Goal: Task Accomplishment & Management: Complete application form

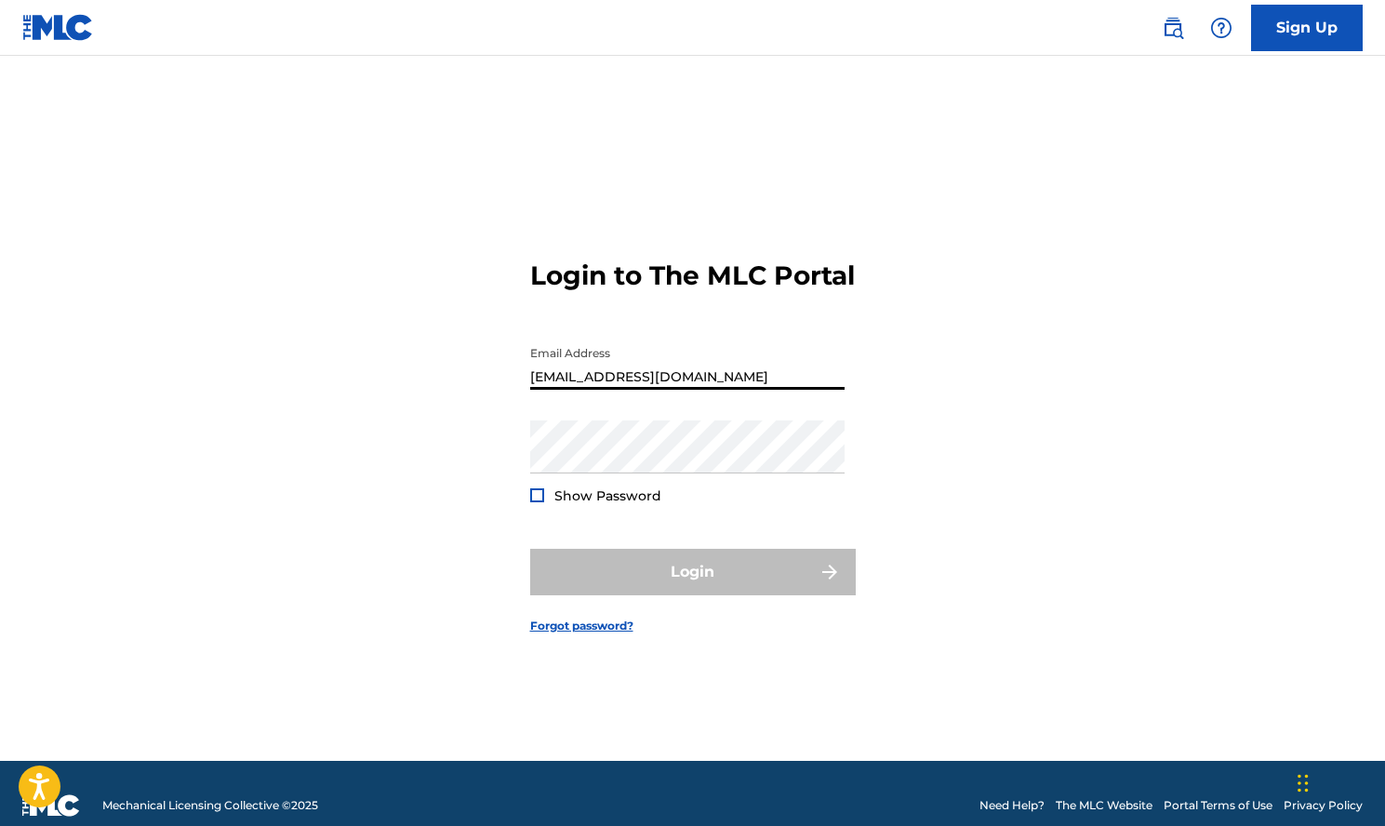
type input "Rhoslaygocrazy@gmail.com"
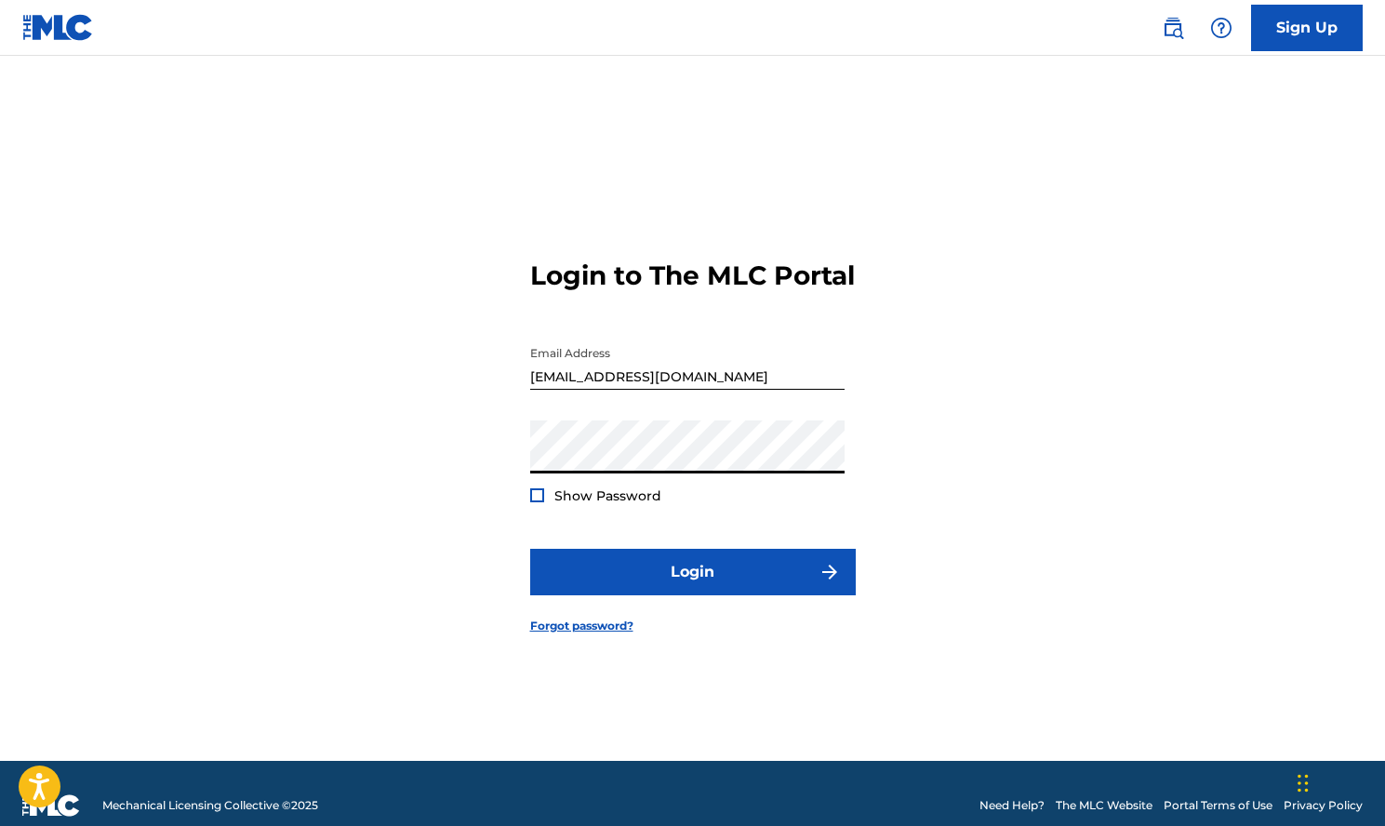
click at [534, 502] on div at bounding box center [537, 495] width 14 height 14
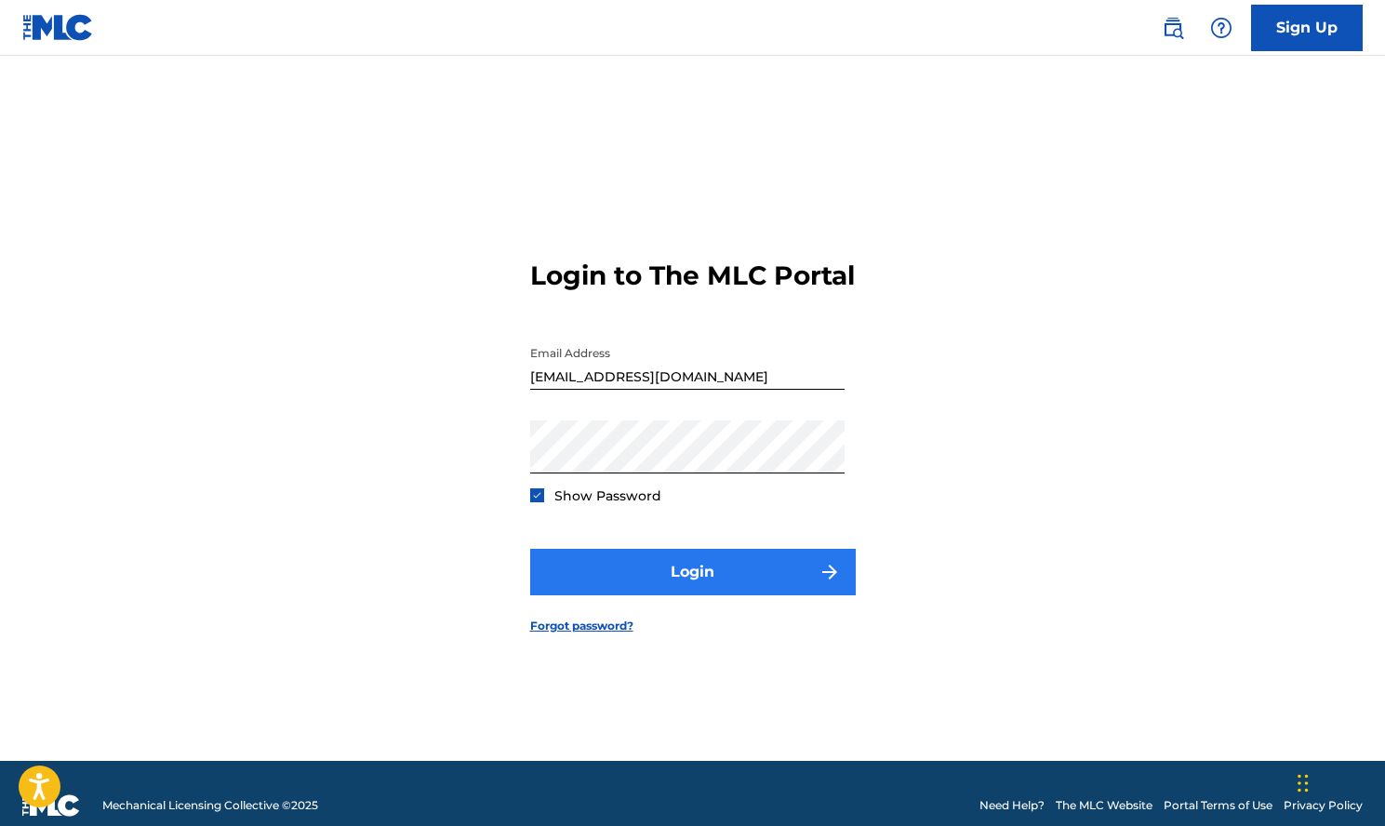
click at [600, 584] on button "Login" at bounding box center [693, 572] width 326 height 47
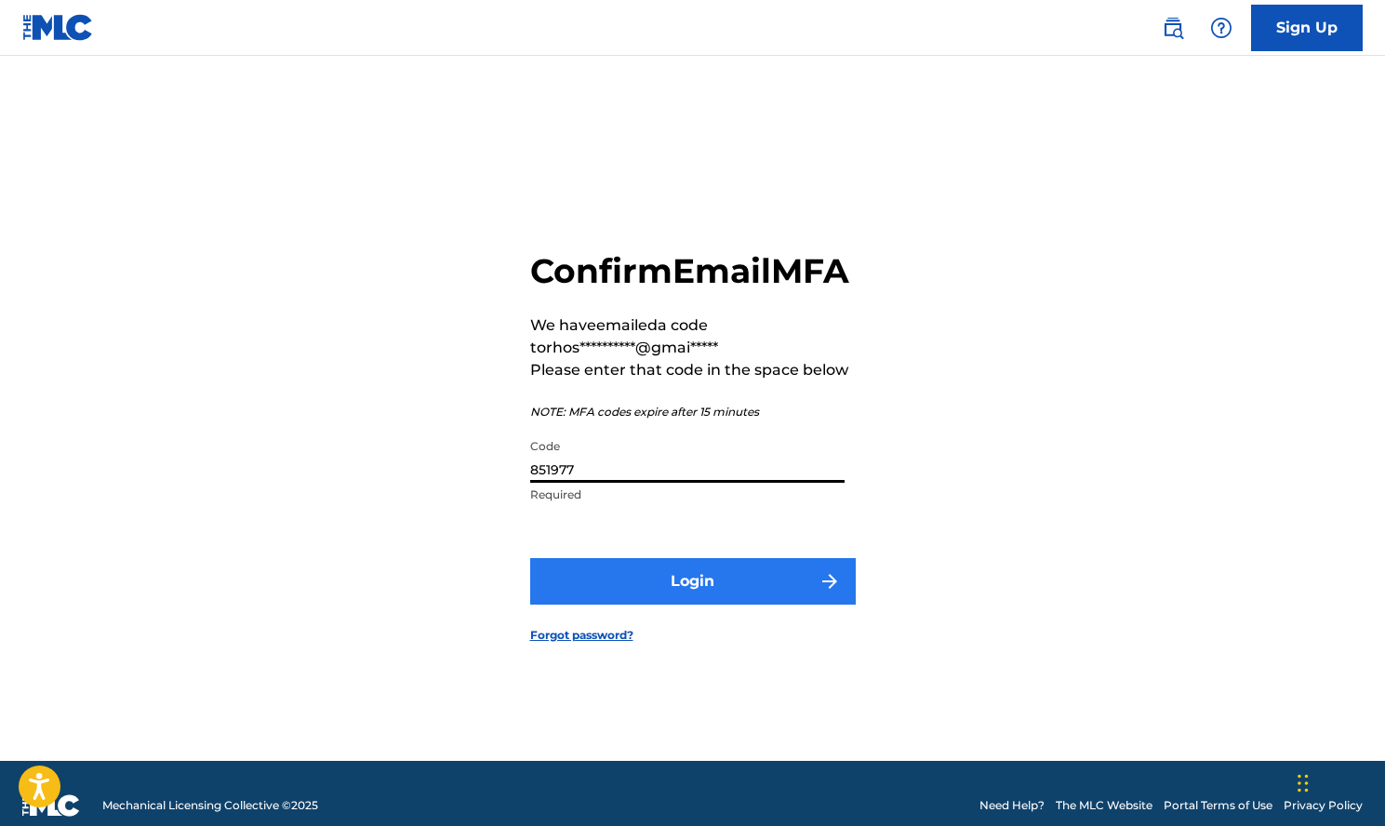
type input "851977"
click at [732, 585] on button "Login" at bounding box center [693, 581] width 326 height 47
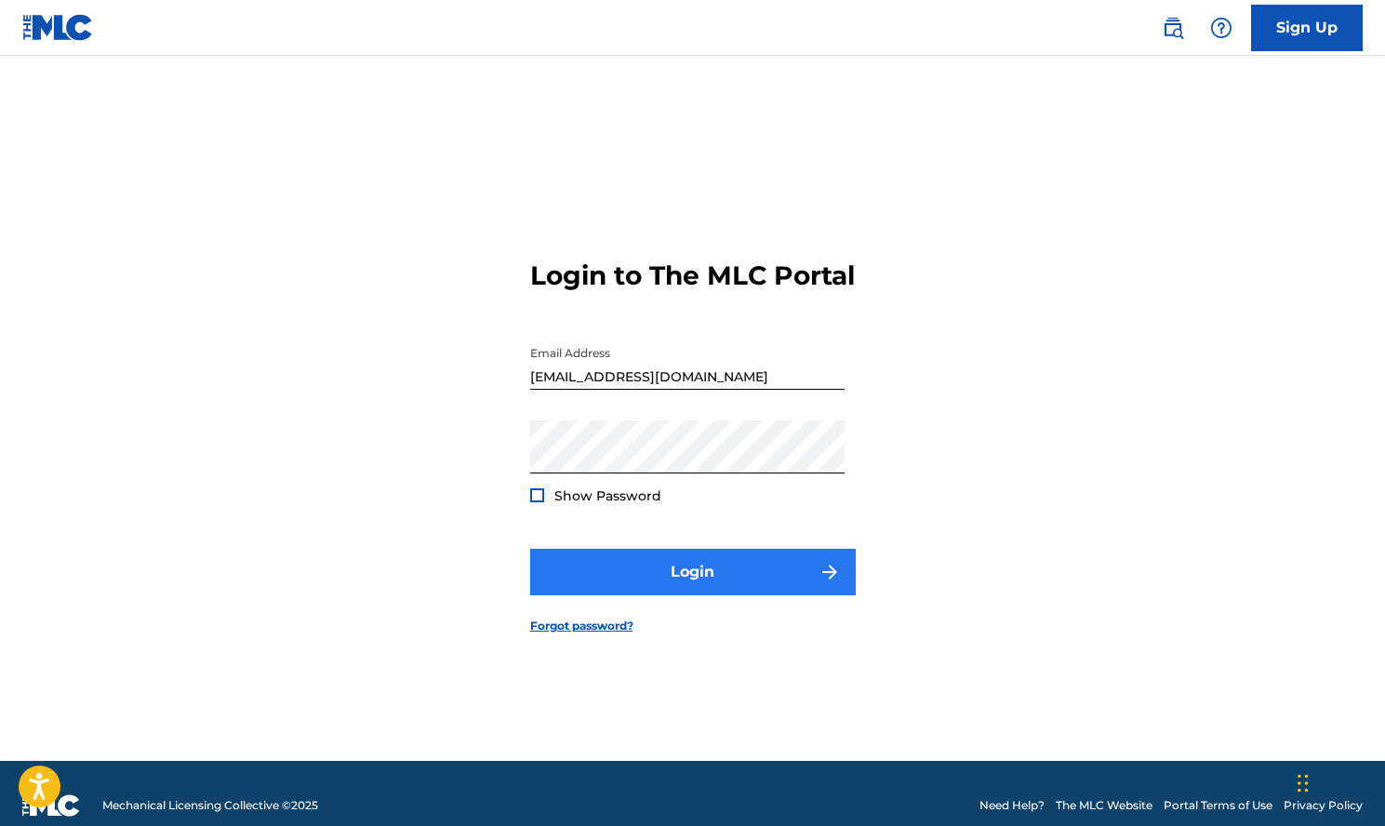
click at [741, 583] on button "Login" at bounding box center [693, 572] width 326 height 47
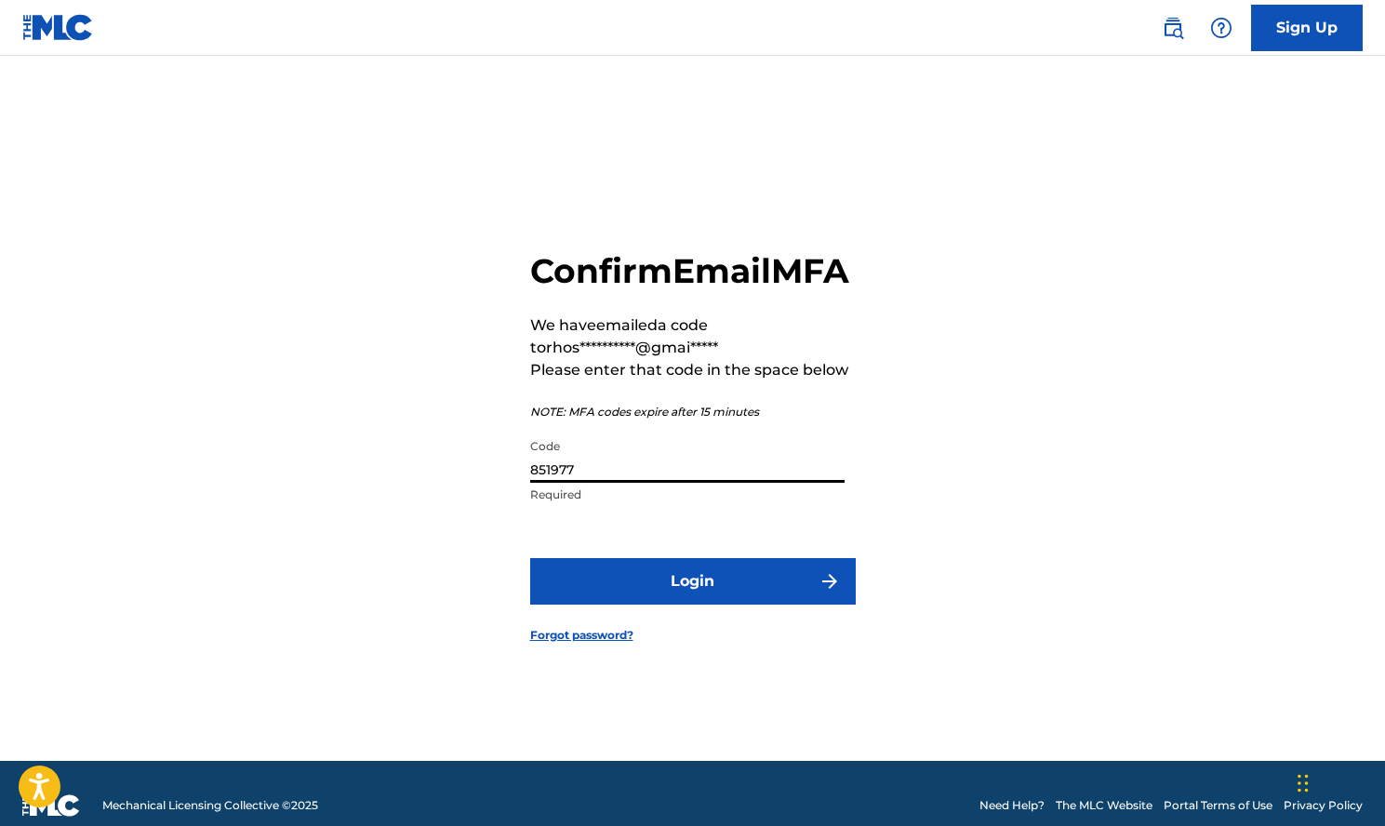
drag, startPoint x: 648, startPoint y: 494, endPoint x: 602, endPoint y: 493, distance: 46.5
click at [620, 483] on input "851977" at bounding box center [687, 456] width 314 height 53
drag, startPoint x: 602, startPoint y: 493, endPoint x: 434, endPoint y: 507, distance: 168.1
click at [434, 507] on div "**********" at bounding box center [693, 431] width 1303 height 659
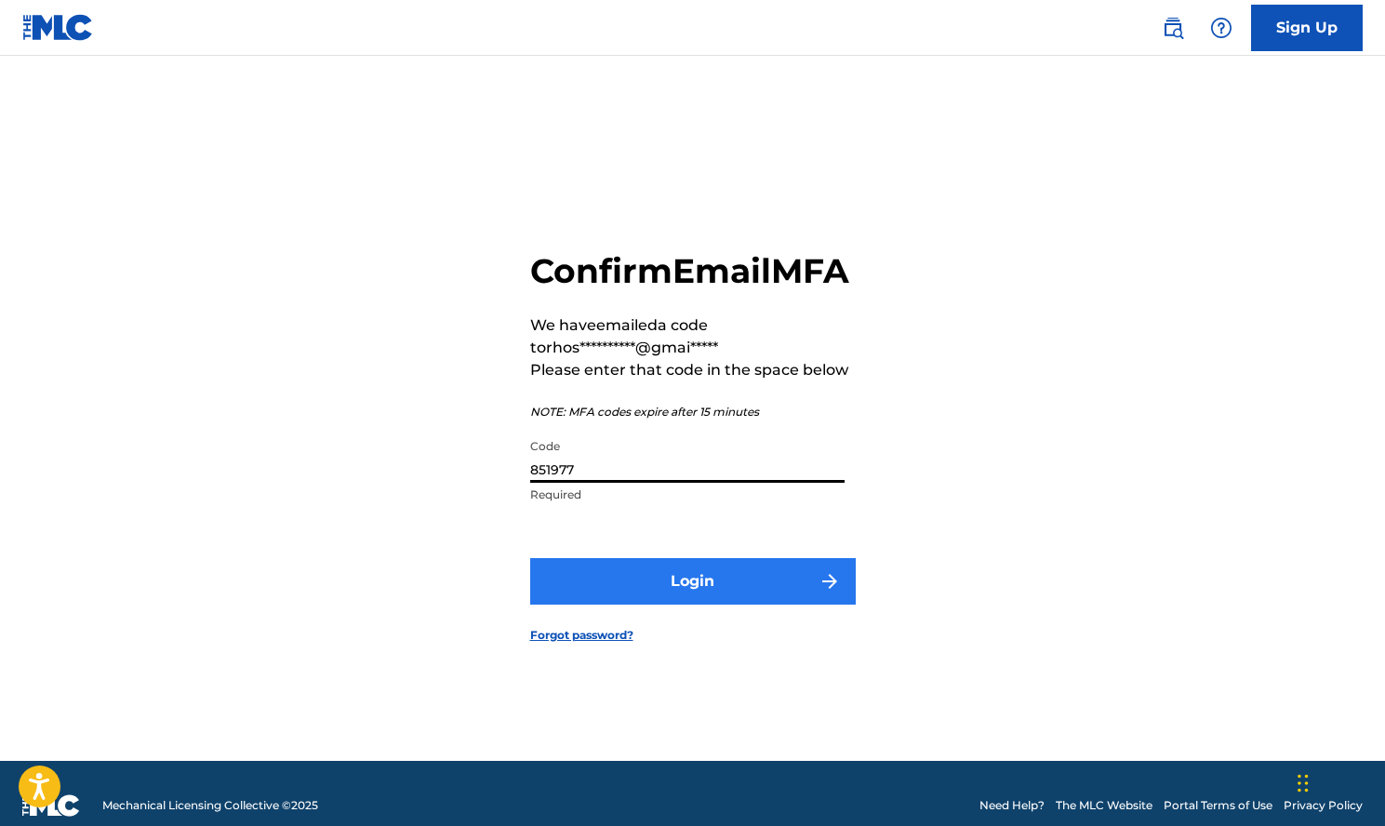
click at [679, 605] on button "Login" at bounding box center [693, 581] width 326 height 47
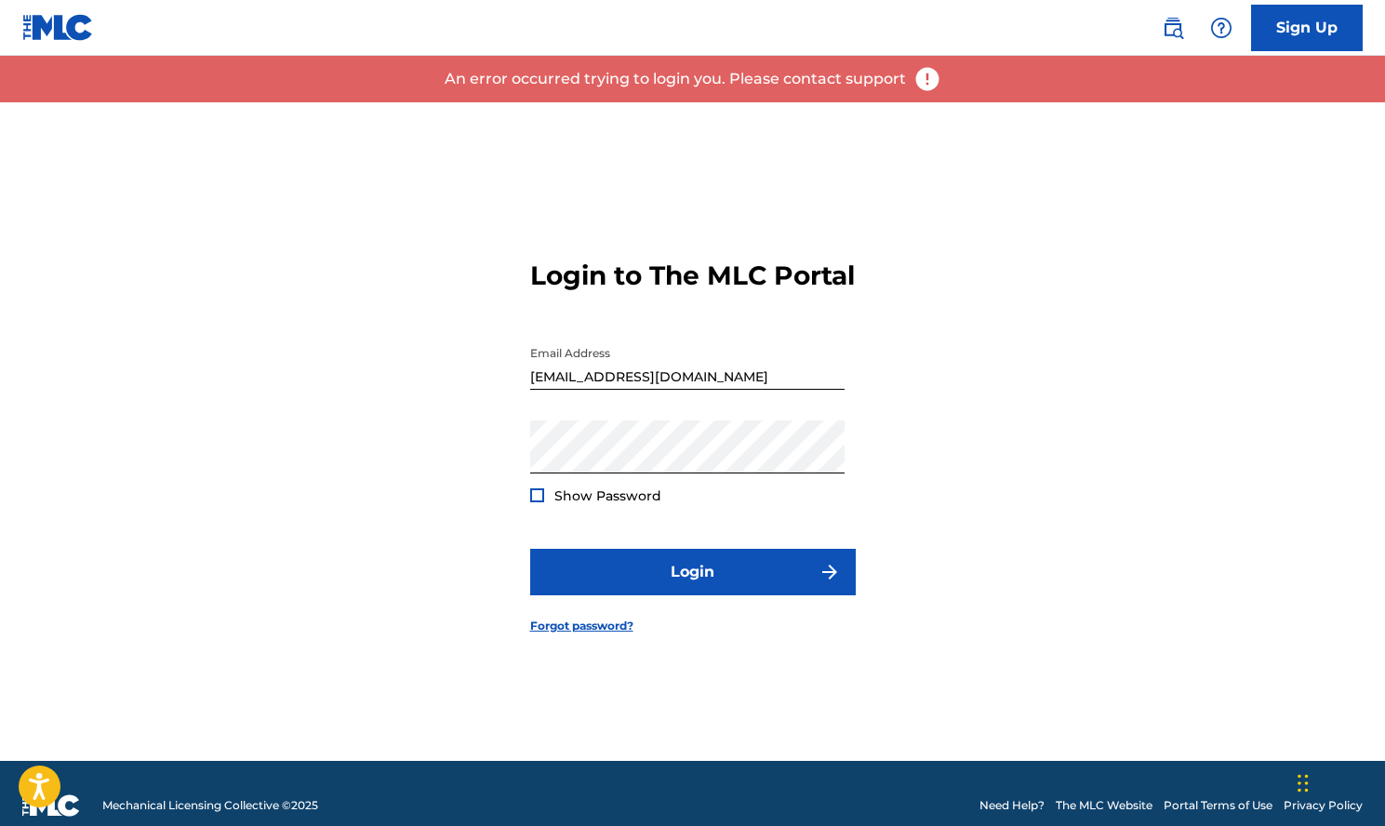
click at [924, 85] on img at bounding box center [928, 79] width 28 height 28
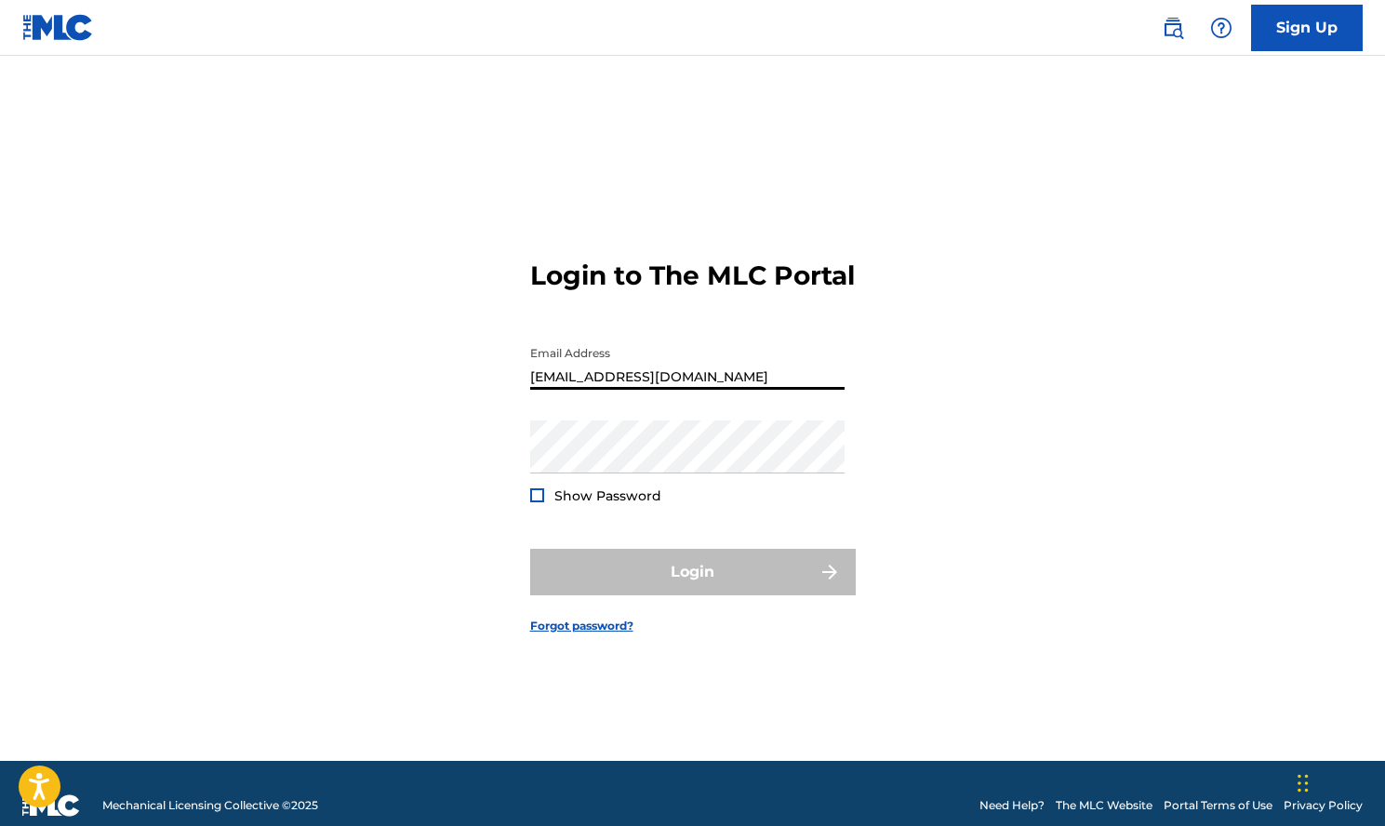
type input "[EMAIL_ADDRESS][DOMAIN_NAME]"
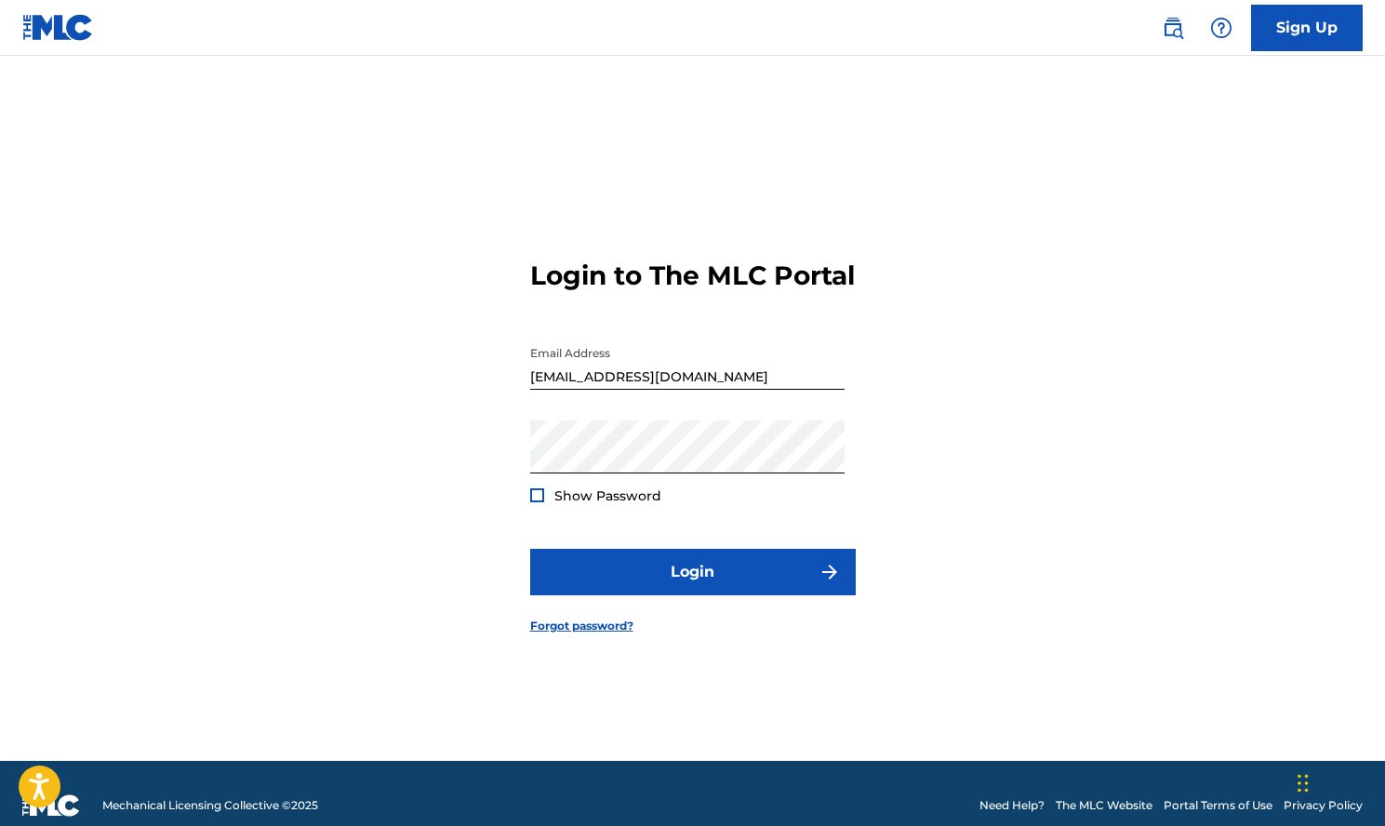
click at [534, 502] on div at bounding box center [537, 495] width 14 height 14
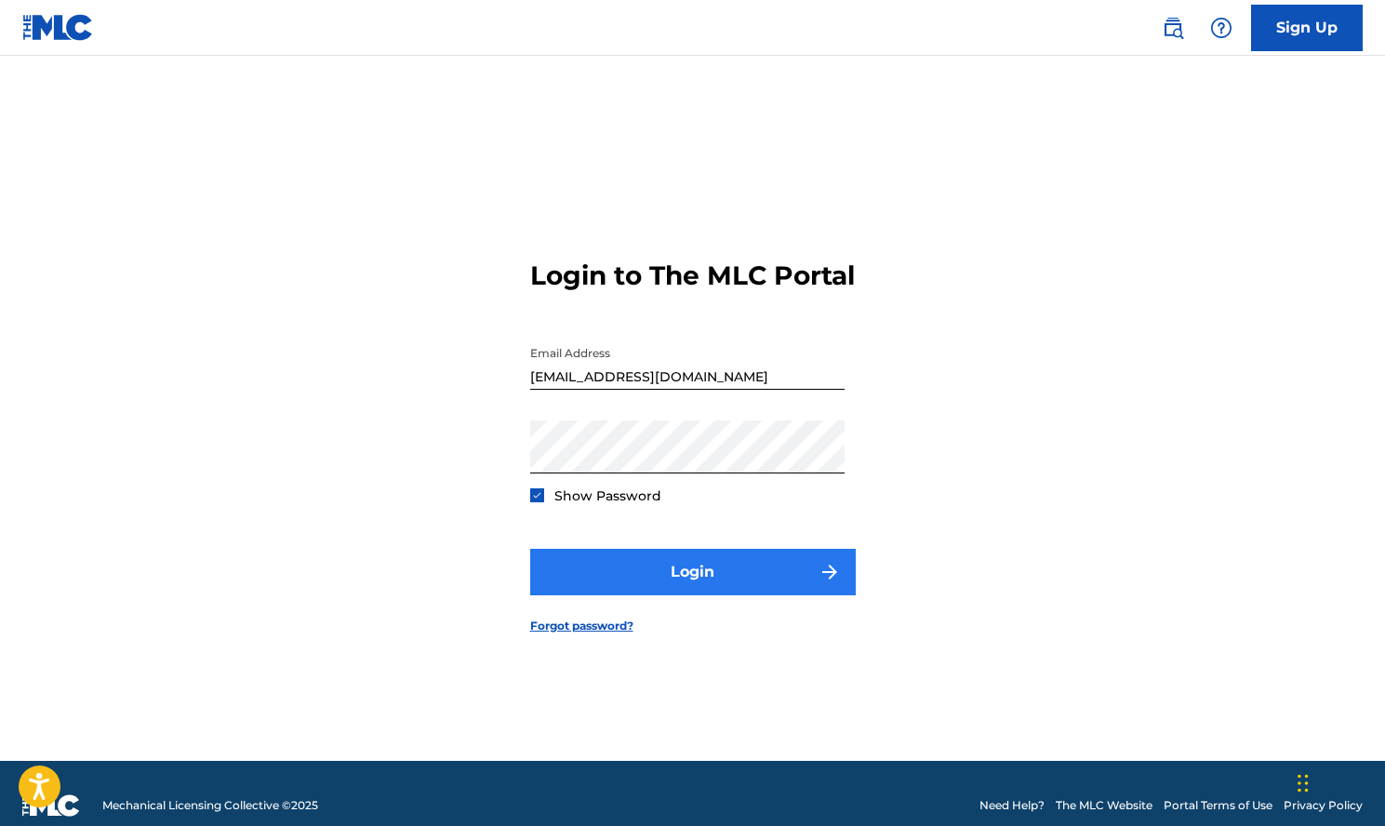
click at [614, 582] on button "Login" at bounding box center [693, 572] width 326 height 47
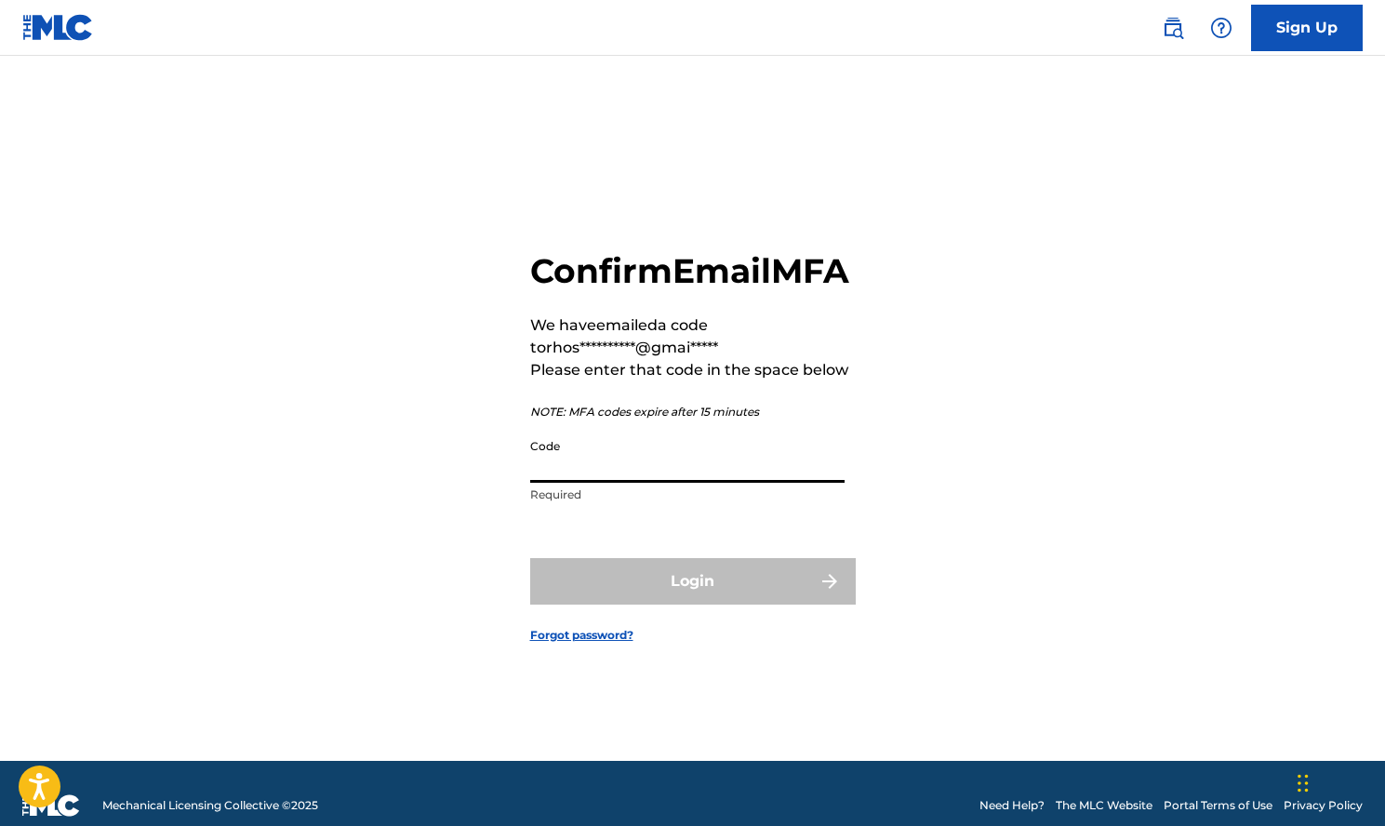
click at [795, 483] on input "Code" at bounding box center [687, 456] width 314 height 53
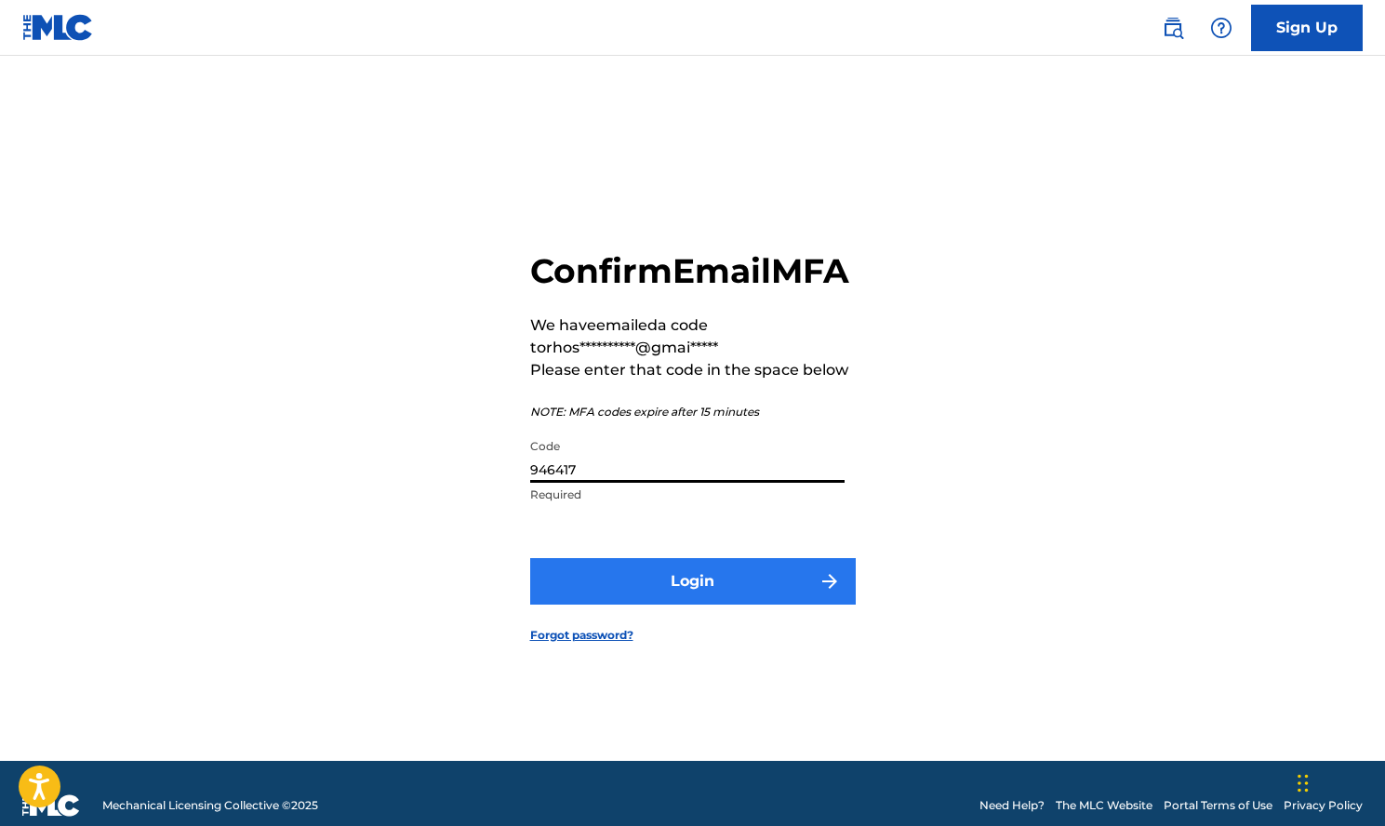
type input "946417"
click at [765, 597] on button "Login" at bounding box center [693, 581] width 326 height 47
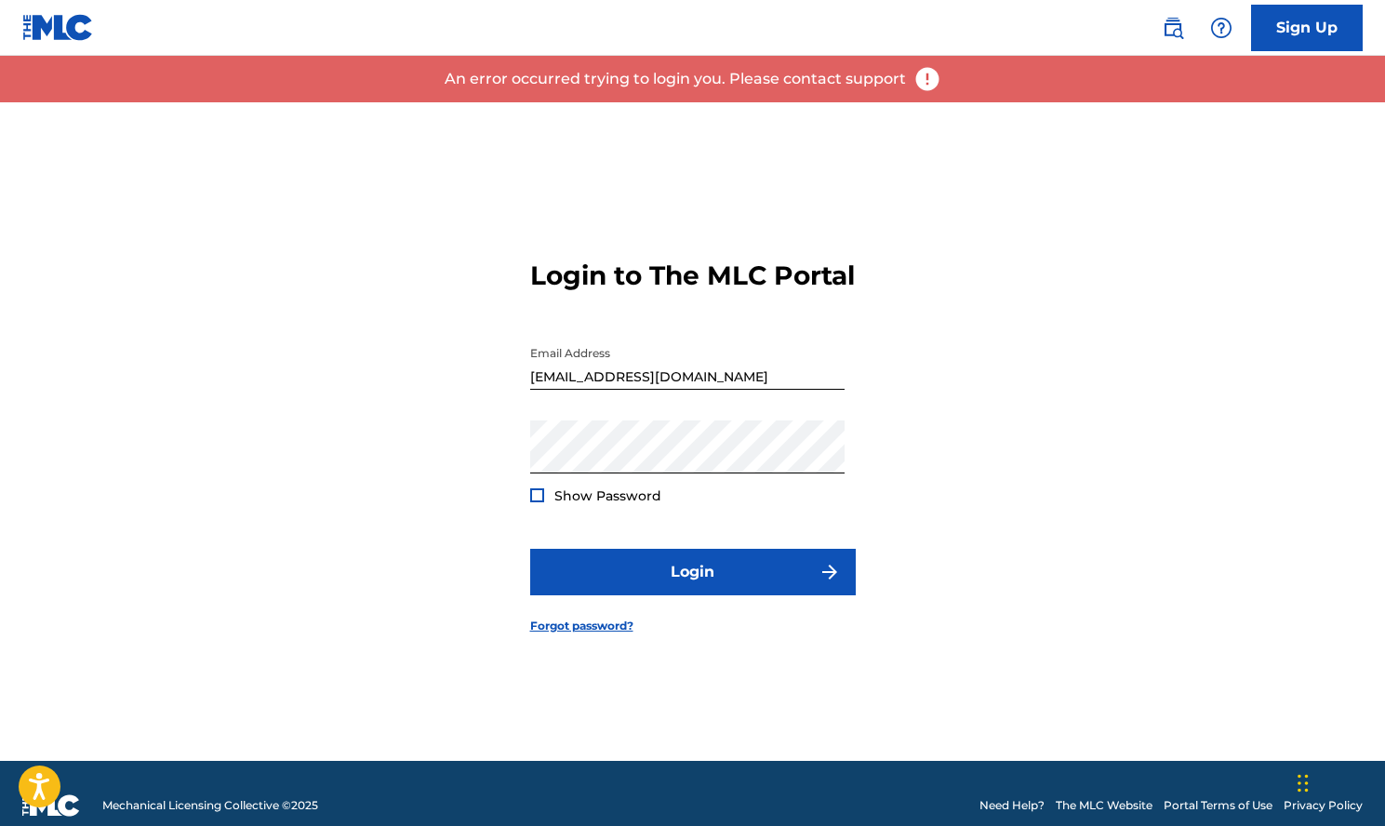
click at [537, 502] on div at bounding box center [537, 495] width 14 height 14
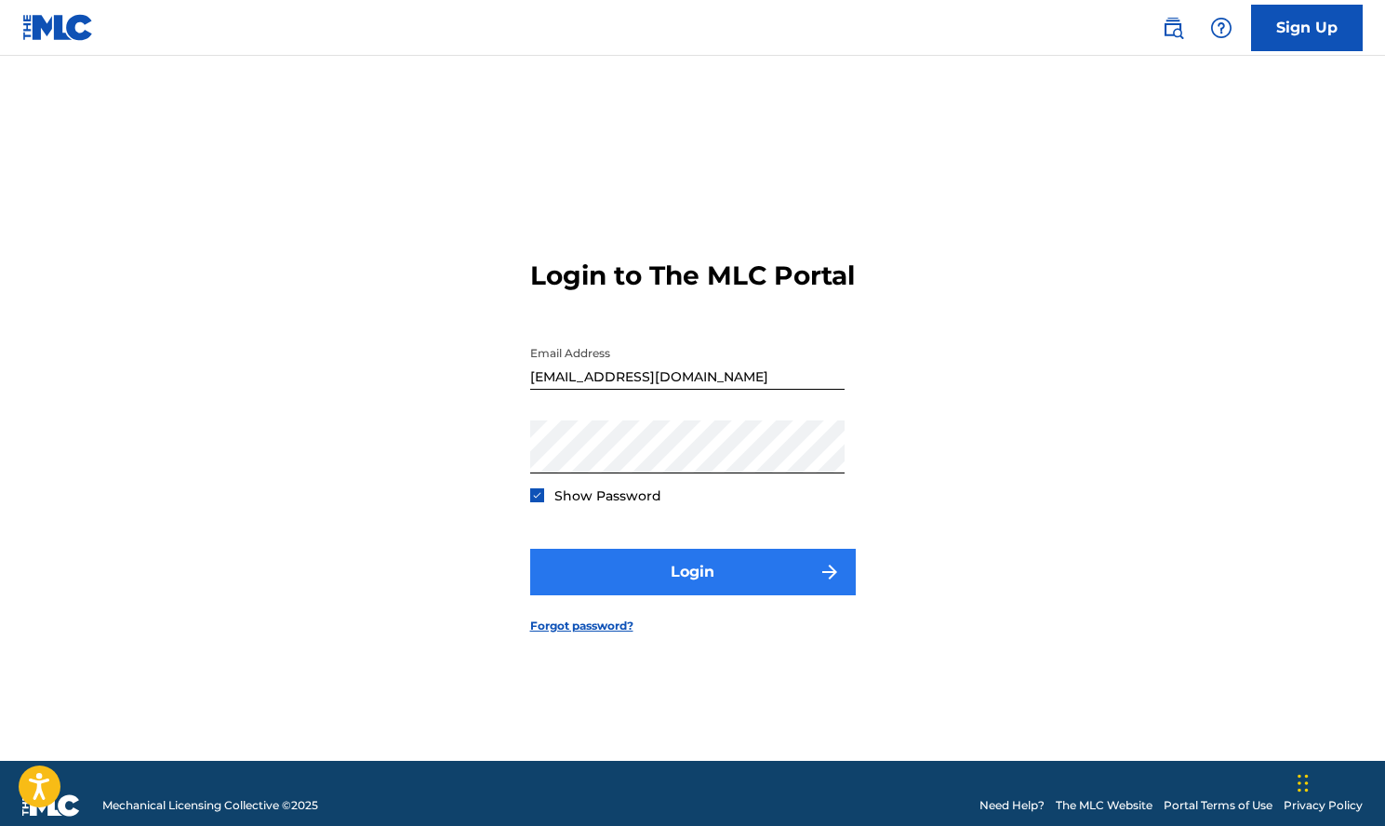
click at [592, 595] on button "Login" at bounding box center [693, 572] width 326 height 47
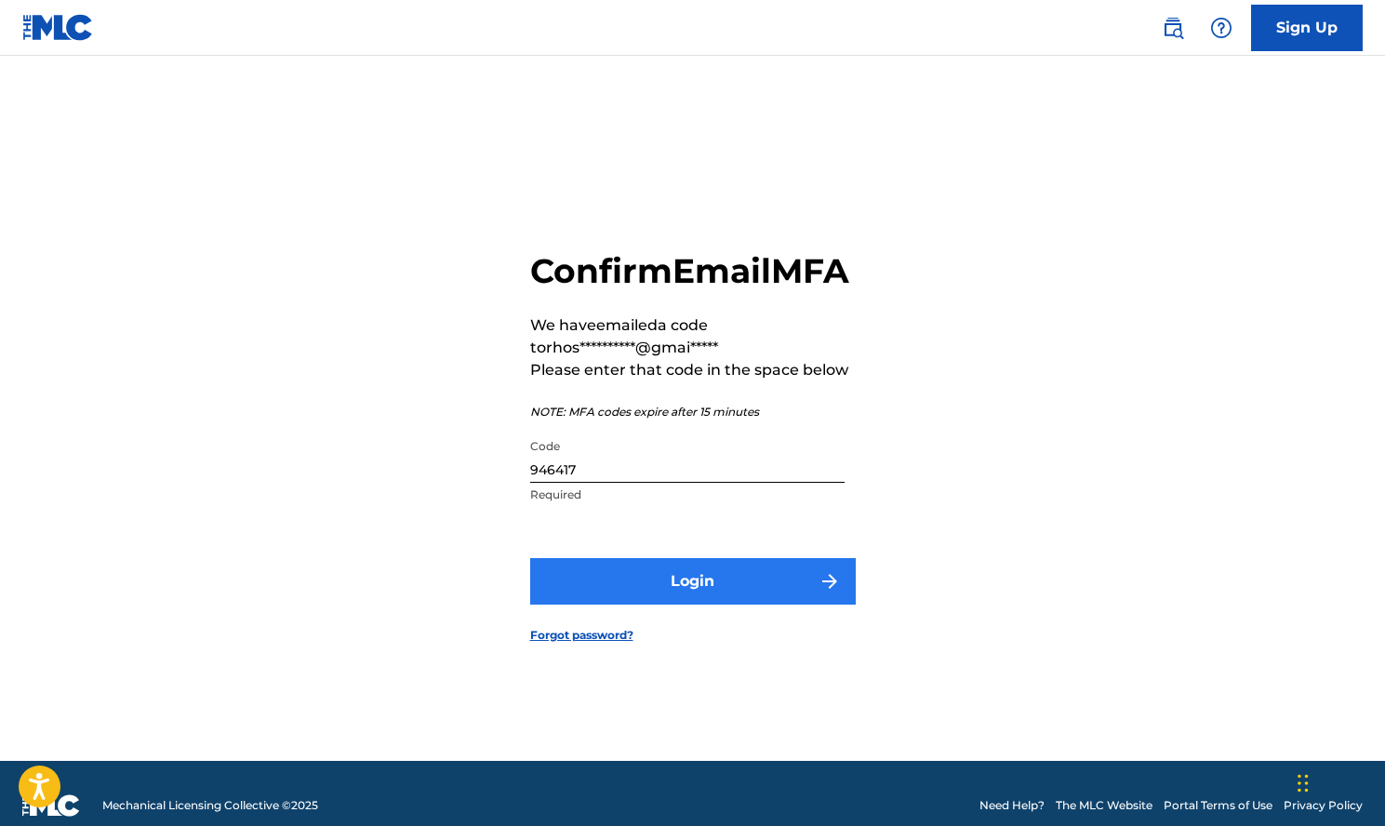
click at [622, 605] on button "Login" at bounding box center [693, 581] width 326 height 47
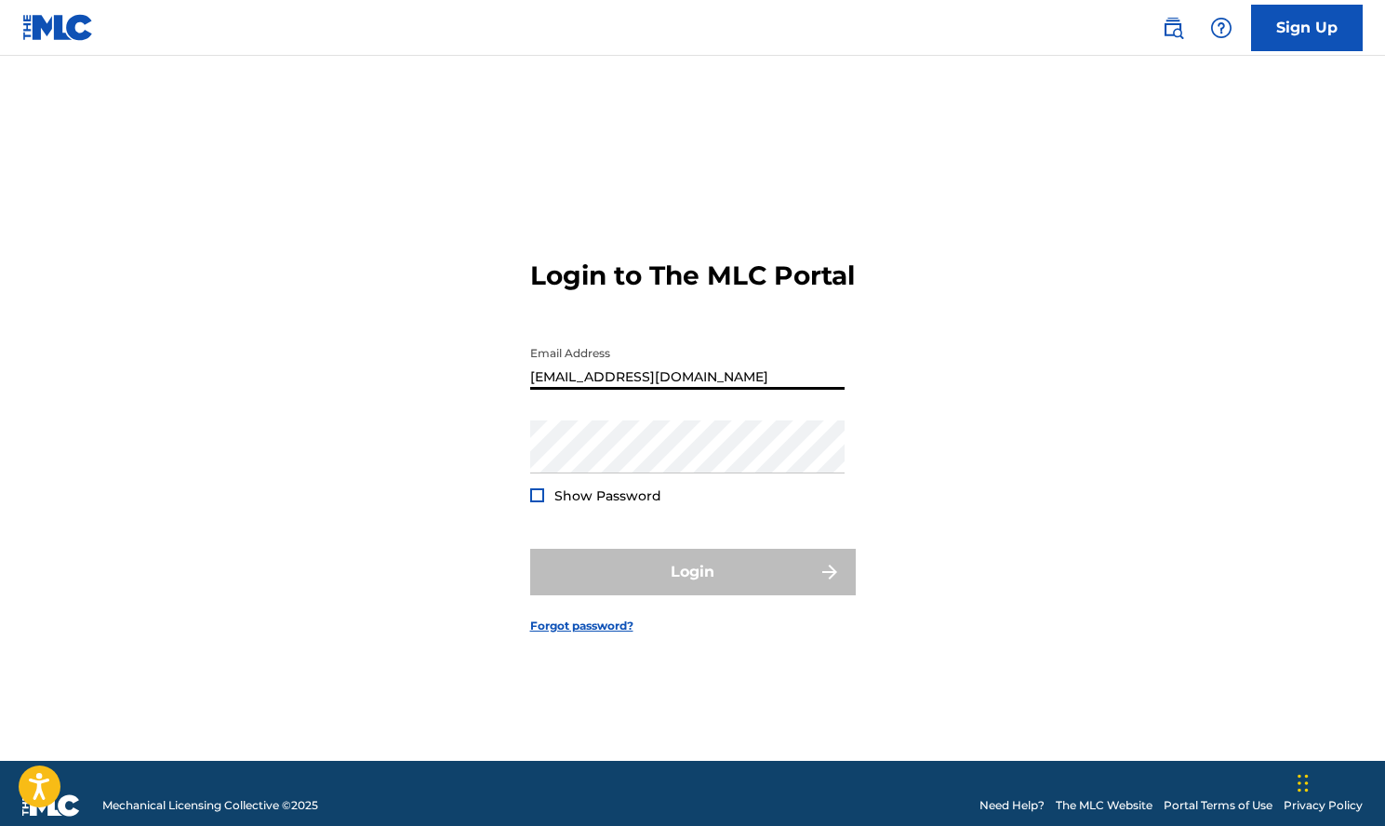
type input "[EMAIL_ADDRESS][DOMAIN_NAME]"
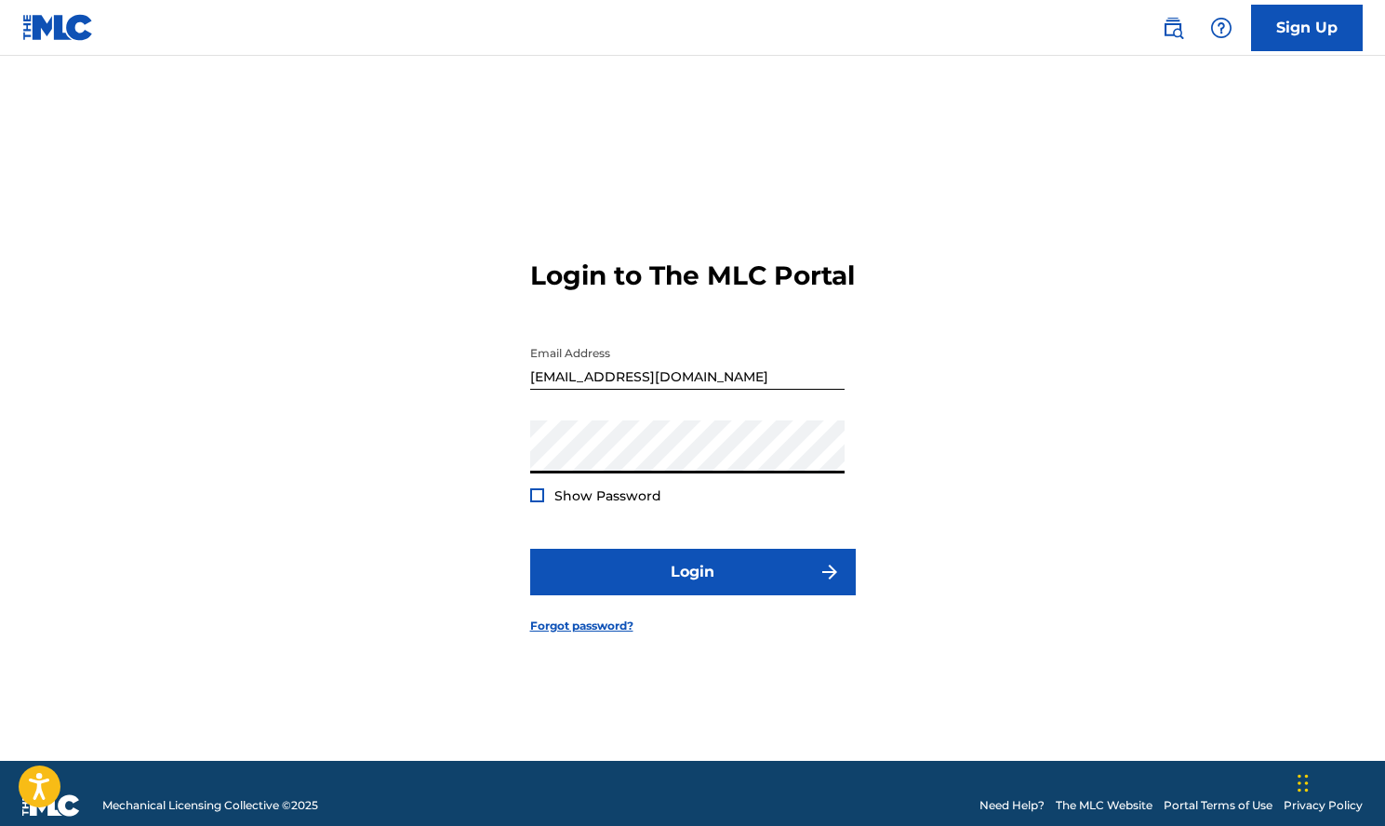
click at [692, 588] on button "Login" at bounding box center [693, 572] width 326 height 47
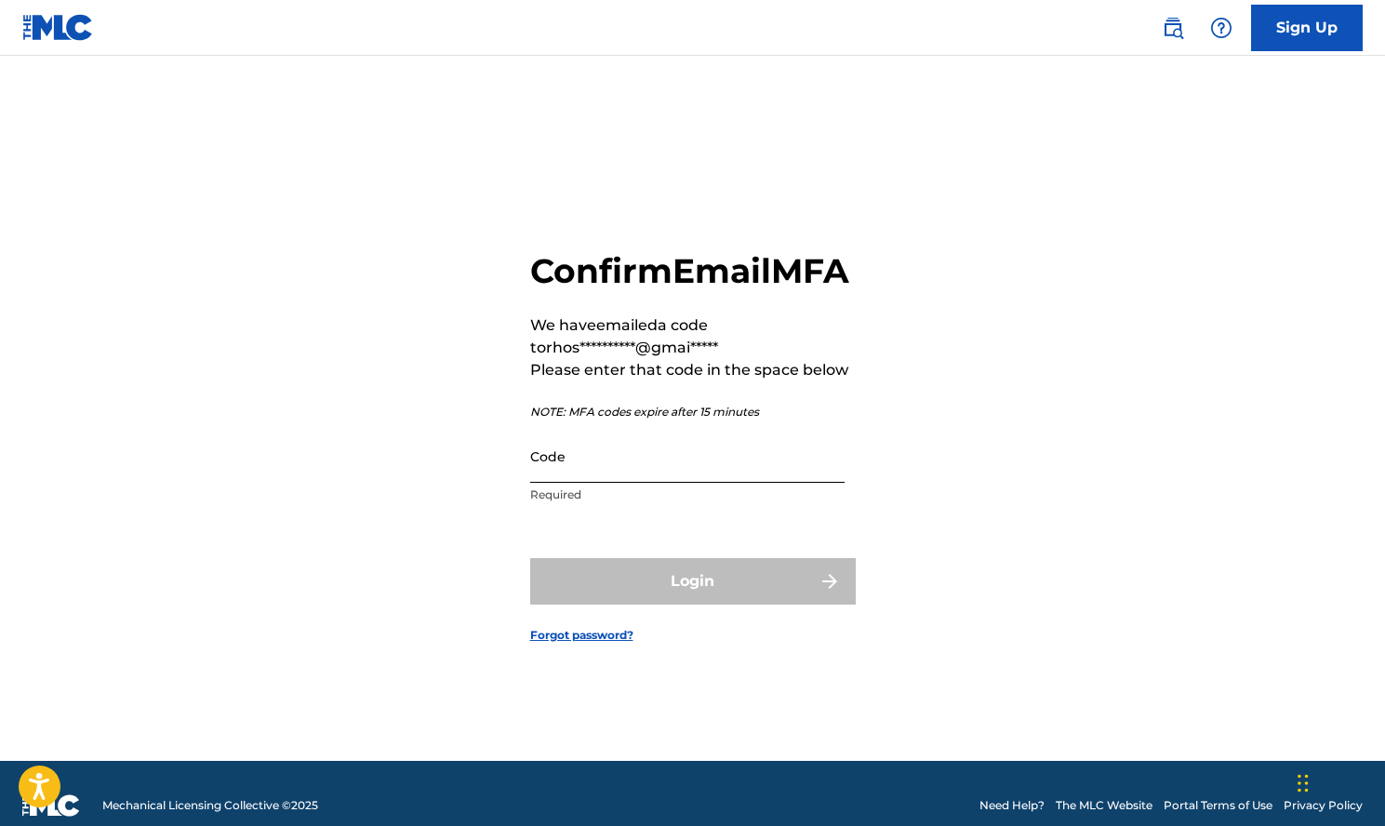
click at [590, 483] on input "Code" at bounding box center [687, 456] width 314 height 53
paste input "632029"
click at [661, 593] on div "Login" at bounding box center [693, 581] width 326 height 47
click at [683, 483] on input "632029" at bounding box center [687, 456] width 314 height 53
click at [633, 605] on div "Login" at bounding box center [693, 581] width 326 height 47
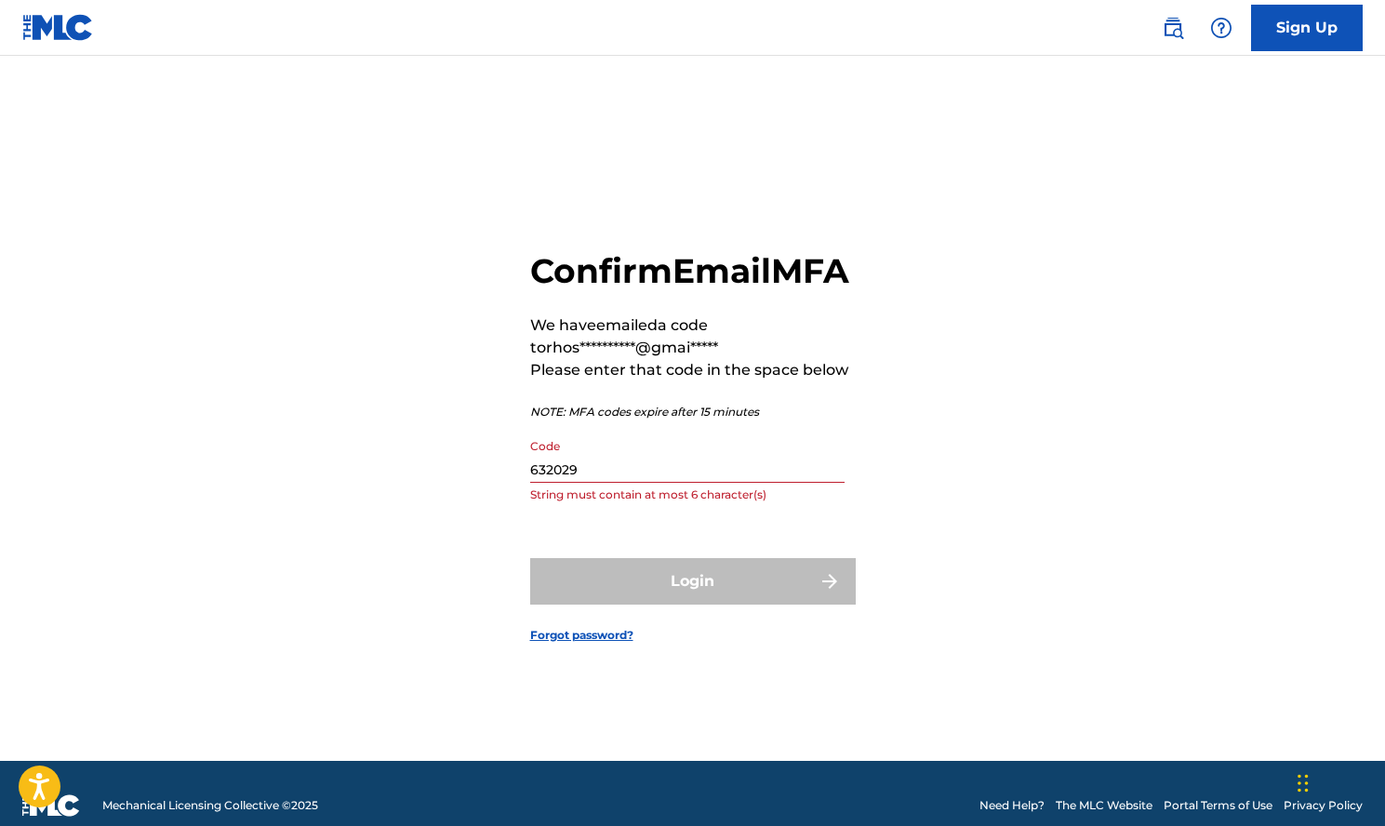
click at [615, 483] on input "632029" at bounding box center [687, 456] width 314 height 53
type input "632029"
click at [541, 483] on input "632029" at bounding box center [687, 456] width 314 height 53
click at [648, 483] on input "632029" at bounding box center [687, 456] width 314 height 53
drag, startPoint x: 648, startPoint y: 492, endPoint x: 505, endPoint y: 498, distance: 142.5
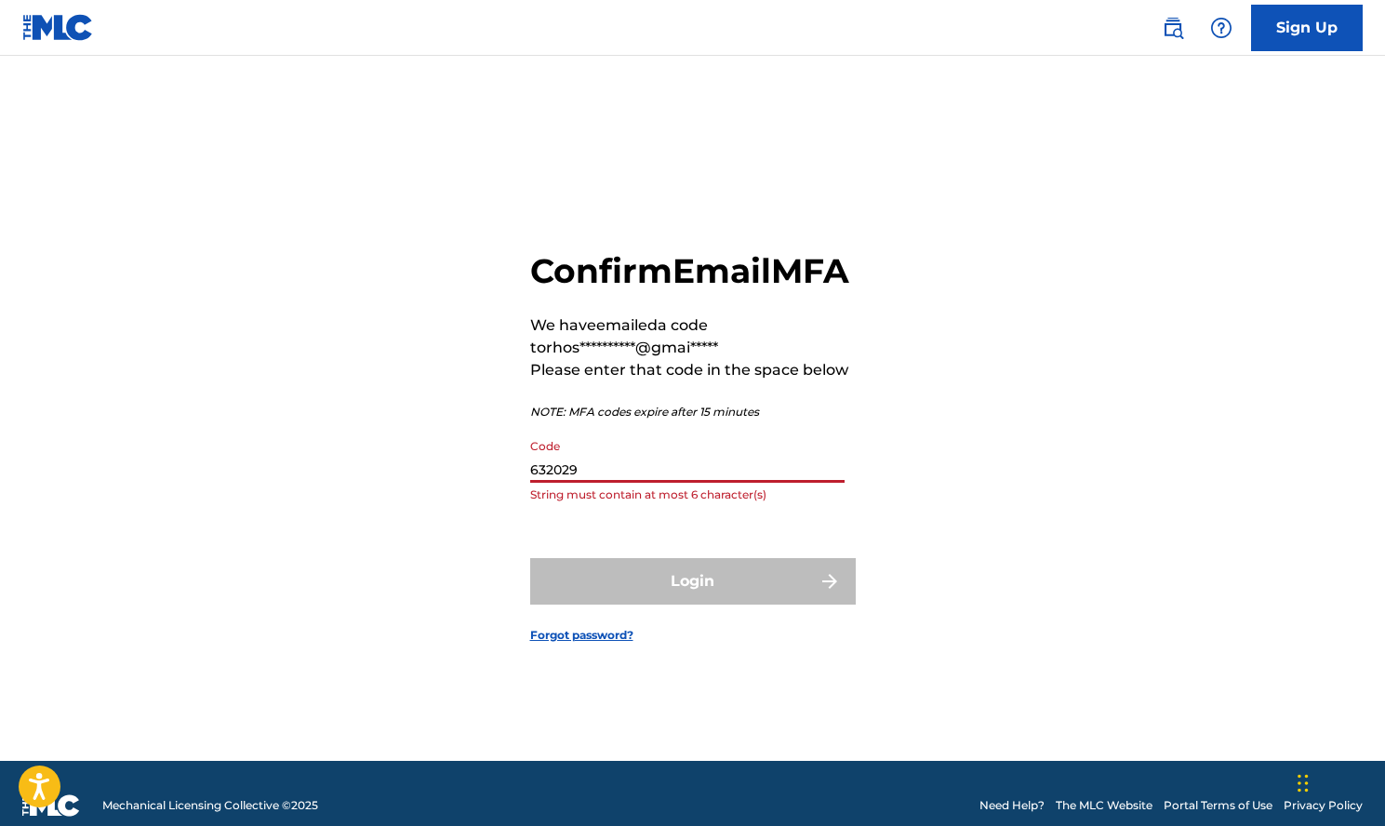
click at [505, 498] on div "**********" at bounding box center [693, 431] width 1303 height 659
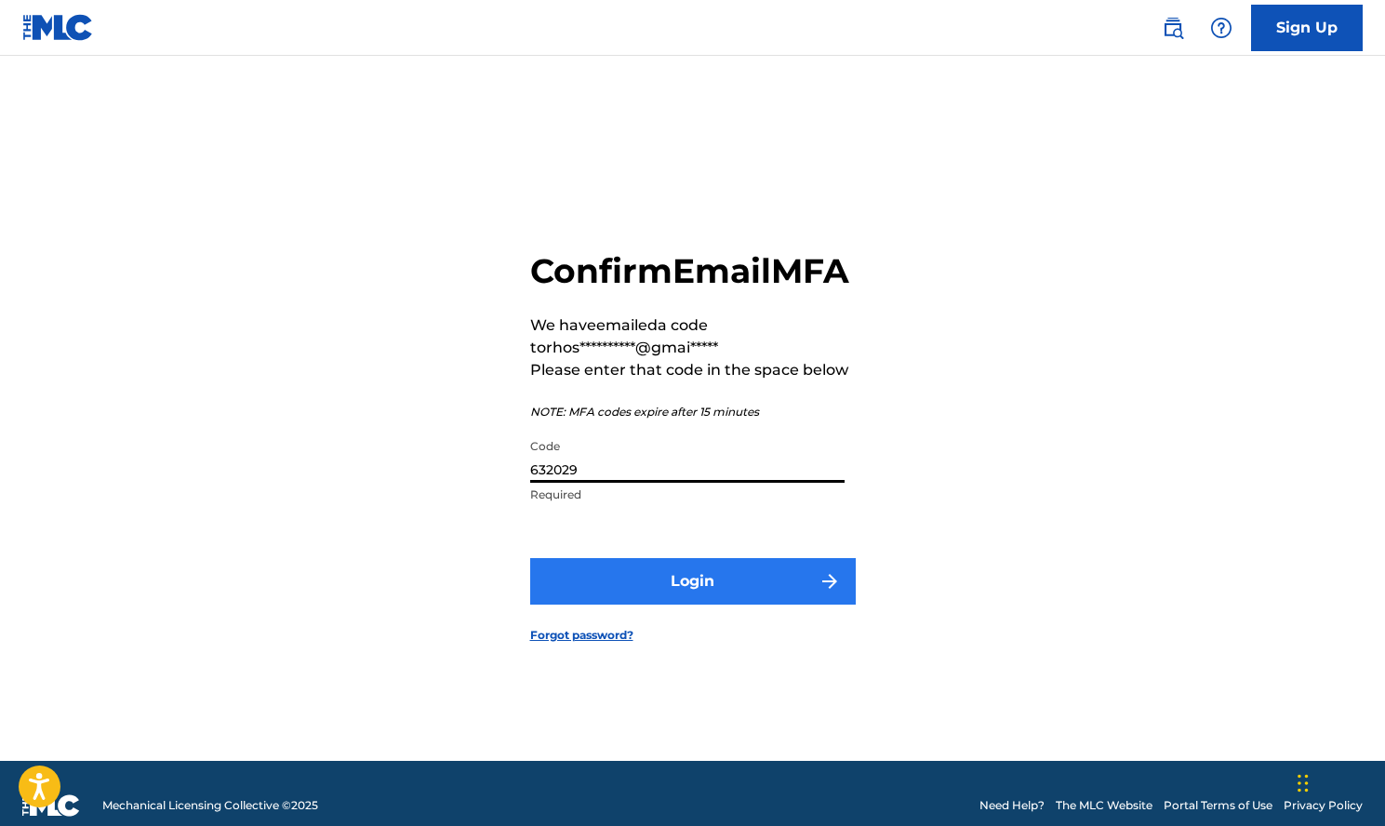
type input "632029"
click at [820, 593] on img "submit" at bounding box center [830, 581] width 22 height 22
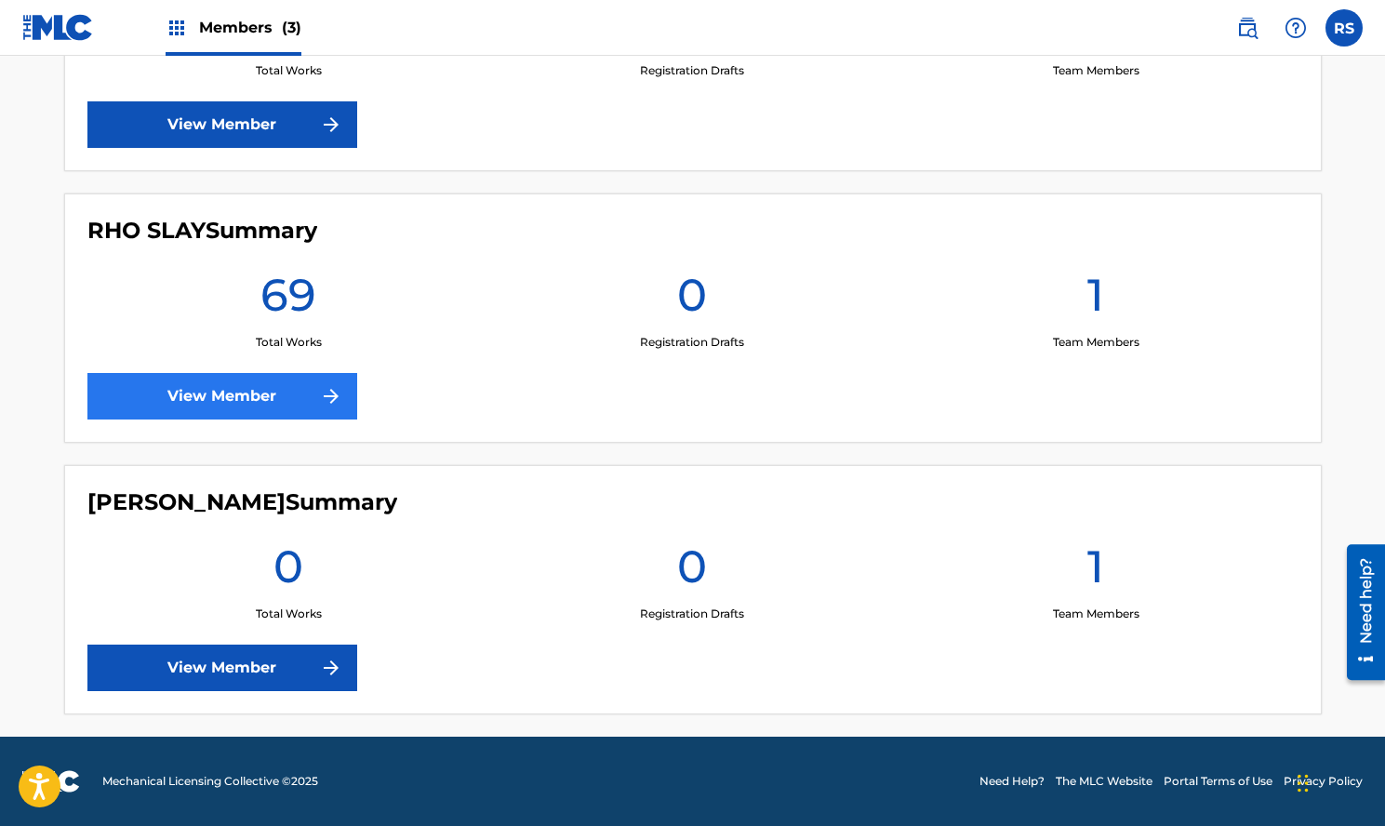
scroll to position [670, 0]
click at [288, 398] on link "View Member" at bounding box center [222, 396] width 270 height 47
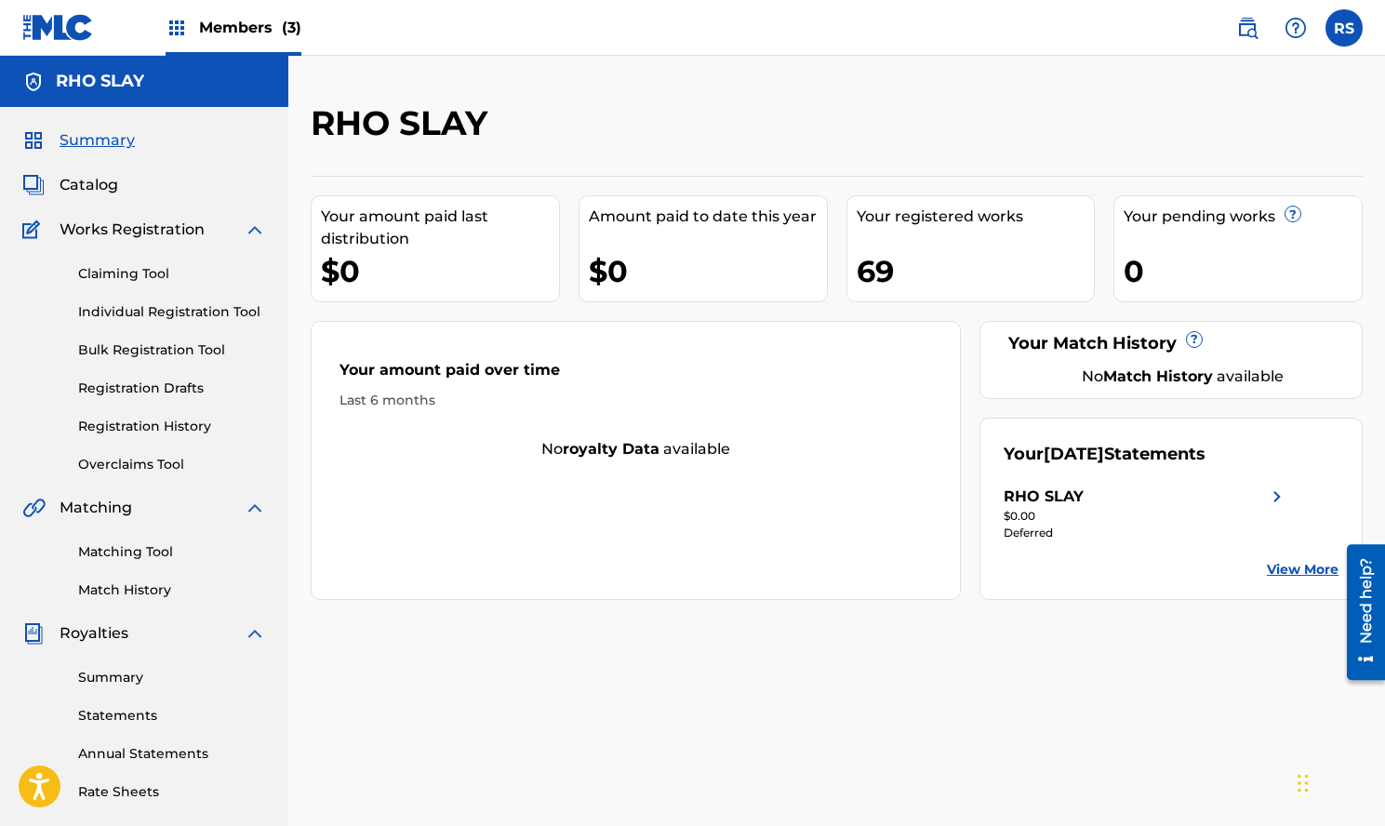
click at [997, 246] on div "Your registered works 69" at bounding box center [971, 248] width 249 height 107
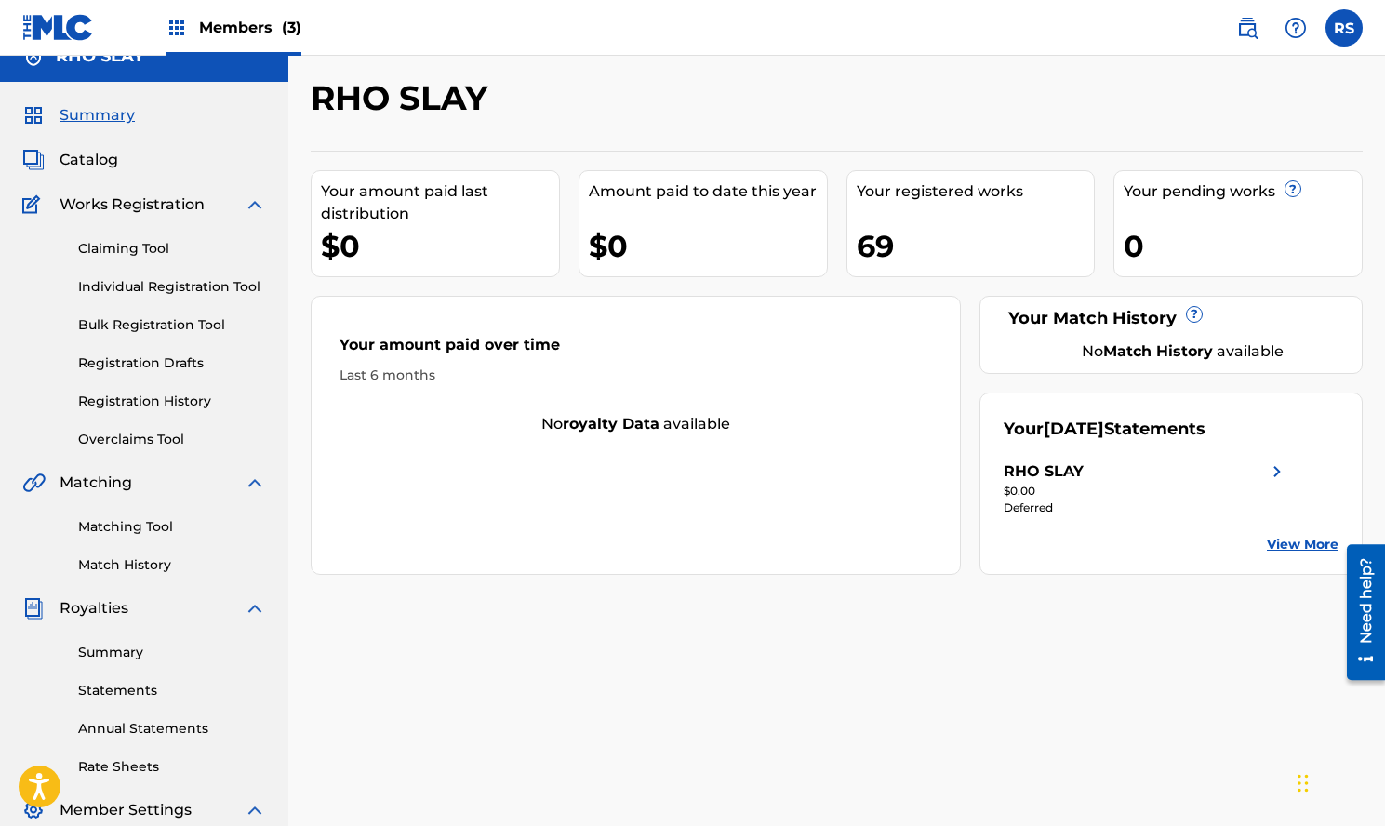
scroll to position [33, 0]
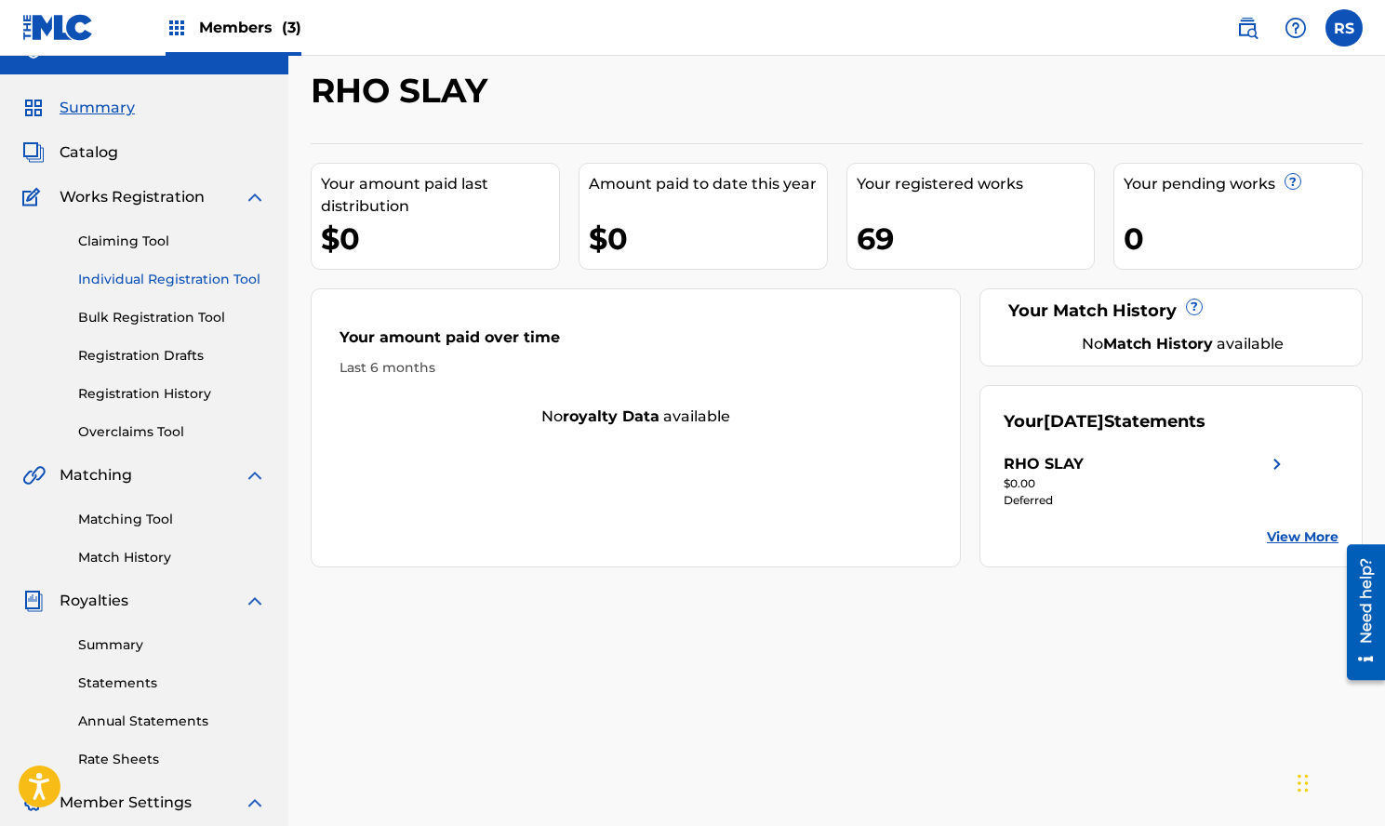
click at [148, 281] on link "Individual Registration Tool" at bounding box center [172, 280] width 188 height 20
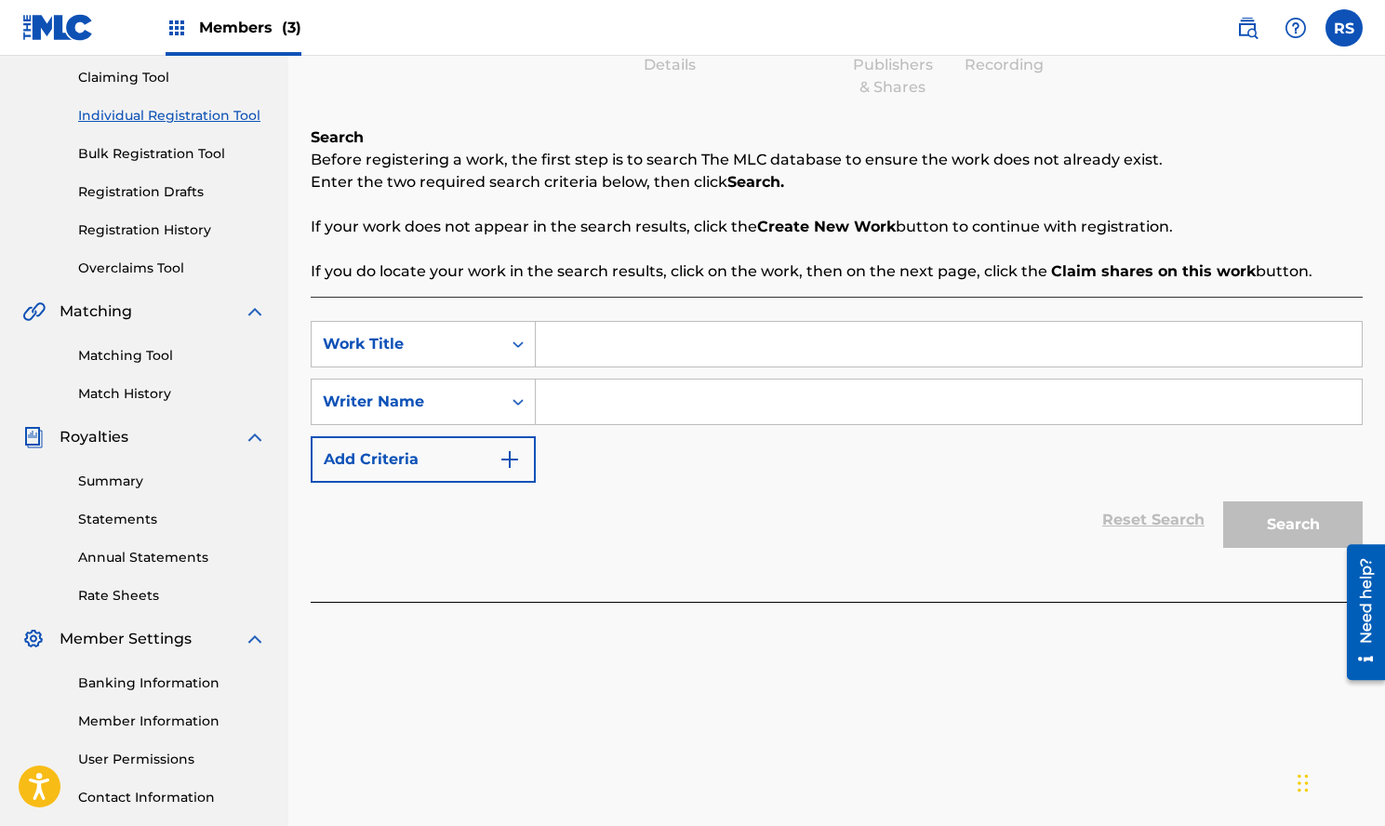
scroll to position [224, 0]
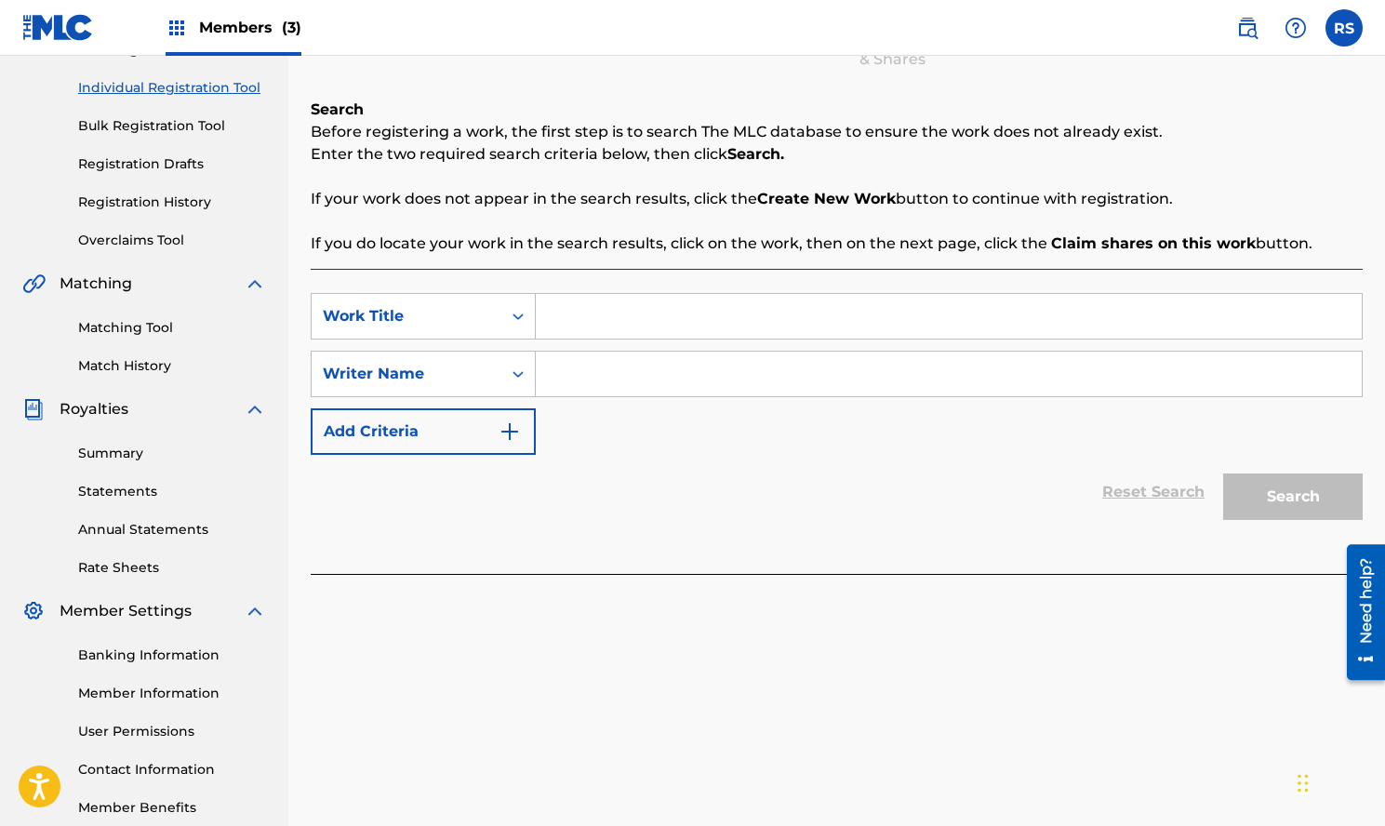
click at [710, 311] on input "Search Form" at bounding box center [949, 316] width 826 height 45
type input "BS"
click at [748, 364] on input "Search Form" at bounding box center [949, 374] width 826 height 45
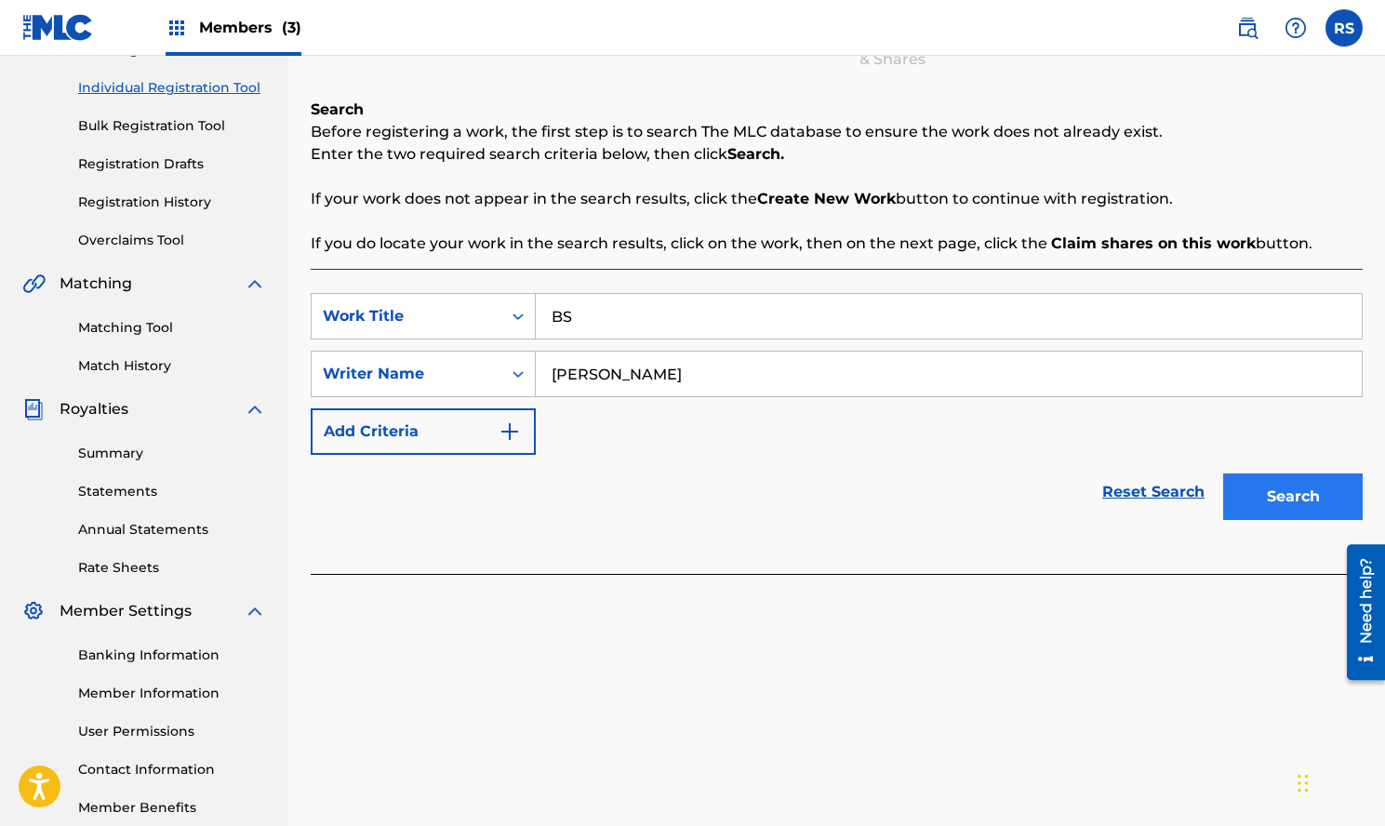
type input "Rho Slay"
click at [1298, 484] on button "Search" at bounding box center [1293, 497] width 140 height 47
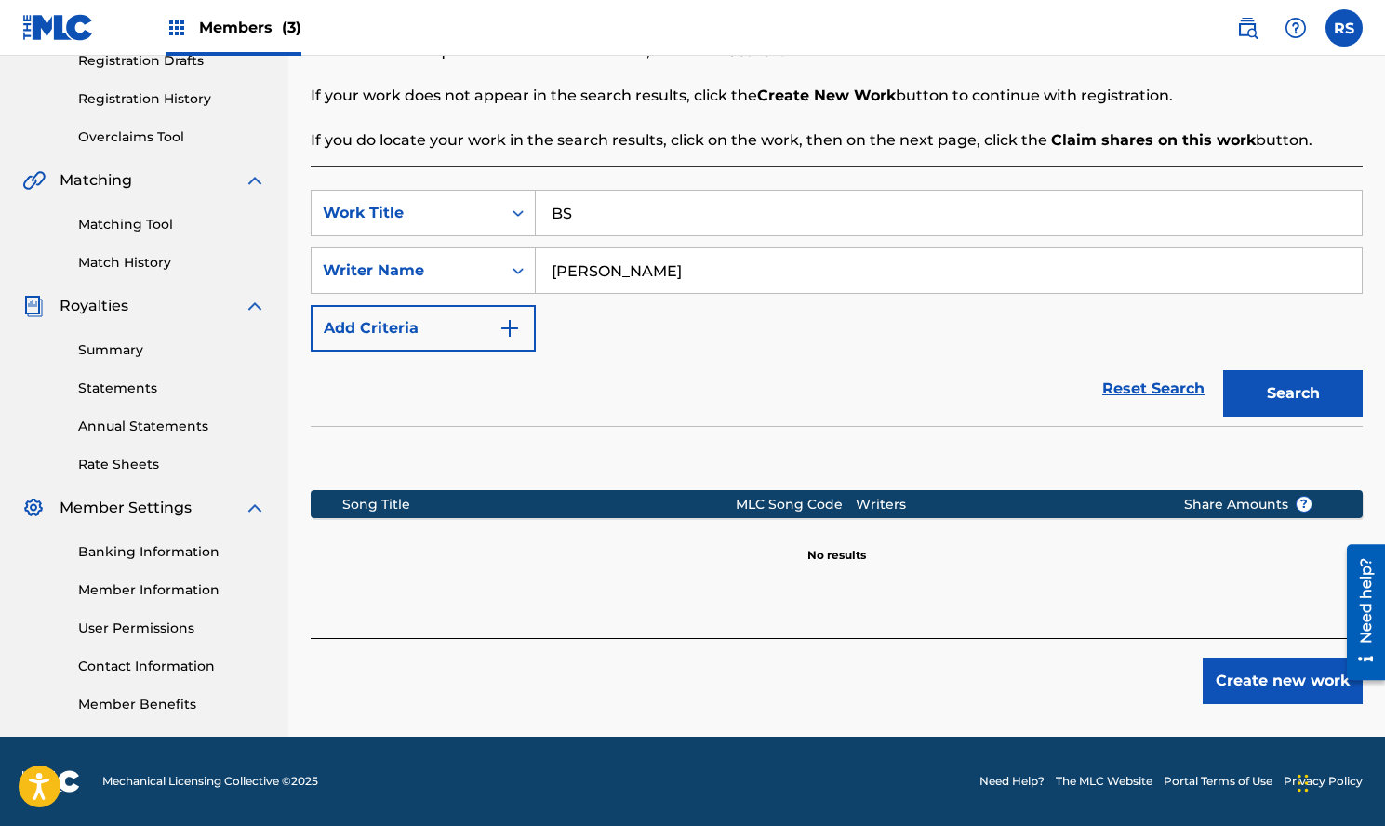
scroll to position [327, 0]
click at [1242, 671] on button "Create new work" at bounding box center [1283, 681] width 160 height 47
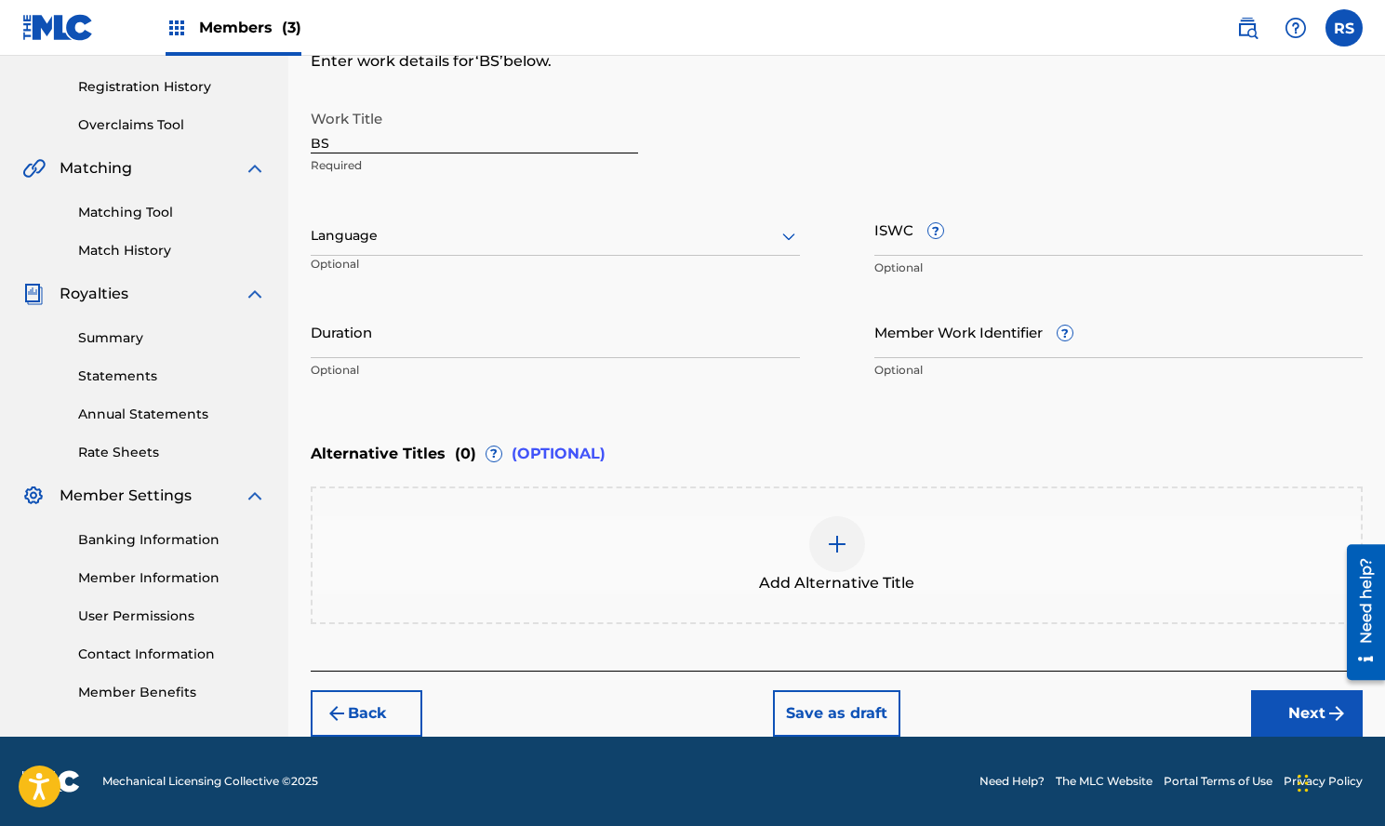
scroll to position [340, 0]
click at [1277, 702] on button "Next" at bounding box center [1307, 713] width 112 height 47
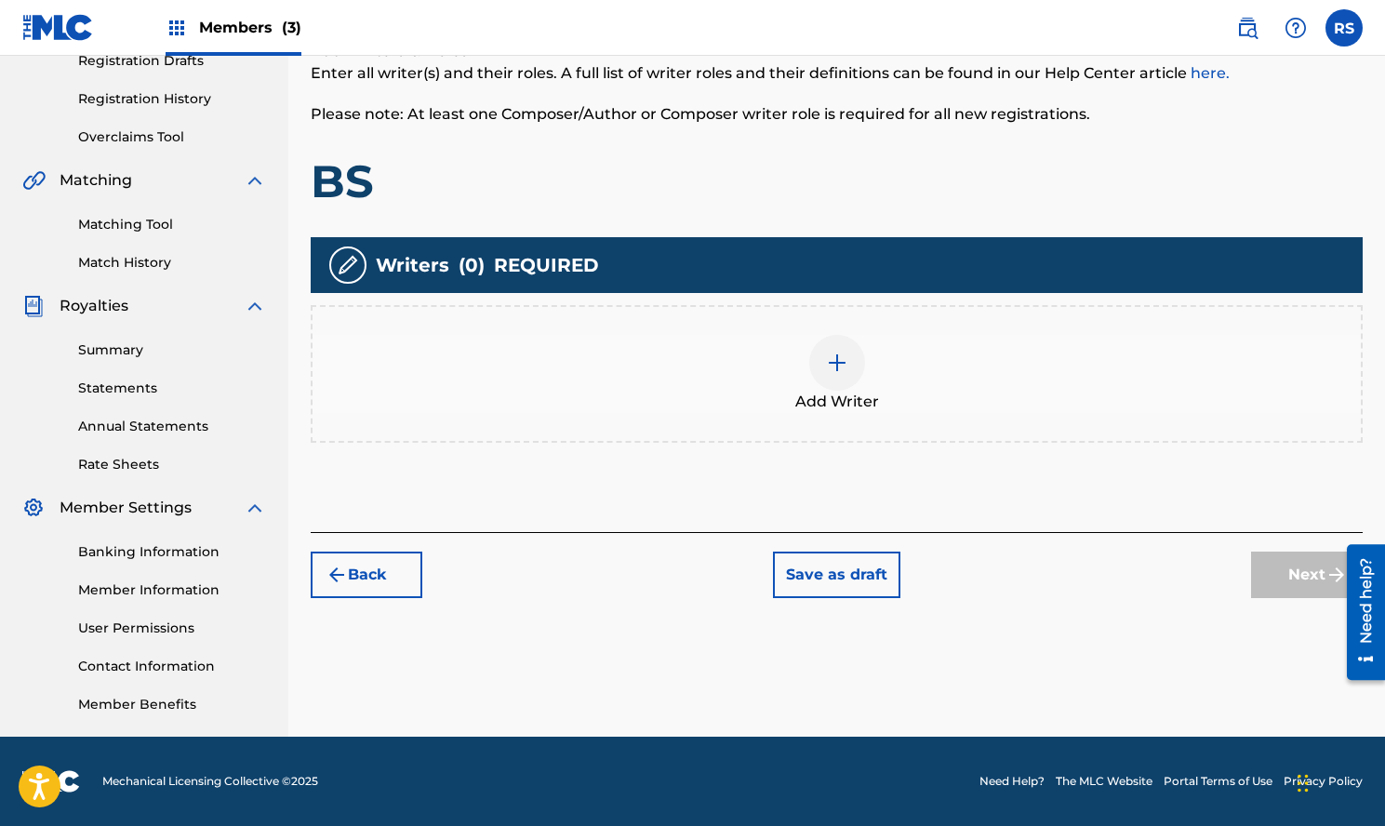
scroll to position [327, 0]
click at [841, 368] on img at bounding box center [837, 363] width 22 height 22
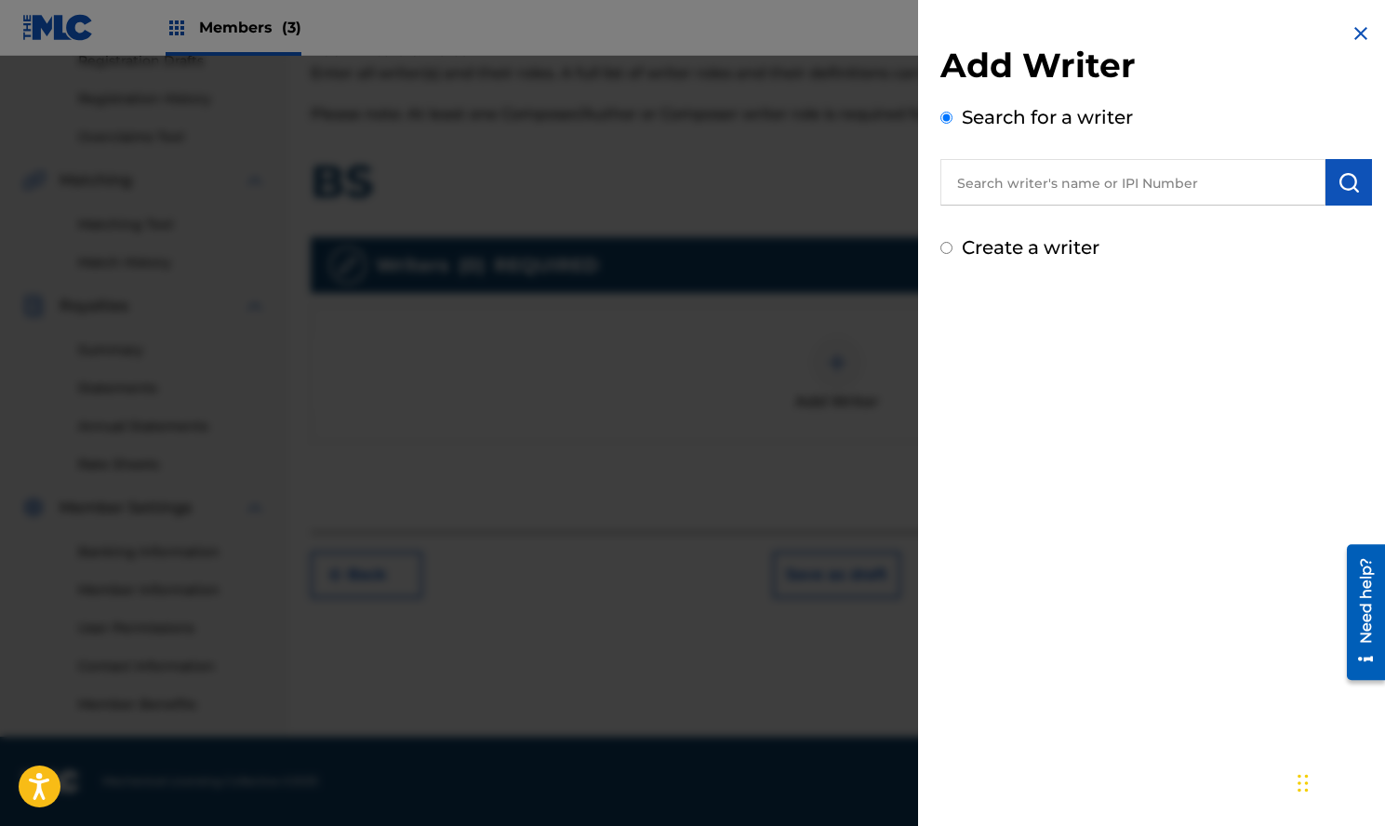
click at [1046, 190] on input "text" at bounding box center [1133, 182] width 385 height 47
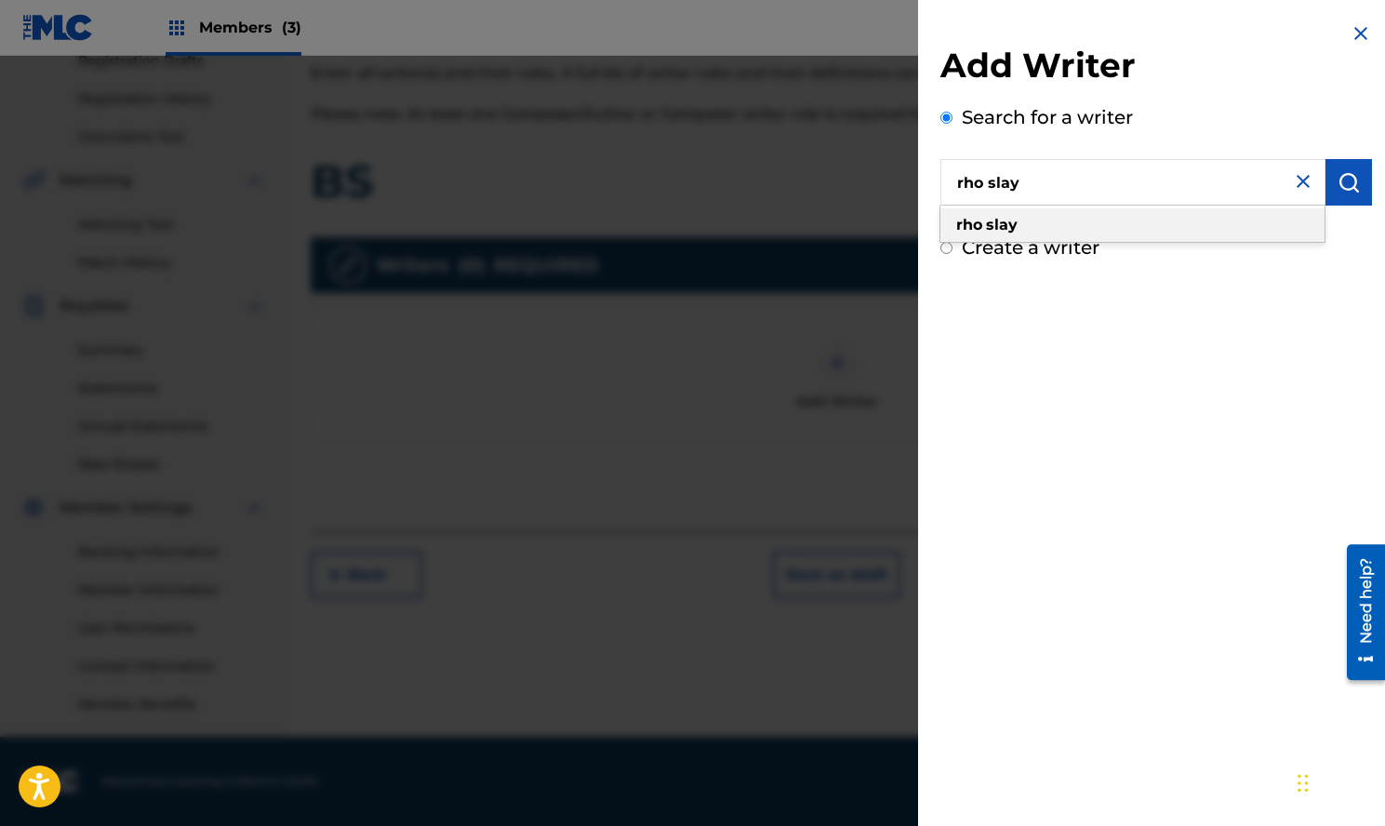
type input "rho slay"
click at [1057, 224] on div "rho slay" at bounding box center [1133, 224] width 384 height 33
click at [1151, 177] on input "rho slay" at bounding box center [1133, 182] width 385 height 47
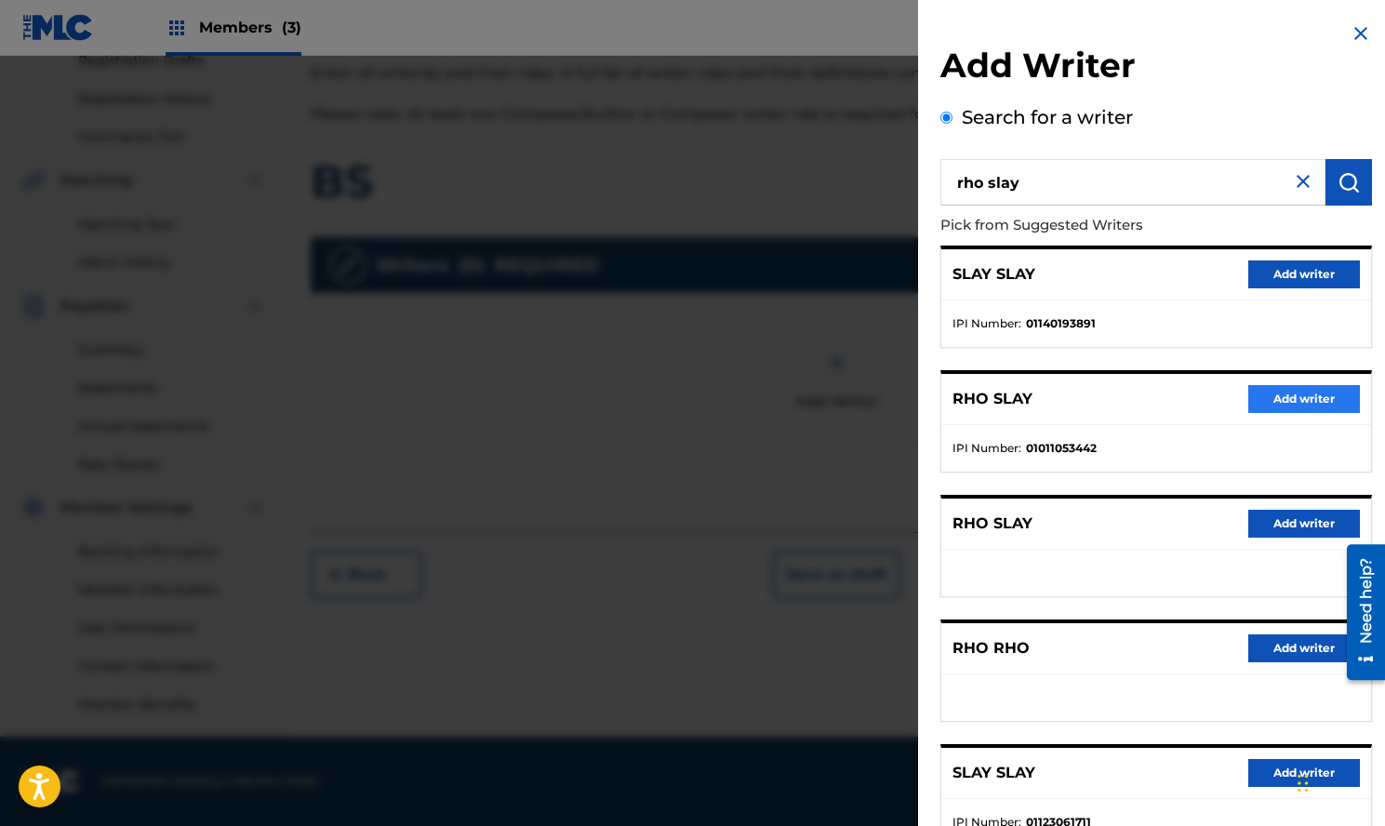
click at [1308, 395] on button "Add writer" at bounding box center [1305, 399] width 112 height 28
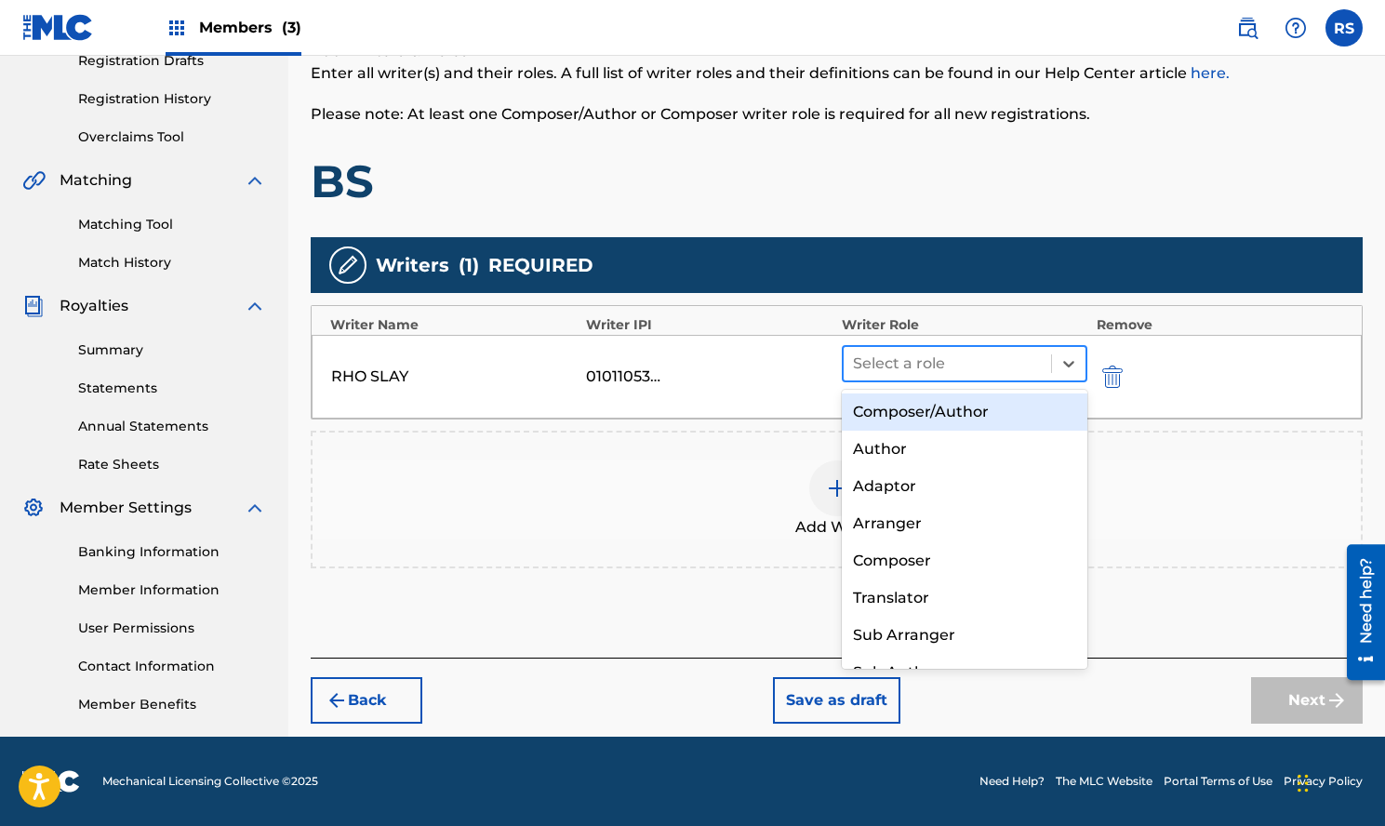
click at [1019, 380] on div "Select a role" at bounding box center [947, 363] width 207 height 33
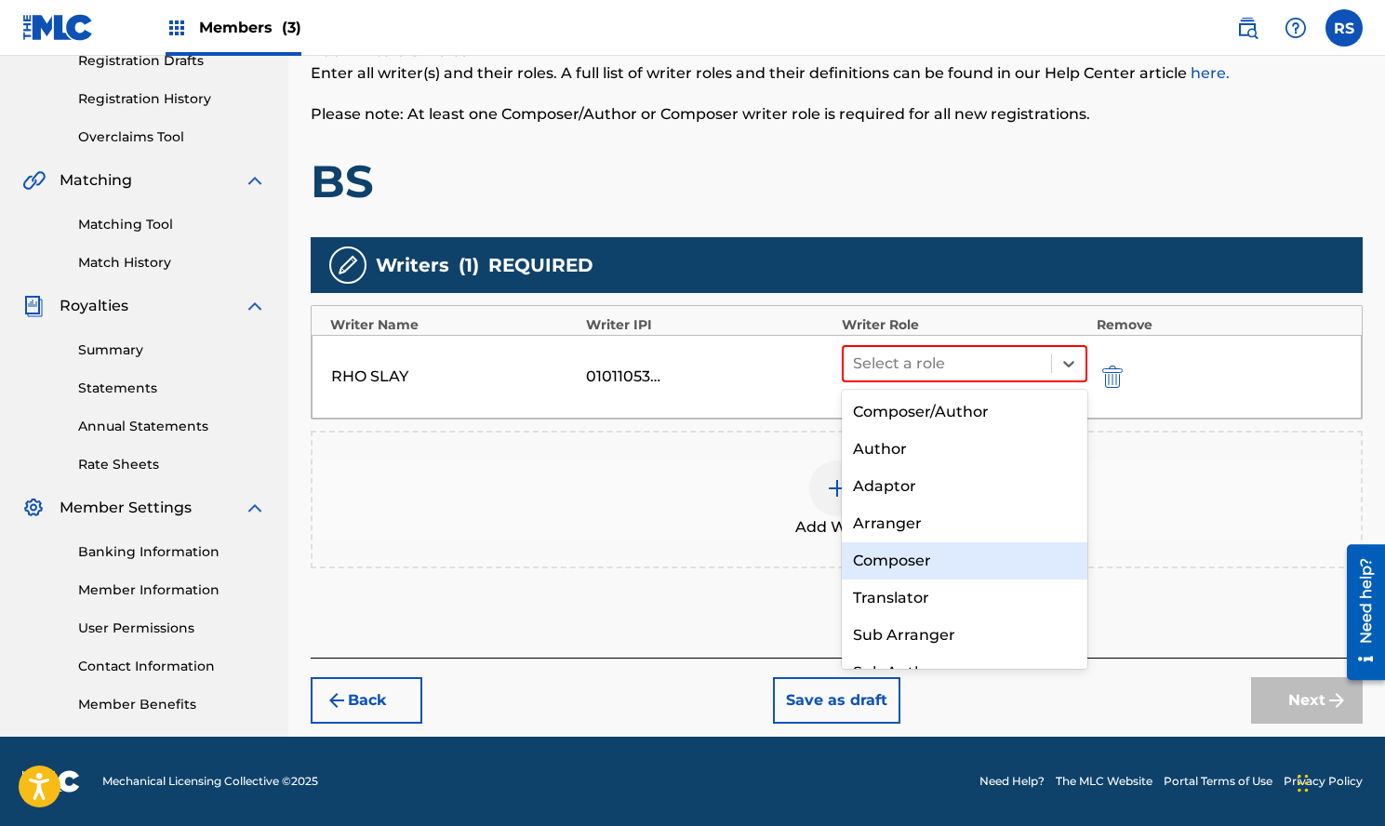
click at [942, 553] on div "Composer" at bounding box center [965, 560] width 246 height 37
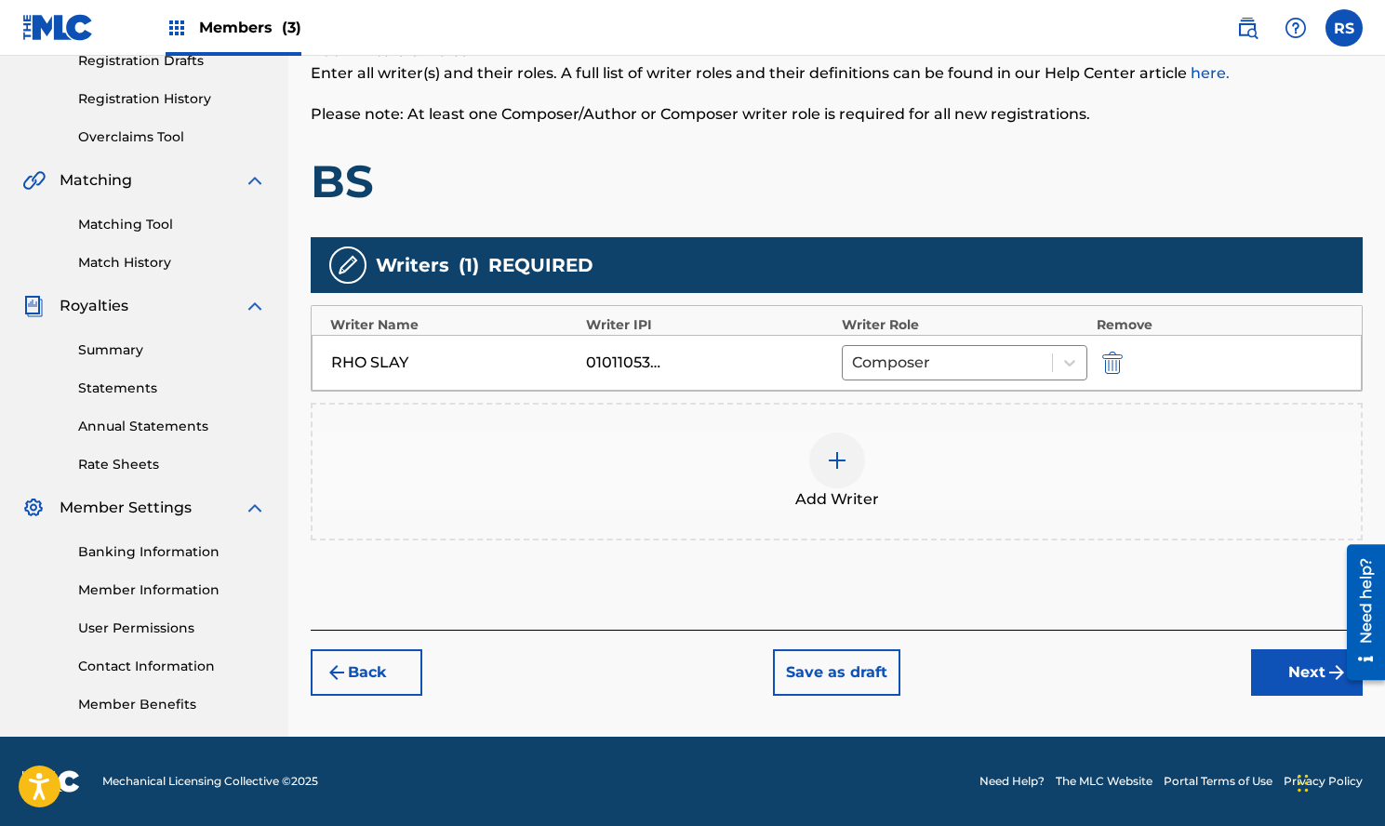
click at [1106, 501] on div "Add Writer" at bounding box center [837, 472] width 1049 height 78
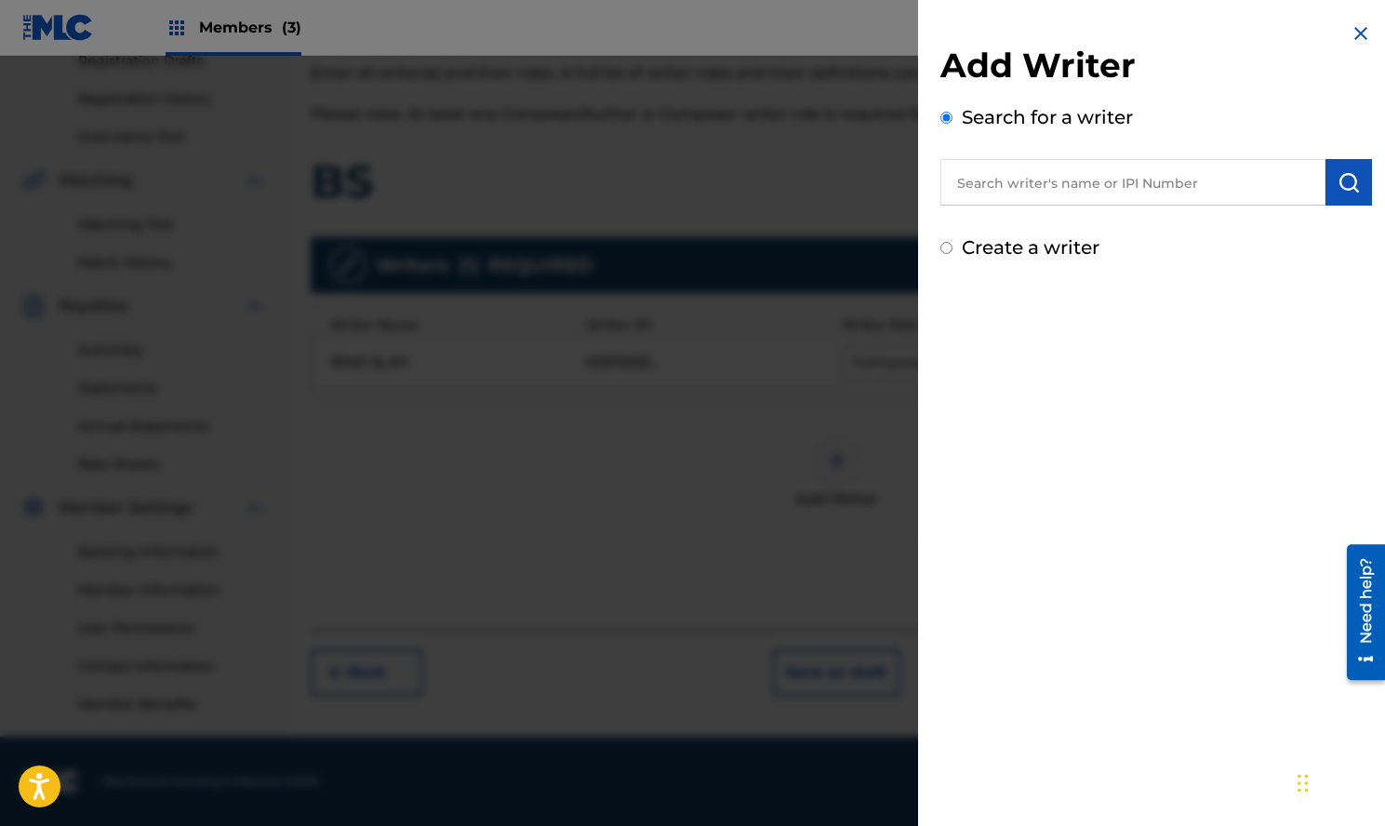
click at [1354, 32] on img at bounding box center [1361, 33] width 22 height 22
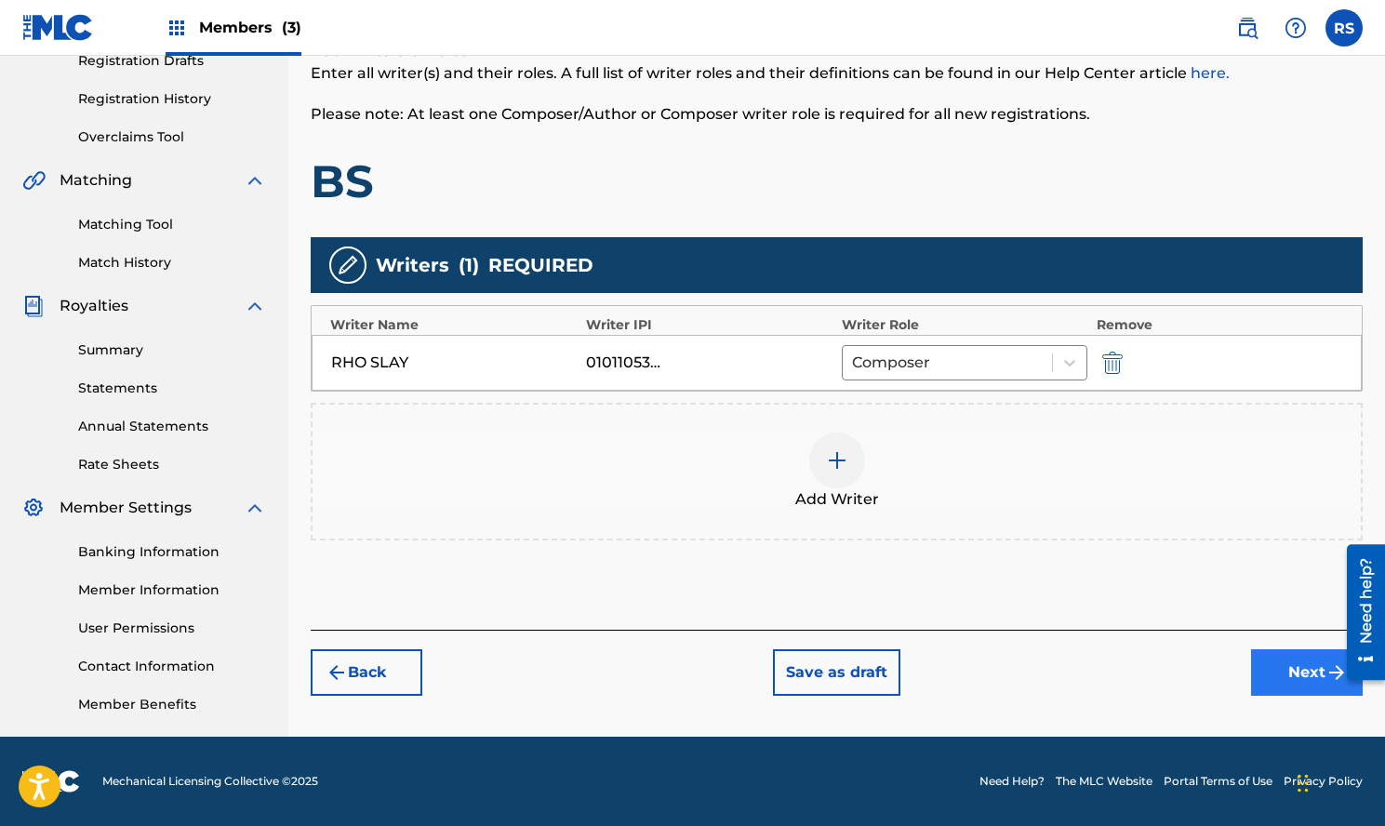
click at [1332, 688] on button "Next" at bounding box center [1307, 672] width 112 height 47
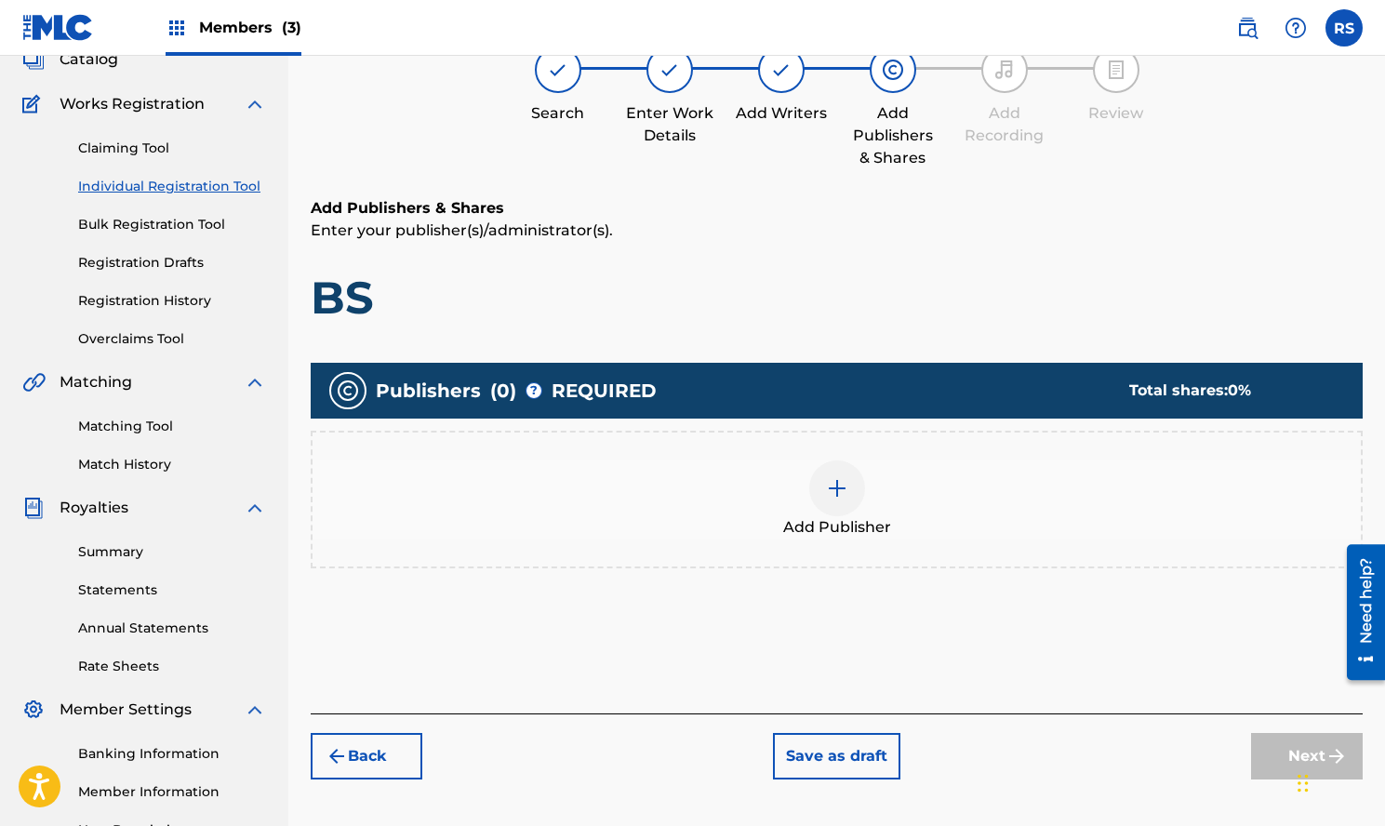
scroll to position [84, 0]
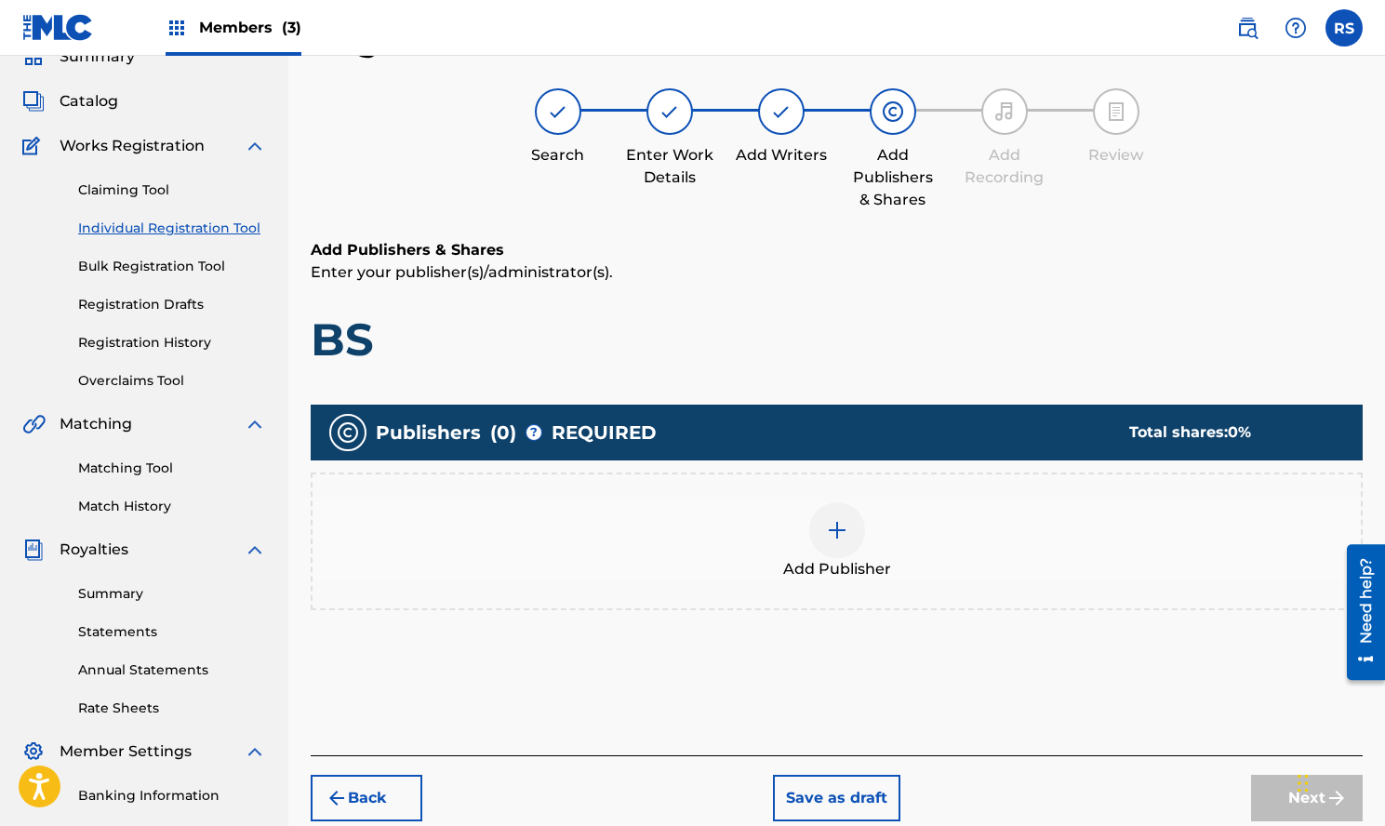
click at [837, 527] on img at bounding box center [837, 530] width 22 height 22
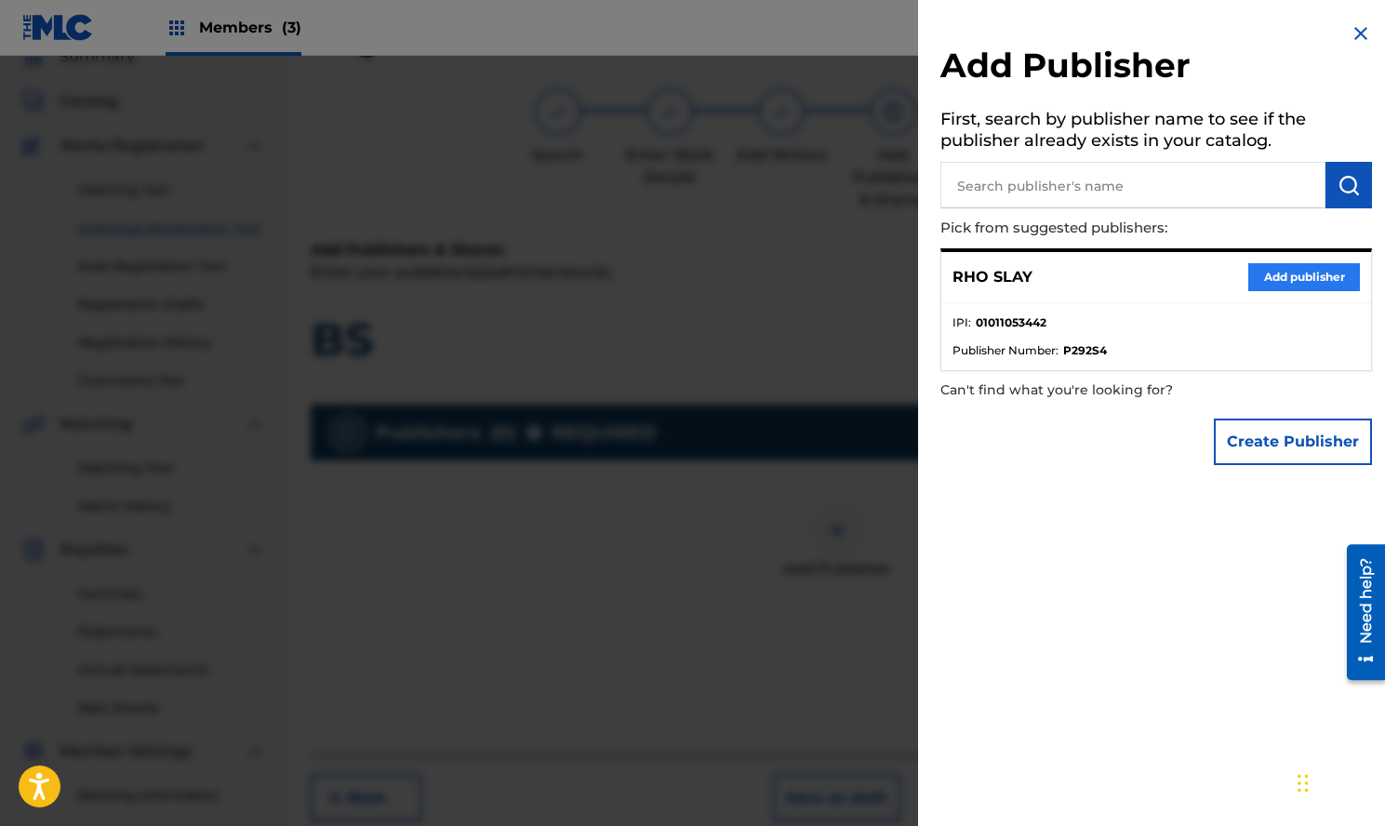
click at [1296, 274] on button "Add publisher" at bounding box center [1305, 277] width 112 height 28
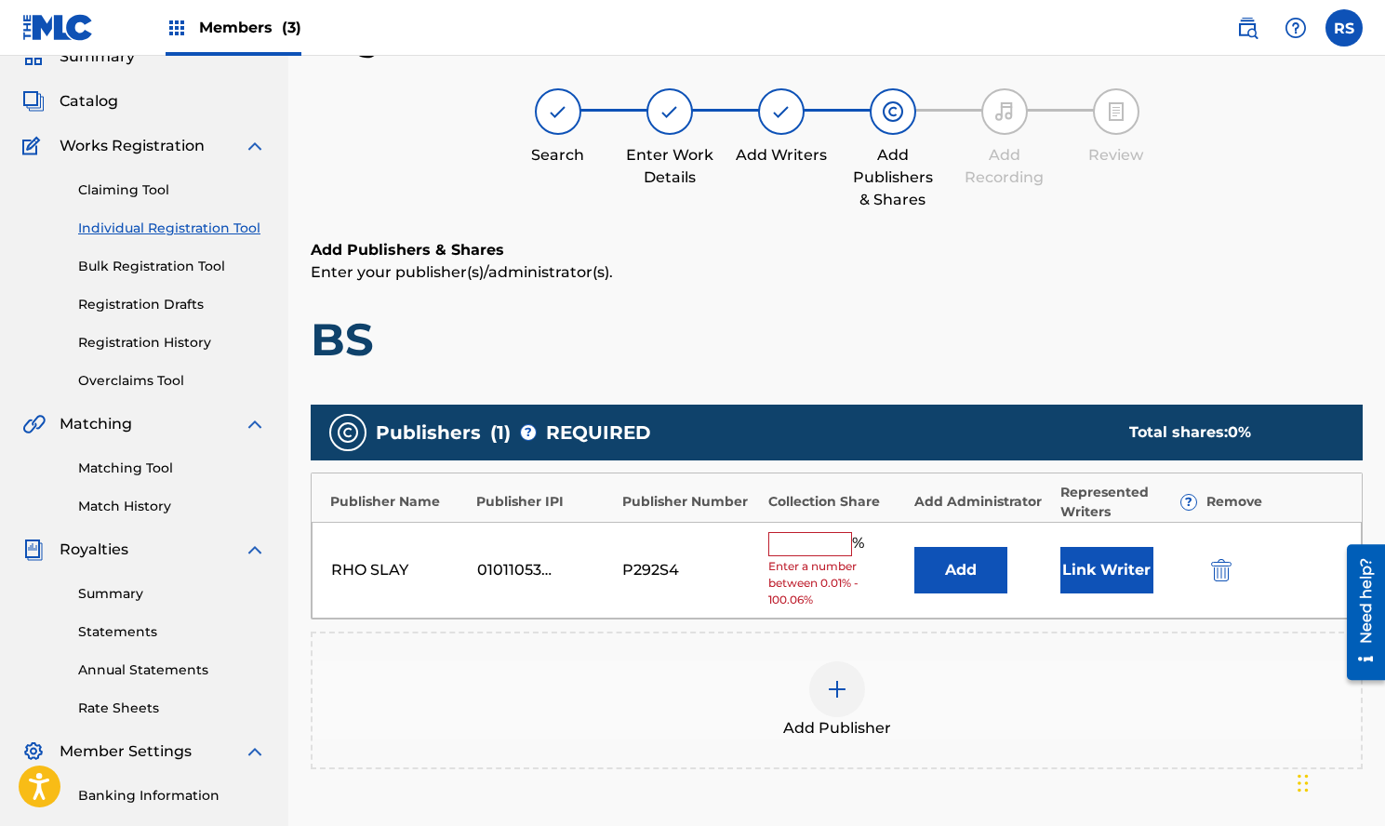
click at [838, 537] on input "text" at bounding box center [811, 544] width 84 height 24
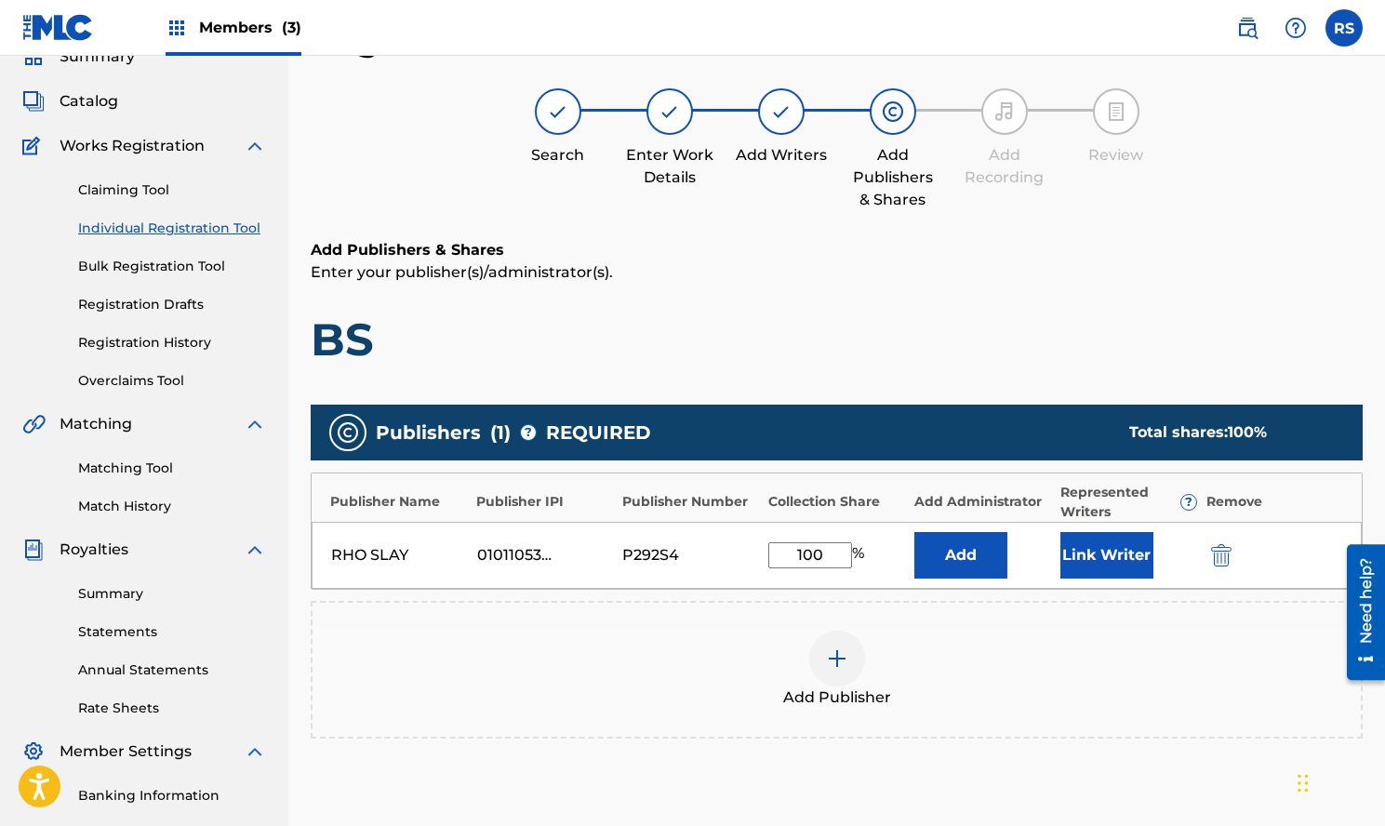
type input "100"
click at [995, 660] on div "Add Publisher" at bounding box center [837, 670] width 1049 height 78
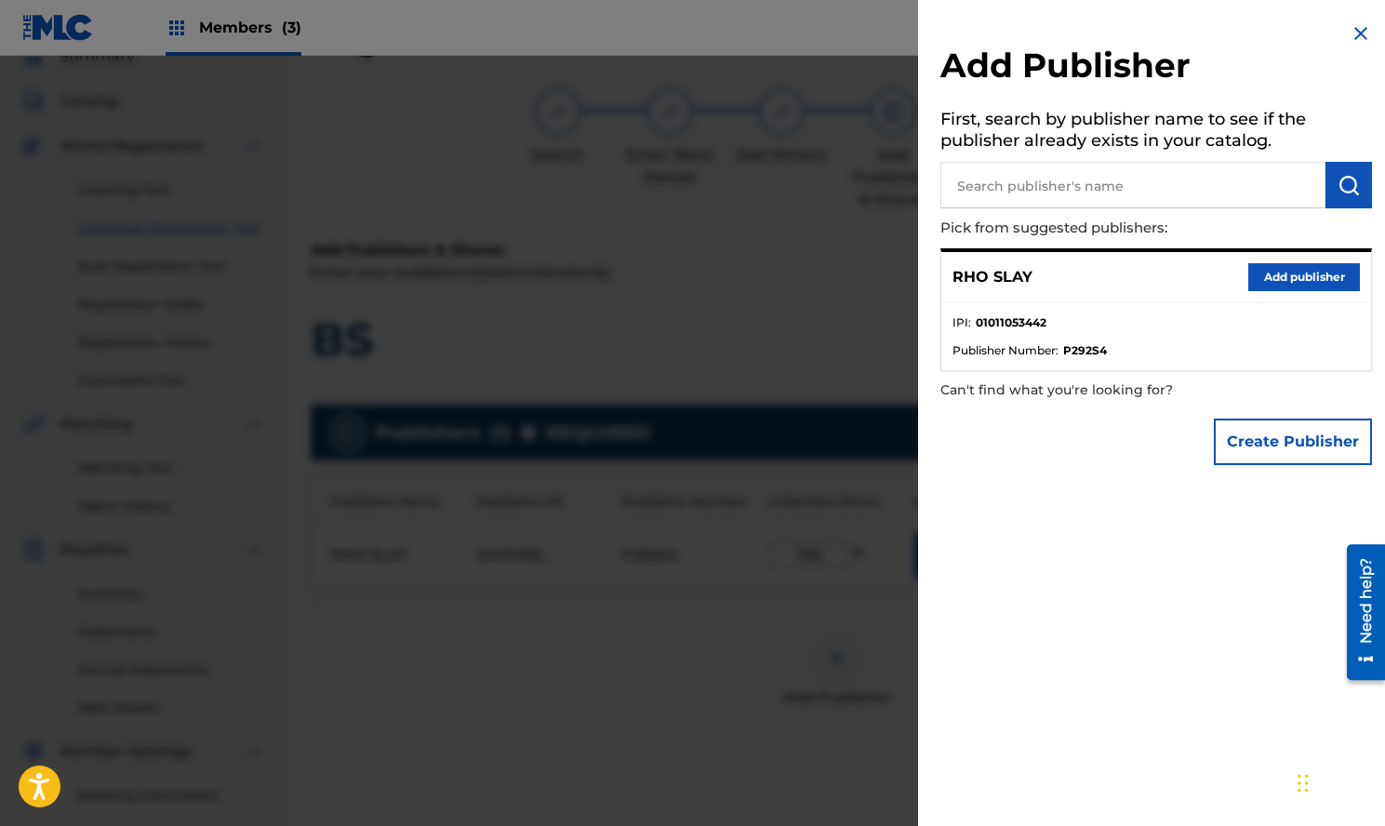
click at [1353, 30] on img at bounding box center [1361, 33] width 22 height 22
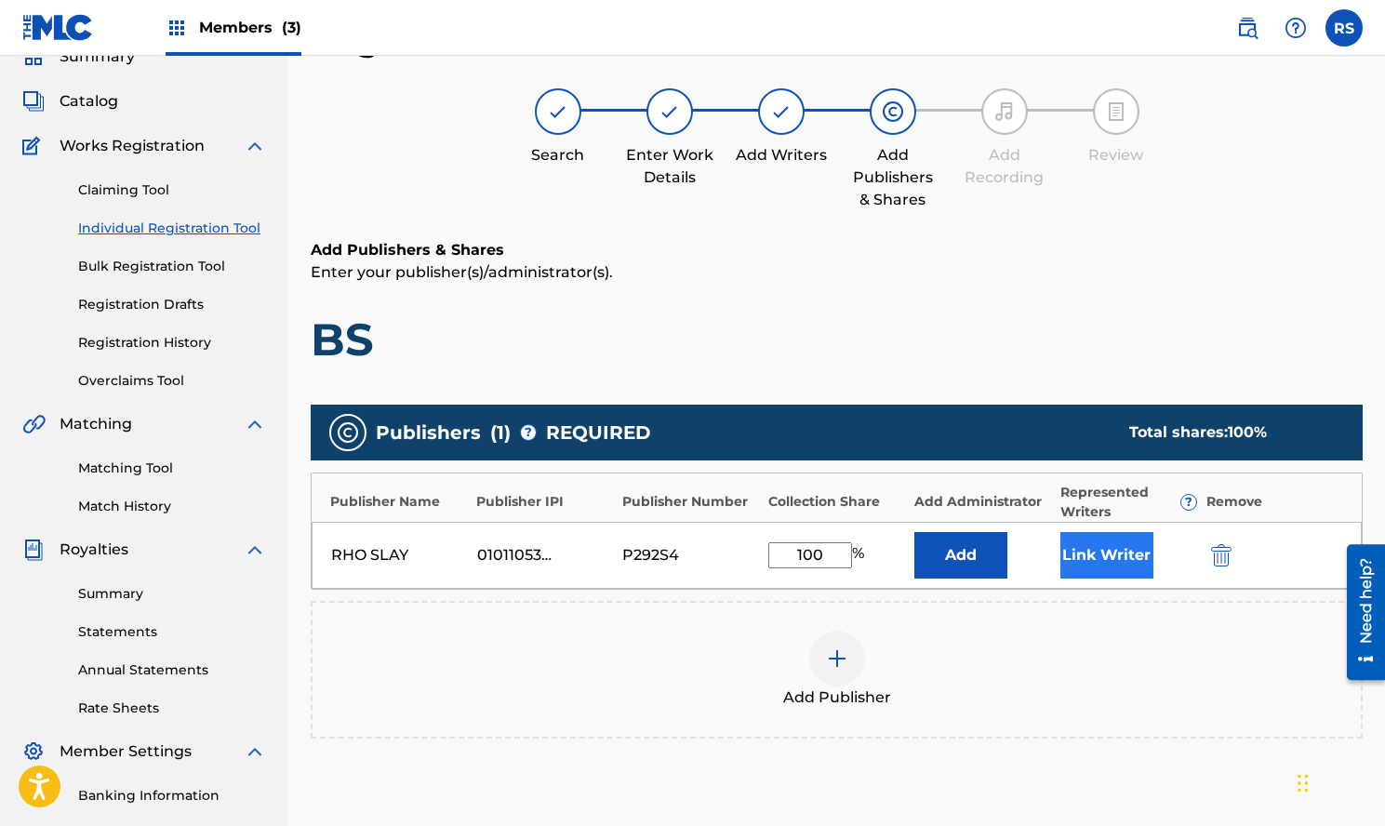
click at [1116, 553] on button "Link Writer" at bounding box center [1107, 555] width 93 height 47
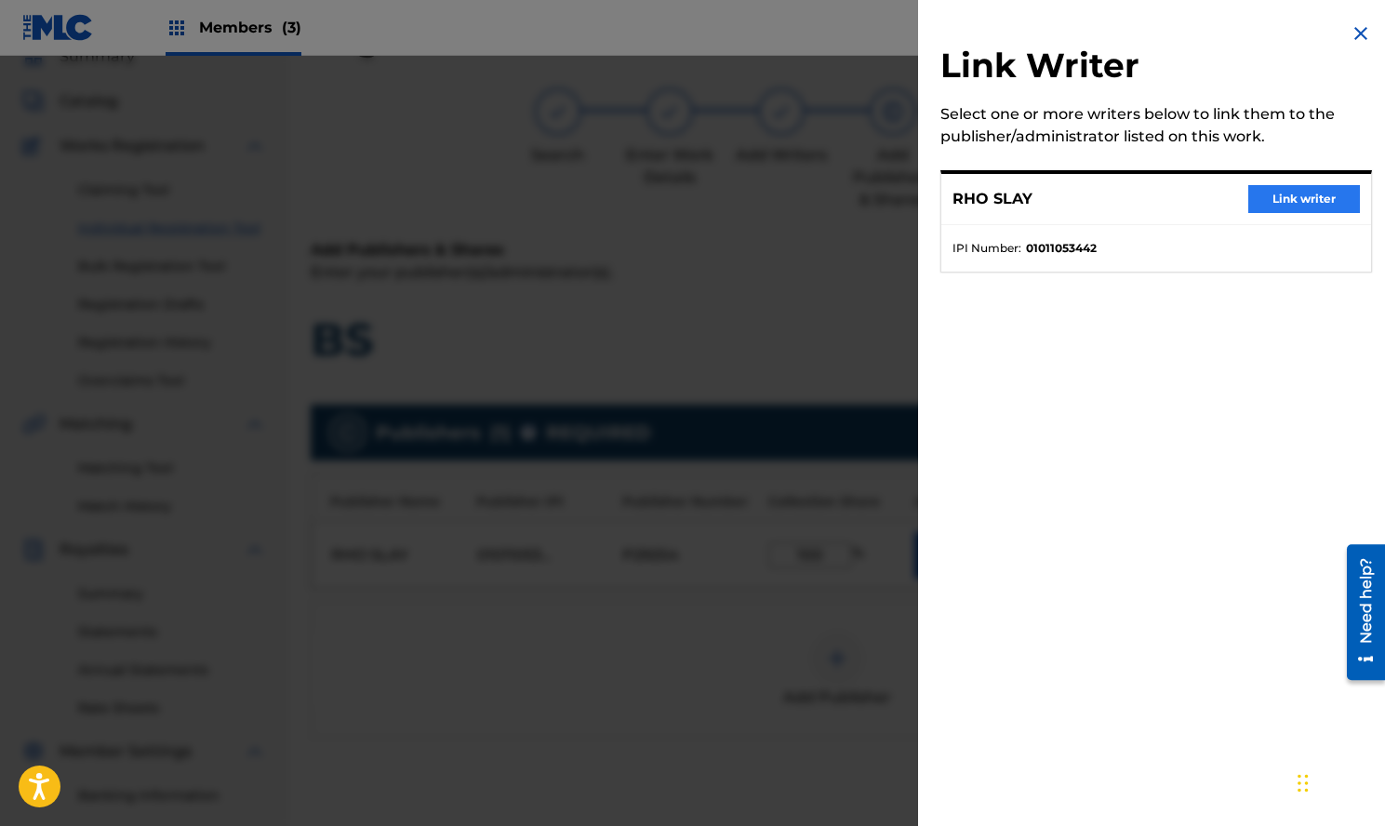
click at [1302, 189] on button "Link writer" at bounding box center [1305, 199] width 112 height 28
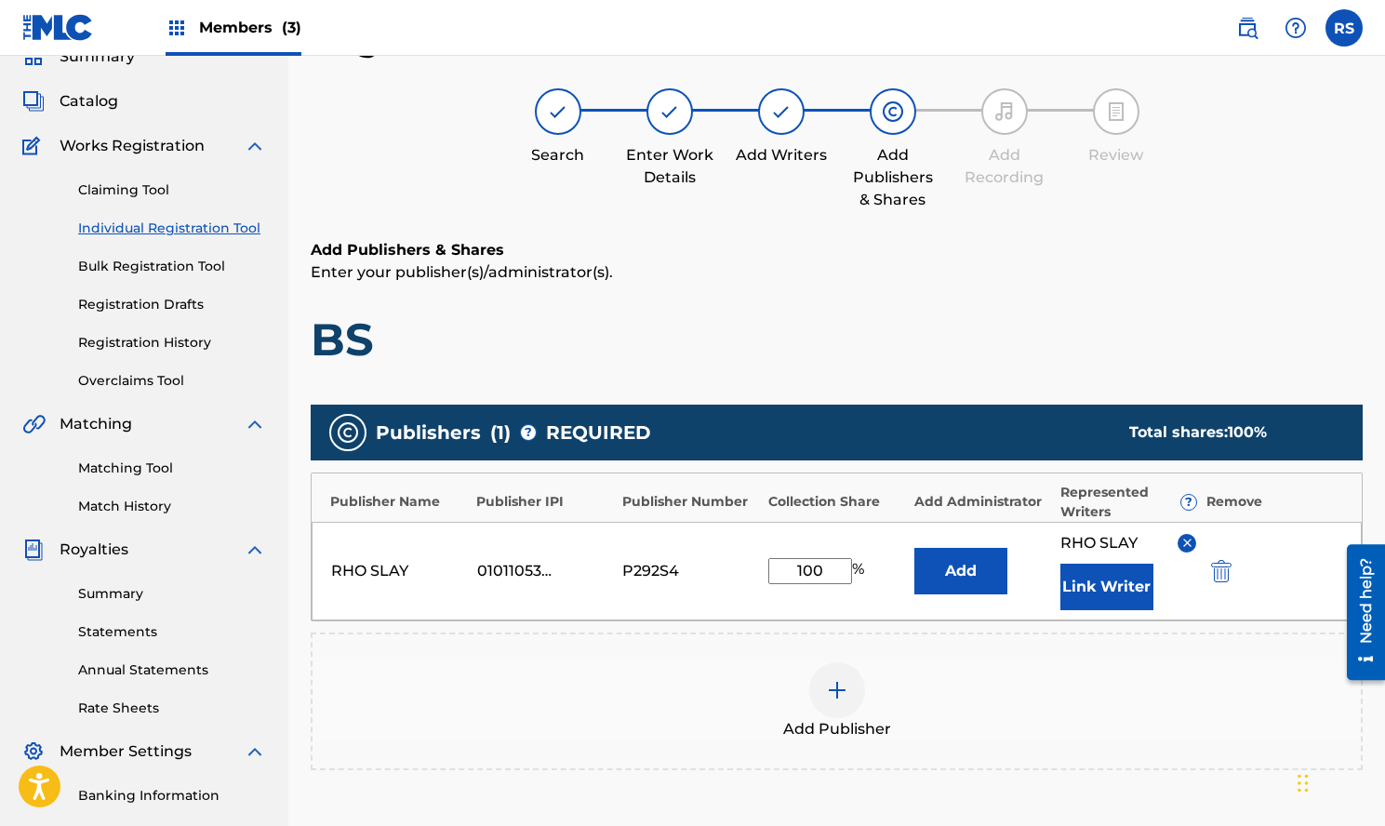
click at [1213, 699] on div "Add Publisher" at bounding box center [837, 701] width 1049 height 78
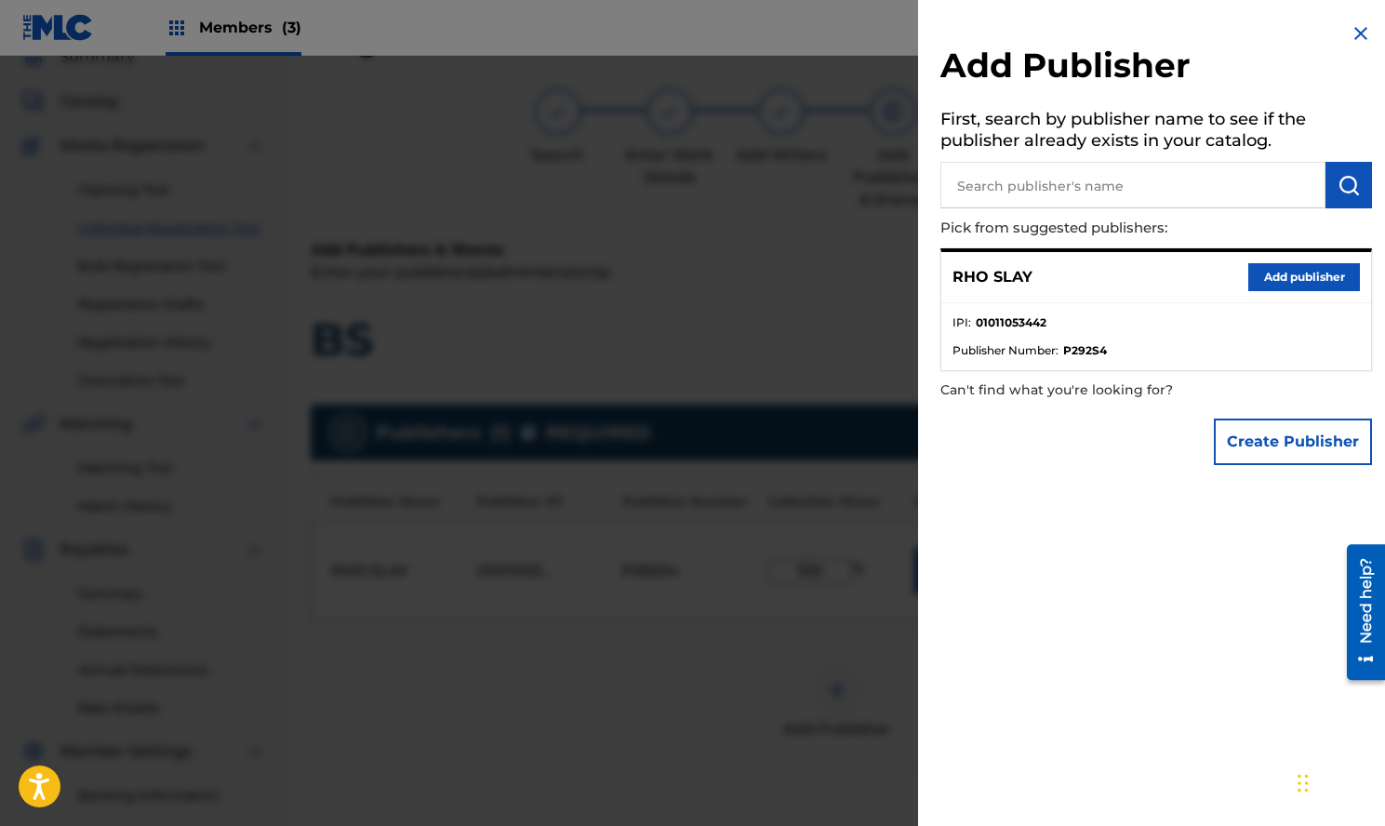
click at [1345, 13] on div "Add Publisher First, search by publisher name to see if the publisher already e…" at bounding box center [1156, 248] width 476 height 497
click at [1354, 31] on img at bounding box center [1361, 33] width 22 height 22
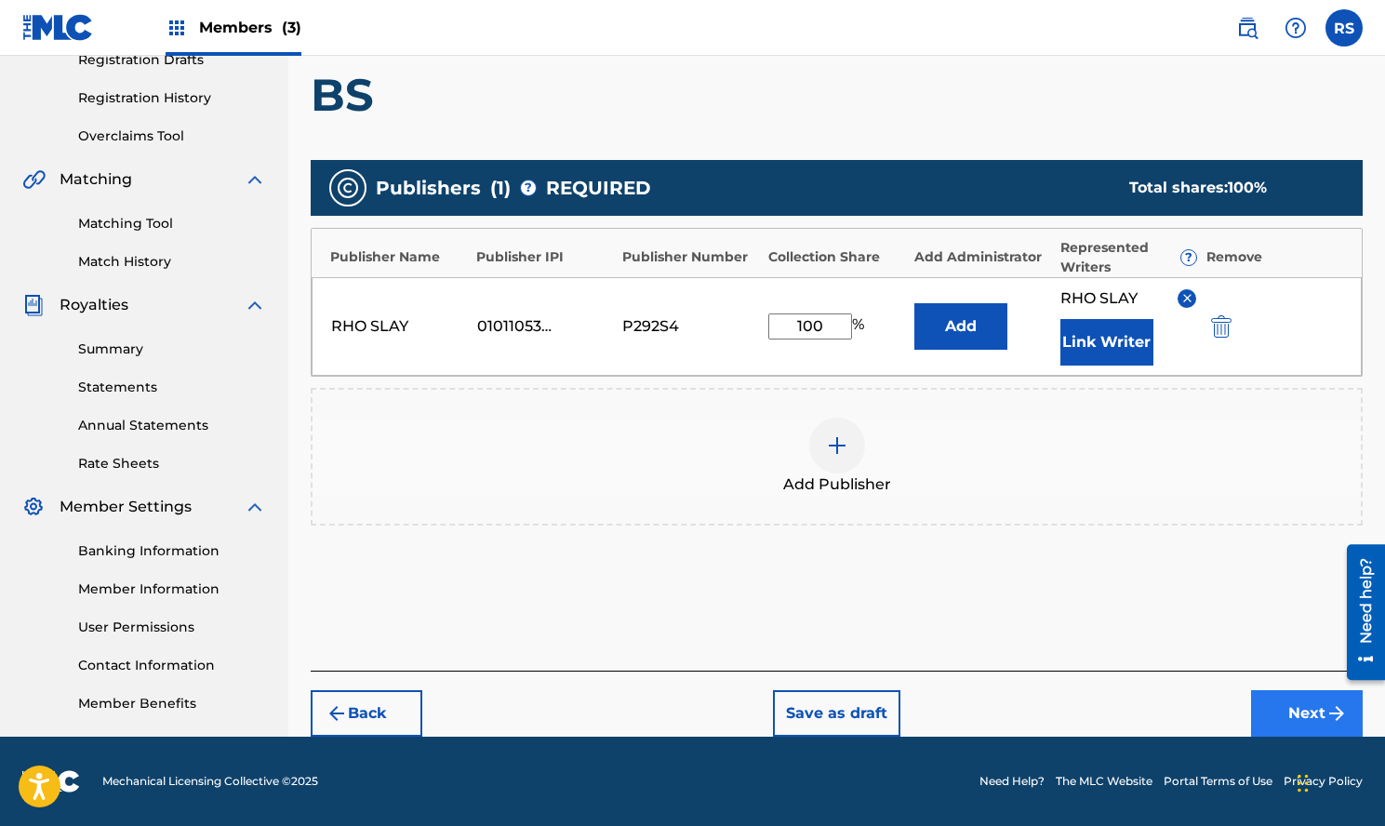
click at [1286, 702] on button "Next" at bounding box center [1307, 713] width 112 height 47
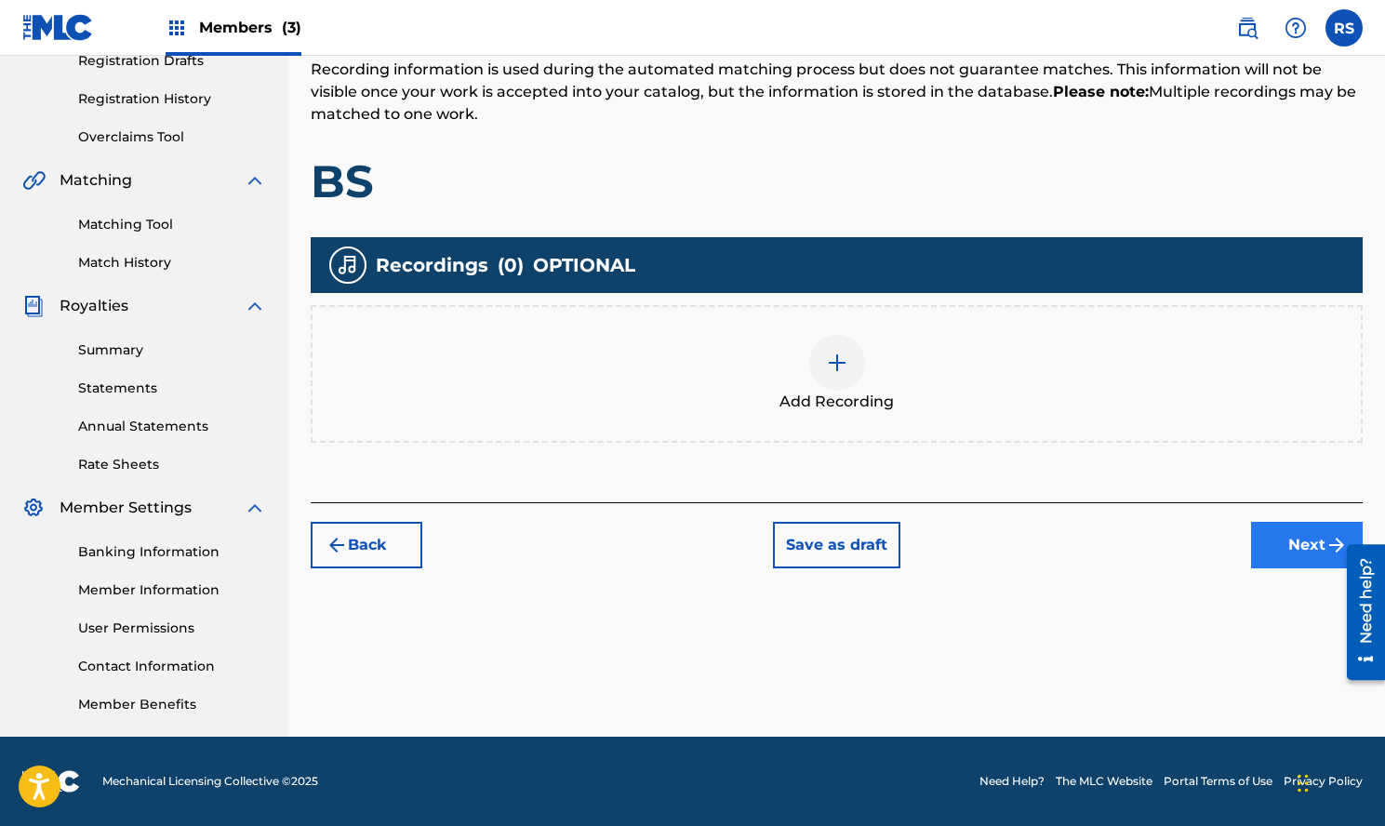
click at [1307, 541] on button "Next" at bounding box center [1307, 545] width 112 height 47
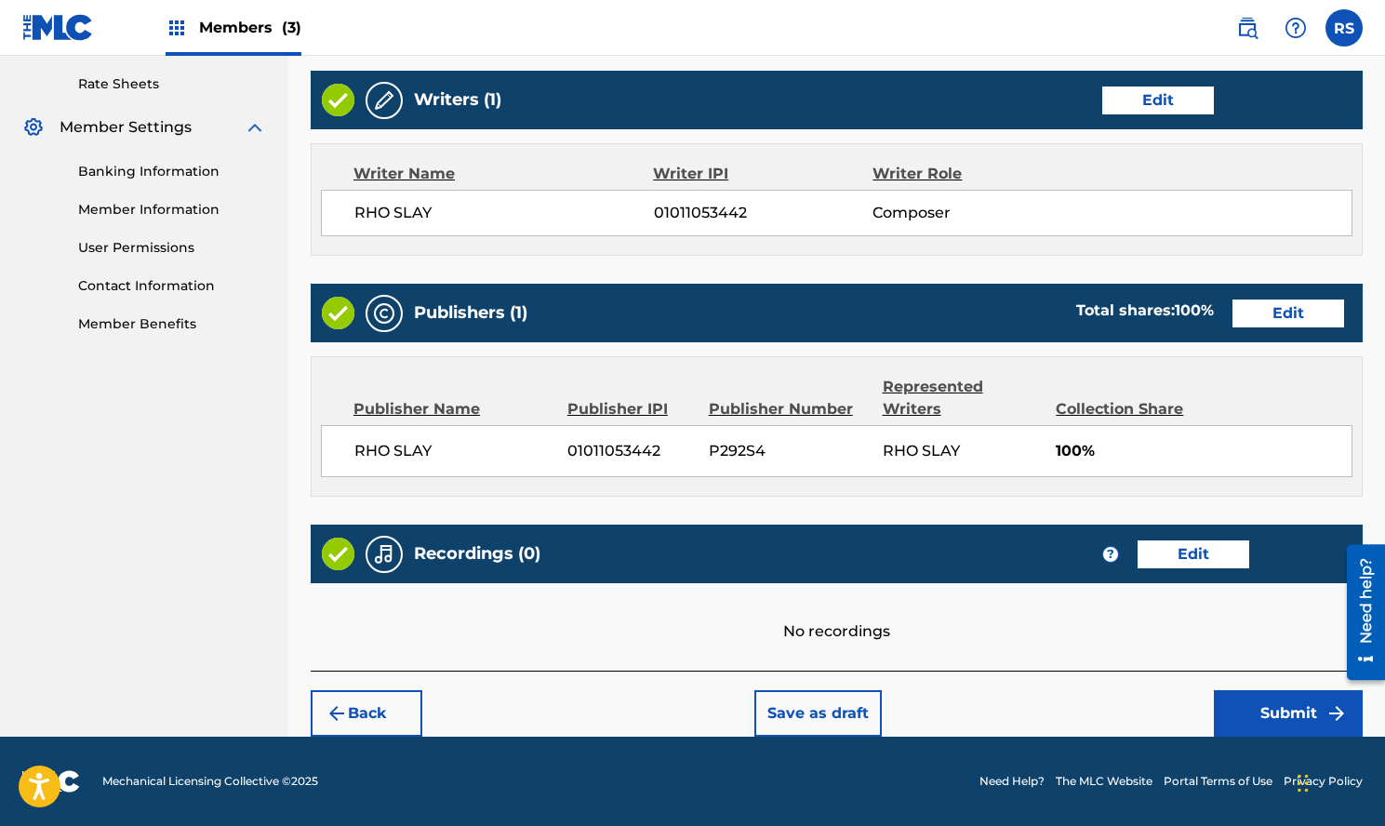
scroll to position [708, 0]
drag, startPoint x: 709, startPoint y: 448, endPoint x: 795, endPoint y: 451, distance: 85.6
click at [795, 451] on span "P292S4" at bounding box center [789, 451] width 160 height 22
copy span "P292S4"
click at [565, 454] on div "RHO SLAY 01011053442 P292S4 RHO SLAY 100%" at bounding box center [837, 451] width 1032 height 52
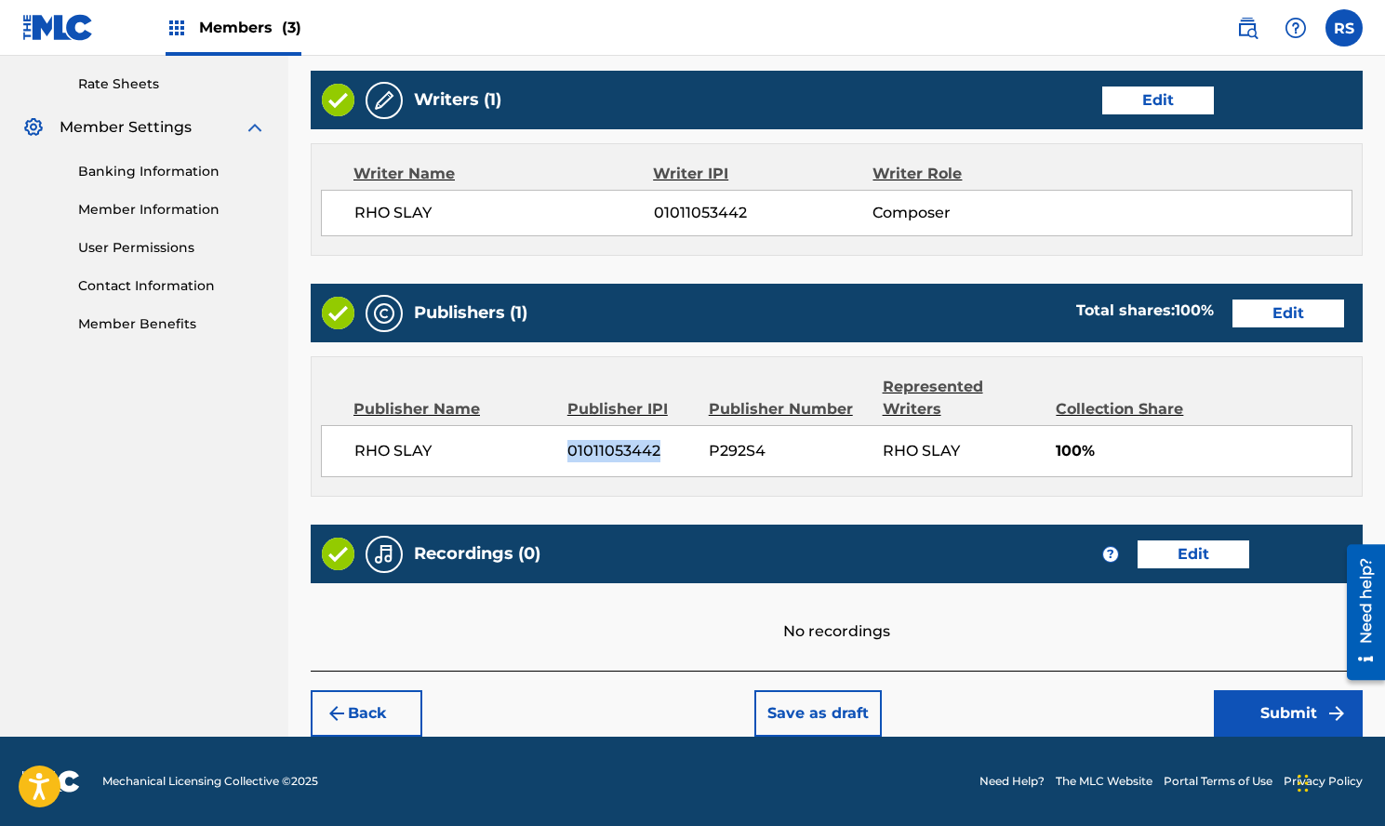
drag, startPoint x: 569, startPoint y: 450, endPoint x: 663, endPoint y: 449, distance: 94.0
click at [663, 449] on span "01011053442" at bounding box center [631, 451] width 127 height 22
copy span "01011053442"
click at [1114, 700] on div "Back Save as draft Submit" at bounding box center [837, 704] width 1052 height 66
click at [1288, 712] on button "Submit" at bounding box center [1288, 713] width 149 height 47
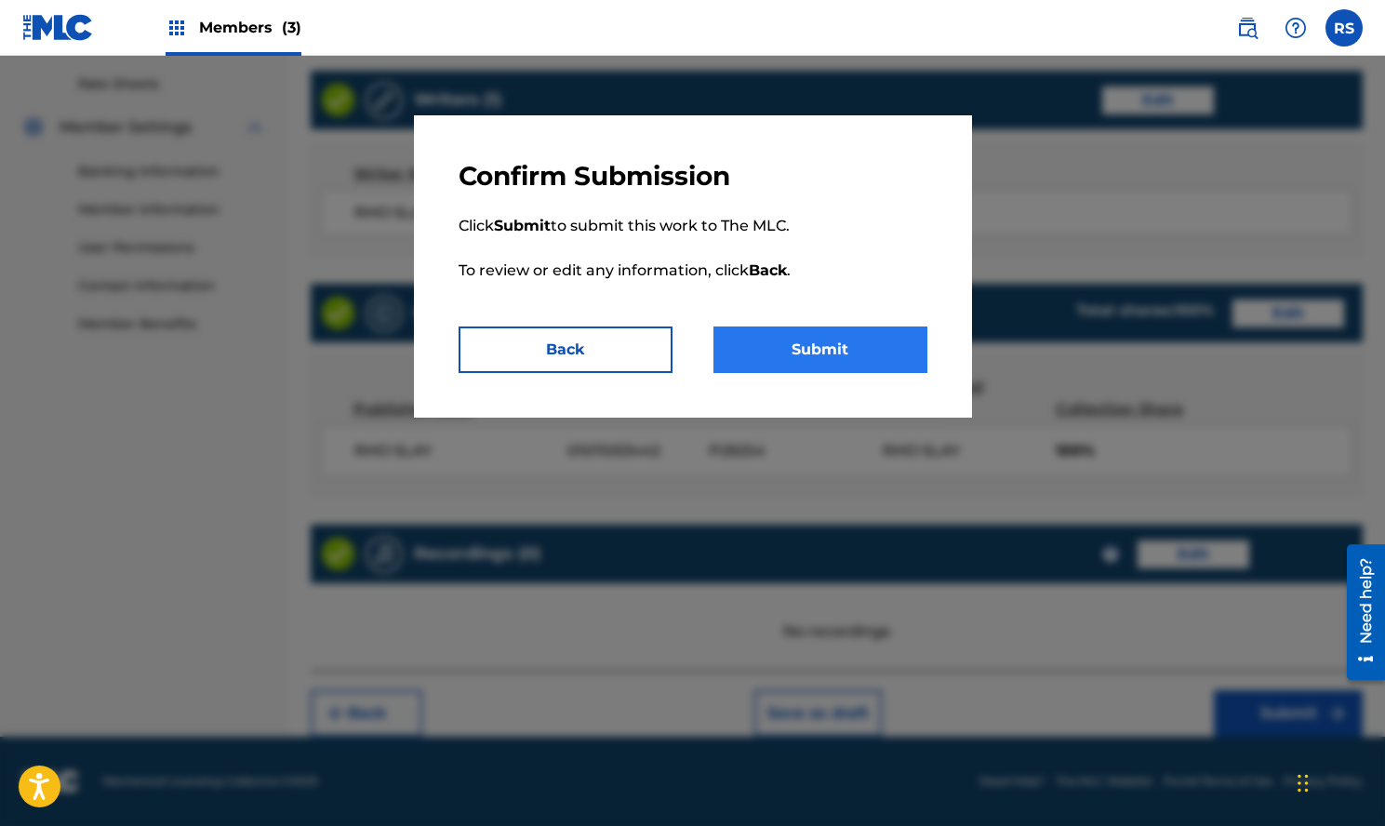
click at [863, 343] on button "Submit" at bounding box center [821, 350] width 214 height 47
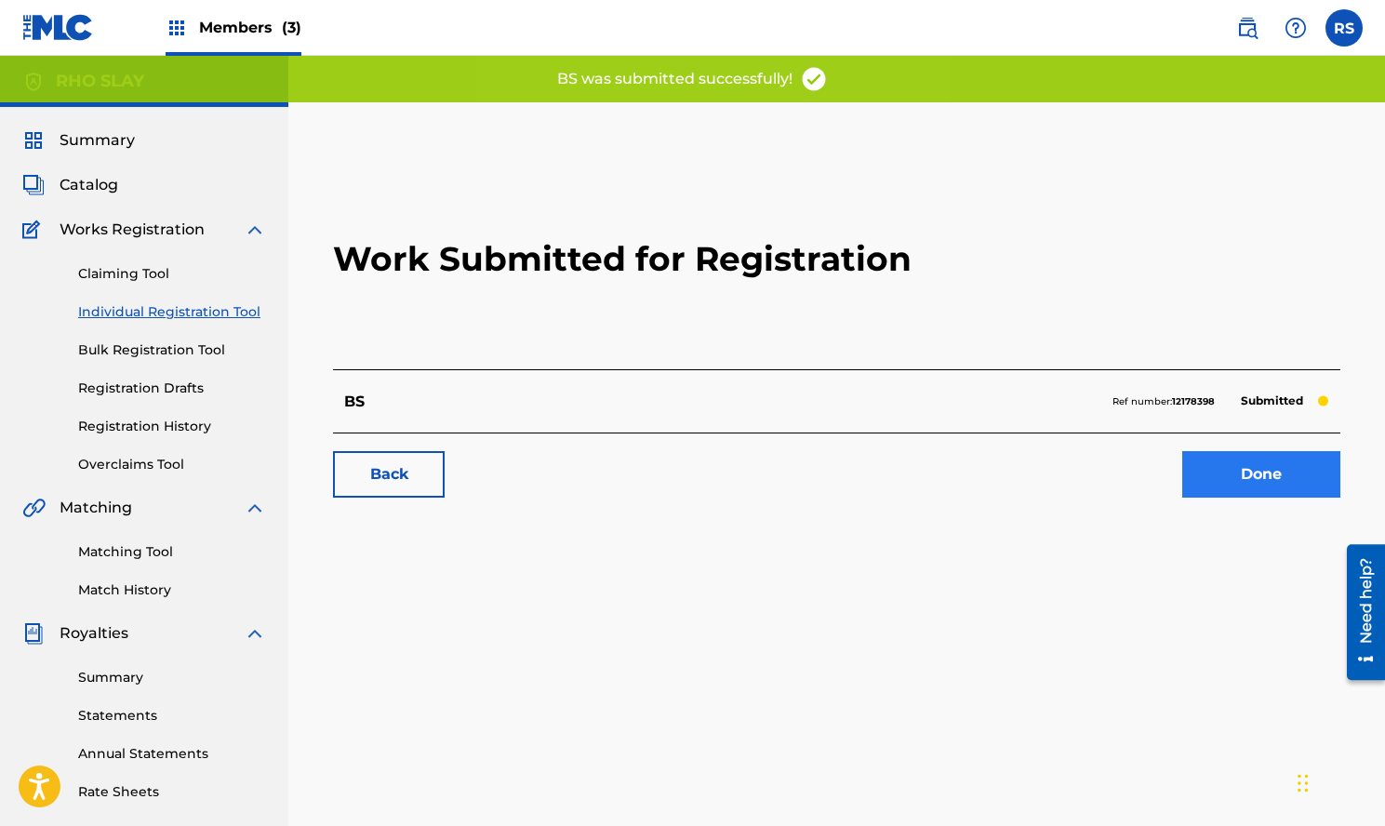
click at [1267, 473] on link "Done" at bounding box center [1262, 474] width 158 height 47
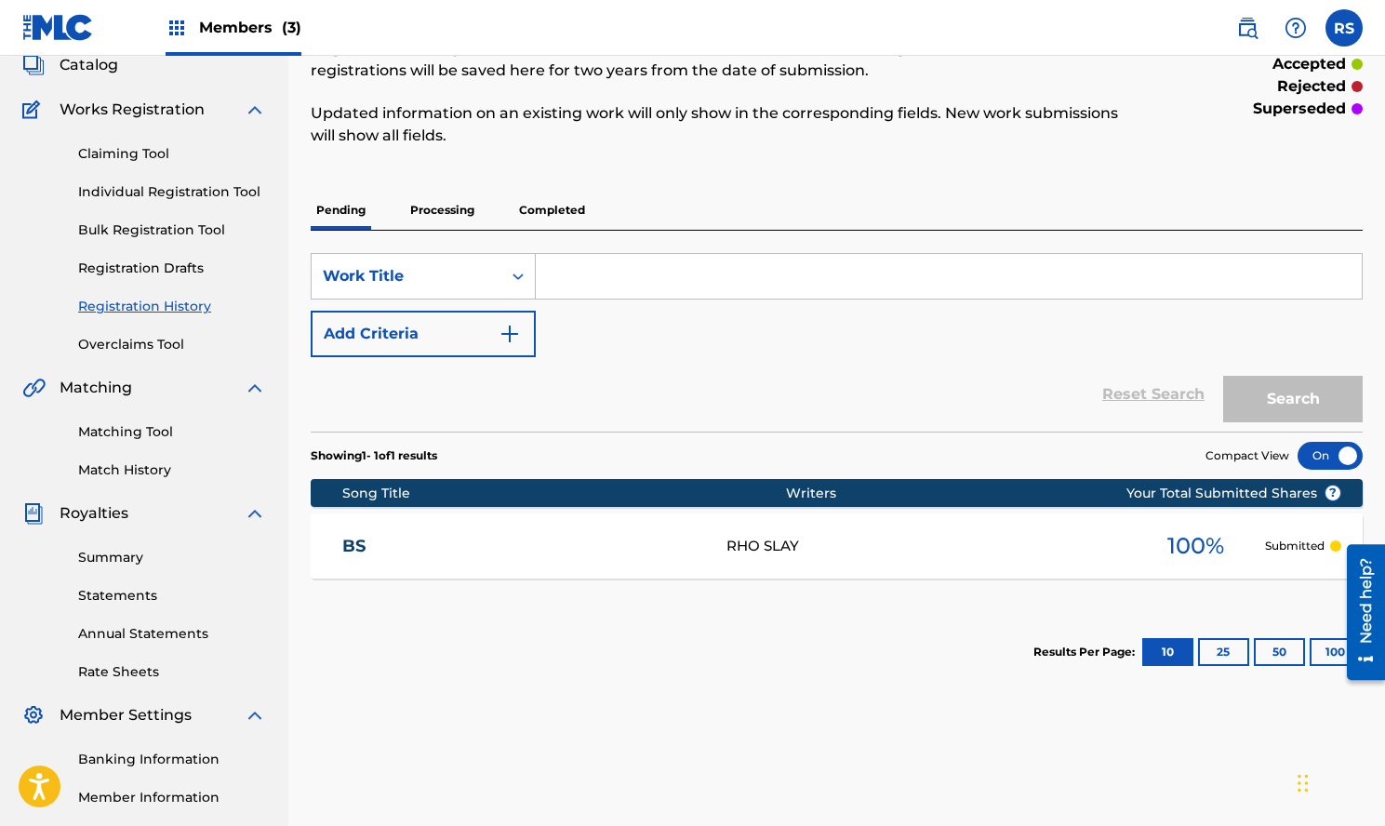
scroll to position [27, 0]
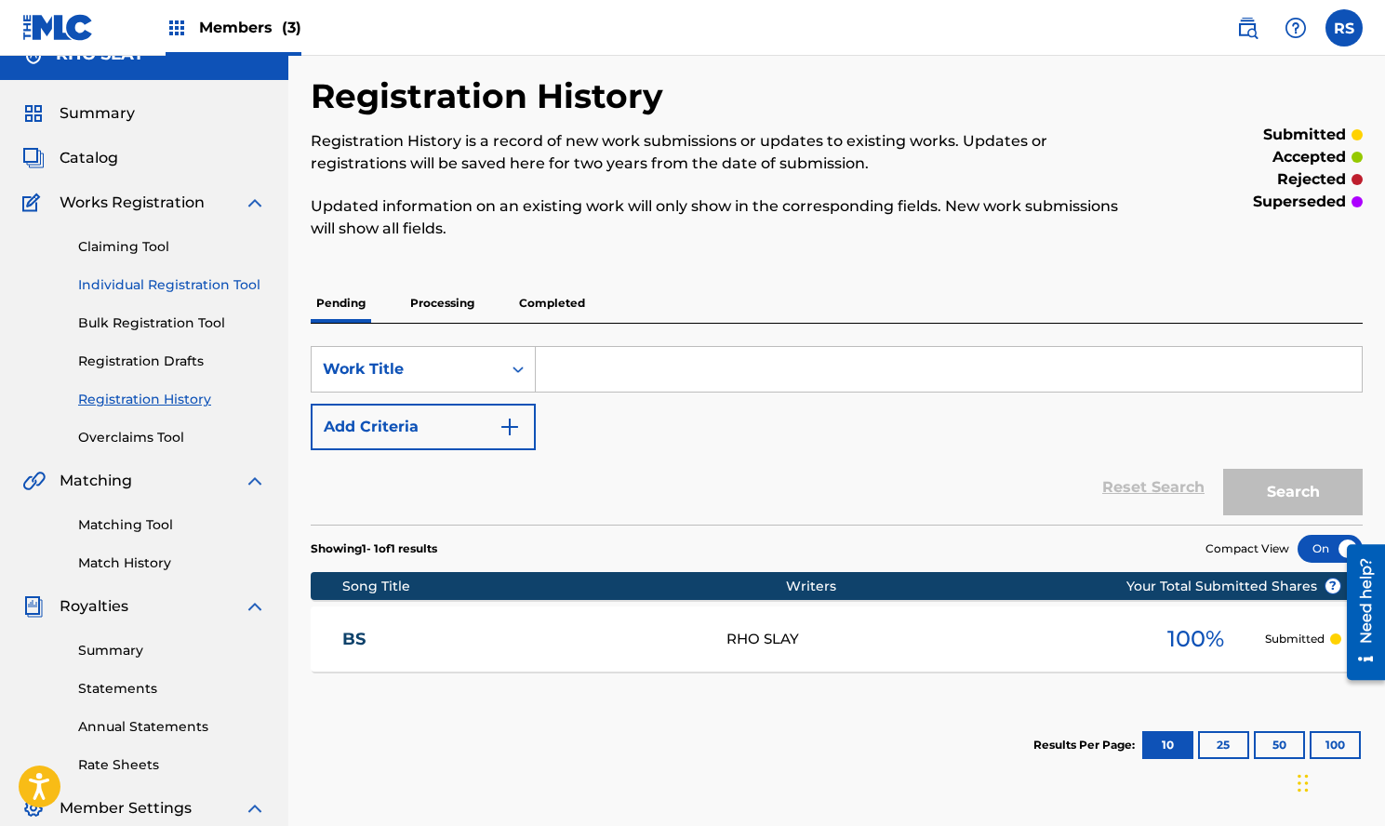
click at [226, 287] on link "Individual Registration Tool" at bounding box center [172, 285] width 188 height 20
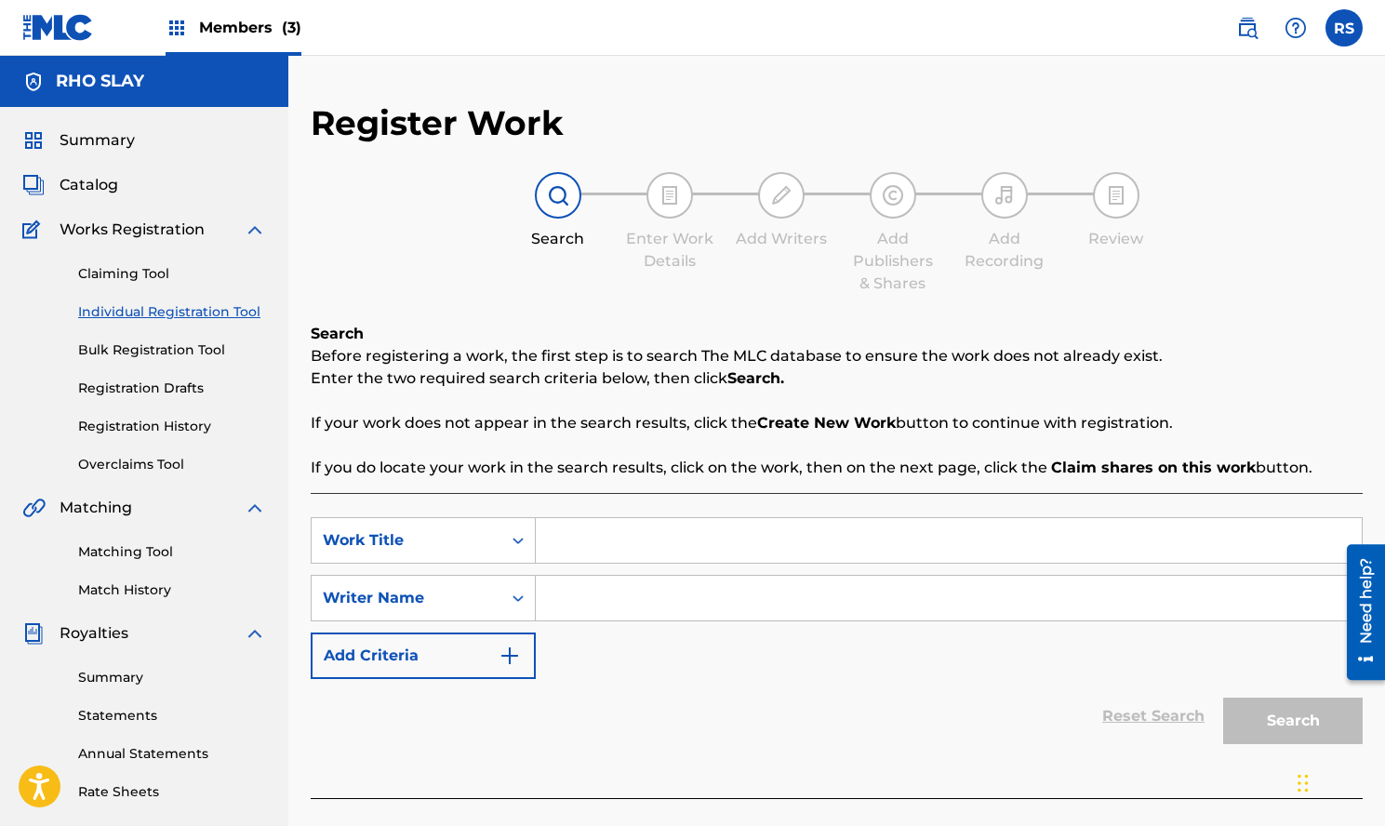
click at [666, 527] on input "Search Form" at bounding box center [949, 540] width 826 height 45
type input "Beef"
click at [695, 610] on input "Search Form" at bounding box center [949, 598] width 826 height 45
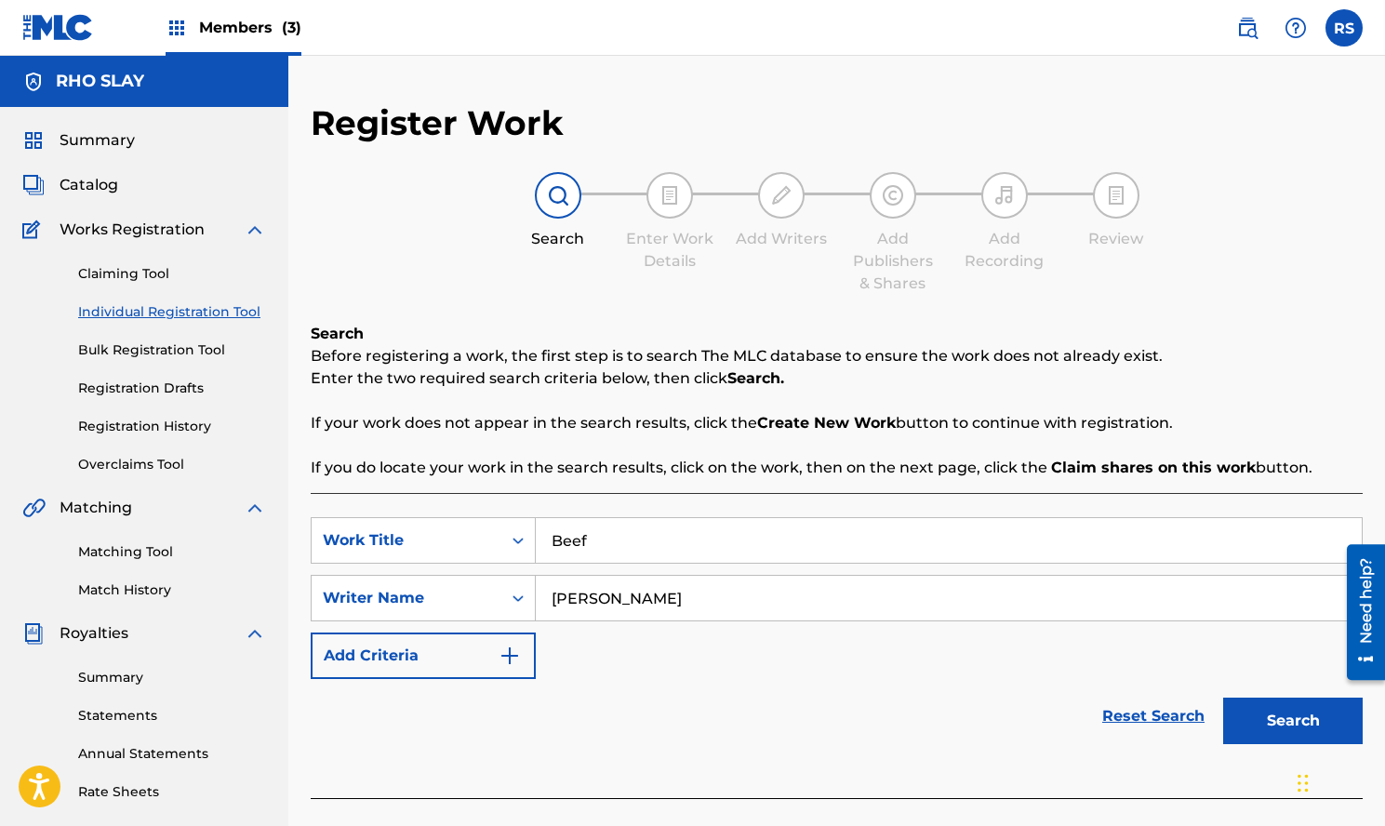
type input "Rho Slay"
click at [1293, 721] on button "Search" at bounding box center [1293, 721] width 140 height 47
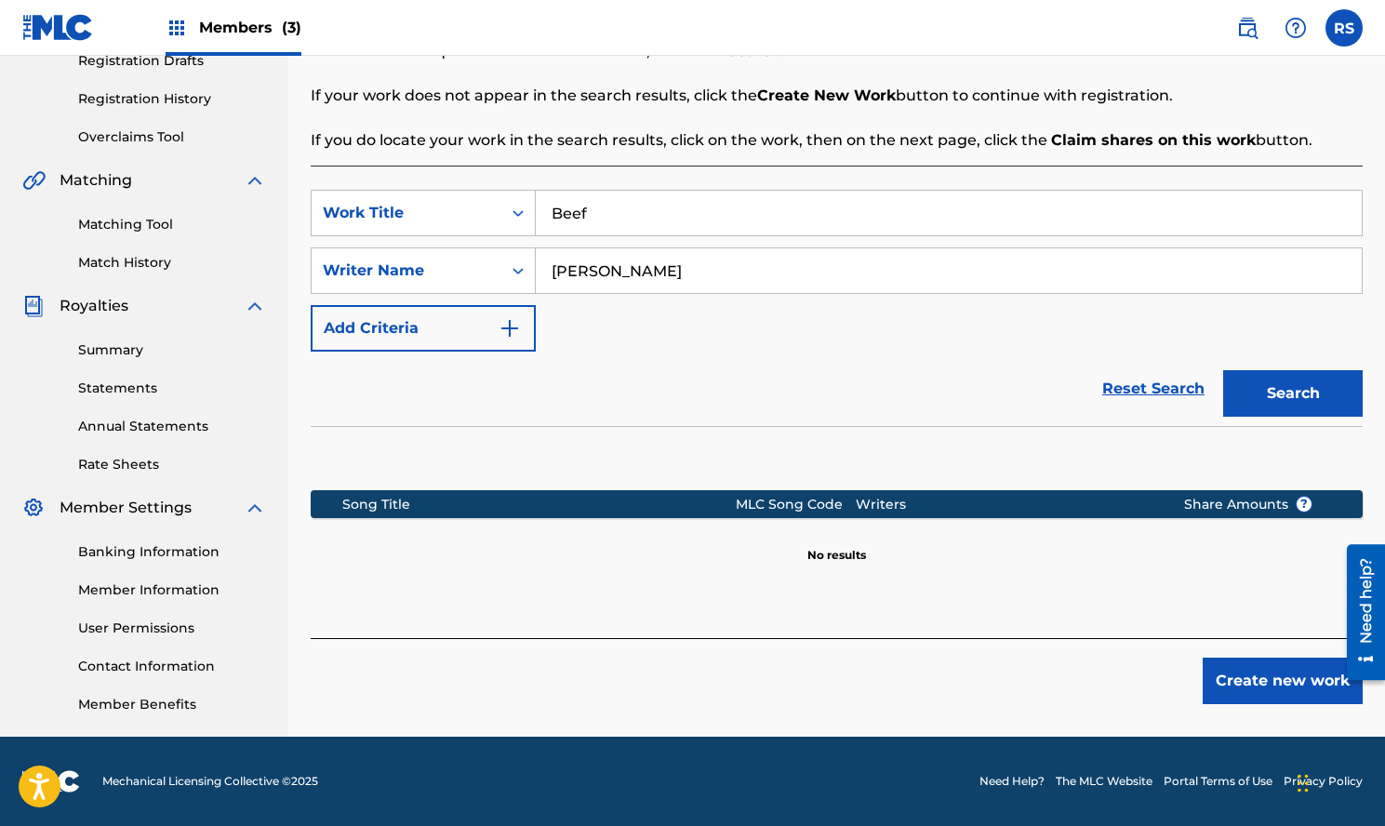
scroll to position [327, 0]
click at [1301, 661] on button "Create new work" at bounding box center [1283, 681] width 160 height 47
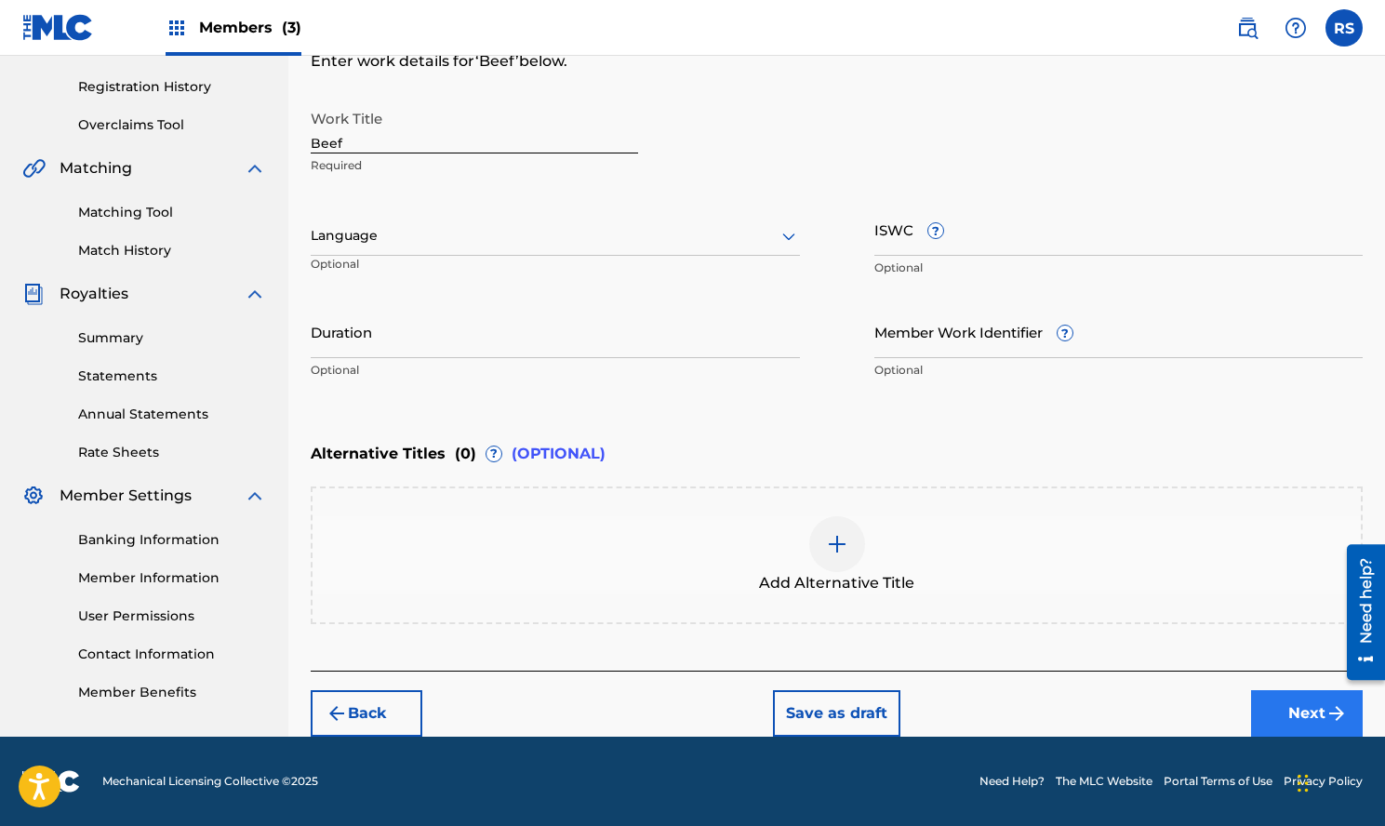
click at [1281, 698] on button "Next" at bounding box center [1307, 713] width 112 height 47
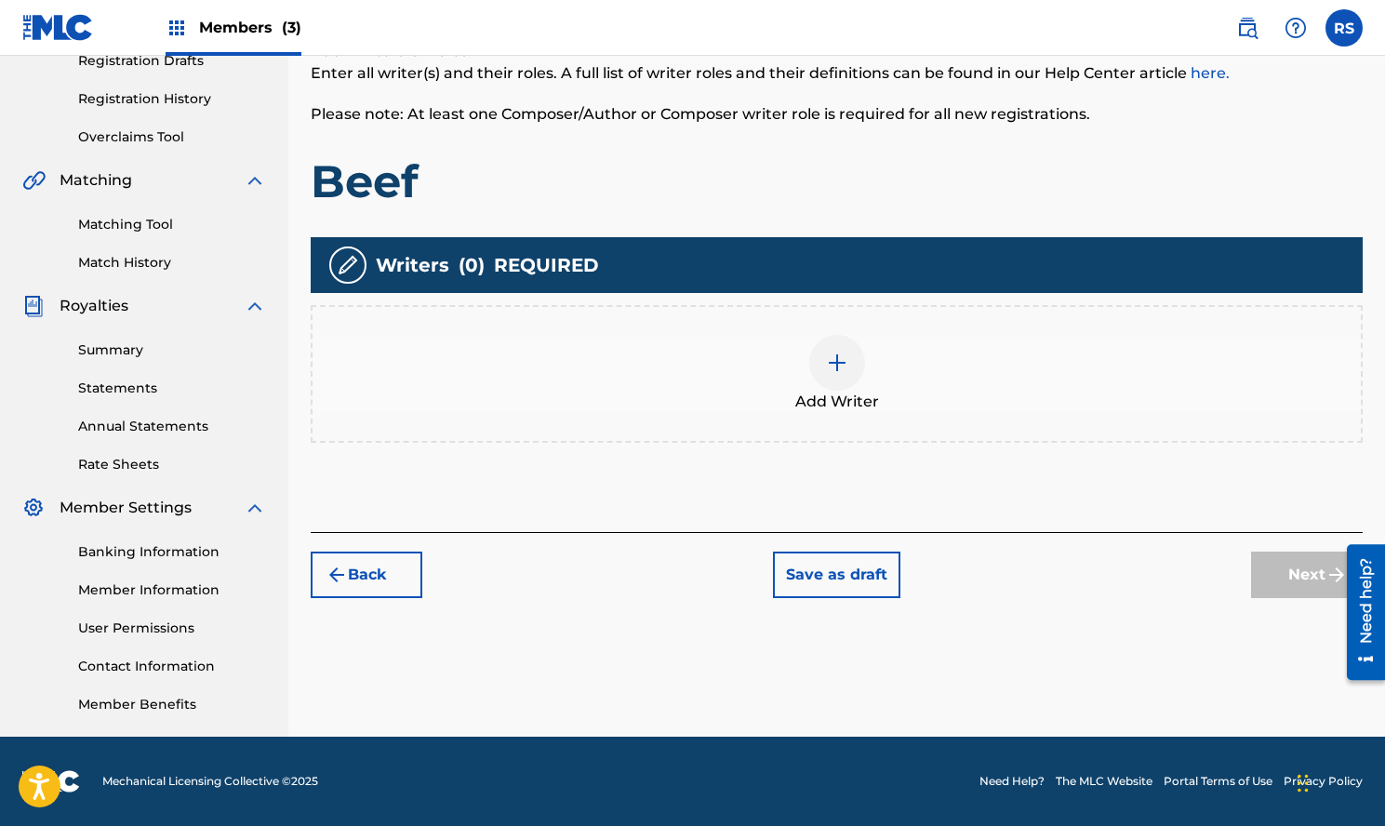
click at [855, 355] on div at bounding box center [837, 363] width 56 height 56
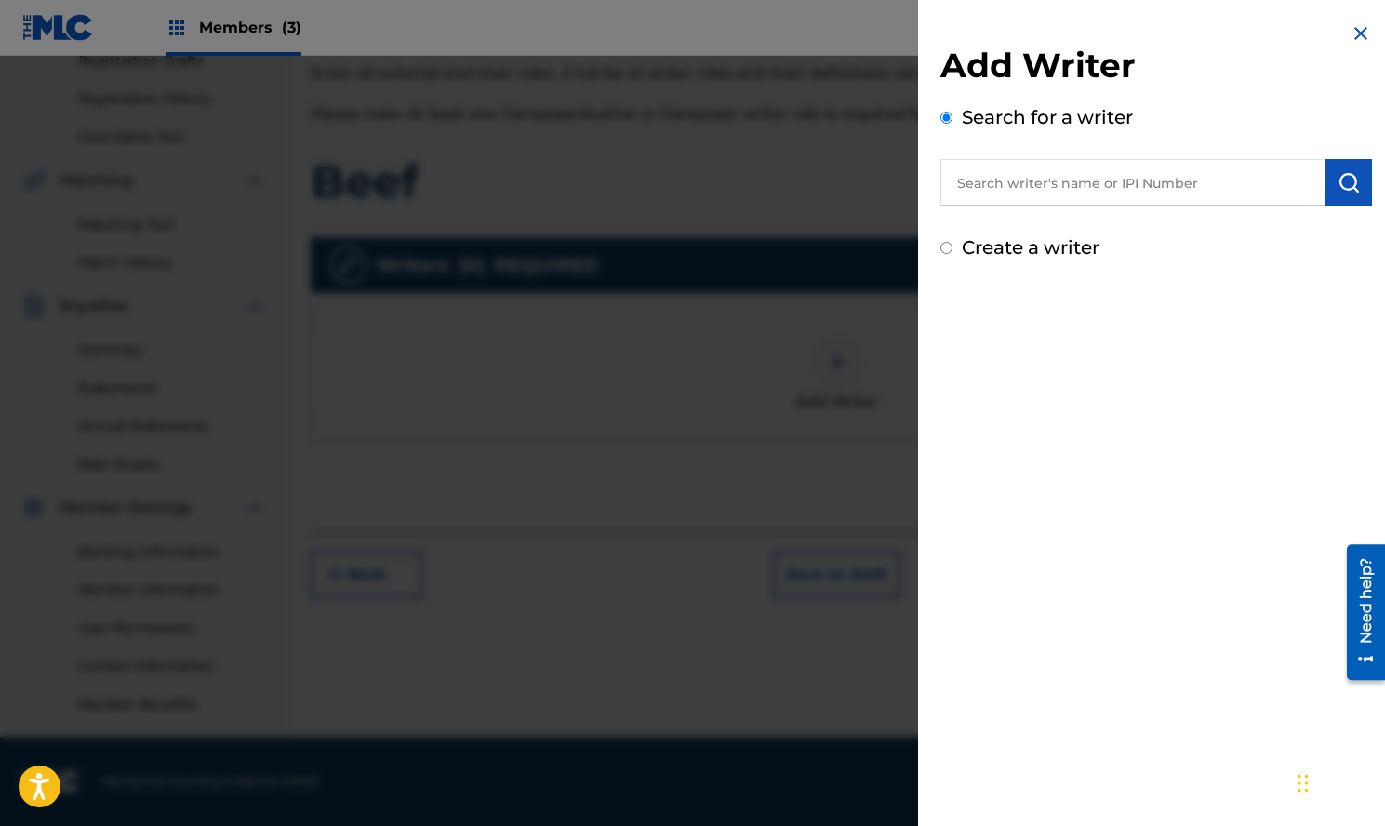
click at [1079, 198] on input "text" at bounding box center [1133, 182] width 385 height 47
drag, startPoint x: 1076, startPoint y: 180, endPoint x: 930, endPoint y: 189, distance: 145.4
click at [930, 189] on div "Add Writer Search for a writer Rho Slay rho slay Create a writer" at bounding box center [1156, 142] width 476 height 284
type input "Rho Slay"
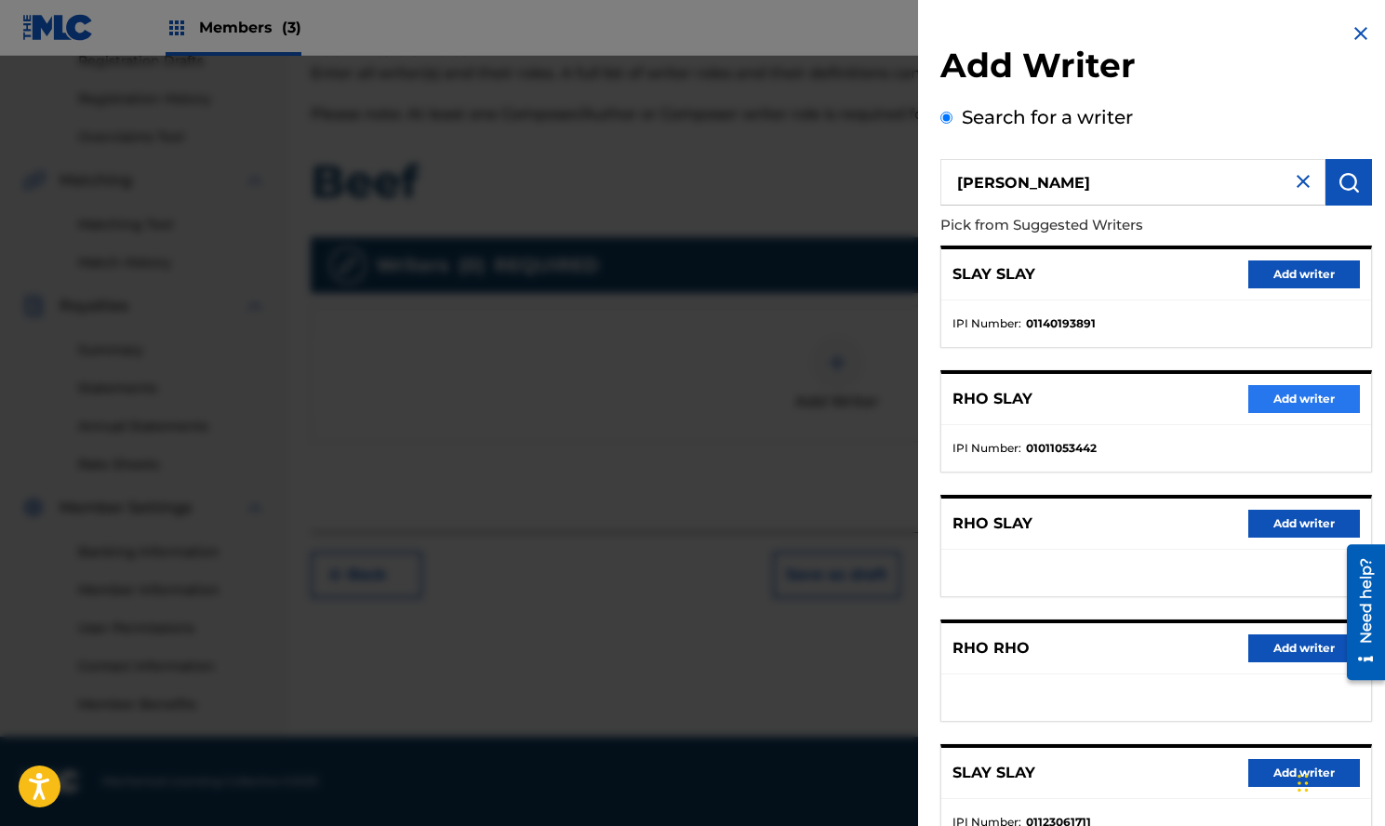
click at [1282, 400] on button "Add writer" at bounding box center [1305, 399] width 112 height 28
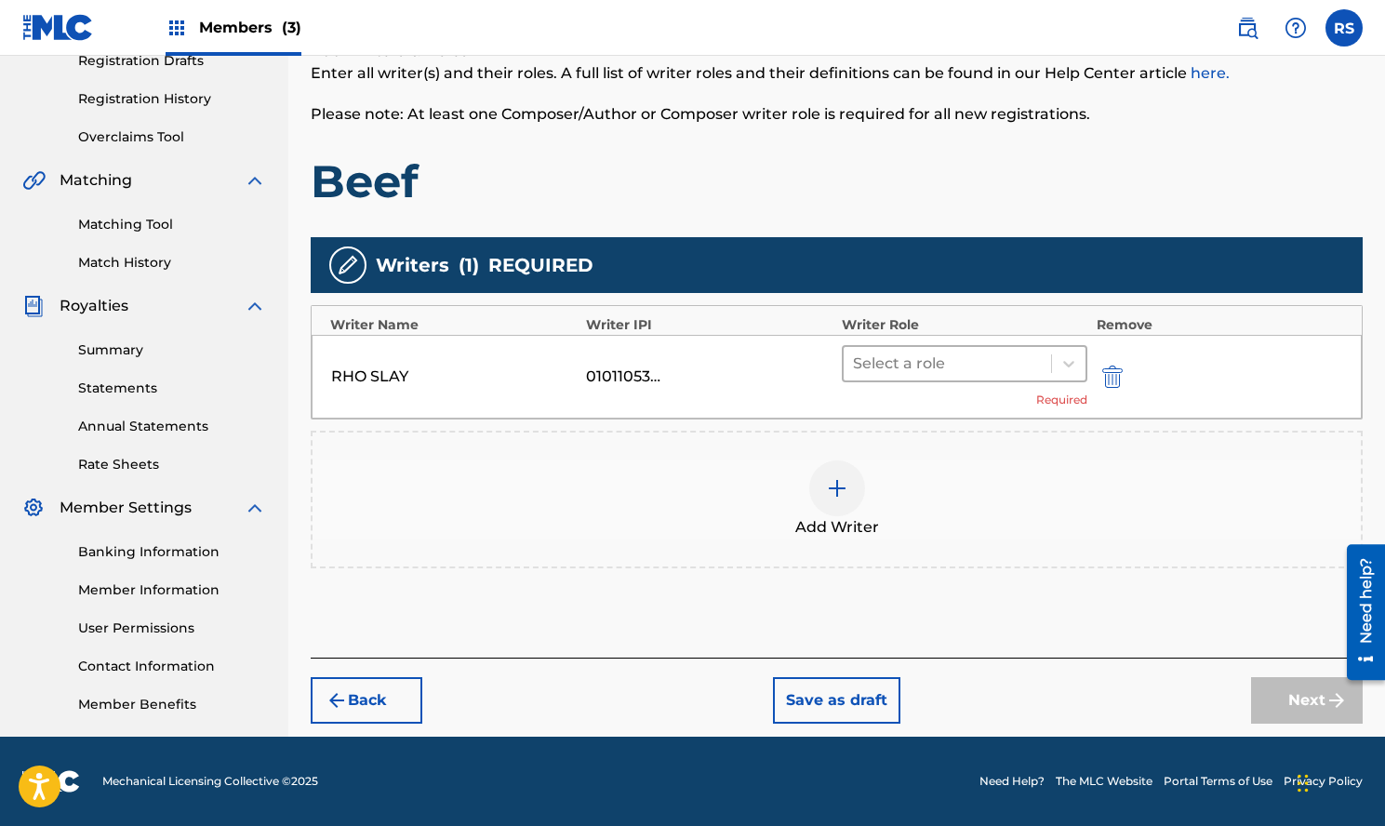
click at [934, 372] on div at bounding box center [947, 364] width 189 height 26
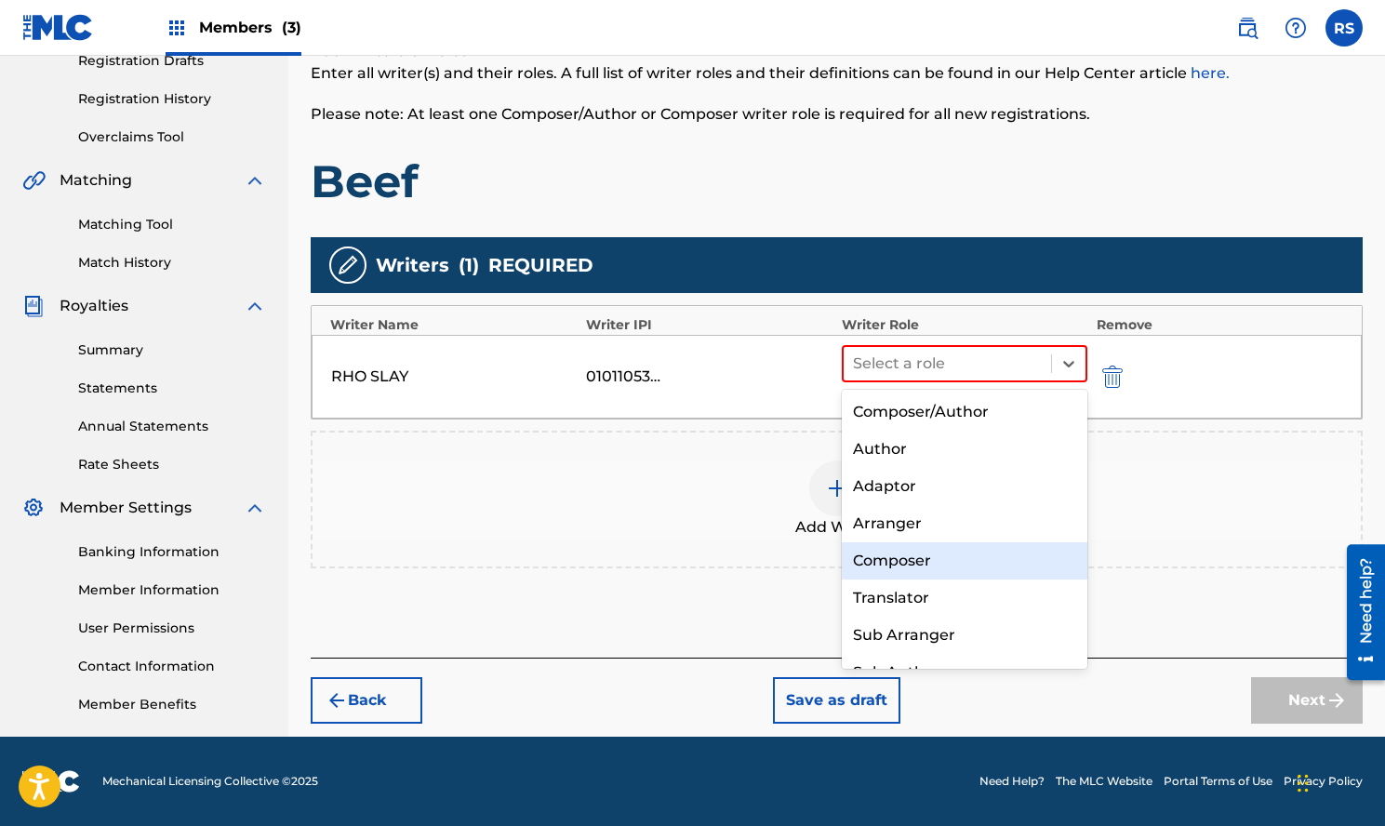
click at [907, 562] on div "Composer" at bounding box center [965, 560] width 246 height 37
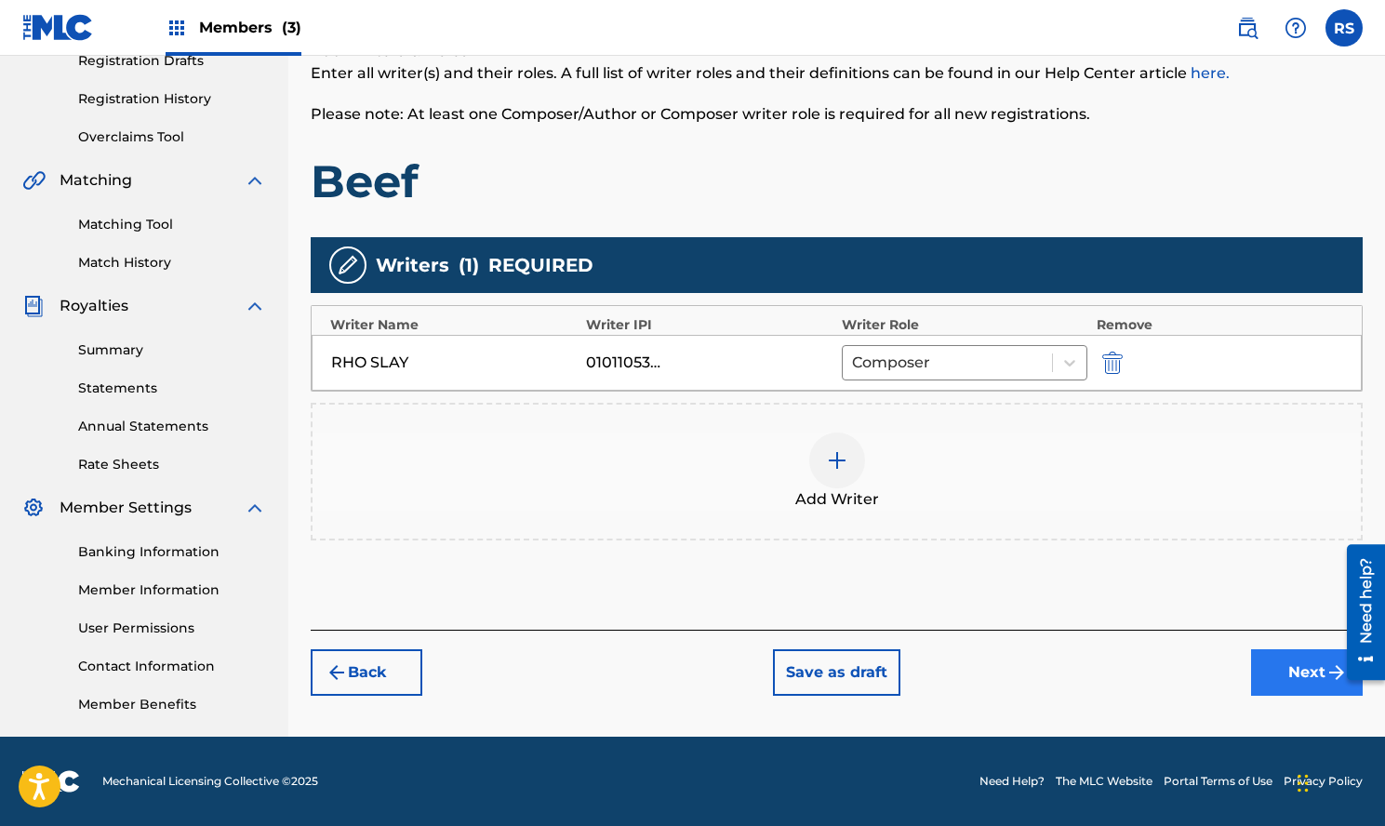
click at [1275, 676] on button "Next" at bounding box center [1307, 672] width 112 height 47
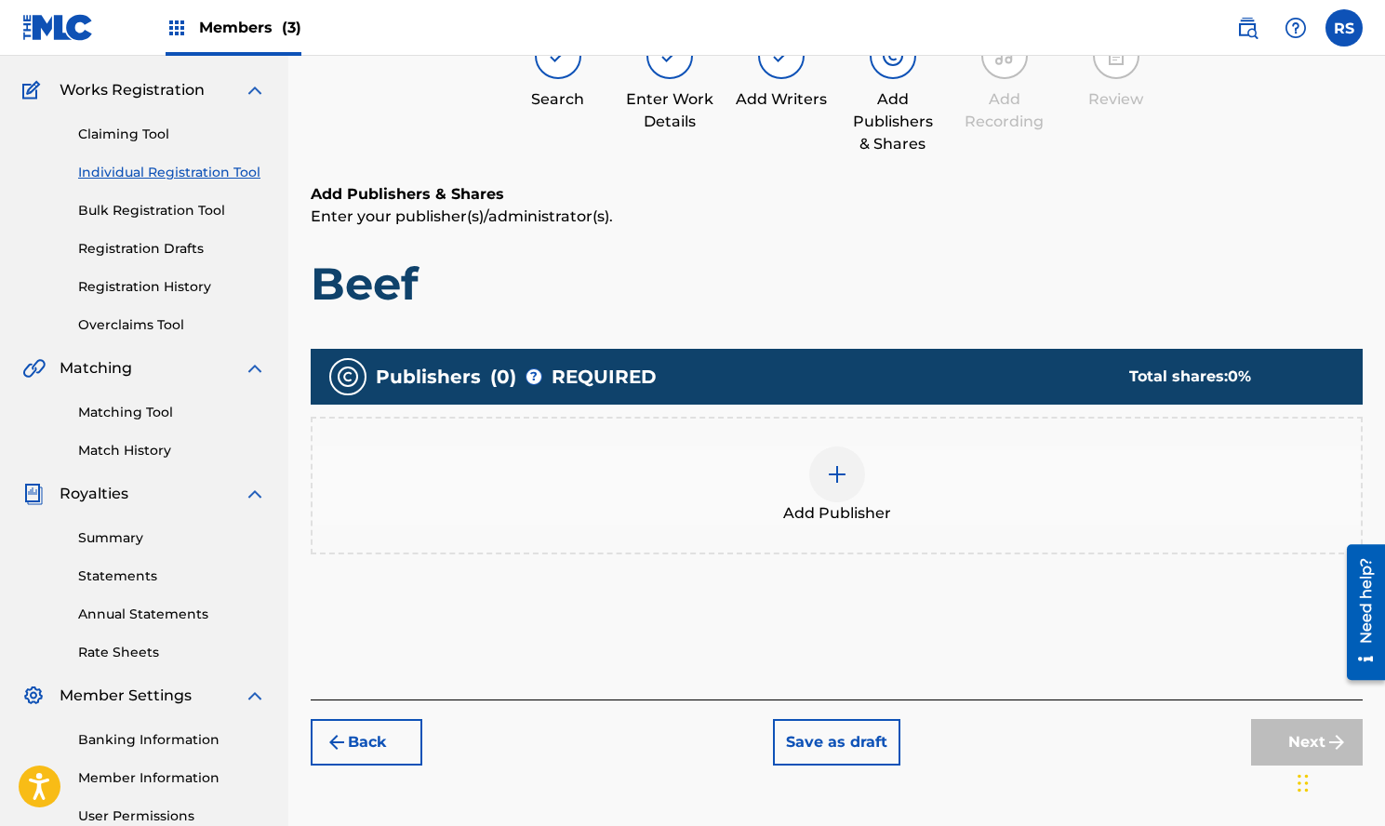
scroll to position [84, 0]
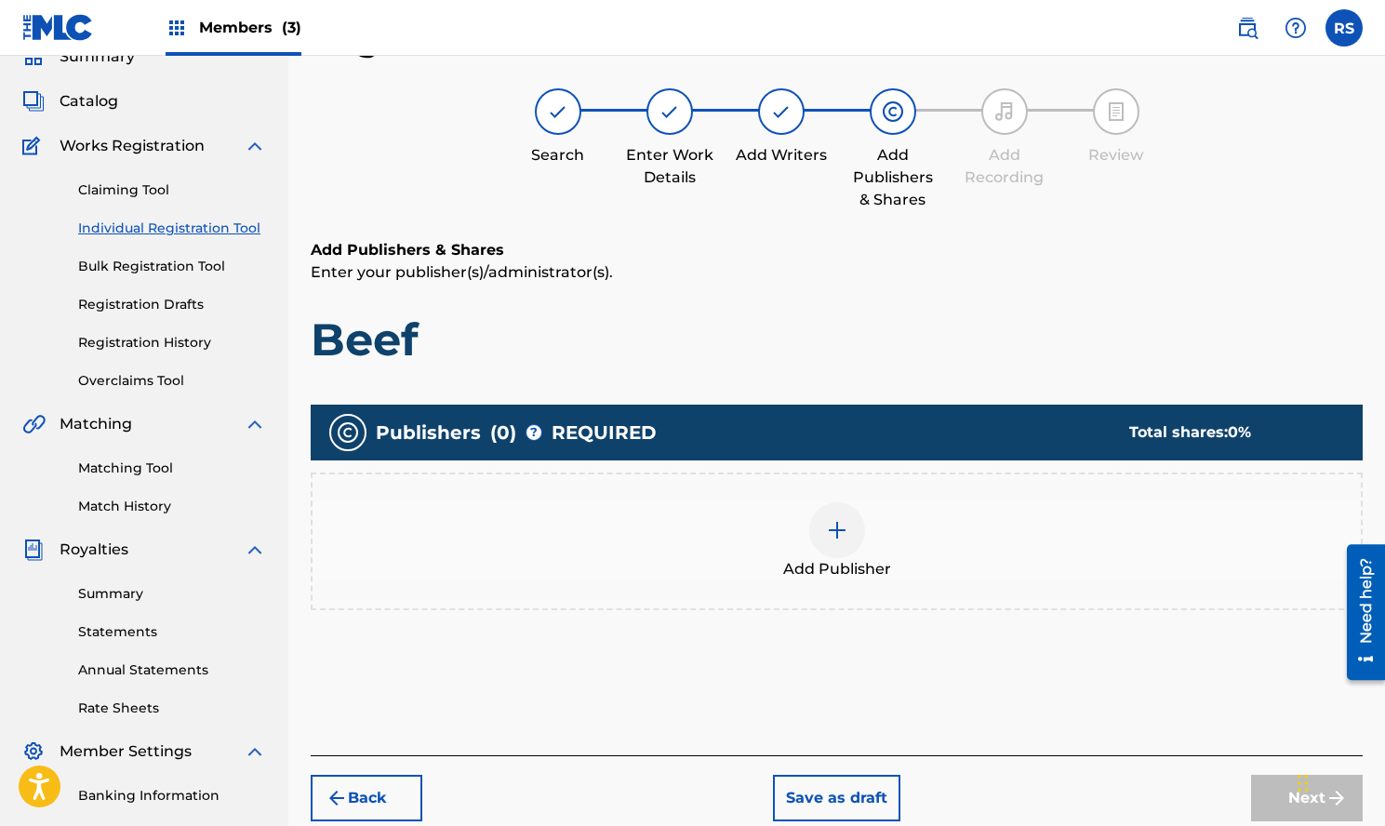
click at [846, 511] on div at bounding box center [837, 530] width 56 height 56
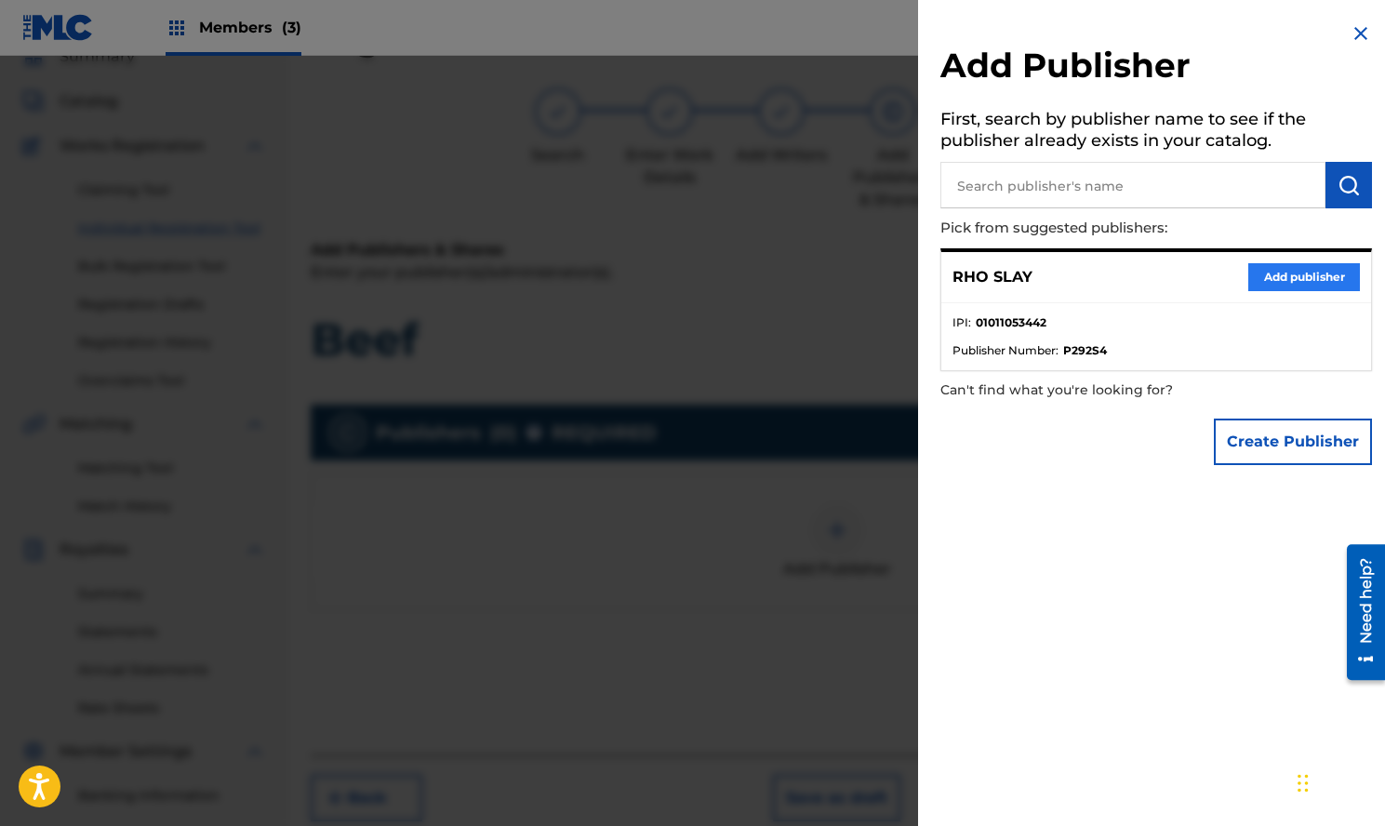
click at [1269, 267] on button "Add publisher" at bounding box center [1305, 277] width 112 height 28
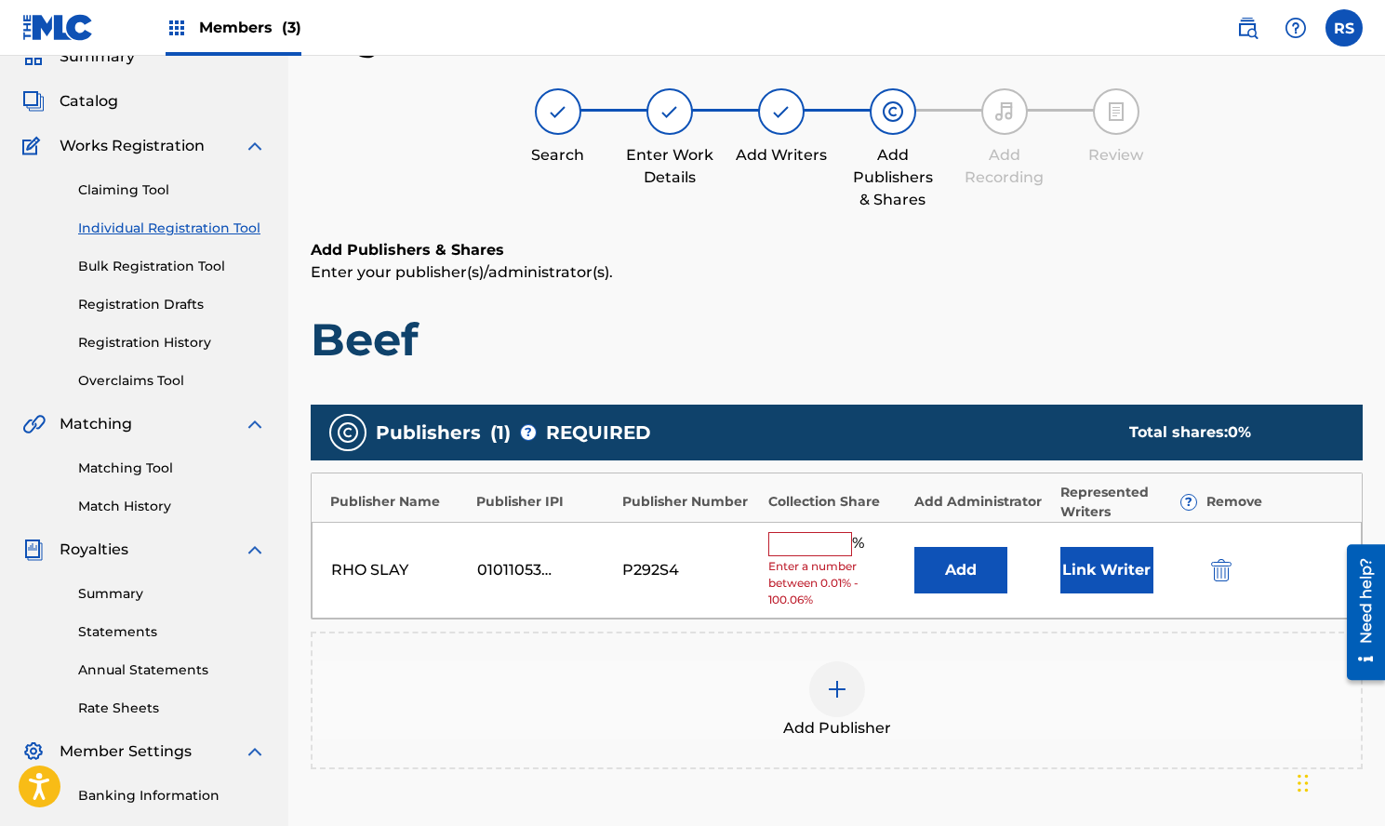
click at [802, 545] on input "text" at bounding box center [811, 544] width 84 height 24
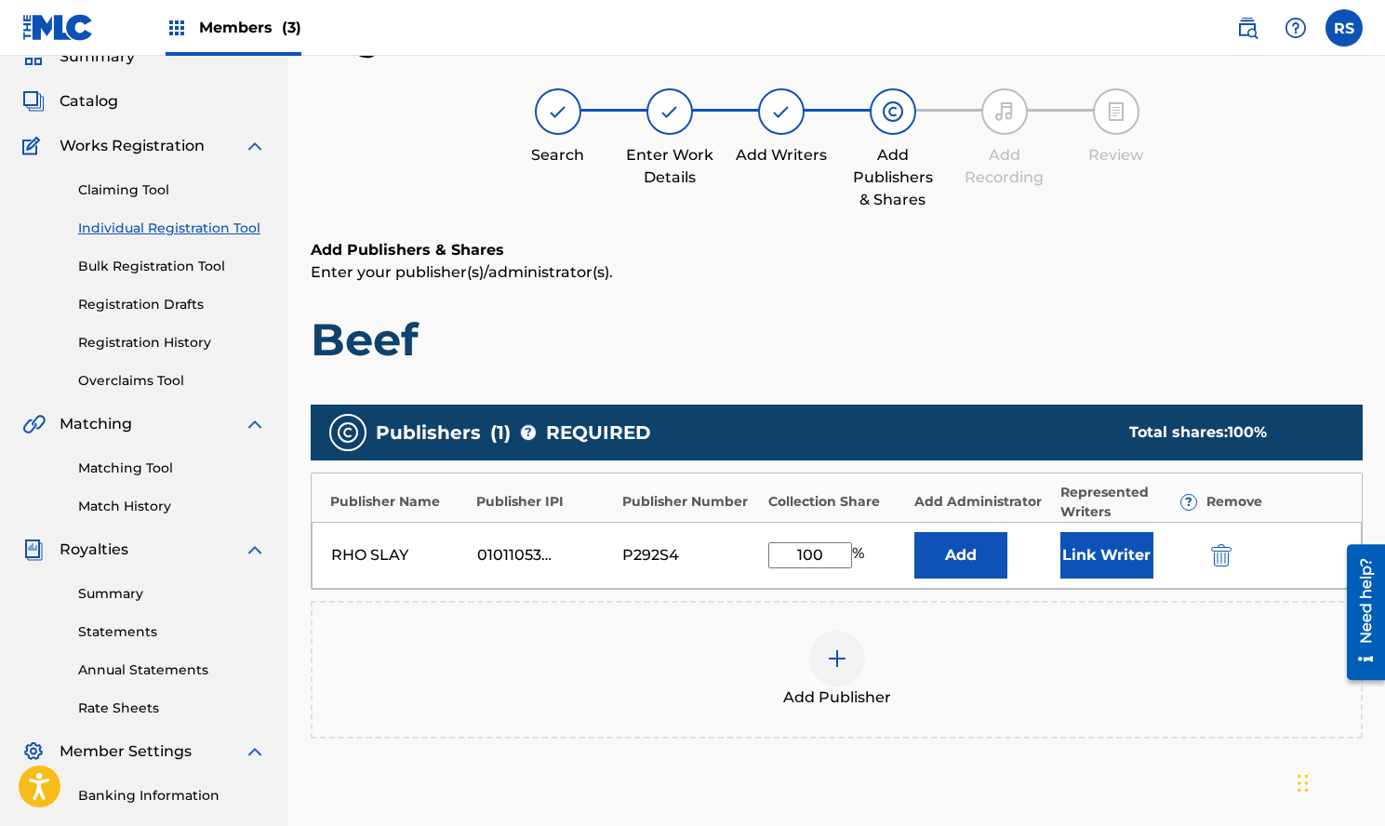
type input "100"
click at [1031, 666] on div "Add Publisher" at bounding box center [837, 670] width 1049 height 78
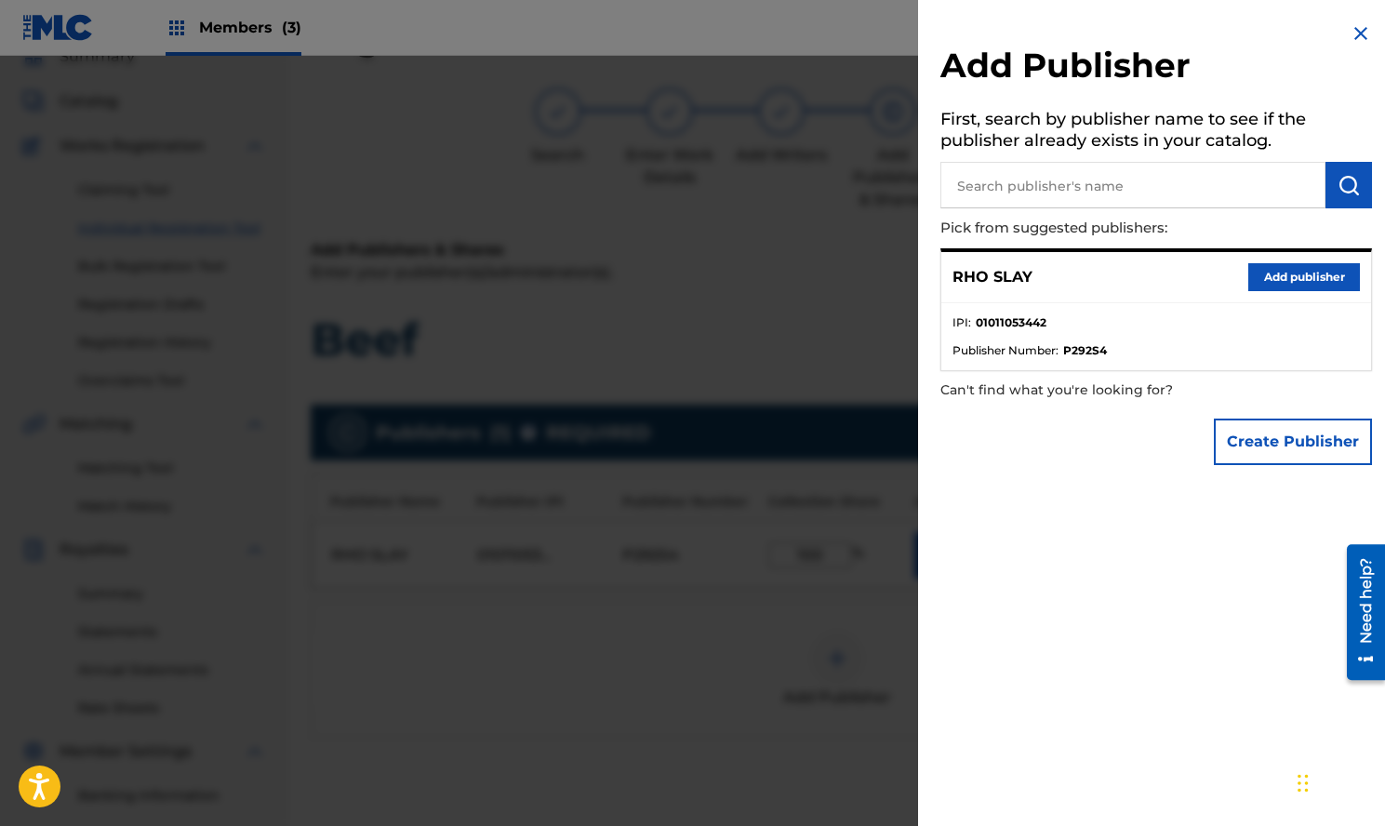
click at [874, 319] on div at bounding box center [692, 469] width 1385 height 826
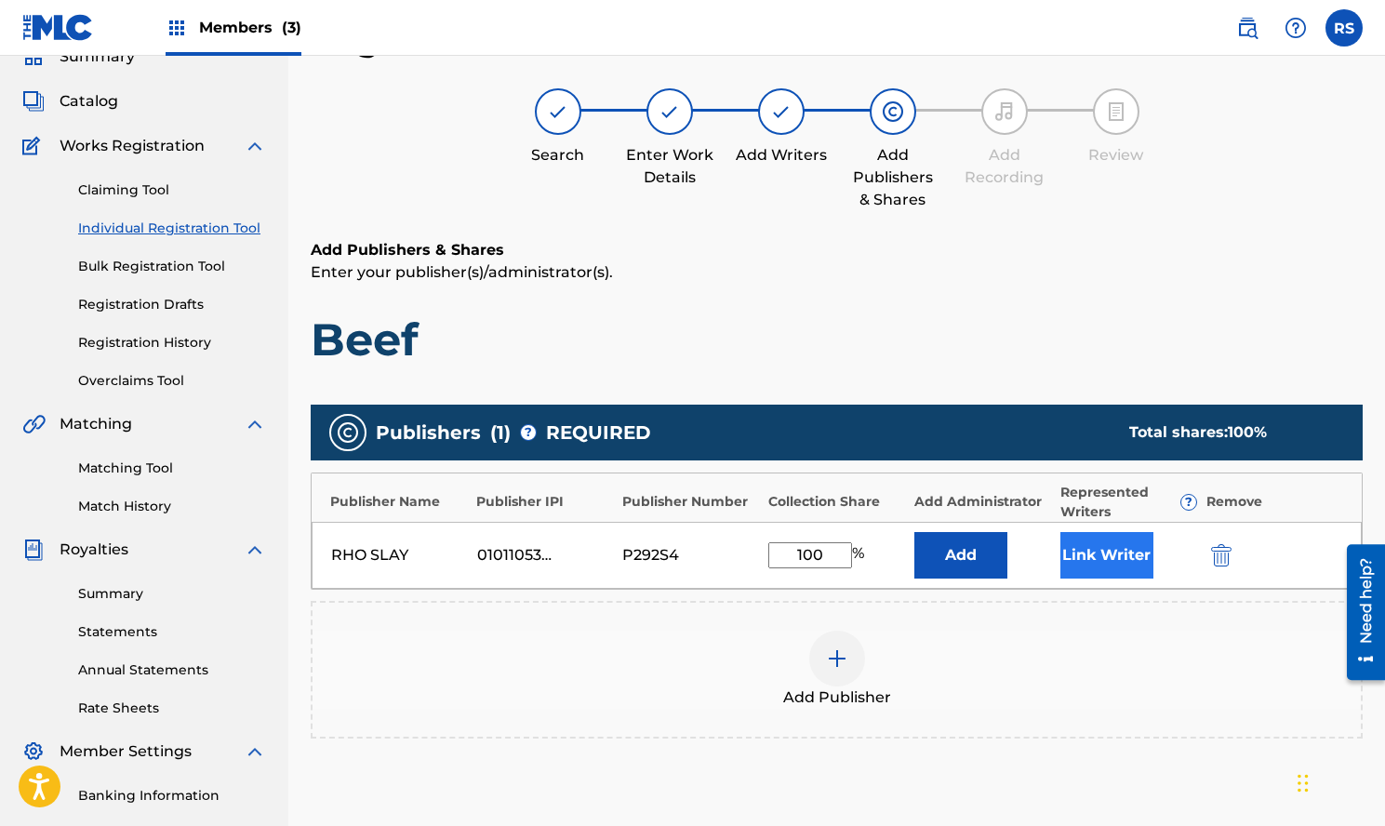
click at [1138, 551] on button "Link Writer" at bounding box center [1107, 555] width 93 height 47
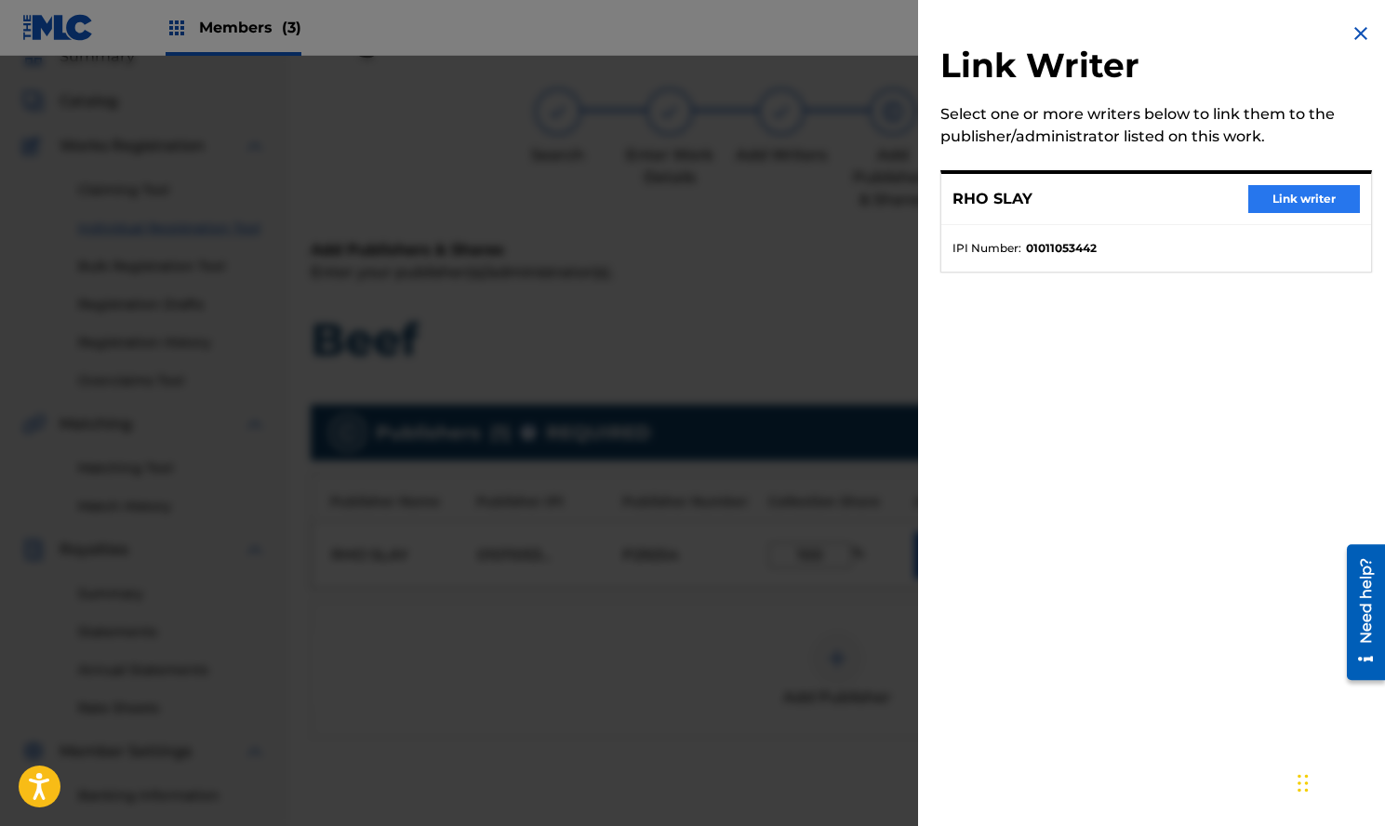
click at [1290, 196] on button "Link writer" at bounding box center [1305, 199] width 112 height 28
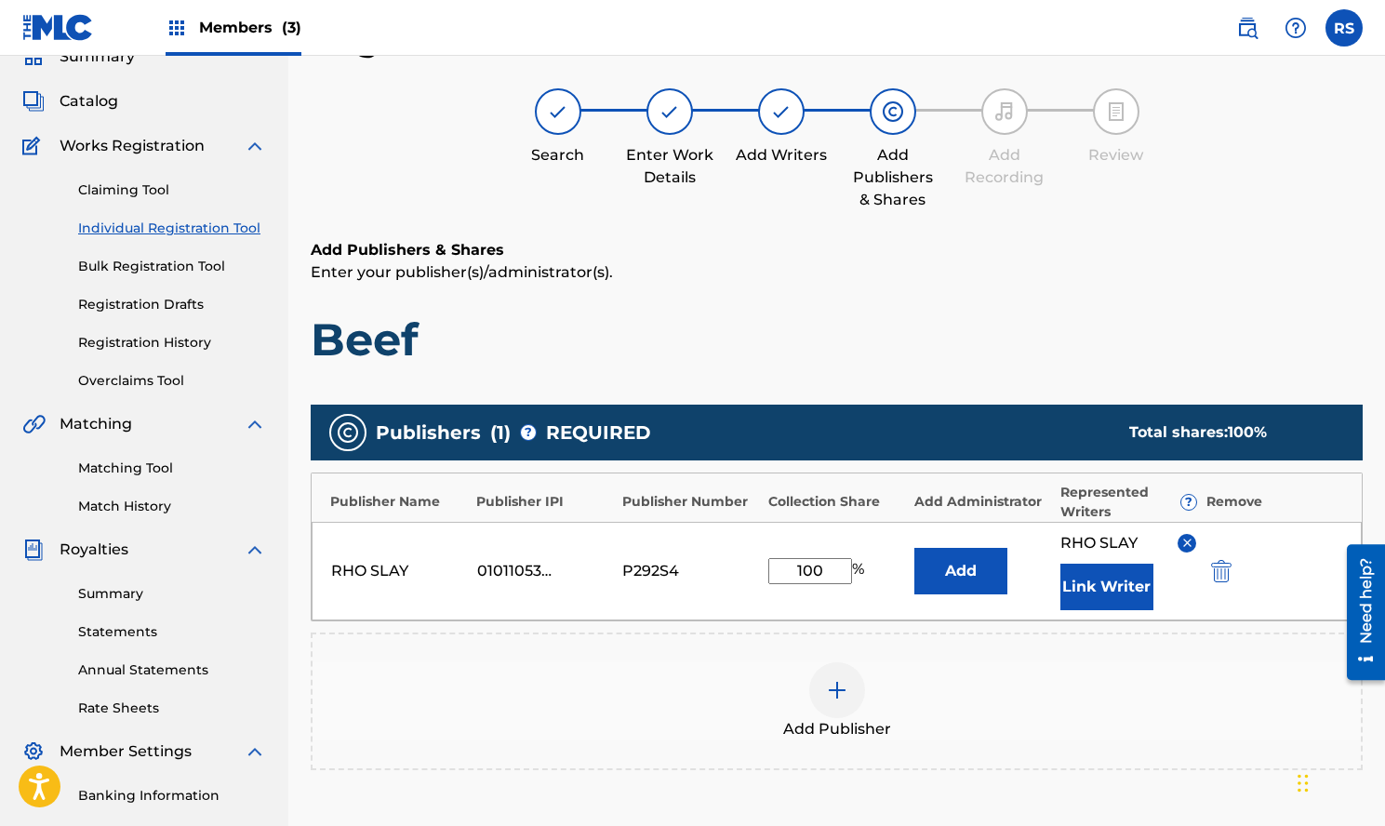
click at [1194, 724] on div "Add Publisher" at bounding box center [837, 701] width 1049 height 78
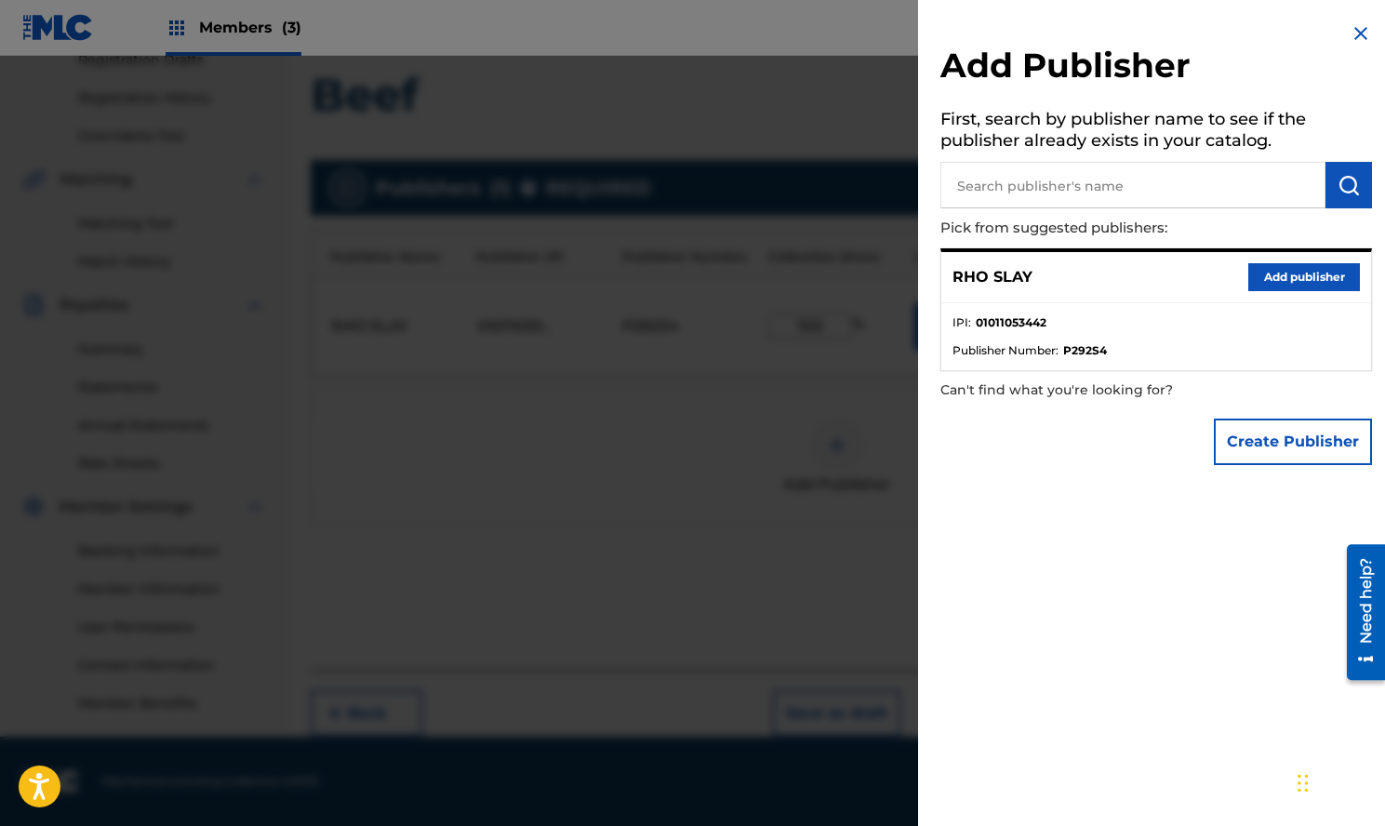
scroll to position [328, 0]
click at [1361, 35] on img at bounding box center [1361, 33] width 22 height 22
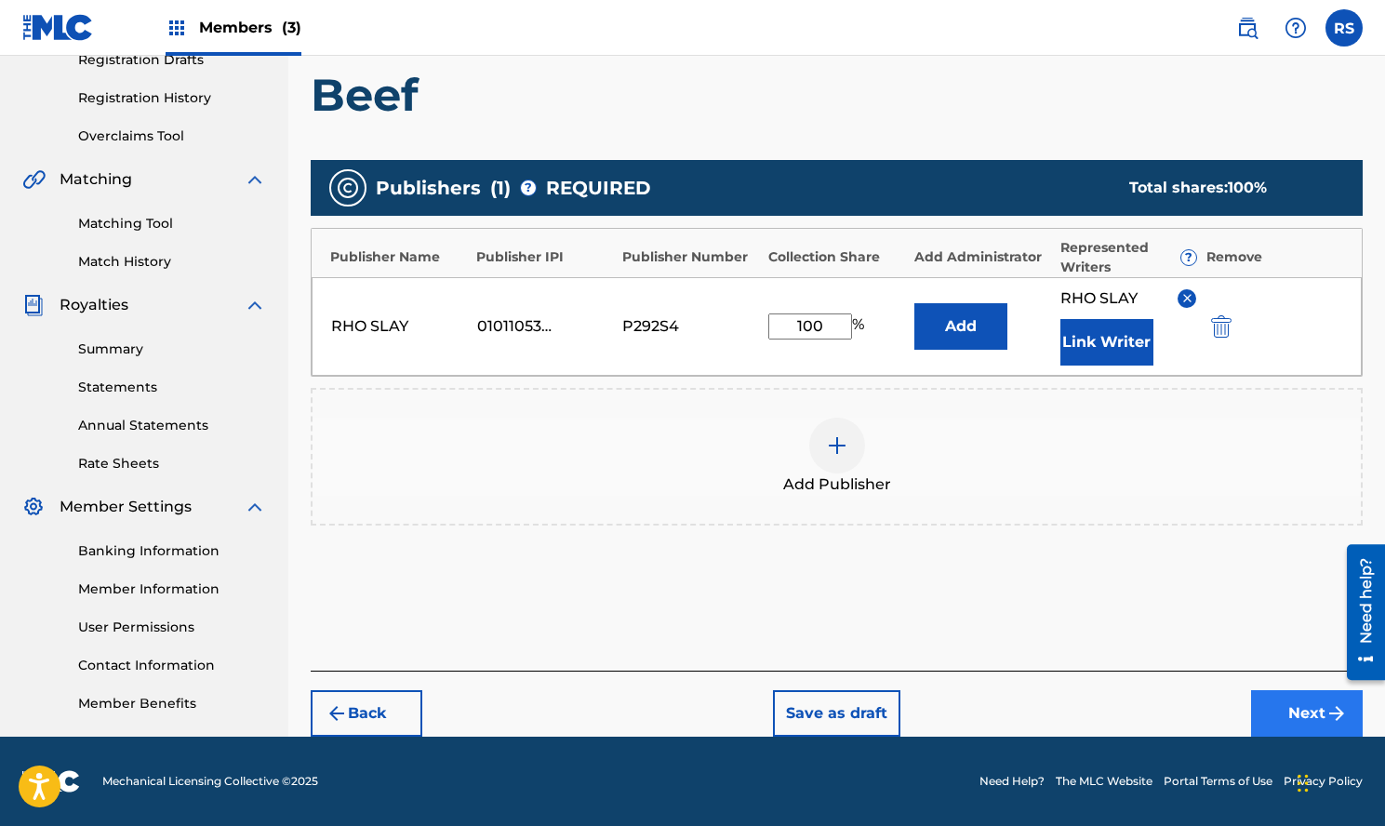
click at [1286, 713] on button "Next" at bounding box center [1307, 713] width 112 height 47
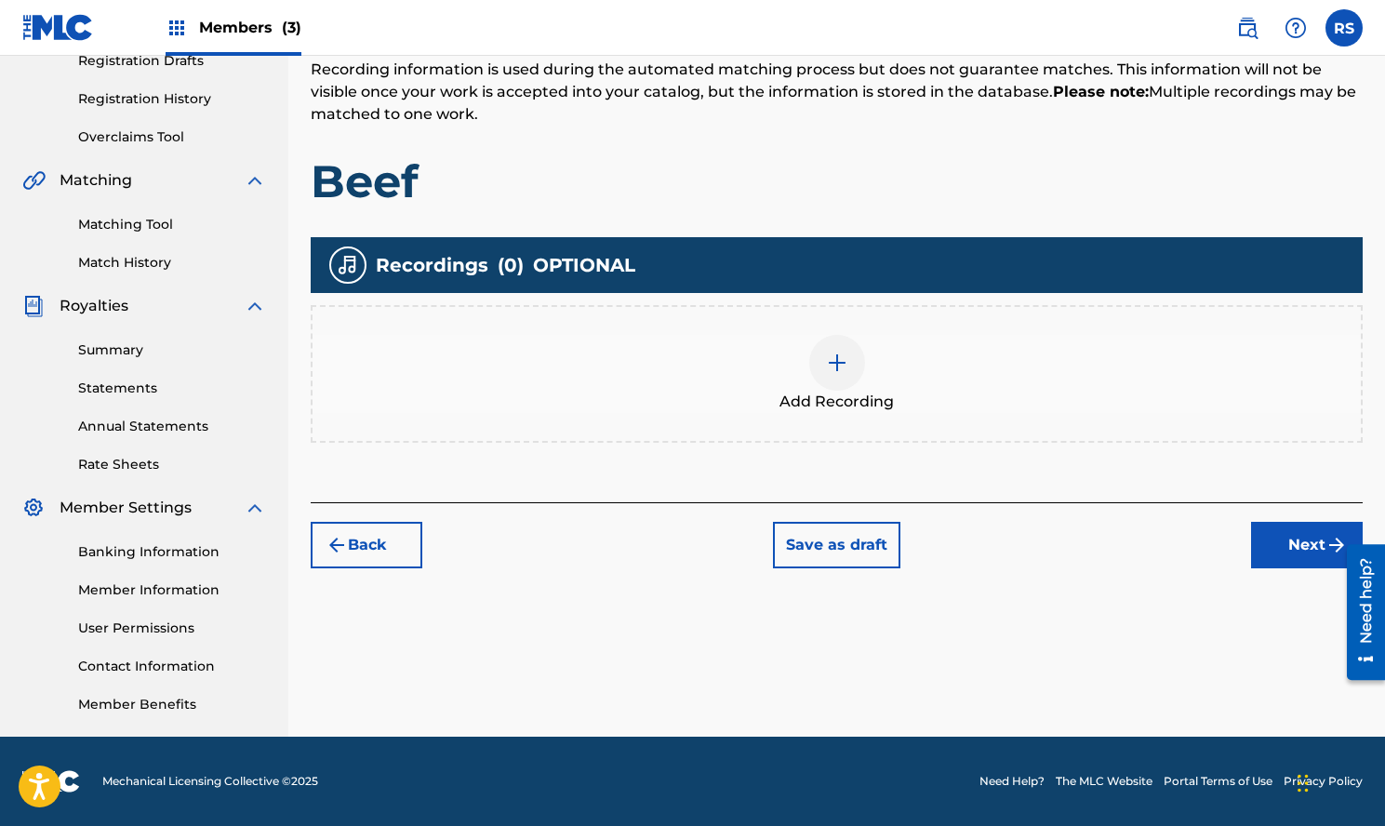
scroll to position [327, 0]
click at [1306, 553] on button "Next" at bounding box center [1307, 545] width 112 height 47
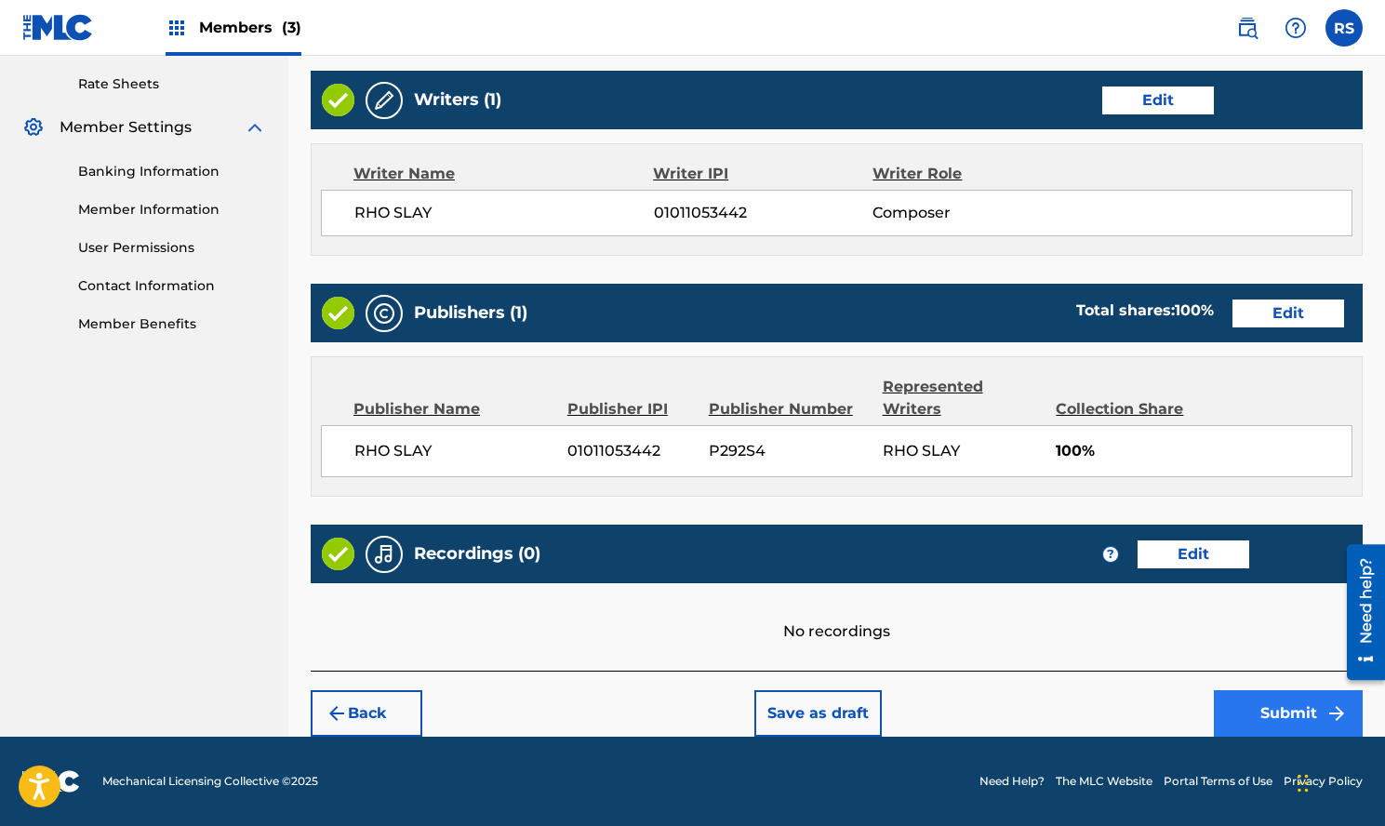
scroll to position [708, 0]
click at [1298, 704] on button "Submit" at bounding box center [1288, 713] width 149 height 47
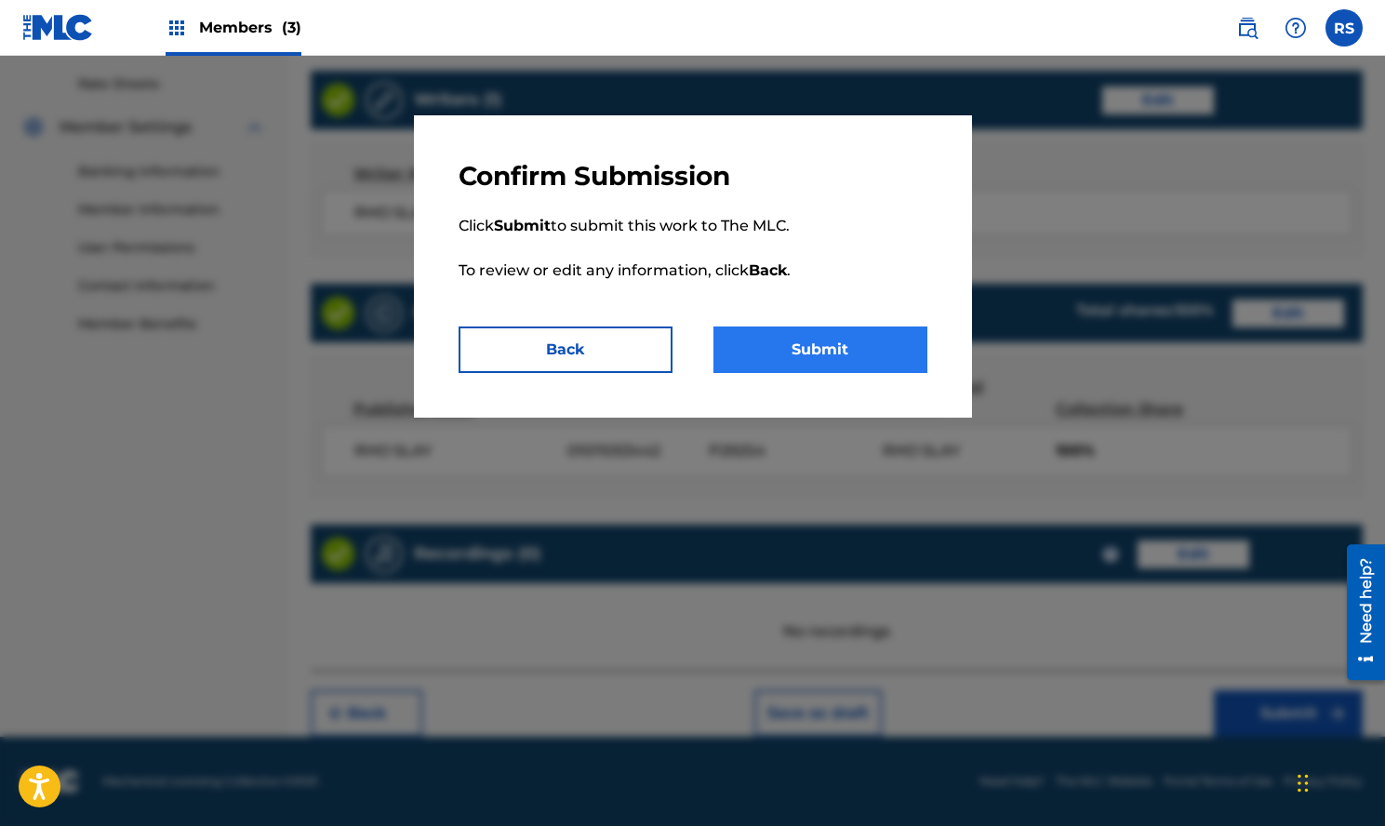
click at [875, 344] on button "Submit" at bounding box center [821, 350] width 214 height 47
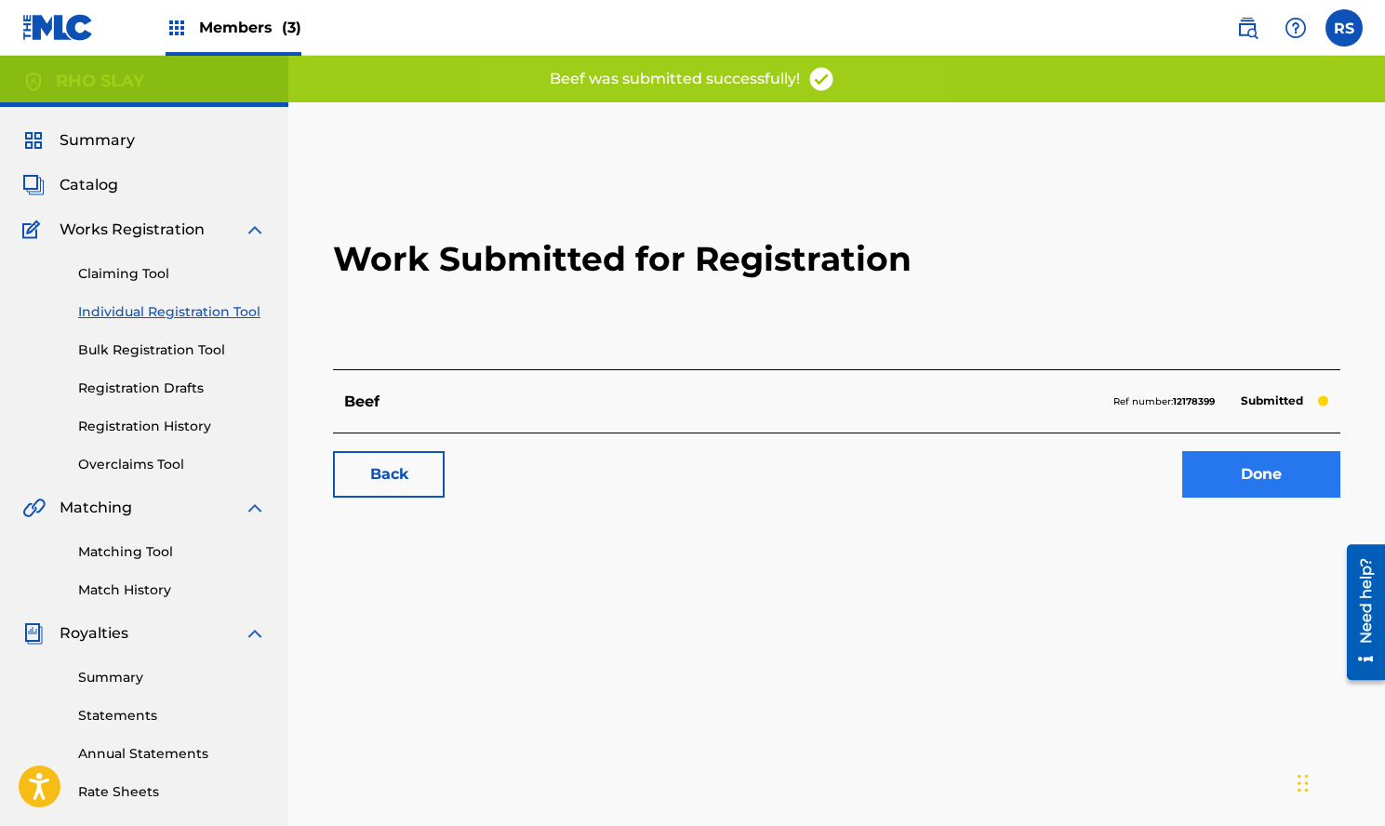
click at [1272, 475] on link "Done" at bounding box center [1262, 474] width 158 height 47
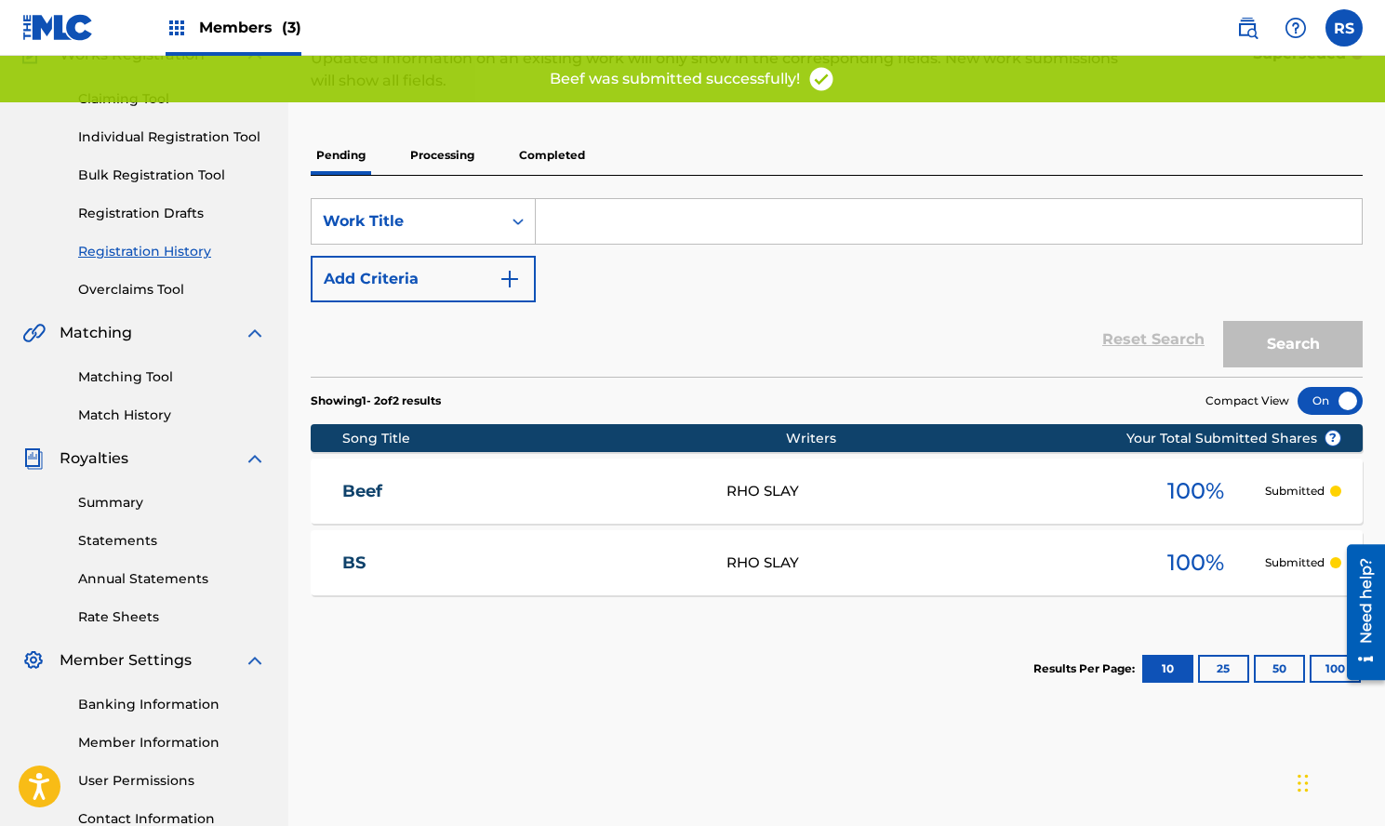
scroll to position [147, 0]
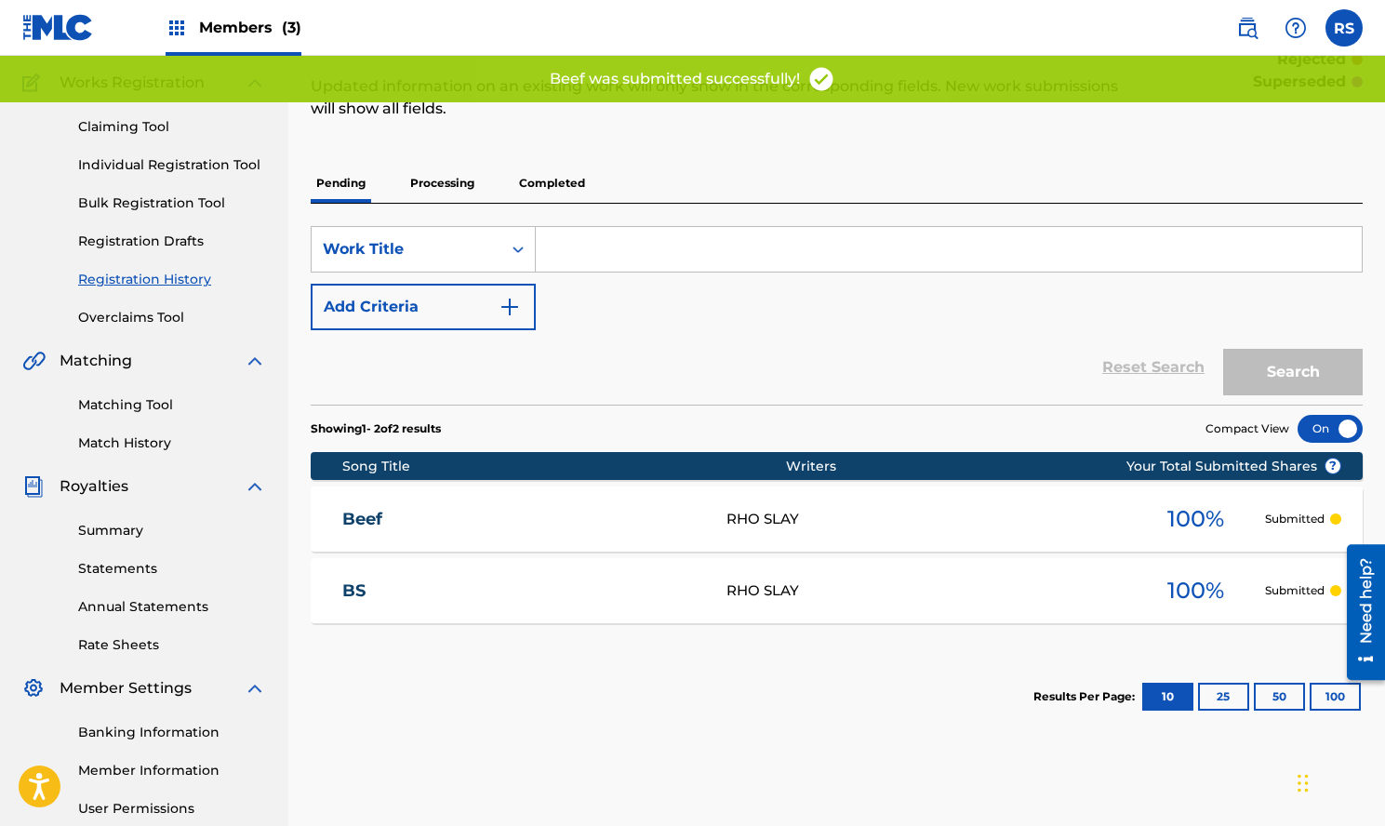
click at [934, 547] on div "Beef RHO SLAY 100 % Submitted" at bounding box center [837, 519] width 1052 height 65
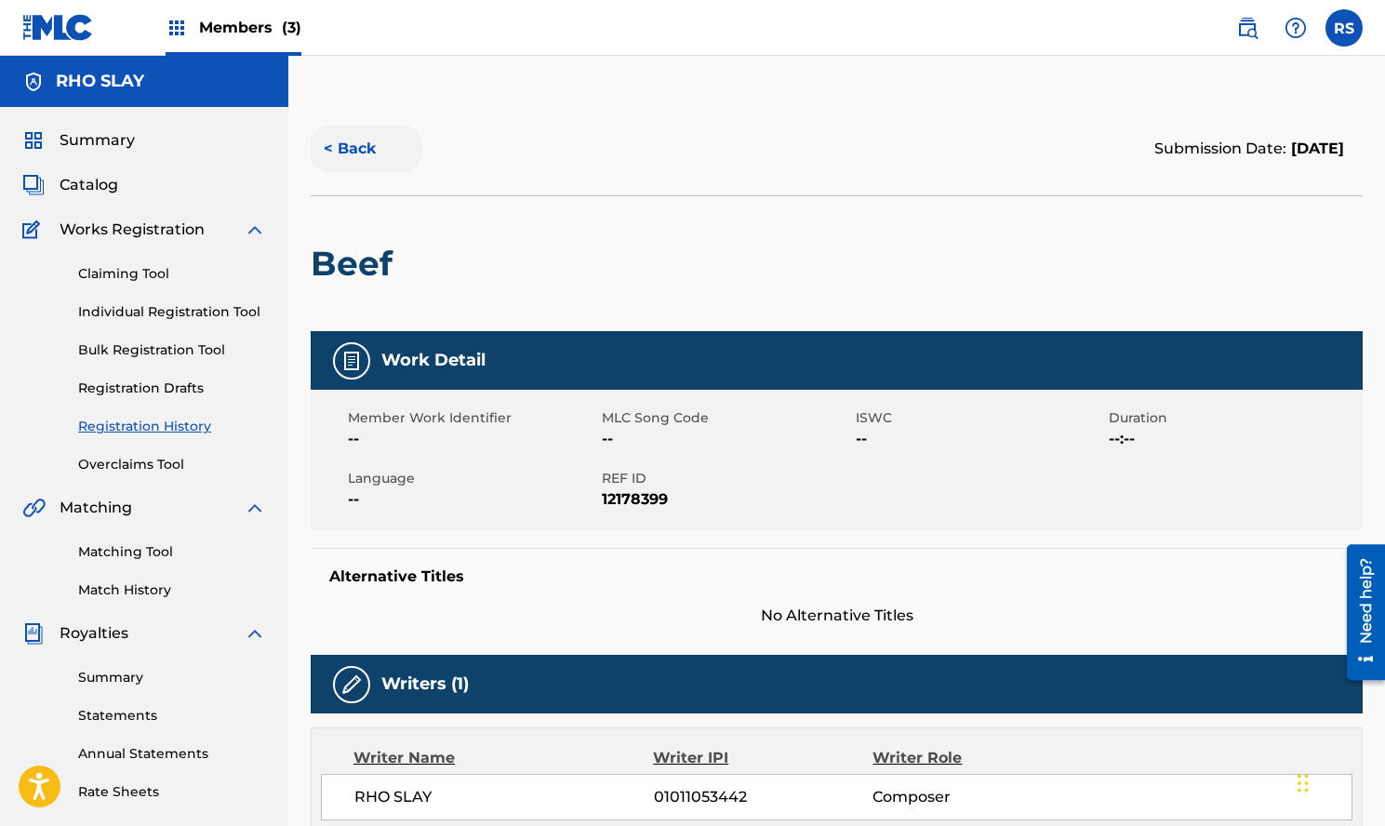
click at [368, 138] on button "< Back" at bounding box center [367, 149] width 112 height 47
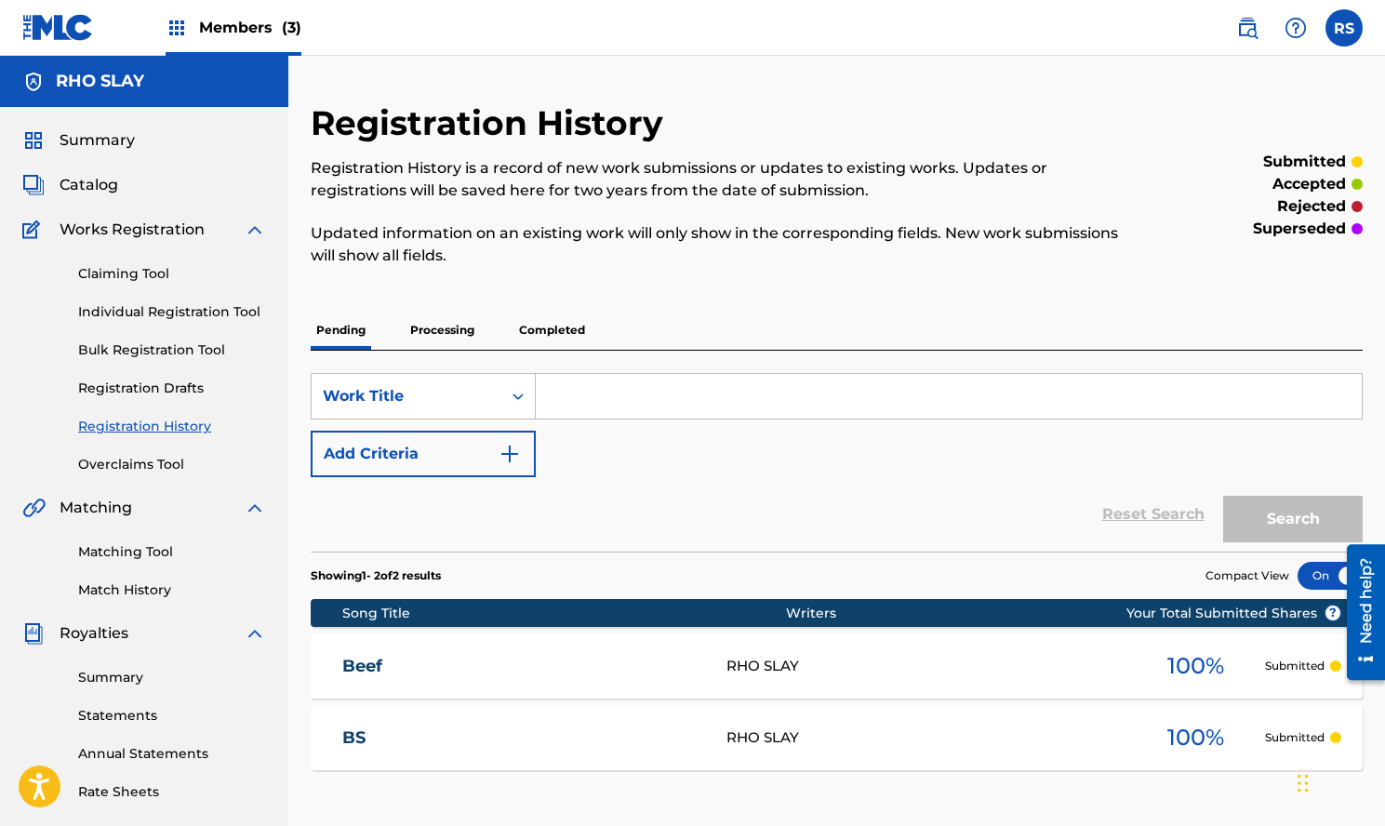
scroll to position [147, 0]
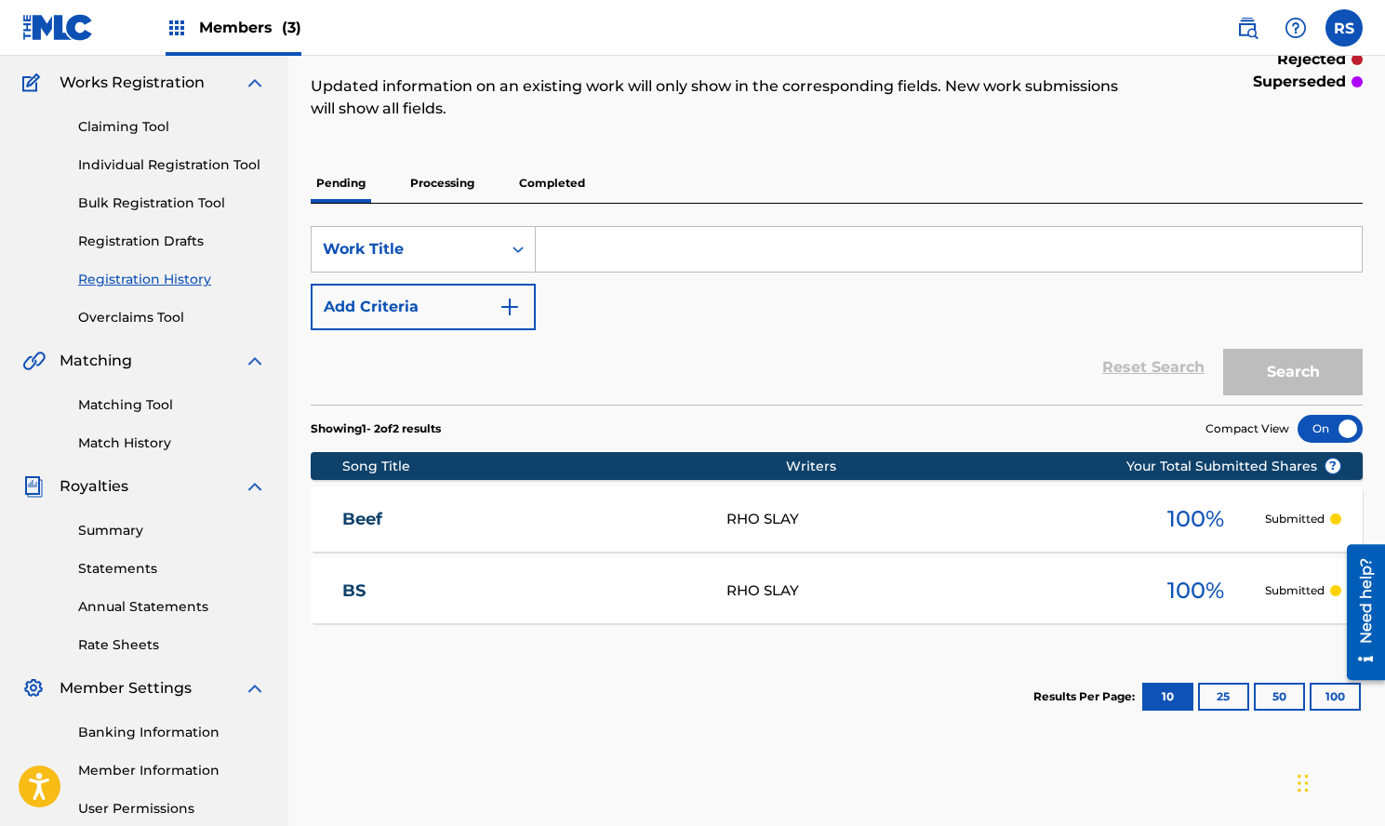
click at [603, 256] on input "Search Form" at bounding box center [949, 249] width 826 height 45
click at [224, 162] on link "Individual Registration Tool" at bounding box center [172, 165] width 188 height 20
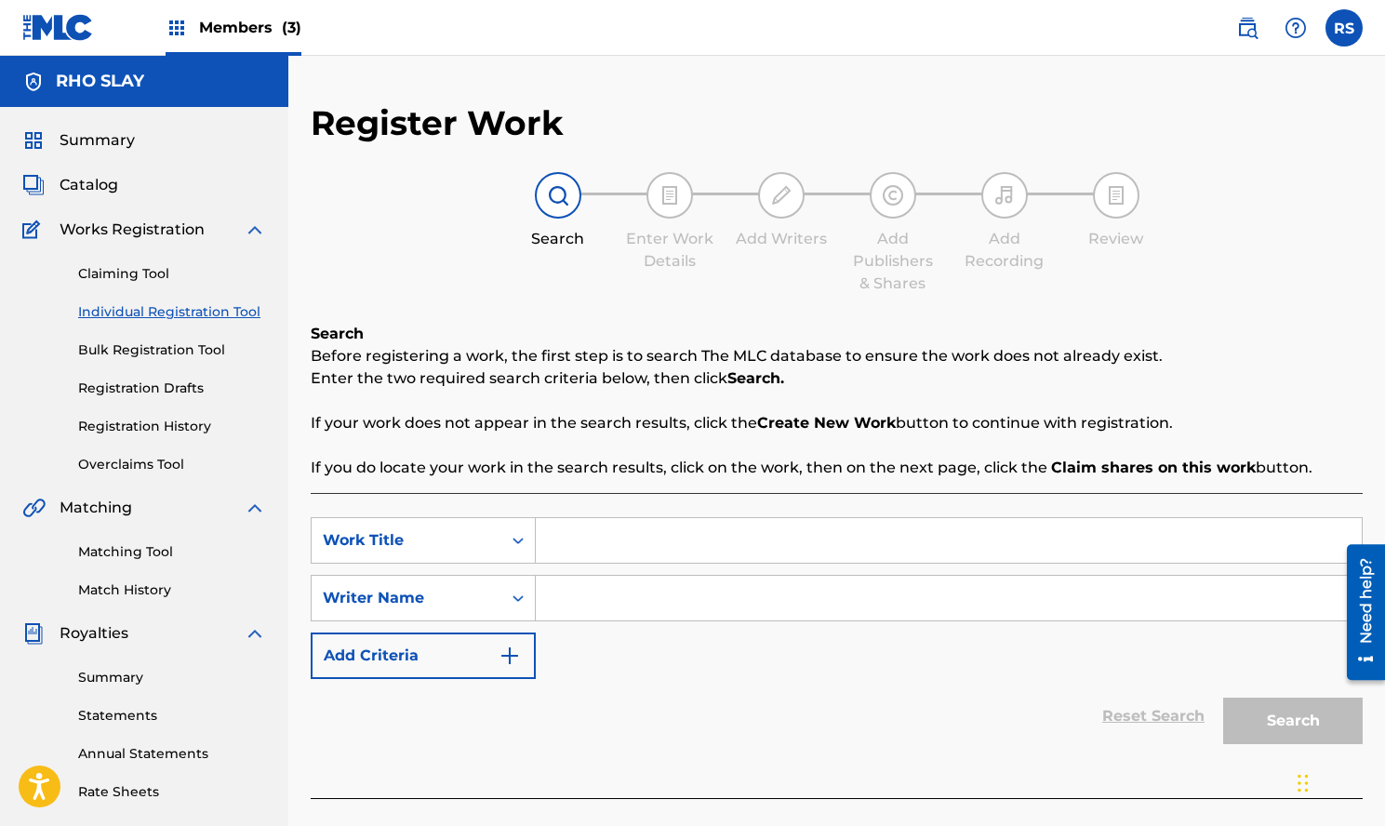
click at [648, 548] on input "Search Form" at bounding box center [949, 540] width 826 height 45
type input "4 am"
click at [671, 608] on input "Search Form" at bounding box center [949, 598] width 826 height 45
type input "Rho Slay"
click at [1265, 715] on button "Search" at bounding box center [1293, 721] width 140 height 47
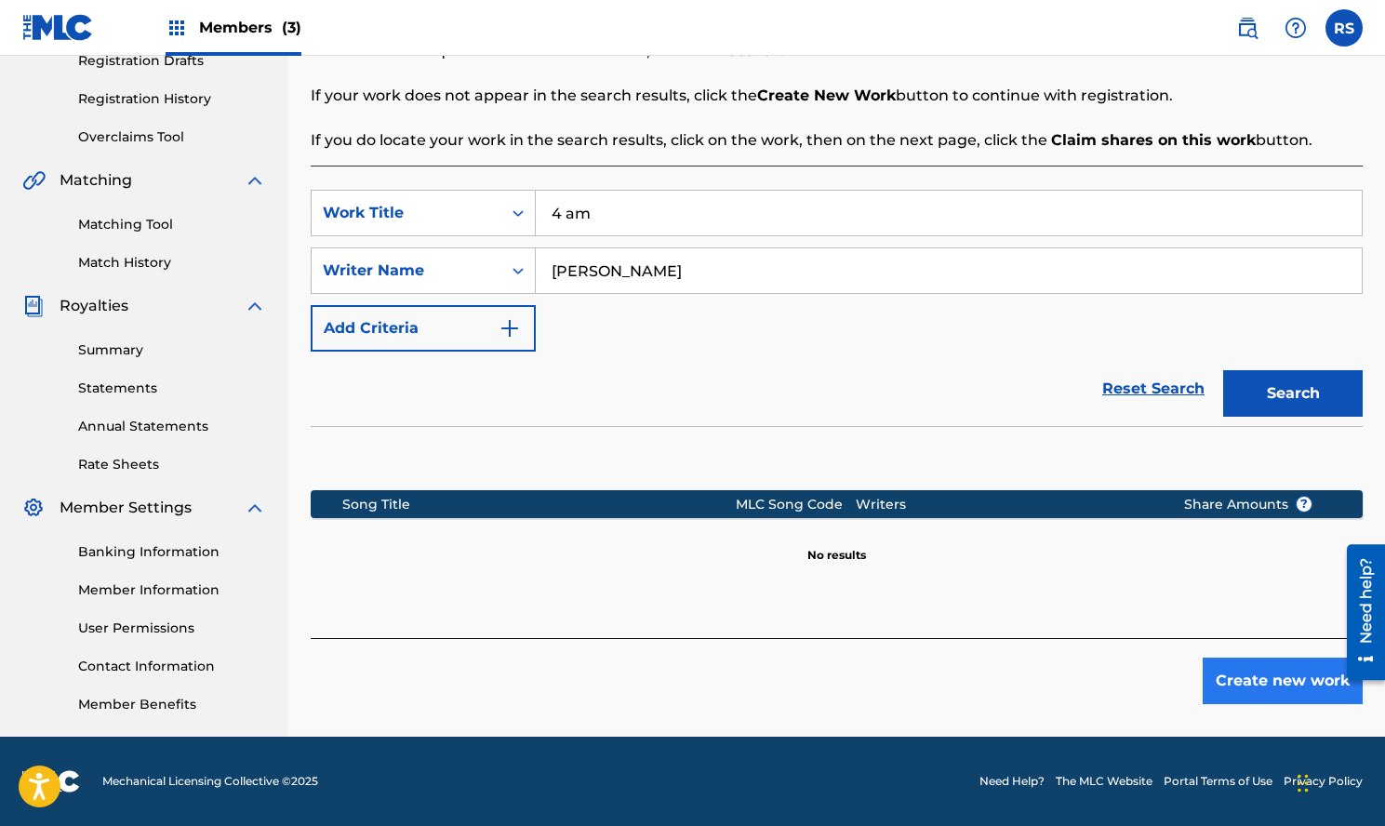
click at [1226, 667] on button "Create new work" at bounding box center [1283, 681] width 160 height 47
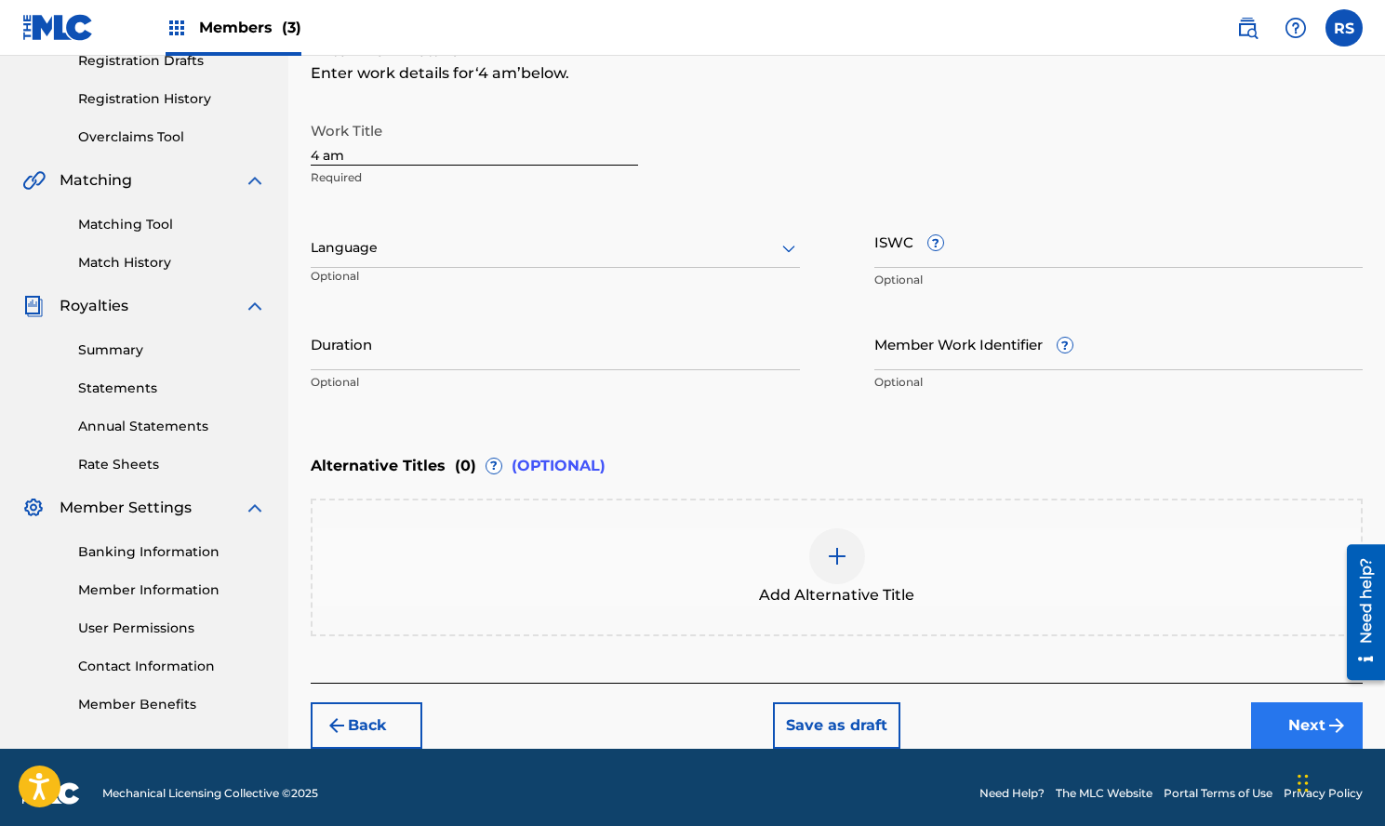
click at [1318, 715] on button "Next" at bounding box center [1307, 725] width 112 height 47
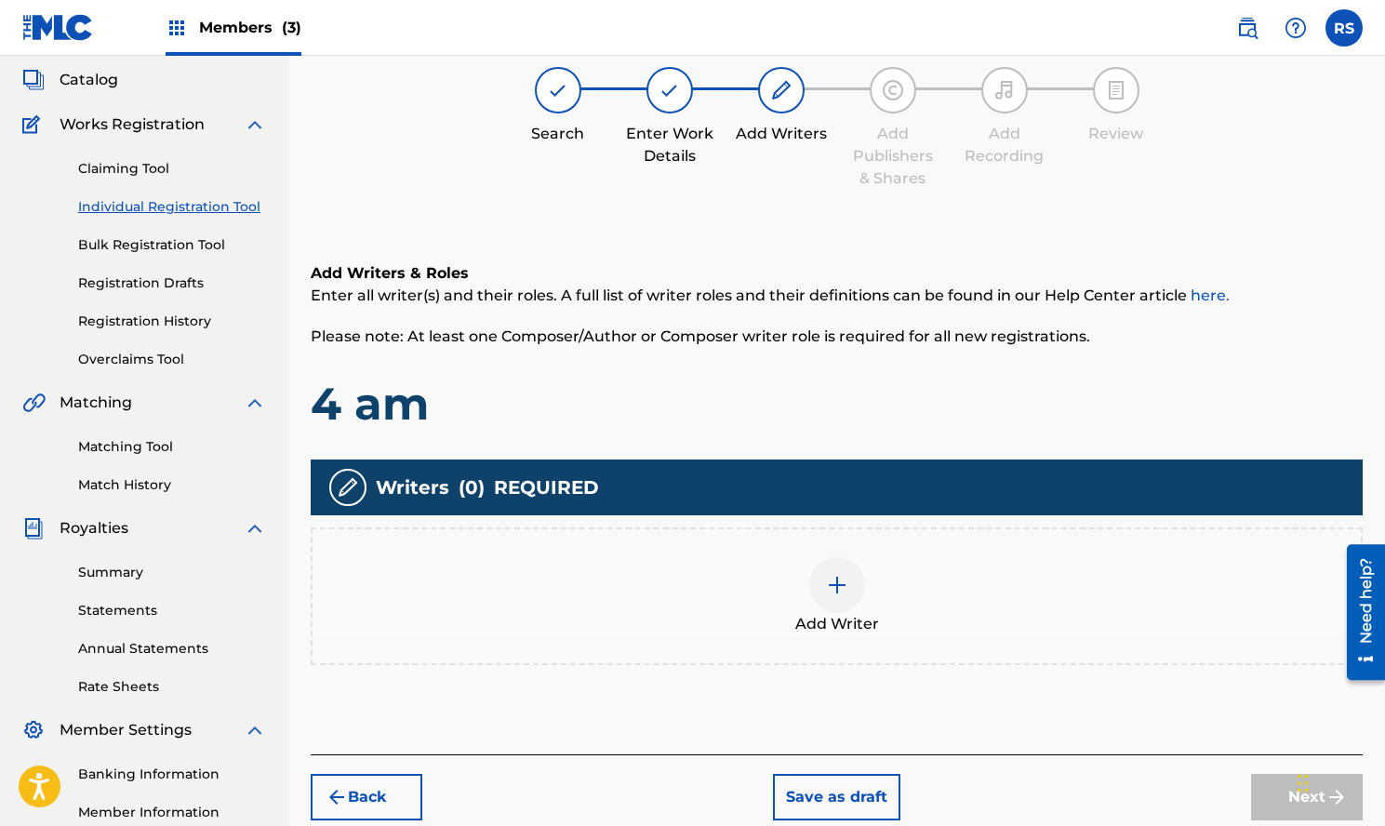
scroll to position [84, 0]
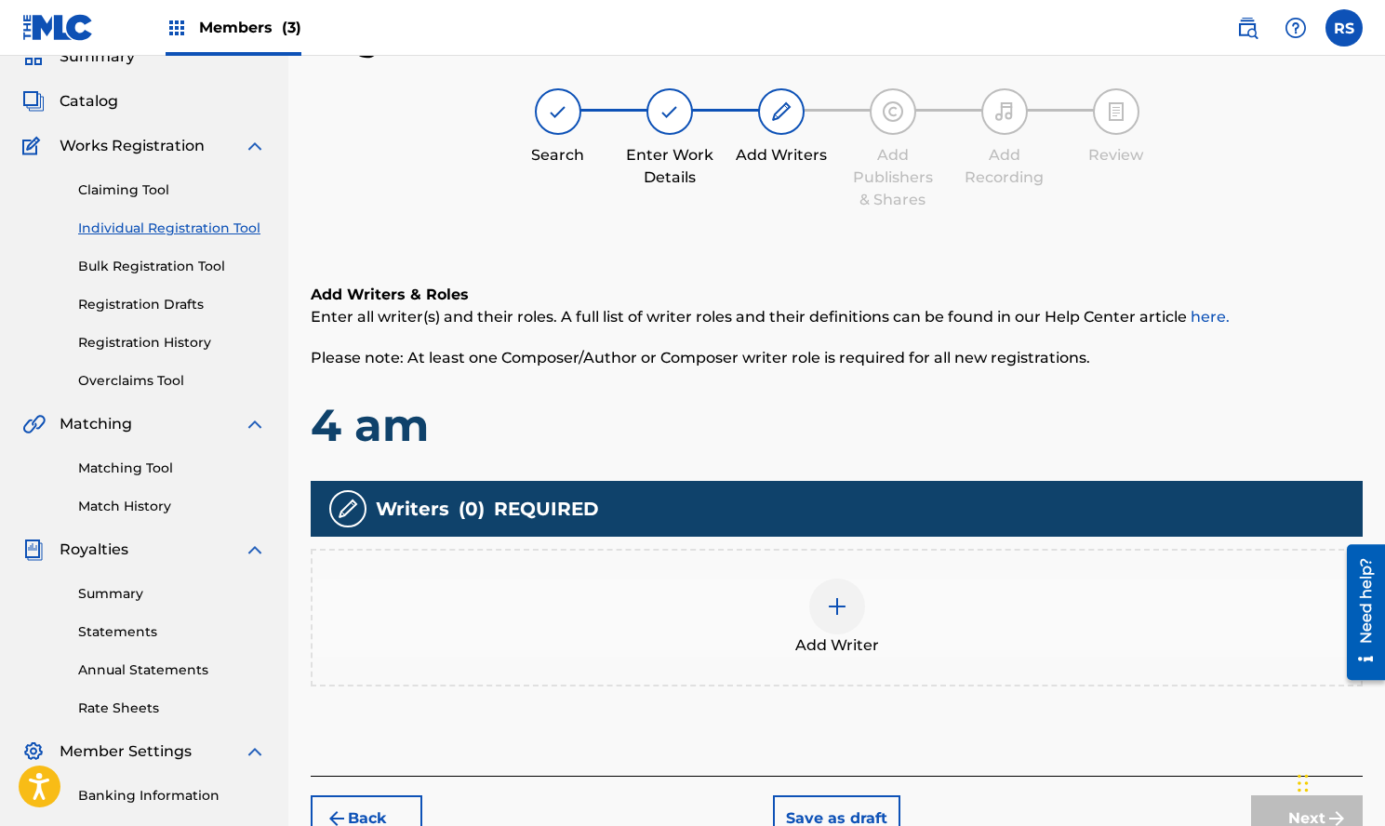
click at [852, 595] on div at bounding box center [837, 607] width 56 height 56
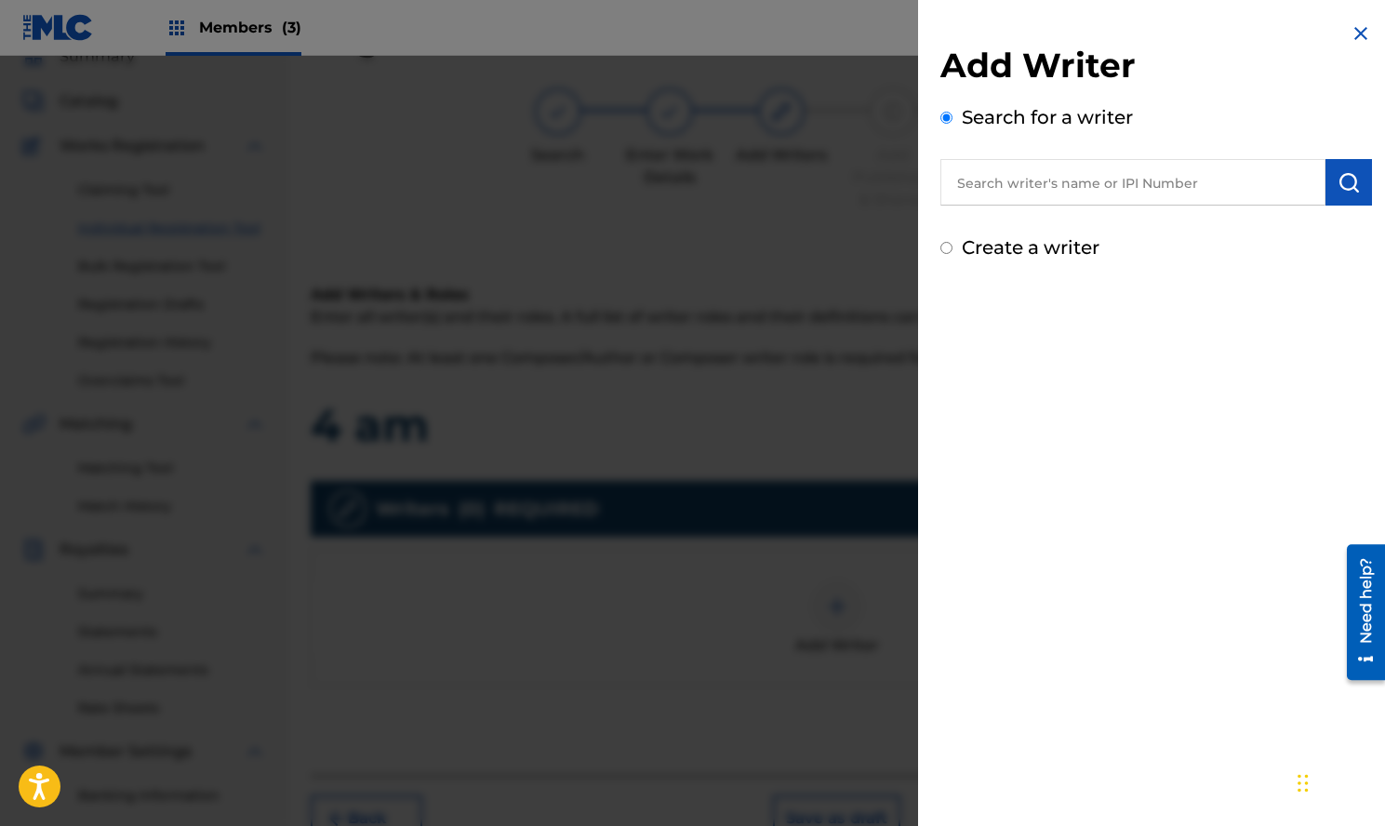
click at [1279, 185] on input "text" at bounding box center [1133, 182] width 385 height 47
paste input "Rho Slay"
type input "Rho Slay"
click at [1339, 184] on img "submit" at bounding box center [1349, 182] width 22 height 22
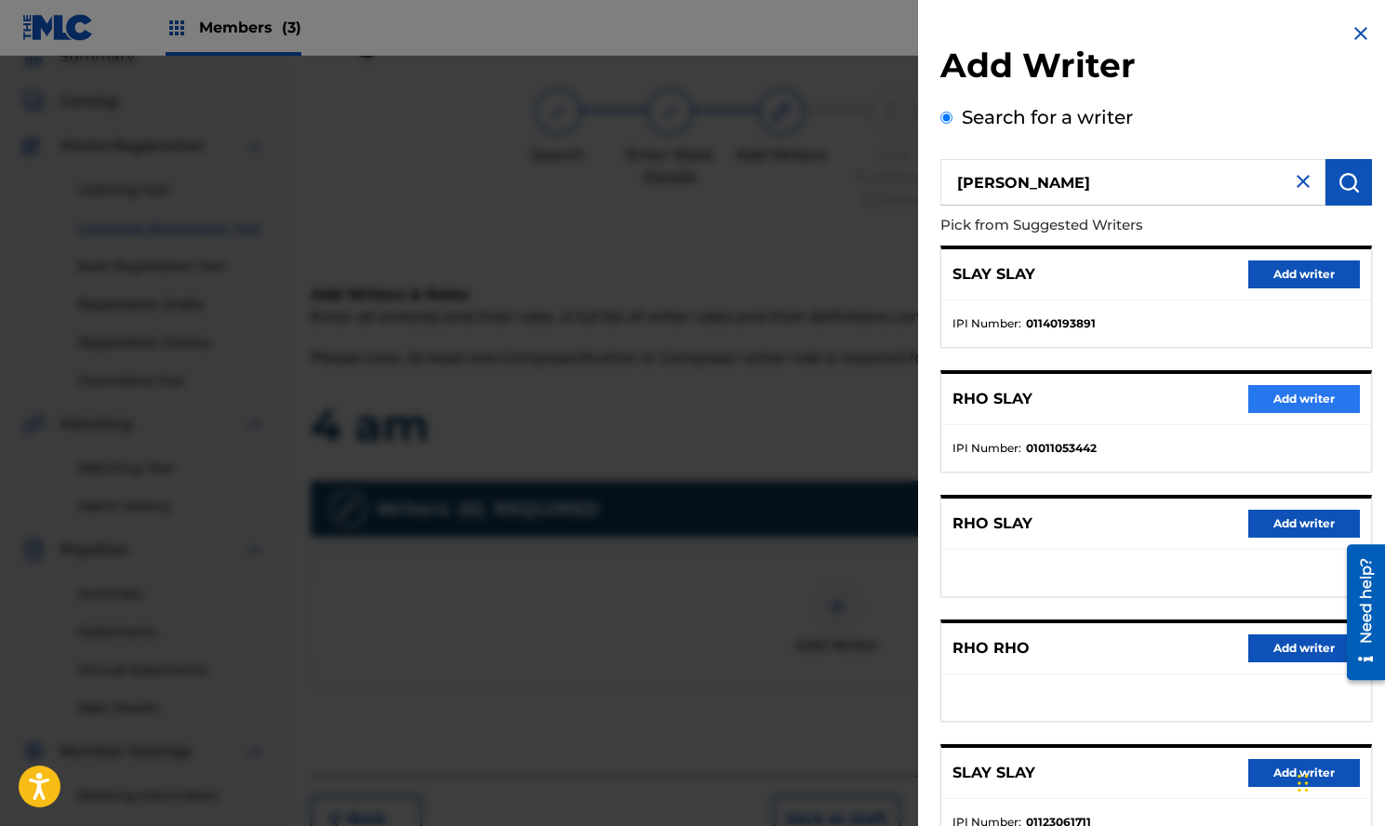
click at [1287, 401] on button "Add writer" at bounding box center [1305, 399] width 112 height 28
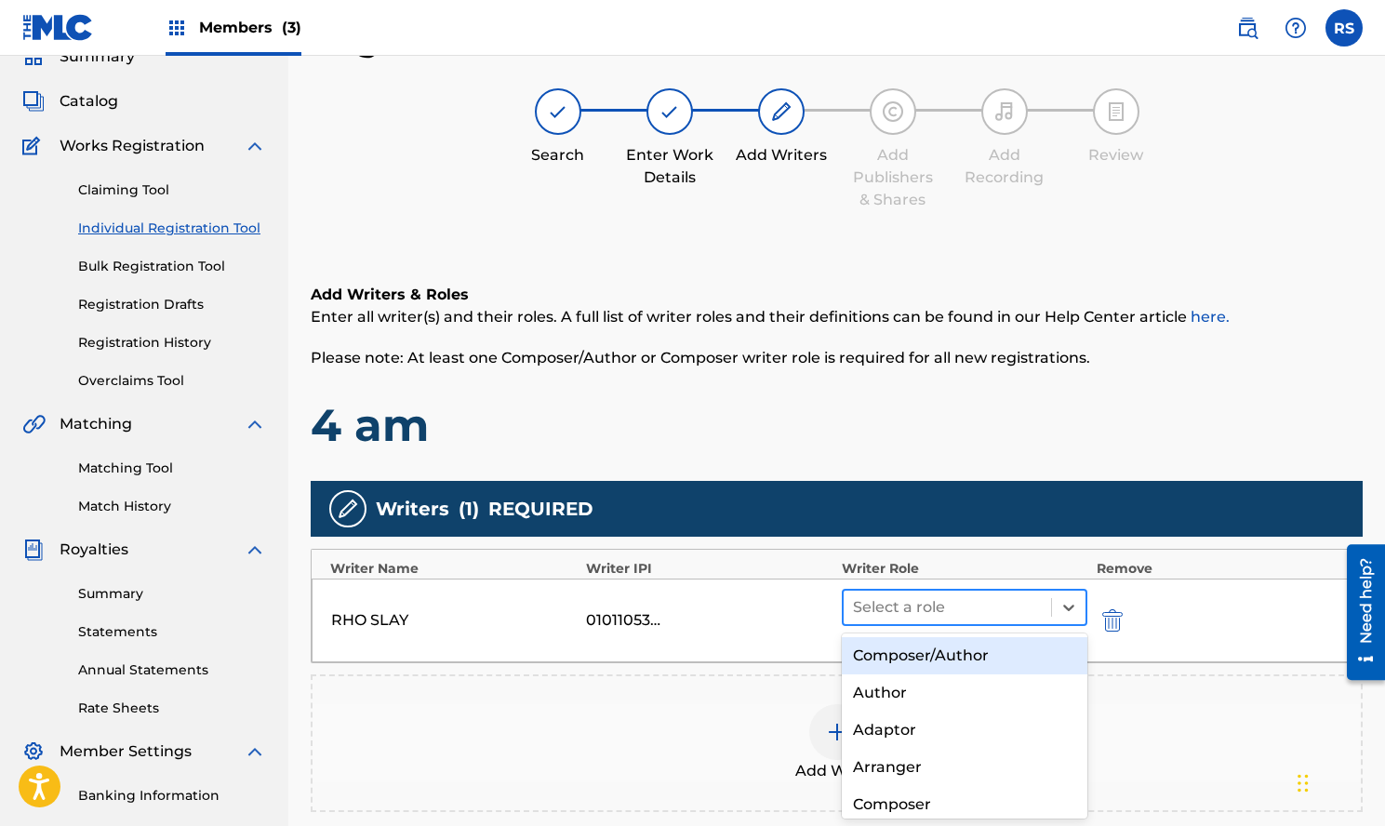
click at [974, 608] on div at bounding box center [947, 608] width 189 height 26
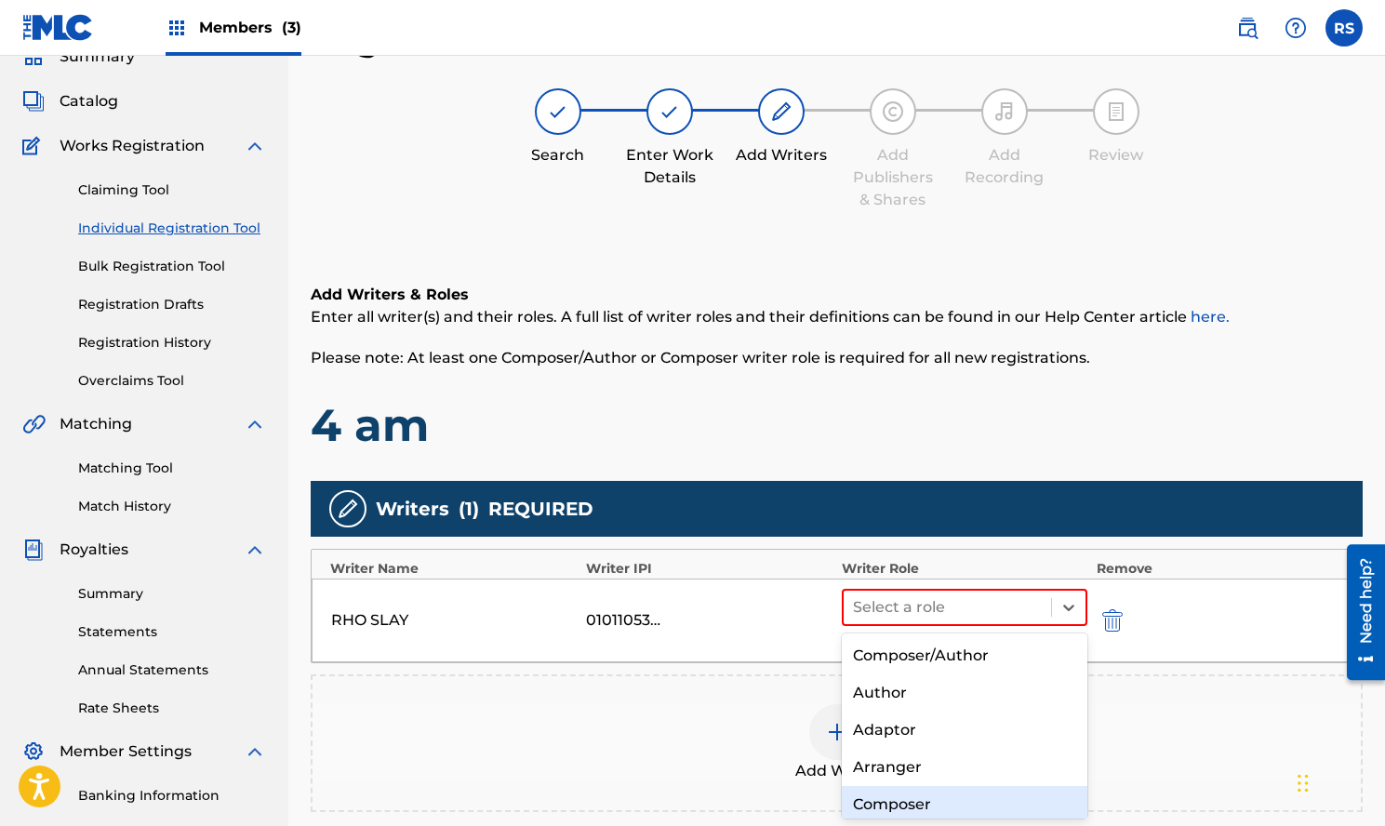
click at [919, 798] on div "Composer" at bounding box center [965, 804] width 246 height 37
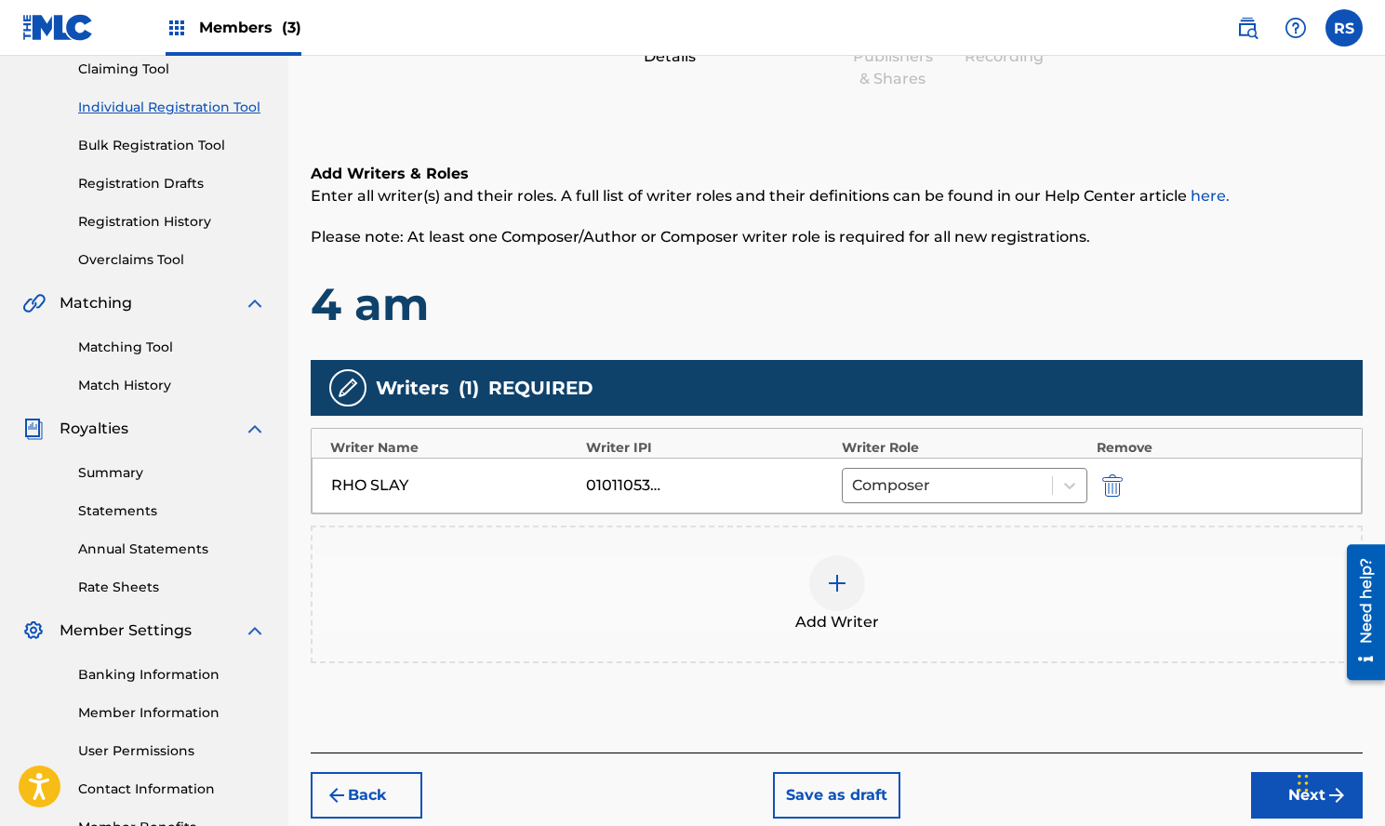
scroll to position [208, 0]
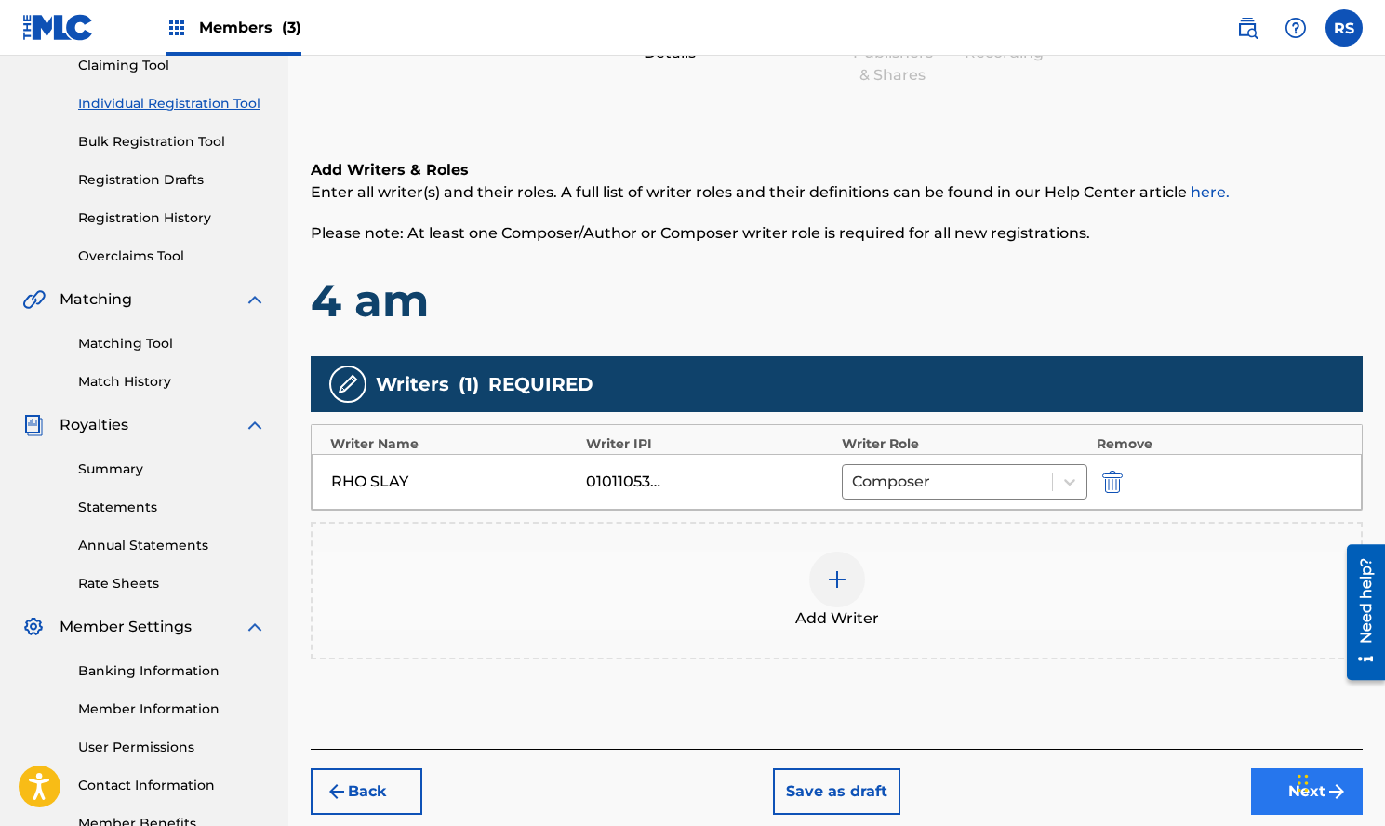
click at [1280, 796] on button "Next" at bounding box center [1307, 792] width 112 height 47
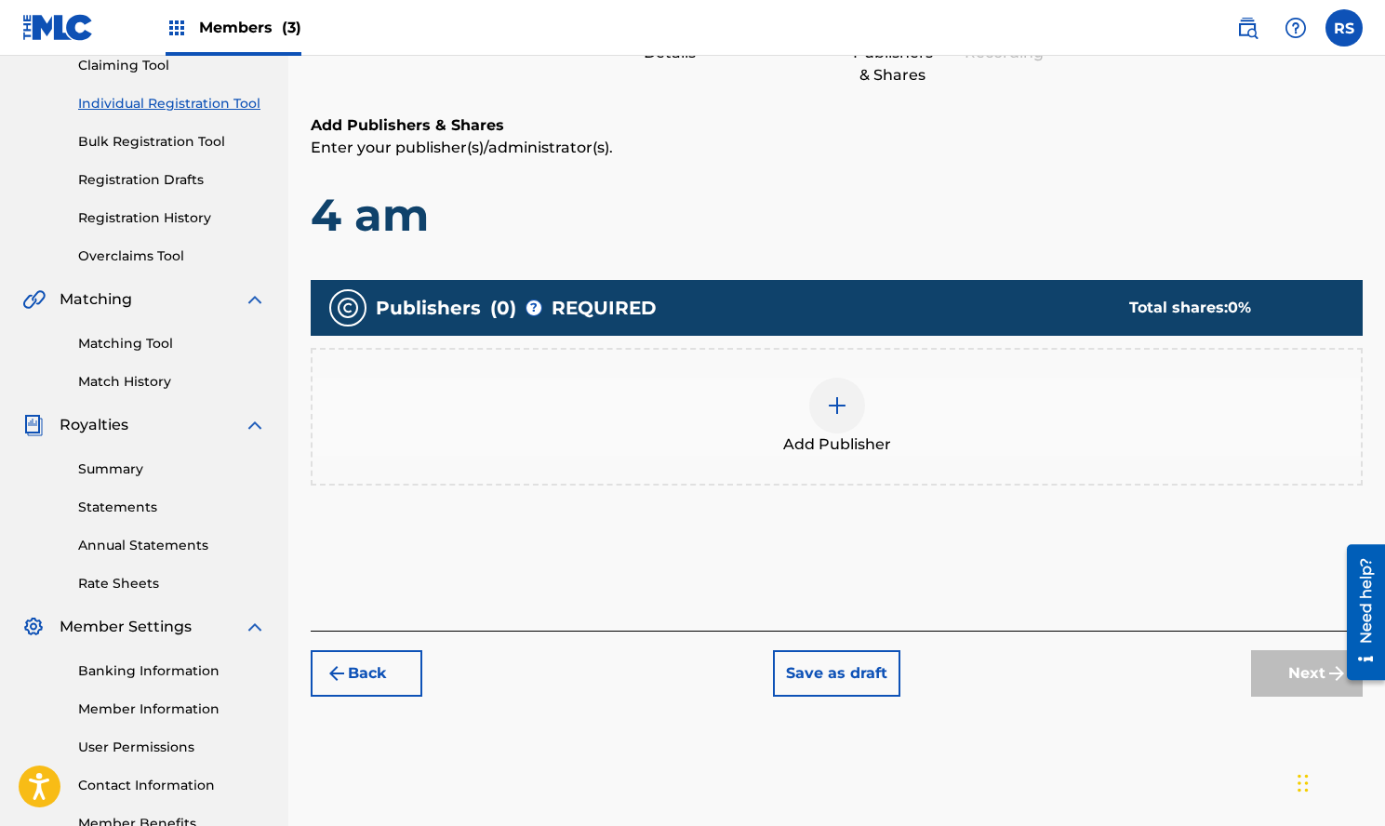
scroll to position [84, 0]
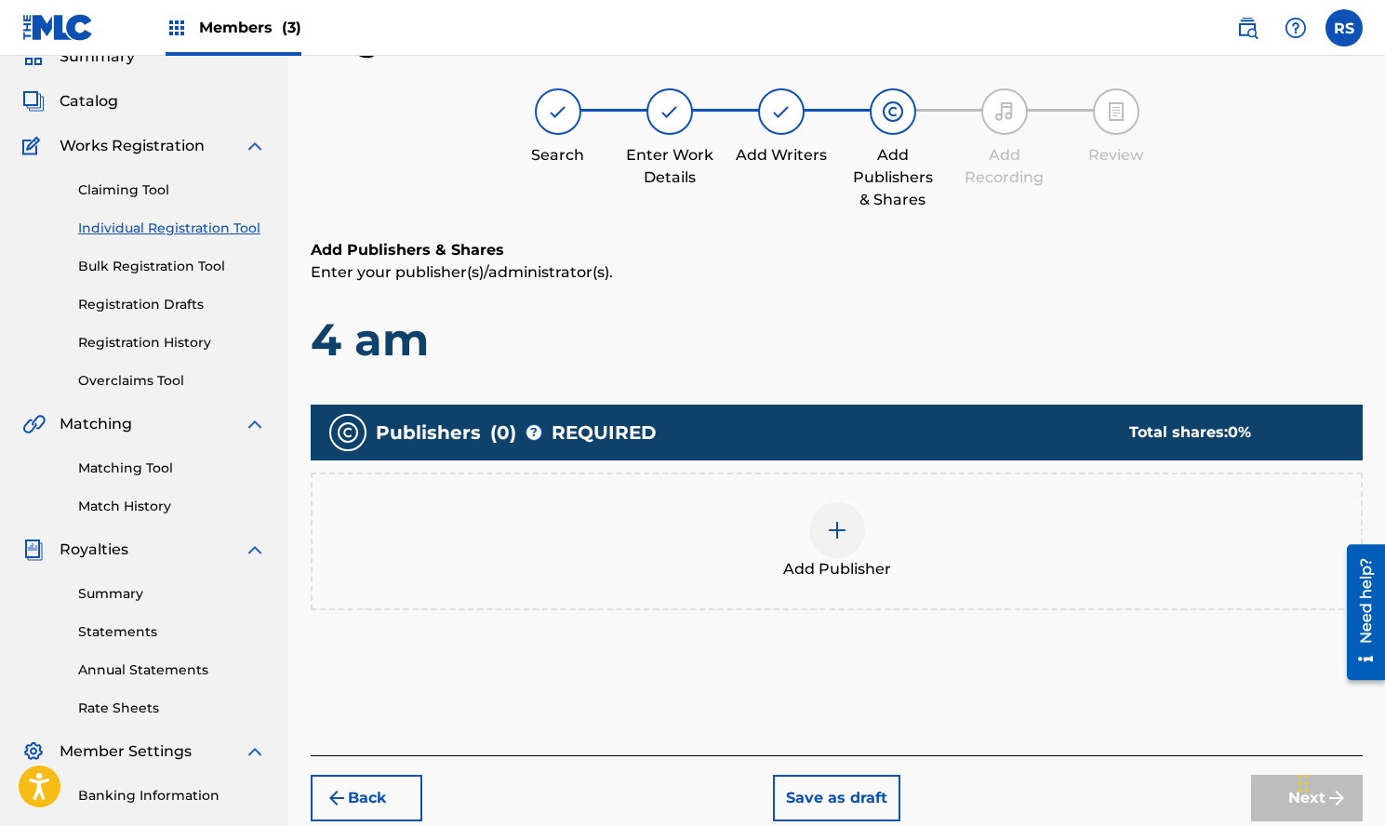
click at [856, 536] on div at bounding box center [837, 530] width 56 height 56
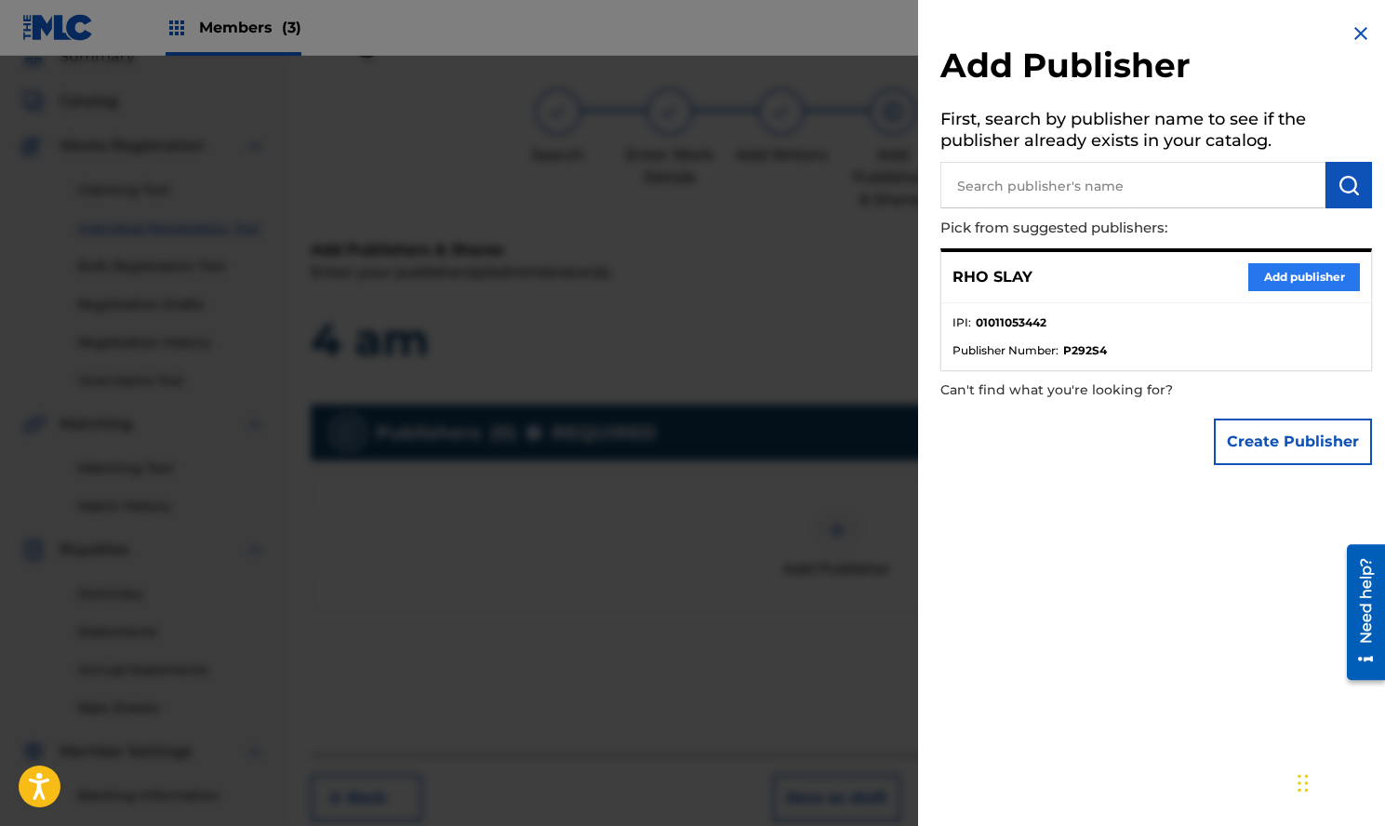
click at [1287, 271] on button "Add publisher" at bounding box center [1305, 277] width 112 height 28
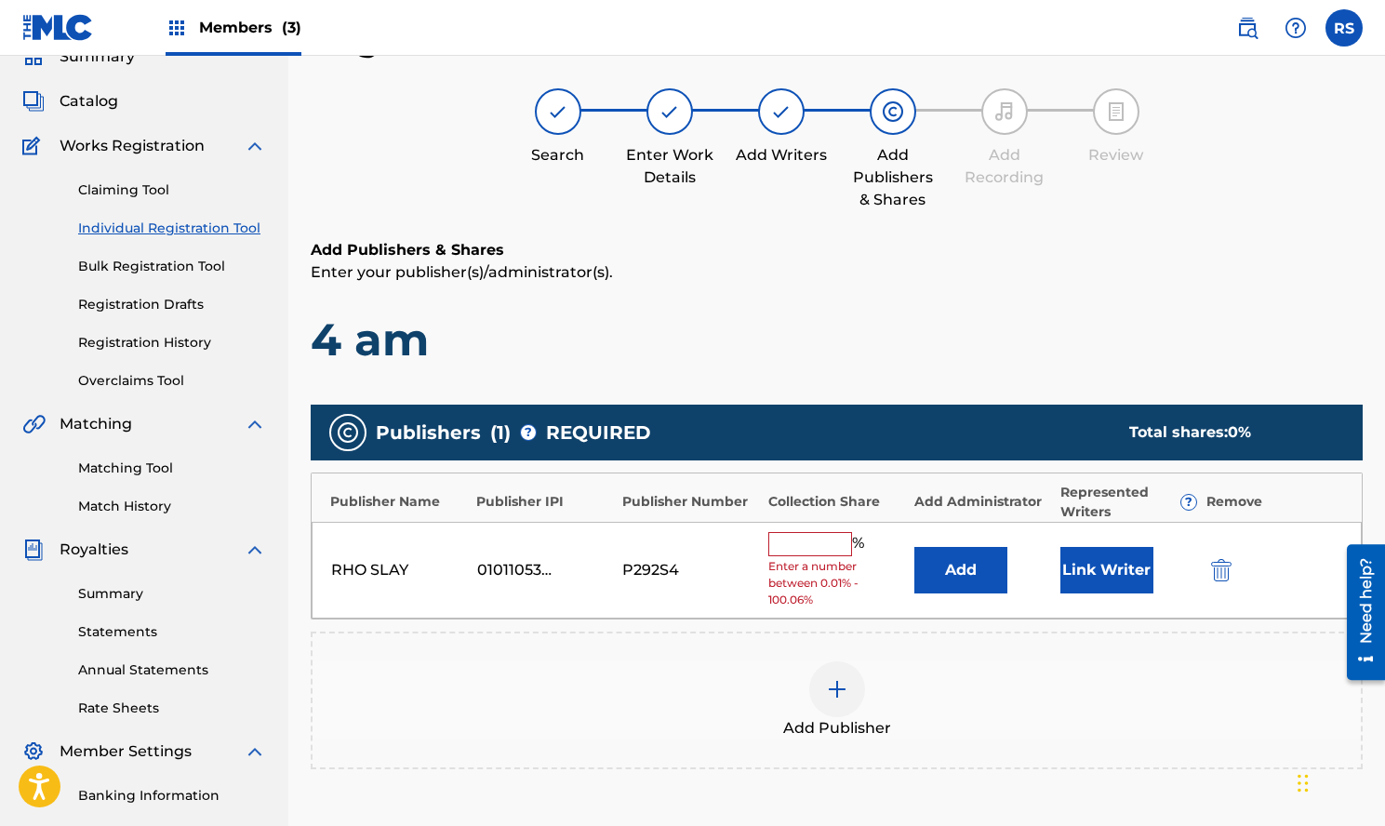
click at [812, 549] on input "text" at bounding box center [811, 544] width 84 height 24
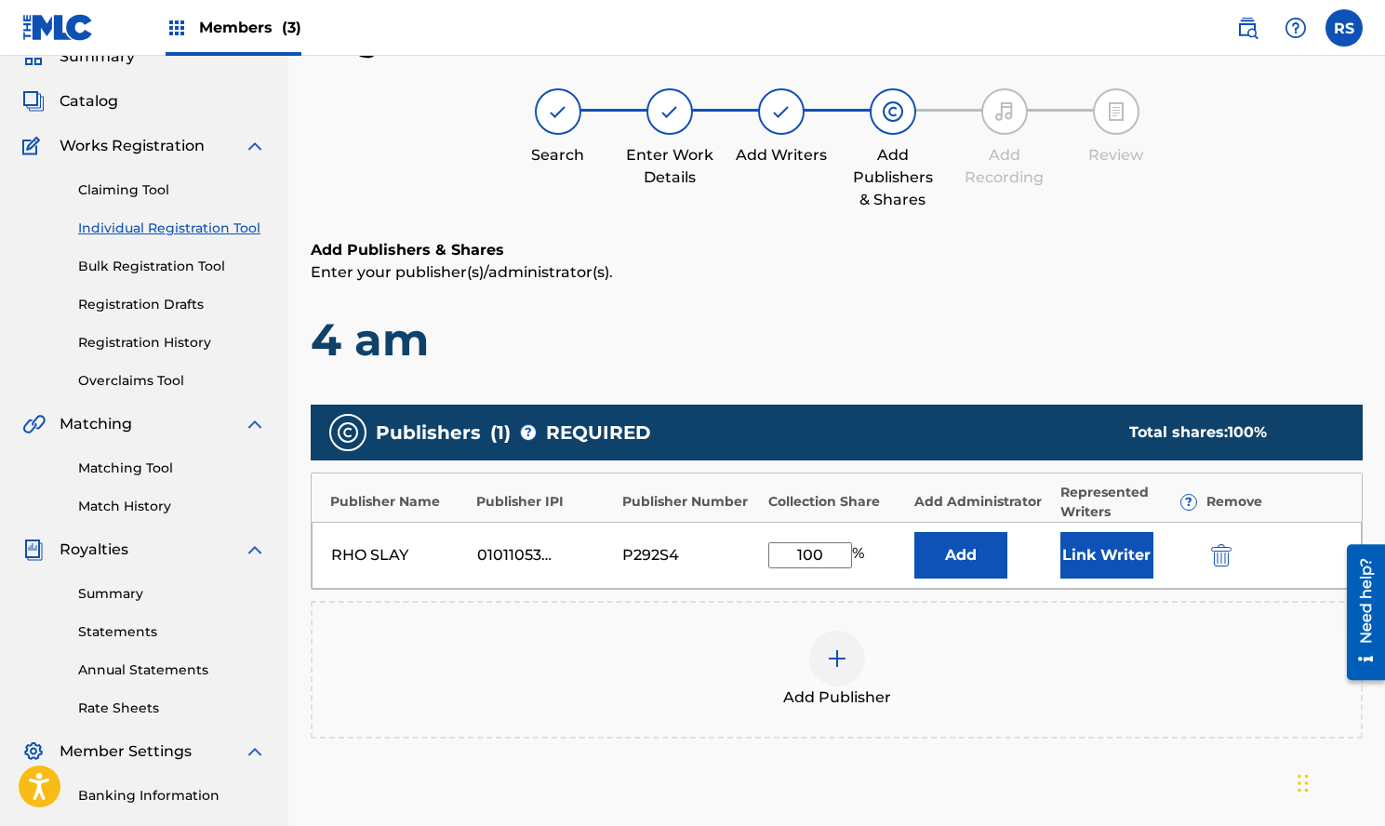
type input "100"
click at [1092, 660] on div "Add Publisher" at bounding box center [837, 670] width 1049 height 78
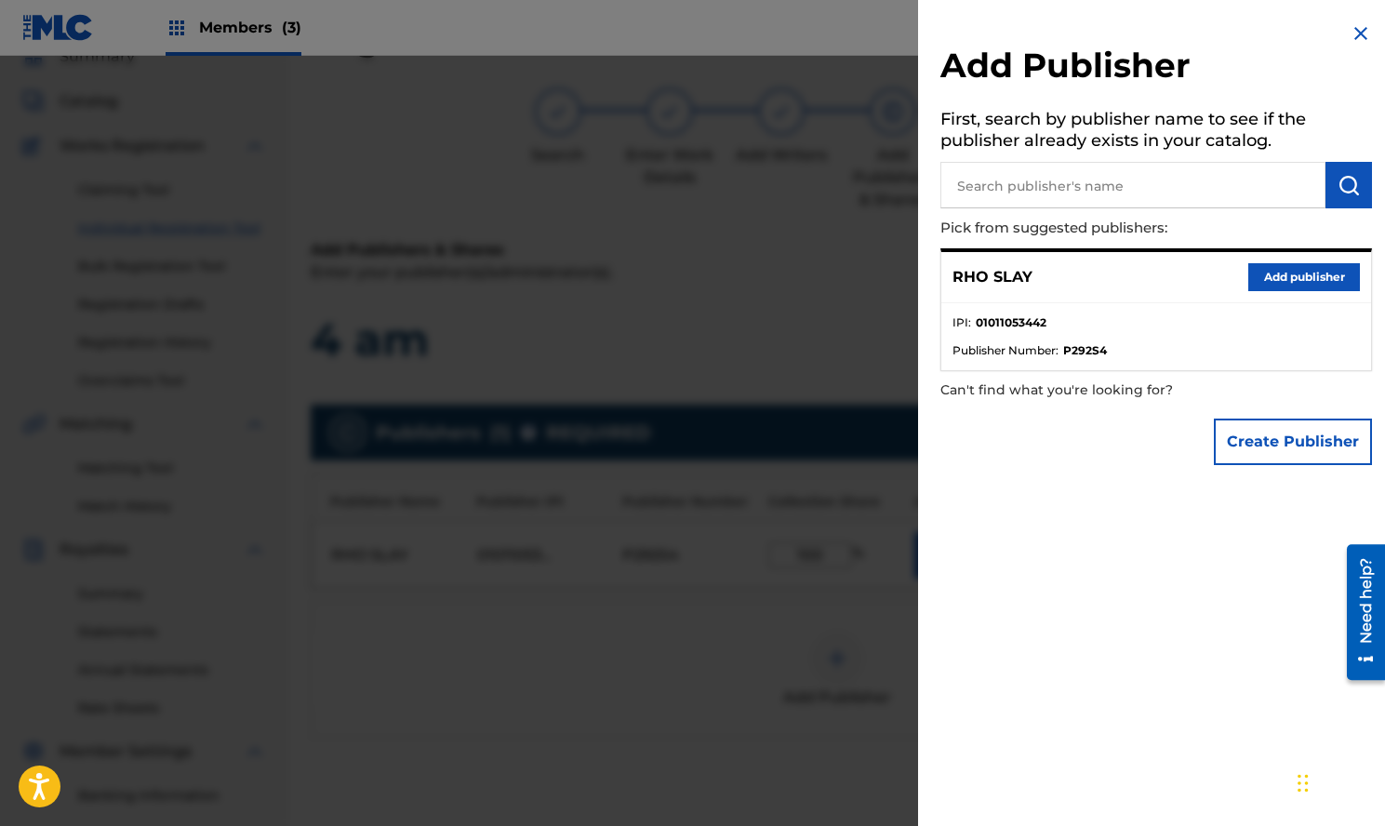
click at [853, 297] on div at bounding box center [692, 469] width 1385 height 826
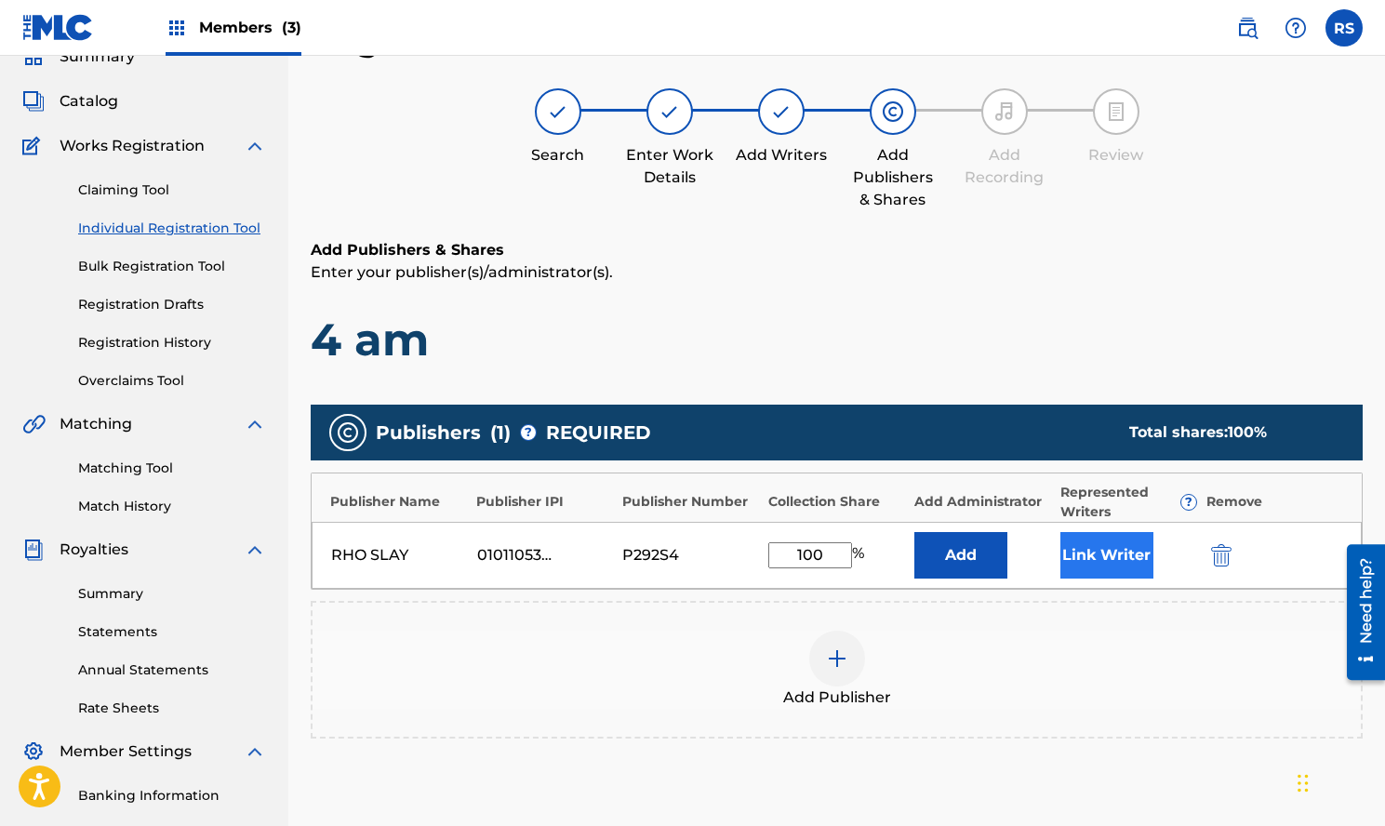
click at [1095, 549] on button "Link Writer" at bounding box center [1107, 555] width 93 height 47
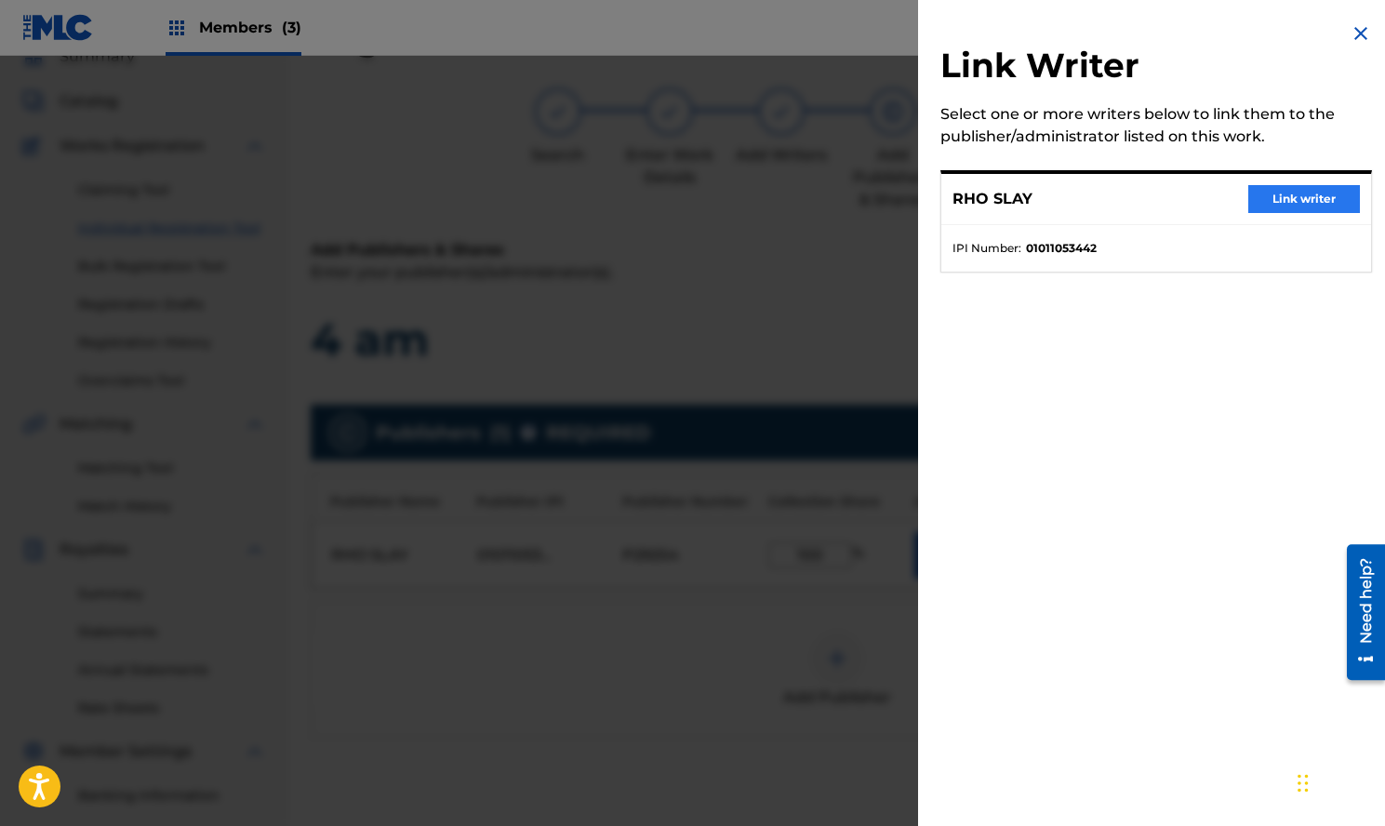
click at [1272, 207] on button "Link writer" at bounding box center [1305, 199] width 112 height 28
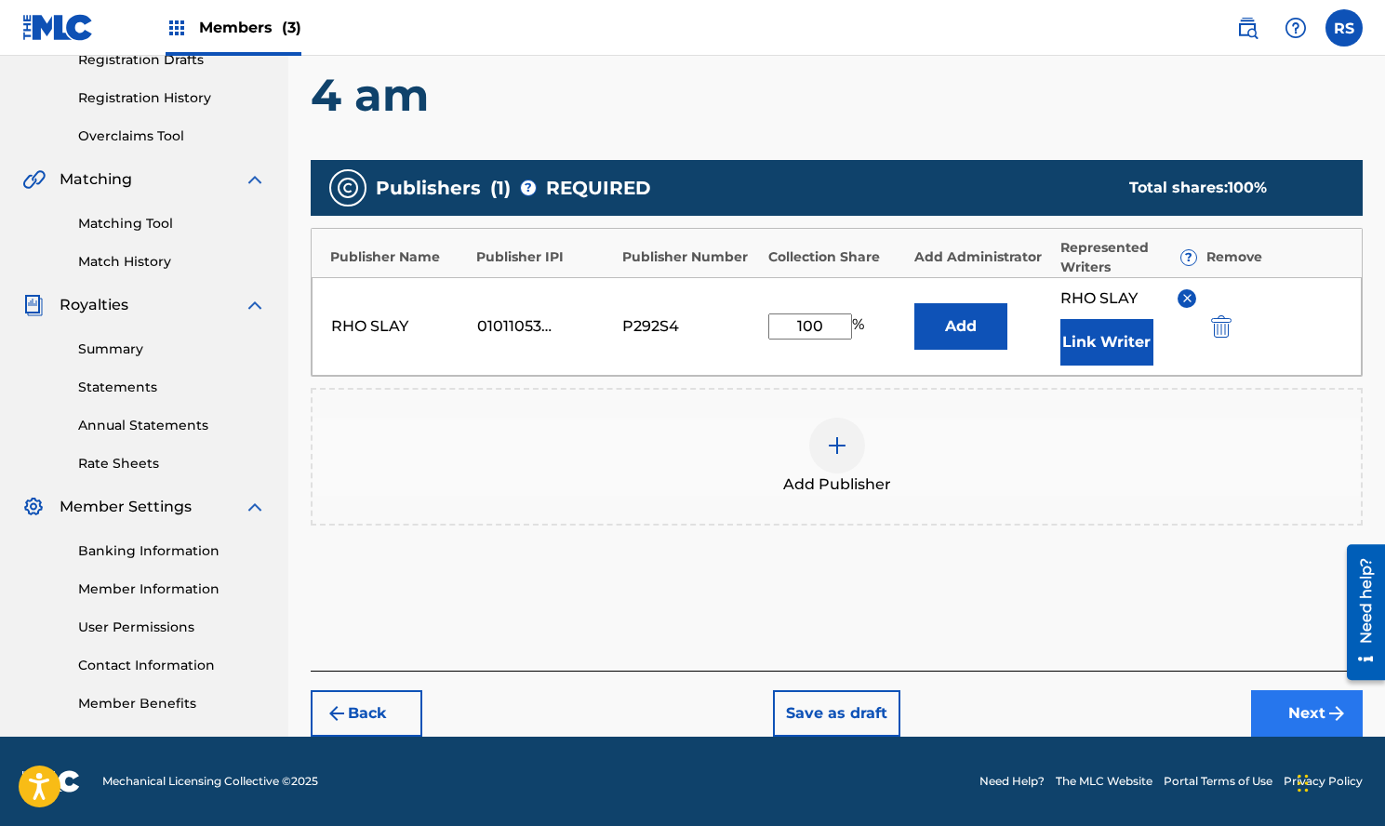
click at [1293, 715] on button "Next" at bounding box center [1307, 713] width 112 height 47
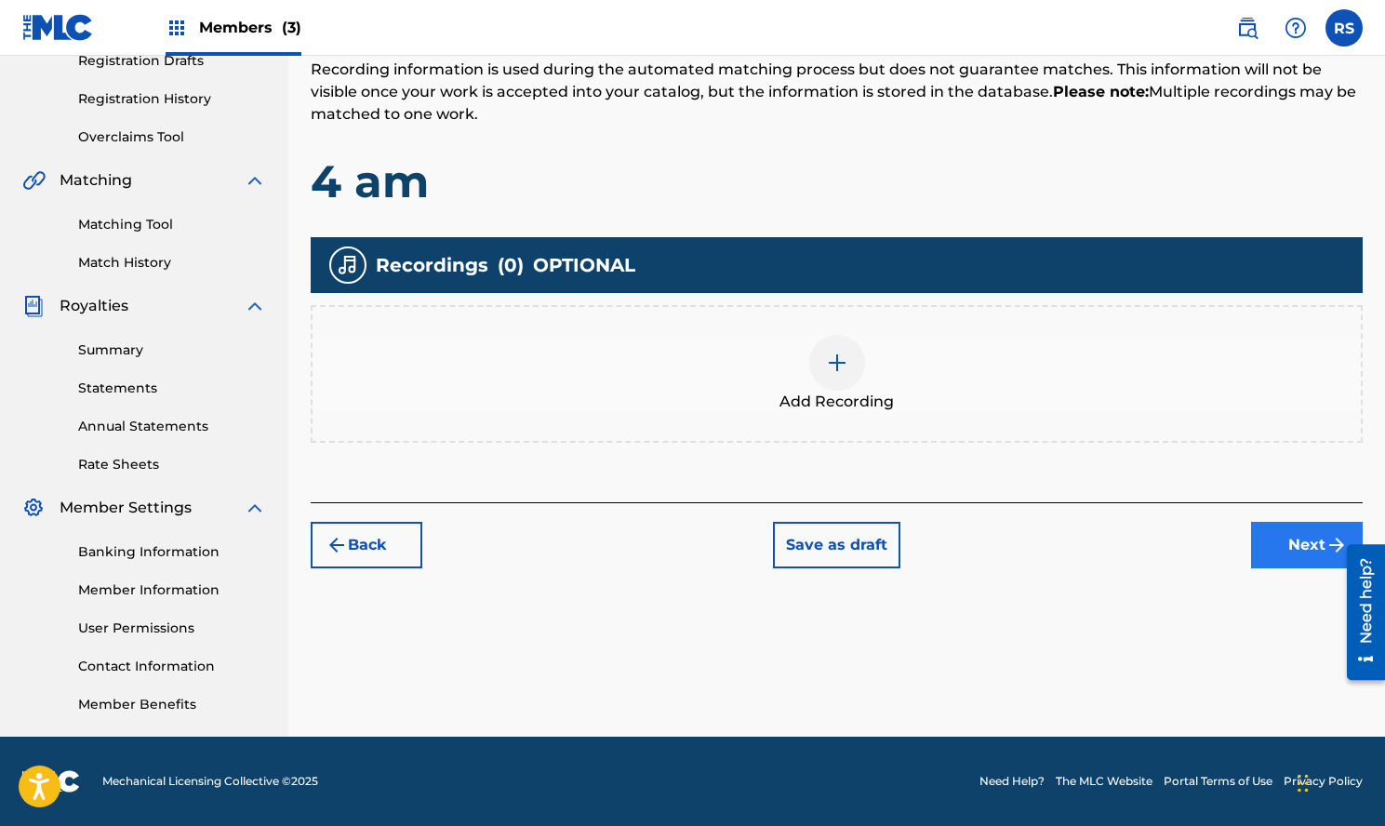
click at [1285, 549] on button "Next" at bounding box center [1307, 545] width 112 height 47
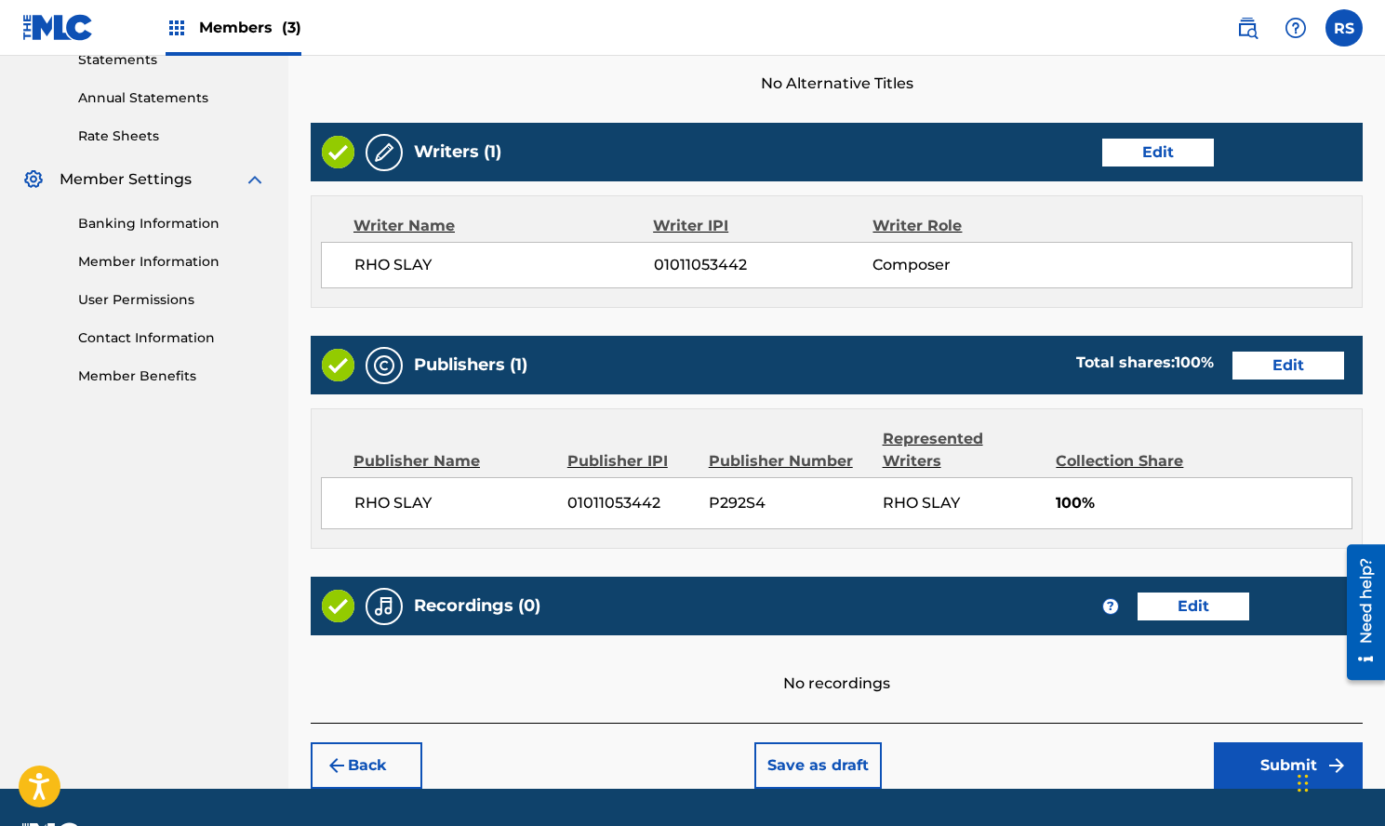
scroll to position [658, 0]
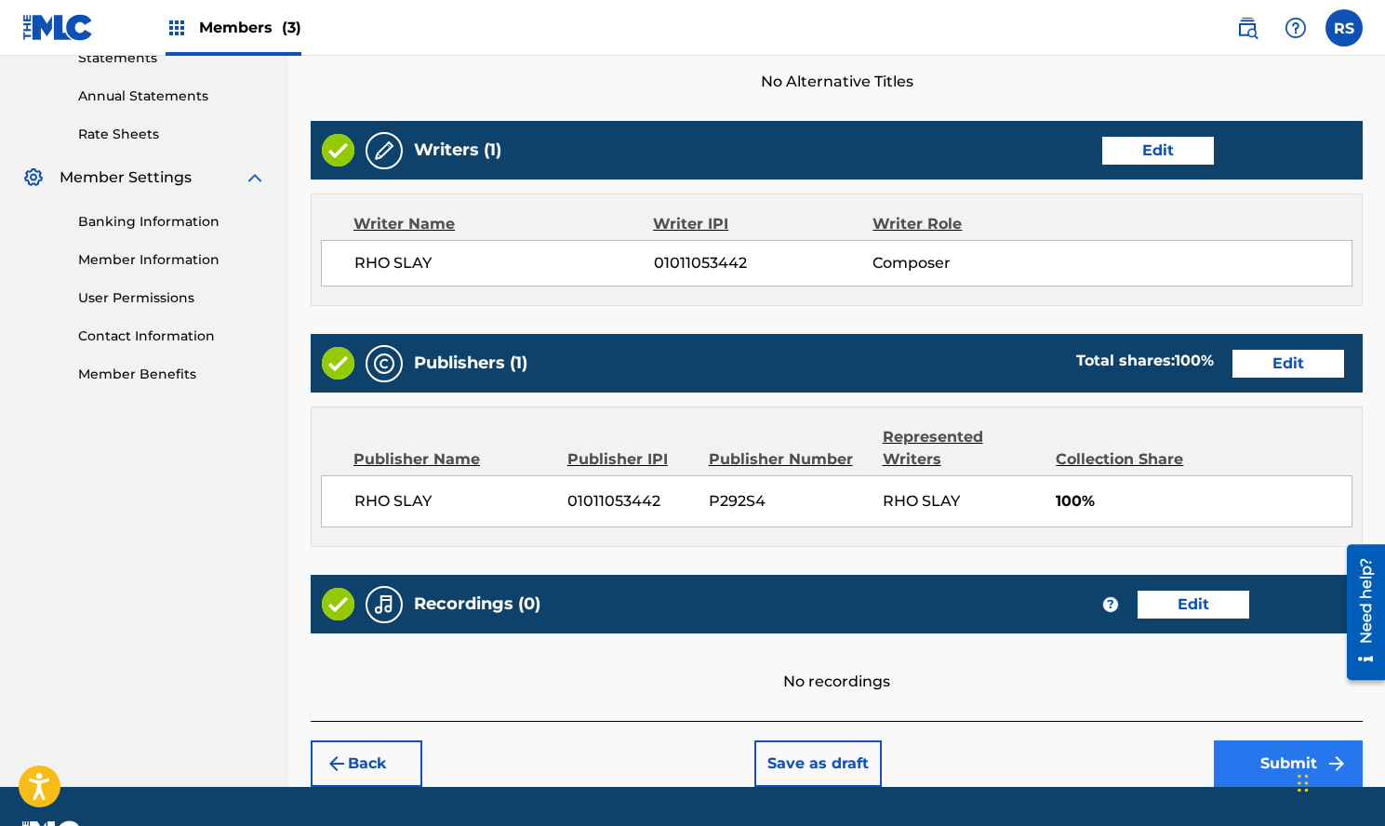
click at [1275, 742] on button "Submit" at bounding box center [1288, 764] width 149 height 47
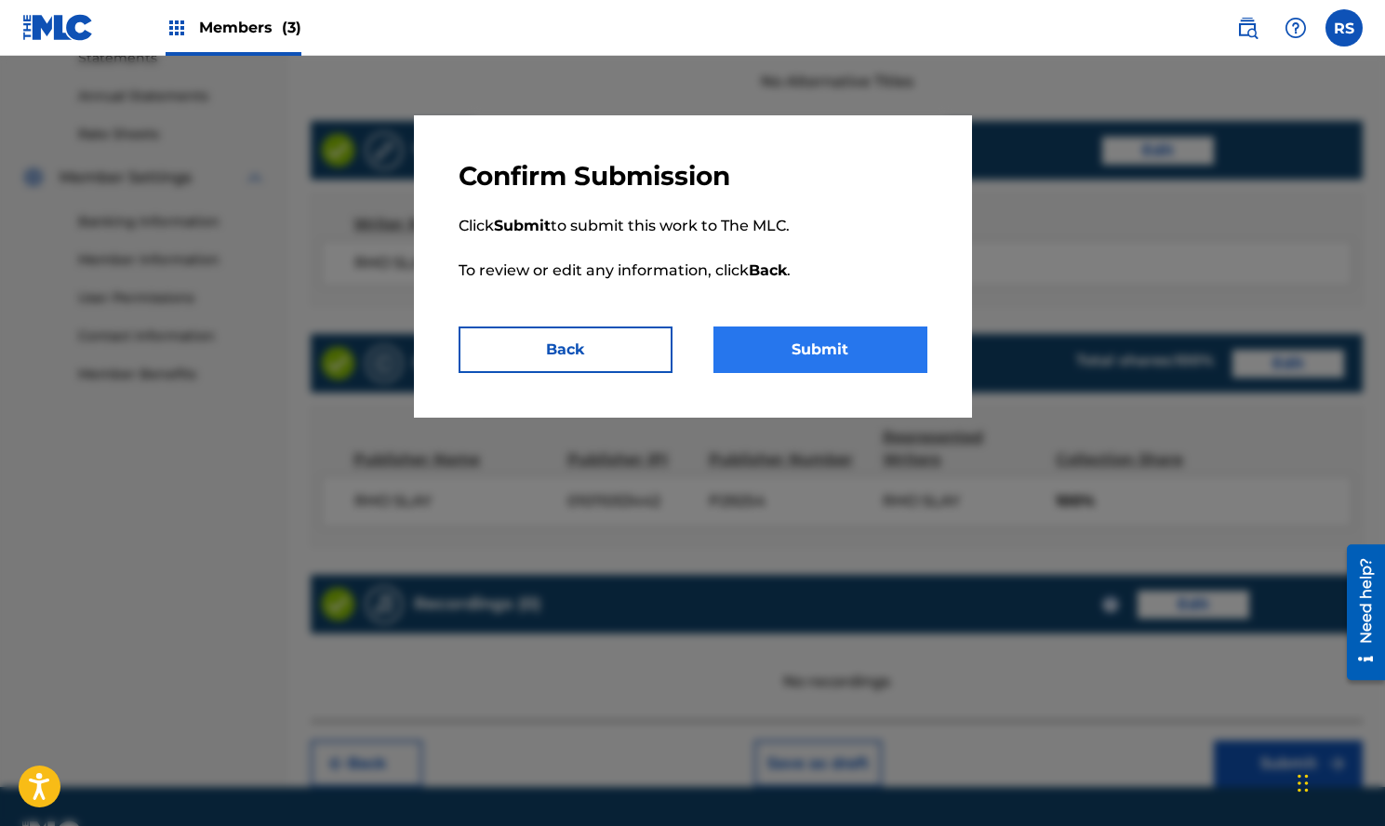
click at [881, 347] on button "Submit" at bounding box center [821, 350] width 214 height 47
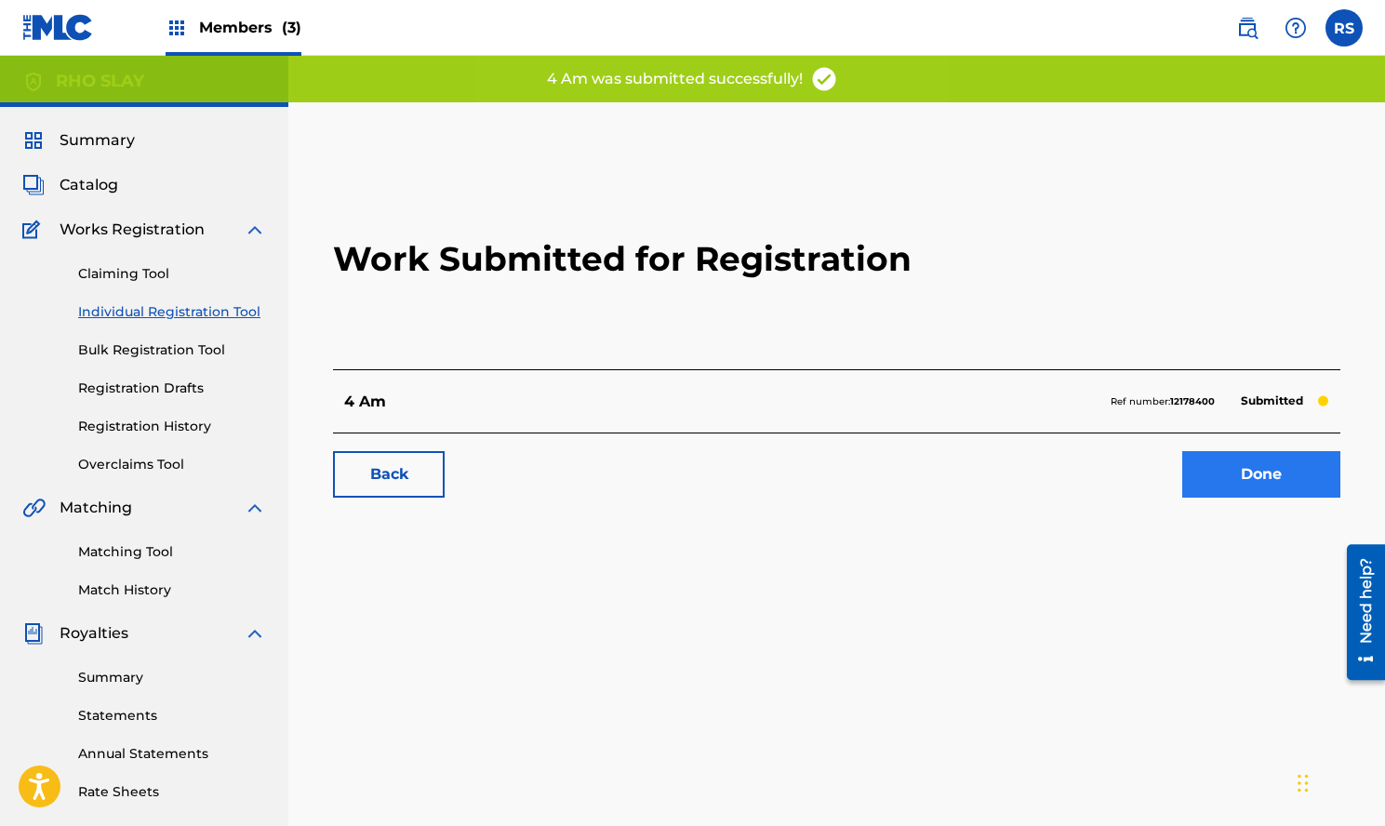
click at [1249, 480] on link "Done" at bounding box center [1262, 474] width 158 height 47
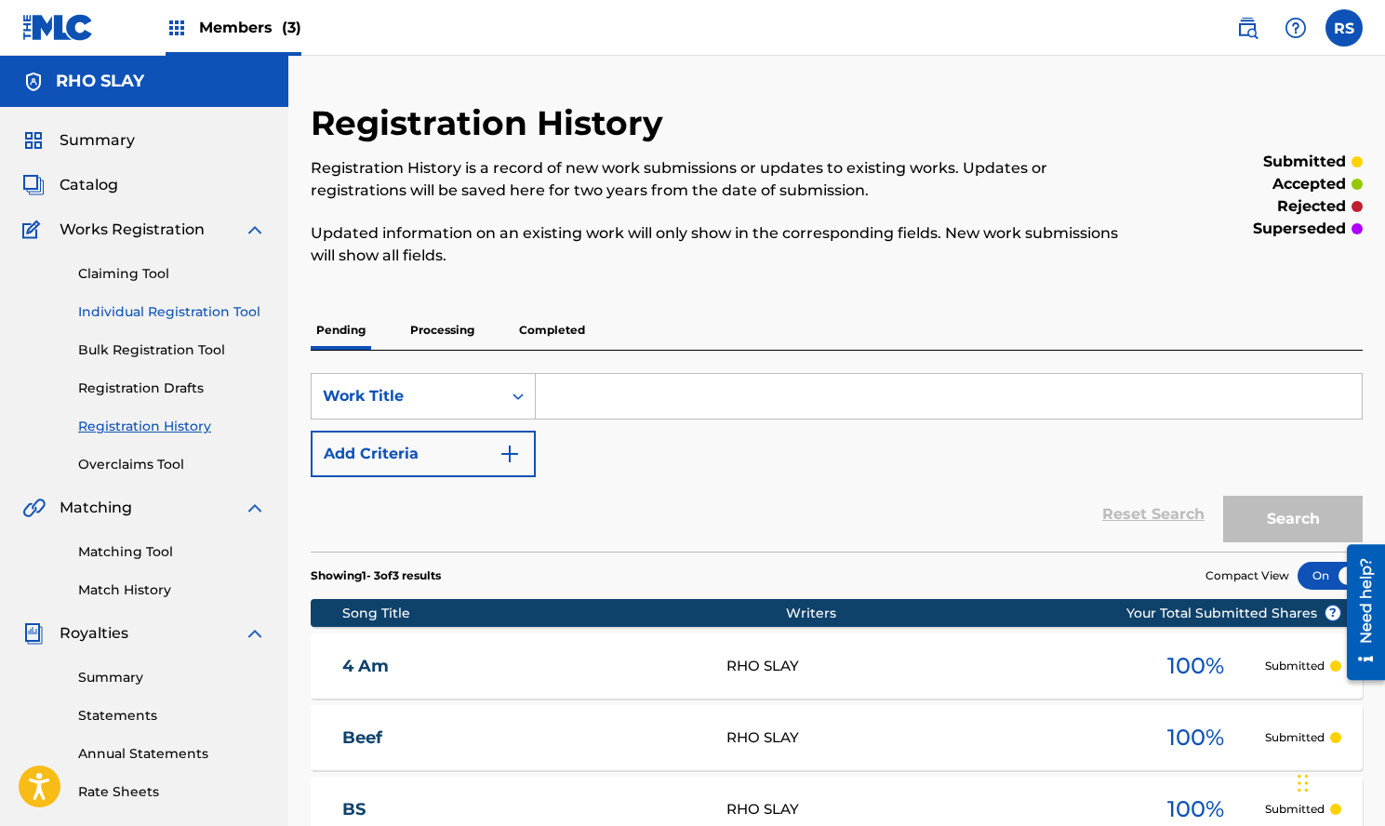
click at [167, 305] on link "Individual Registration Tool" at bounding box center [172, 312] width 188 height 20
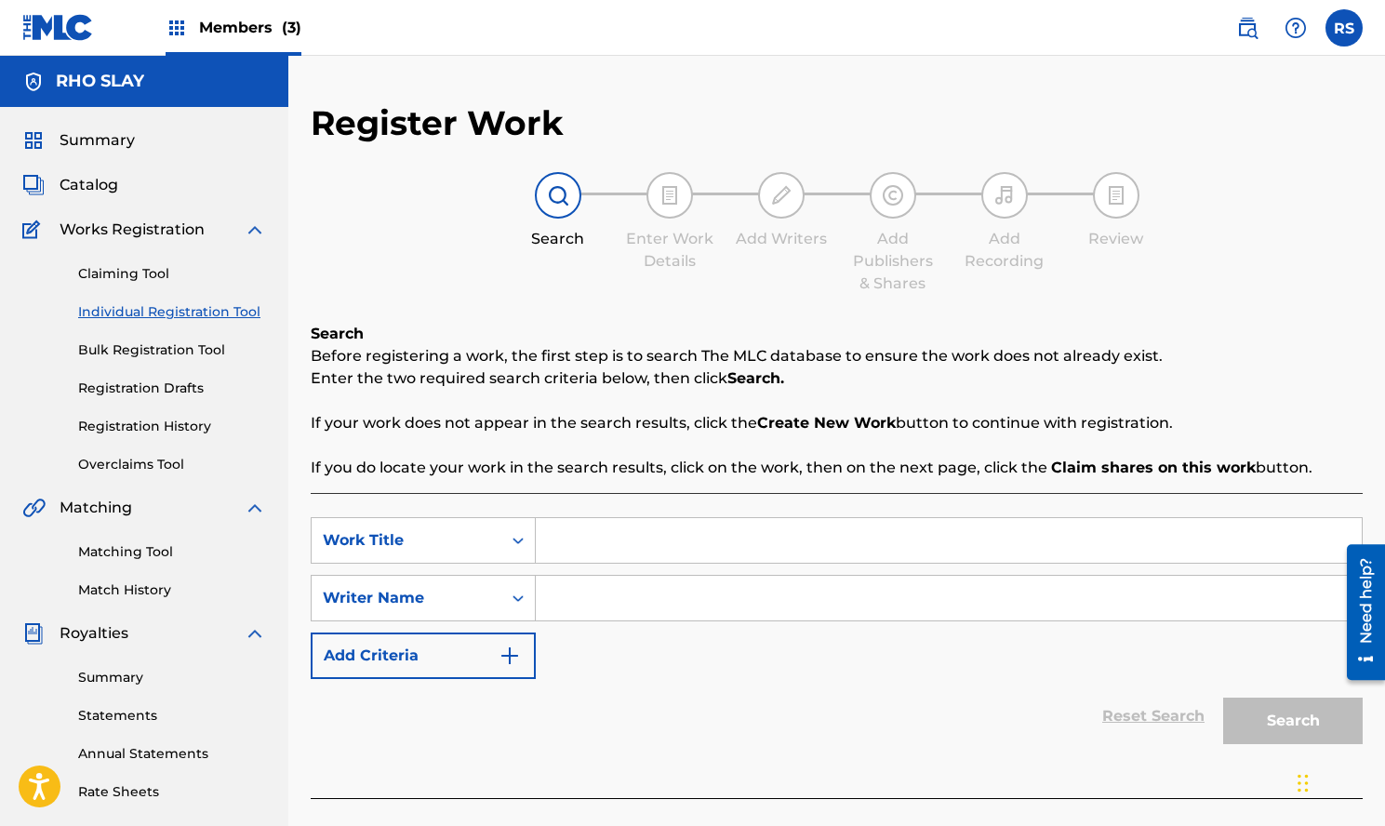
click at [614, 556] on input "Search Form" at bounding box center [949, 540] width 826 height 45
type input "zone"
click at [643, 602] on input "Search Form" at bounding box center [949, 598] width 826 height 45
paste input "Rho Slay"
type input "Rho Slay"
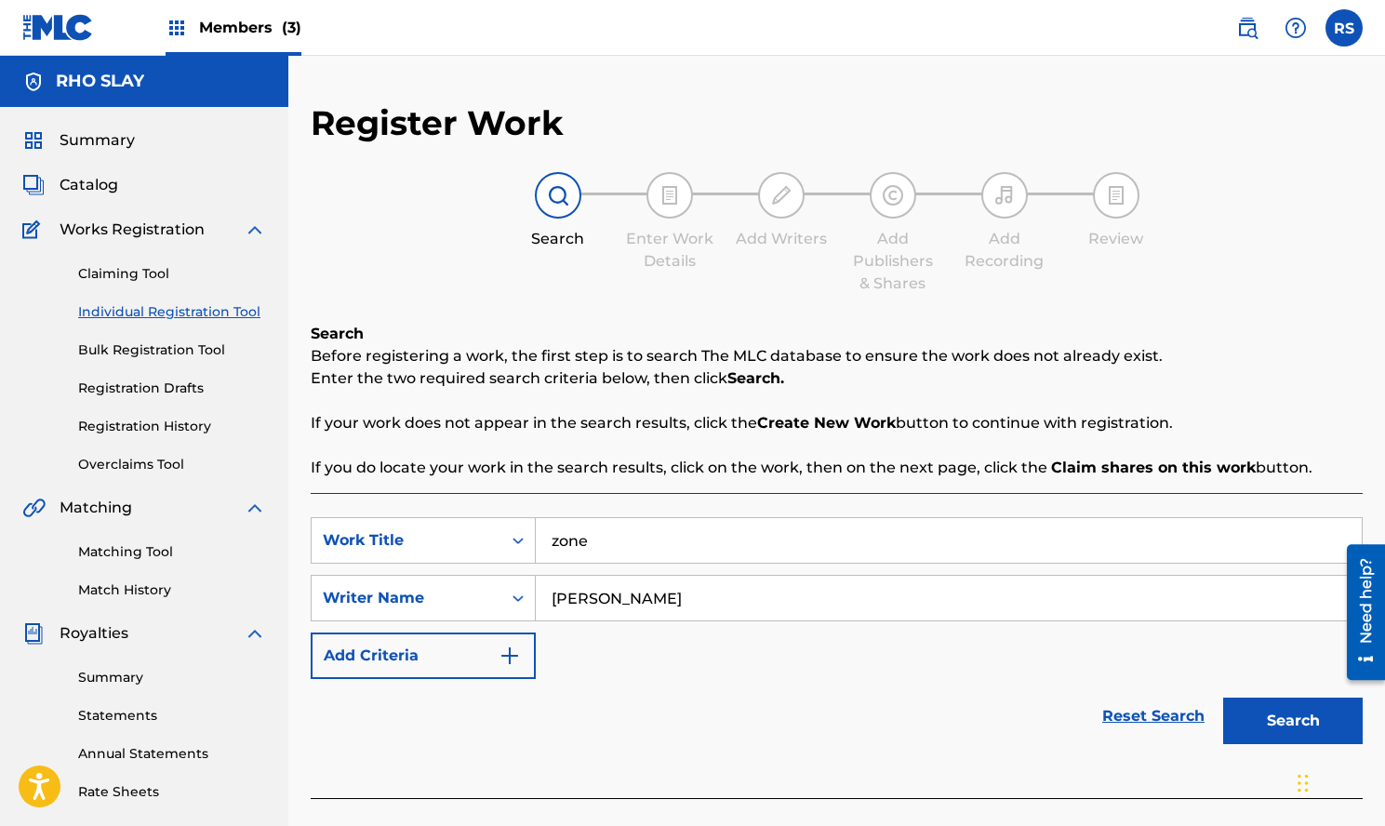
click at [555, 532] on input "zone" at bounding box center [949, 540] width 826 height 45
type input "Zone"
click at [1302, 687] on div "Search" at bounding box center [1288, 716] width 149 height 74
click at [1301, 701] on button "Search" at bounding box center [1293, 721] width 140 height 47
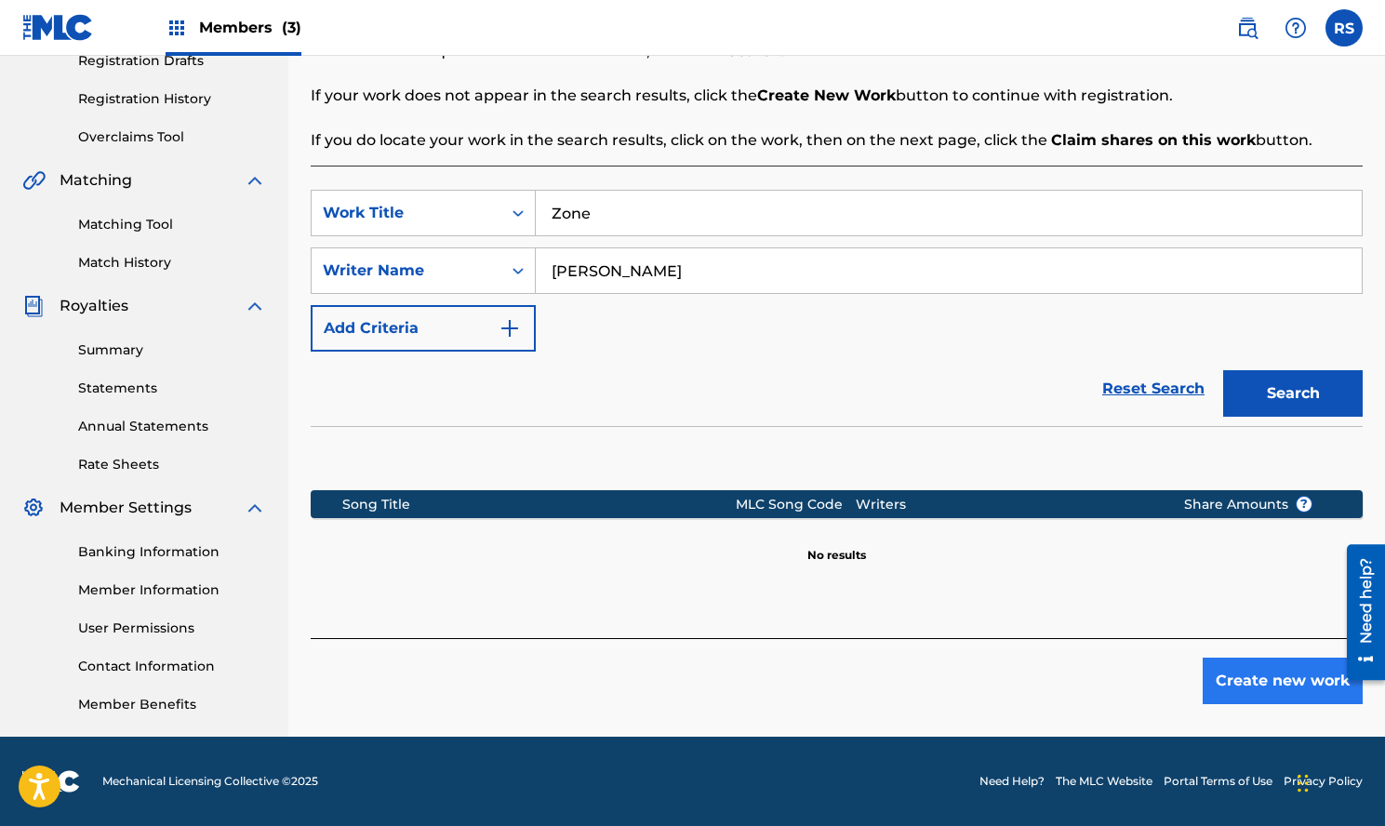
scroll to position [327, 0]
click at [1266, 676] on button "Create new work" at bounding box center [1283, 681] width 160 height 47
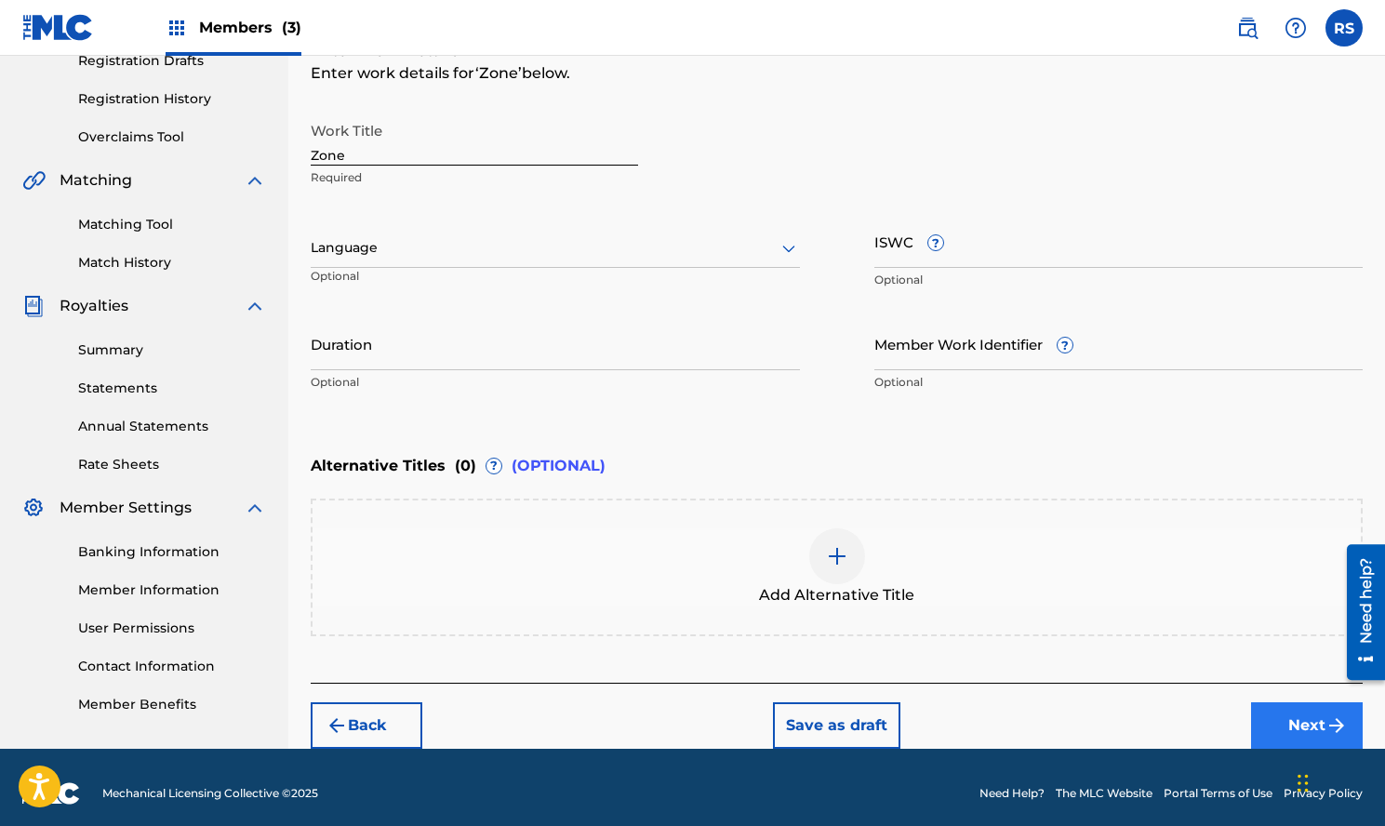
click at [1310, 721] on button "Next" at bounding box center [1307, 725] width 112 height 47
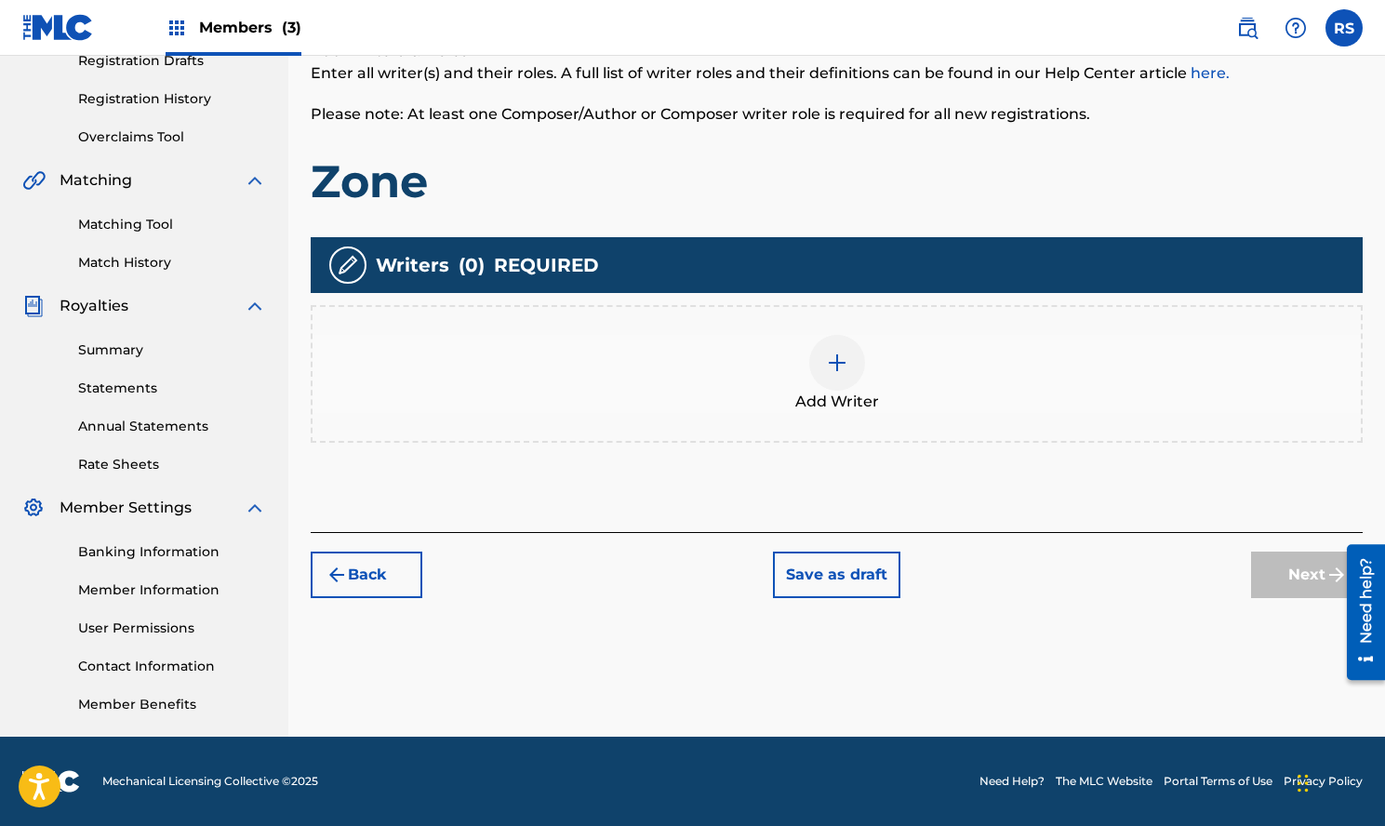
scroll to position [84, 0]
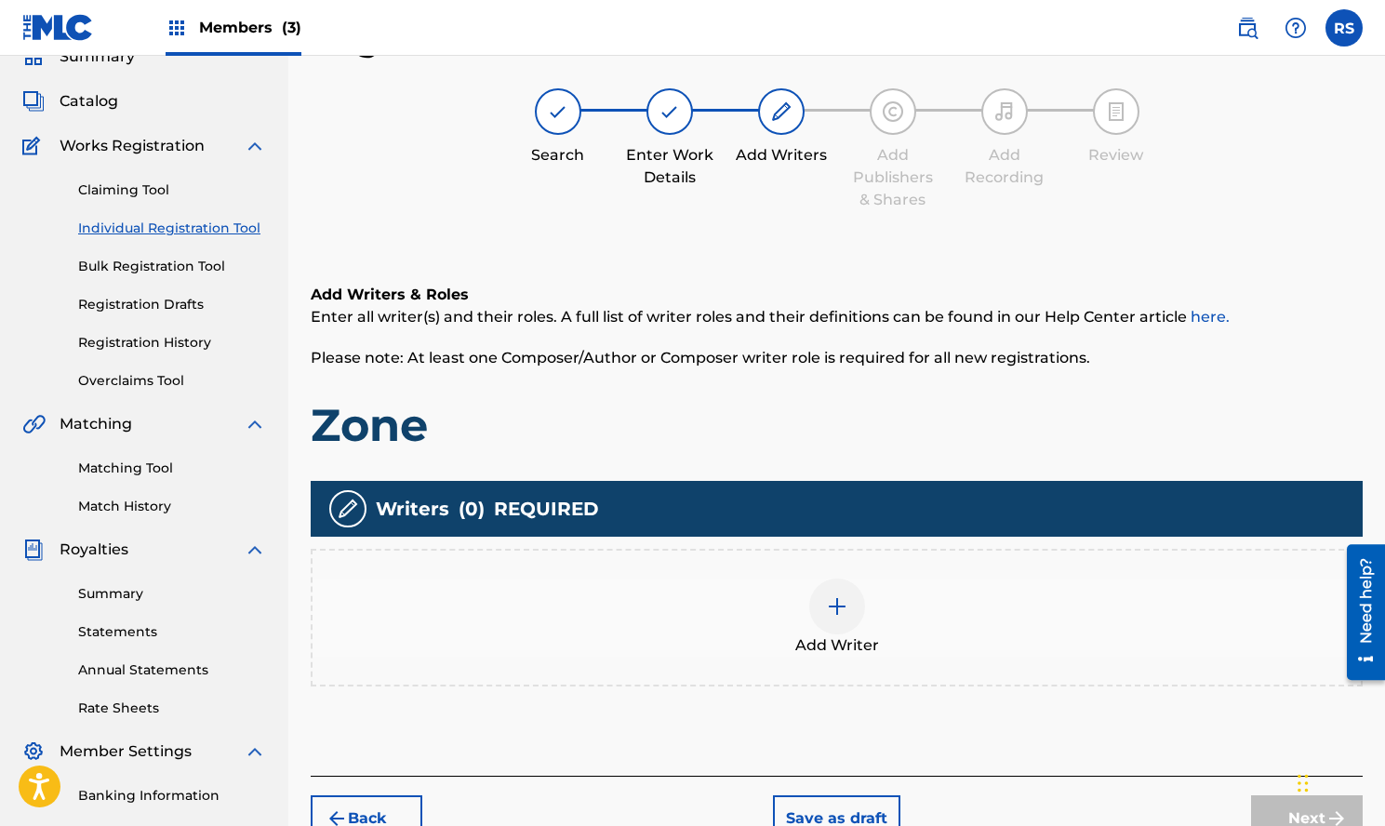
click at [846, 606] on img at bounding box center [837, 606] width 22 height 22
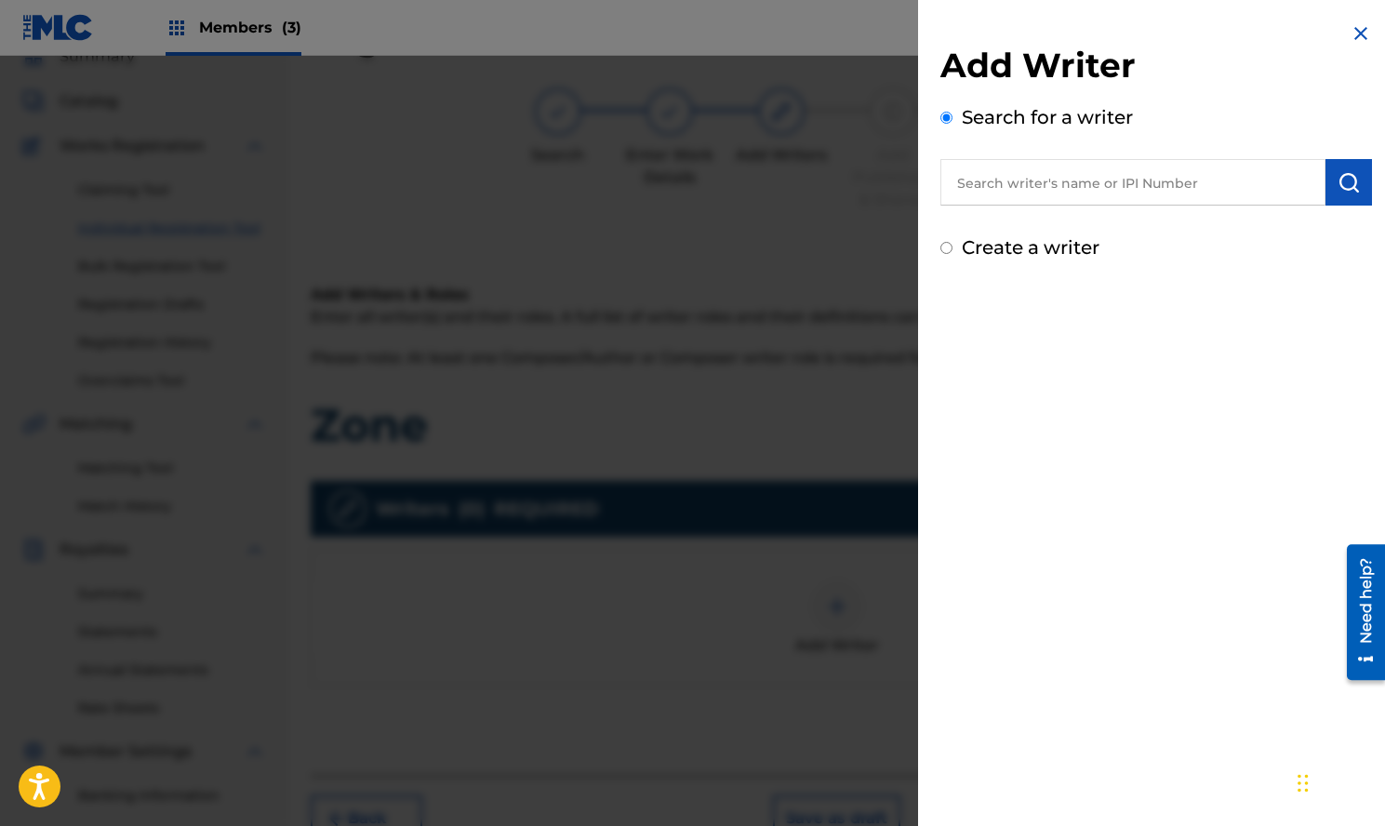
click at [1150, 190] on input "text" at bounding box center [1133, 182] width 385 height 47
paste input "Rho Slay"
type input "Rho Slay"
click at [1346, 190] on img "submit" at bounding box center [1349, 182] width 22 height 22
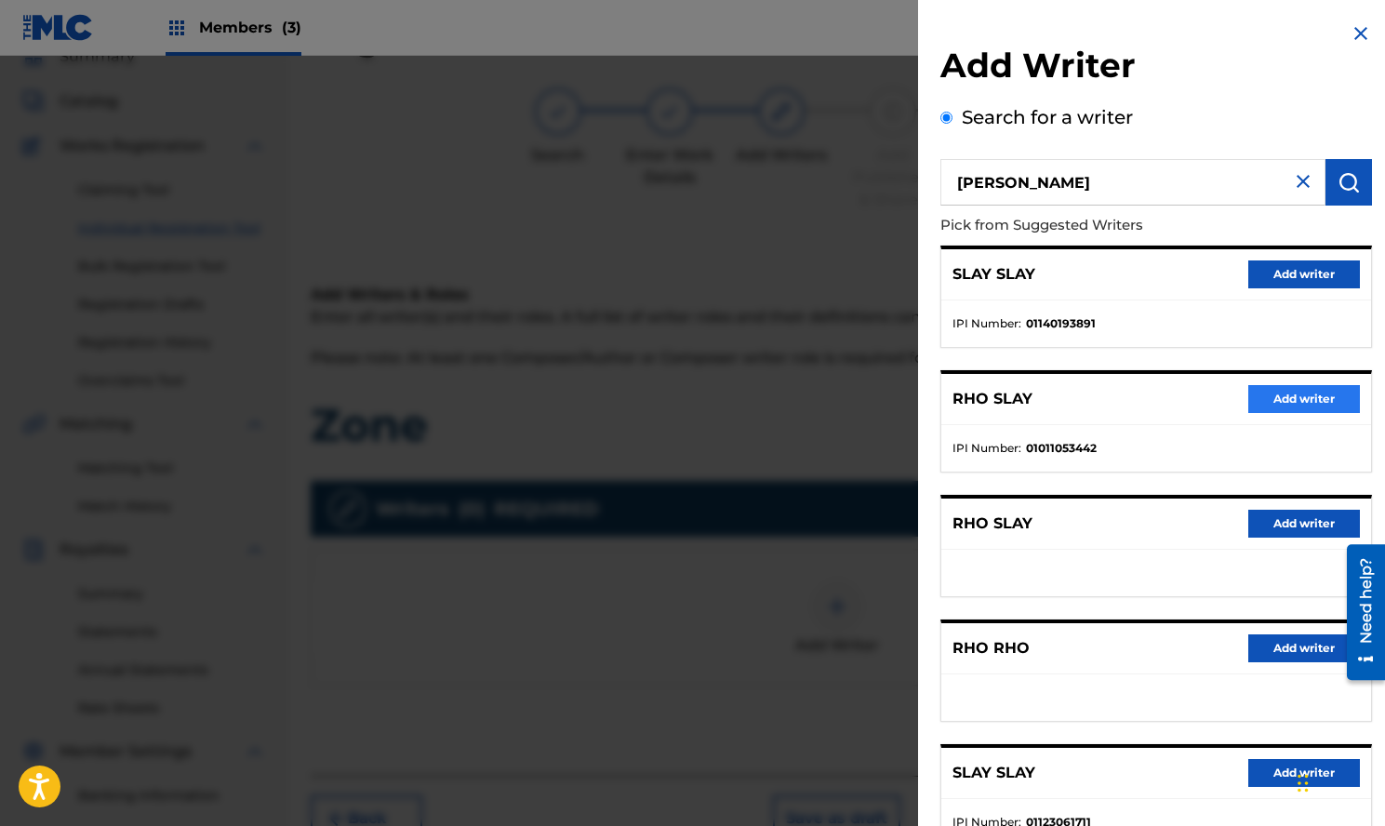
click at [1309, 400] on button "Add writer" at bounding box center [1305, 399] width 112 height 28
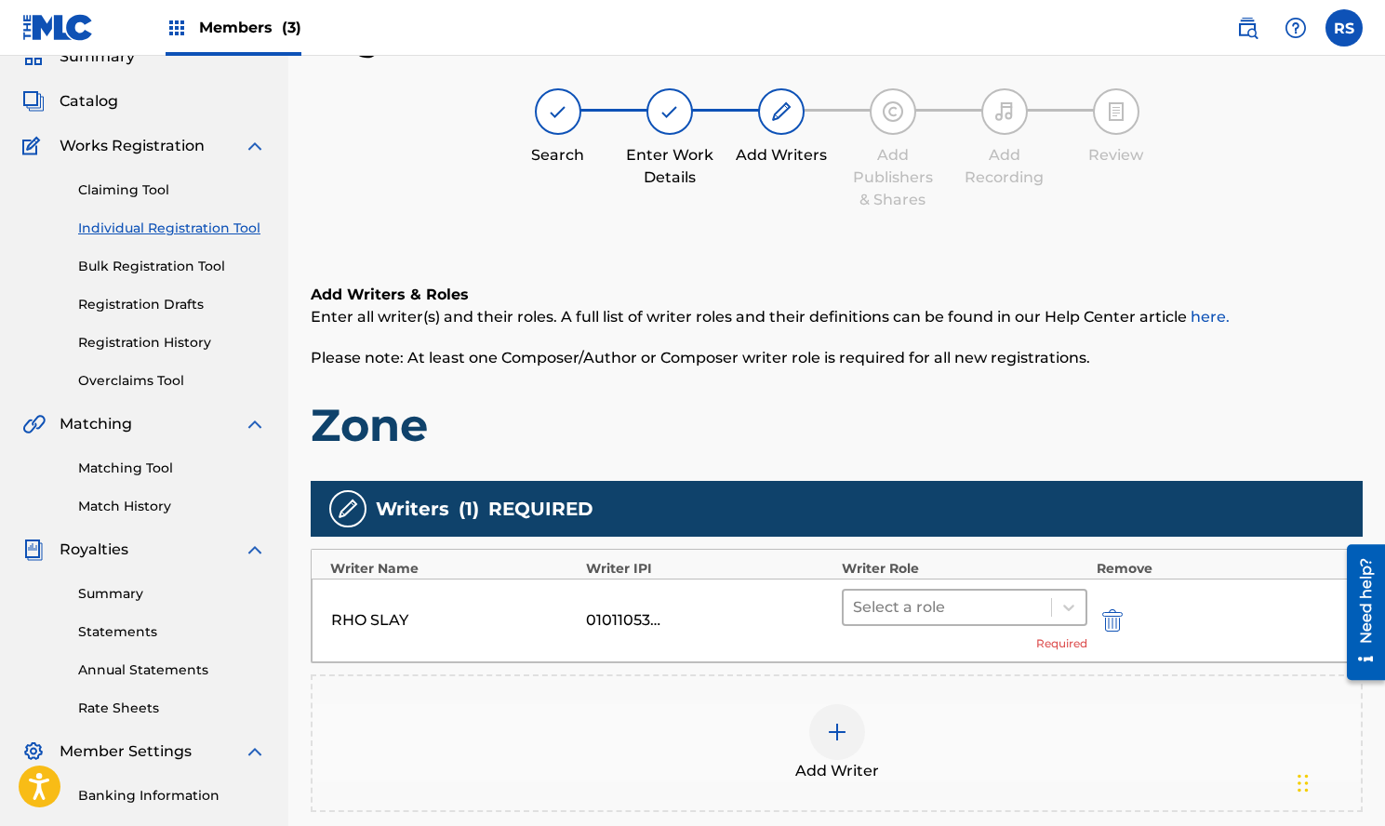
click at [980, 596] on div at bounding box center [947, 608] width 189 height 26
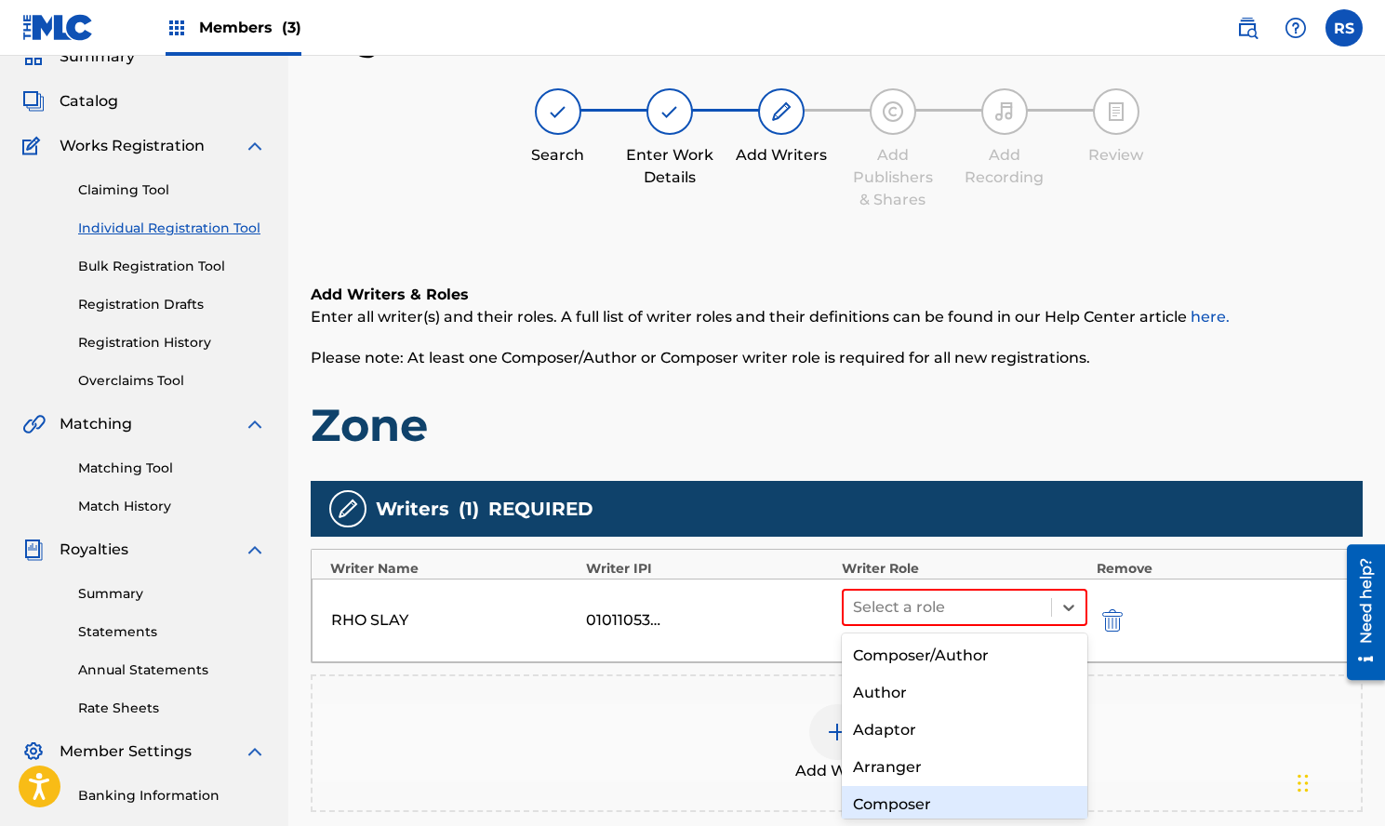
click at [918, 800] on div "Composer" at bounding box center [965, 804] width 246 height 37
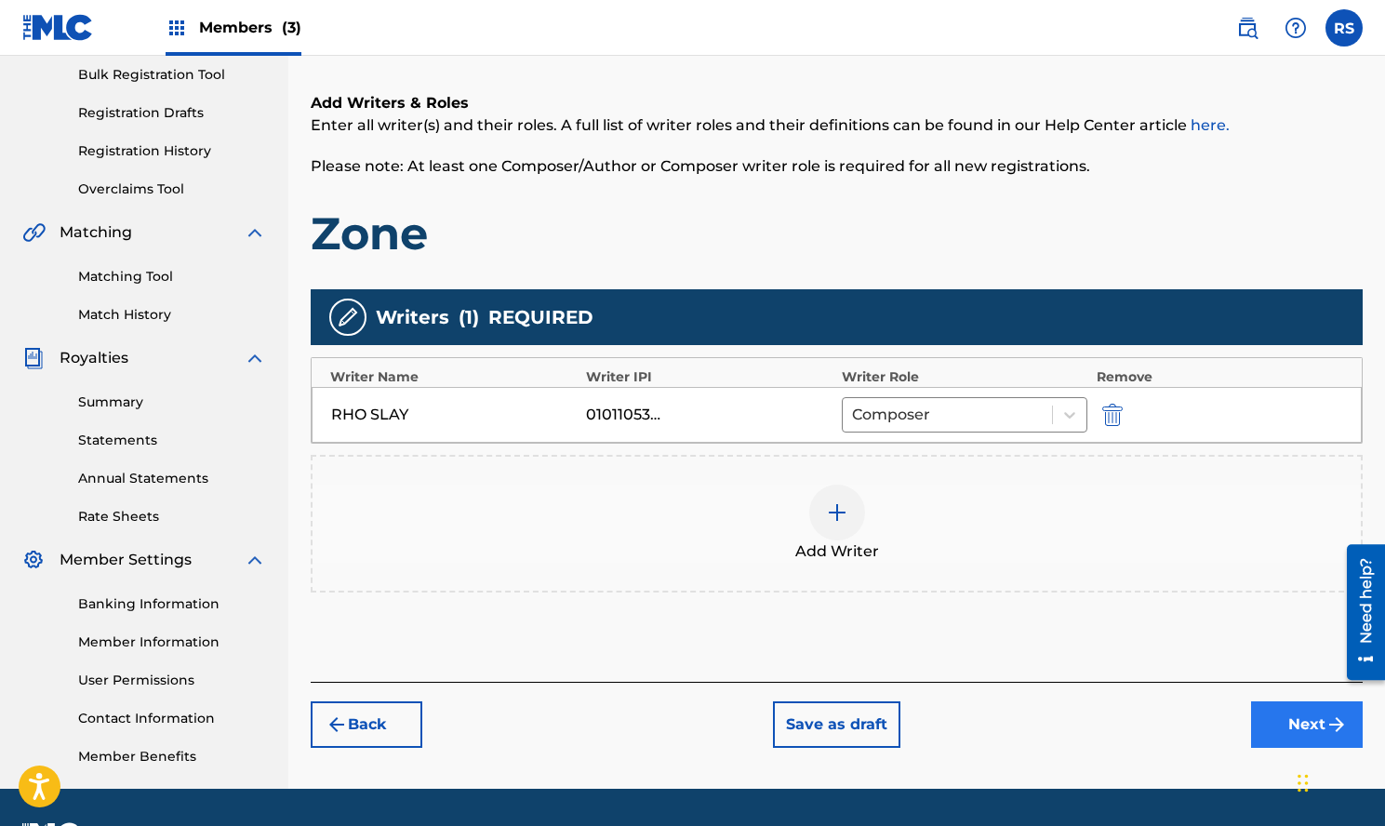
click at [1276, 724] on button "Next" at bounding box center [1307, 725] width 112 height 47
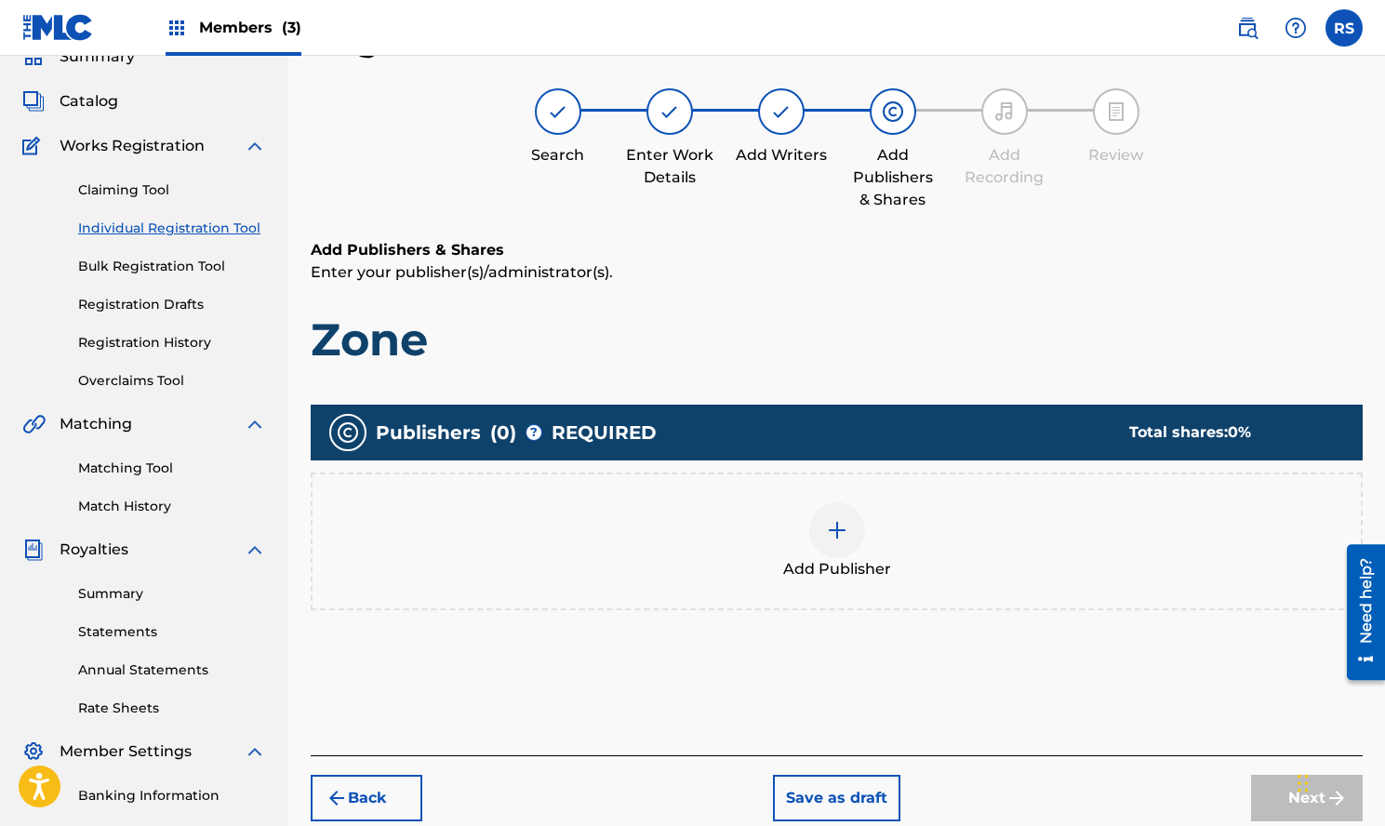
click at [852, 532] on div at bounding box center [837, 530] width 56 height 56
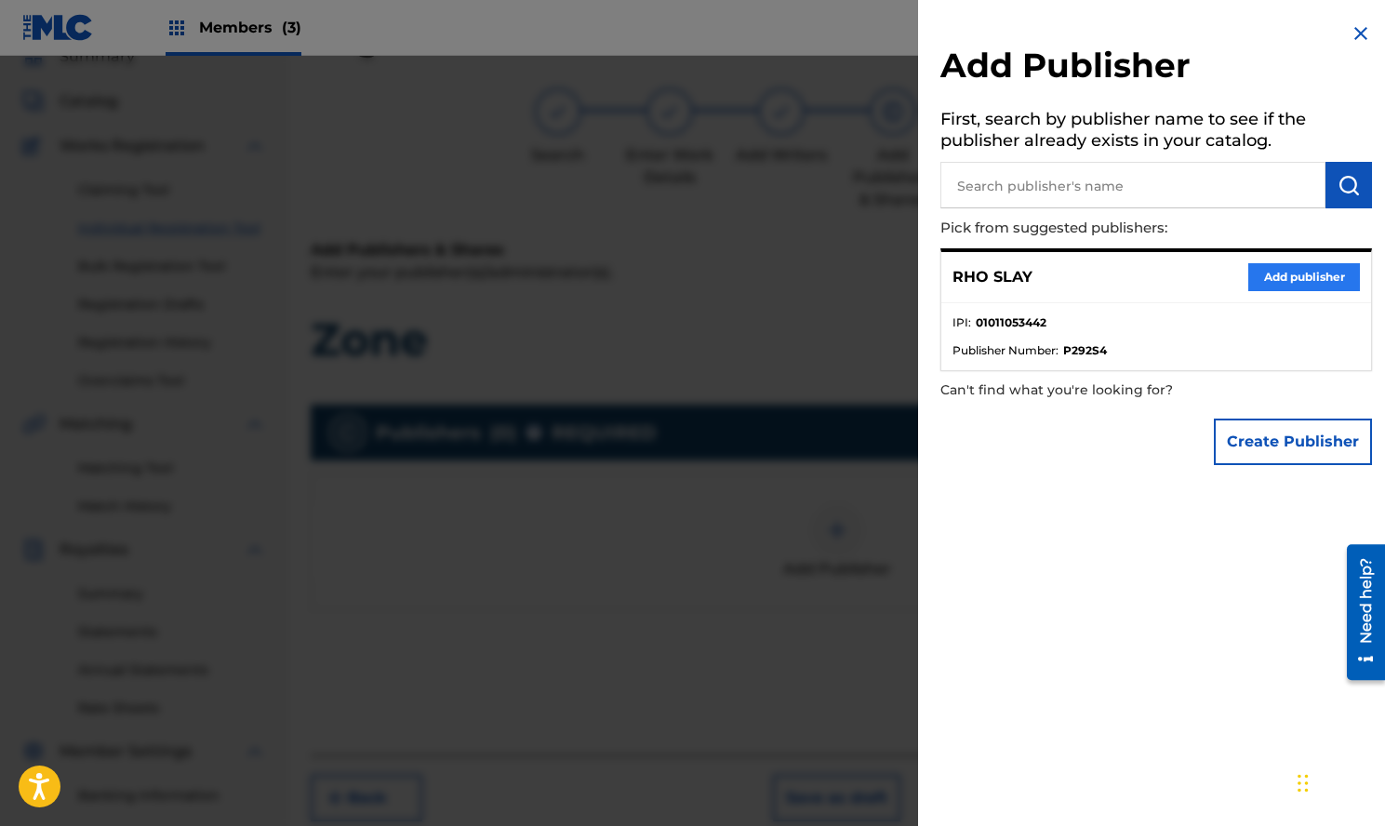
click at [1273, 264] on button "Add publisher" at bounding box center [1305, 277] width 112 height 28
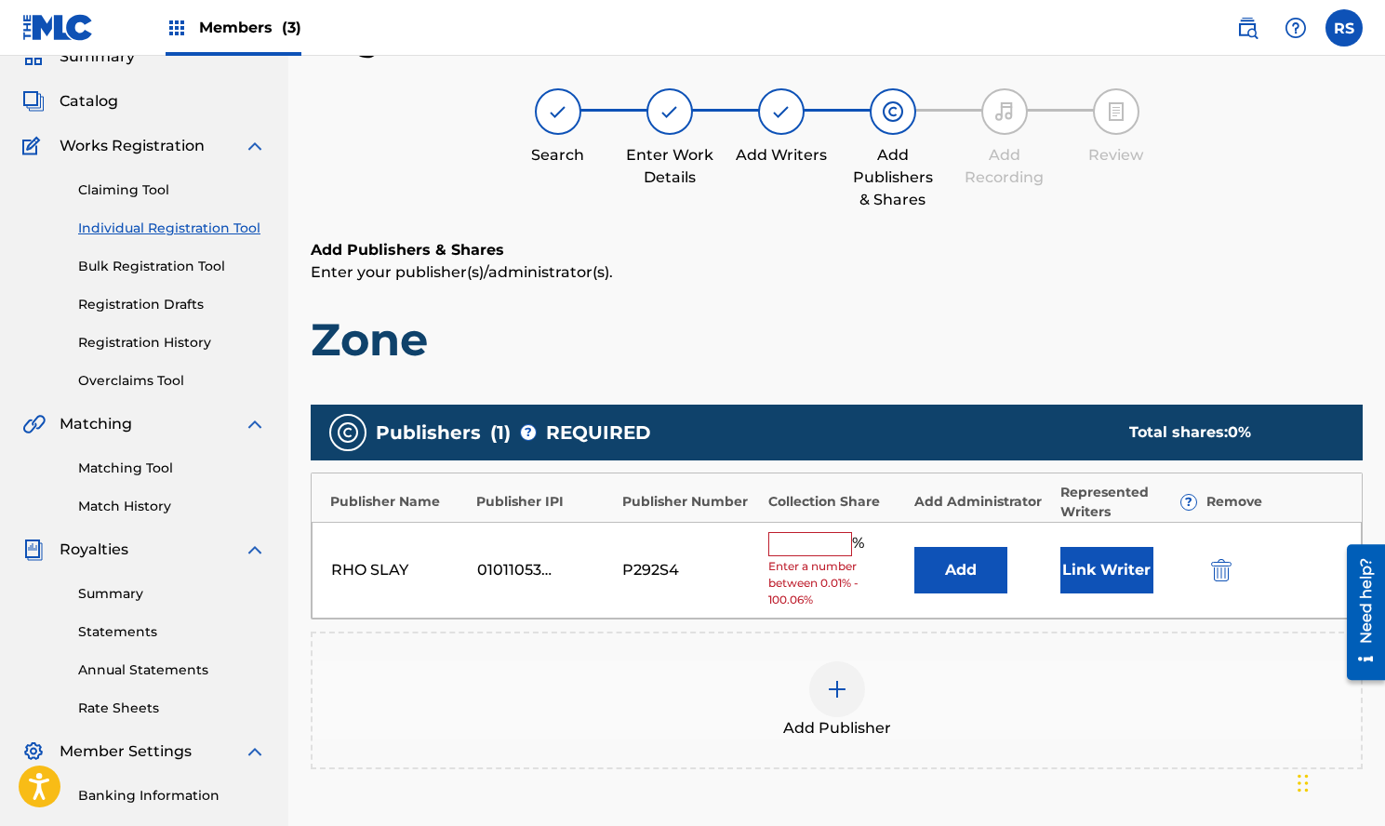
click at [830, 555] on div "% Enter a number between 0.01% - 100.06%" at bounding box center [837, 570] width 137 height 77
click at [828, 539] on input "text" at bounding box center [811, 544] width 84 height 24
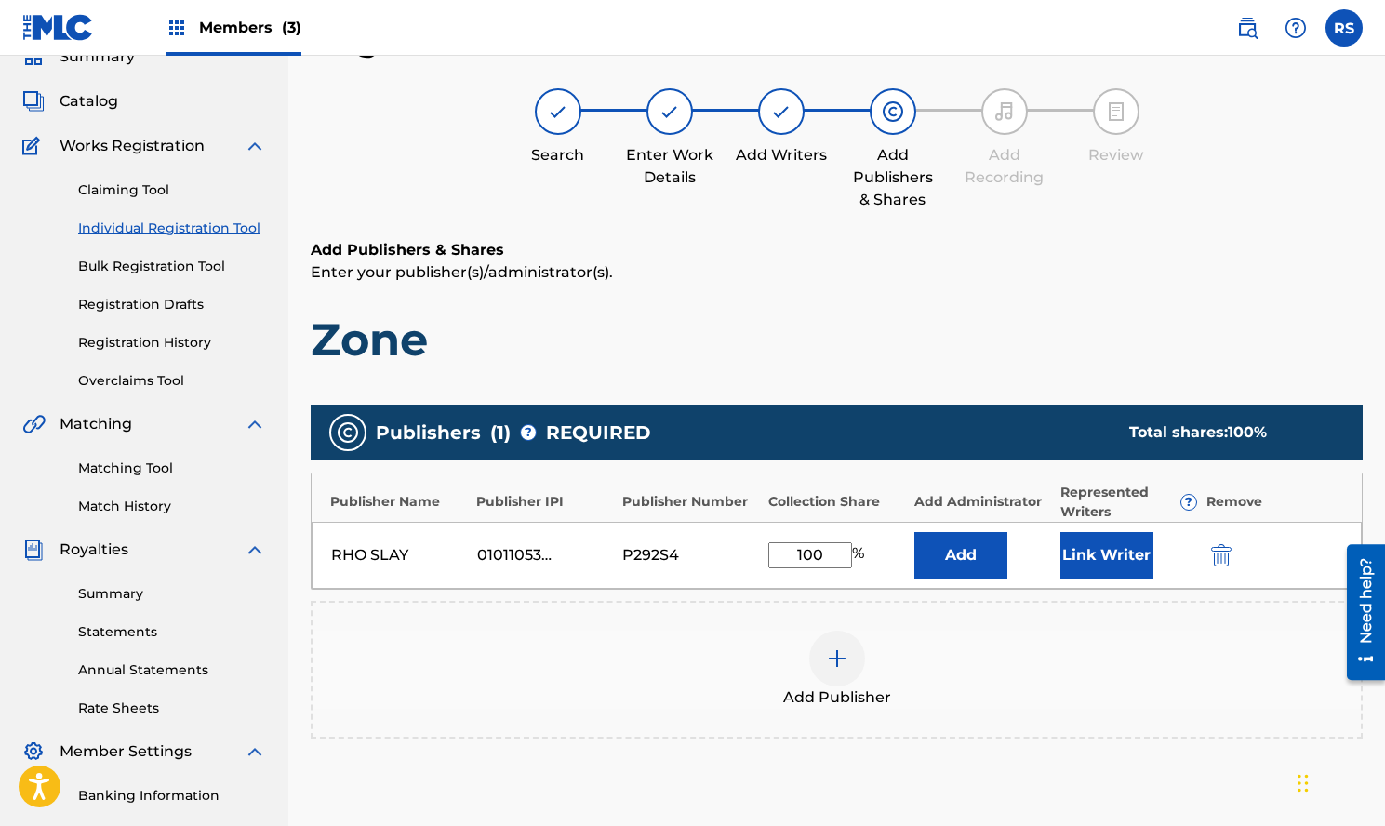
type input "100"
click at [1108, 580] on div "RHO SLAY 01011053442 P292S4 100 % Add Link Writer" at bounding box center [837, 555] width 1050 height 67
click at [1109, 564] on button "Link Writer" at bounding box center [1107, 555] width 93 height 47
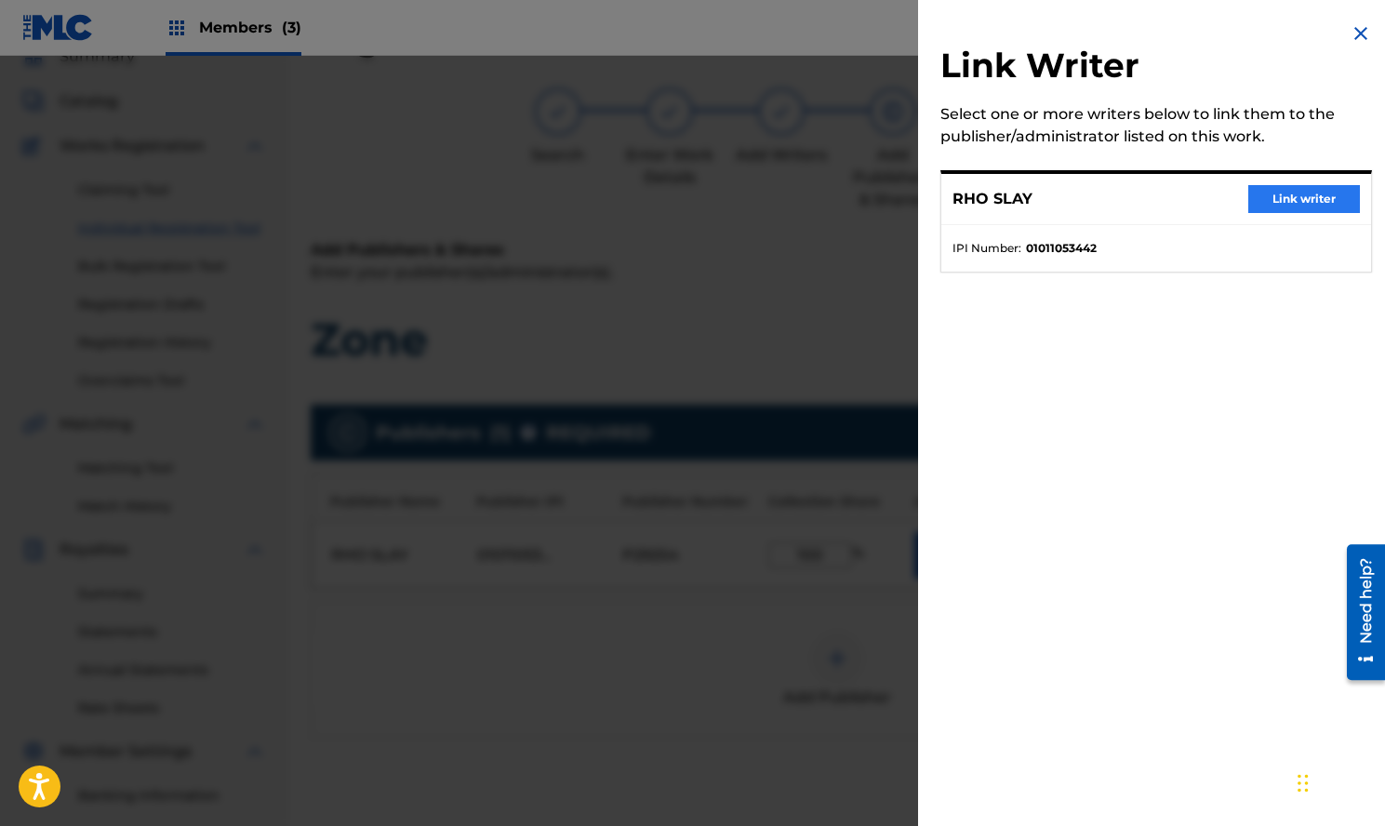
click at [1310, 185] on button "Link writer" at bounding box center [1305, 199] width 112 height 28
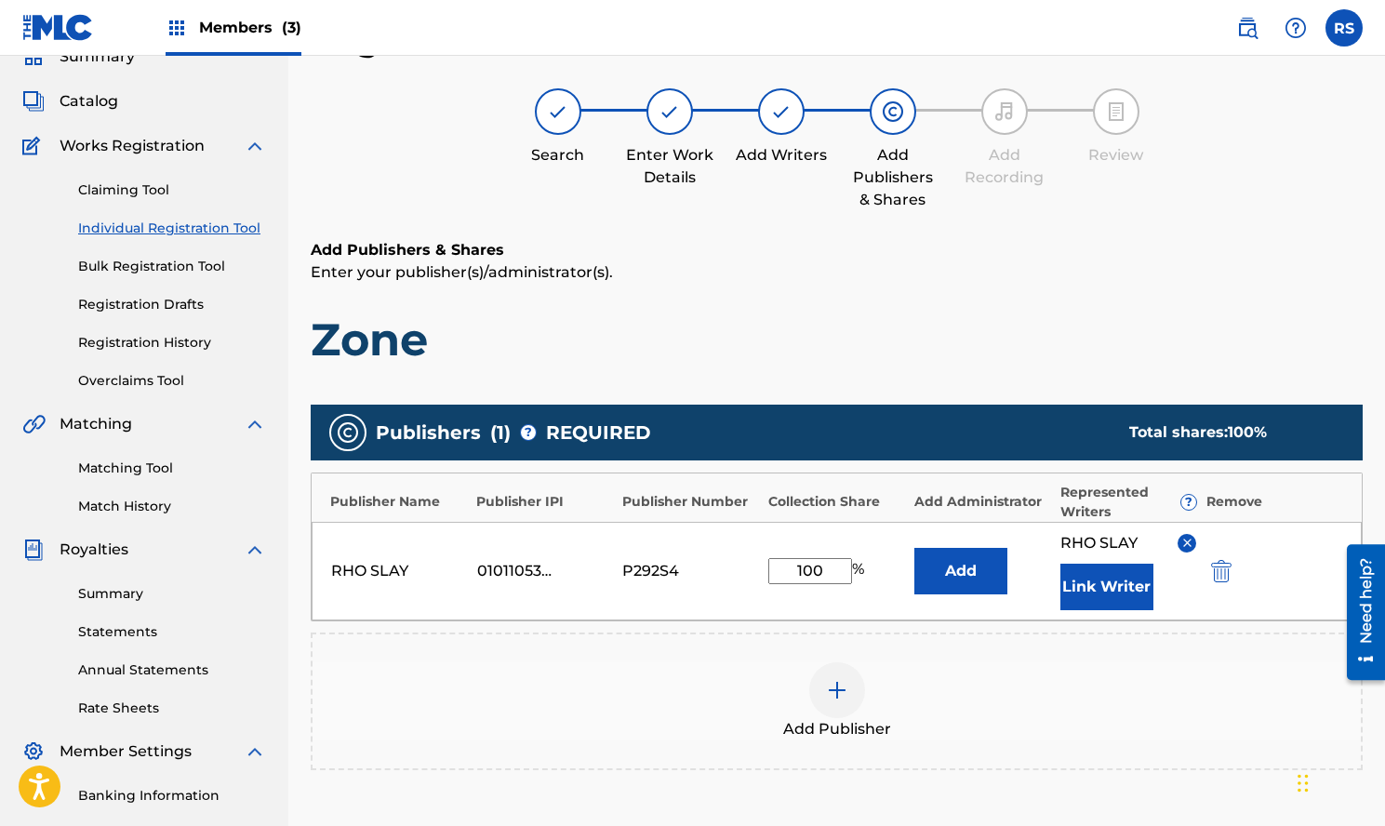
click at [1158, 680] on div "Add Publisher" at bounding box center [837, 701] width 1049 height 78
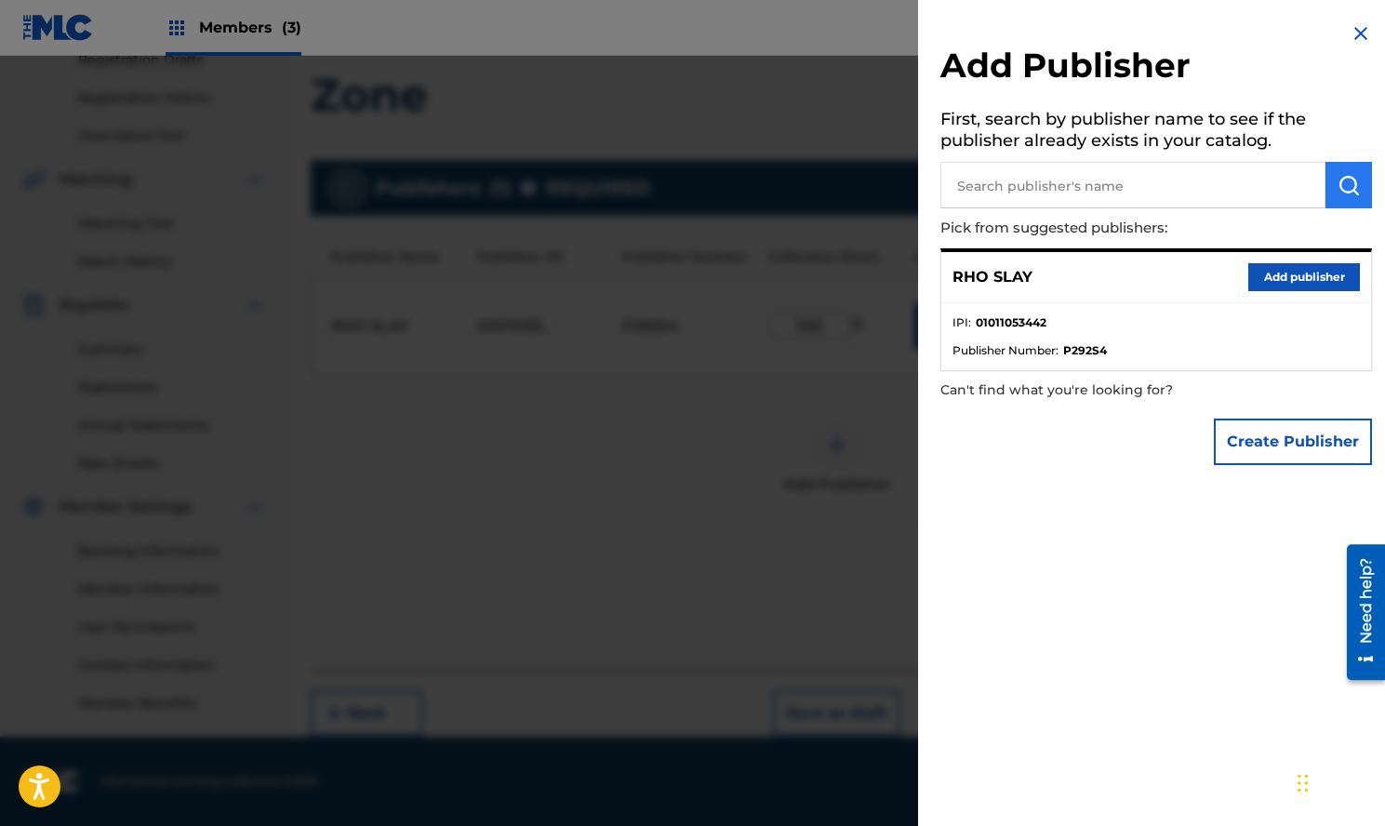
scroll to position [328, 0]
click at [1361, 36] on img at bounding box center [1361, 33] width 22 height 22
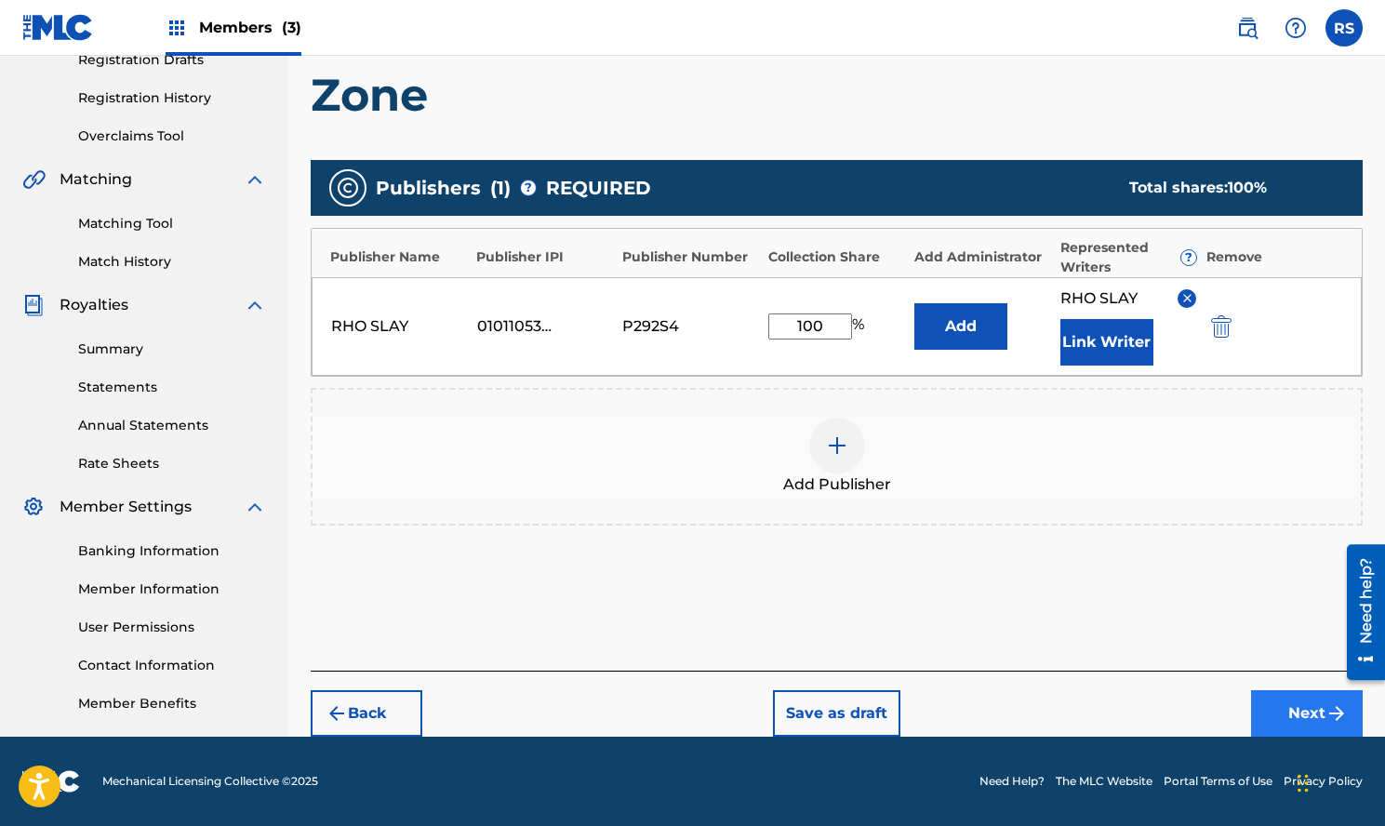
click at [1303, 704] on button "Next" at bounding box center [1307, 713] width 112 height 47
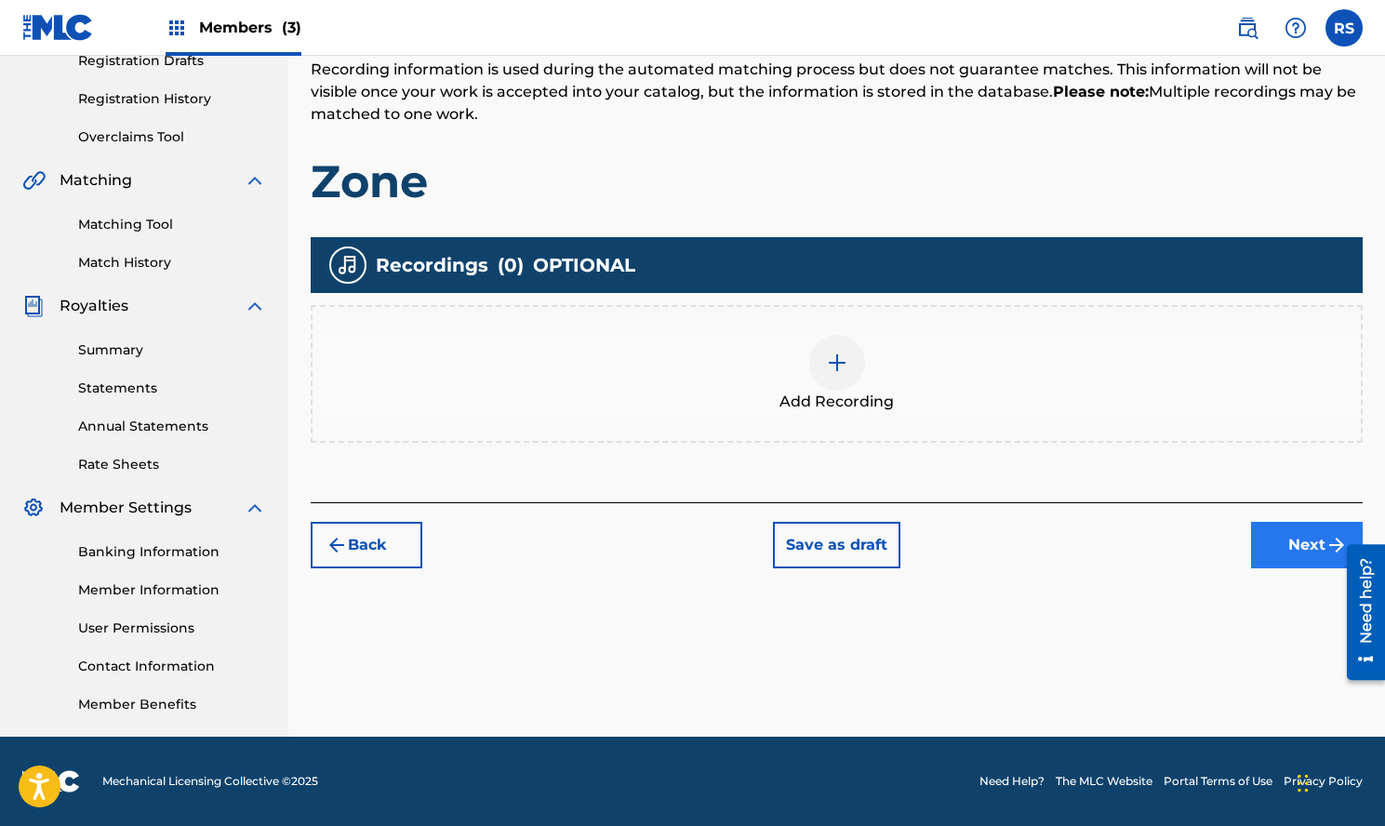
click at [1292, 549] on button "Next" at bounding box center [1307, 545] width 112 height 47
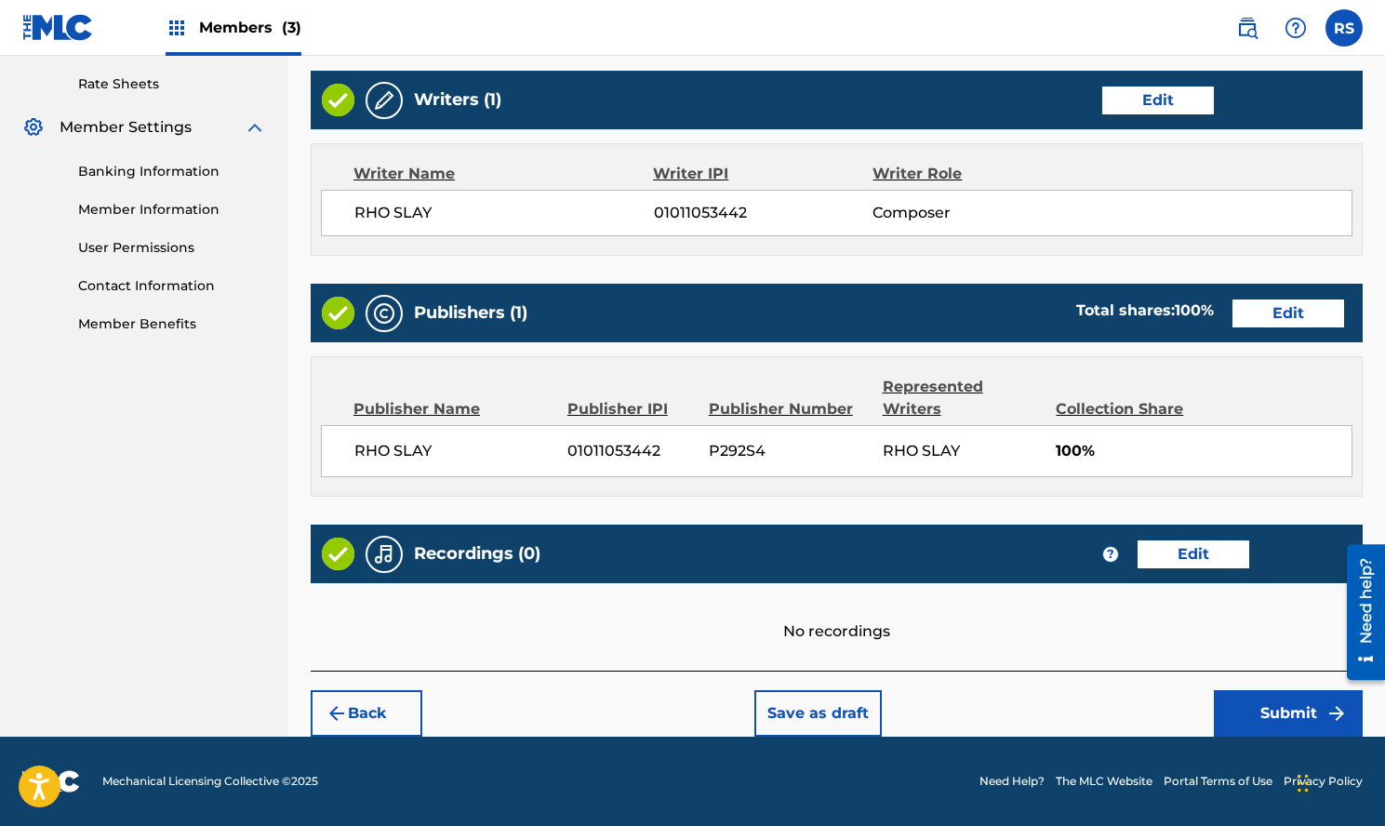
scroll to position [708, 0]
click at [1265, 706] on button "Submit" at bounding box center [1288, 713] width 149 height 47
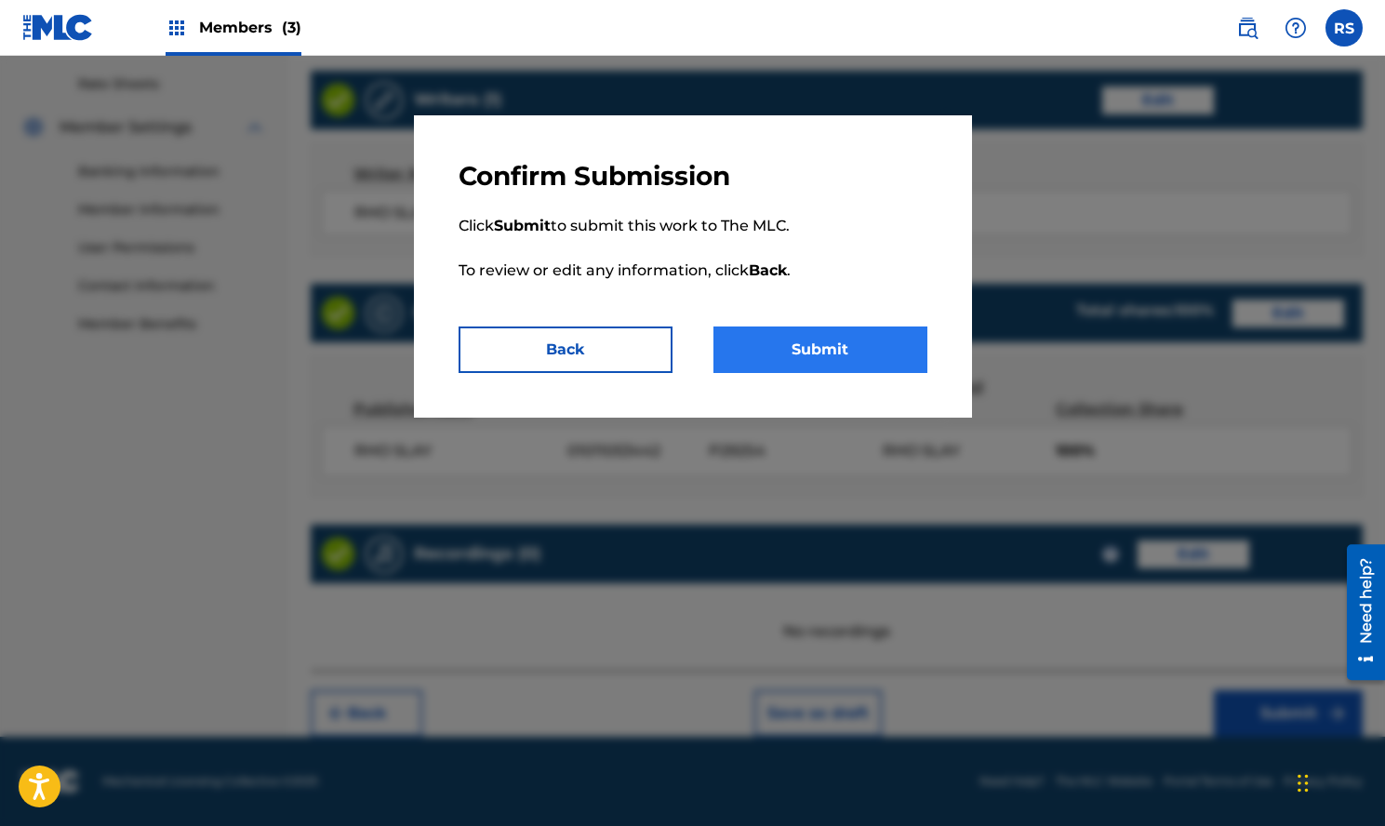
click at [875, 357] on button "Submit" at bounding box center [821, 350] width 214 height 47
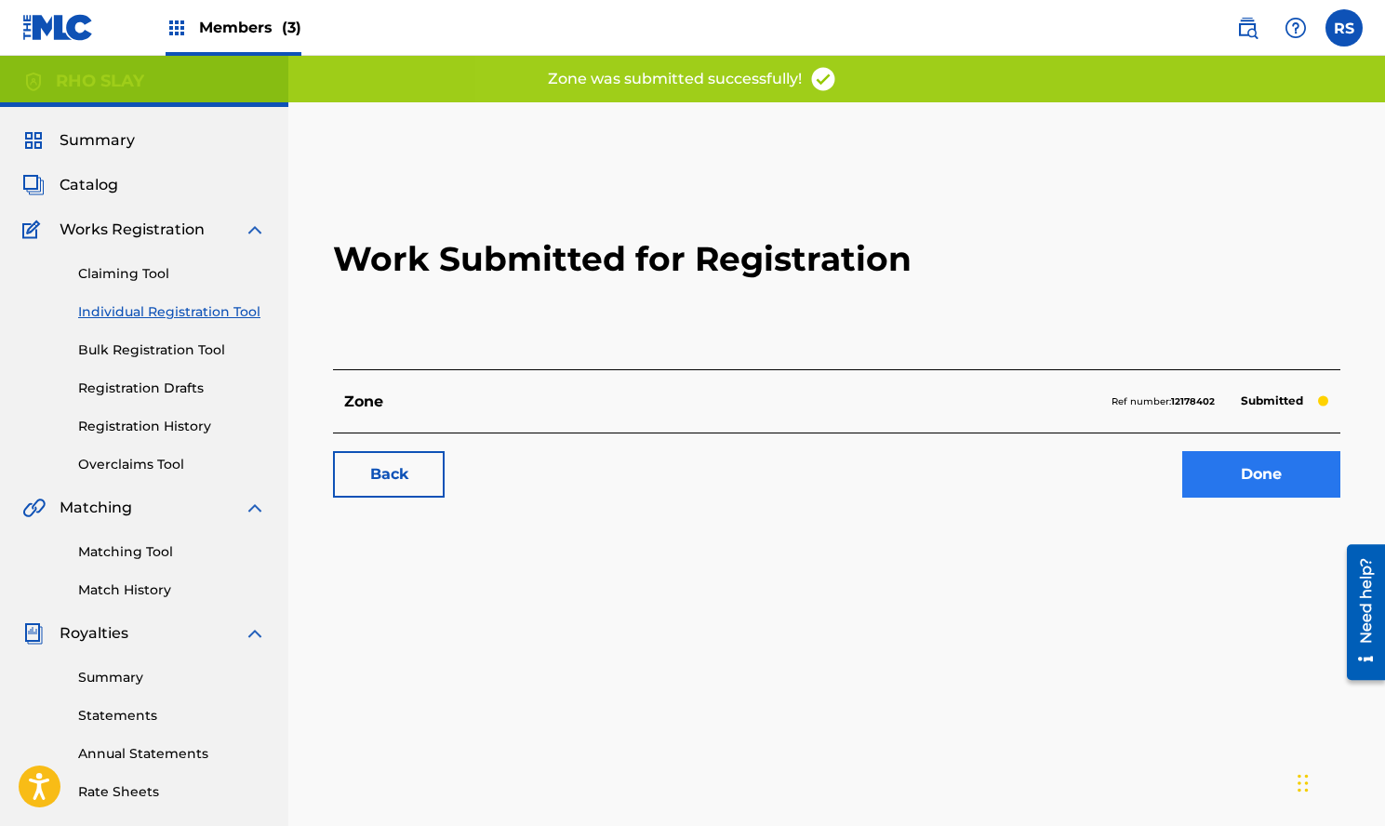
click at [1290, 469] on link "Done" at bounding box center [1262, 474] width 158 height 47
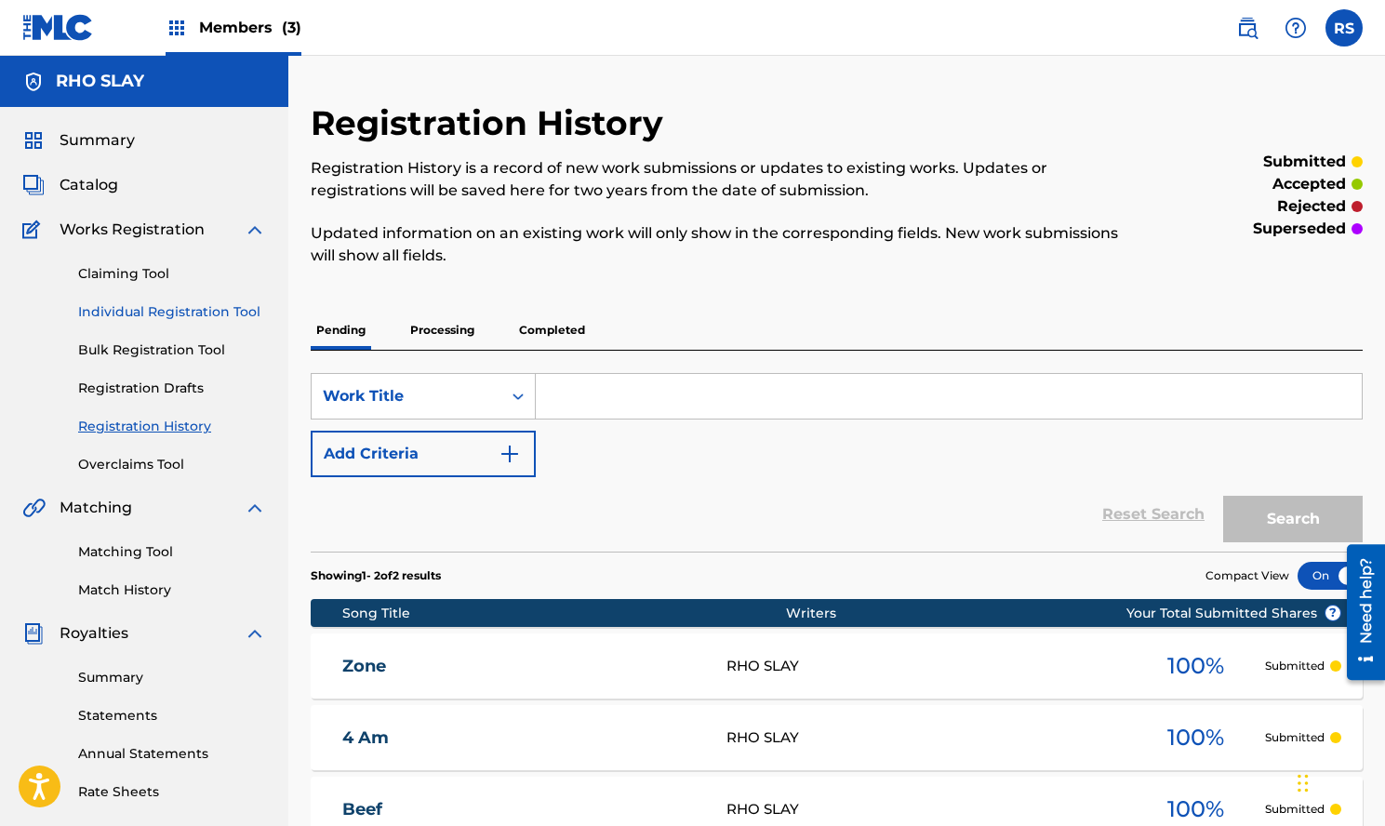
click at [205, 305] on link "Individual Registration Tool" at bounding box center [172, 312] width 188 height 20
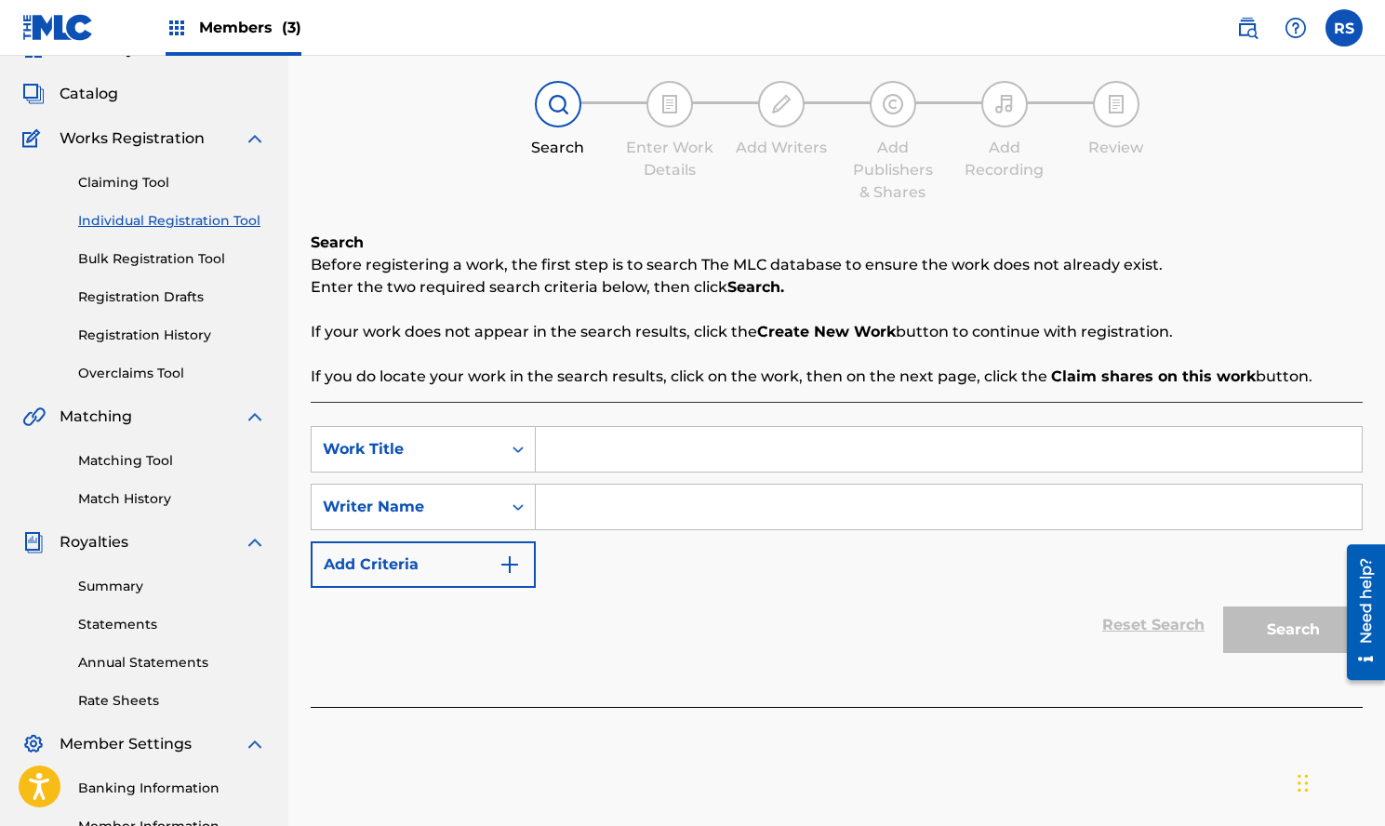
scroll to position [144, 0]
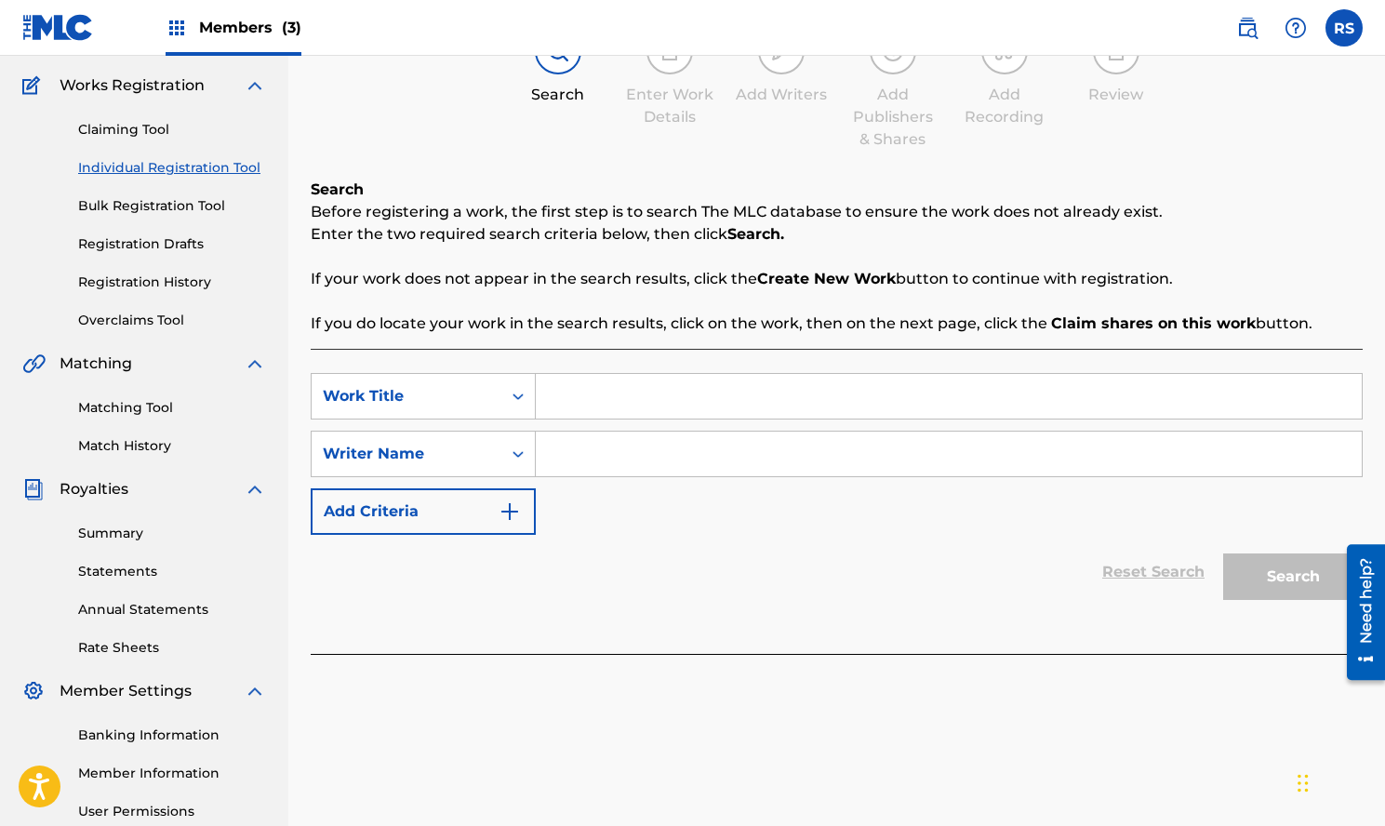
click at [827, 455] on input "Search Form" at bounding box center [949, 454] width 826 height 45
paste input "Rho Slay"
type input "Rho Slay"
click at [708, 394] on input "Search Form" at bounding box center [949, 396] width 826 height 45
type input "mama"
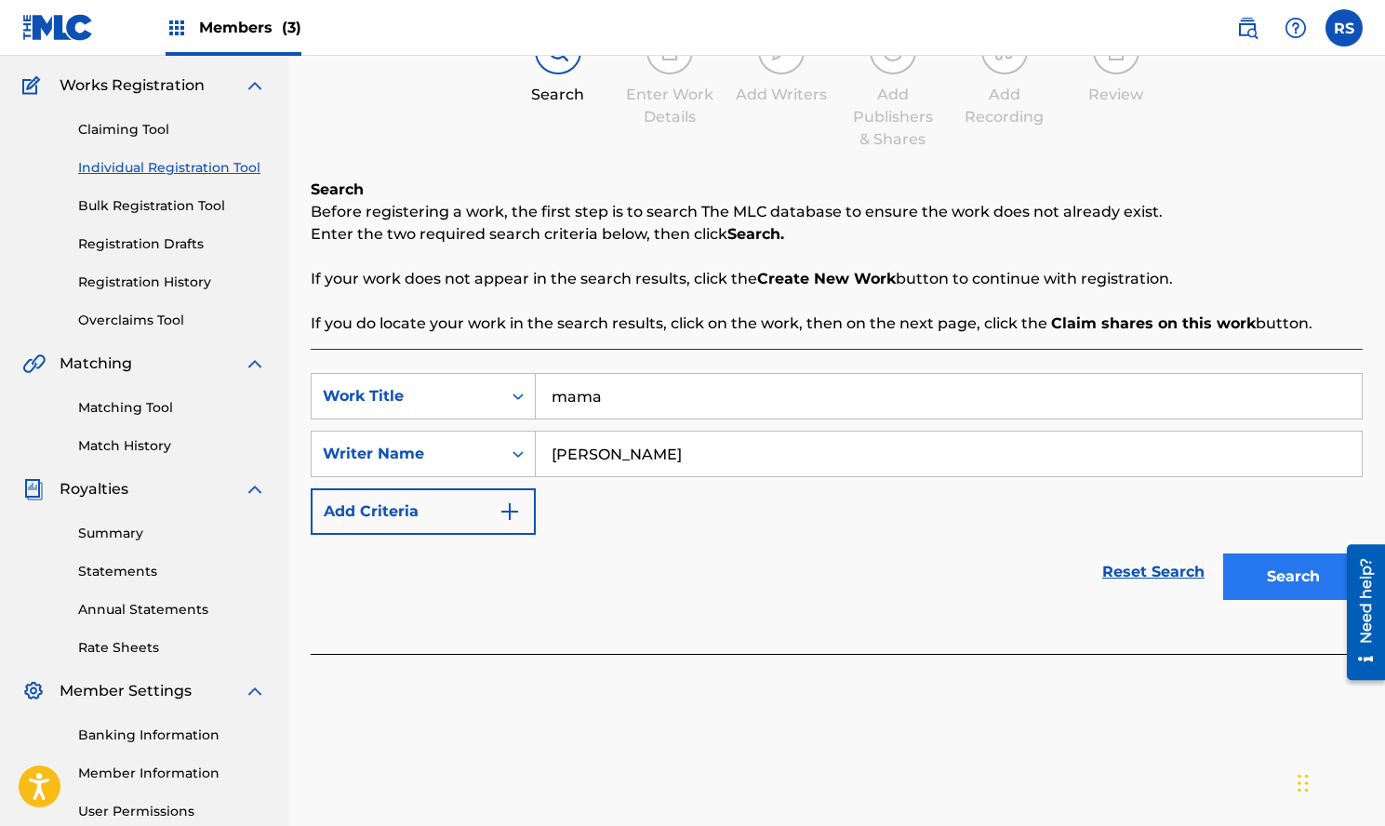
click at [1277, 572] on button "Search" at bounding box center [1293, 577] width 140 height 47
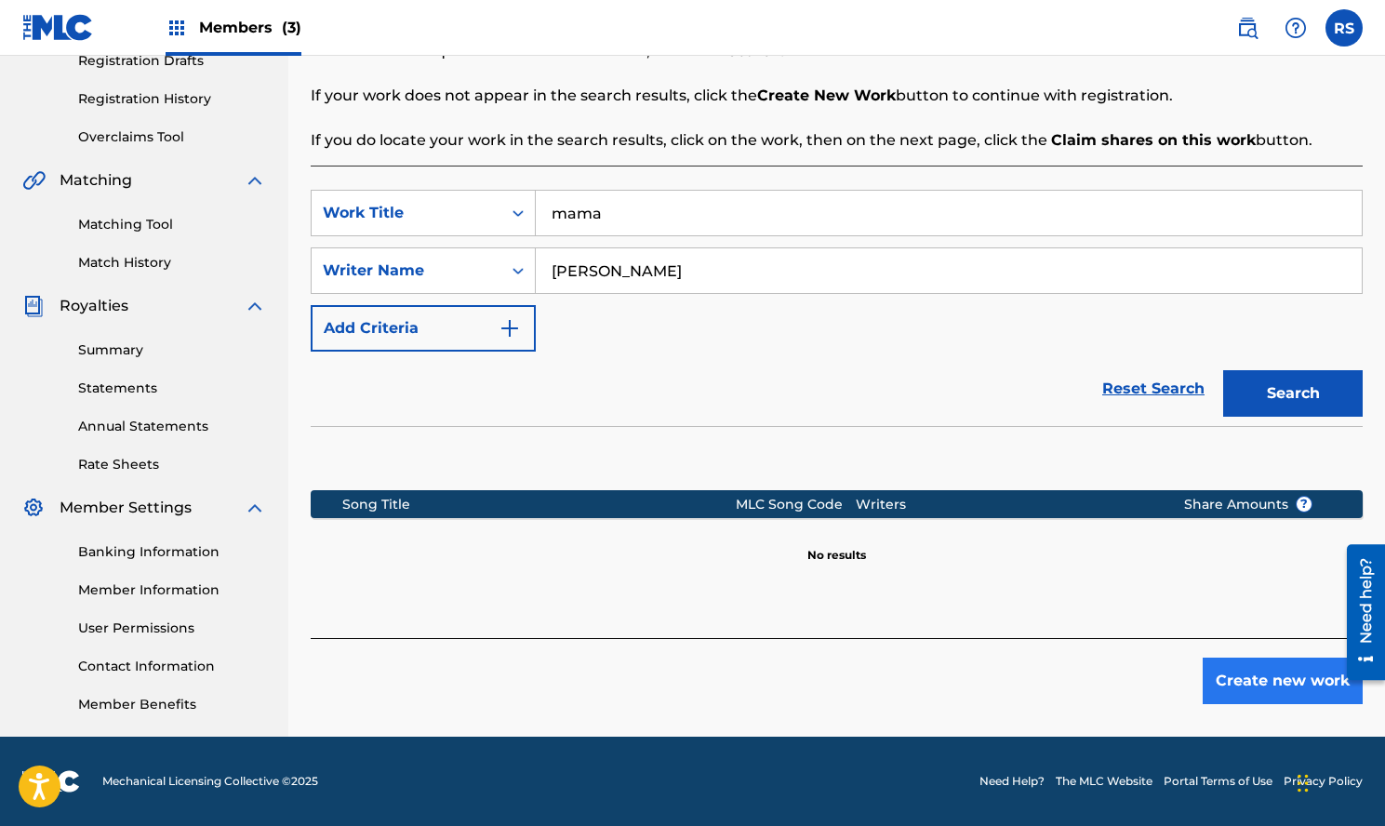
scroll to position [327, 0]
click at [1248, 673] on button "Create new work" at bounding box center [1283, 681] width 160 height 47
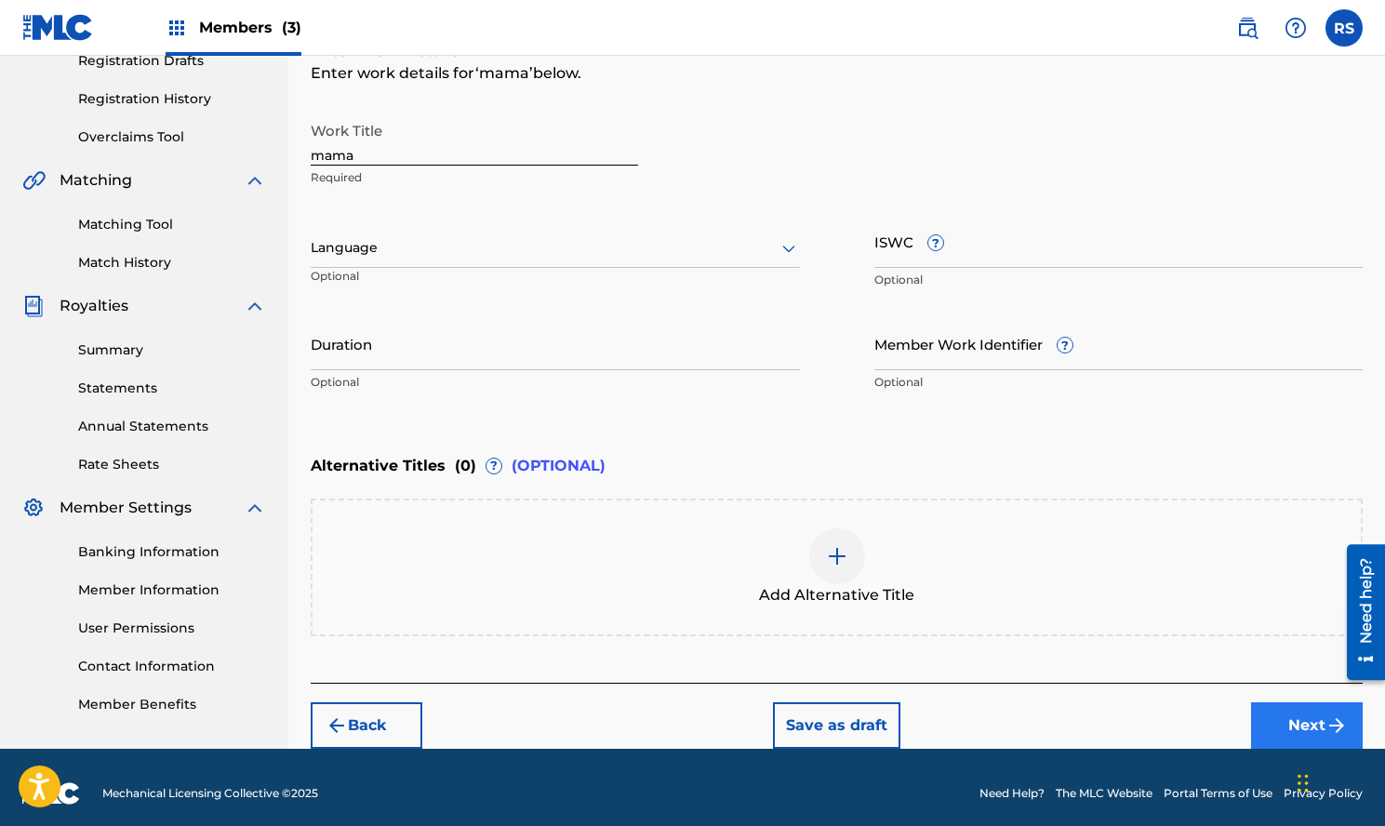
click at [1334, 728] on img "submit" at bounding box center [1337, 726] width 22 height 22
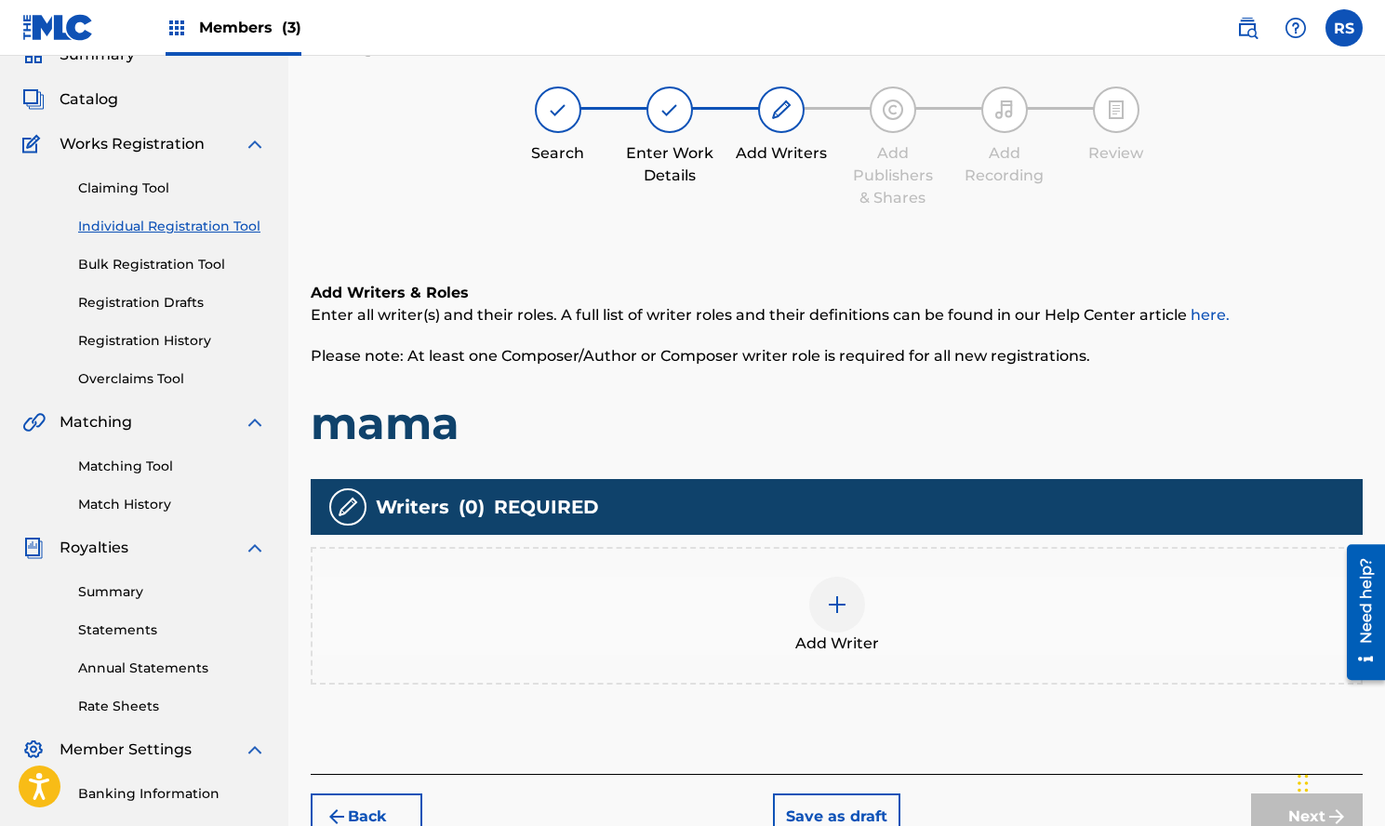
scroll to position [84, 0]
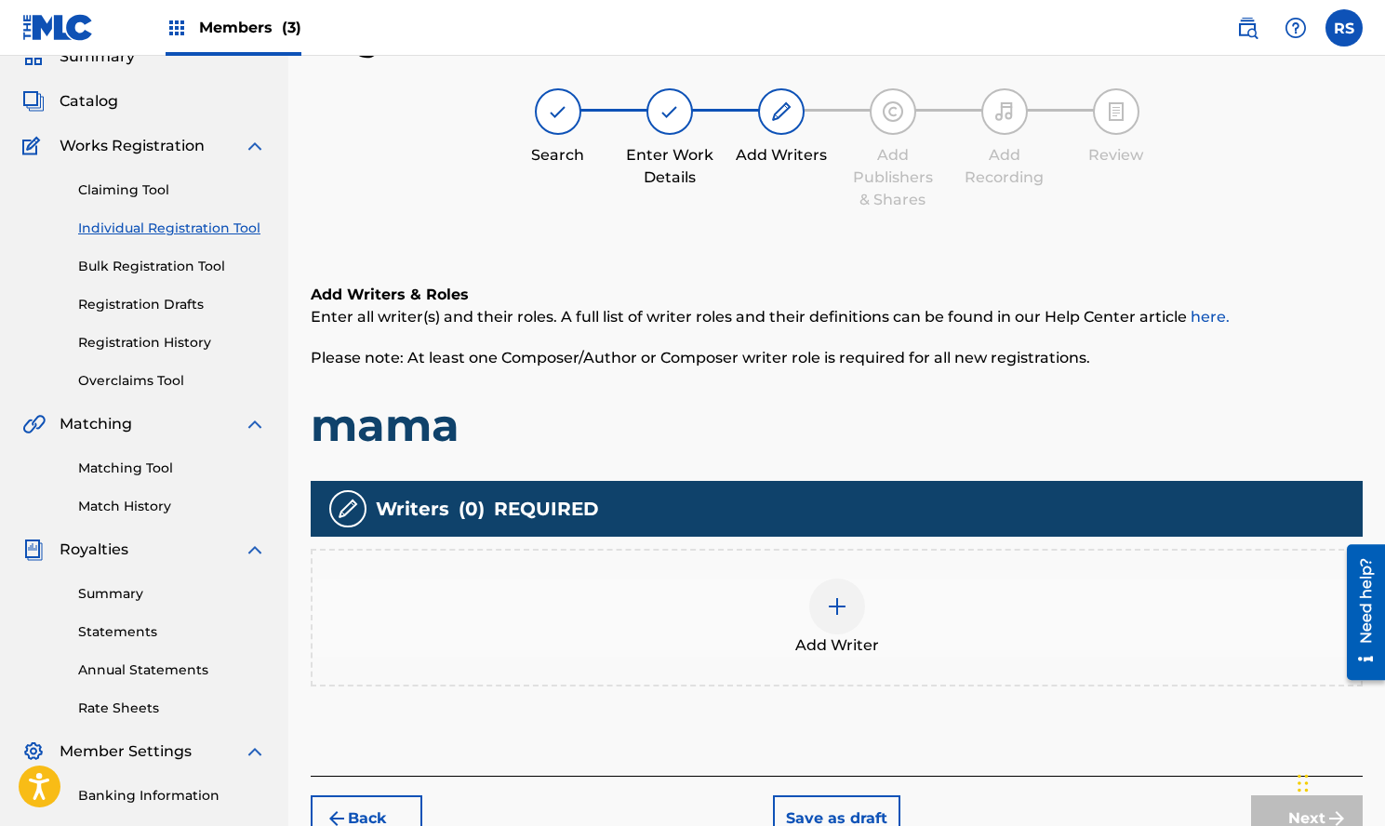
click at [880, 612] on div "Add Writer" at bounding box center [837, 618] width 1049 height 78
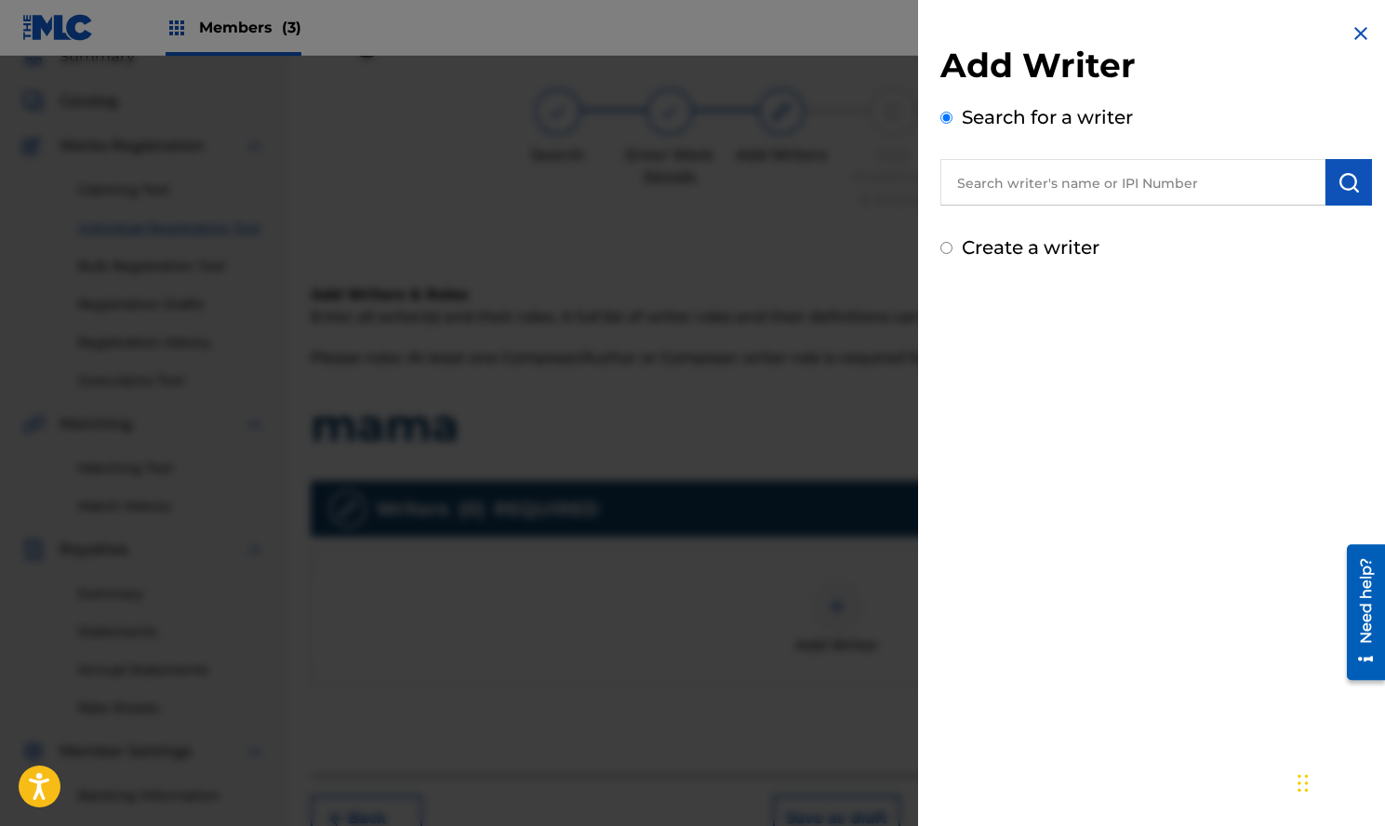
click at [1244, 177] on input "text" at bounding box center [1133, 182] width 385 height 47
paste input "Rho Slay"
type input "Rho Slay"
click at [1343, 187] on img "submit" at bounding box center [1349, 182] width 22 height 22
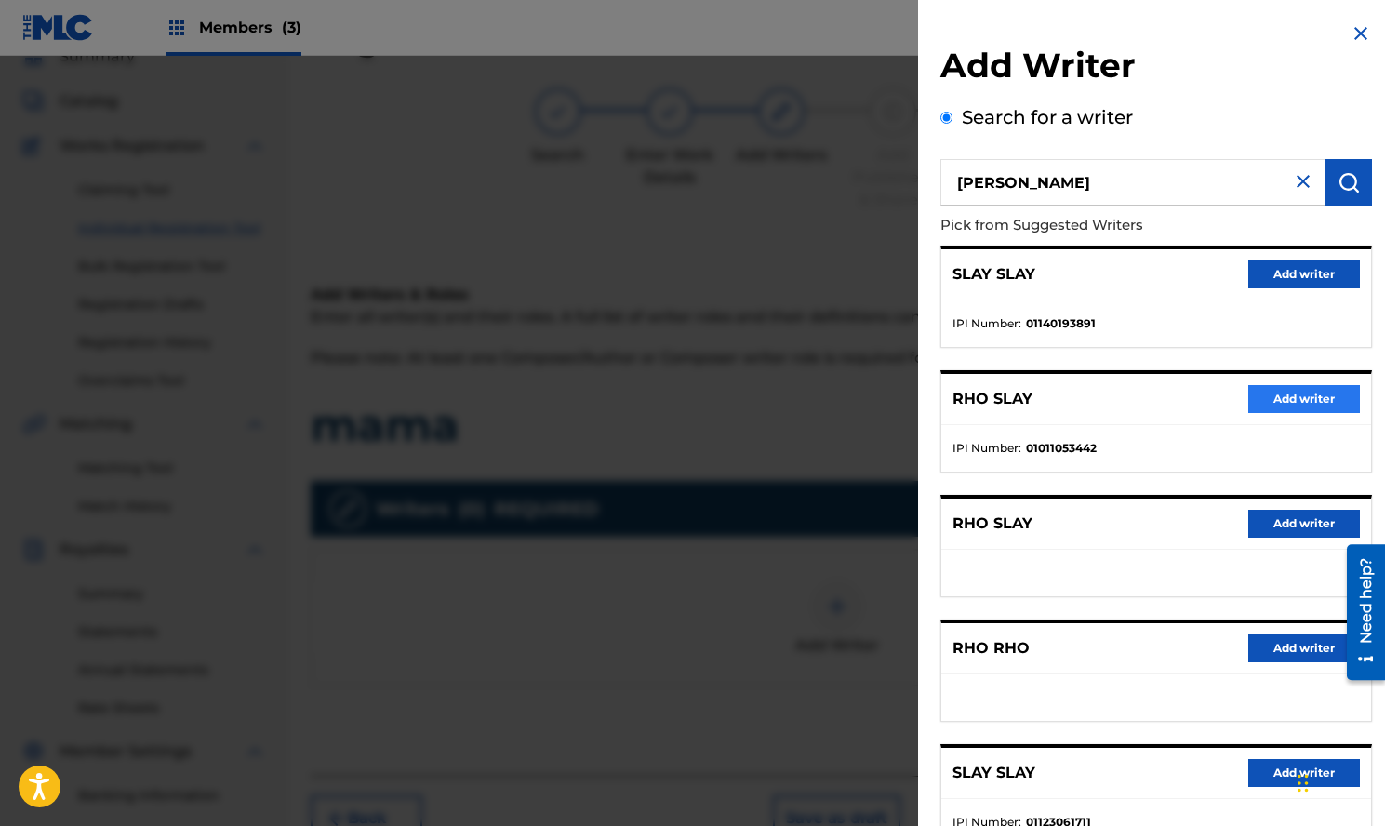
click at [1282, 400] on button "Add writer" at bounding box center [1305, 399] width 112 height 28
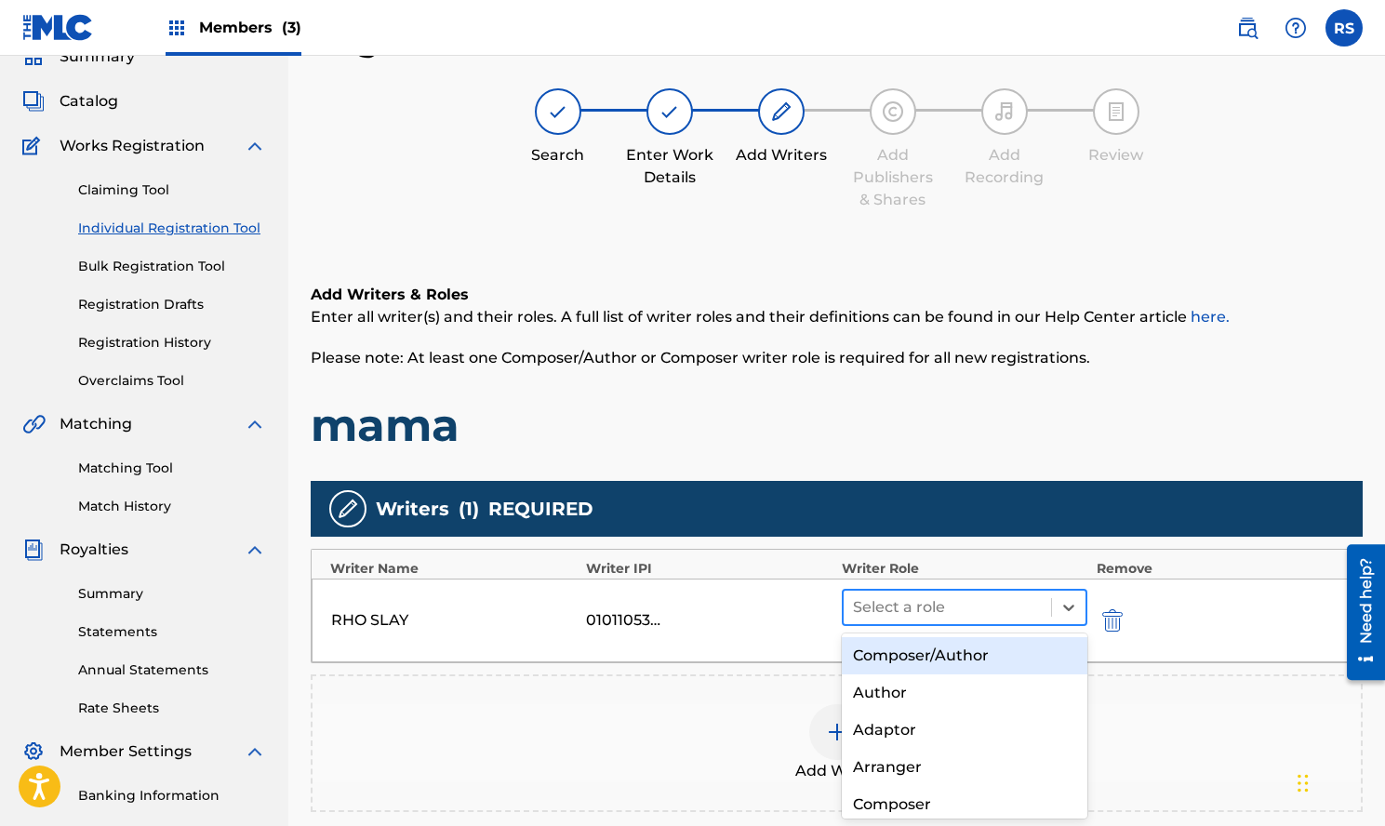
click at [1028, 612] on div at bounding box center [947, 608] width 189 height 26
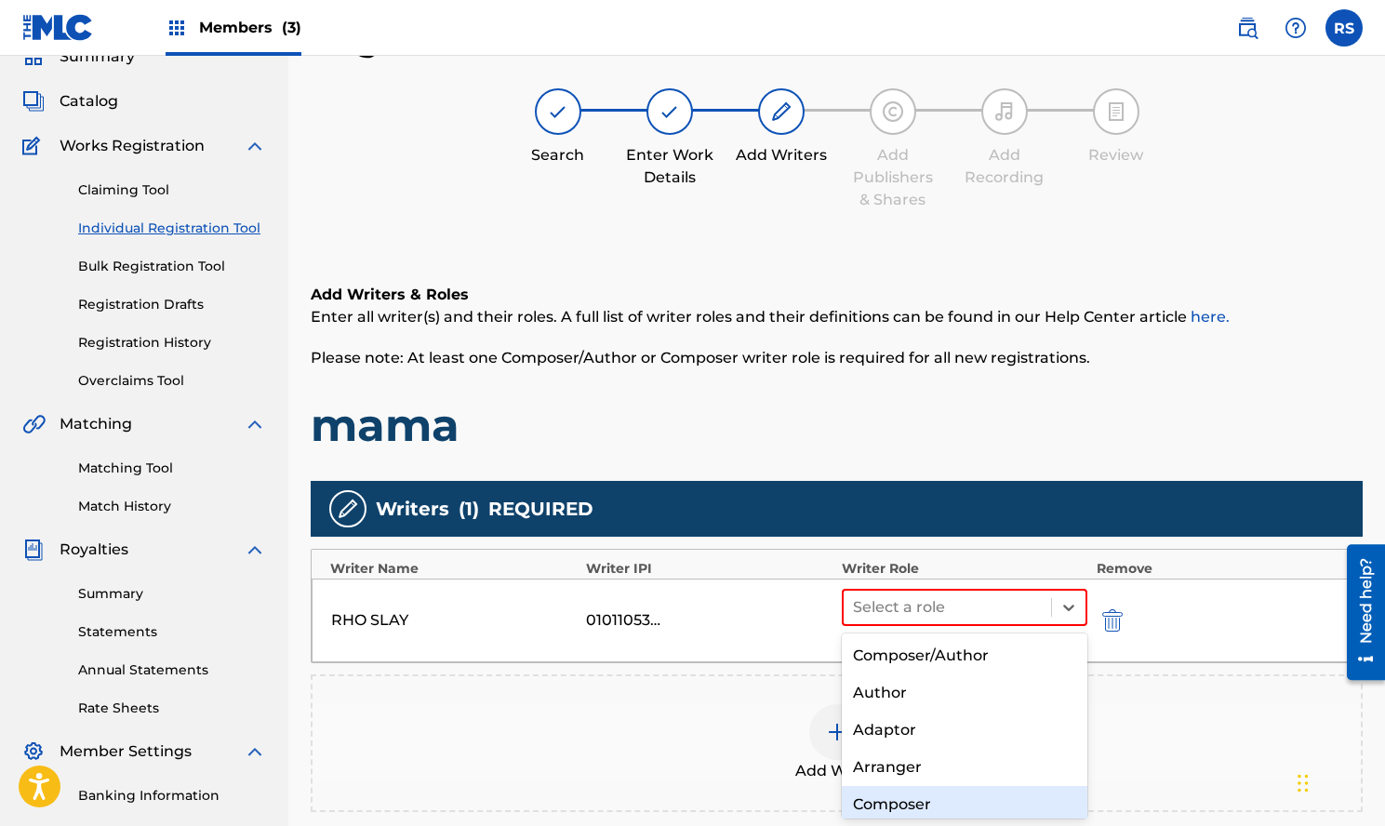
click at [960, 801] on div "Composer" at bounding box center [965, 804] width 246 height 37
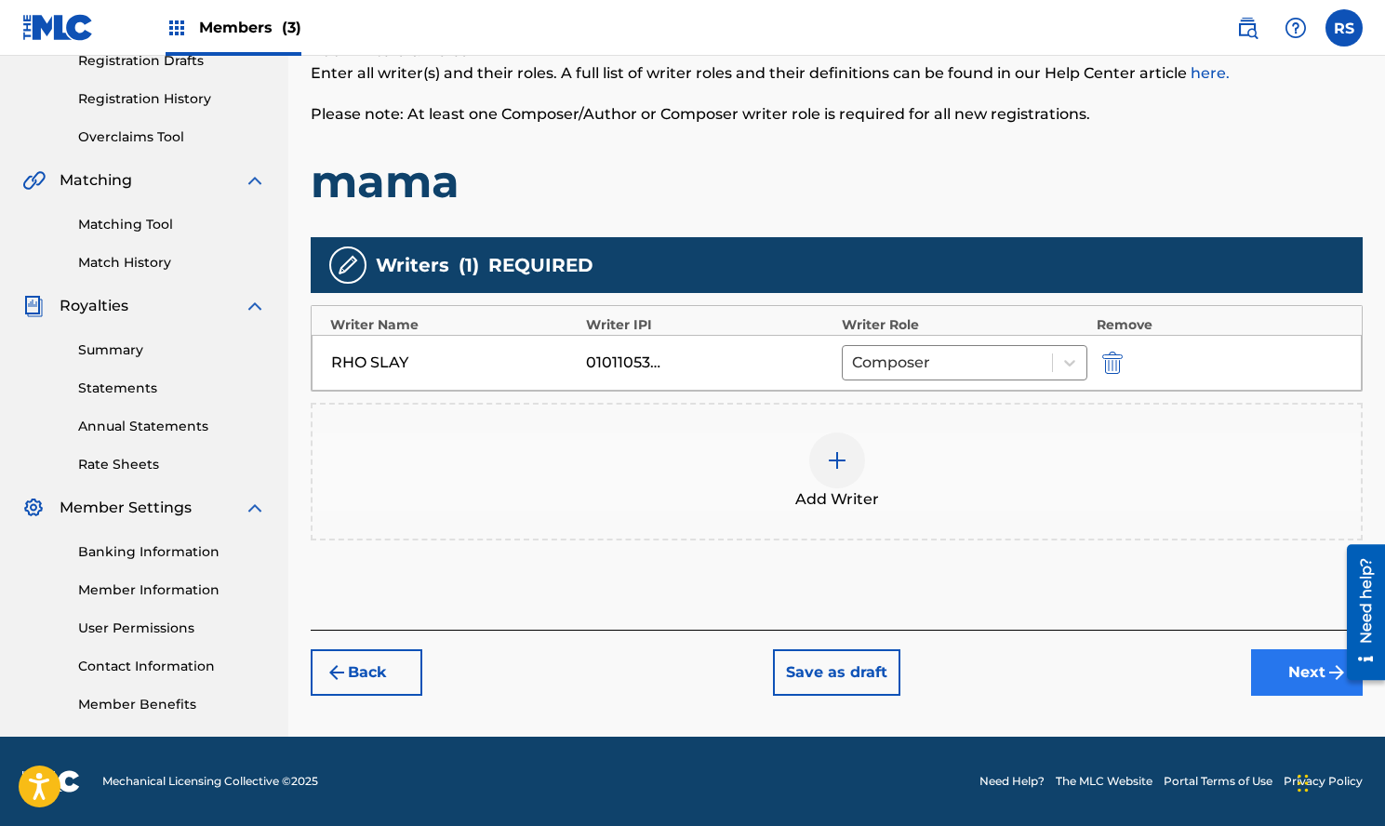
click at [1280, 672] on button "Next" at bounding box center [1307, 672] width 112 height 47
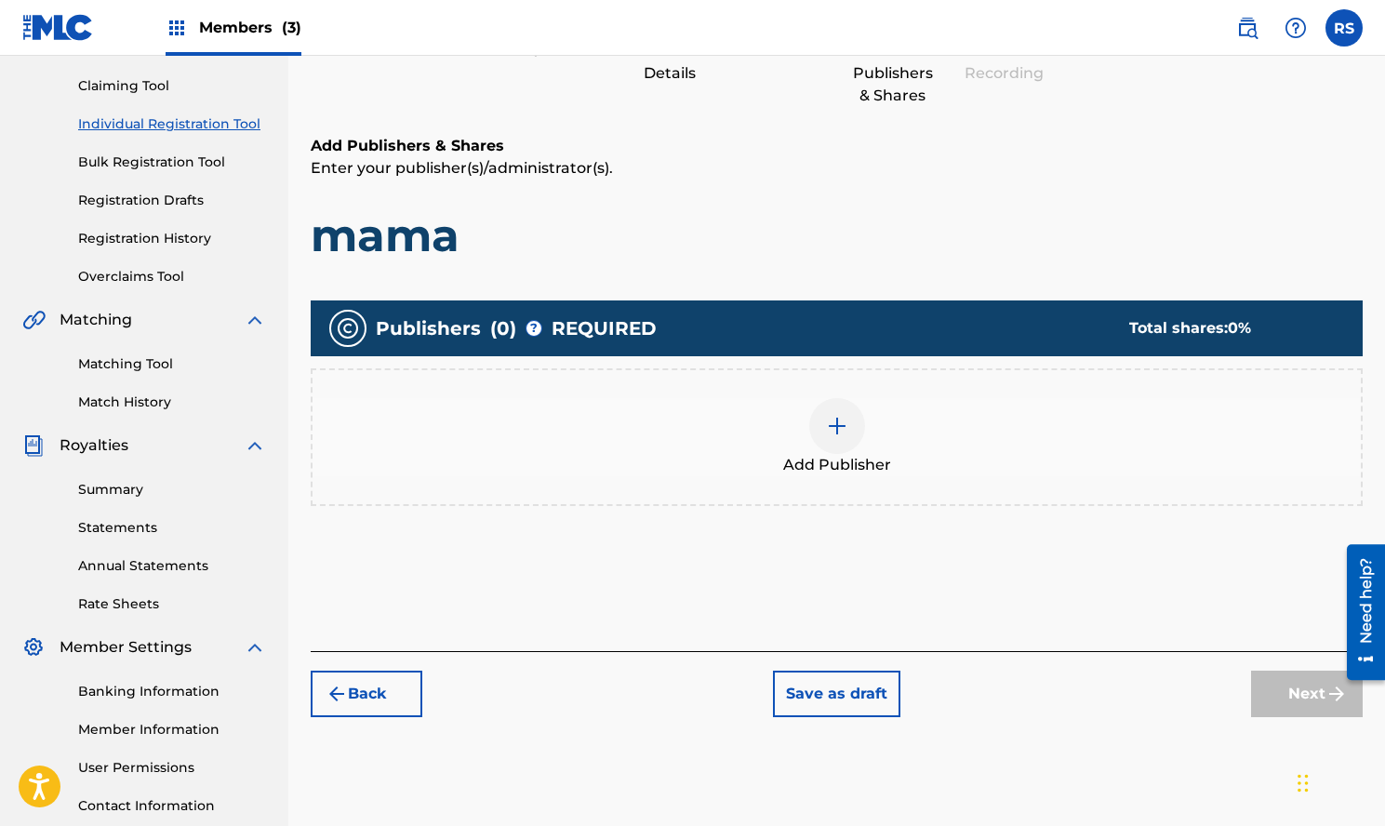
scroll to position [254, 0]
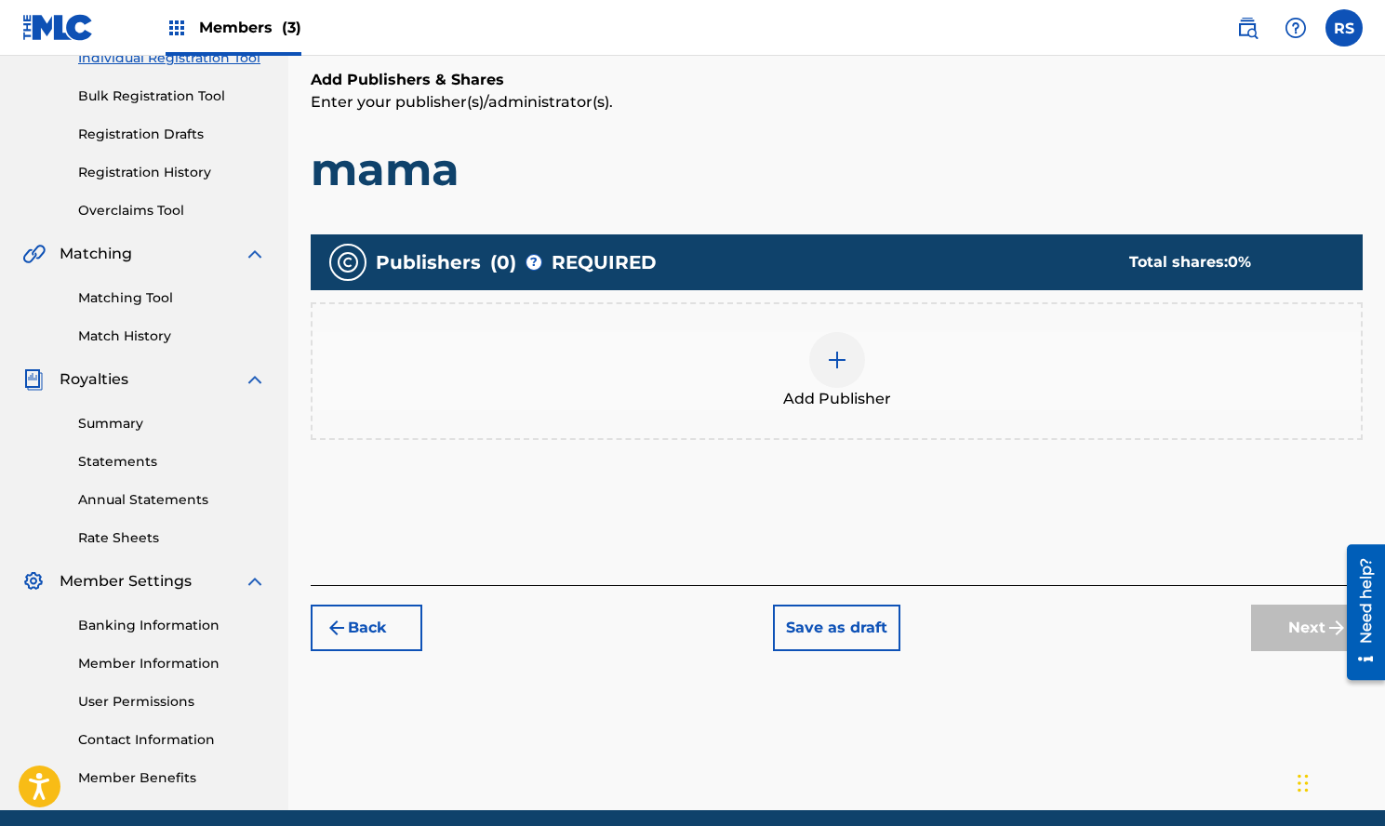
click at [829, 372] on div at bounding box center [837, 360] width 56 height 56
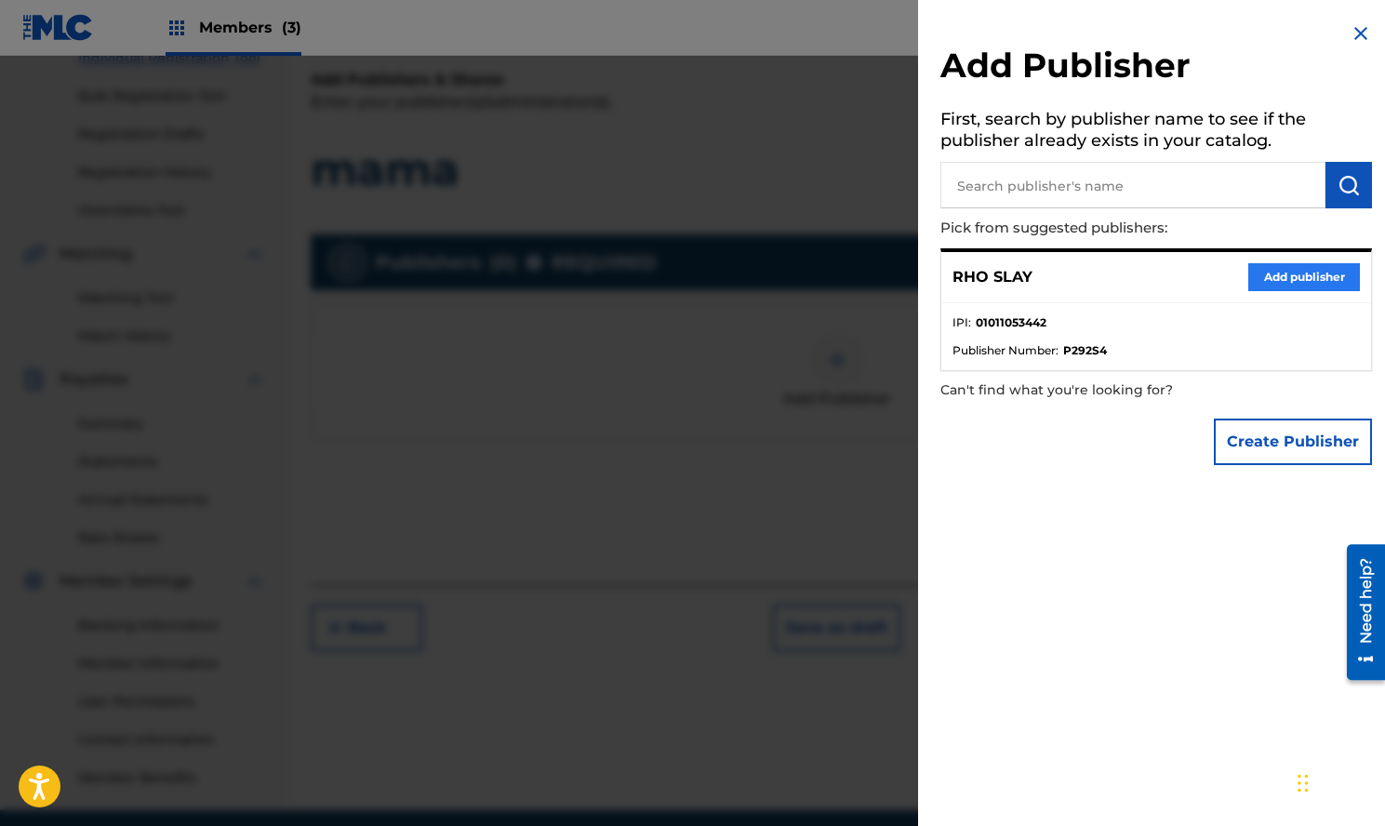
click at [1282, 274] on button "Add publisher" at bounding box center [1305, 277] width 112 height 28
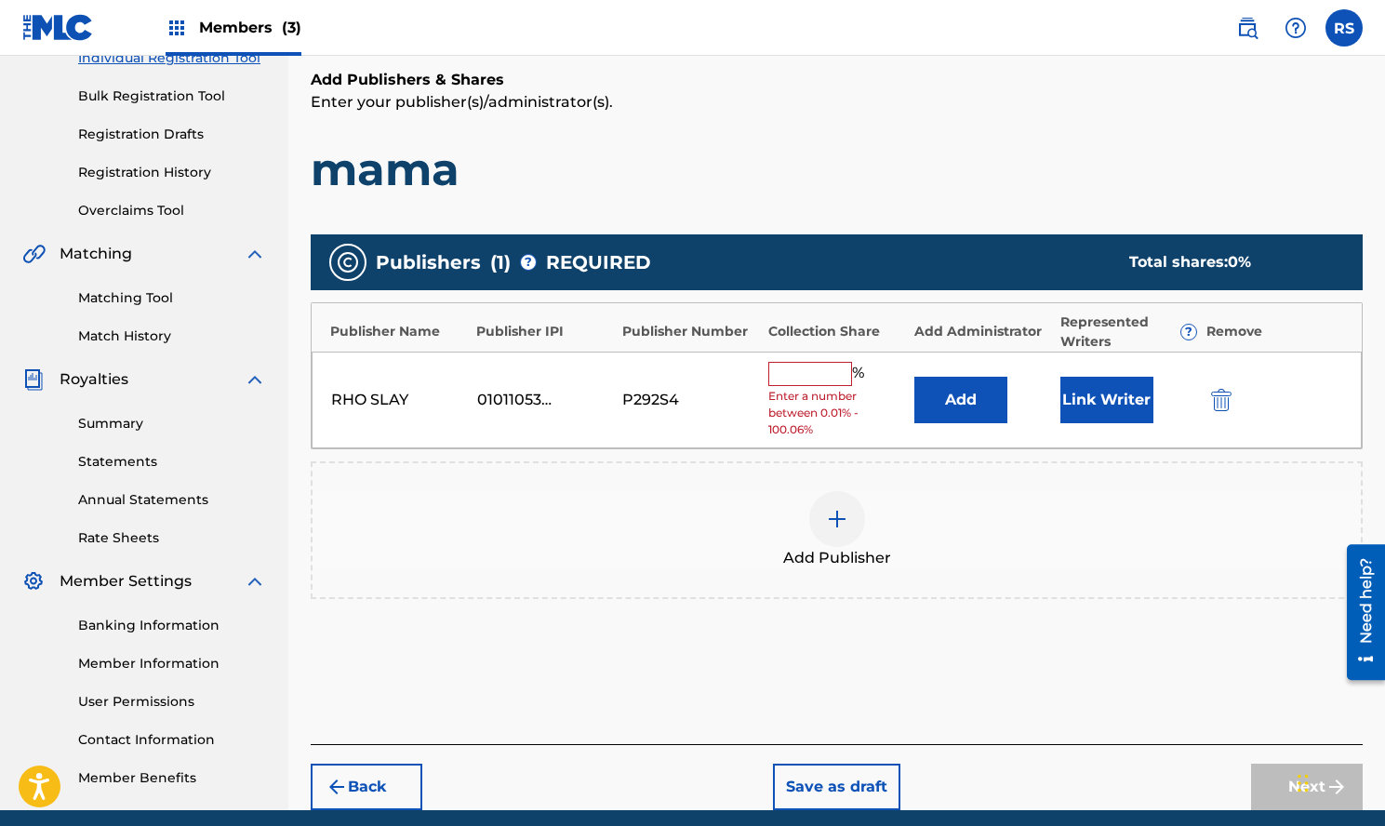
click at [831, 373] on input "text" at bounding box center [811, 374] width 84 height 24
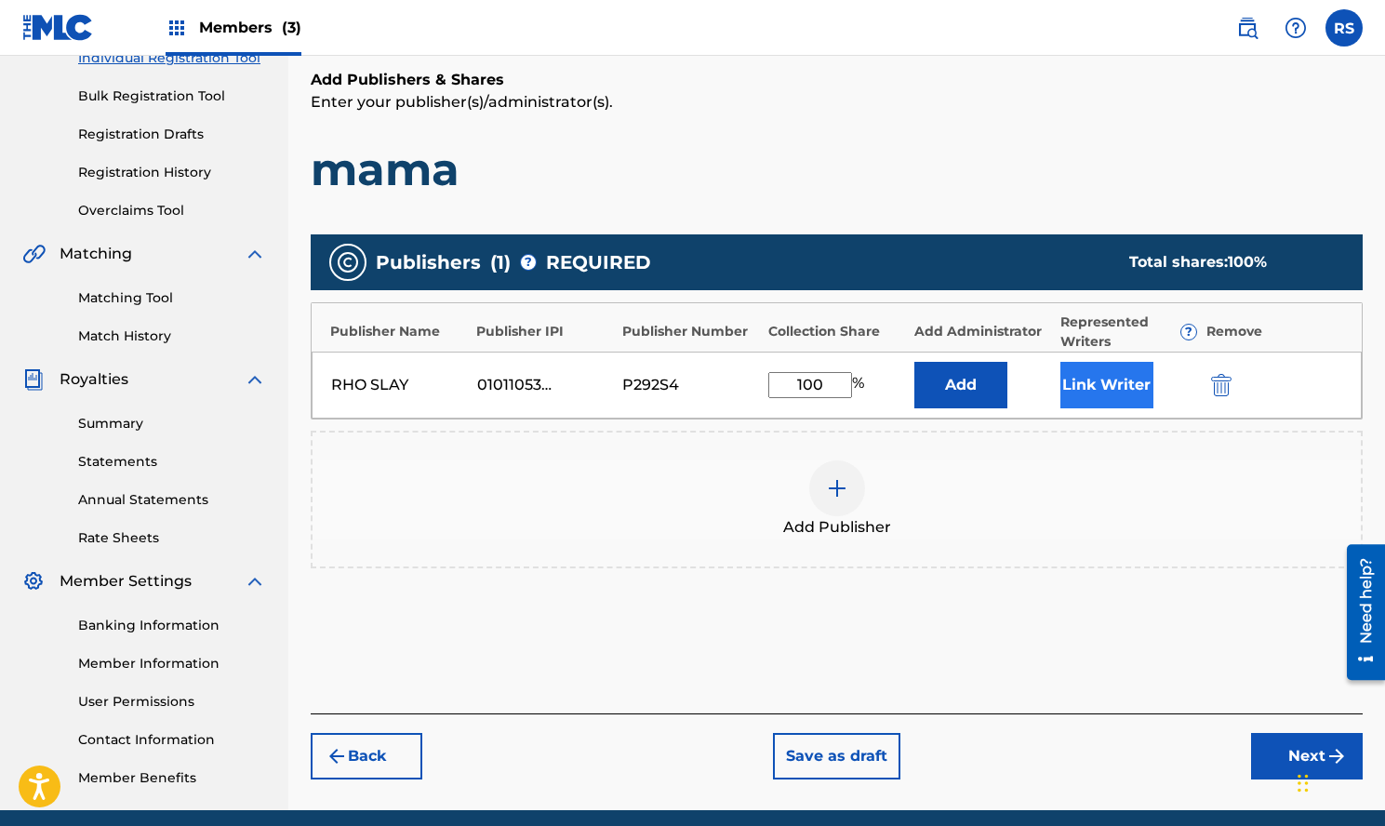
type input "100"
click at [1105, 387] on button "Link Writer" at bounding box center [1107, 385] width 93 height 47
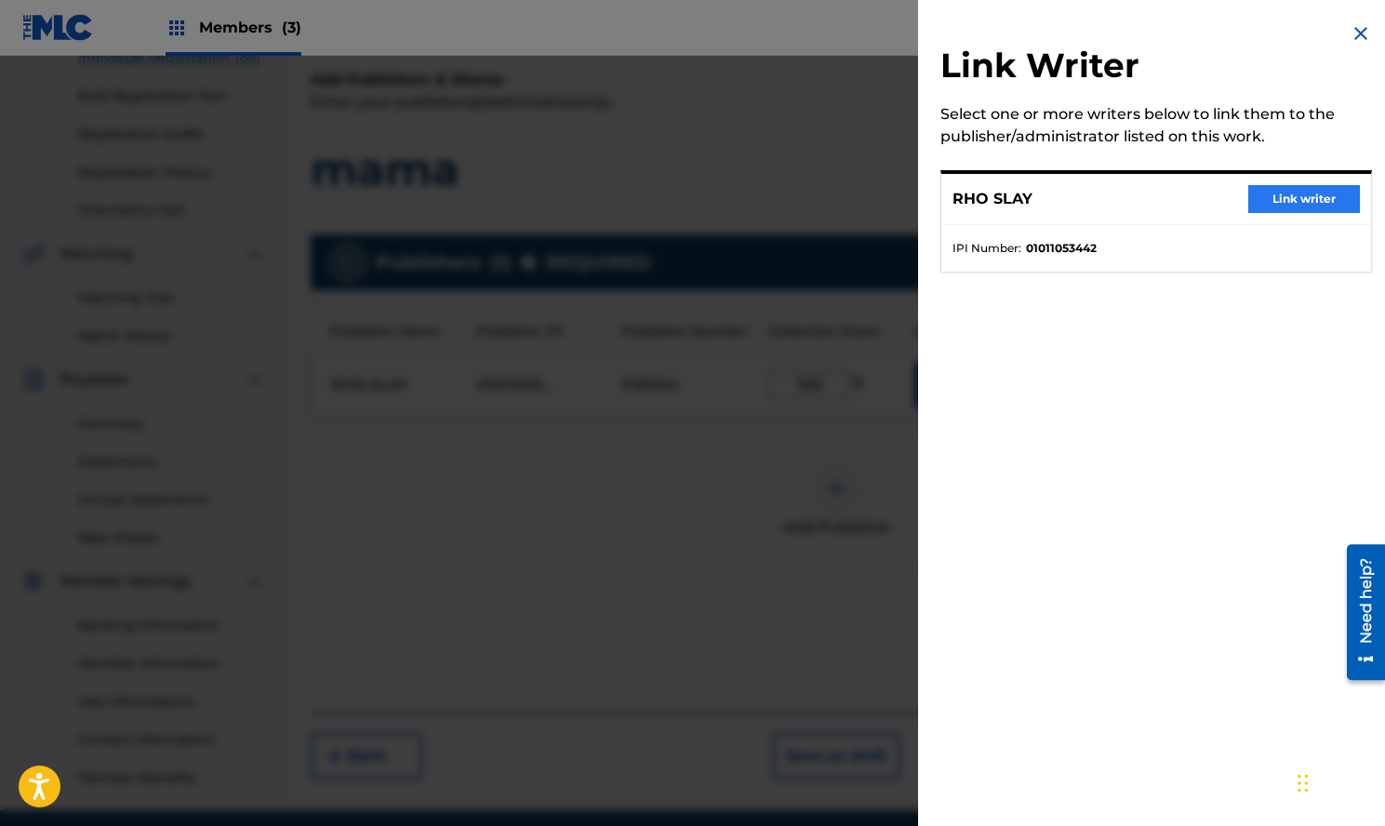
click at [1288, 207] on button "Link writer" at bounding box center [1305, 199] width 112 height 28
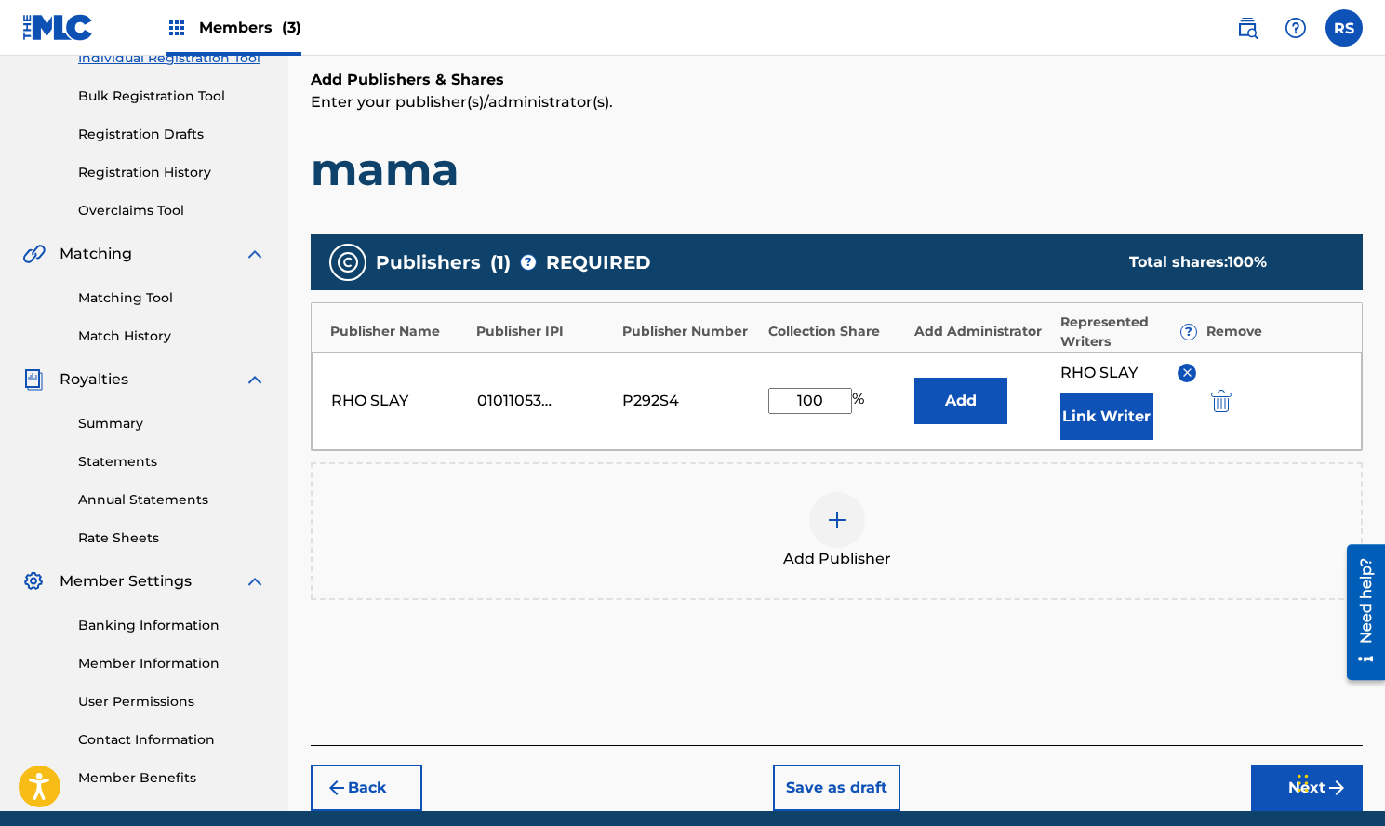
click at [1161, 675] on div "Add Publishers & Shares Enter your publisher(s)/administrator(s). mama Publishe…" at bounding box center [837, 407] width 1052 height 676
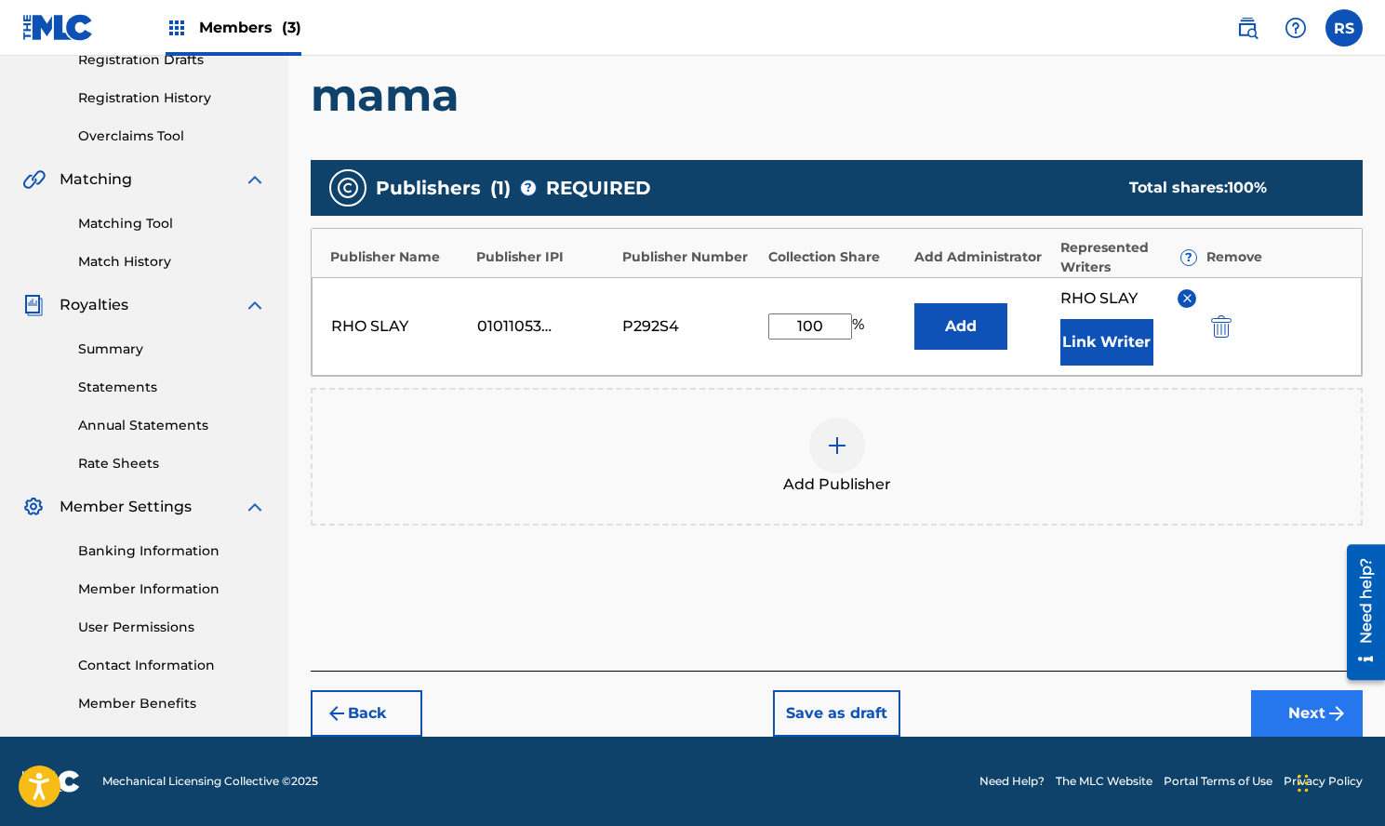
click at [1308, 715] on button "Next" at bounding box center [1307, 713] width 112 height 47
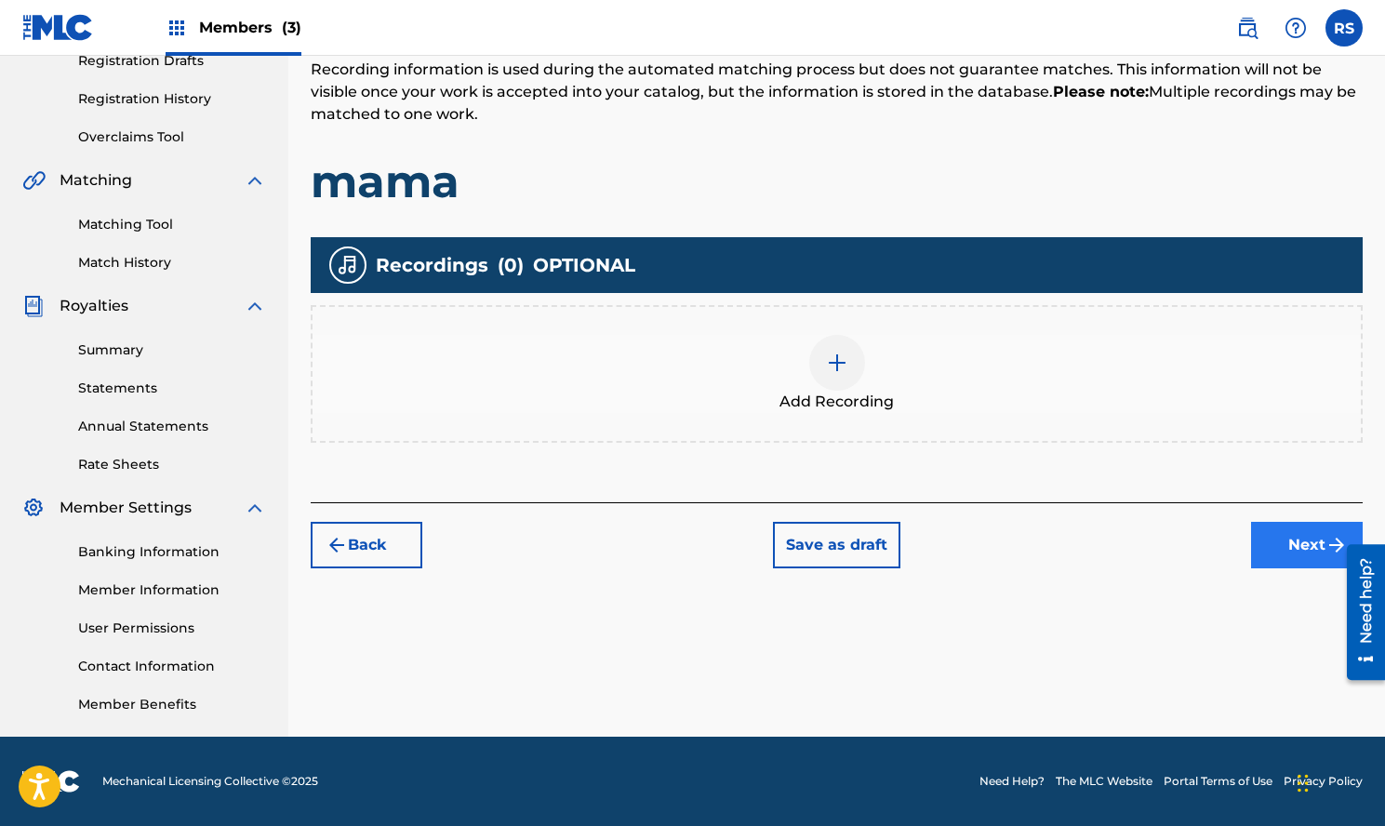
click at [1263, 546] on button "Next" at bounding box center [1307, 545] width 112 height 47
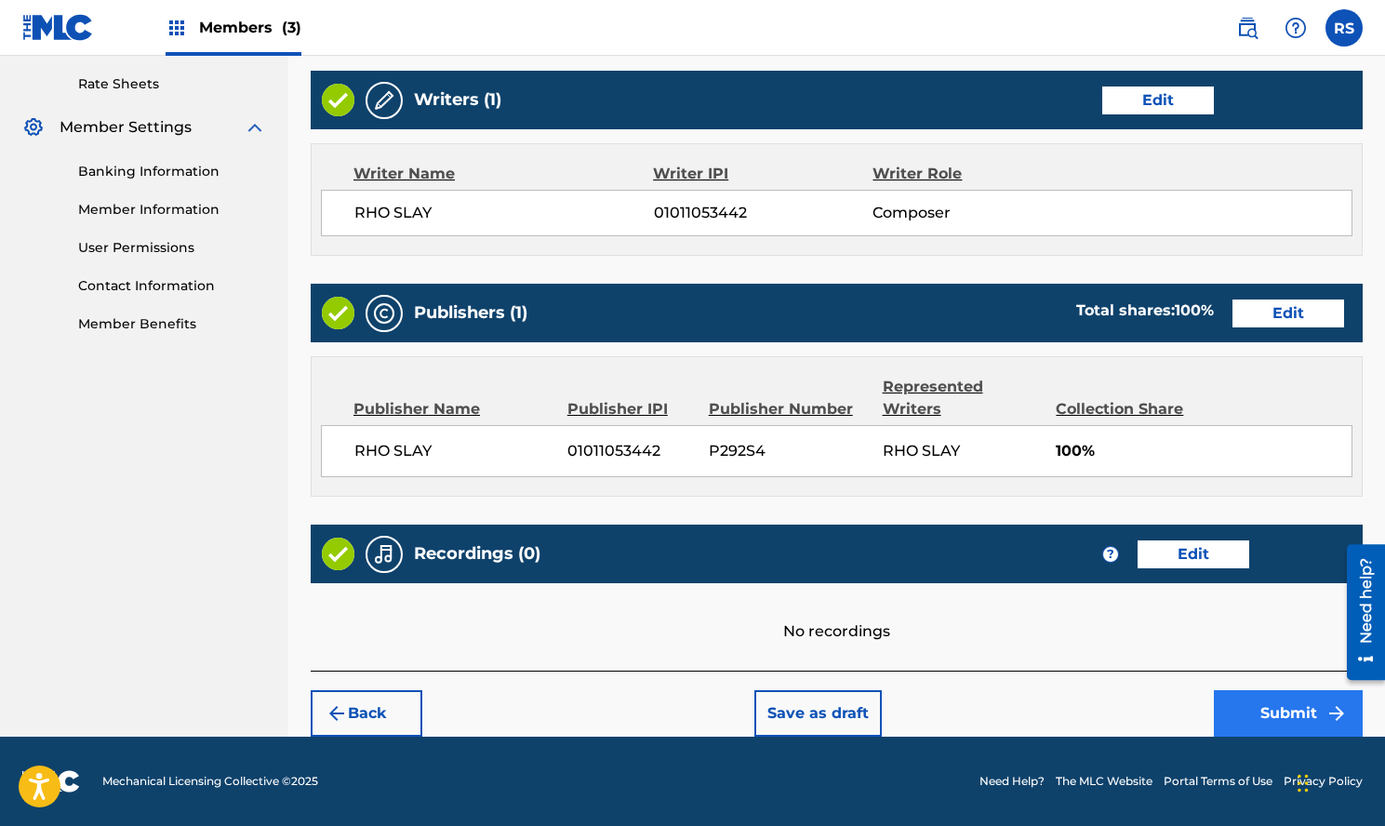
scroll to position [708, 0]
click at [1307, 715] on button "Submit" at bounding box center [1288, 713] width 149 height 47
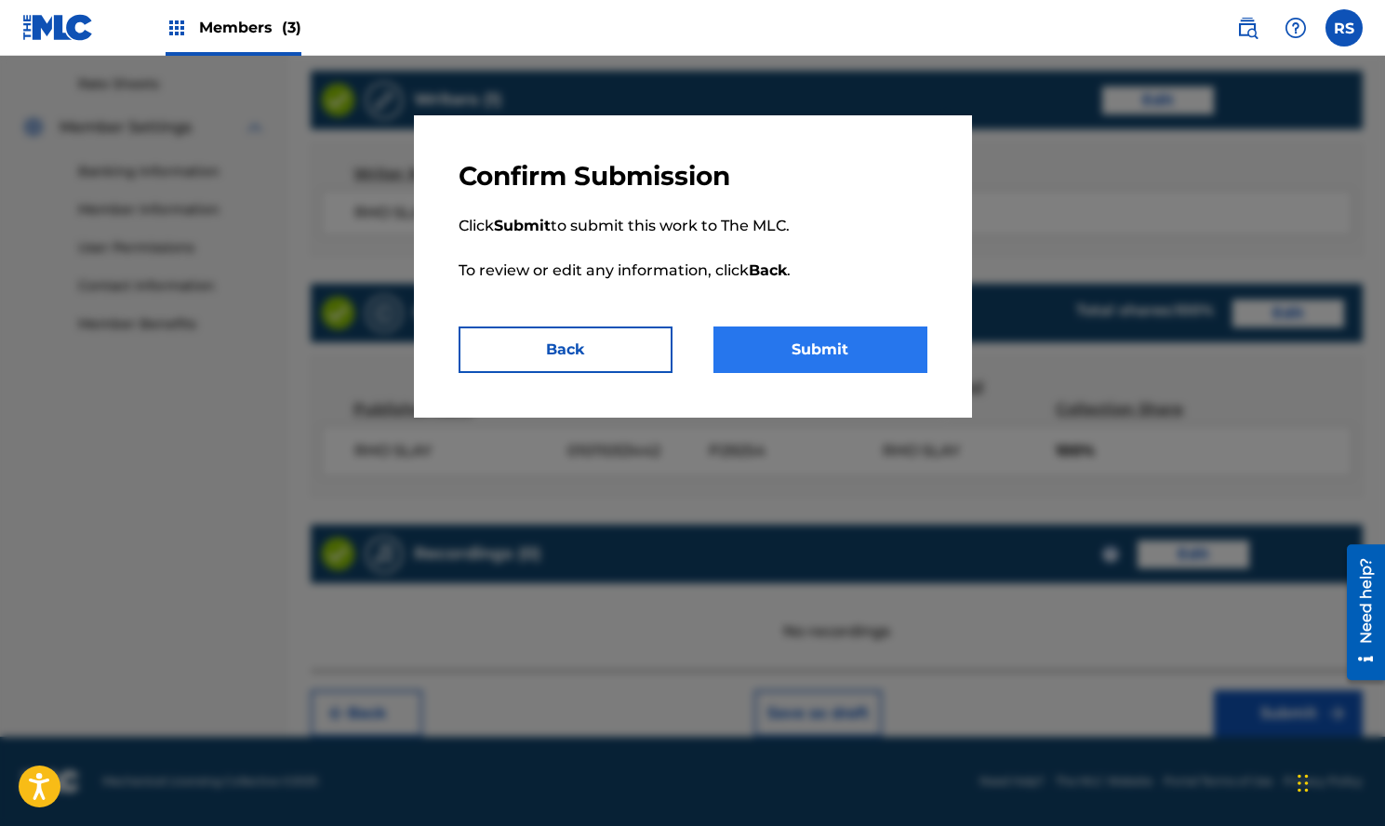
click at [856, 349] on button "Submit" at bounding box center [821, 350] width 214 height 47
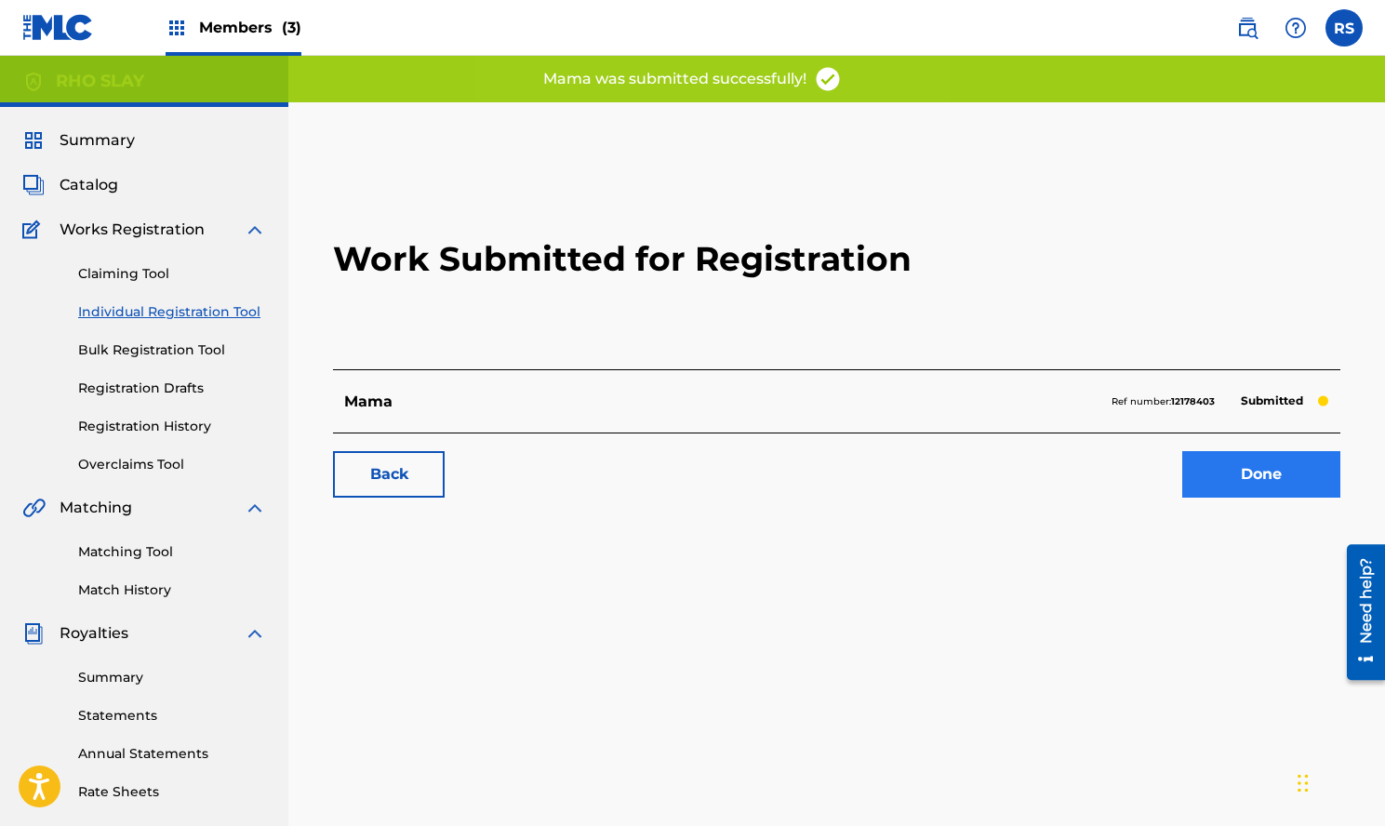
click at [1229, 470] on link "Done" at bounding box center [1262, 474] width 158 height 47
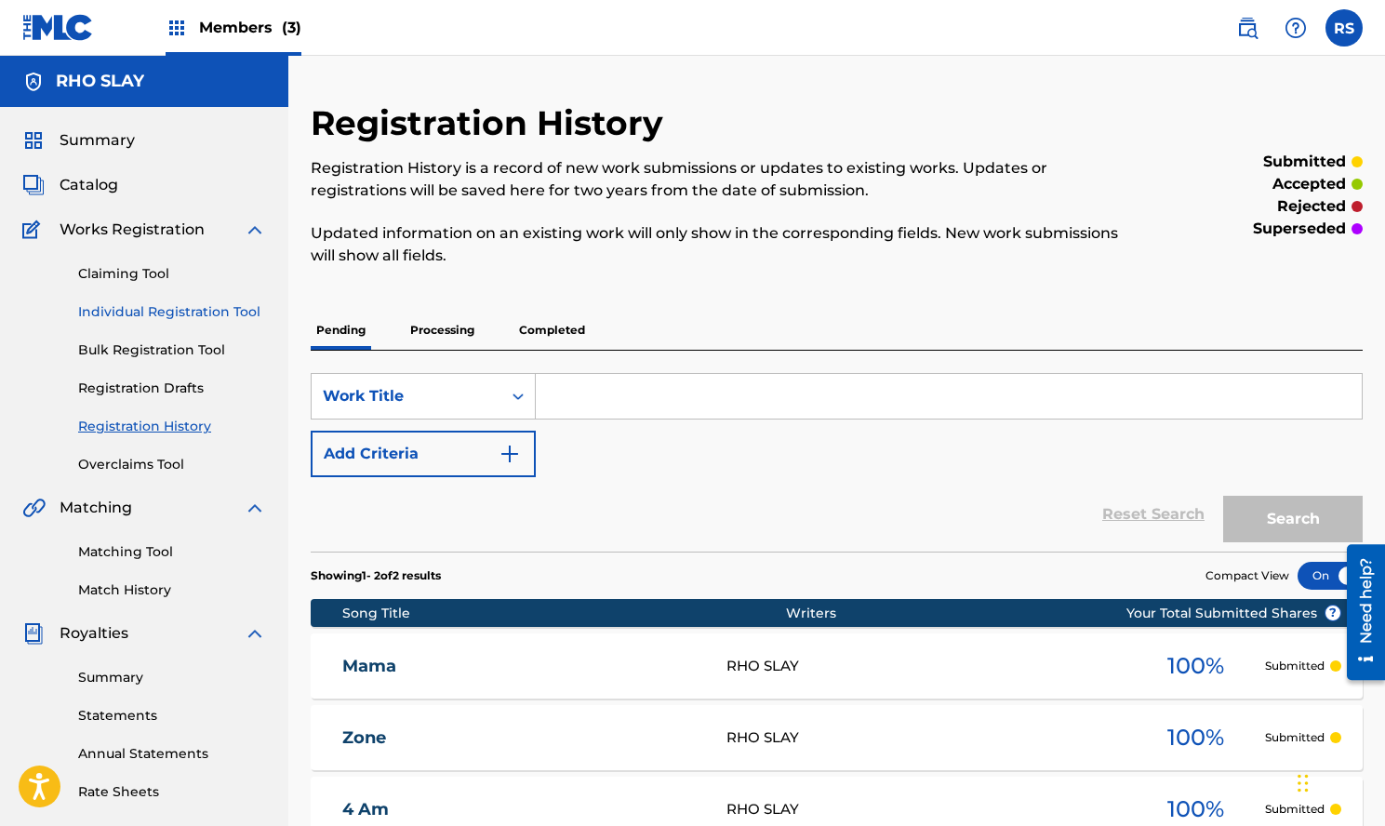
click at [225, 309] on link "Individual Registration Tool" at bounding box center [172, 312] width 188 height 20
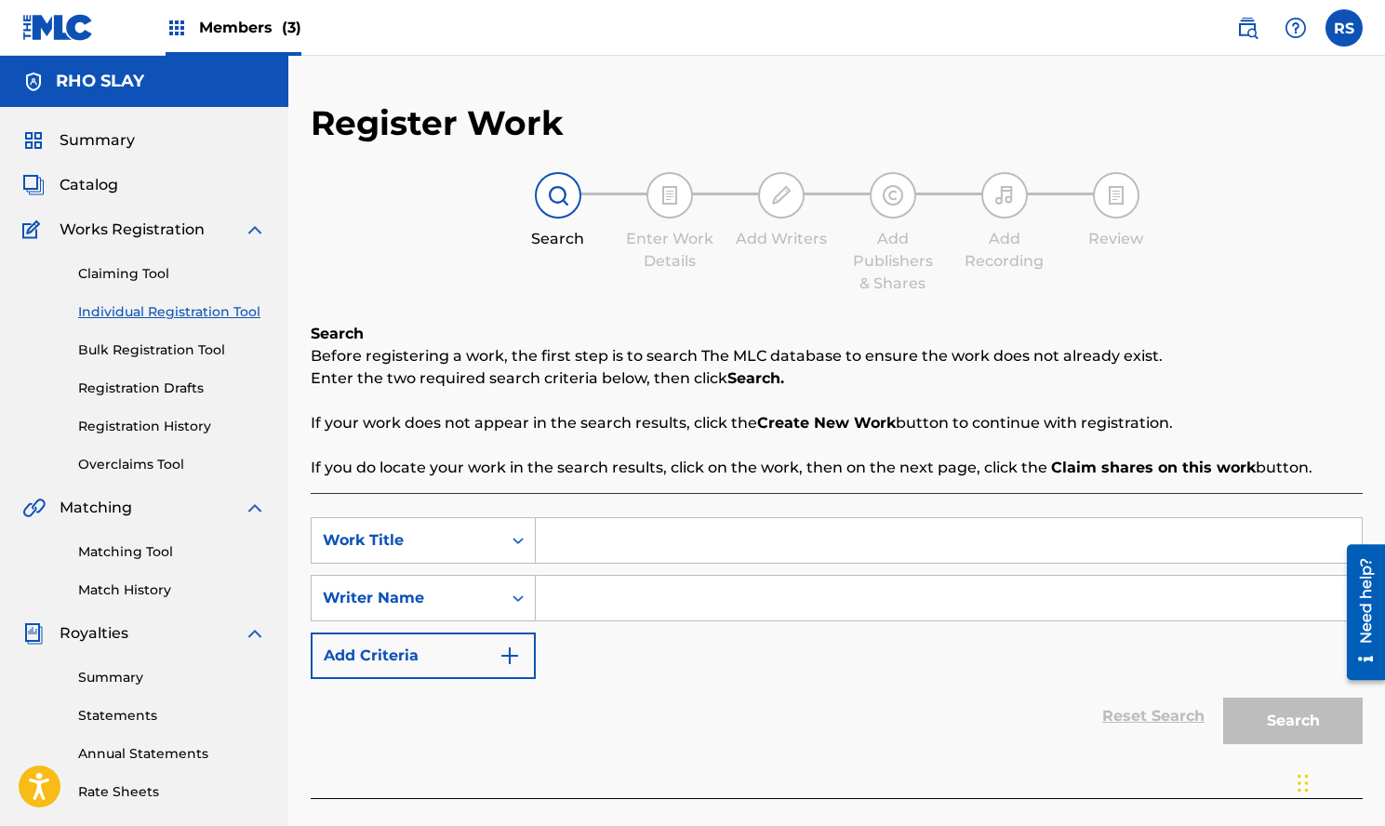
click at [626, 553] on input "Search Form" at bounding box center [949, 540] width 826 height 45
type input "b"
type input "Big Enough"
click at [672, 606] on input "Search Form" at bounding box center [949, 598] width 826 height 45
paste input "Rho Slay"
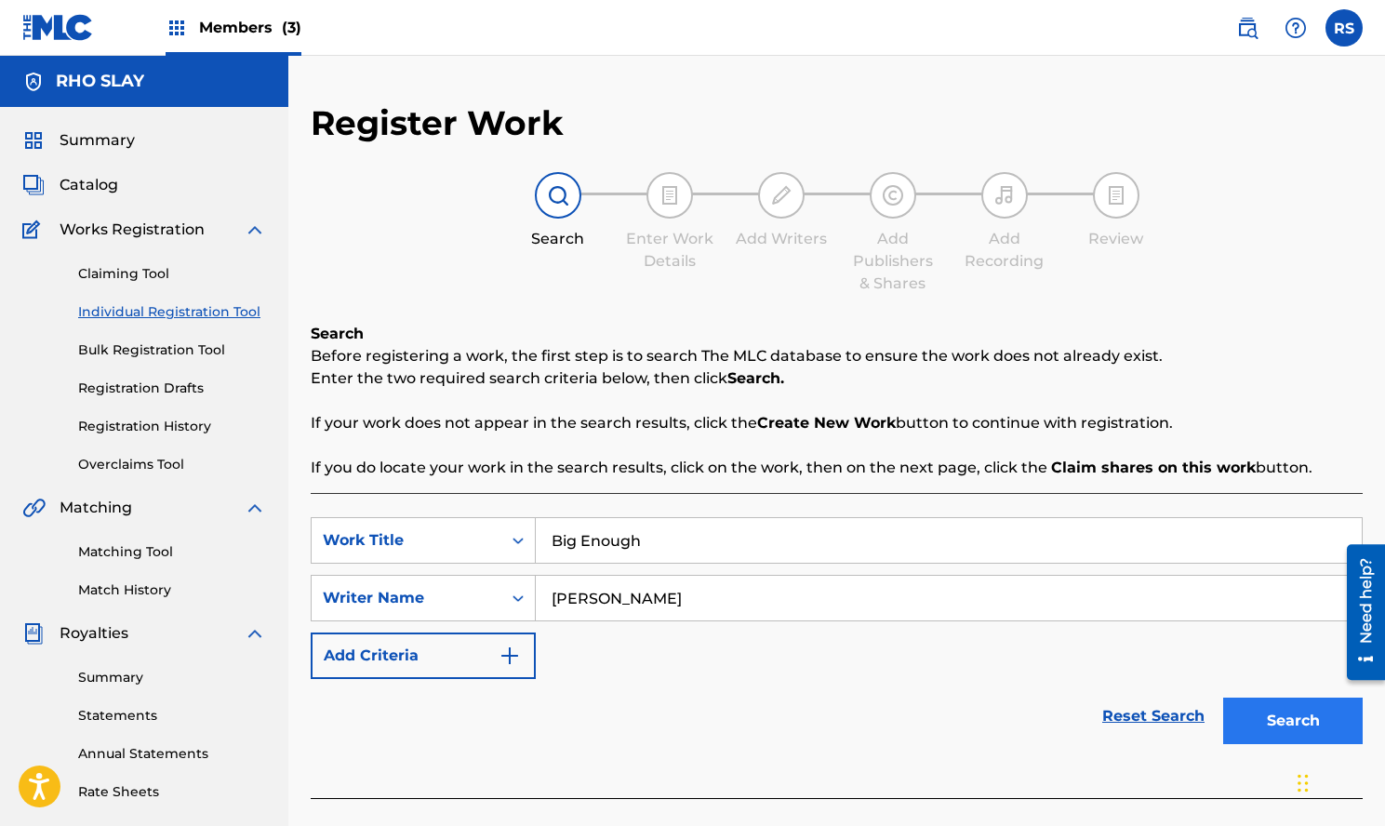
type input "Rho Slay"
click at [1329, 730] on button "Search" at bounding box center [1293, 721] width 140 height 47
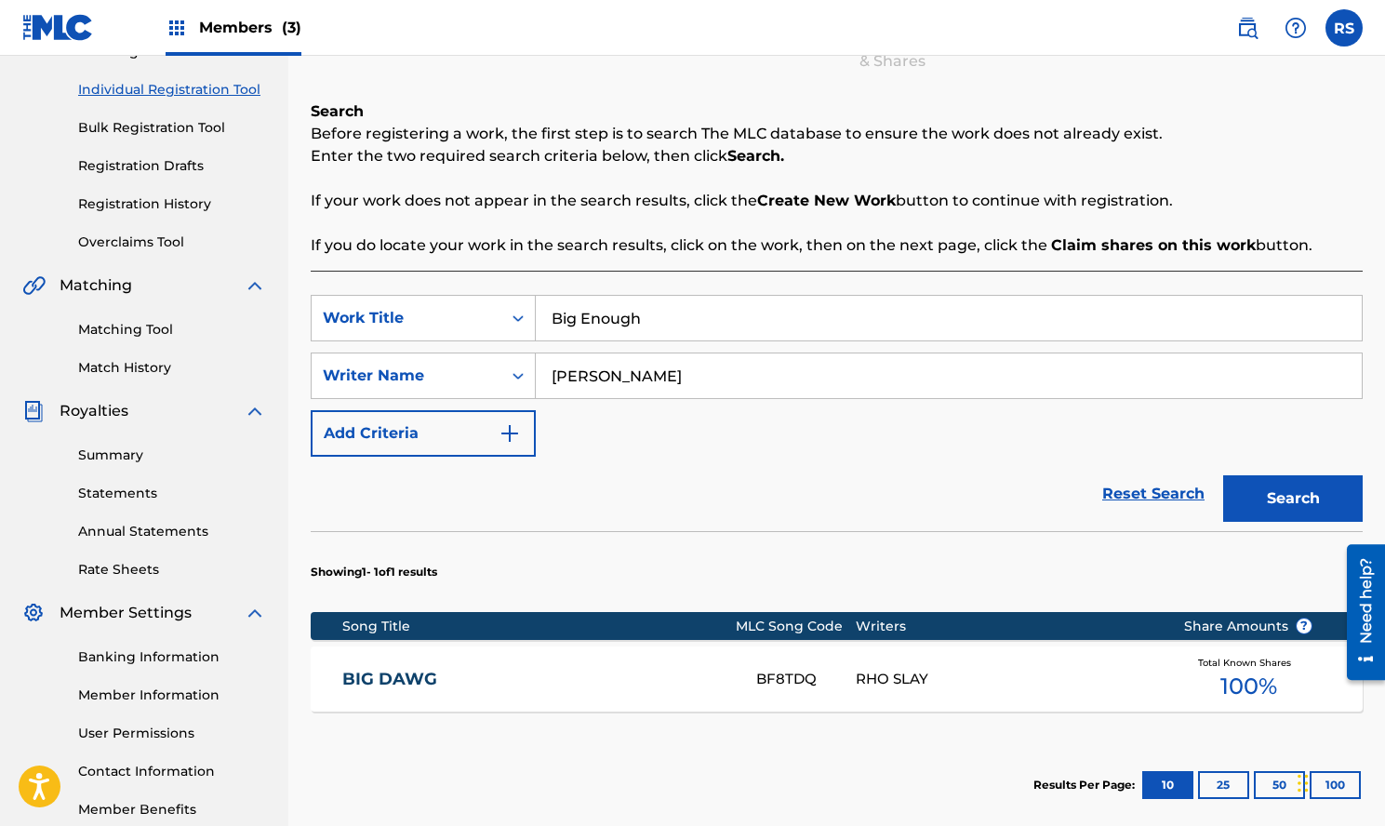
scroll to position [356, 0]
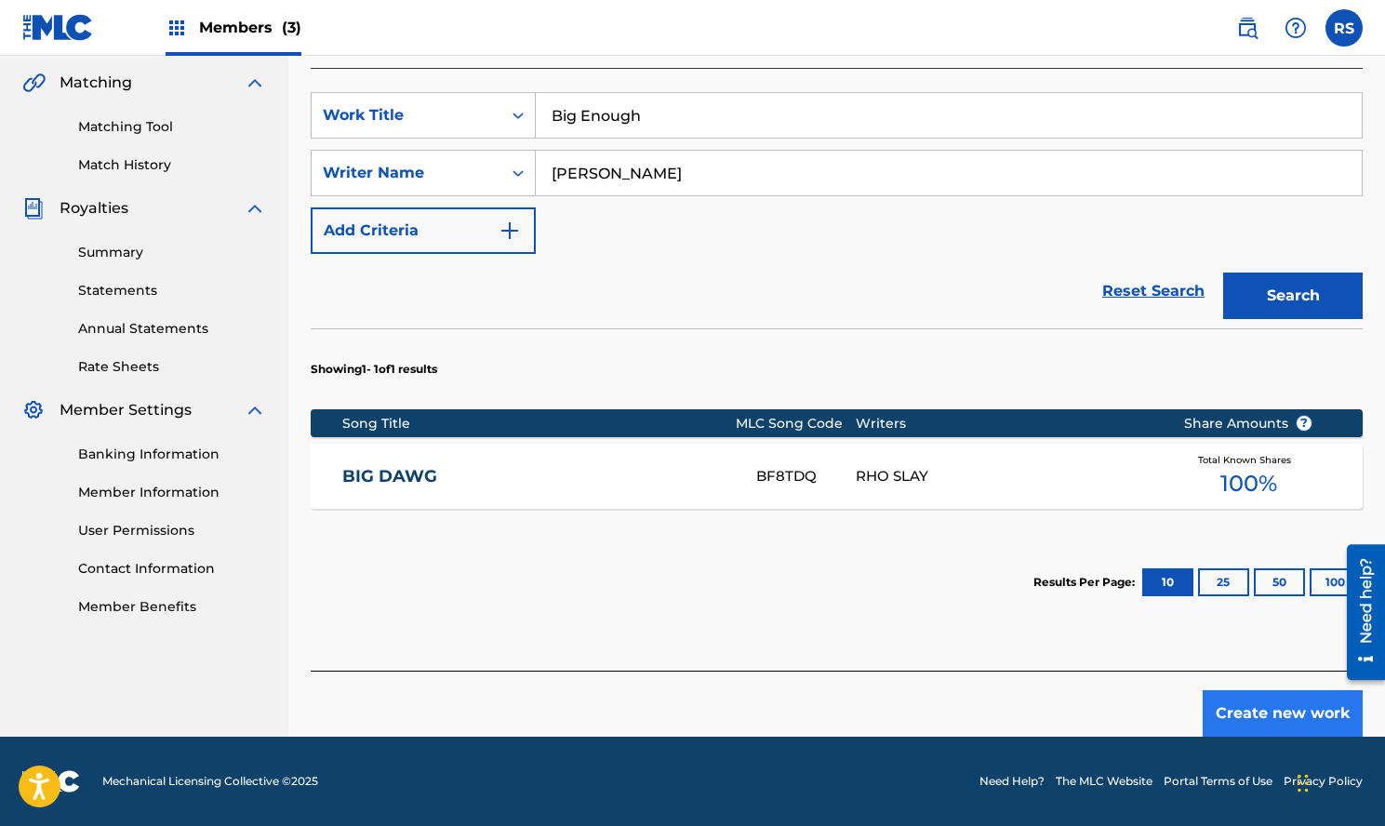
click at [1234, 715] on button "Create new work" at bounding box center [1283, 713] width 160 height 47
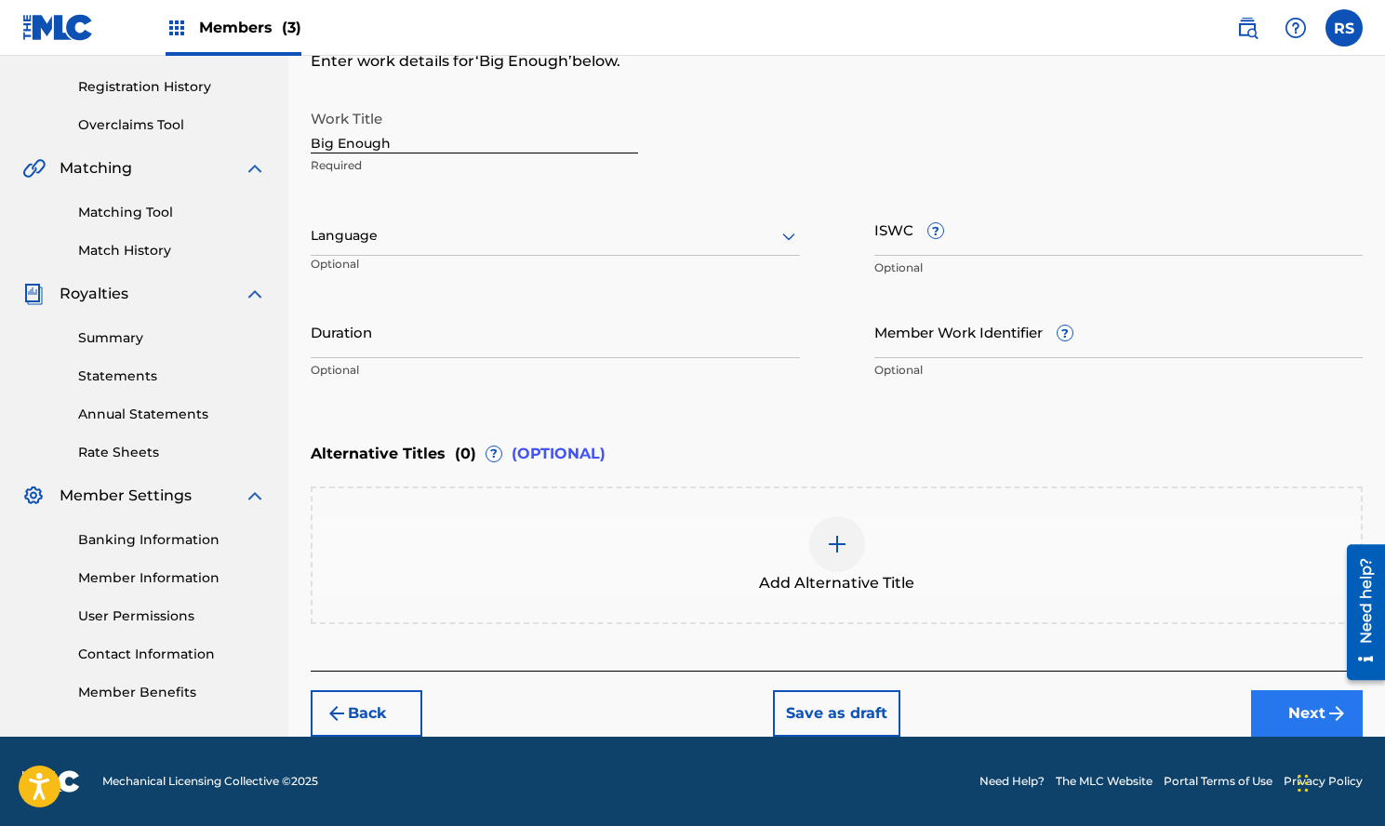
click at [1286, 708] on button "Next" at bounding box center [1307, 713] width 112 height 47
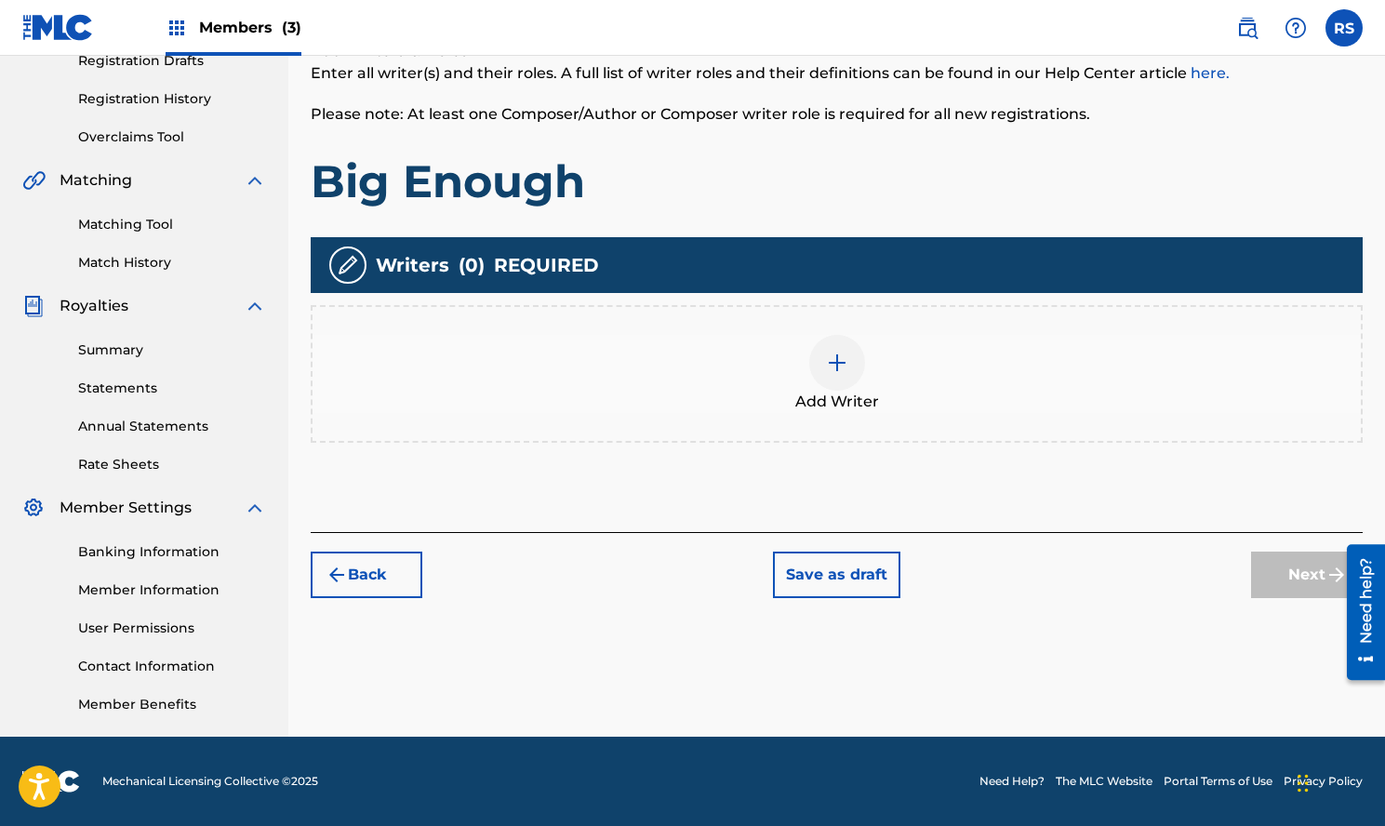
click at [857, 367] on div at bounding box center [837, 363] width 56 height 56
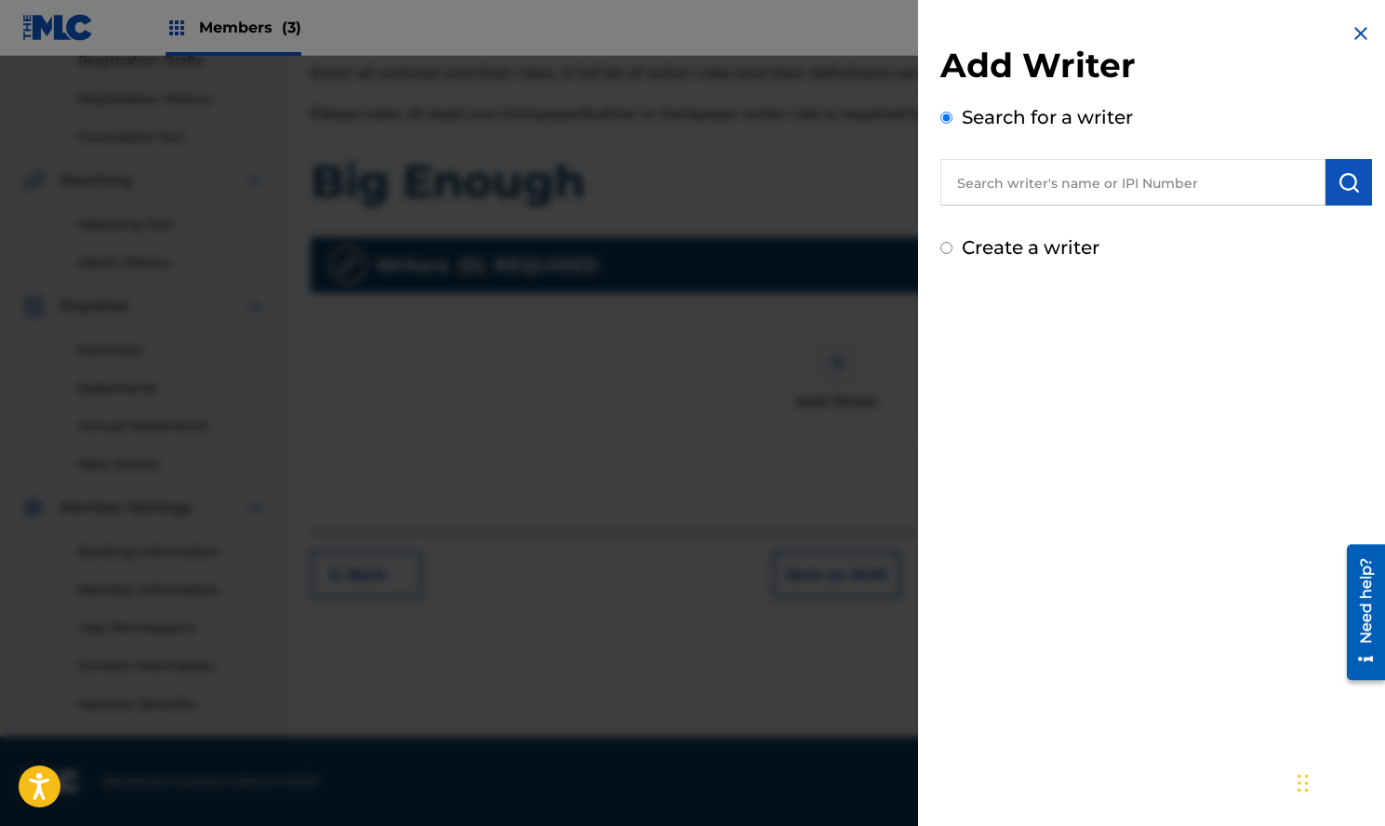
click at [1142, 162] on input "text" at bounding box center [1133, 182] width 385 height 47
paste input "Rho Slay"
type input "Rho Slay"
click at [1345, 184] on img "submit" at bounding box center [1349, 182] width 22 height 22
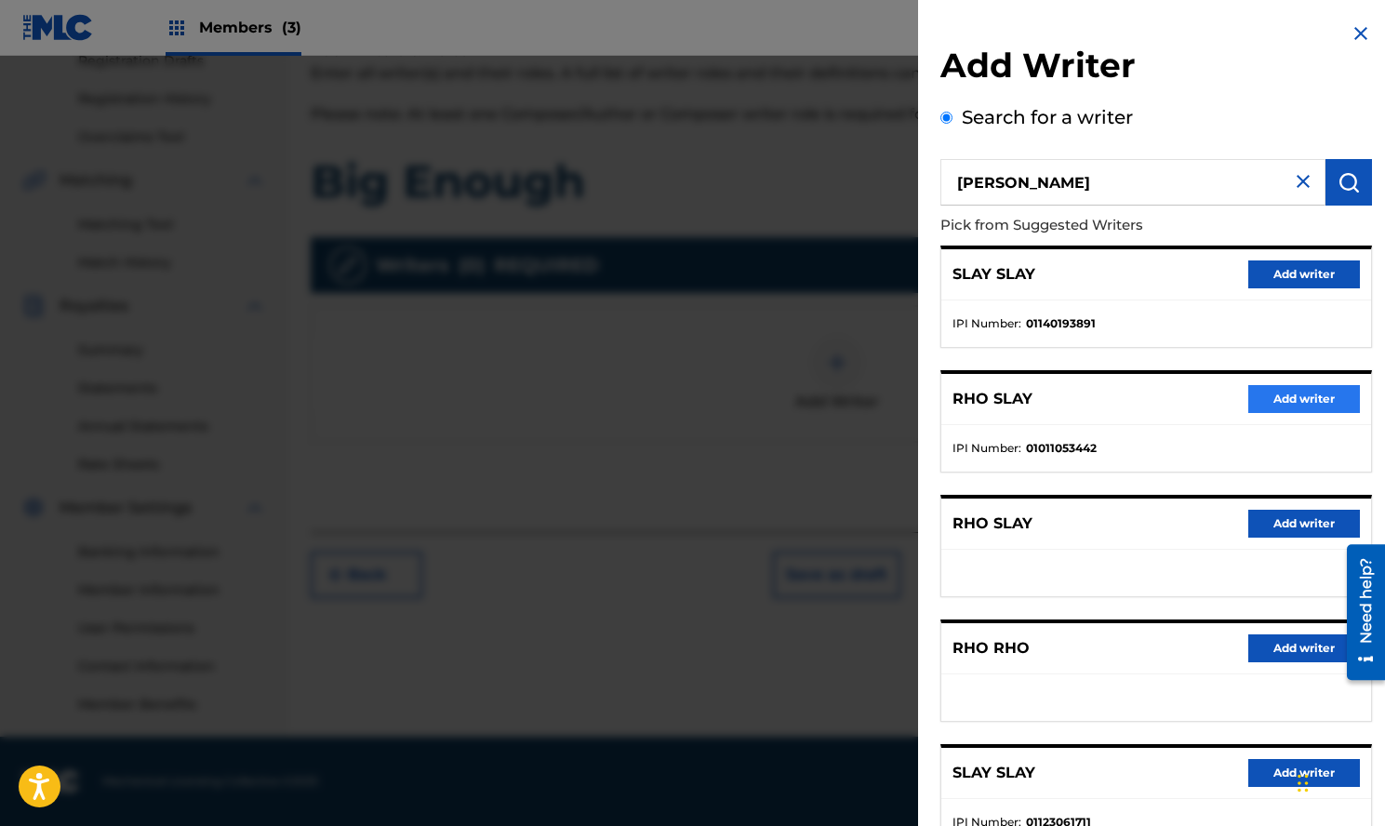
click at [1282, 394] on button "Add writer" at bounding box center [1305, 399] width 112 height 28
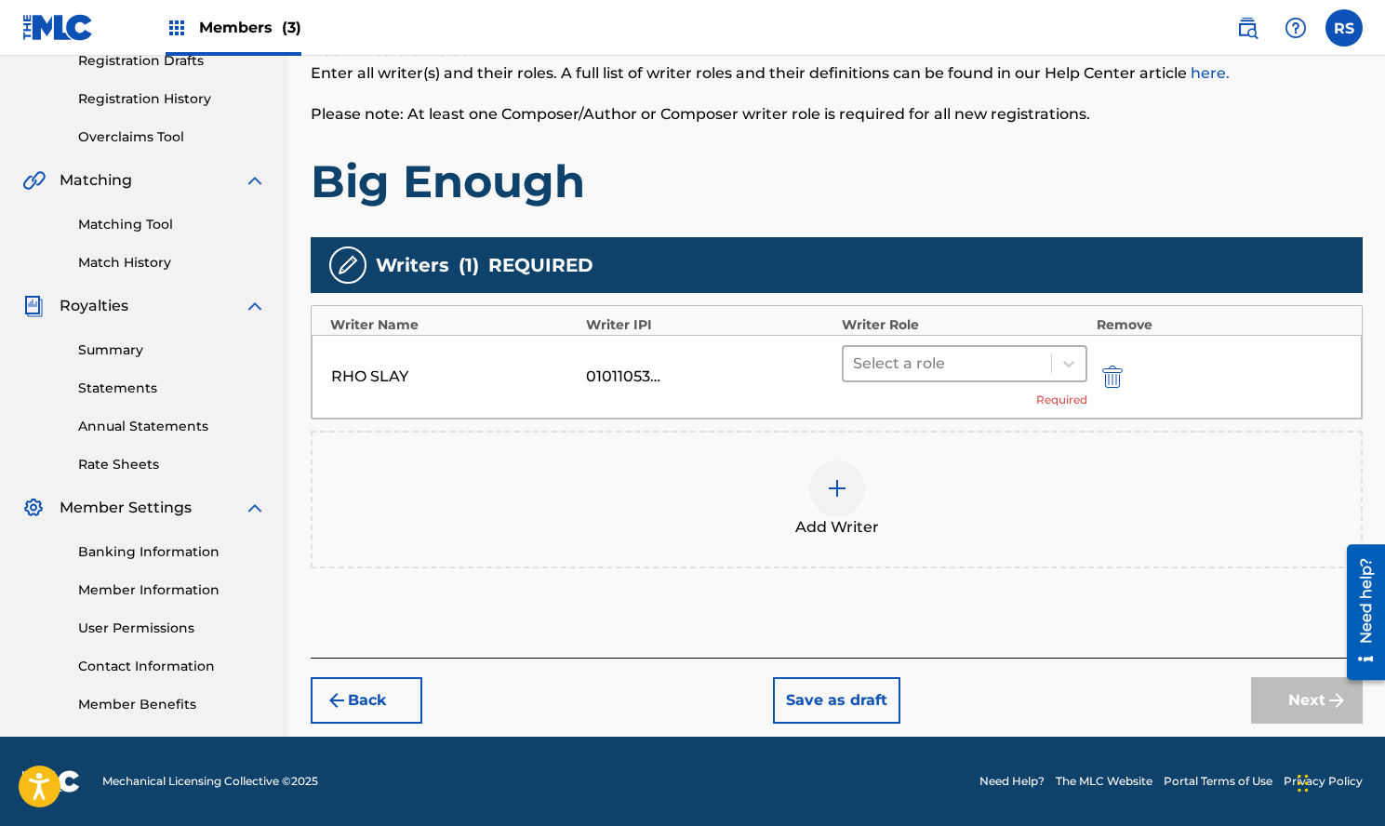
click at [991, 359] on div at bounding box center [947, 364] width 189 height 26
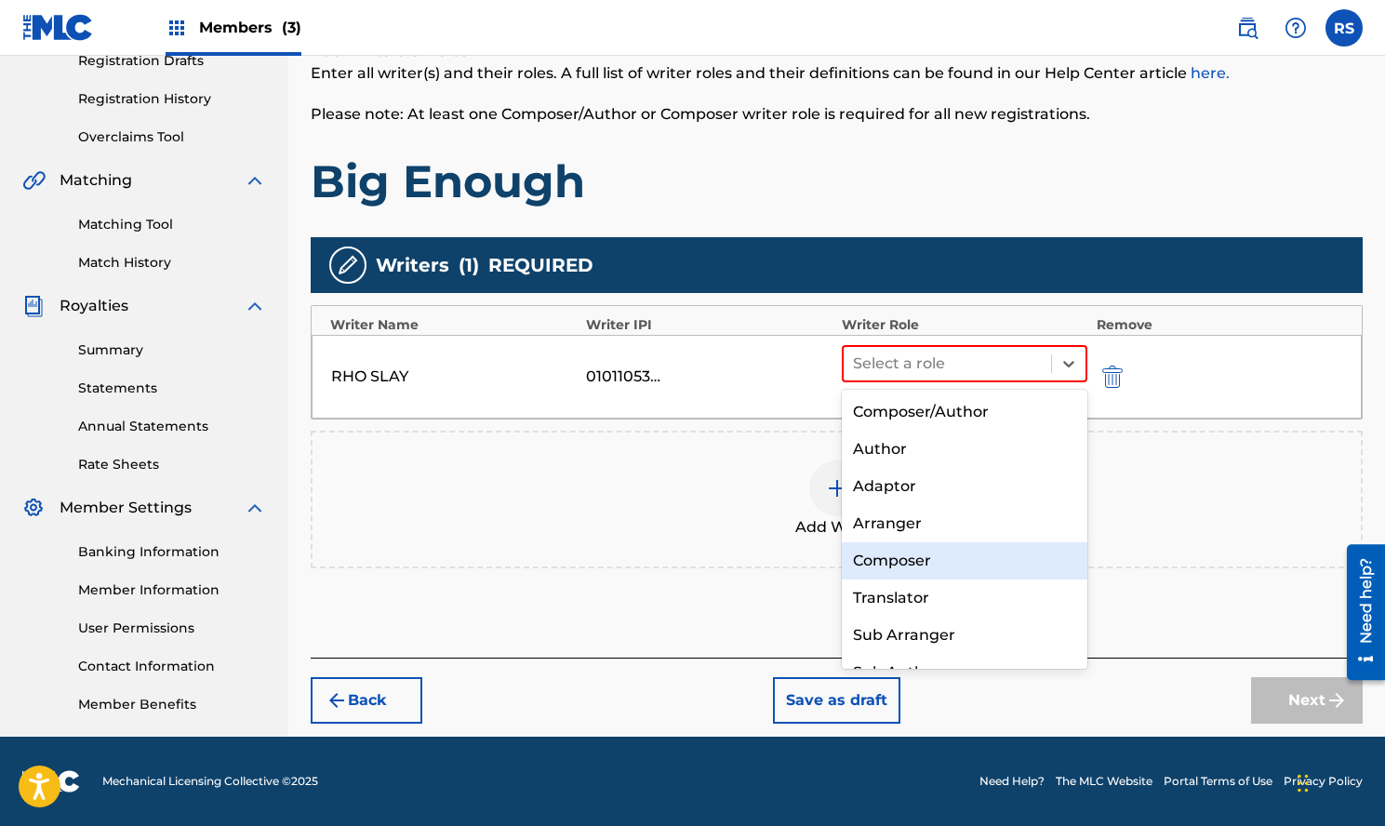
click at [954, 564] on div "Composer" at bounding box center [965, 560] width 246 height 37
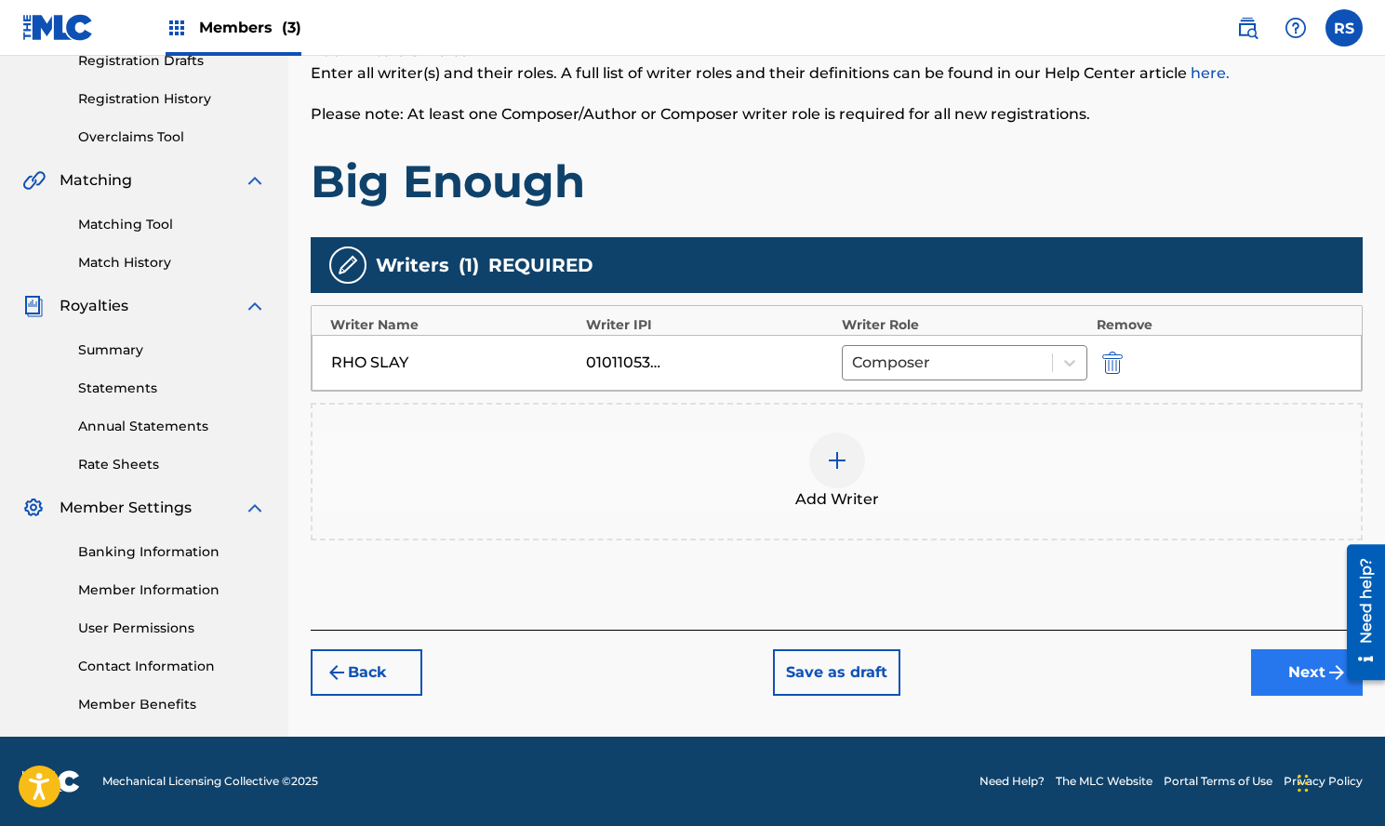
click at [1279, 672] on button "Next" at bounding box center [1307, 672] width 112 height 47
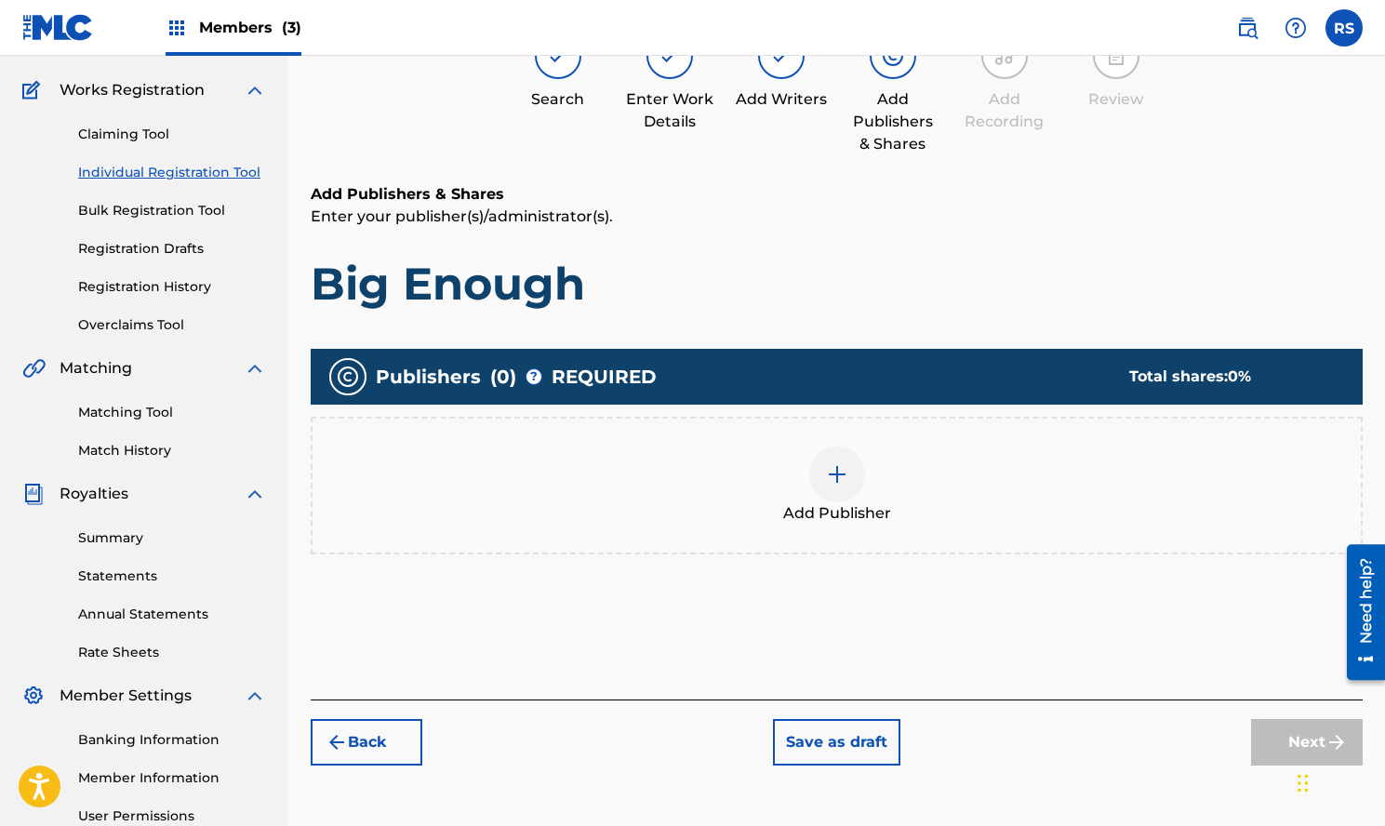
scroll to position [84, 0]
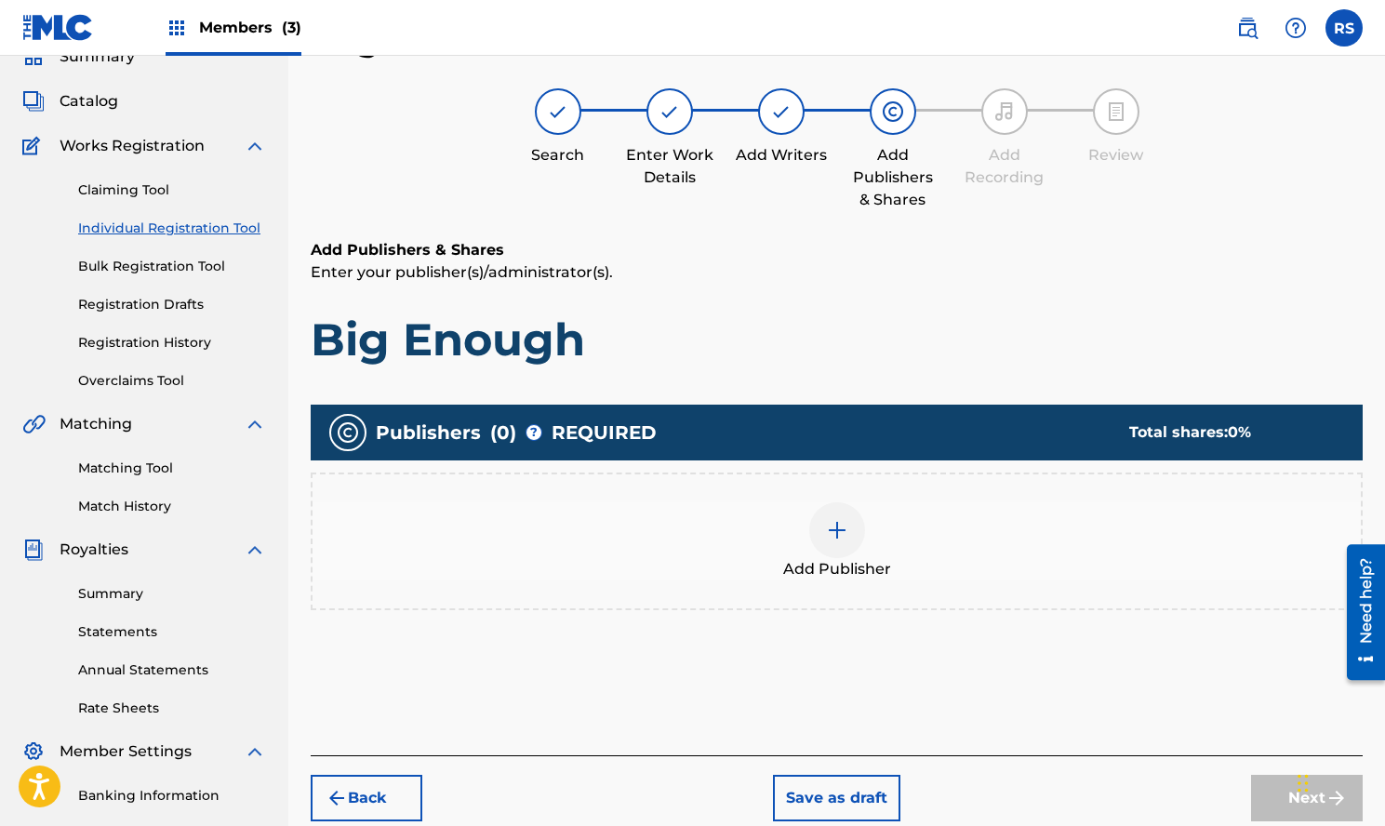
click at [847, 541] on div at bounding box center [837, 530] width 56 height 56
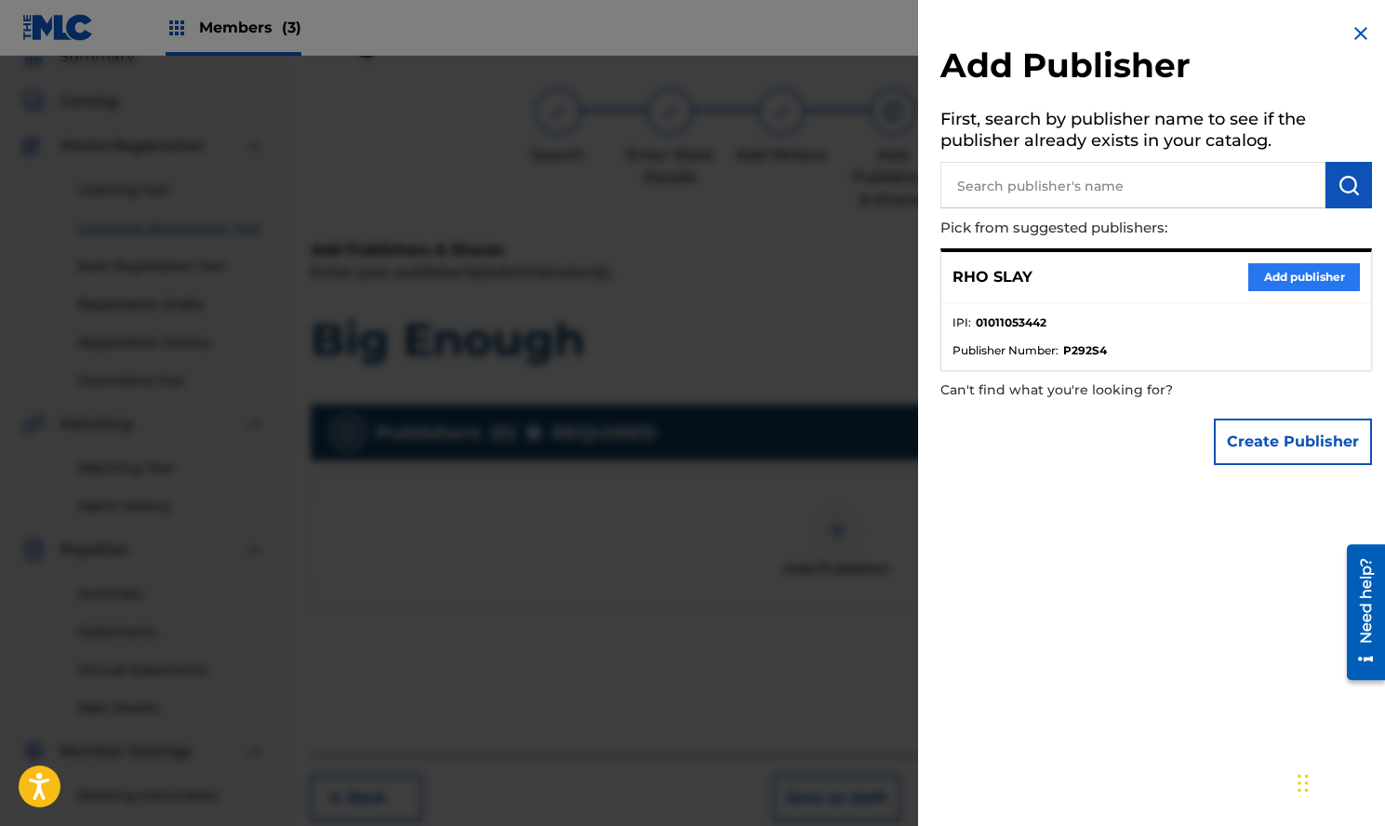
click at [1277, 284] on button "Add publisher" at bounding box center [1305, 277] width 112 height 28
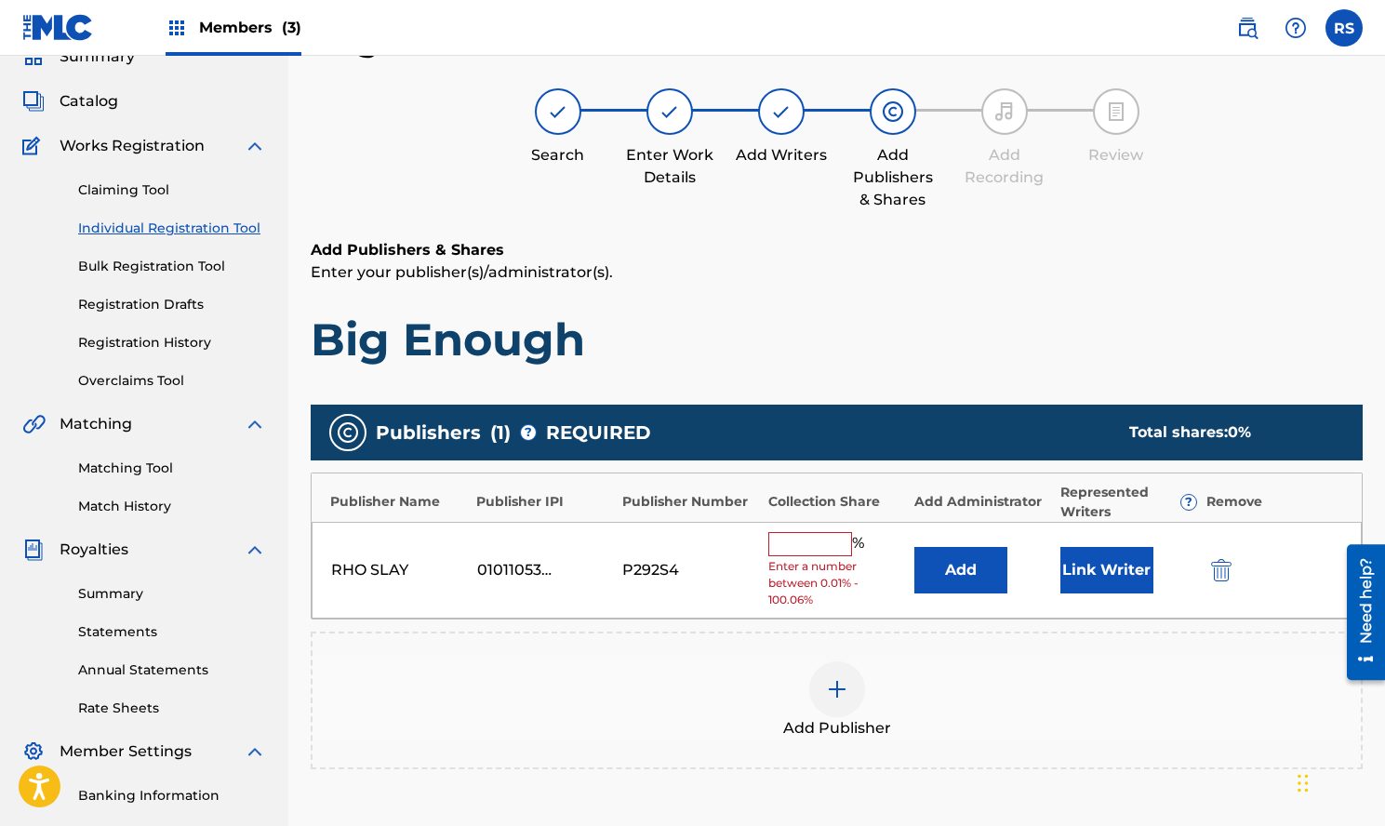
click at [844, 555] on div "% Enter a number between 0.01% - 100.06%" at bounding box center [837, 570] width 137 height 77
click at [834, 536] on input "text" at bounding box center [811, 544] width 84 height 24
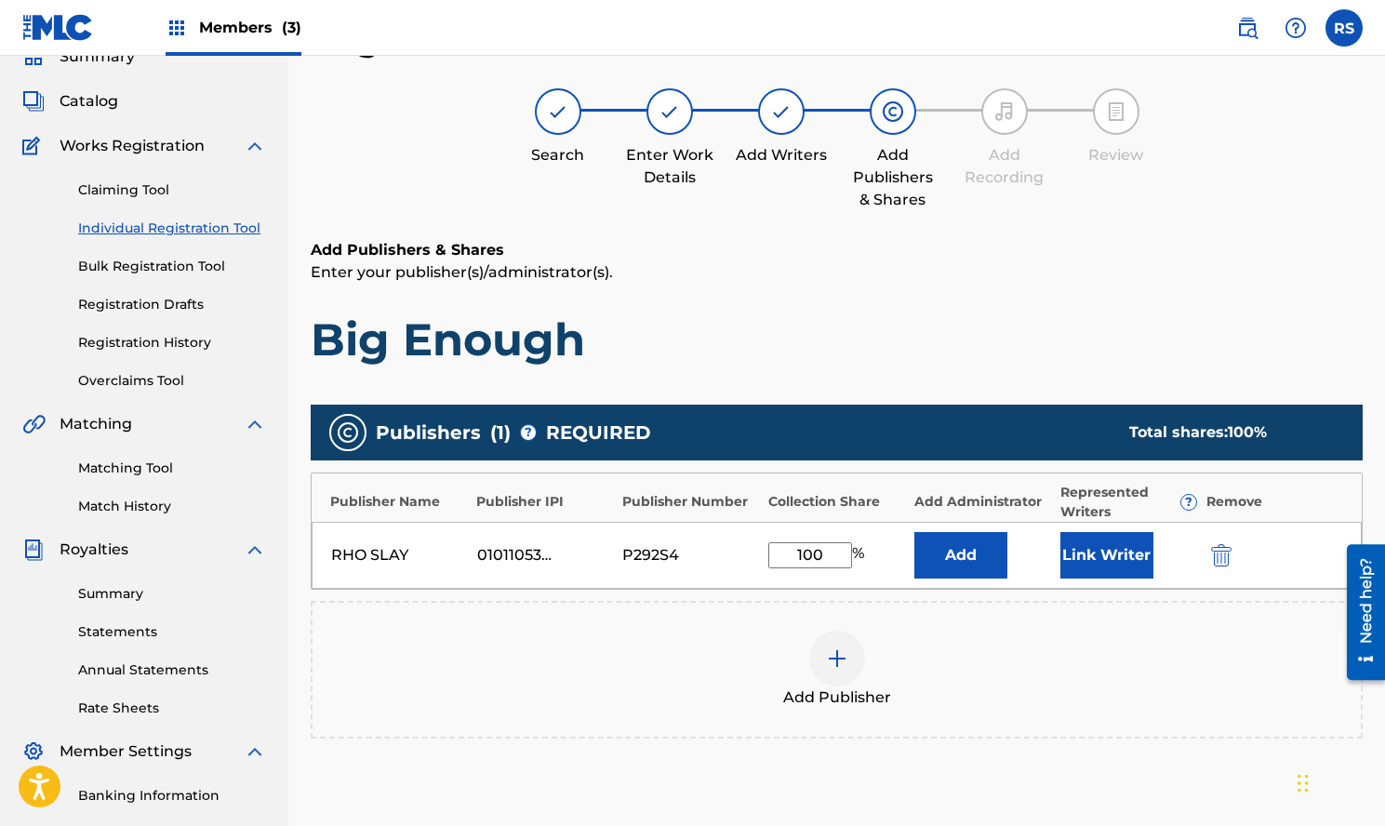
type input "100"
click at [1049, 675] on div "Add Publisher" at bounding box center [837, 670] width 1049 height 78
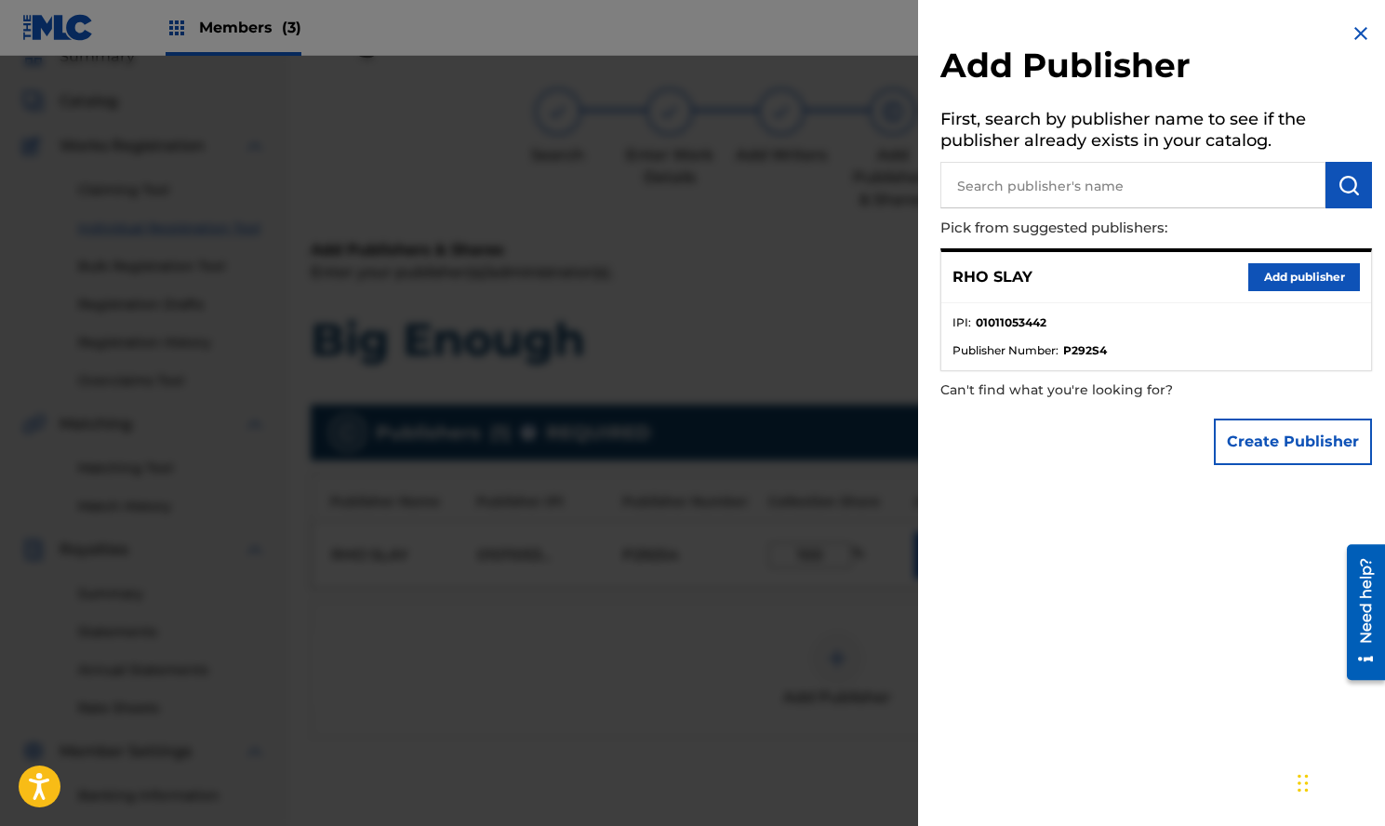
click at [1360, 34] on img at bounding box center [1361, 33] width 22 height 22
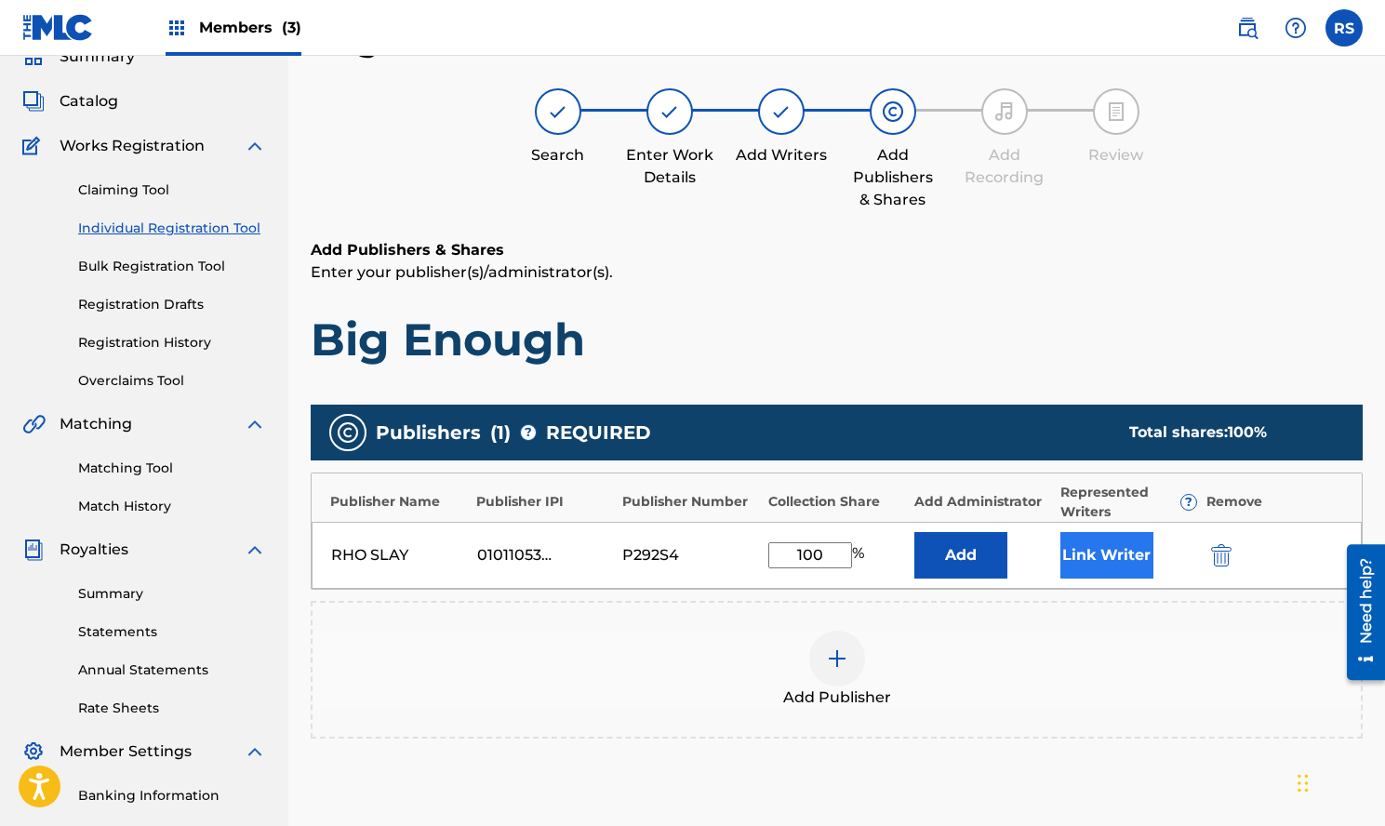
click at [1094, 566] on button "Link Writer" at bounding box center [1107, 555] width 93 height 47
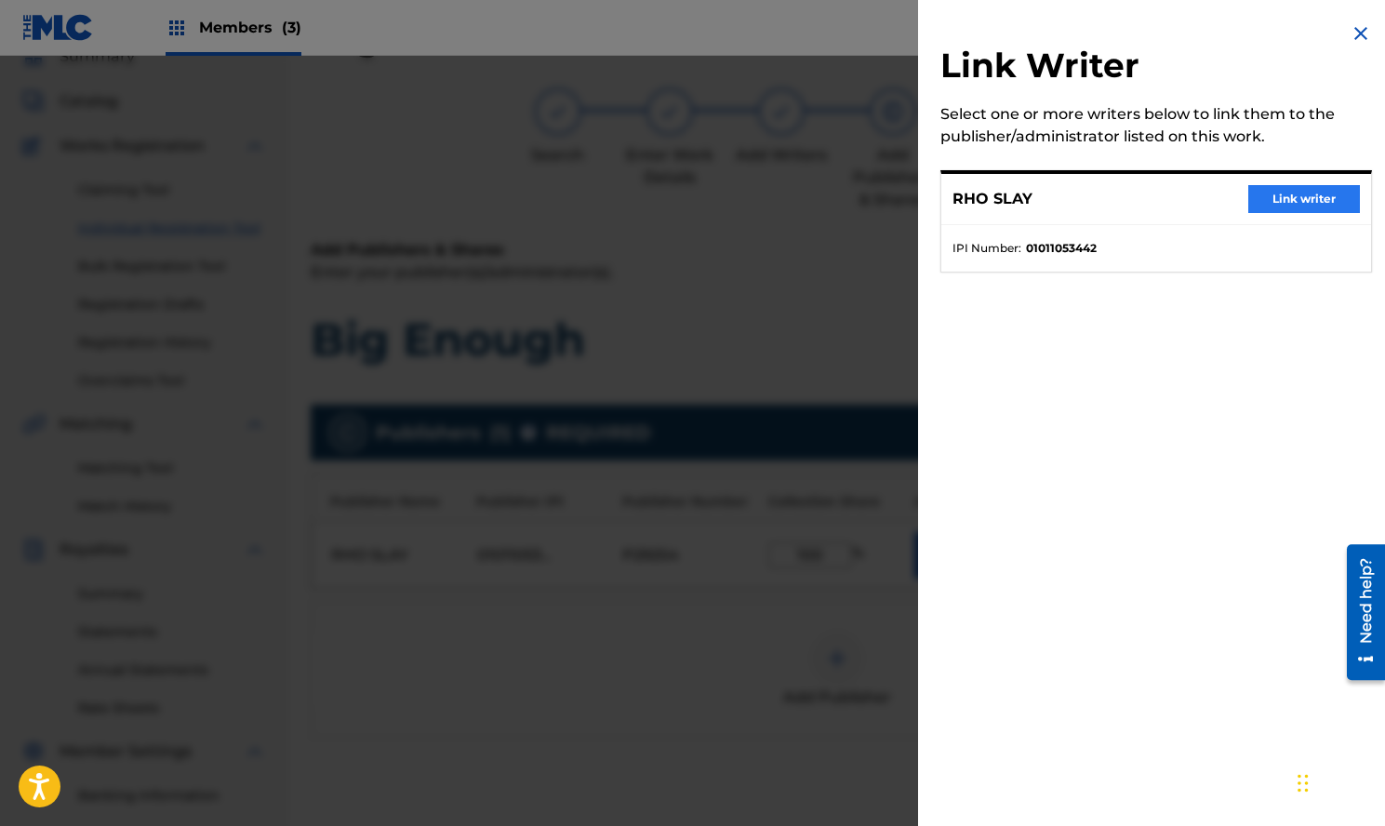
click at [1303, 191] on button "Link writer" at bounding box center [1305, 199] width 112 height 28
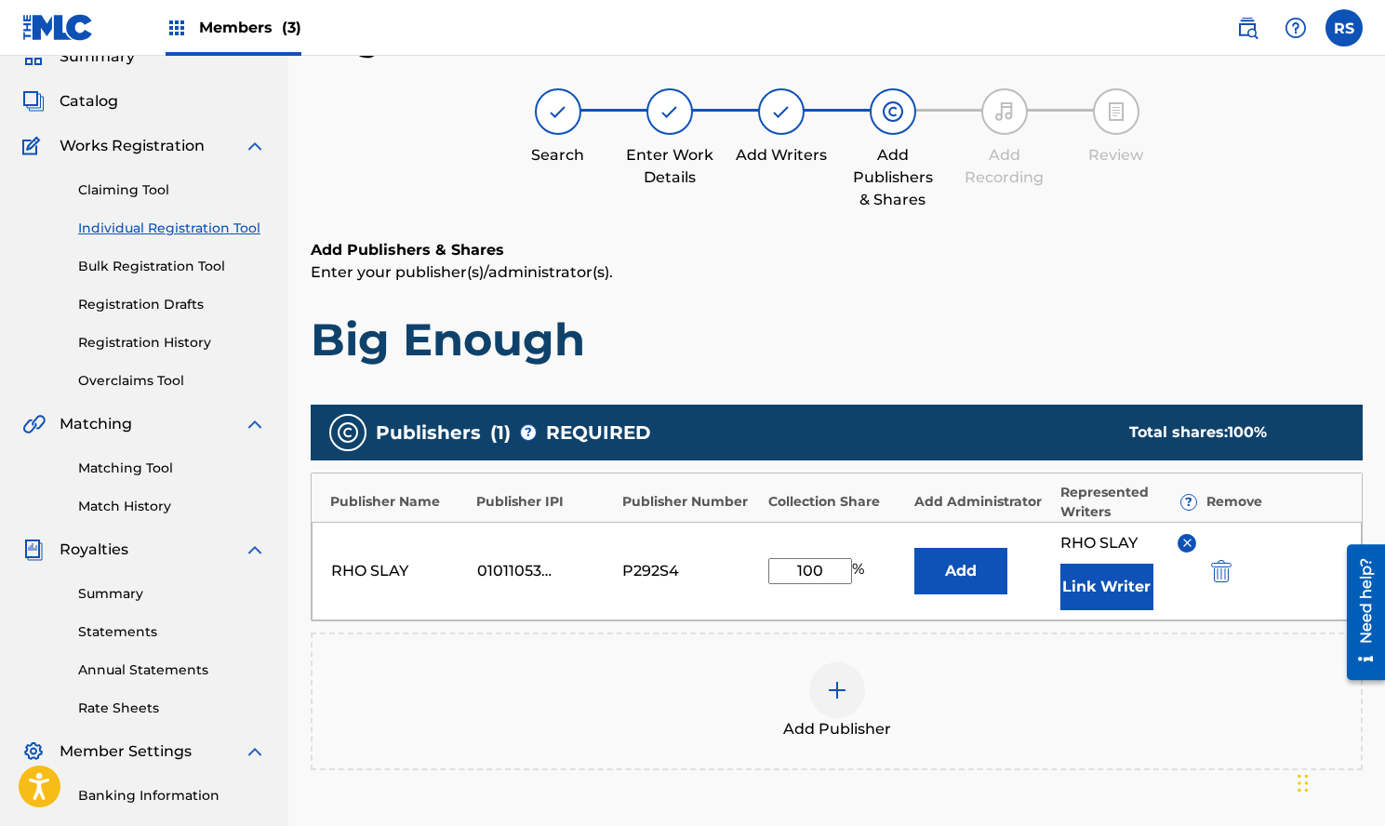
click at [1134, 681] on div "Add Publisher" at bounding box center [837, 701] width 1049 height 78
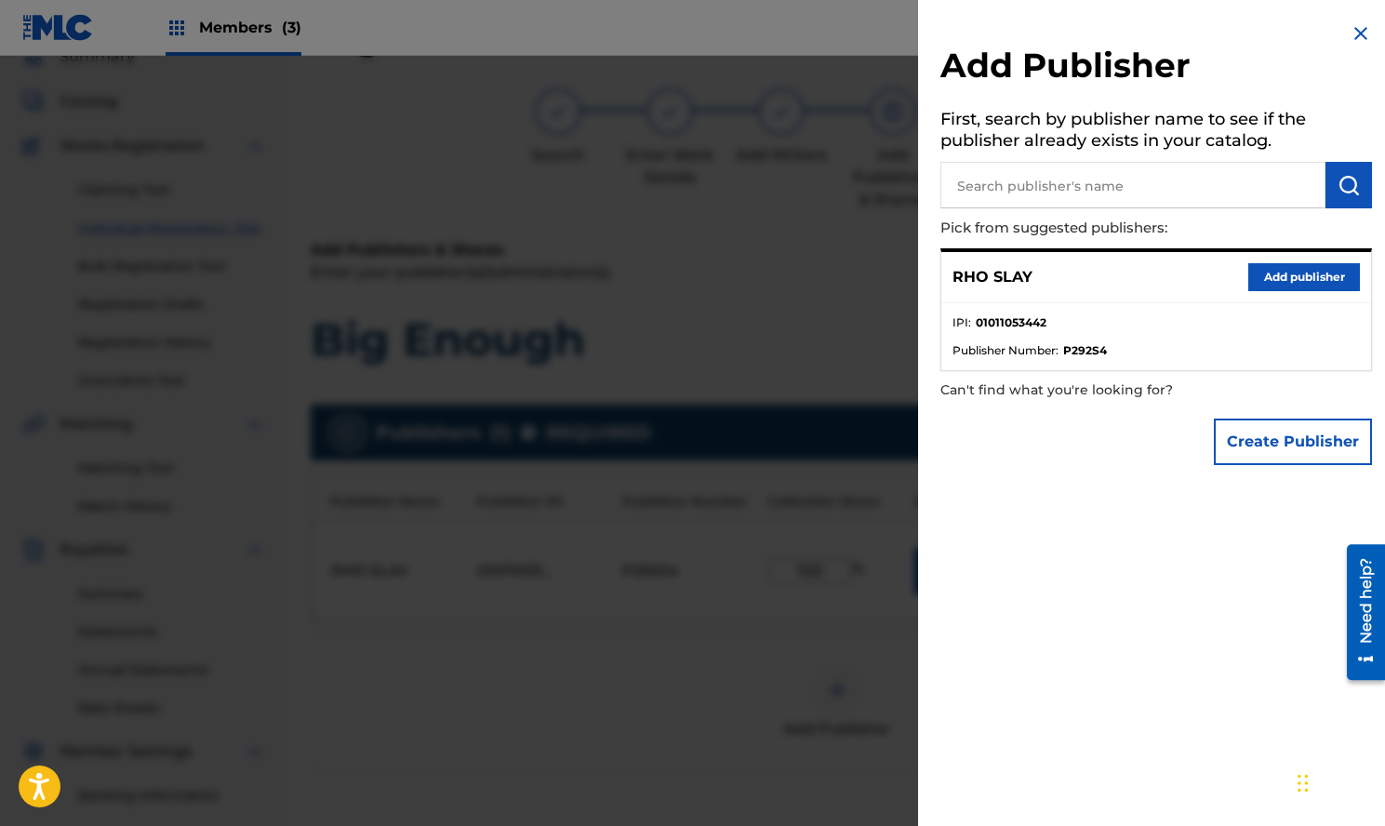
scroll to position [148, 0]
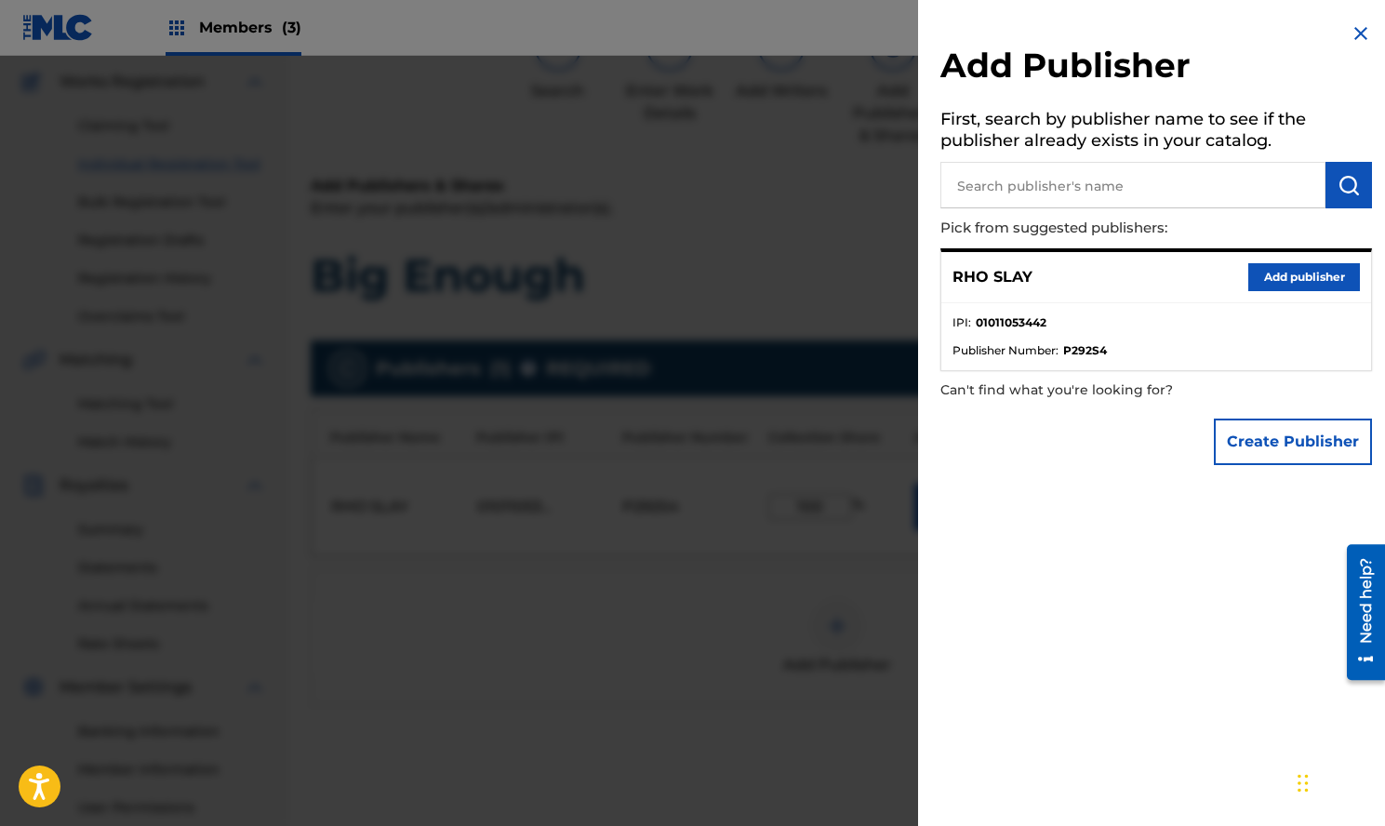
click at [1354, 40] on img at bounding box center [1361, 33] width 22 height 22
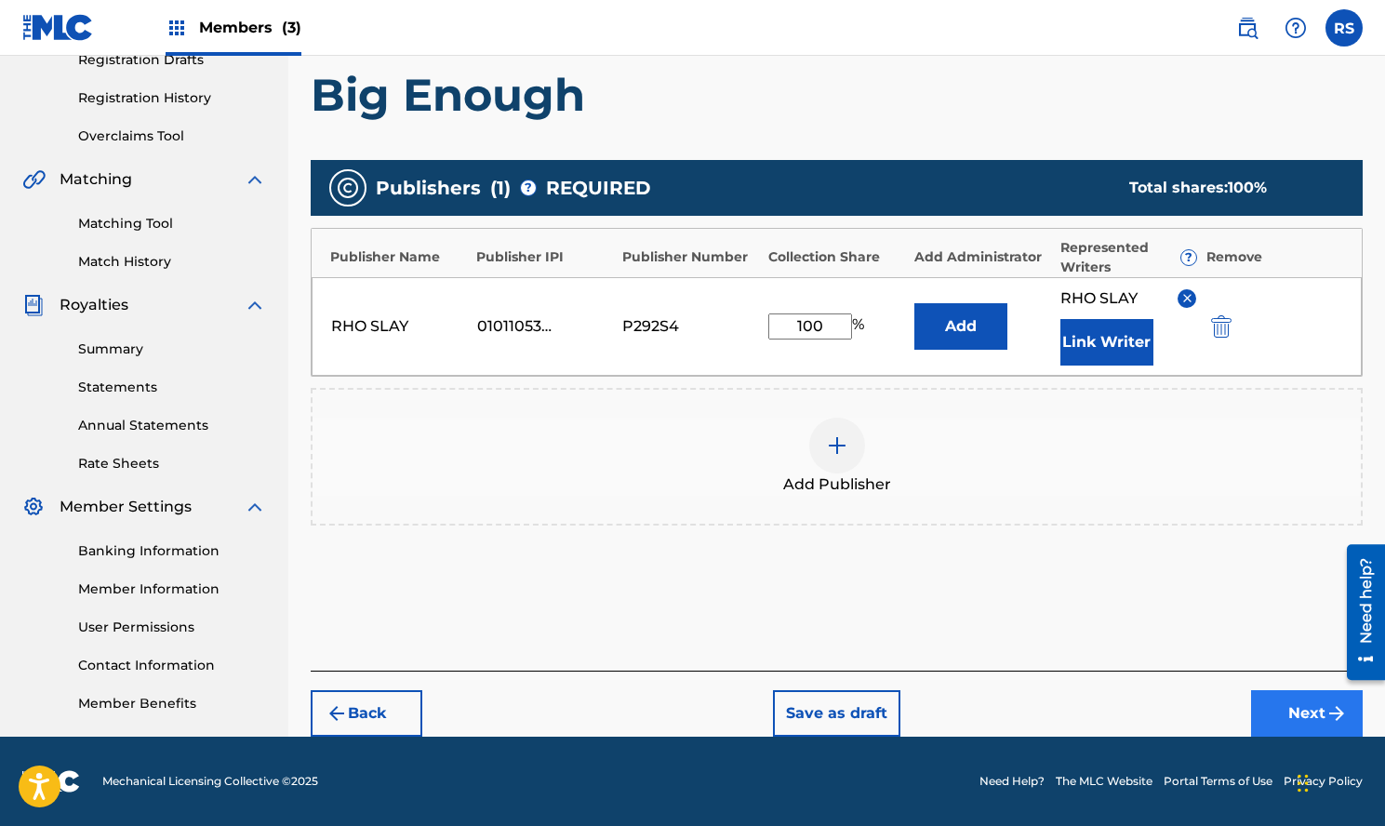
click at [1285, 730] on button "Next" at bounding box center [1307, 713] width 112 height 47
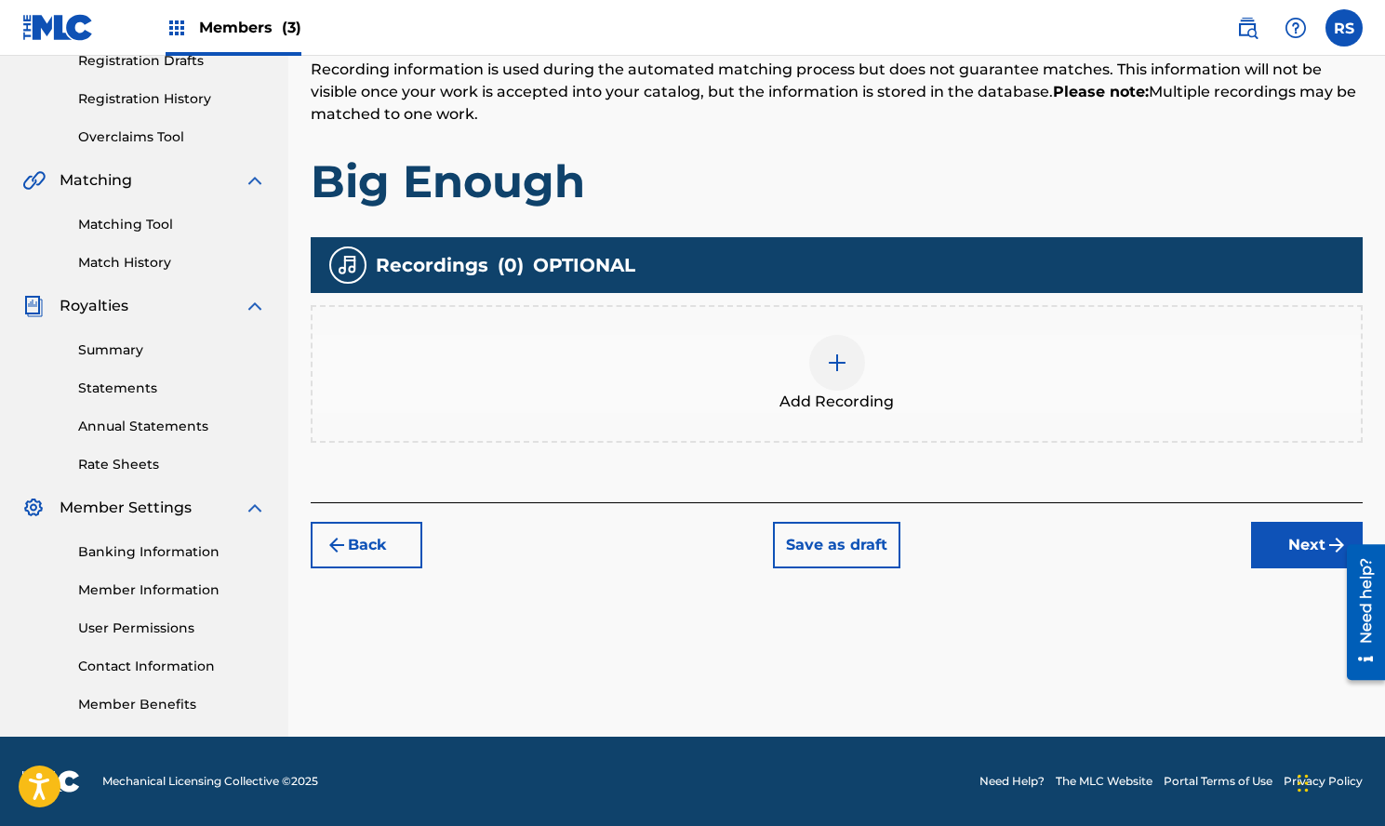
scroll to position [327, 0]
click at [1292, 551] on button "Next" at bounding box center [1307, 545] width 112 height 47
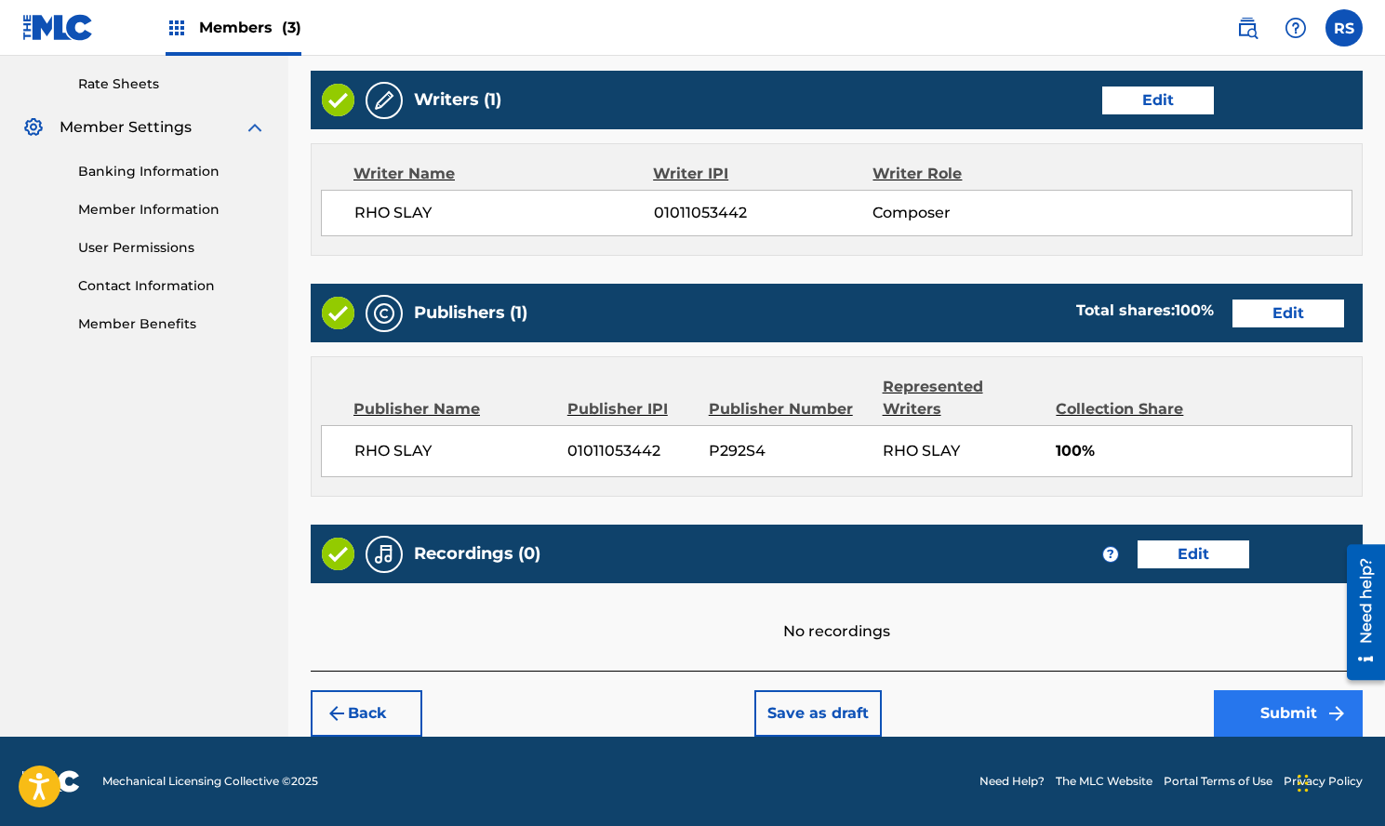
scroll to position [708, 0]
click at [1280, 704] on button "Submit" at bounding box center [1288, 713] width 149 height 47
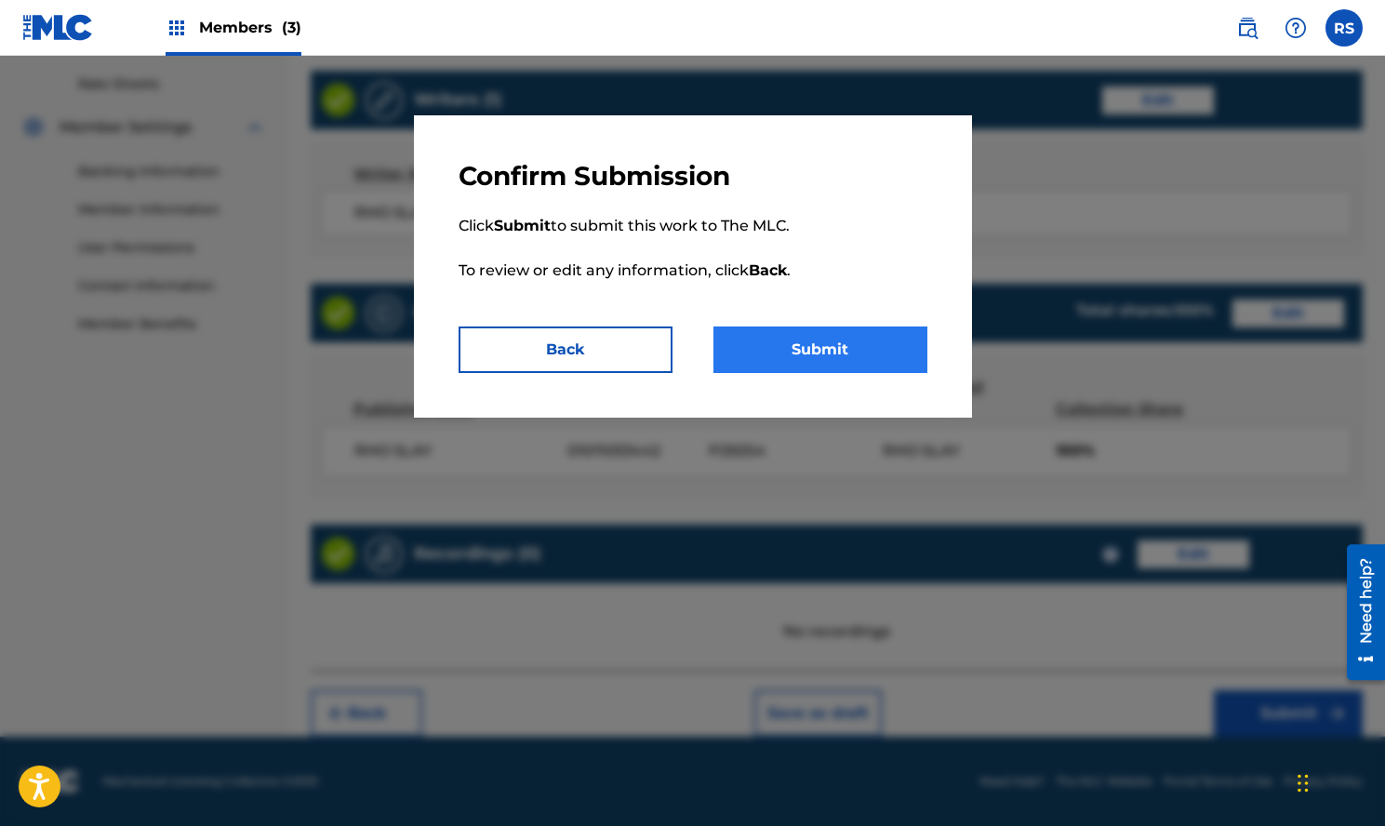
click at [909, 340] on button "Submit" at bounding box center [821, 350] width 214 height 47
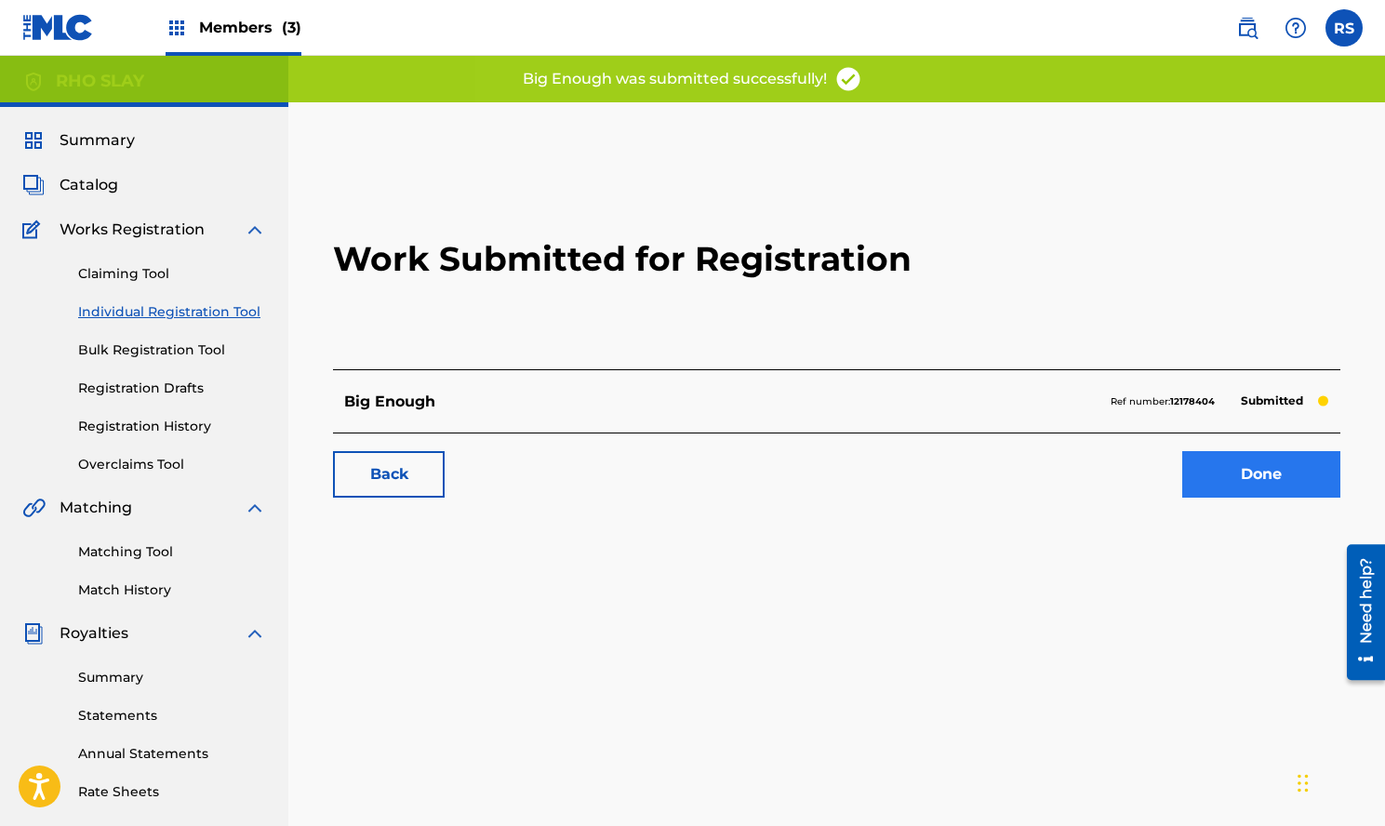
click at [1242, 462] on link "Done" at bounding box center [1262, 474] width 158 height 47
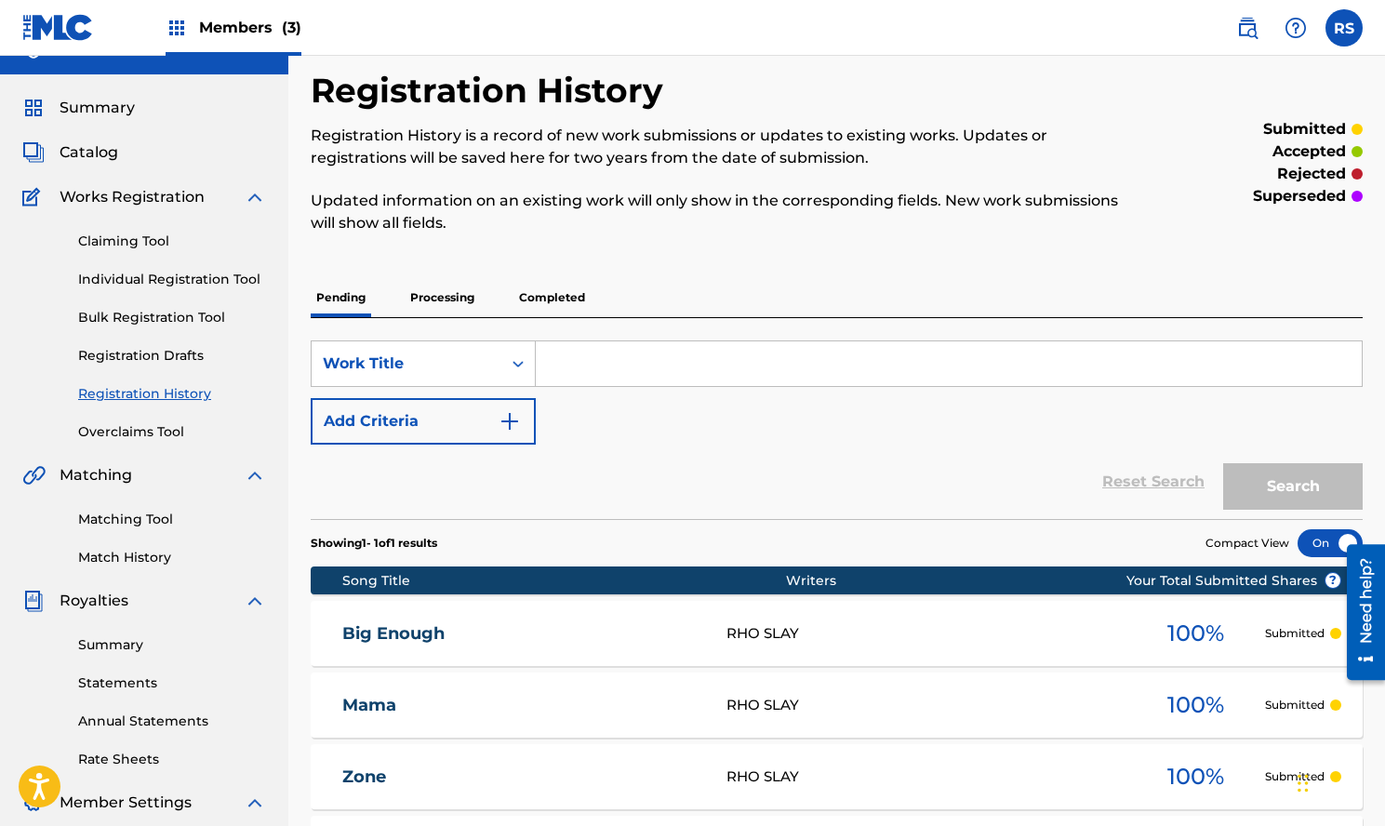
scroll to position [4, 0]
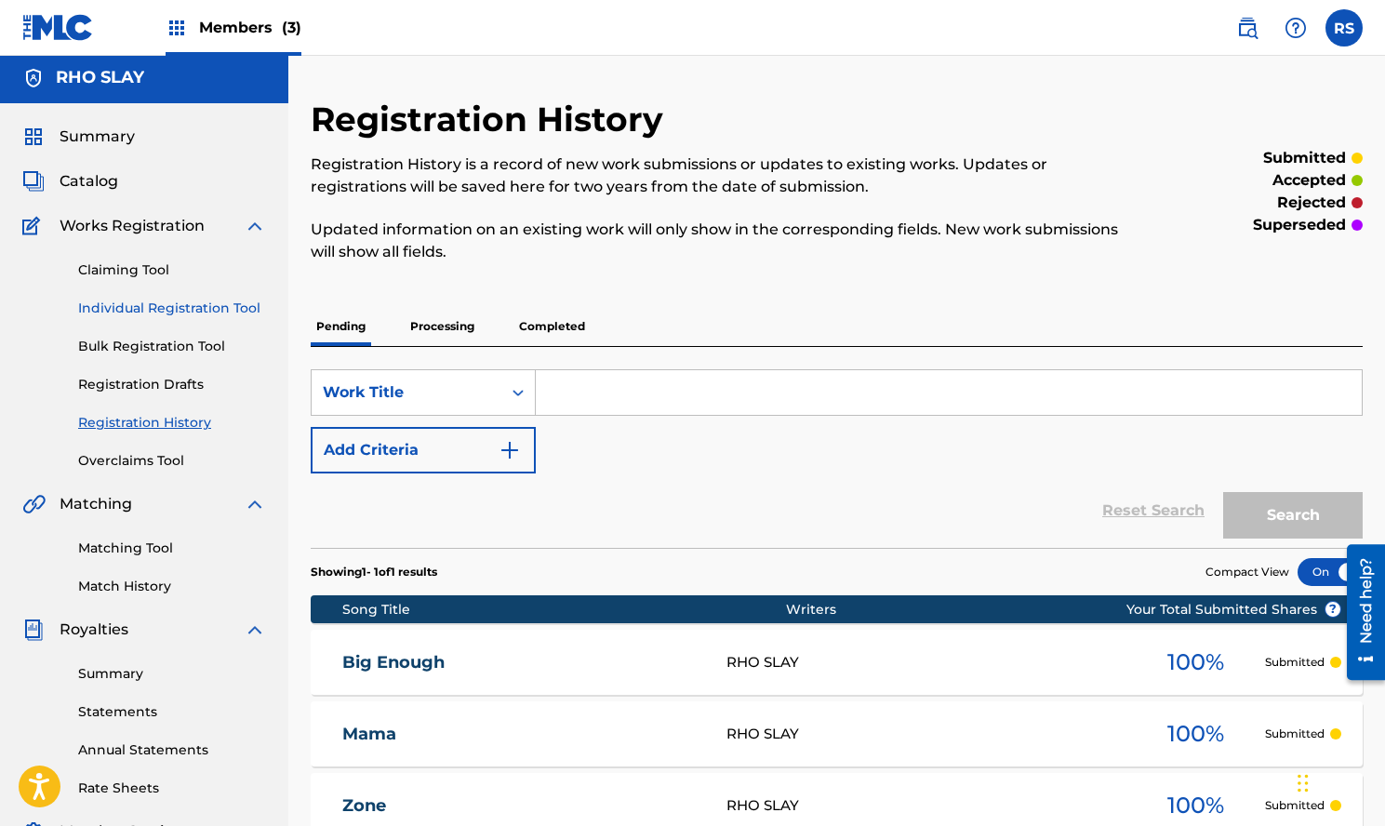
click at [209, 315] on link "Individual Registration Tool" at bounding box center [172, 309] width 188 height 20
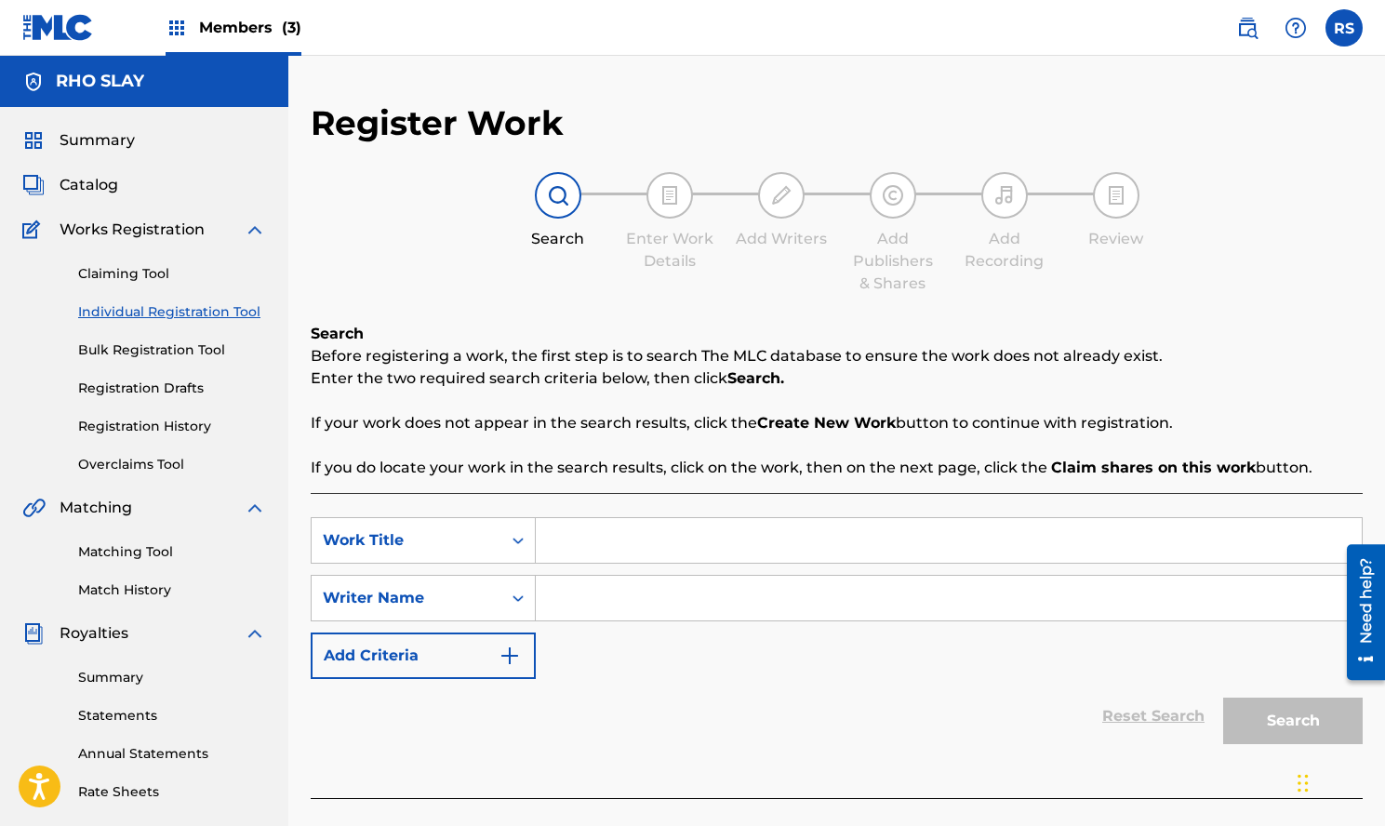
click at [664, 591] on input "Search Form" at bounding box center [949, 598] width 826 height 45
paste input "Rho Slay"
type input "Rho Slay"
click at [653, 537] on input "Search Form" at bounding box center [949, 540] width 826 height 45
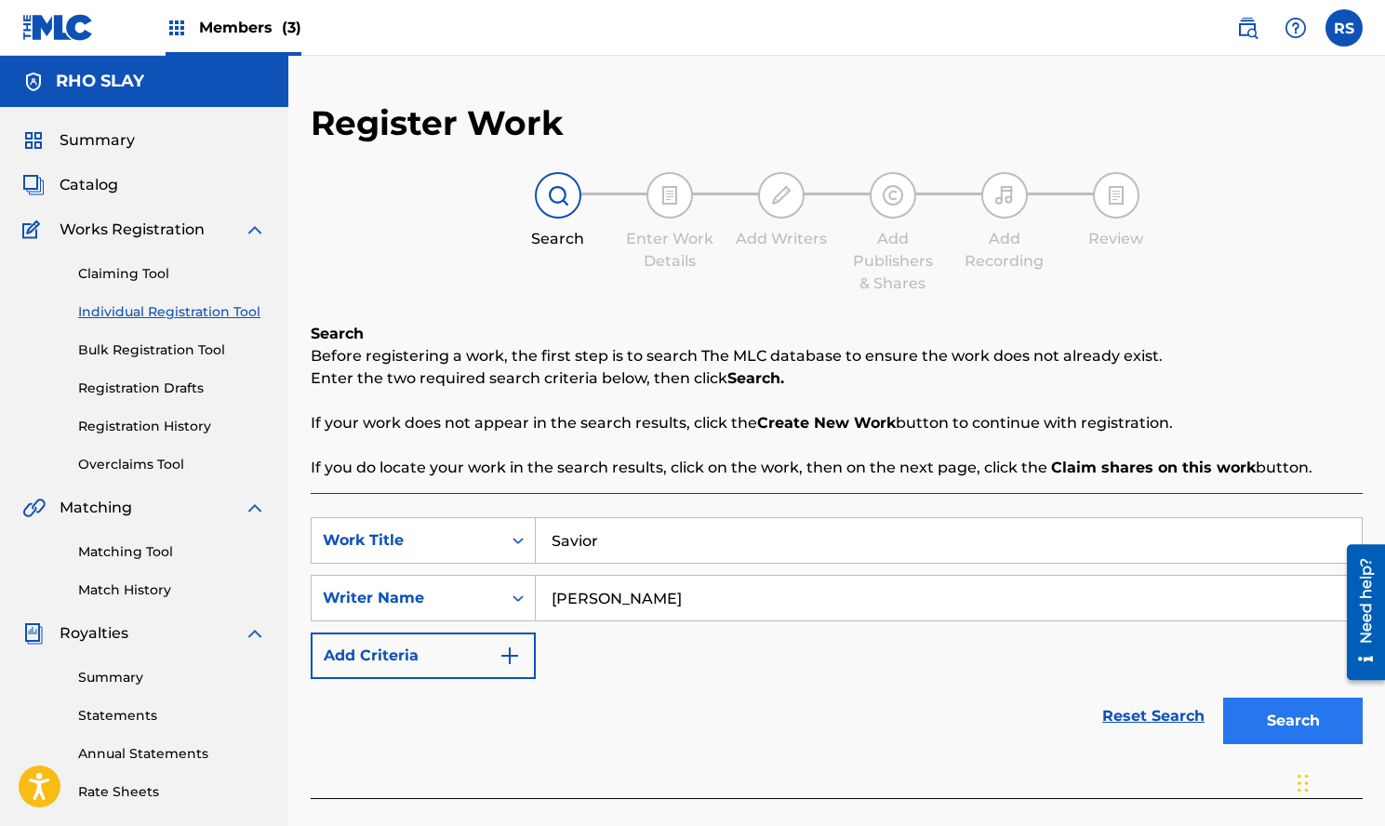
type input "Savior"
click at [1264, 711] on button "Search" at bounding box center [1293, 721] width 140 height 47
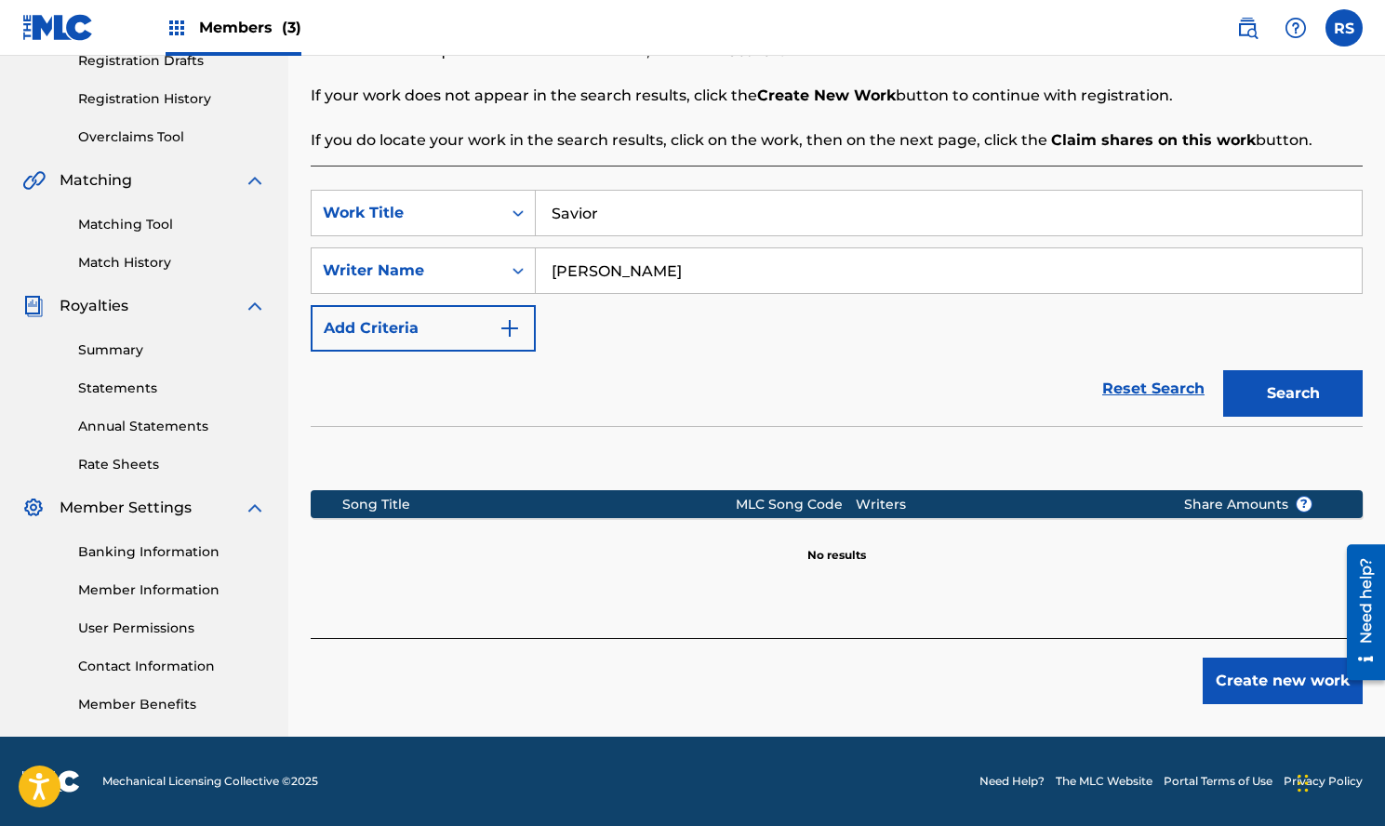
scroll to position [327, 0]
click at [1279, 710] on div "Register Work Search Enter Work Details Add Writers Add Publishers & Shares Add…" at bounding box center [836, 256] width 1097 height 962
click at [1276, 678] on button "Create new work" at bounding box center [1283, 681] width 160 height 47
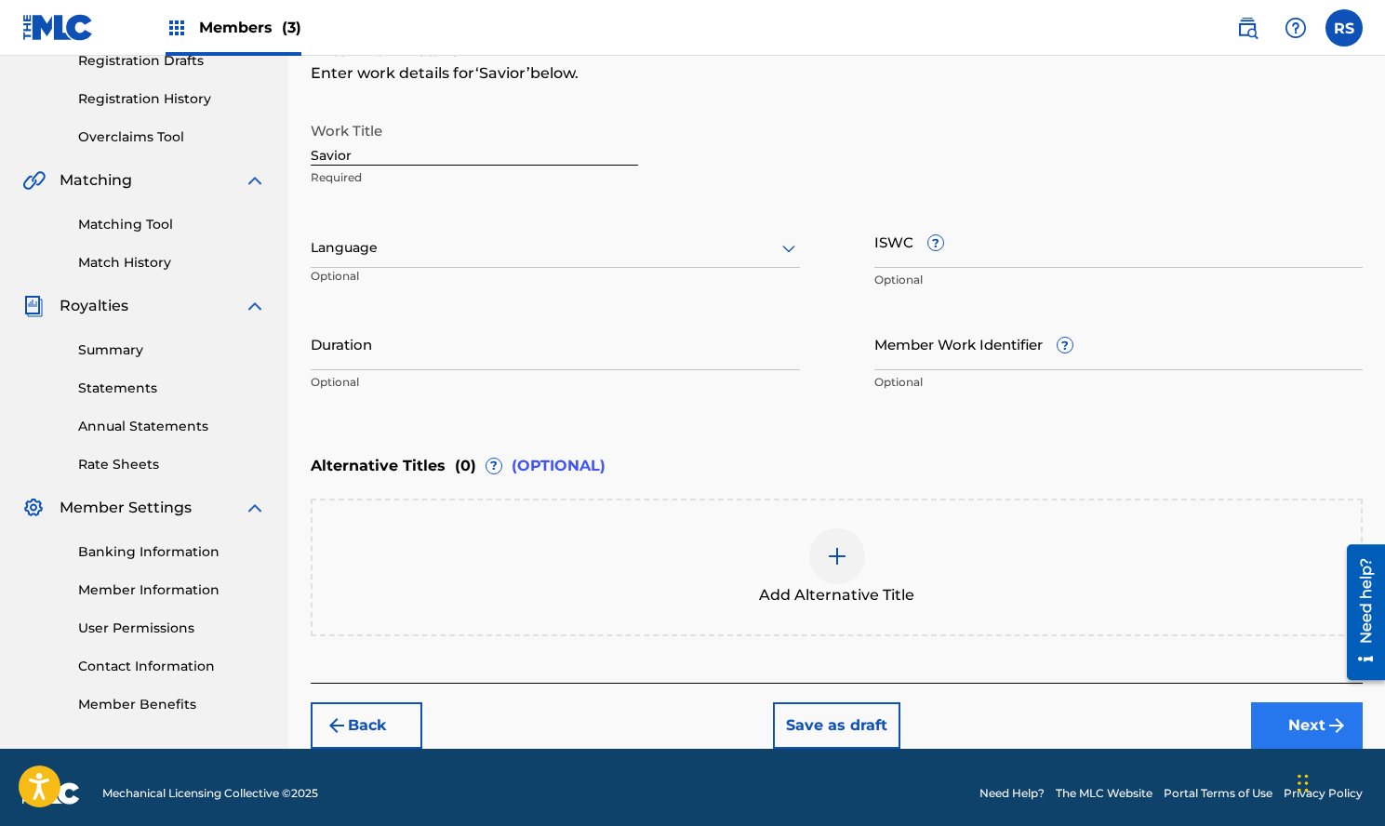
click at [1288, 716] on button "Next" at bounding box center [1307, 725] width 112 height 47
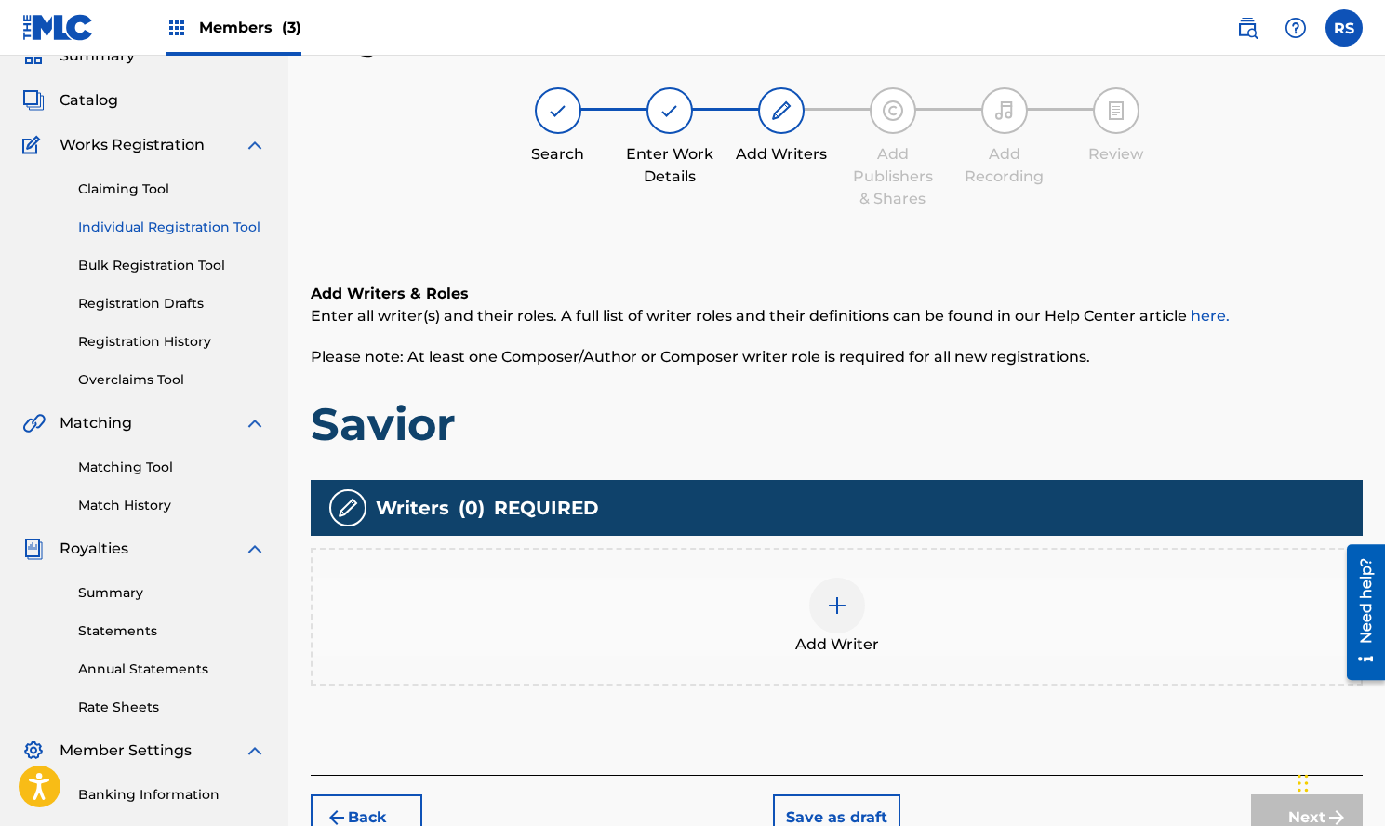
scroll to position [84, 0]
click at [830, 607] on img at bounding box center [837, 606] width 22 height 22
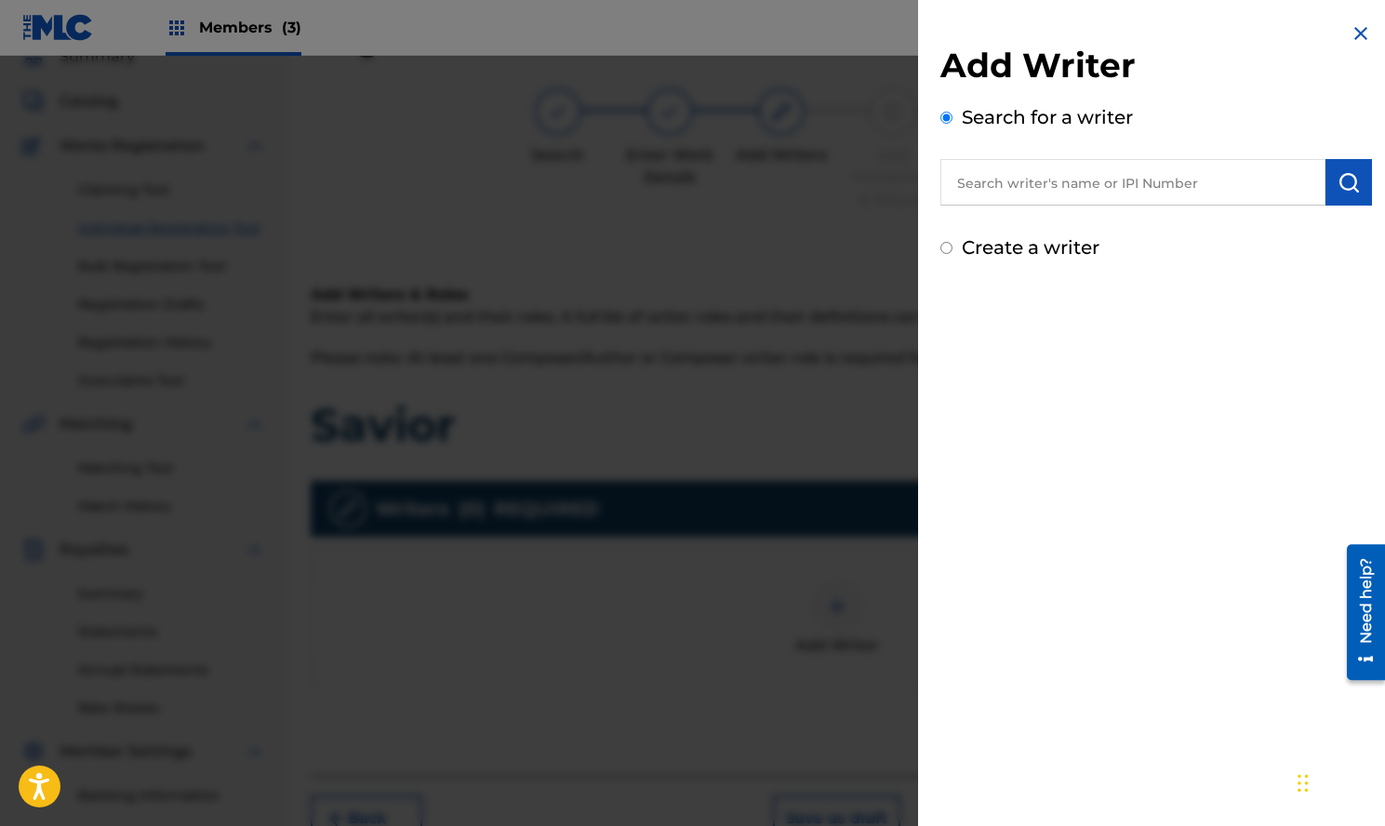
click at [1250, 177] on input "text" at bounding box center [1133, 182] width 385 height 47
paste input "Rho Slay"
type input "Rho Slay"
click at [1348, 167] on button "submit" at bounding box center [1349, 182] width 47 height 47
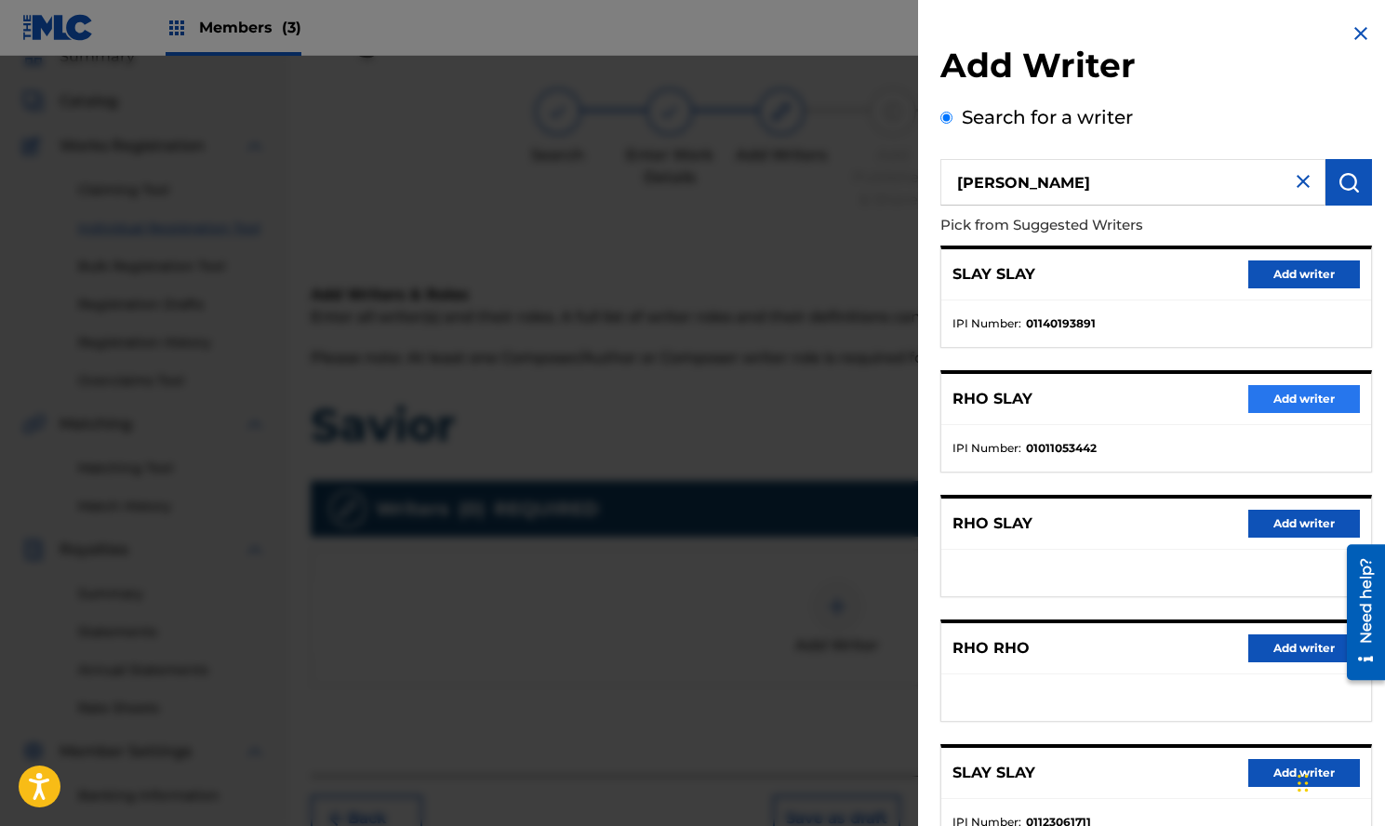
click at [1291, 400] on button "Add writer" at bounding box center [1305, 399] width 112 height 28
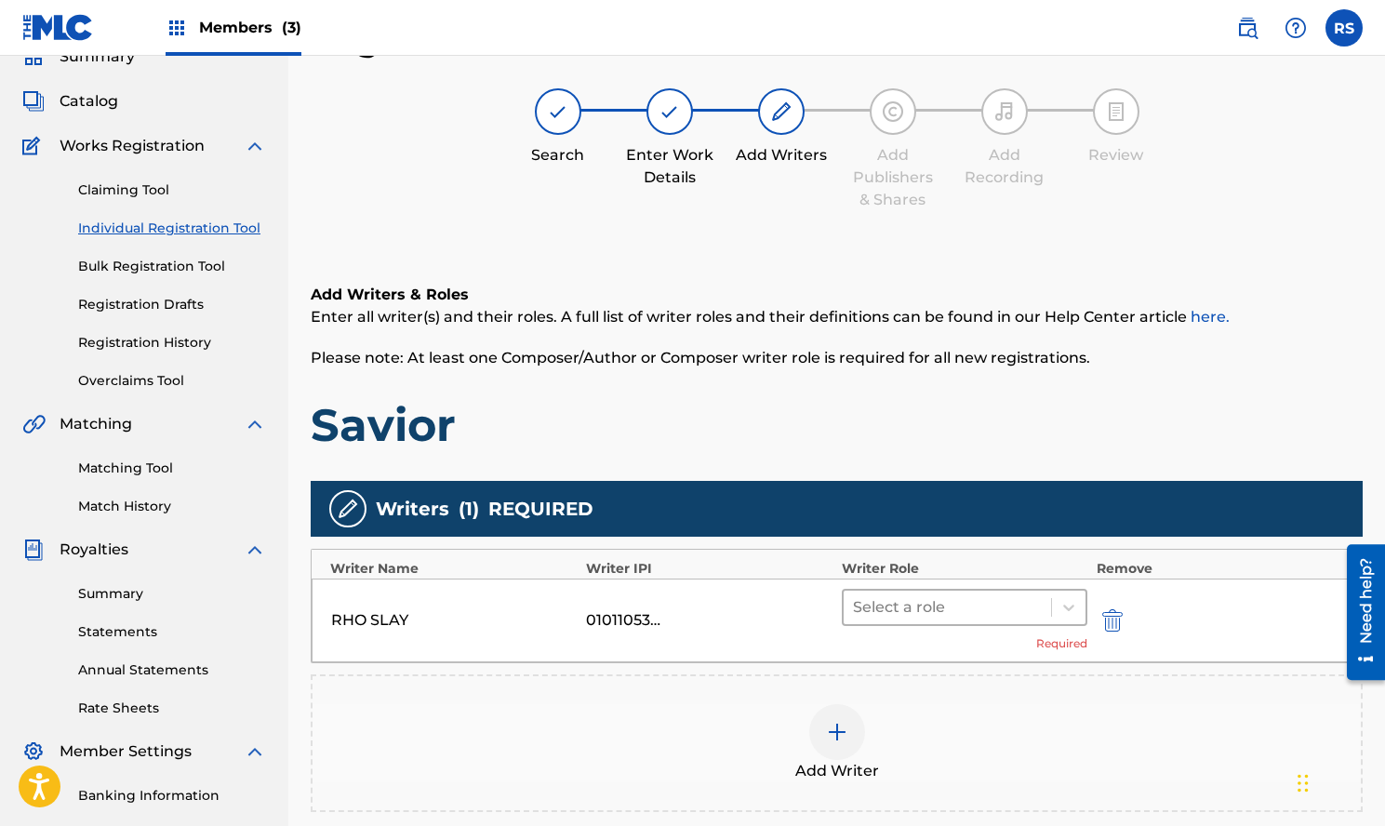
click at [931, 606] on div at bounding box center [947, 608] width 189 height 26
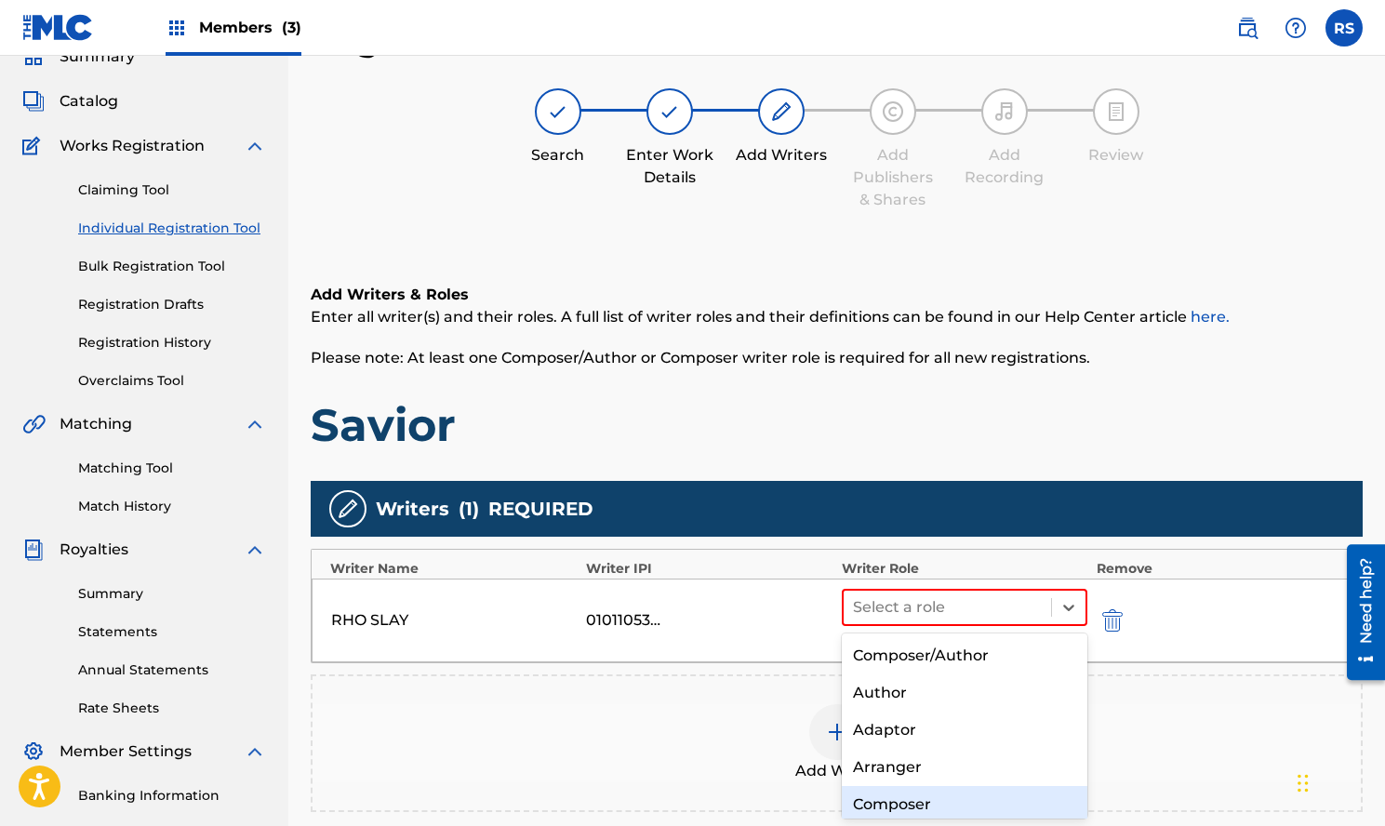
click at [908, 795] on div "Composer" at bounding box center [965, 804] width 246 height 37
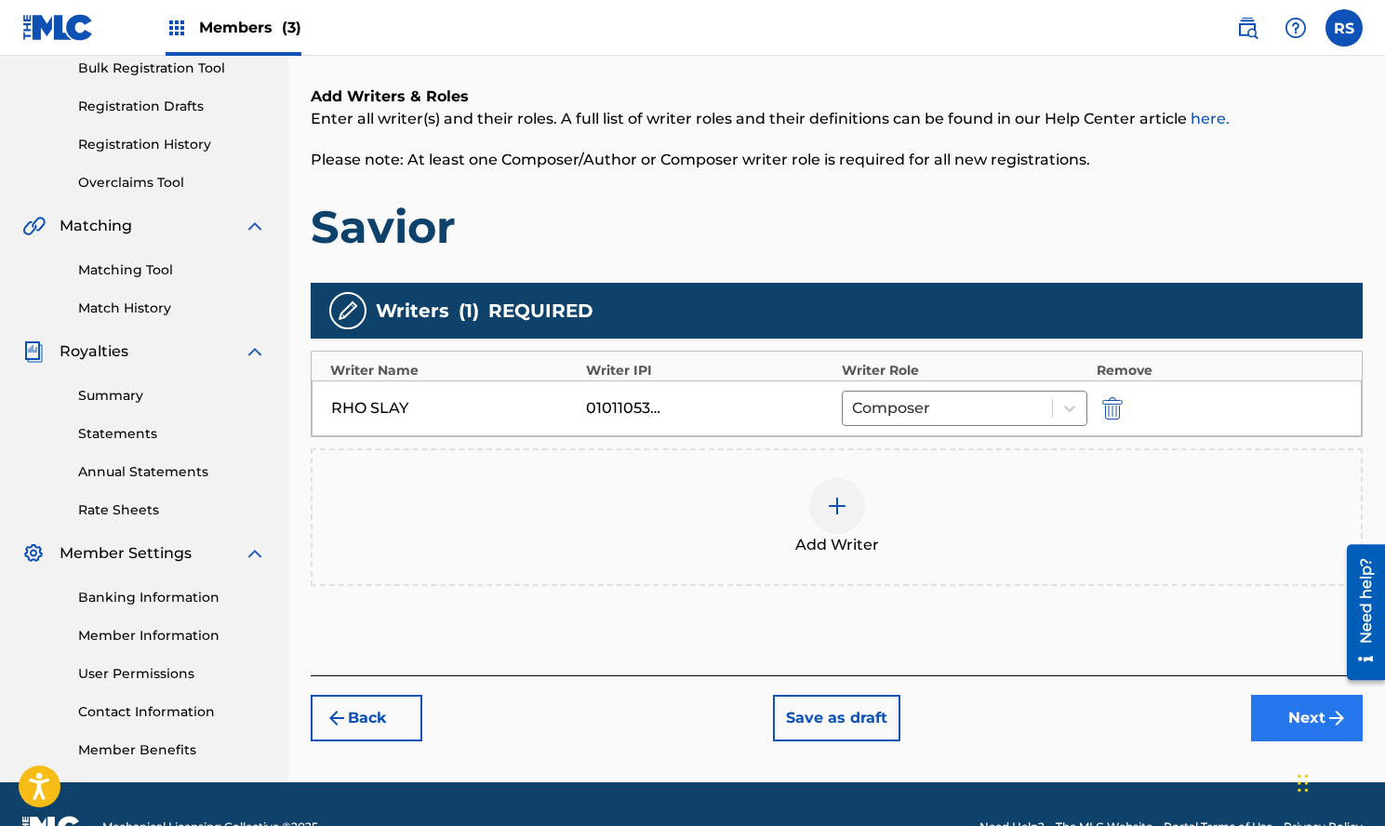
click at [1273, 718] on button "Next" at bounding box center [1307, 718] width 112 height 47
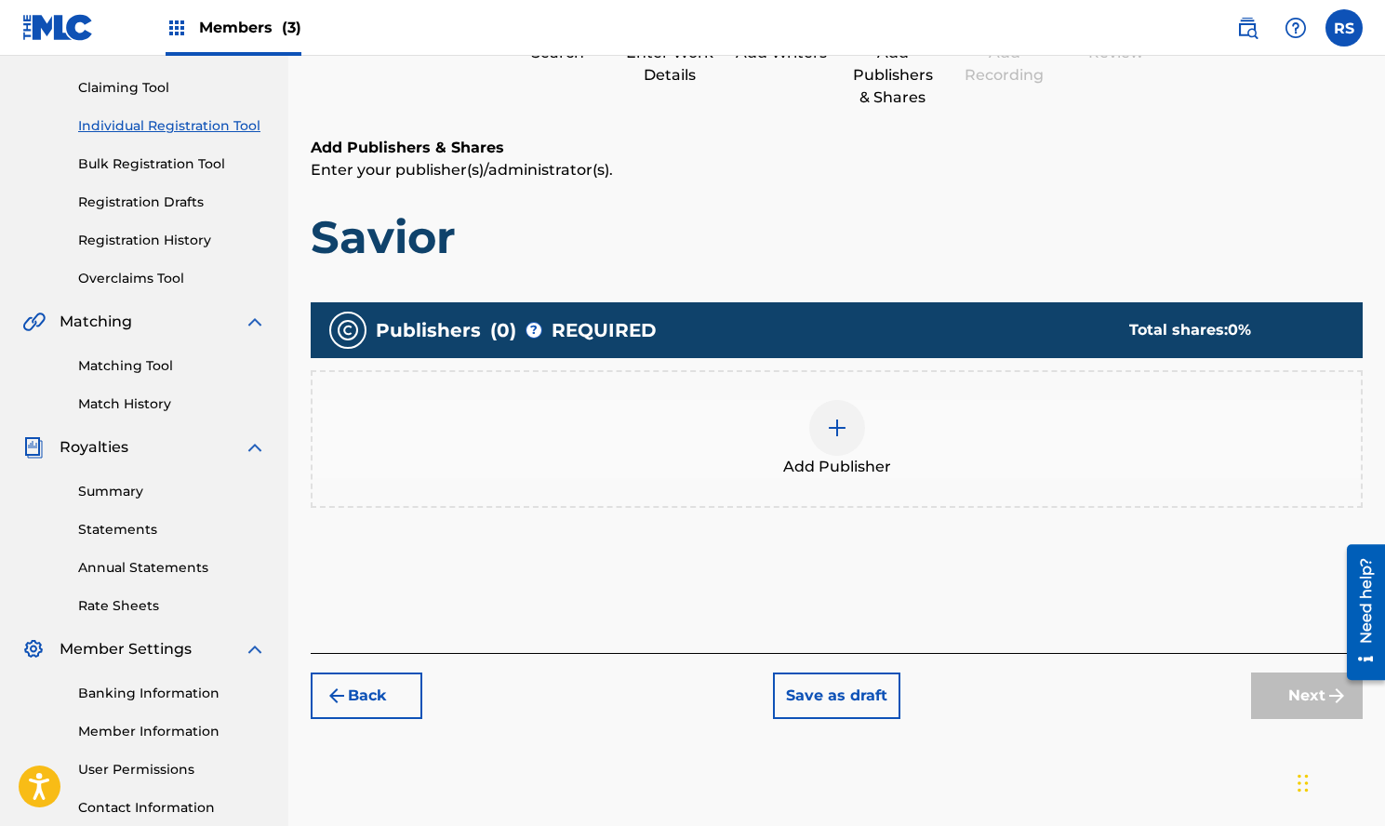
scroll to position [230, 0]
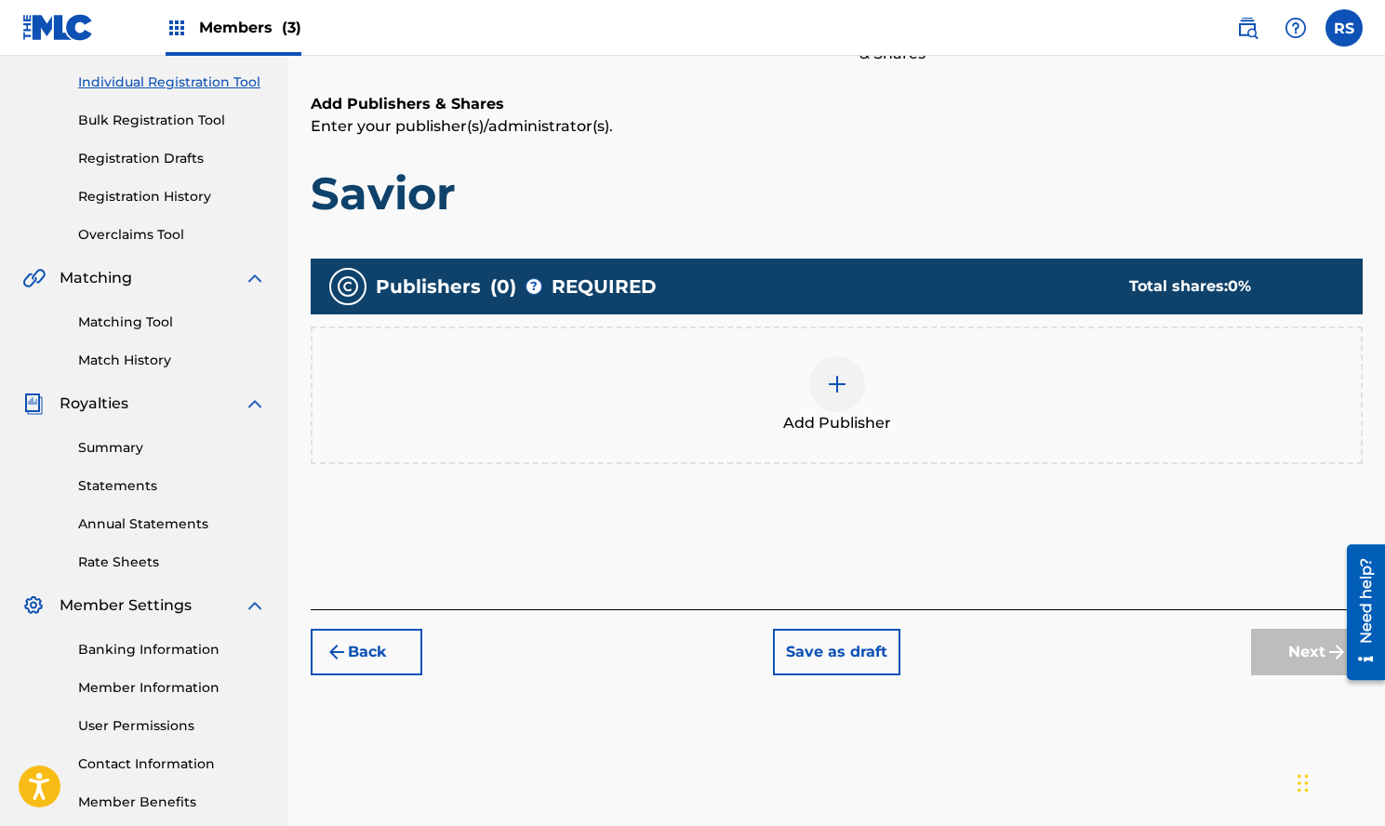
click at [852, 386] on div at bounding box center [837, 384] width 56 height 56
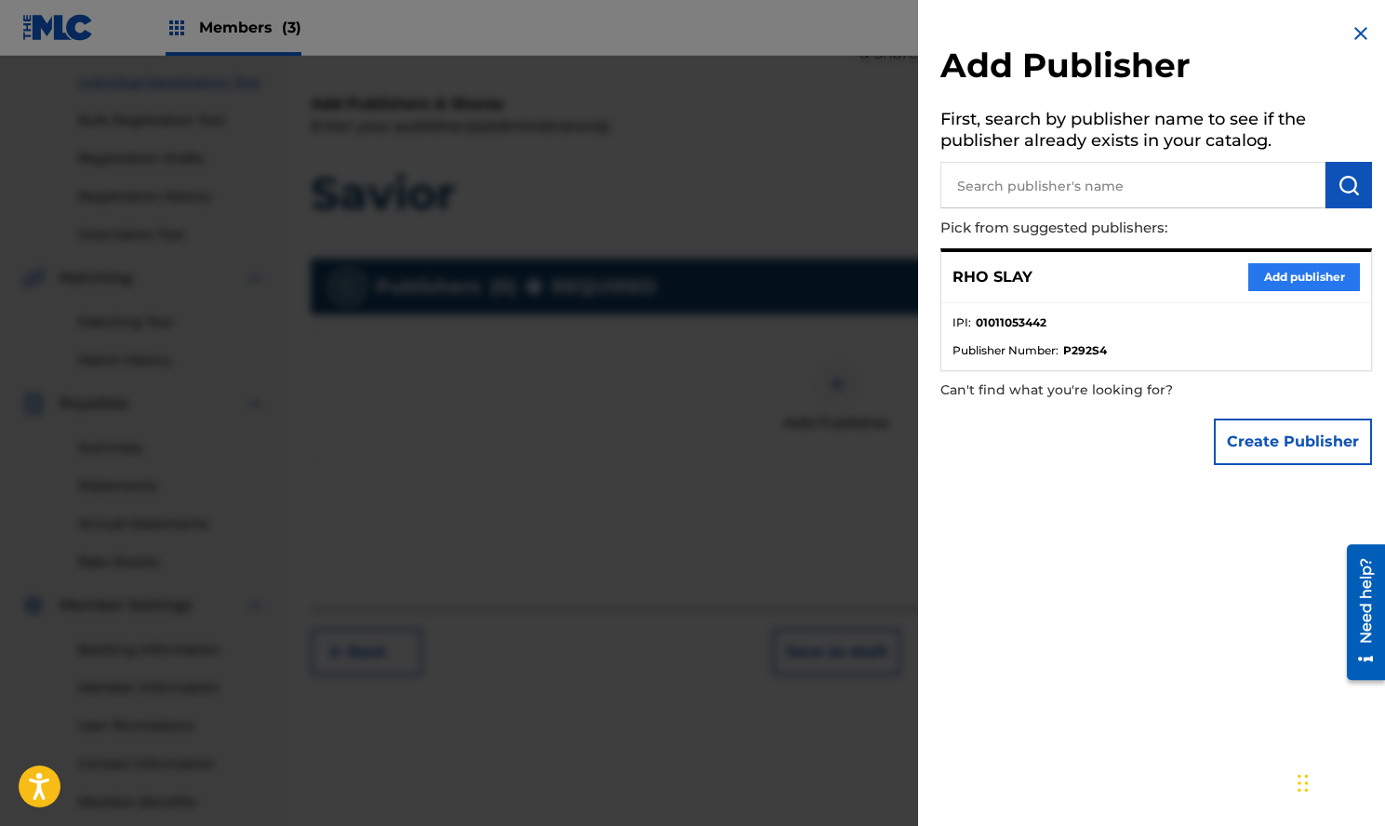
click at [1255, 276] on button "Add publisher" at bounding box center [1305, 277] width 112 height 28
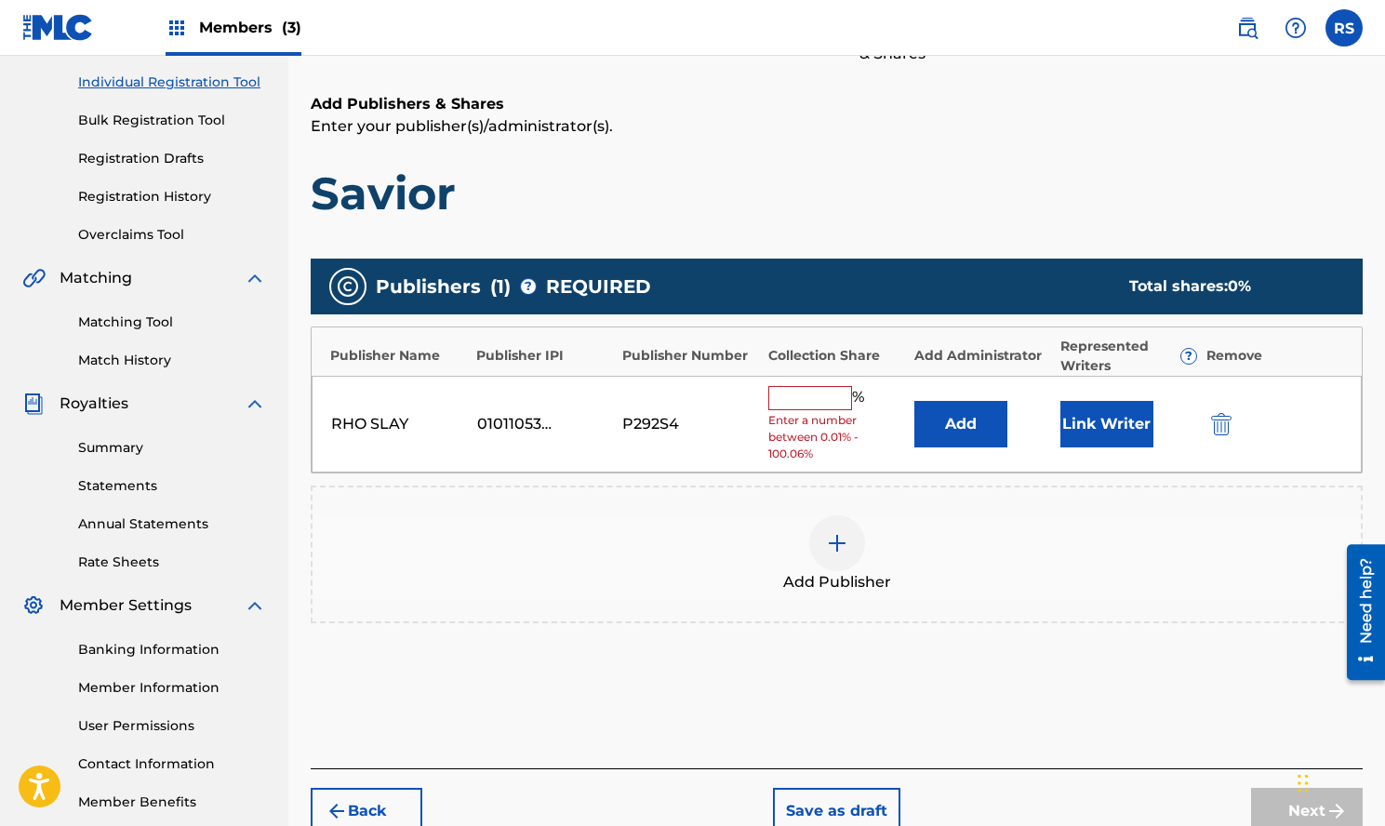
click at [843, 394] on input "text" at bounding box center [811, 398] width 84 height 24
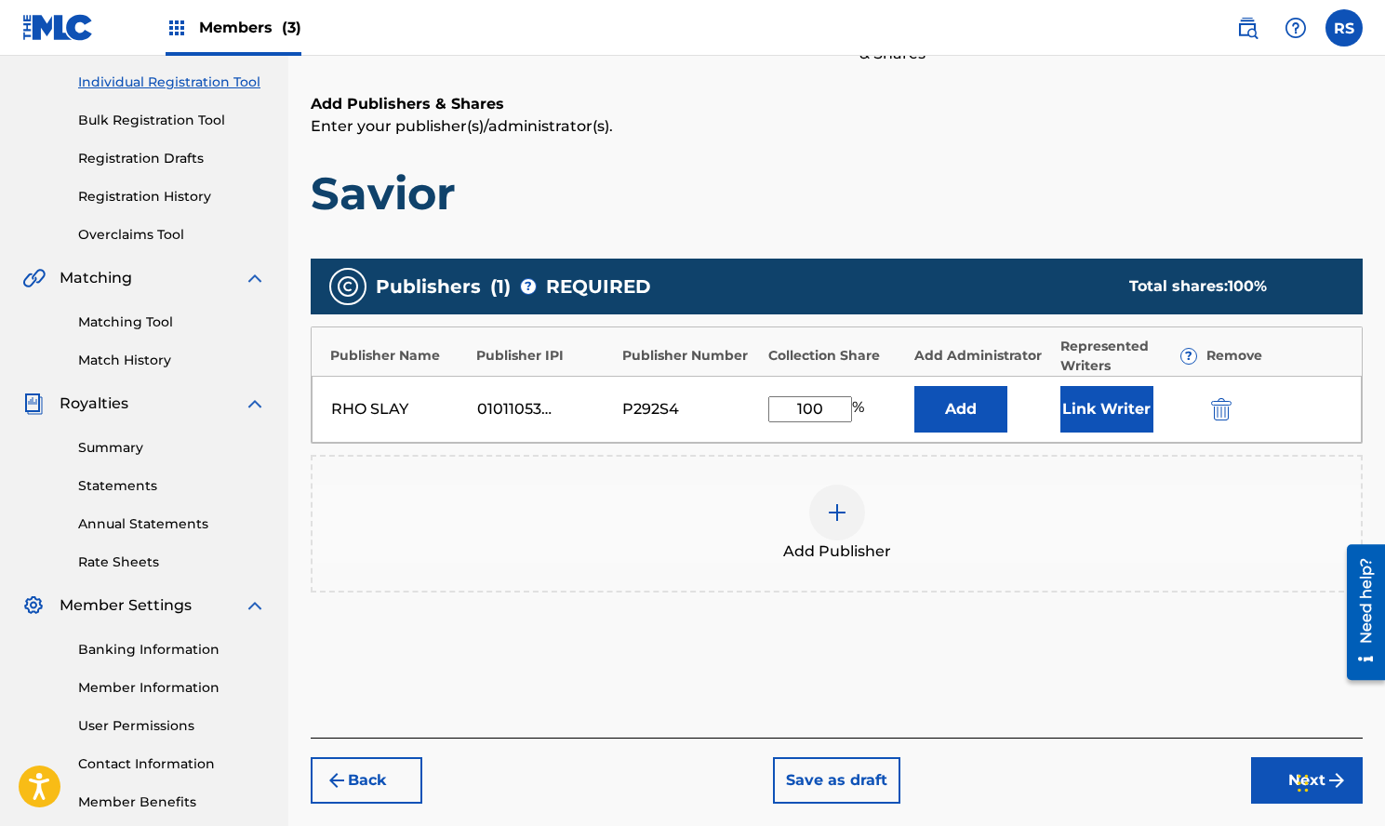
type input "100"
click at [1065, 467] on div "Add Publisher" at bounding box center [837, 524] width 1052 height 138
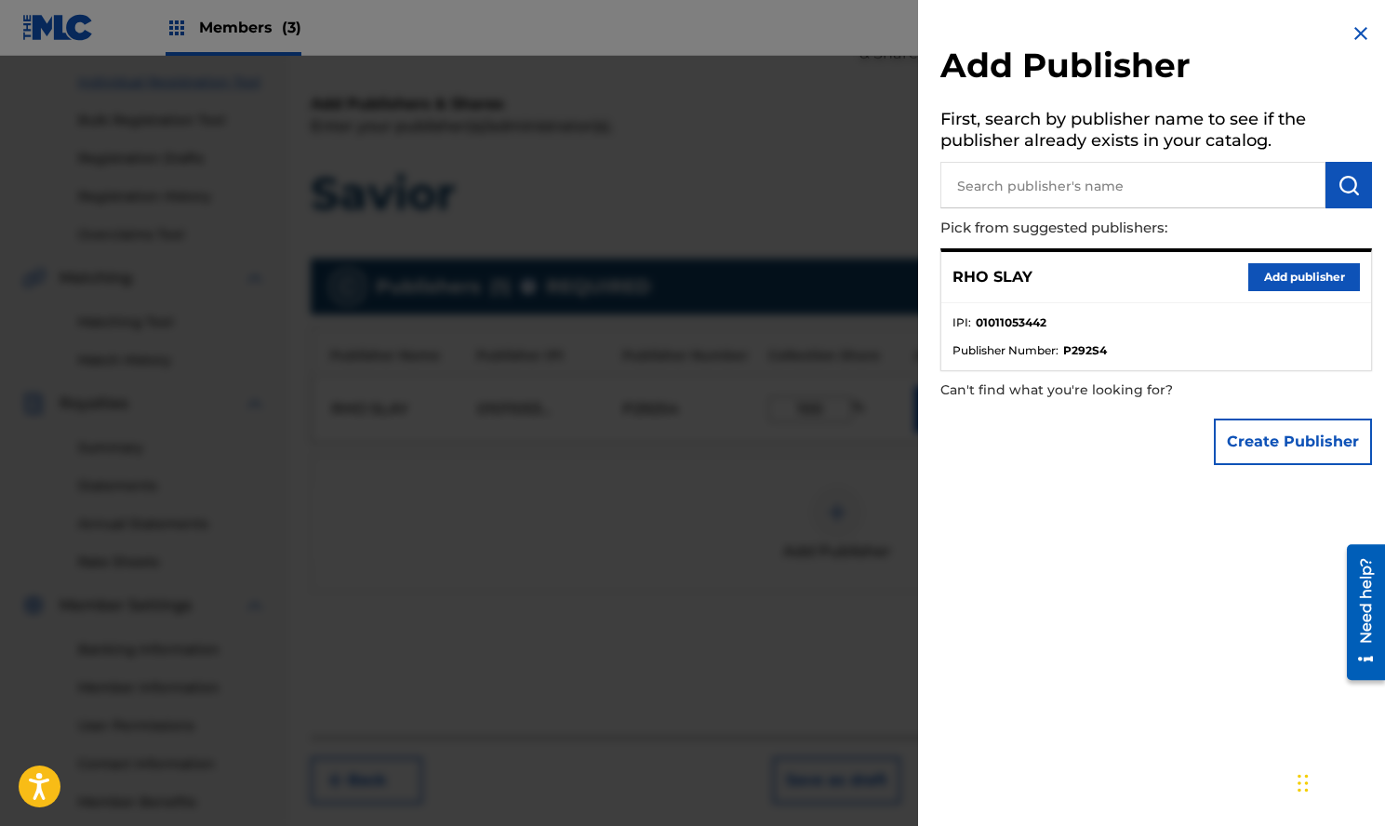
click at [773, 532] on div at bounding box center [692, 469] width 1385 height 826
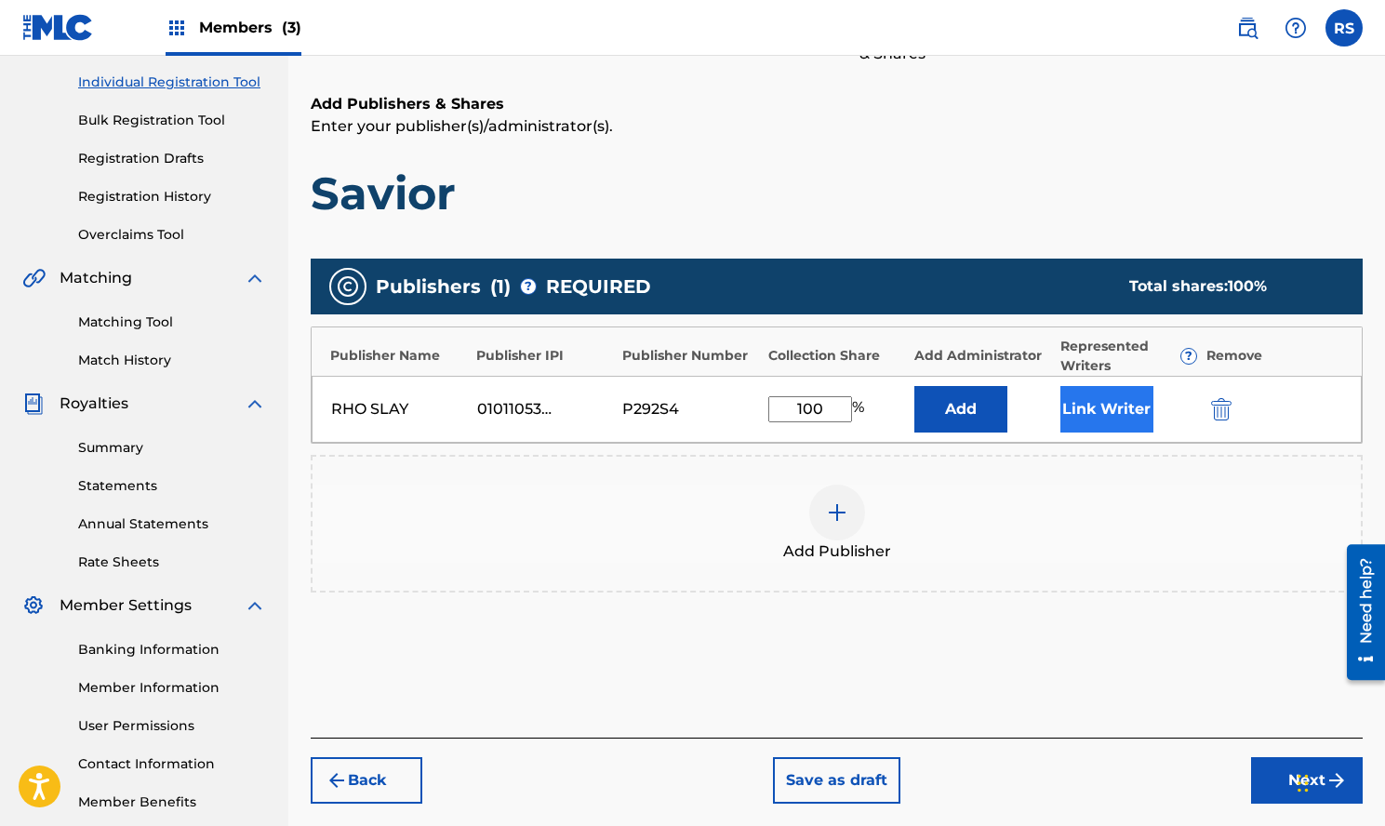
click at [1100, 417] on button "Link Writer" at bounding box center [1107, 409] width 93 height 47
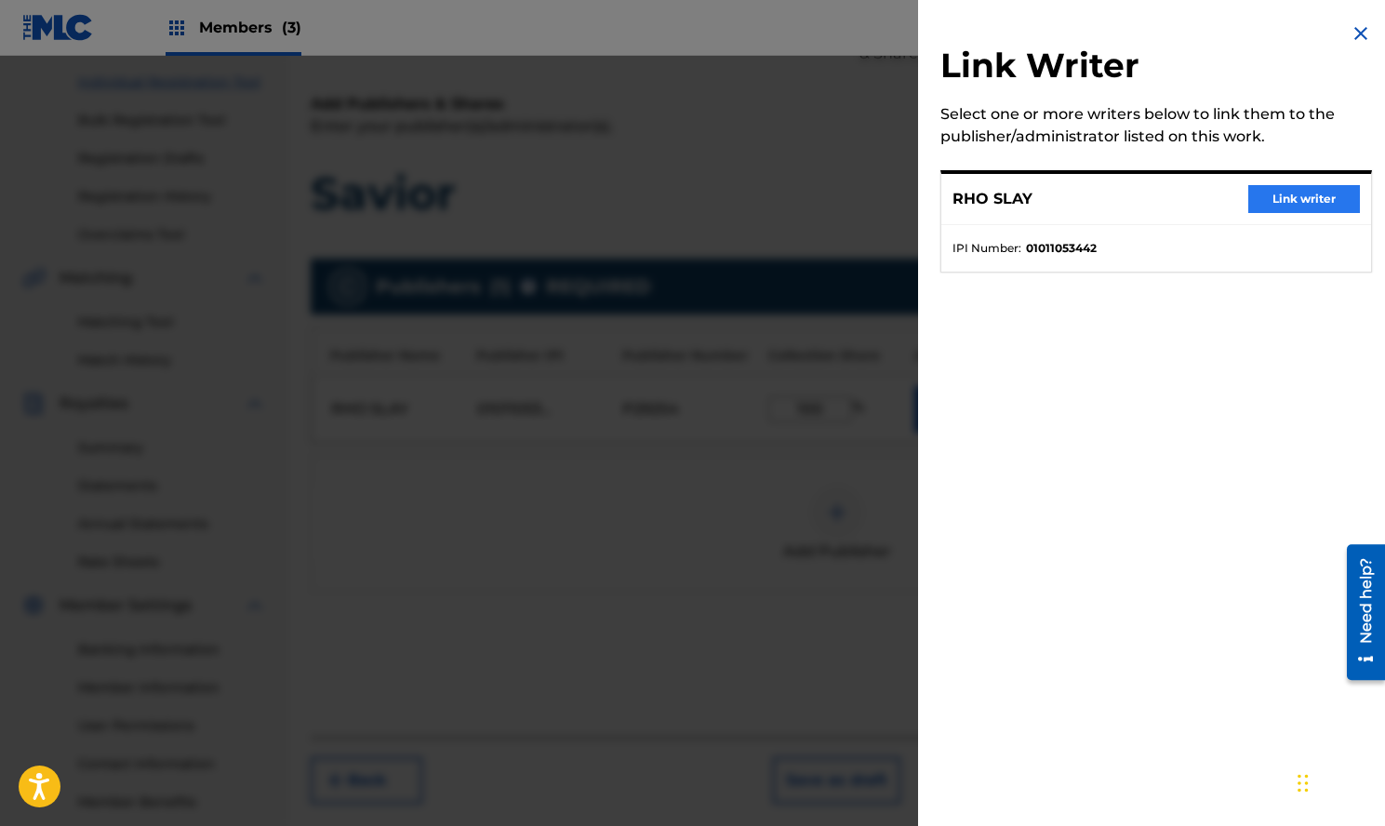
click at [1276, 204] on button "Link writer" at bounding box center [1305, 199] width 112 height 28
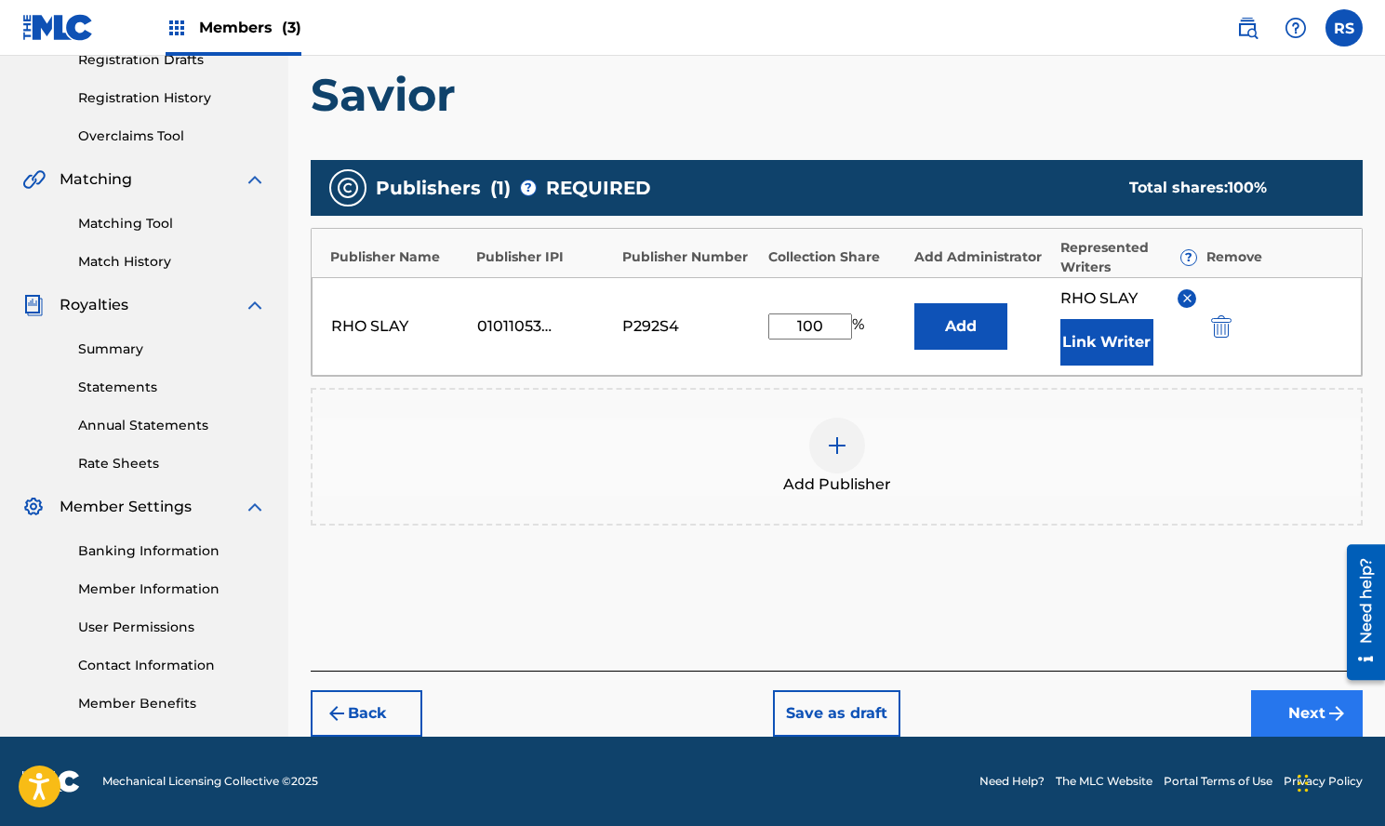
click at [1308, 700] on button "Next" at bounding box center [1307, 713] width 112 height 47
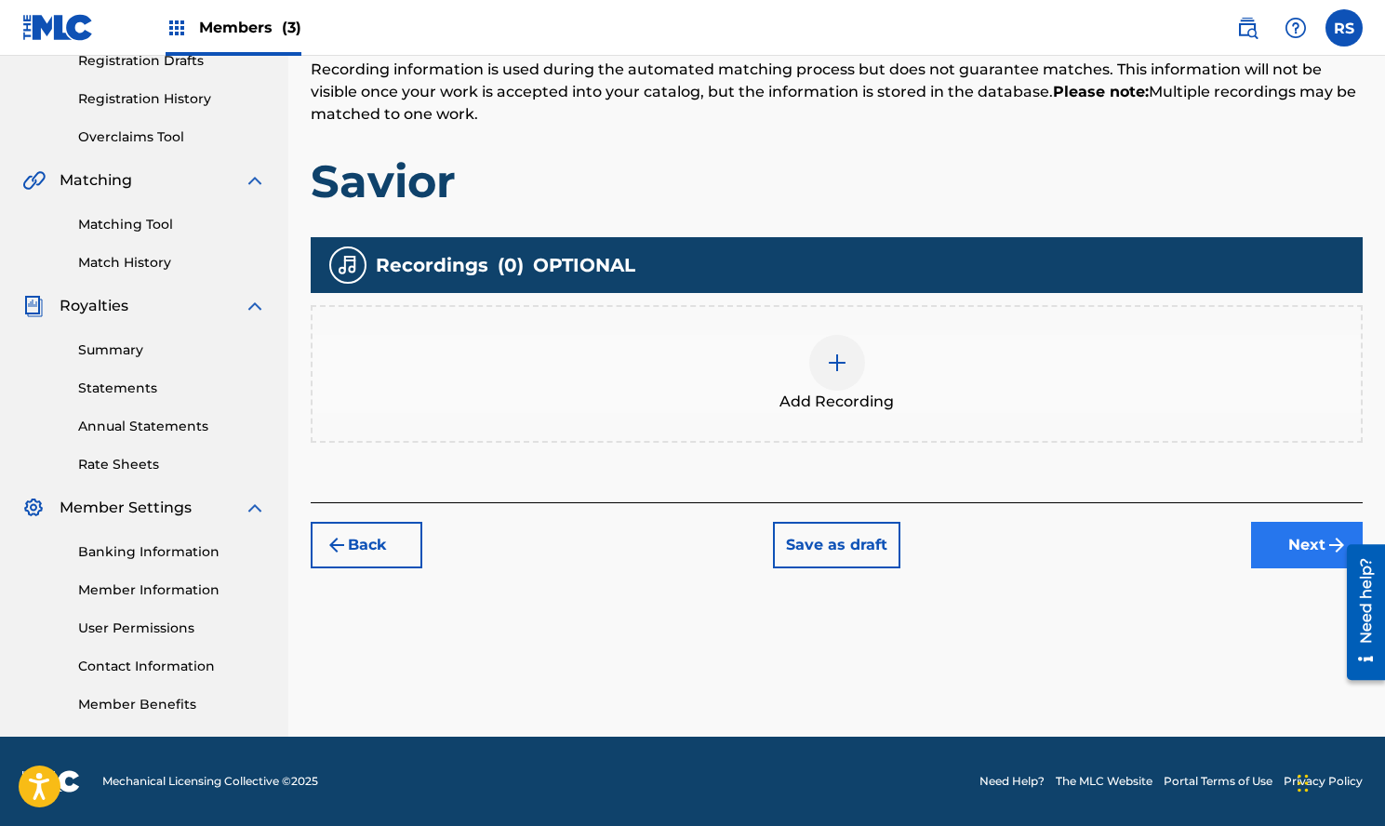
click at [1319, 523] on button "Next" at bounding box center [1307, 545] width 112 height 47
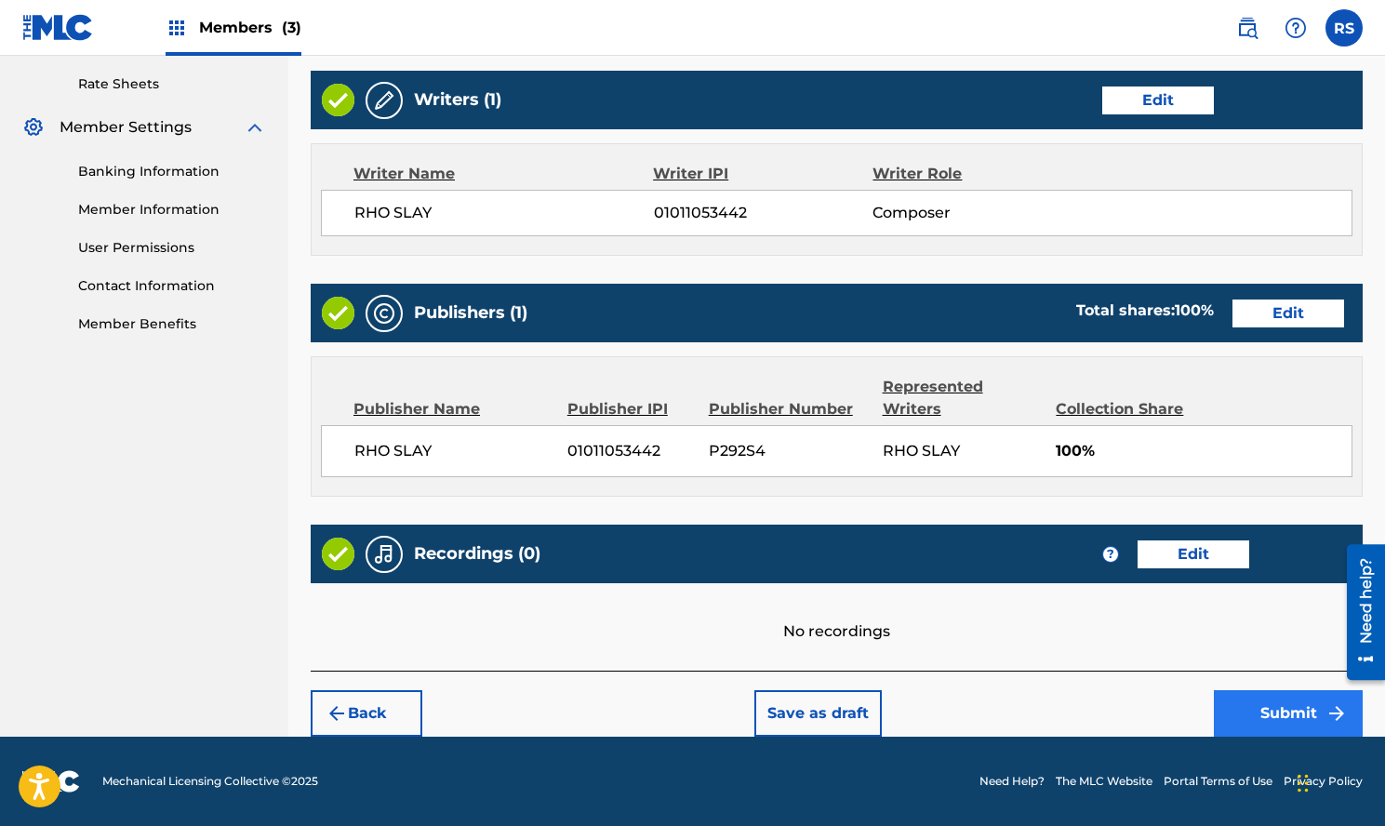
scroll to position [708, 0]
click at [1234, 713] on button "Submit" at bounding box center [1288, 713] width 149 height 47
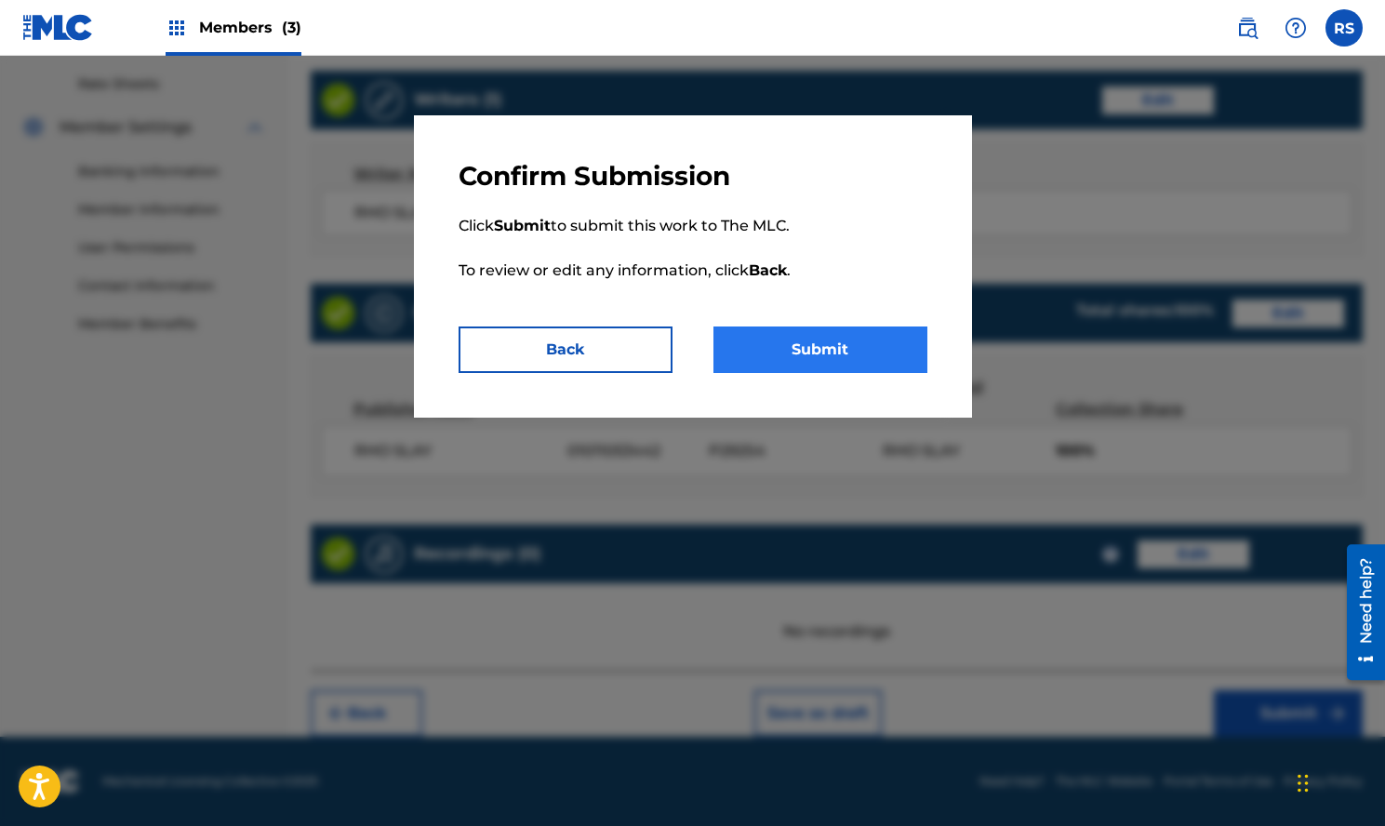
click at [881, 346] on button "Submit" at bounding box center [821, 350] width 214 height 47
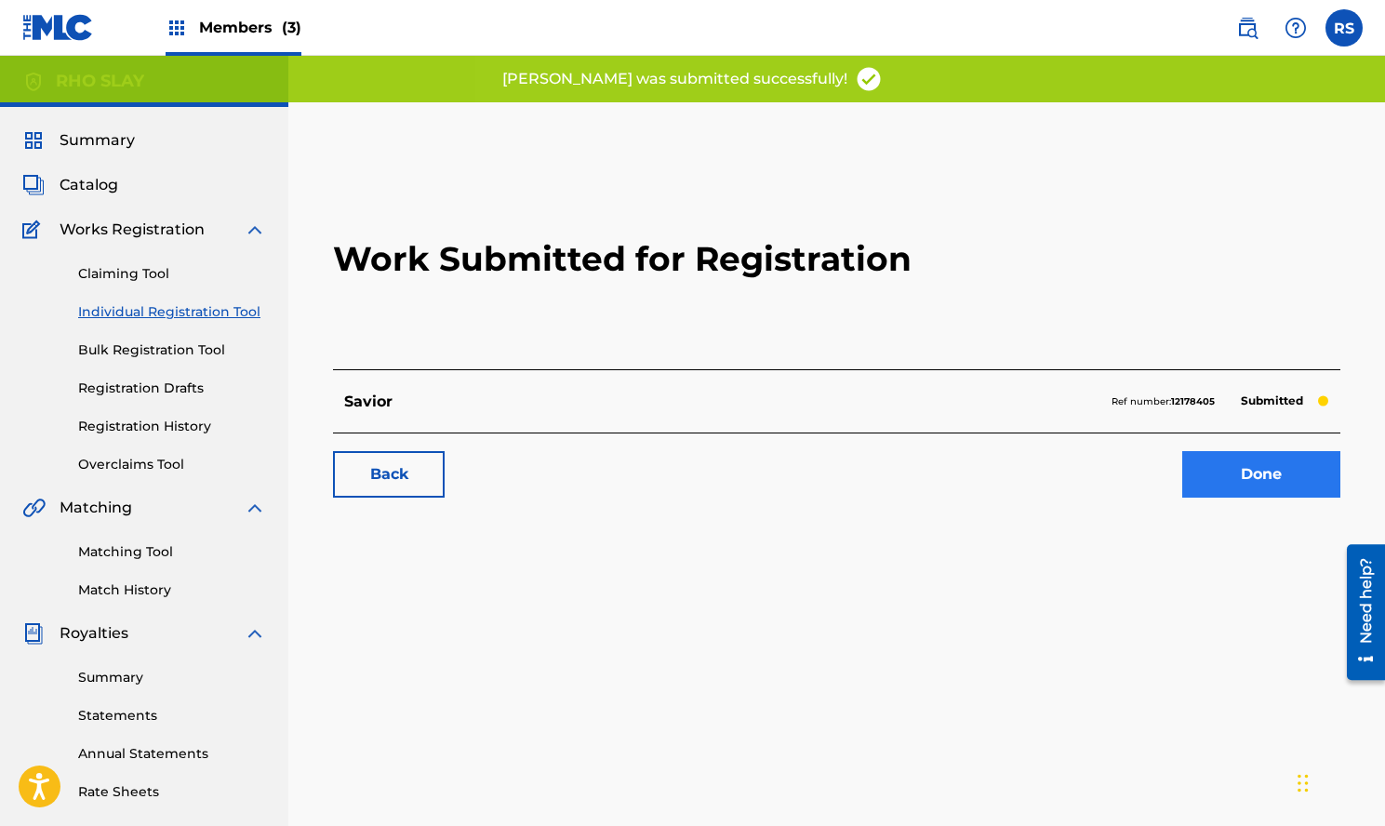
click at [1244, 479] on link "Done" at bounding box center [1262, 474] width 158 height 47
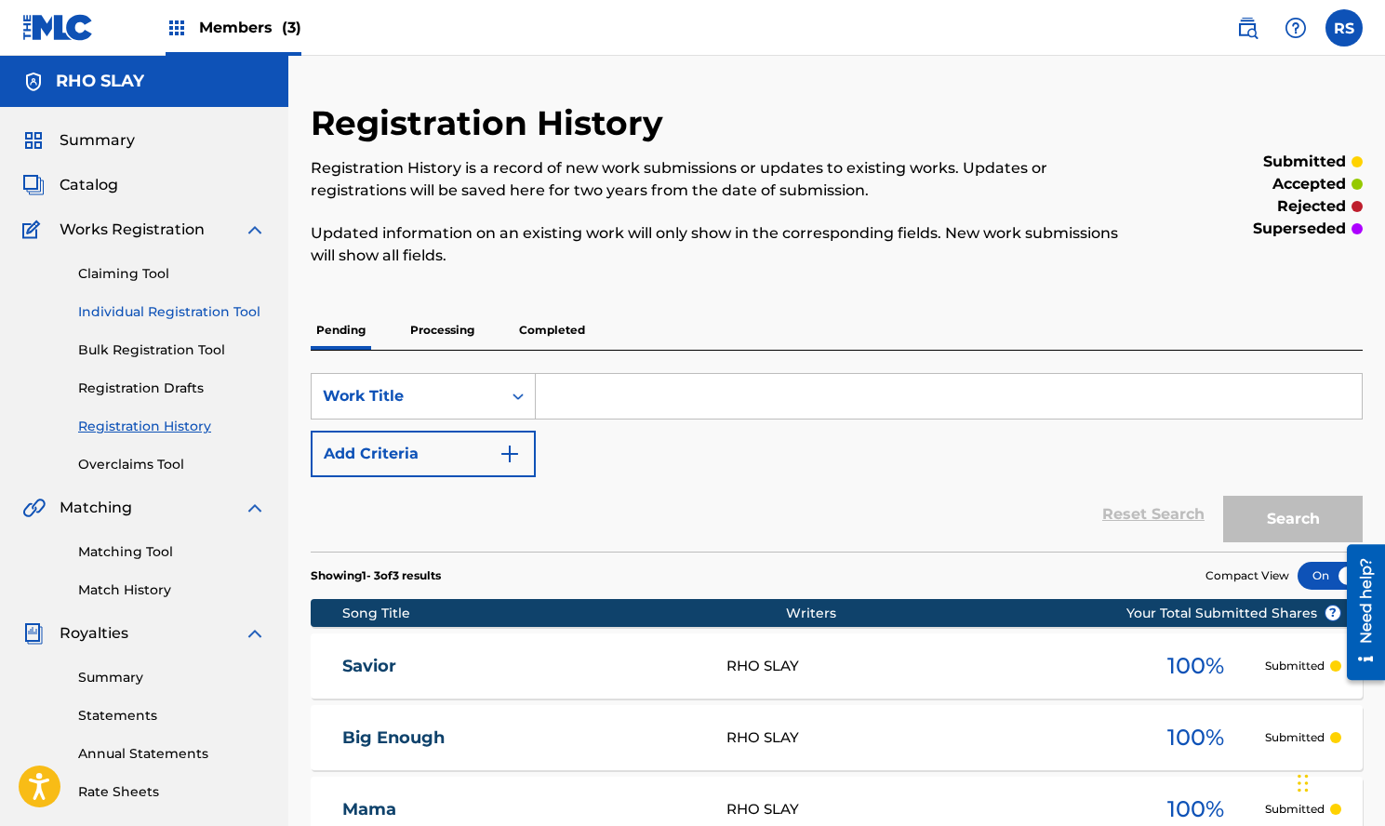
click at [170, 309] on link "Individual Registration Tool" at bounding box center [172, 312] width 188 height 20
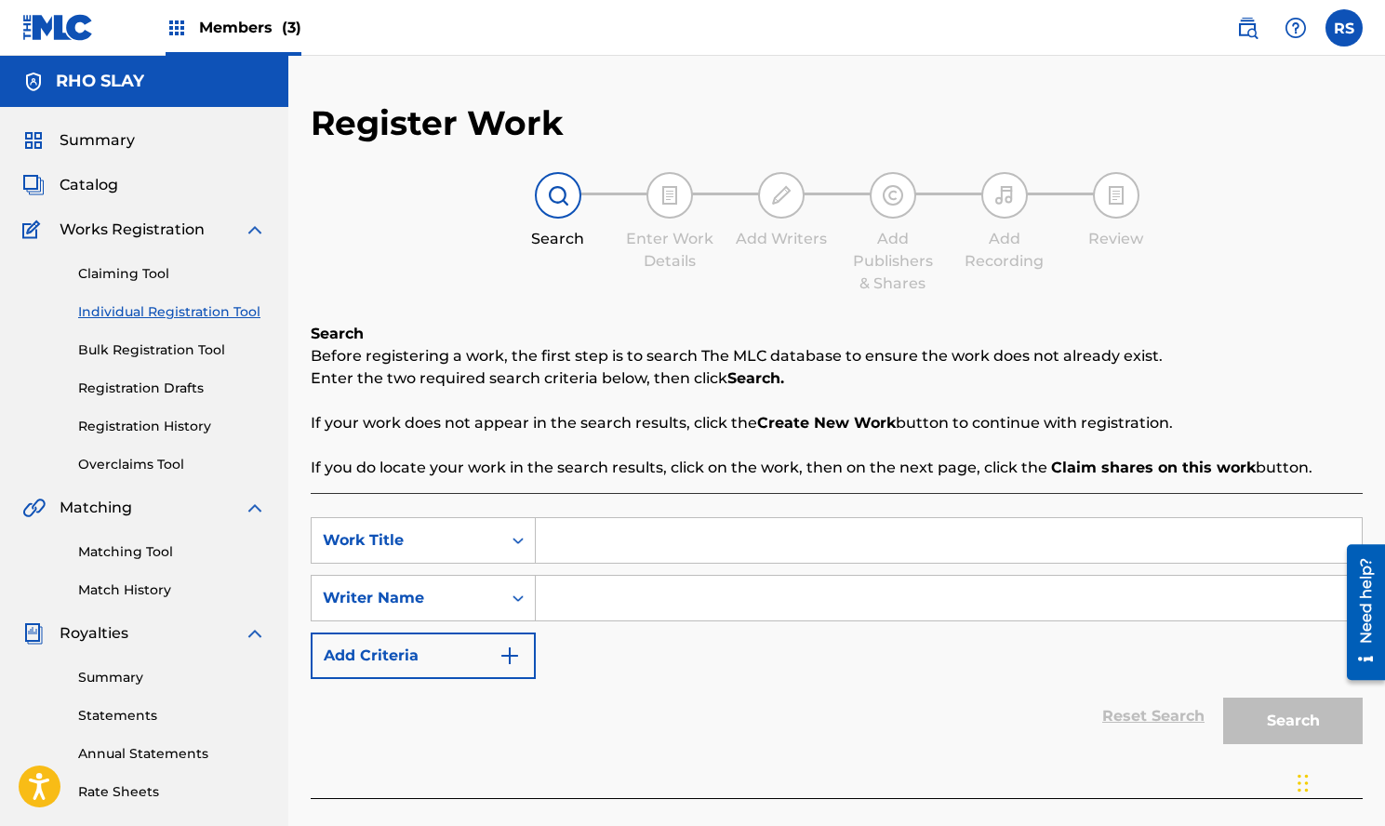
click at [634, 617] on input "Search Form" at bounding box center [949, 598] width 826 height 45
paste input "Rho Slay"
type input "Rho Slay"
click at [714, 532] on input "Search Form" at bounding box center [949, 540] width 826 height 45
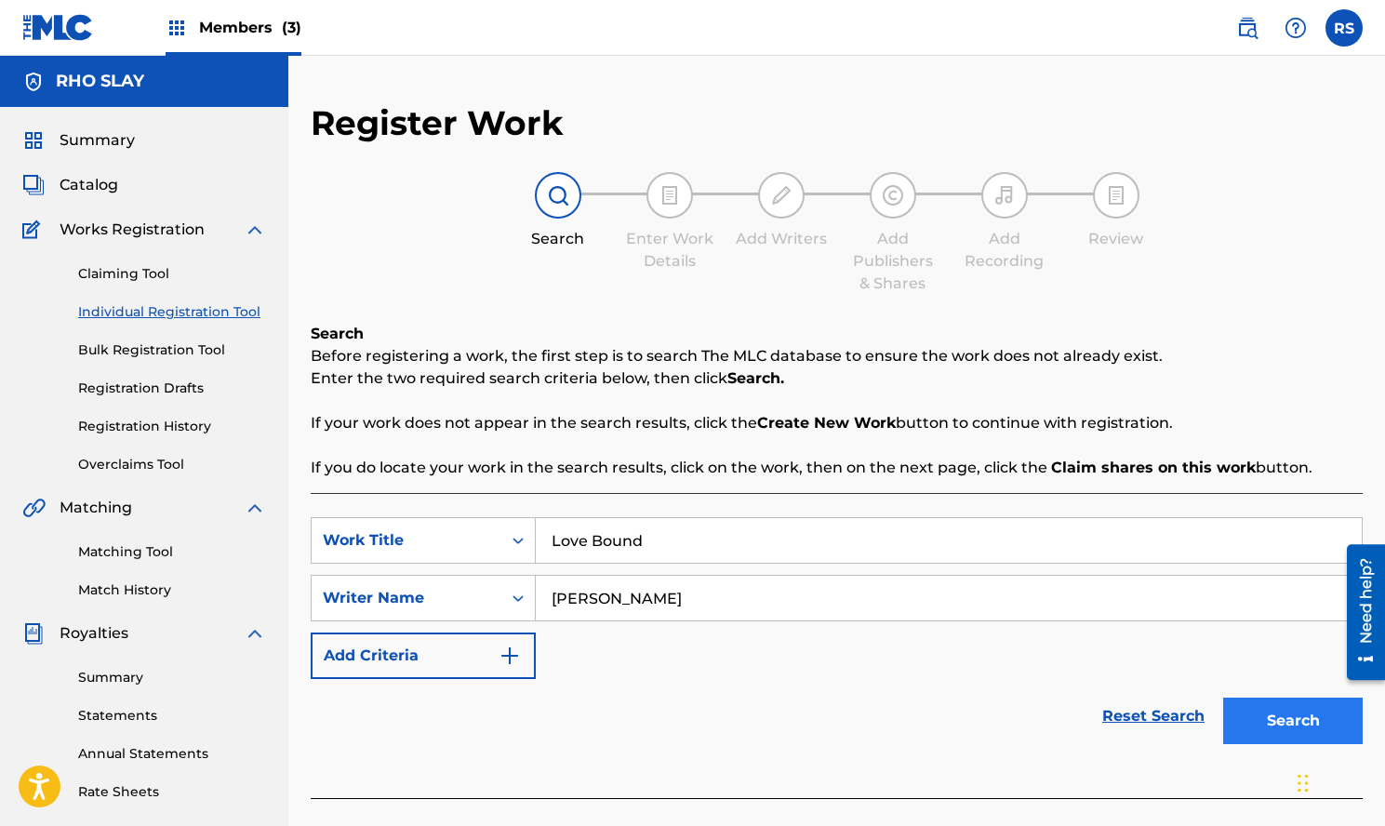
type input "Love Bound"
click at [1294, 725] on button "Search" at bounding box center [1293, 721] width 140 height 47
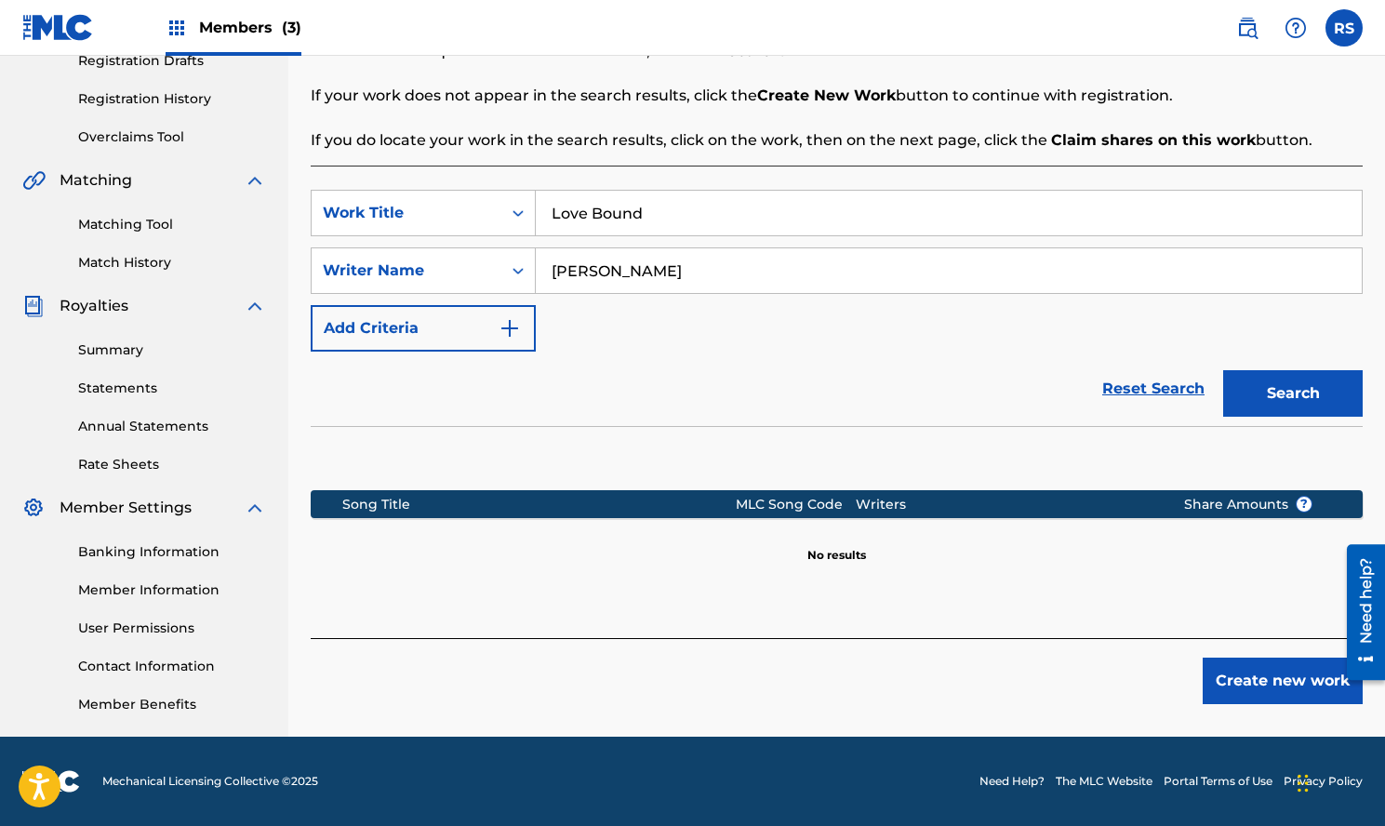
scroll to position [327, 0]
click at [1278, 684] on button "Create new work" at bounding box center [1283, 681] width 160 height 47
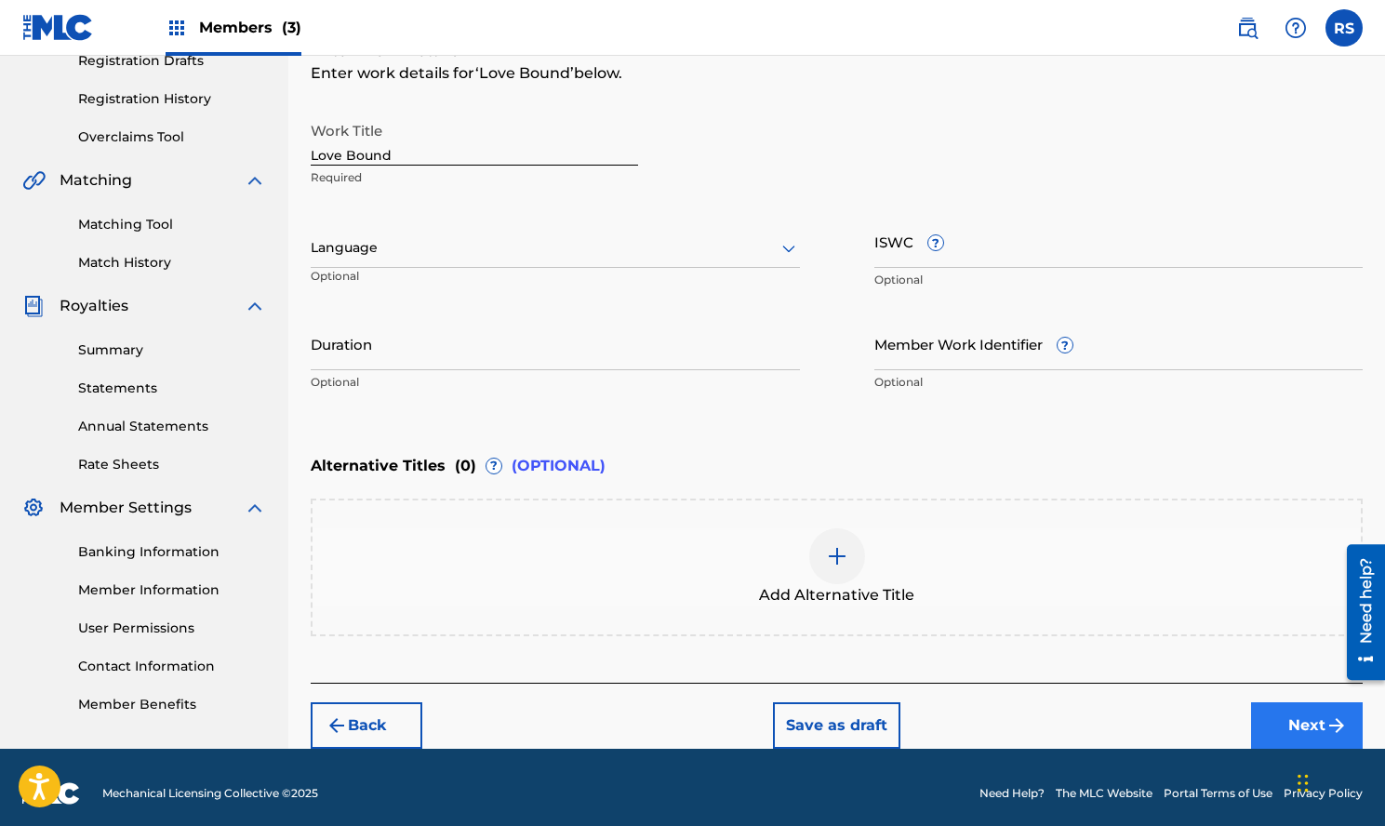
click at [1322, 727] on button "Next" at bounding box center [1307, 725] width 112 height 47
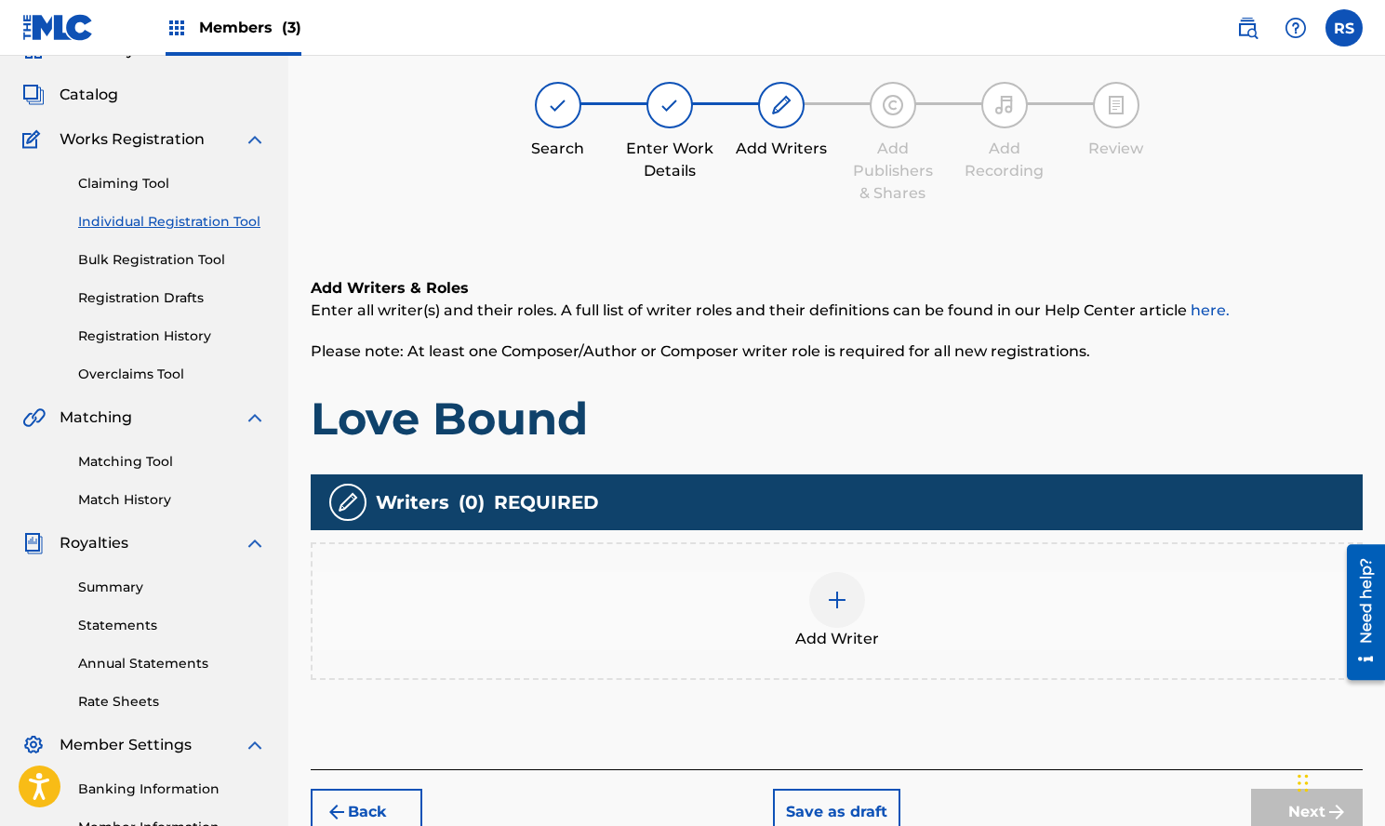
scroll to position [84, 0]
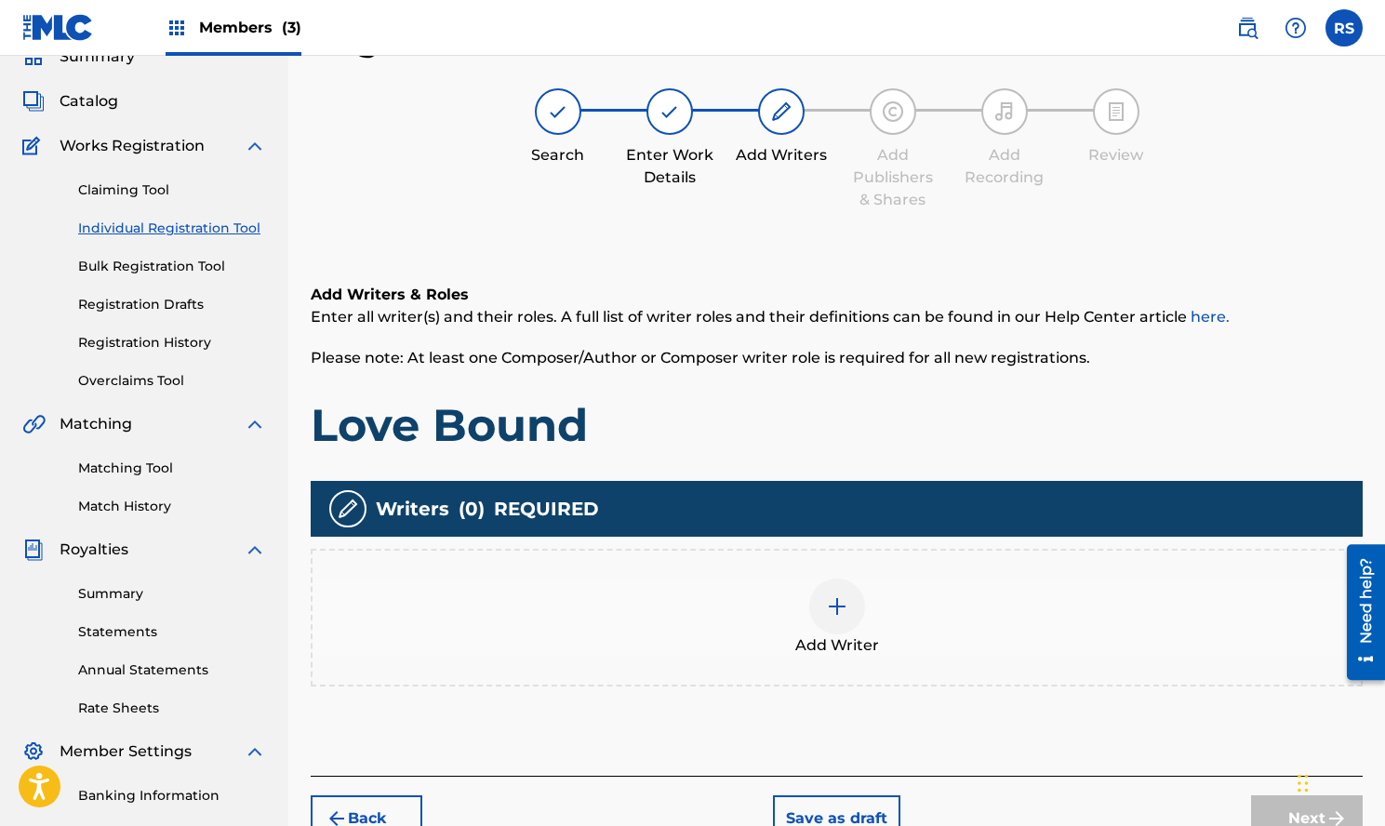
click at [841, 614] on img at bounding box center [837, 606] width 22 height 22
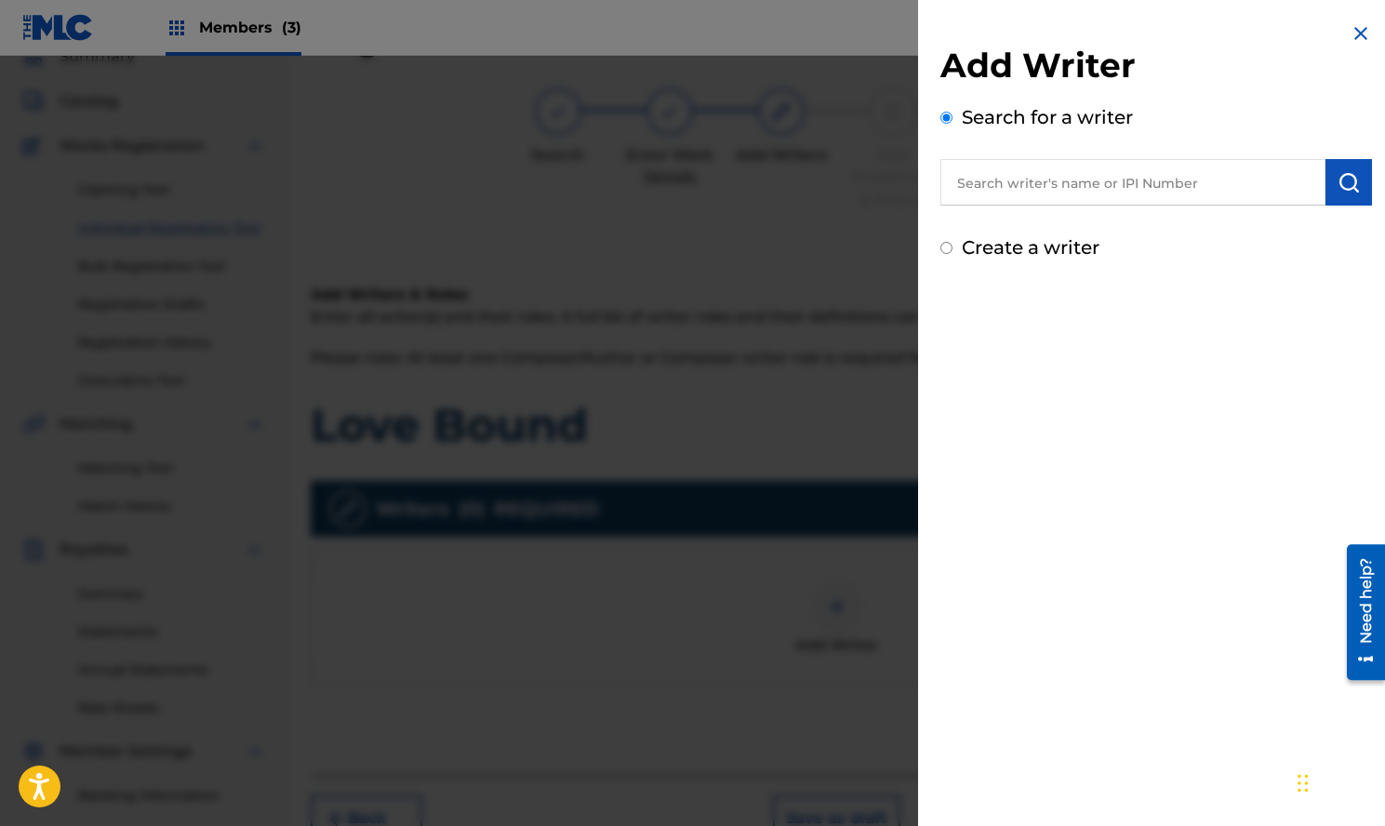
click at [1250, 186] on input "text" at bounding box center [1133, 182] width 385 height 47
paste input "Rho Slay"
type input "Rho Slay"
click at [1338, 184] on img "submit" at bounding box center [1349, 182] width 22 height 22
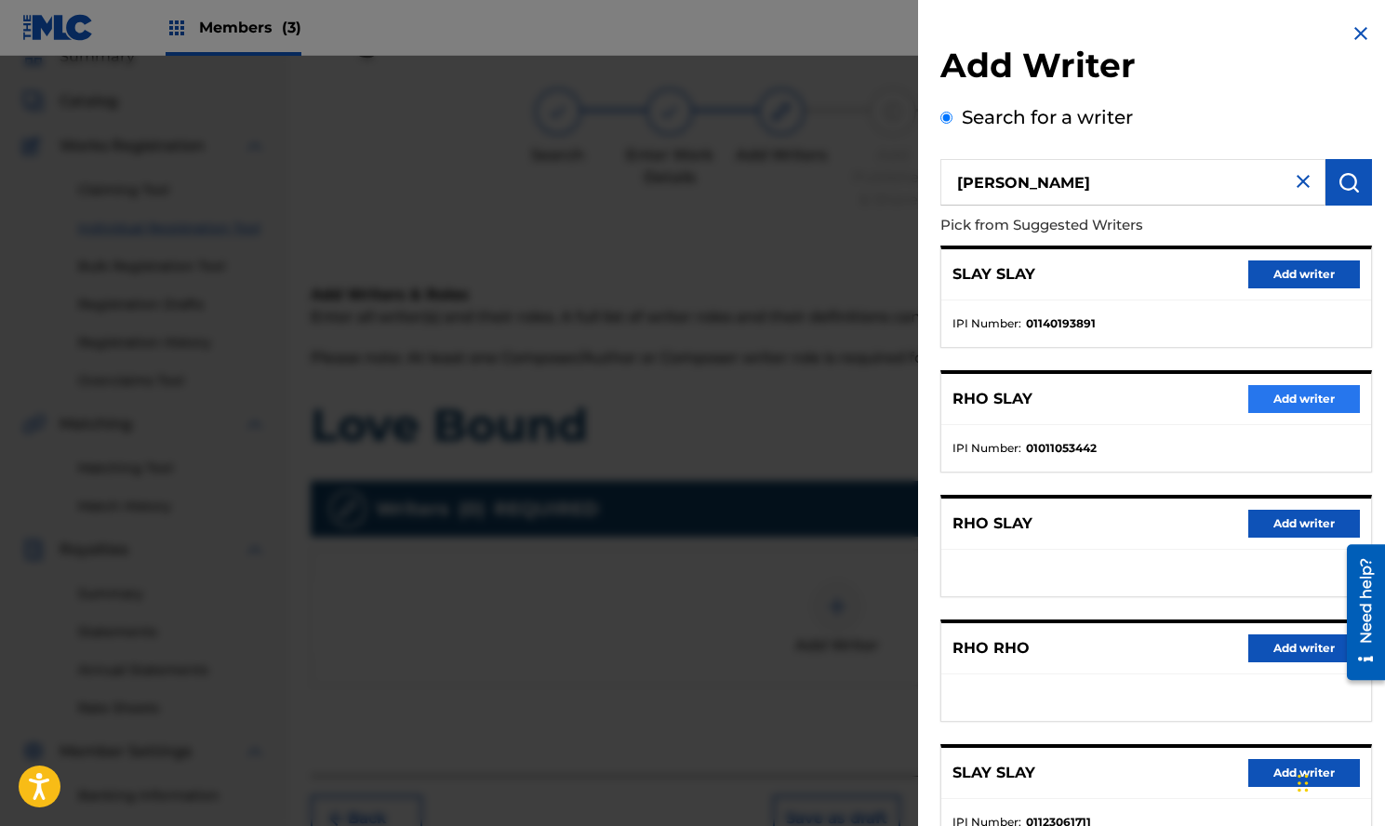
click at [1318, 385] on button "Add writer" at bounding box center [1305, 399] width 112 height 28
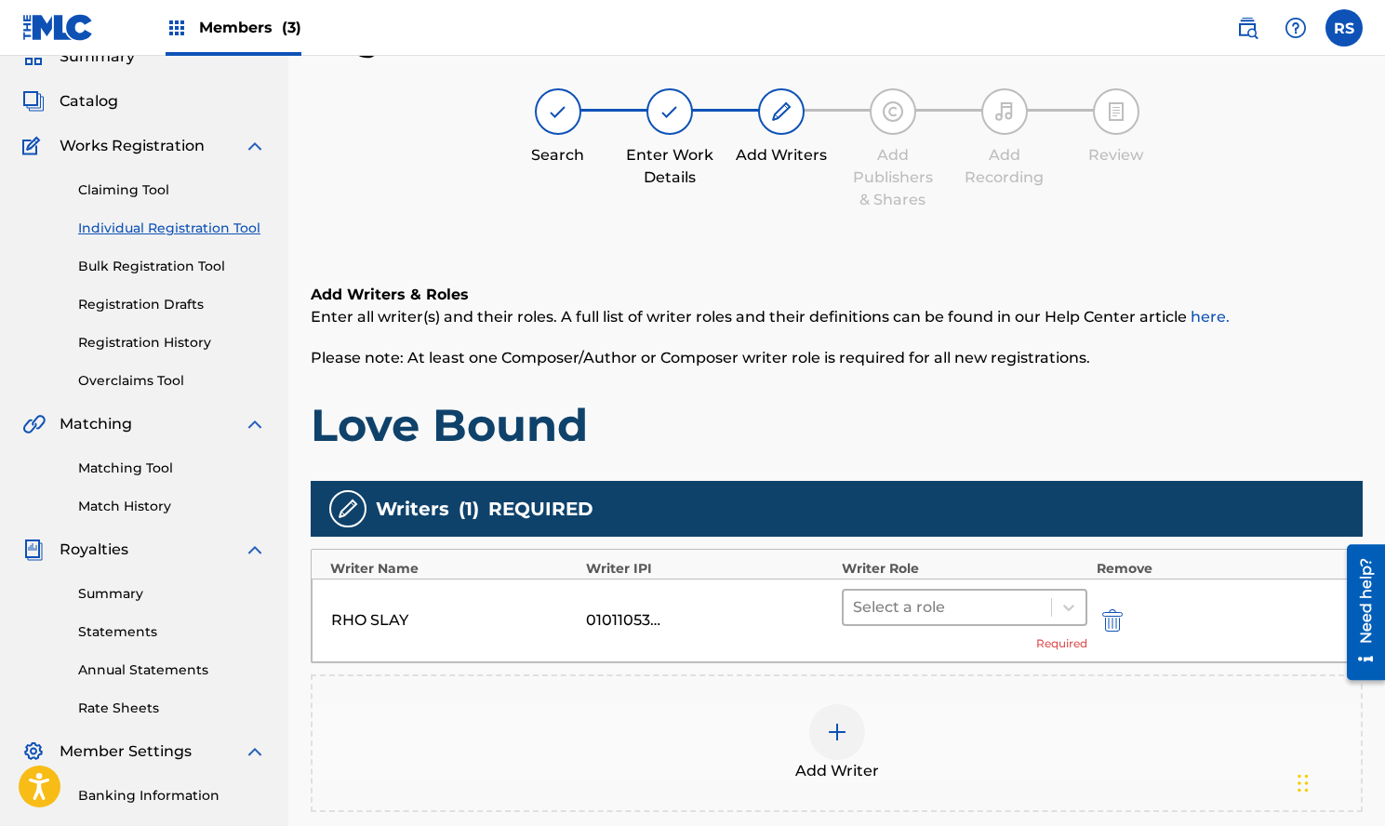
click at [975, 597] on div at bounding box center [947, 608] width 189 height 26
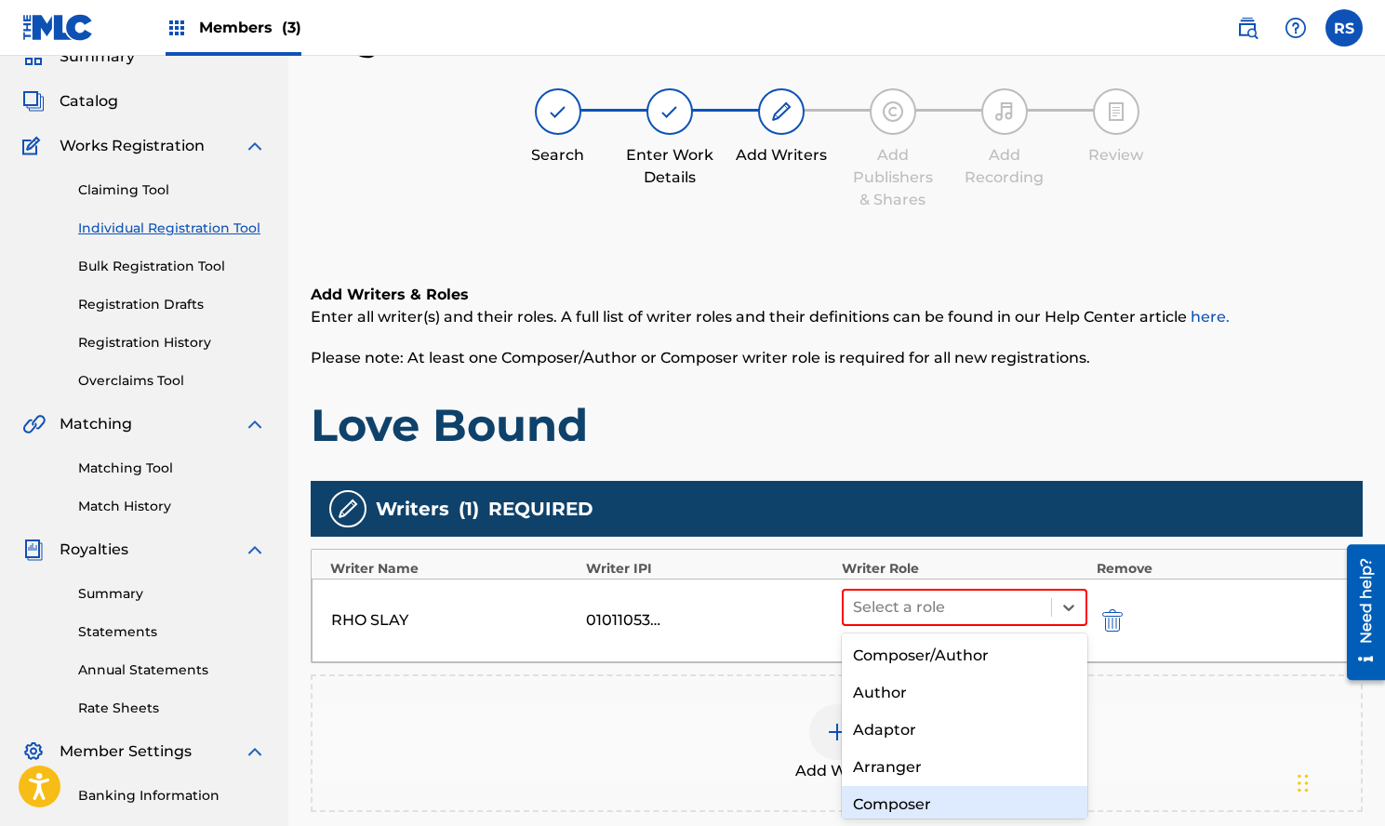
click at [932, 789] on div "Composer" at bounding box center [965, 804] width 246 height 37
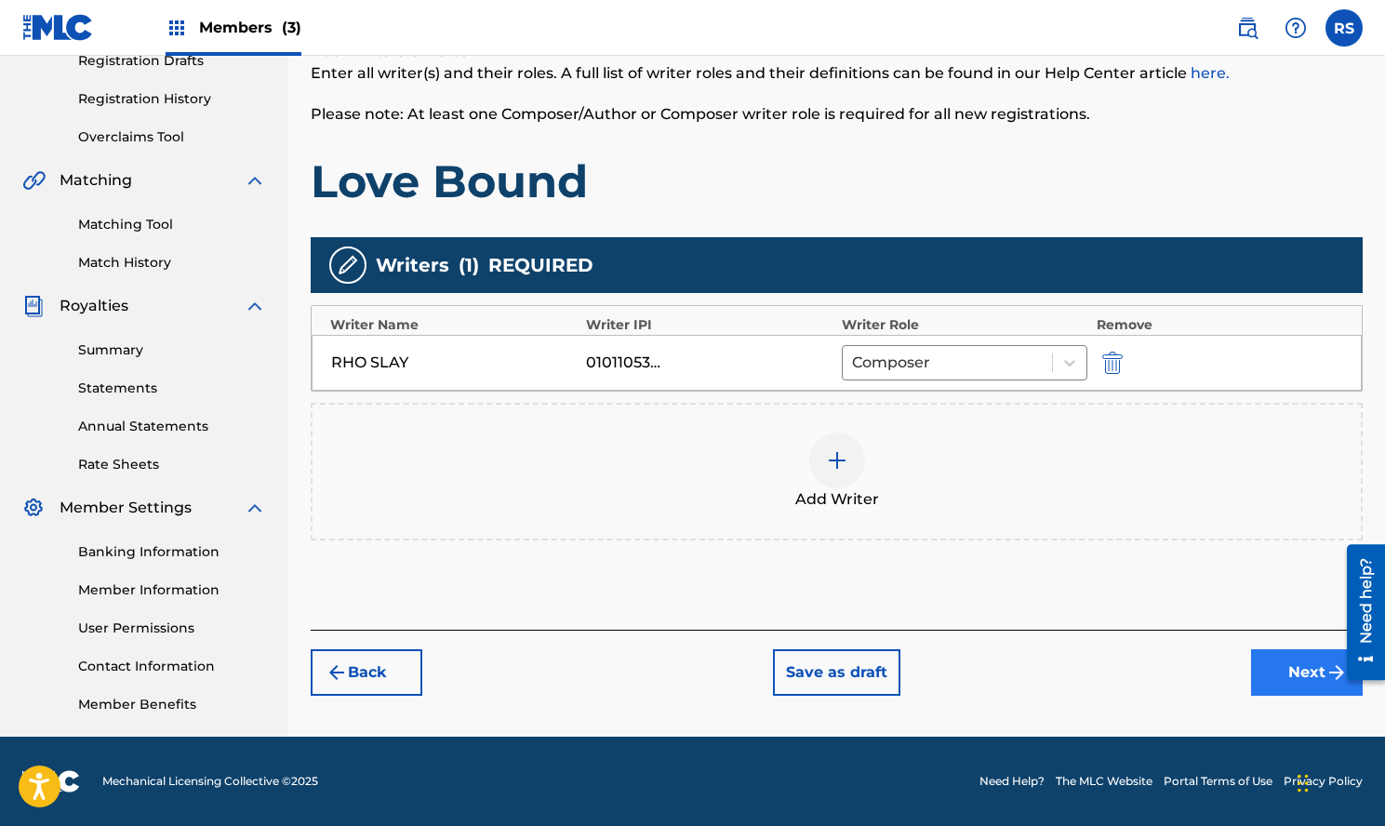
click at [1322, 682] on button "Next" at bounding box center [1307, 672] width 112 height 47
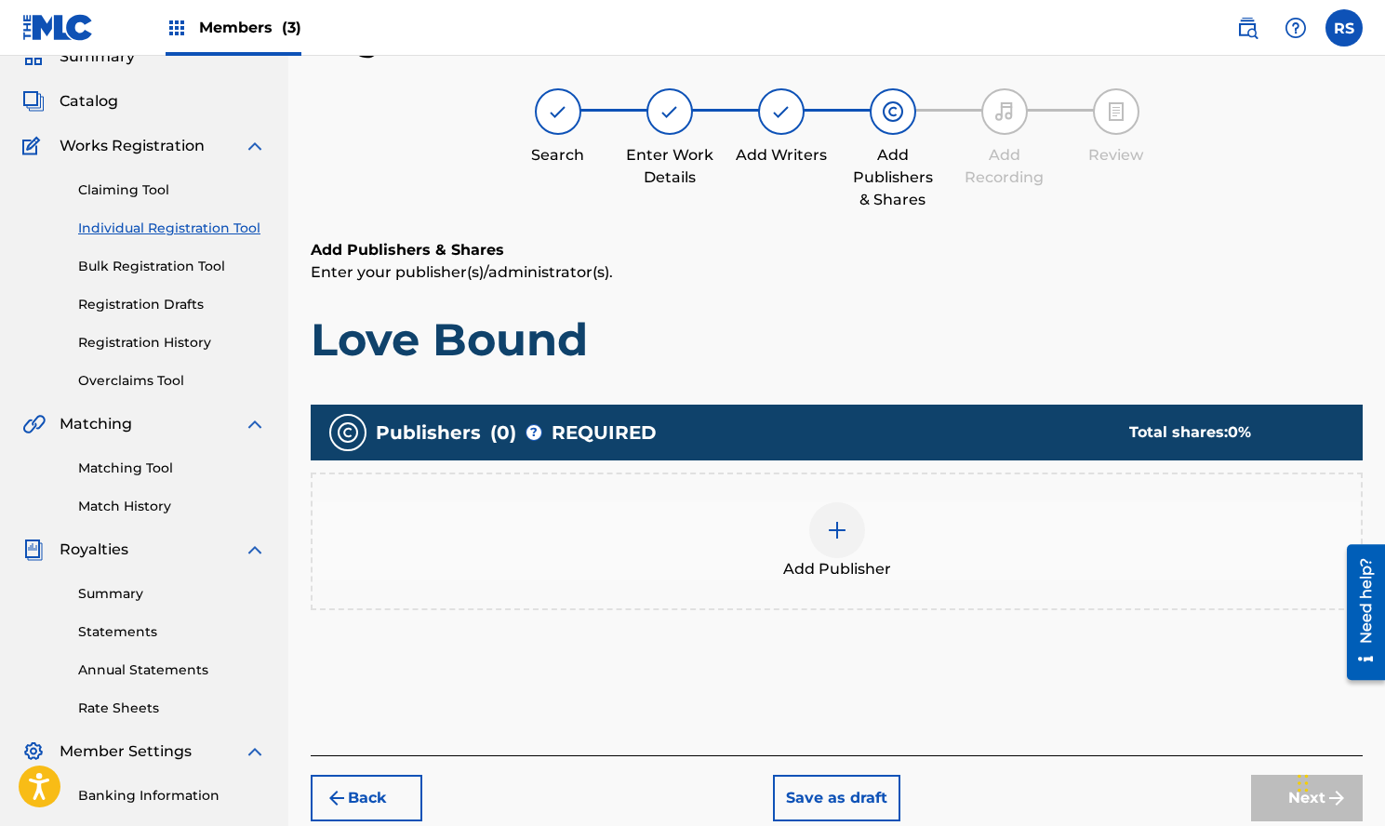
click at [847, 531] on img at bounding box center [837, 530] width 22 height 22
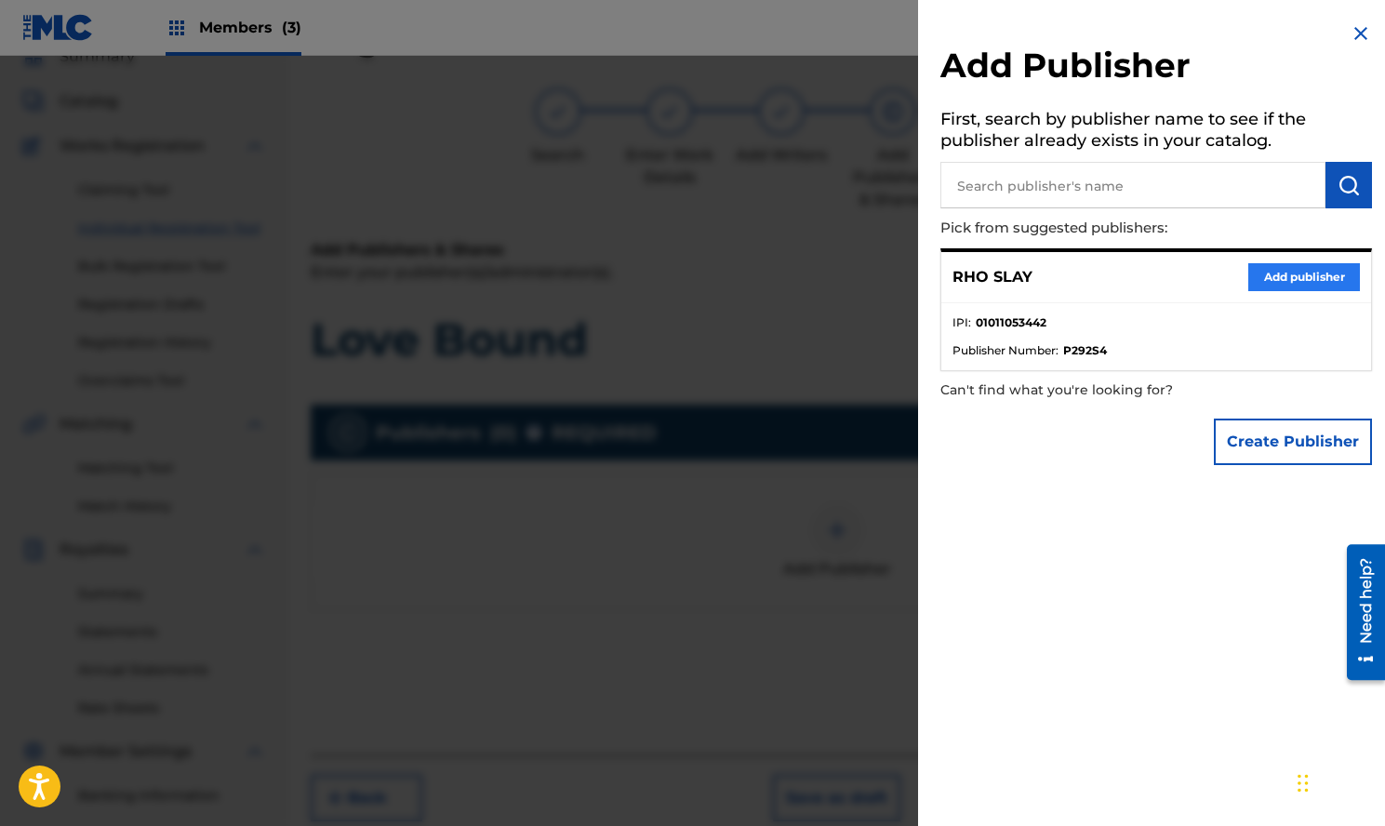
click at [1268, 274] on button "Add publisher" at bounding box center [1305, 277] width 112 height 28
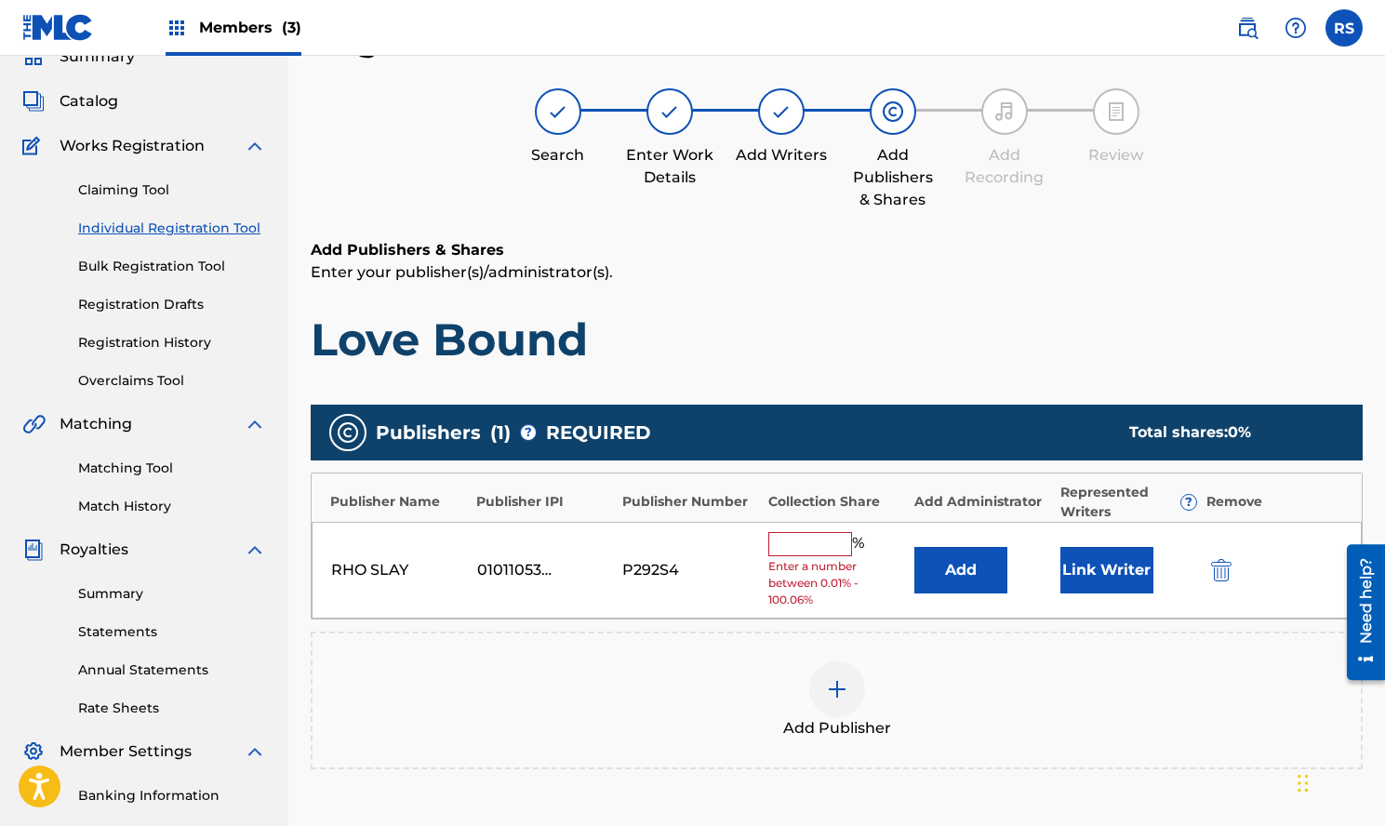
click at [828, 549] on input "text" at bounding box center [811, 544] width 84 height 24
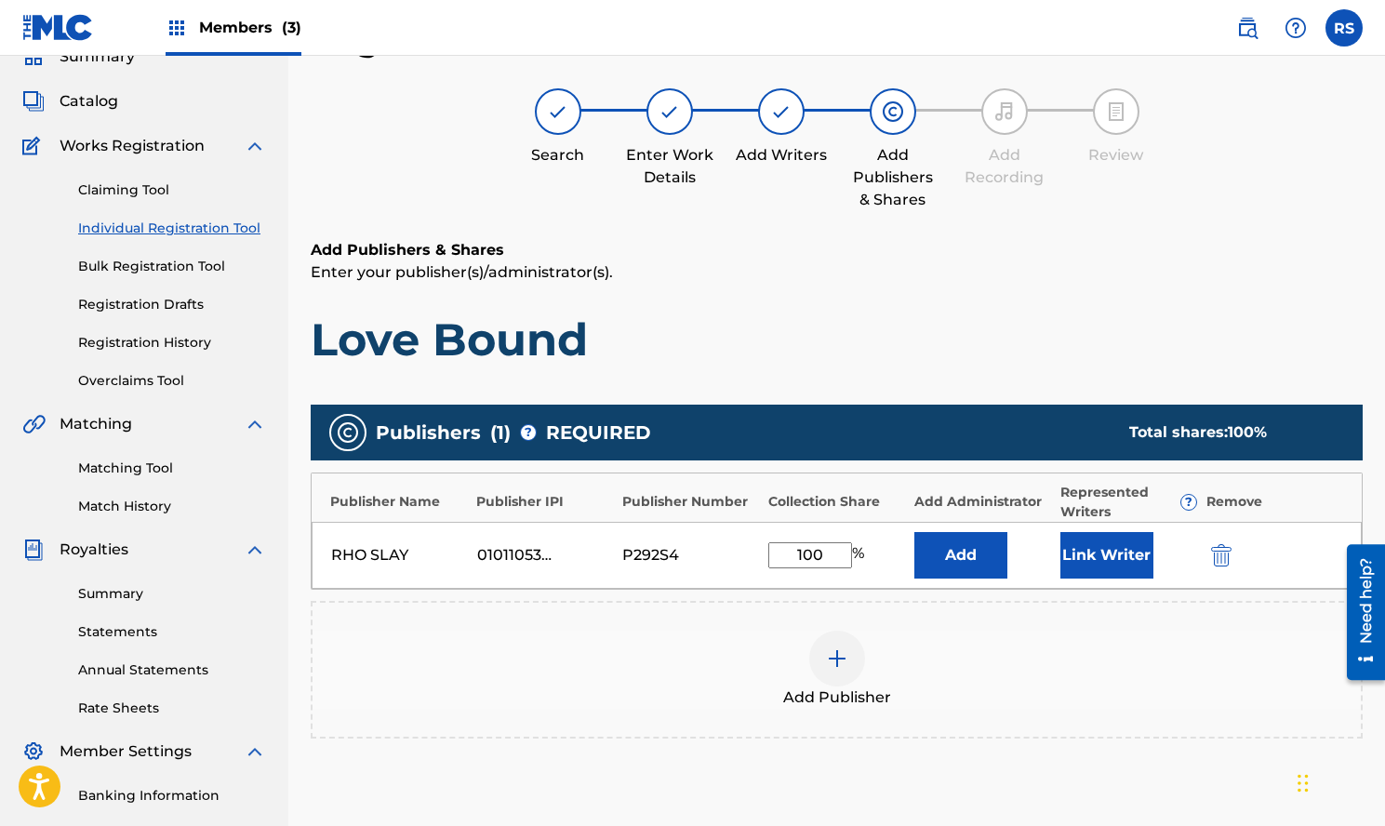
type input "100"
click at [981, 614] on div "Add Publisher" at bounding box center [837, 670] width 1052 height 138
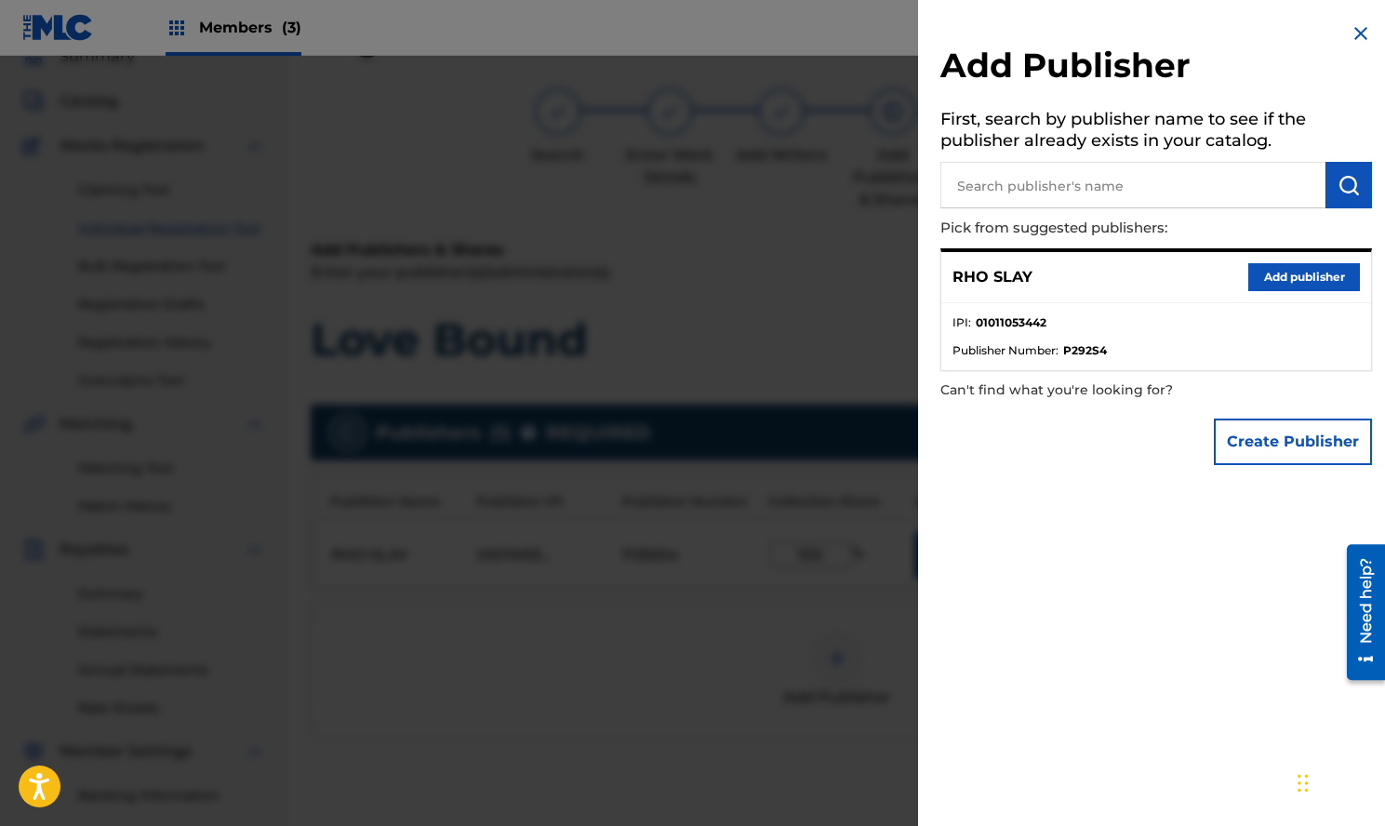
click at [852, 680] on div at bounding box center [692, 469] width 1385 height 826
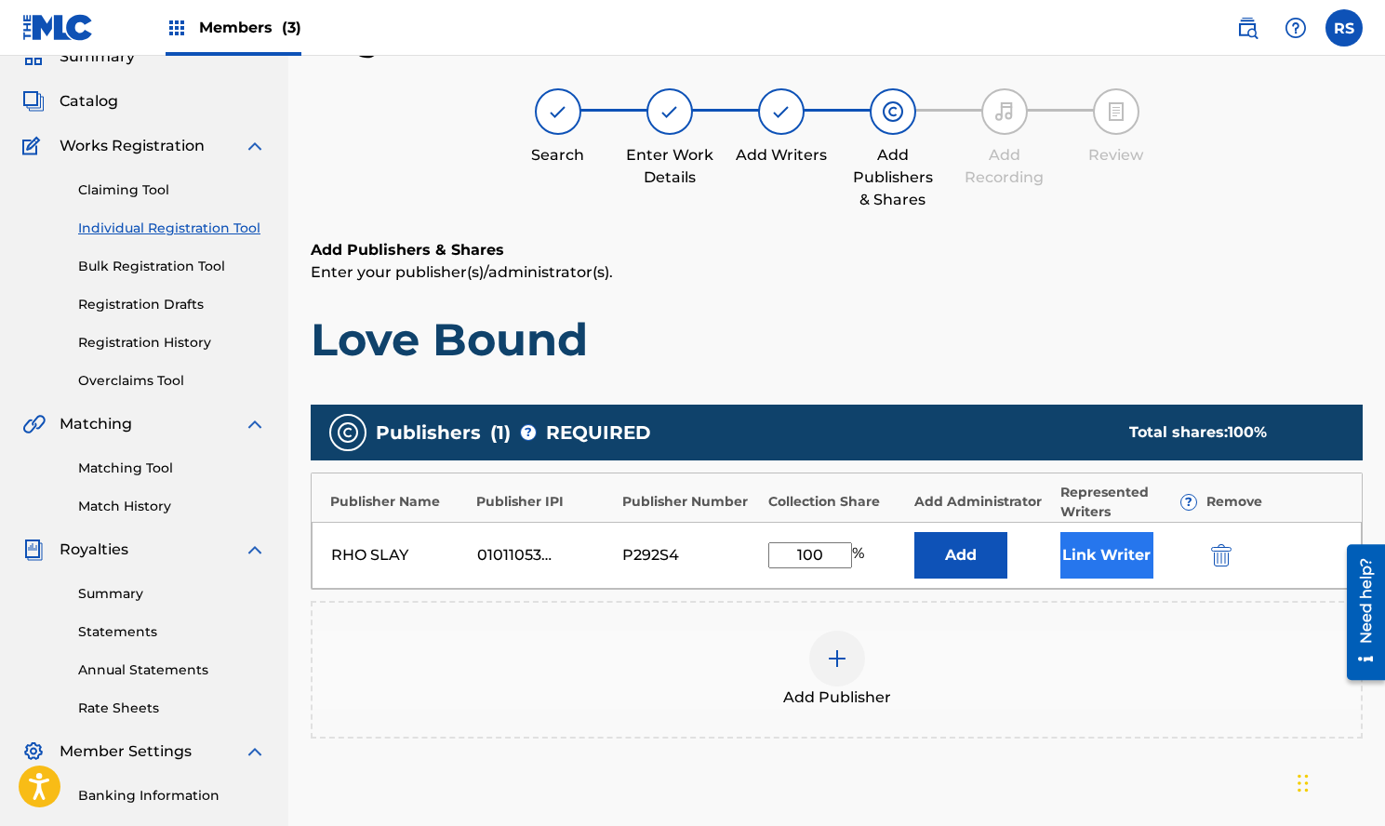
click at [1097, 565] on button "Link Writer" at bounding box center [1107, 555] width 93 height 47
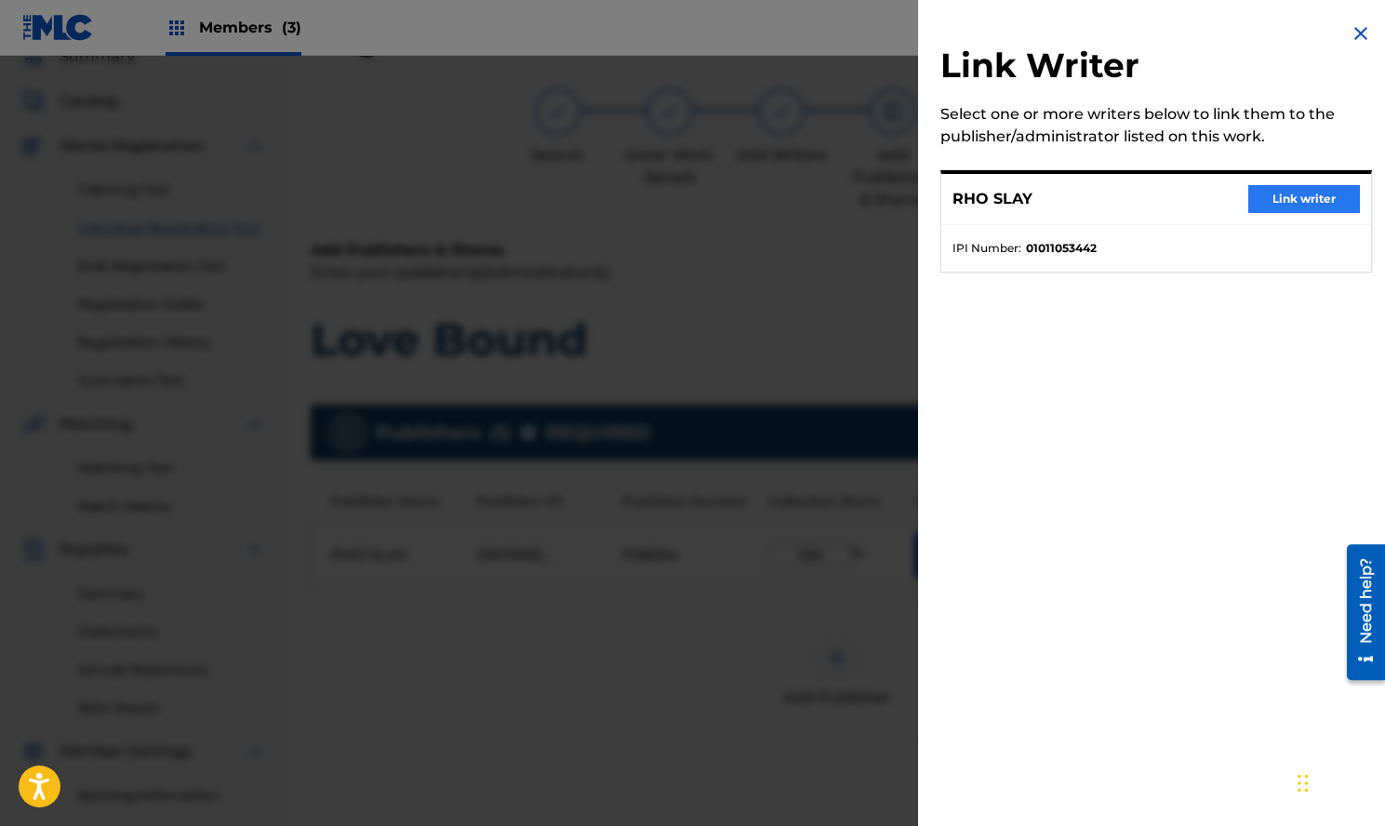
click at [1295, 209] on button "Link writer" at bounding box center [1305, 199] width 112 height 28
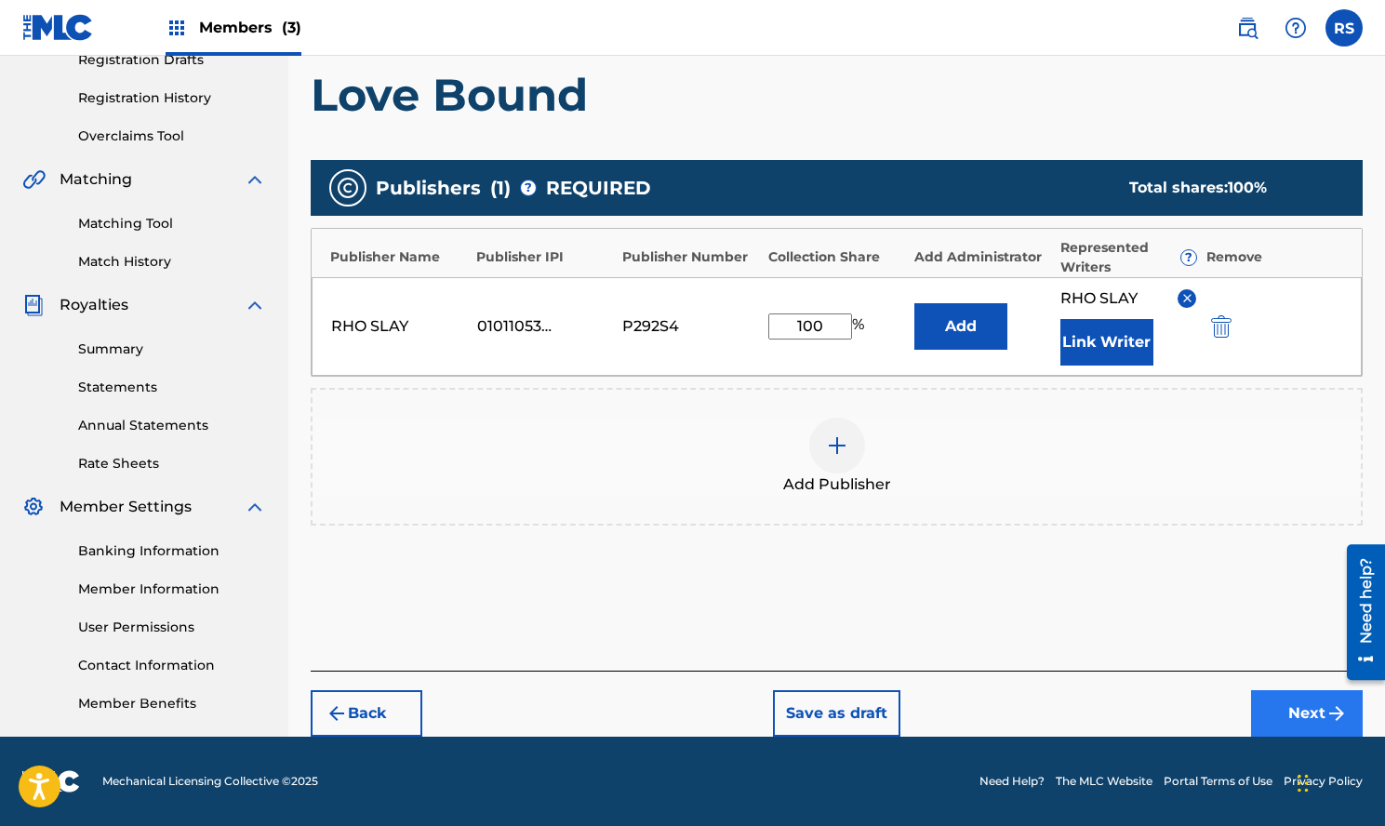
click at [1330, 711] on img "submit" at bounding box center [1337, 713] width 22 height 22
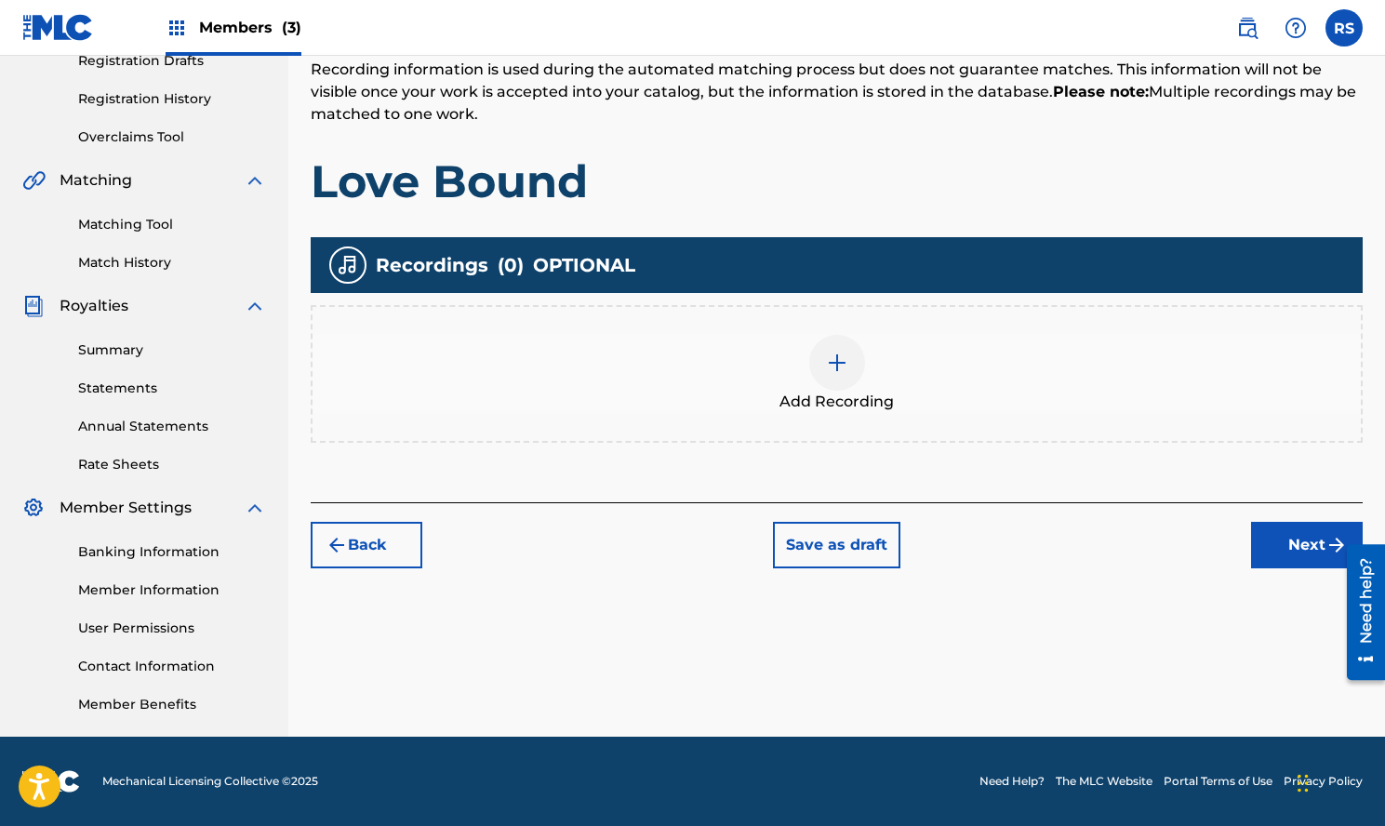
scroll to position [327, 0]
click at [1297, 541] on button "Next" at bounding box center [1307, 545] width 112 height 47
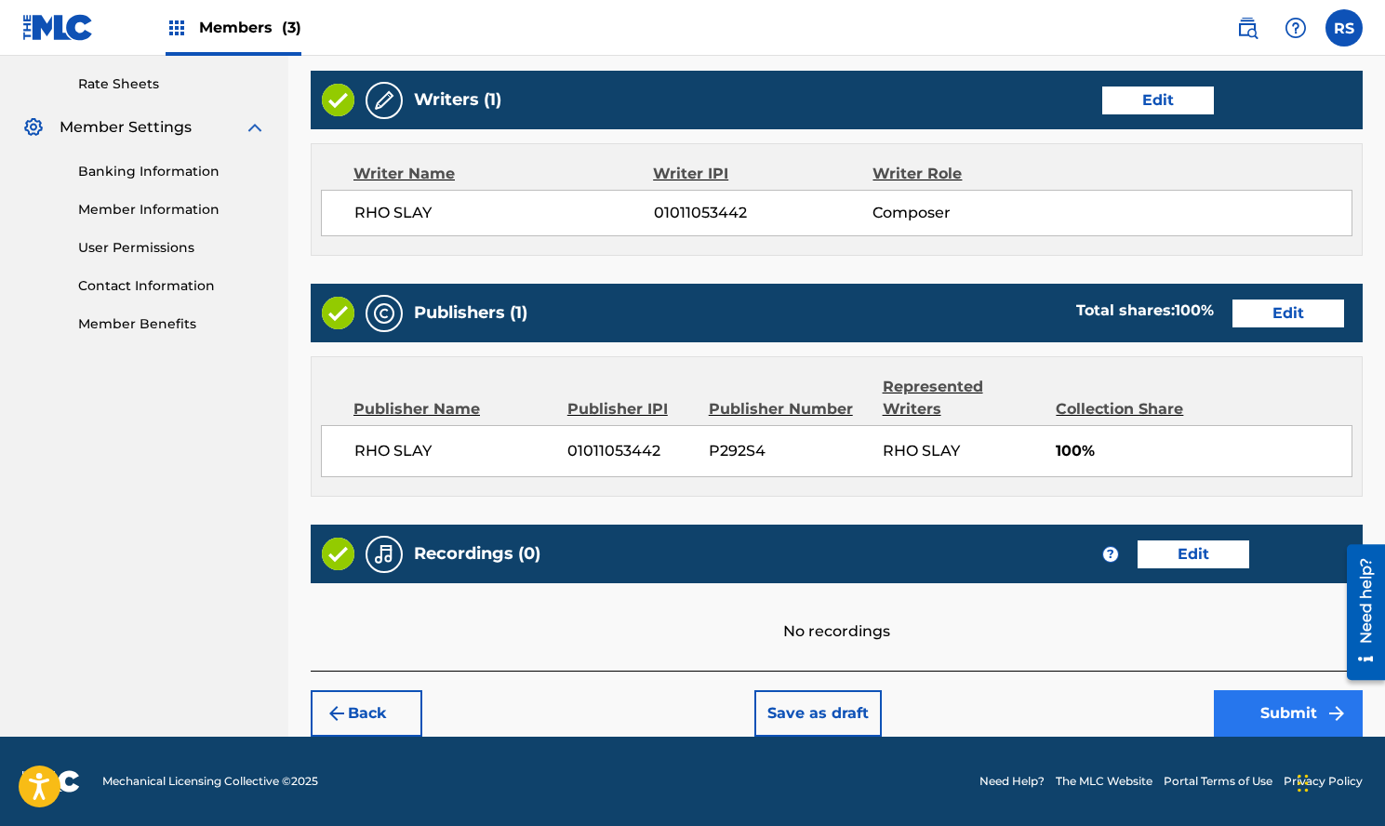
scroll to position [708, 0]
click at [1302, 710] on button "Submit" at bounding box center [1288, 713] width 149 height 47
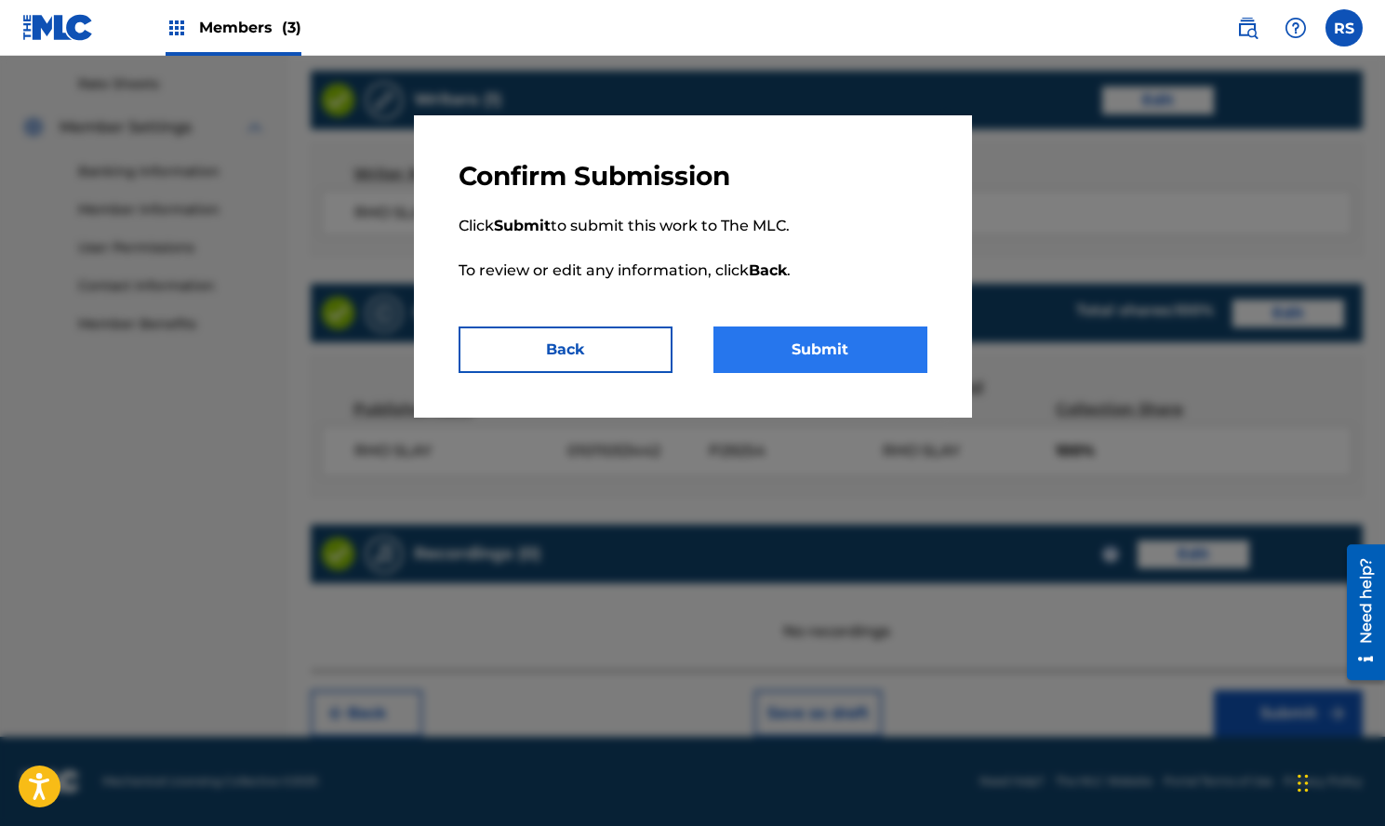
click at [919, 339] on button "Submit" at bounding box center [821, 350] width 214 height 47
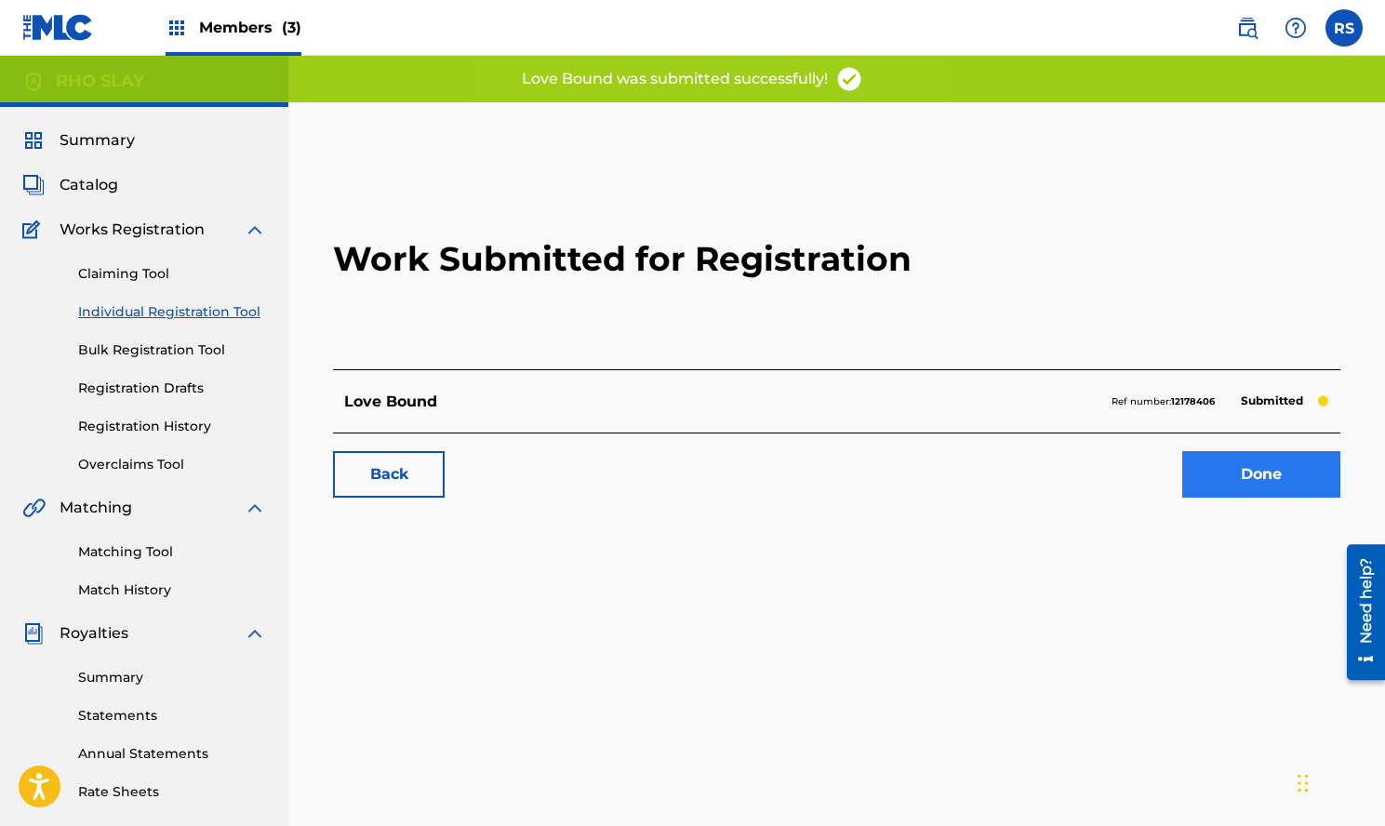
click at [1267, 462] on link "Done" at bounding box center [1262, 474] width 158 height 47
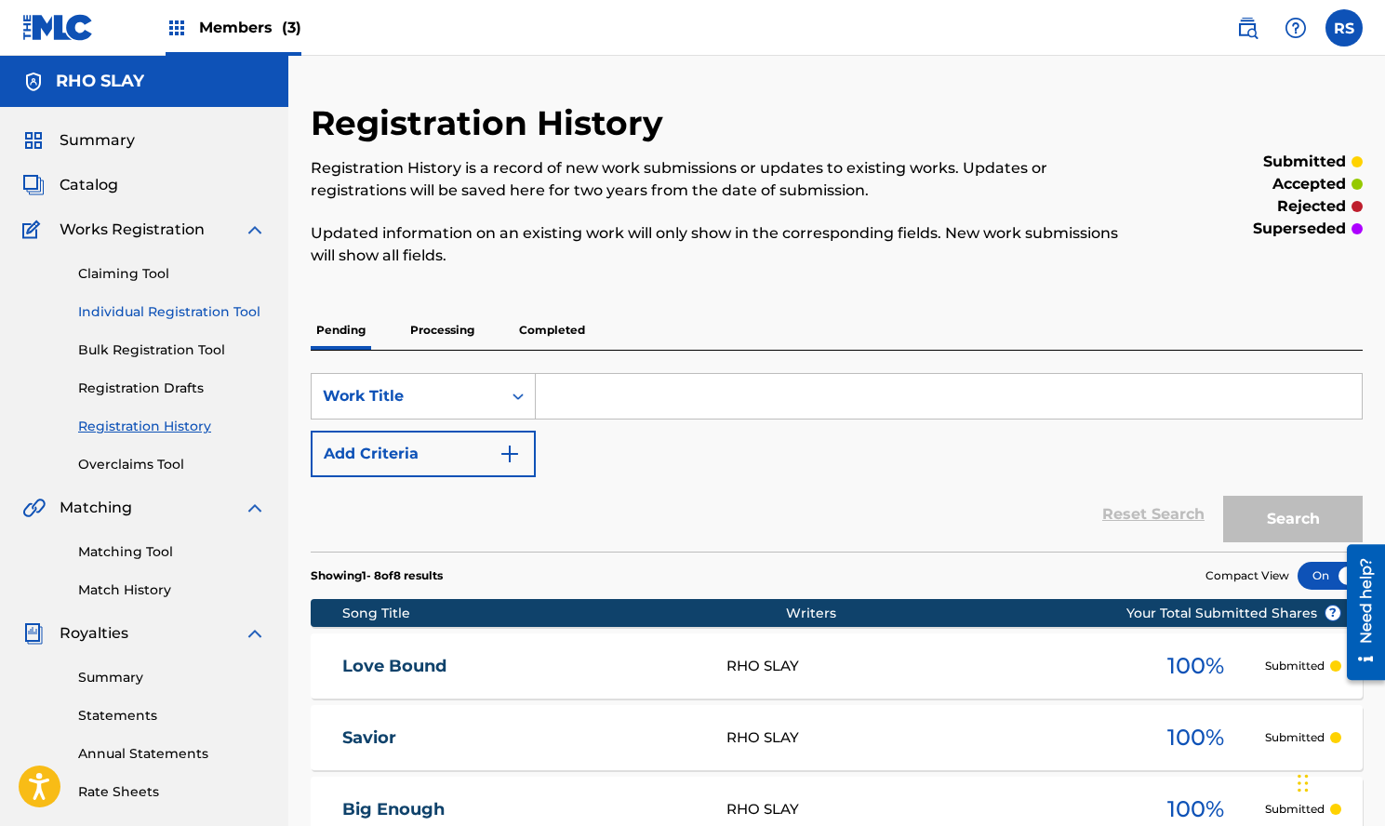
click at [229, 314] on link "Individual Registration Tool" at bounding box center [172, 312] width 188 height 20
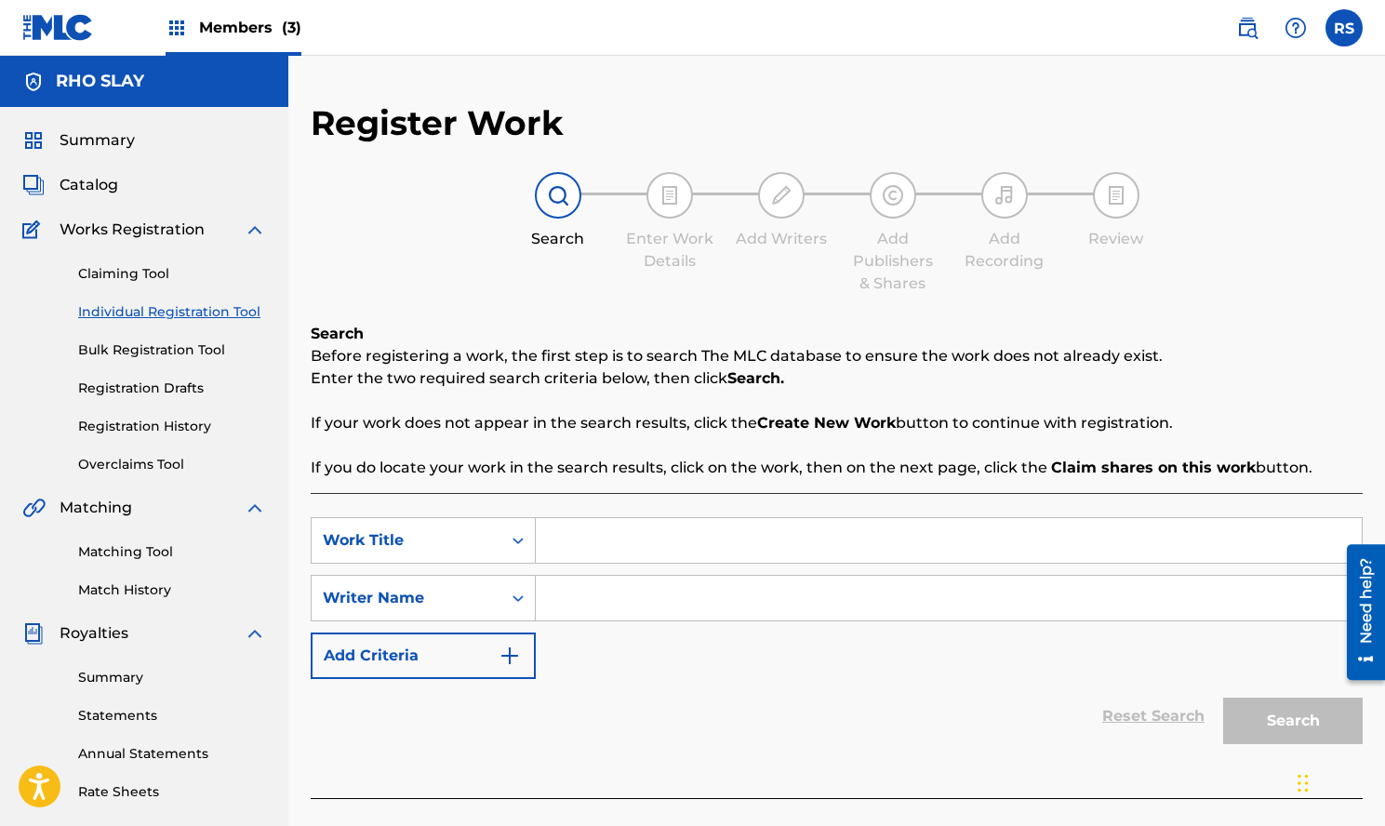
click at [722, 535] on input "Search Form" at bounding box center [949, 540] width 826 height 45
type input "Spaceship"
click at [717, 596] on input "Search Form" at bounding box center [949, 598] width 826 height 45
paste input "Rho Slay"
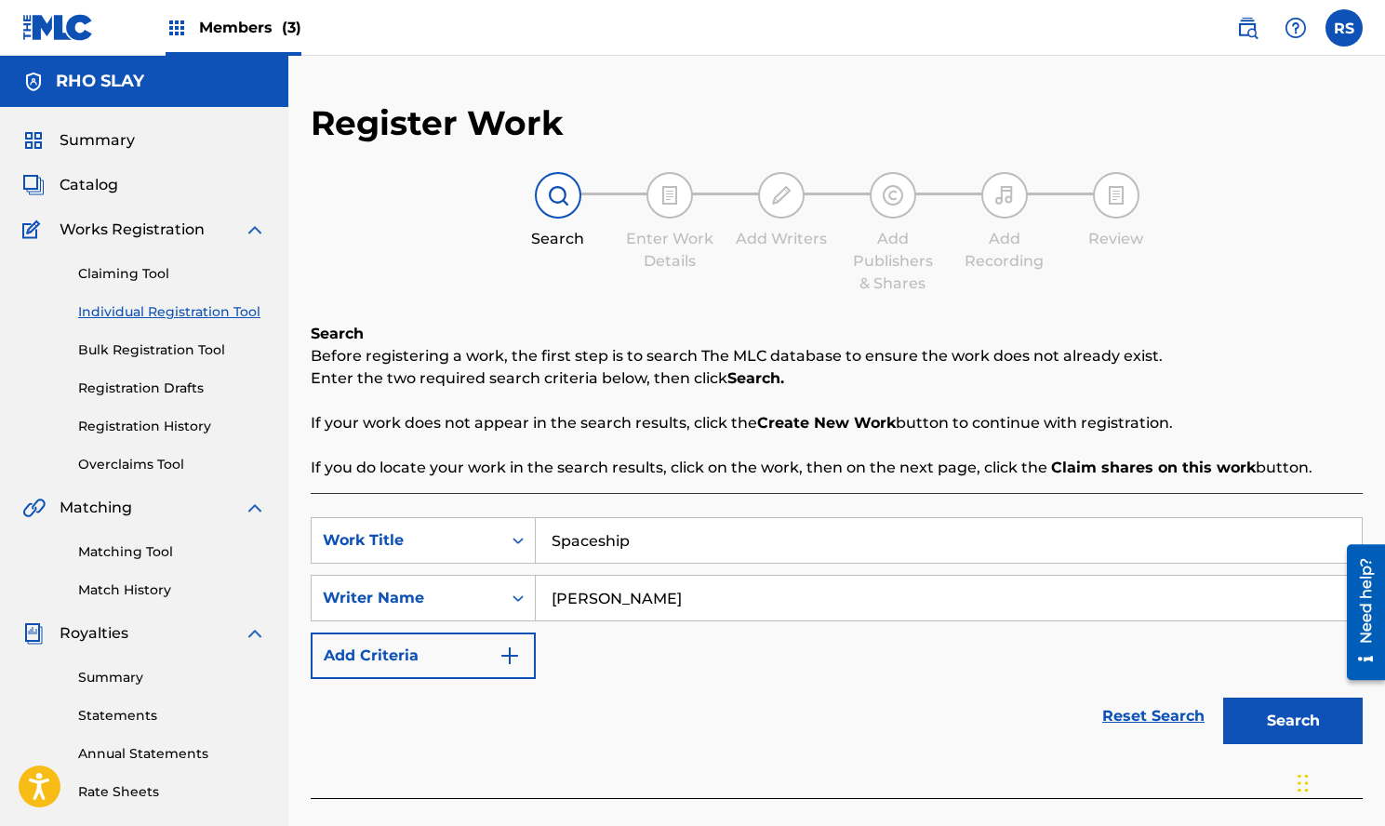
type input "Rho Slay"
click at [1287, 722] on button "Search" at bounding box center [1293, 721] width 140 height 47
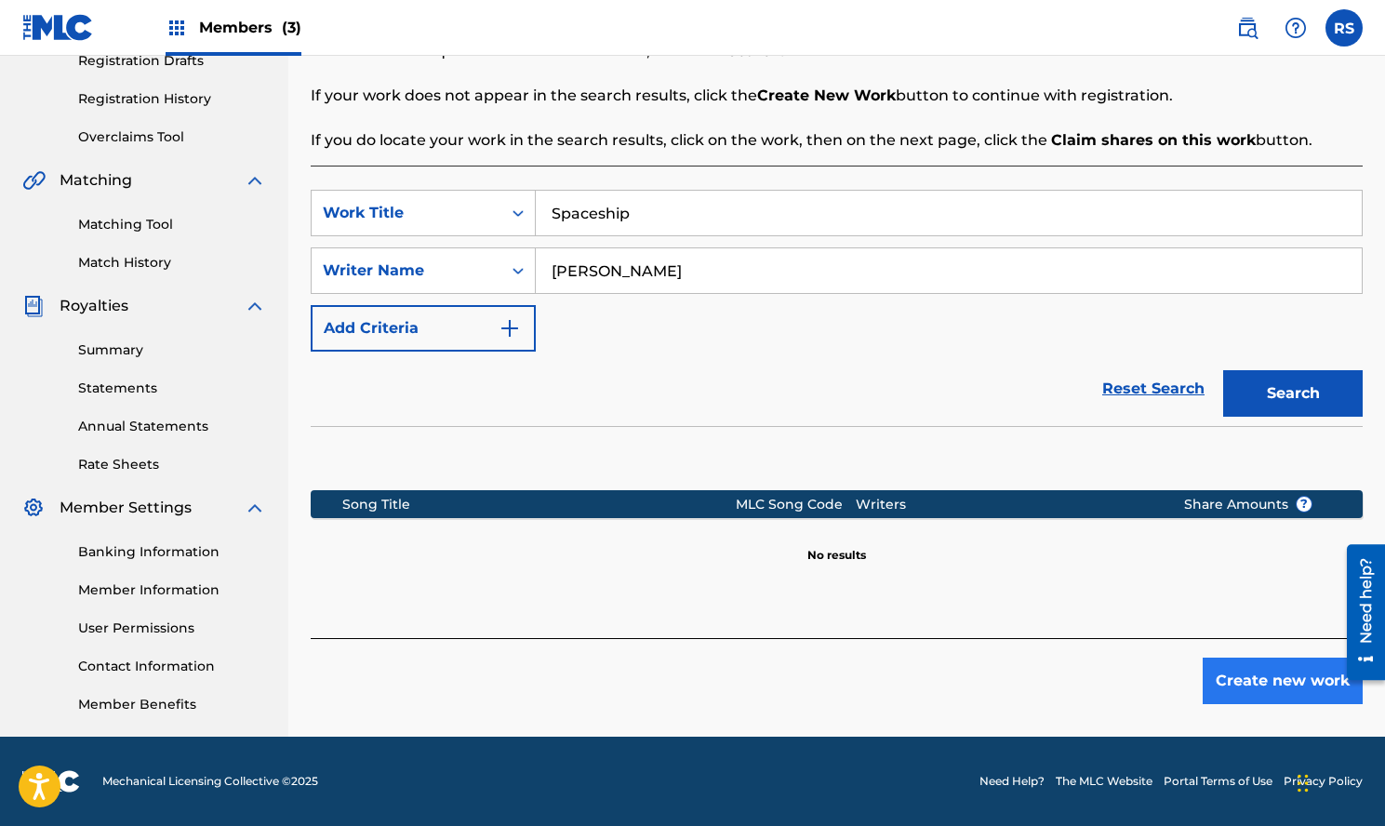
scroll to position [327, 0]
click at [1281, 671] on button "Create new work" at bounding box center [1283, 681] width 160 height 47
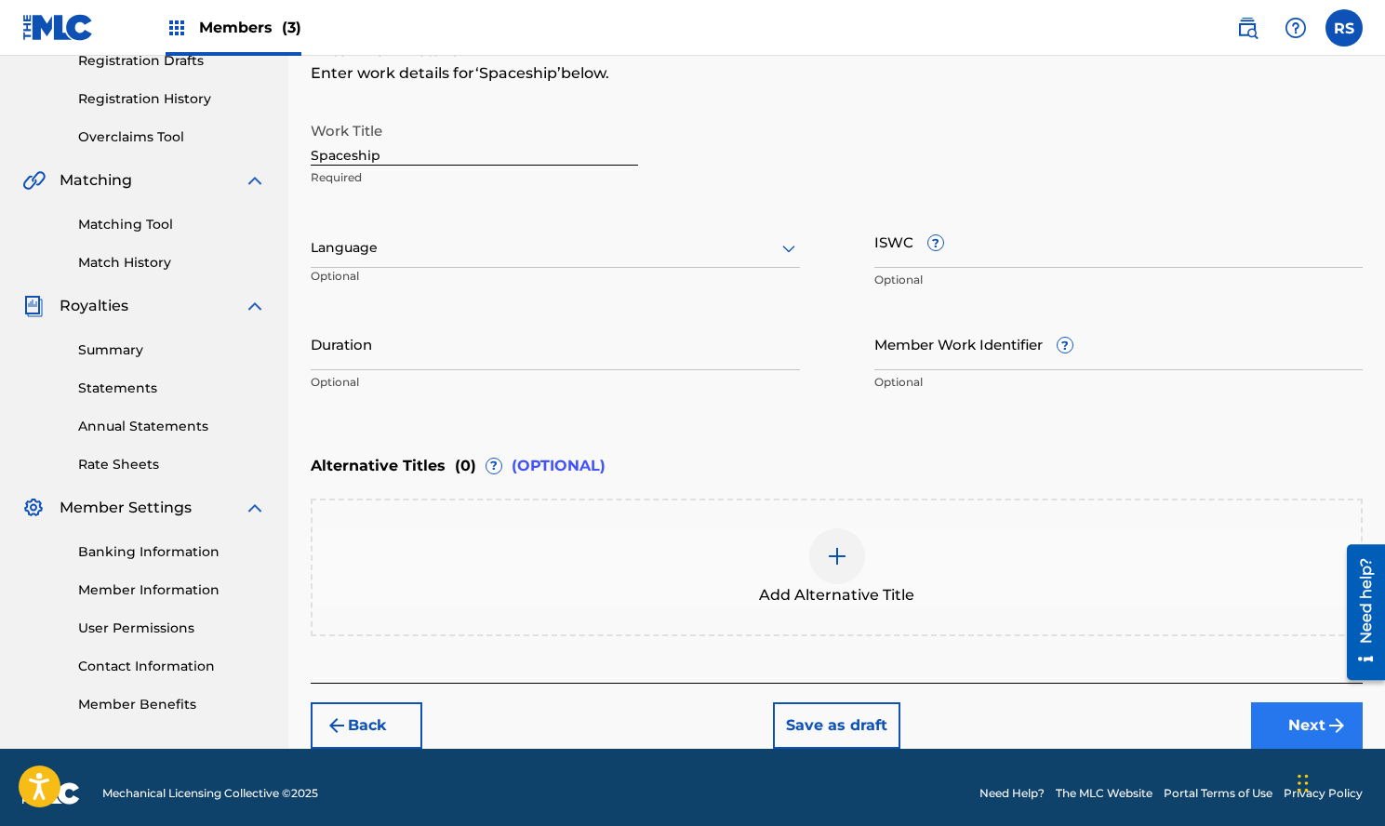
click at [1292, 715] on button "Next" at bounding box center [1307, 725] width 112 height 47
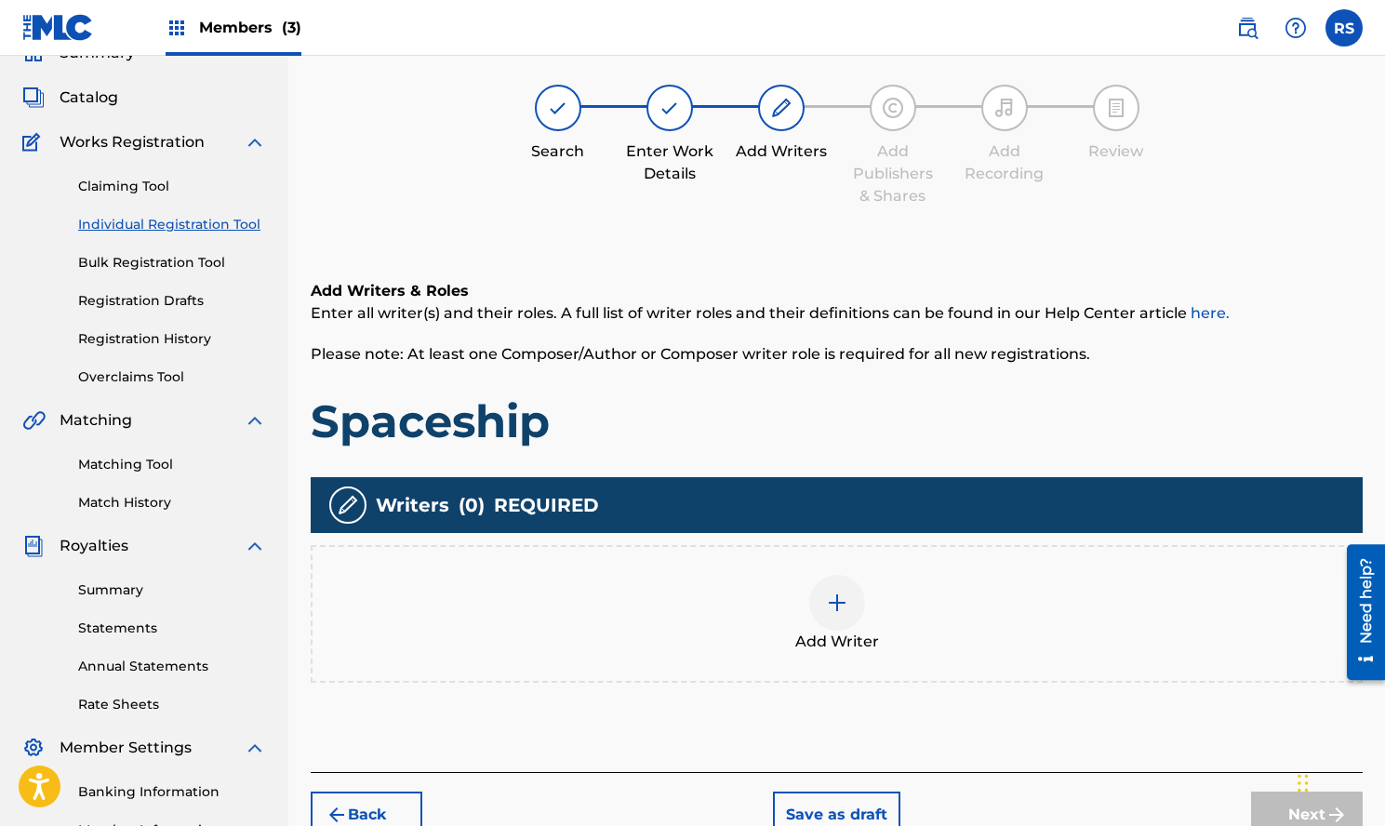
scroll to position [84, 0]
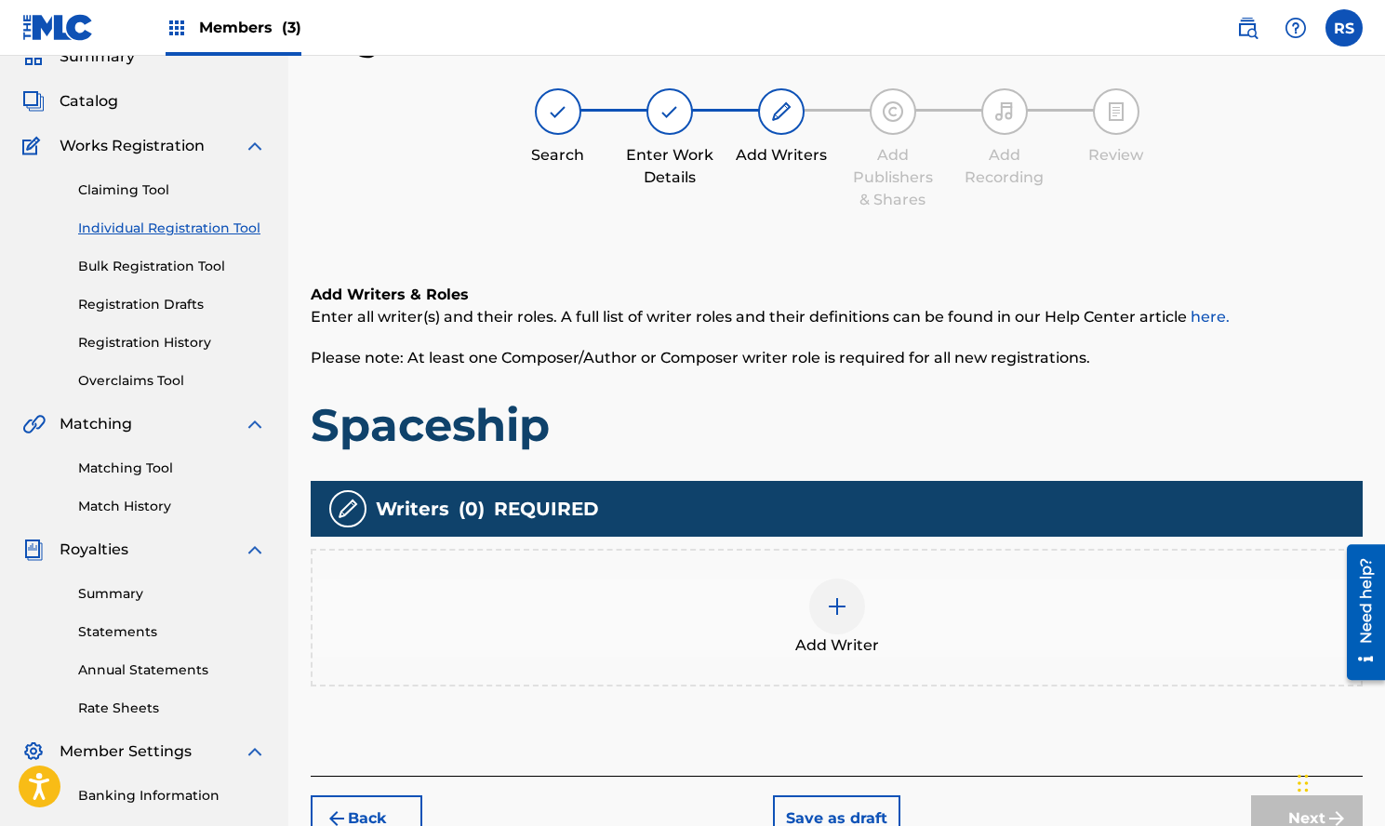
click at [866, 590] on div "Add Writer" at bounding box center [837, 618] width 1049 height 78
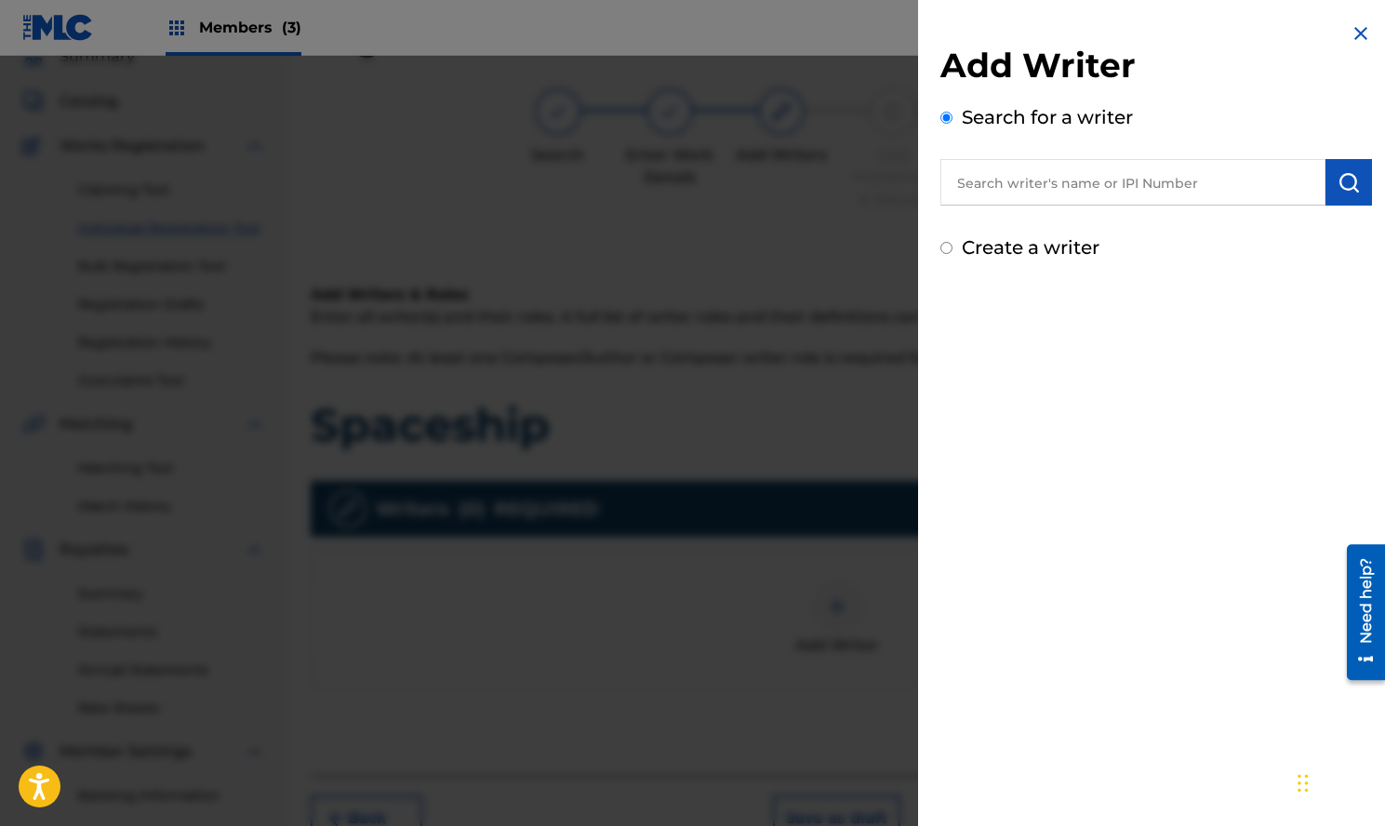
click at [1213, 190] on input "text" at bounding box center [1133, 182] width 385 height 47
paste input "Rho Slay"
type input "Rho Slay"
click at [1347, 180] on img "submit" at bounding box center [1349, 182] width 22 height 22
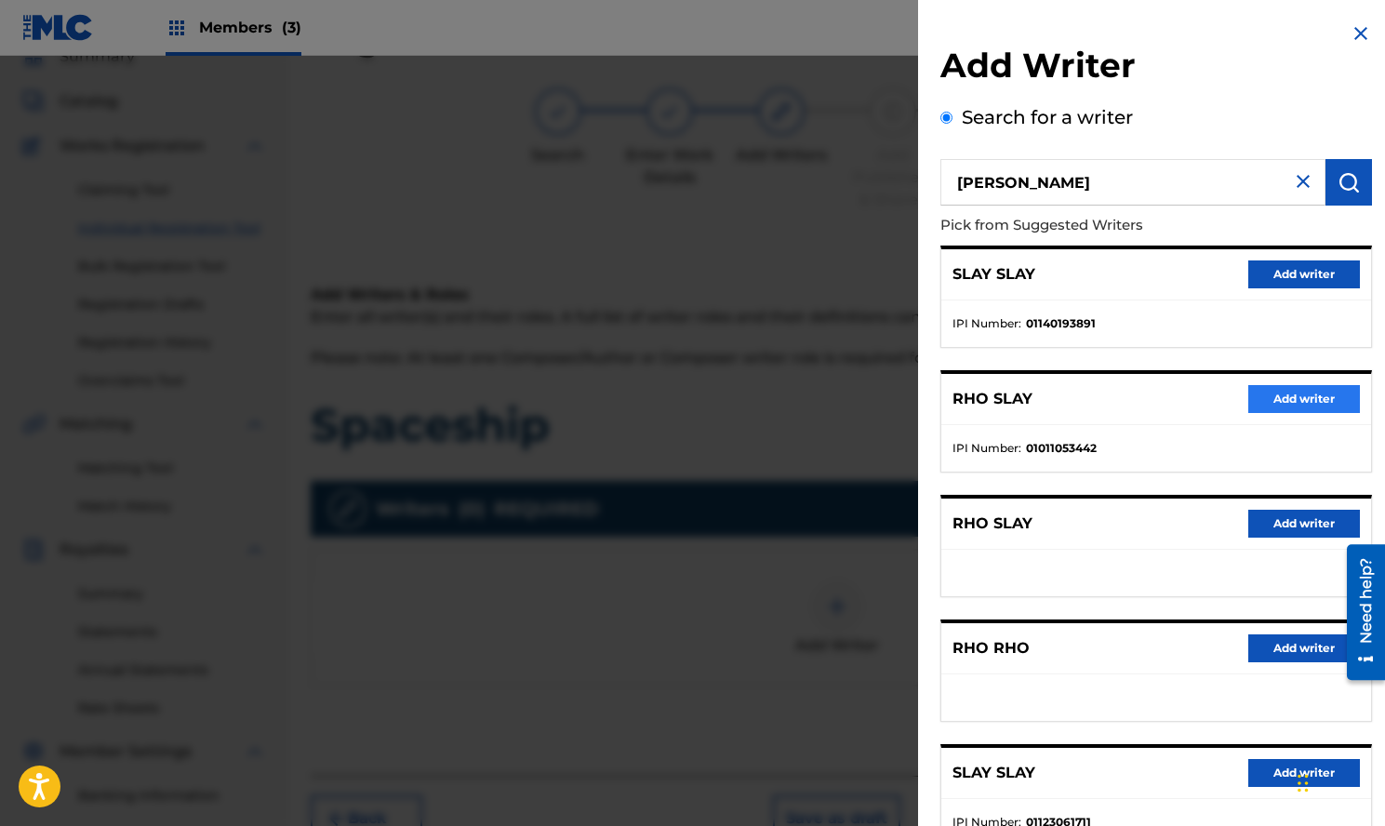
click at [1290, 402] on button "Add writer" at bounding box center [1305, 399] width 112 height 28
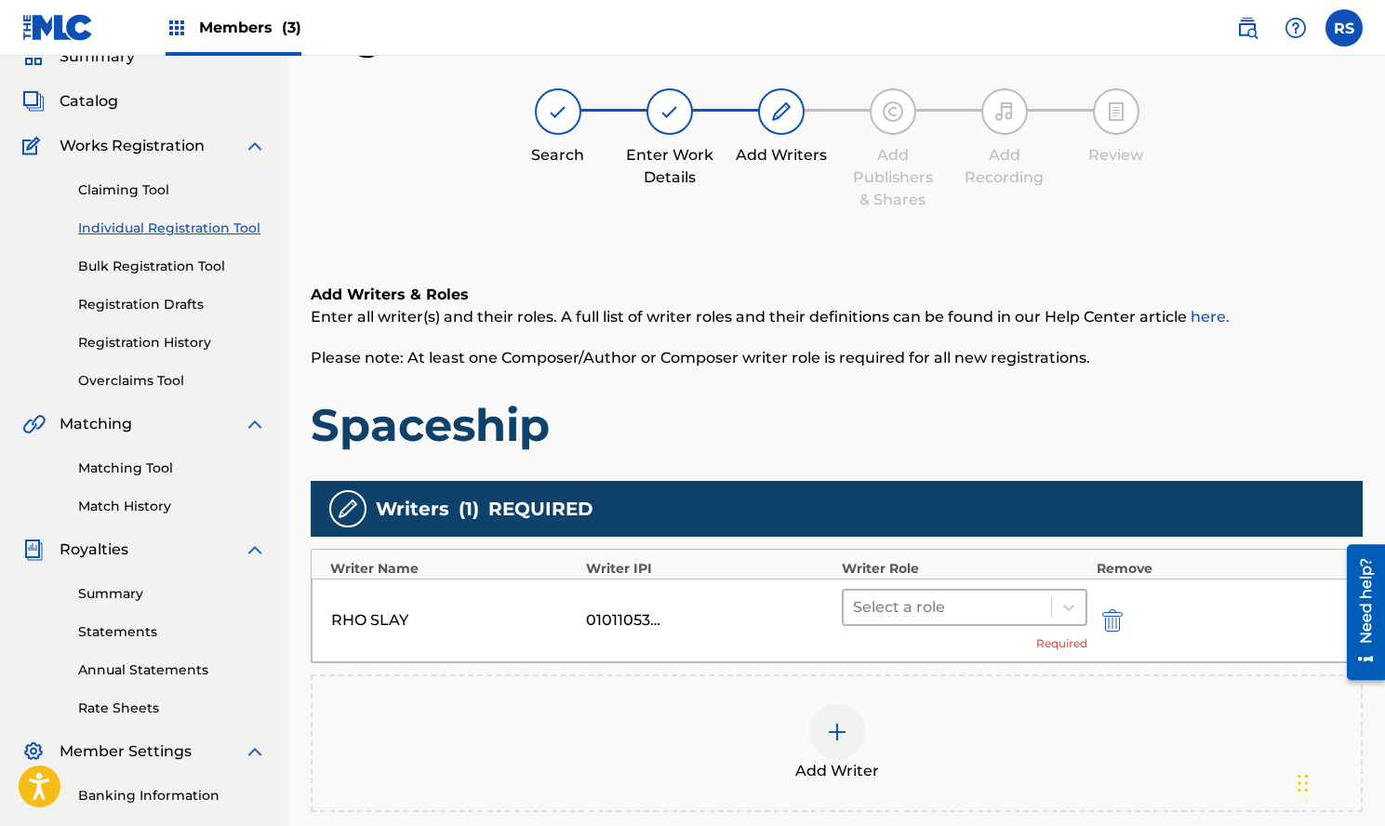
click at [965, 598] on div at bounding box center [947, 608] width 189 height 26
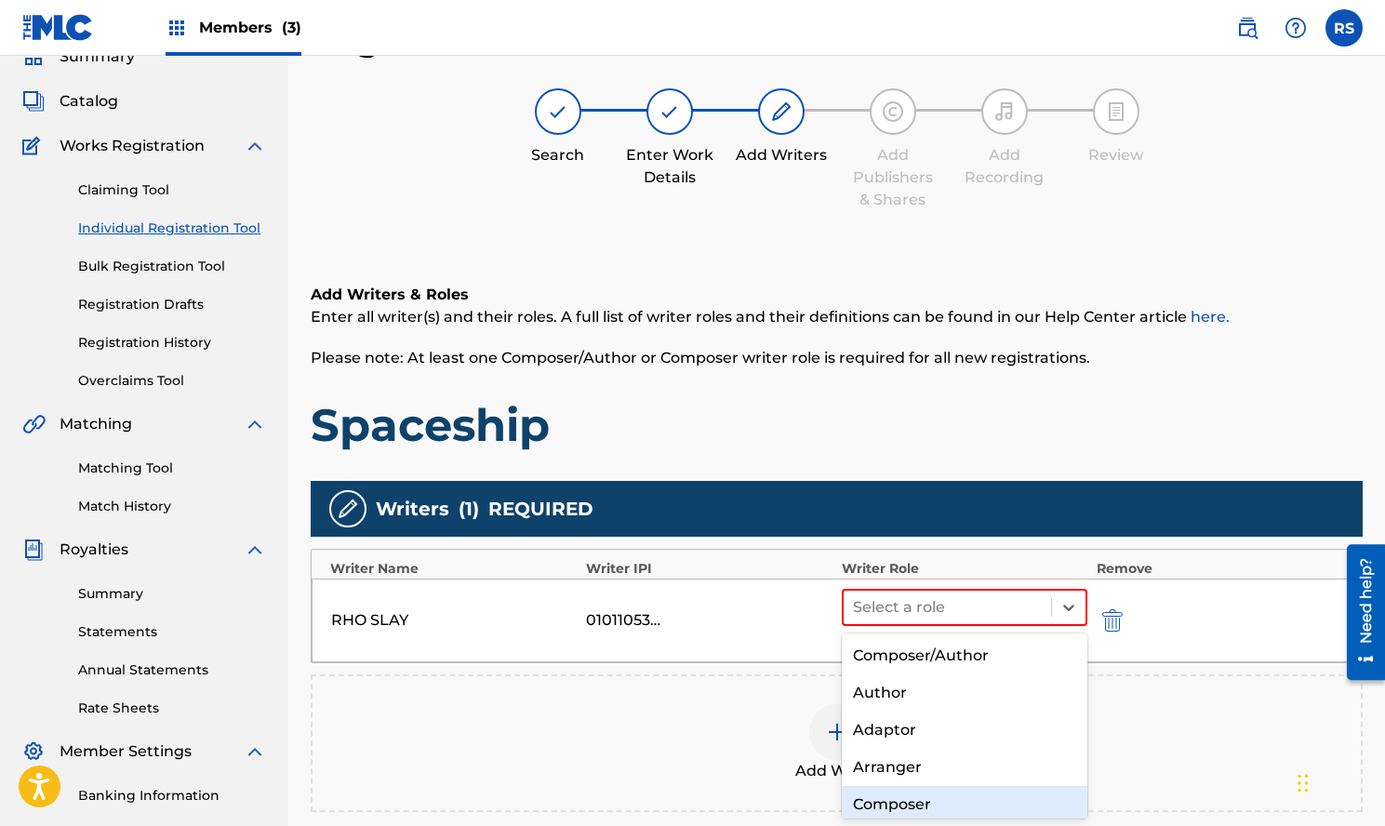
click at [918, 803] on div "Composer" at bounding box center [965, 804] width 246 height 37
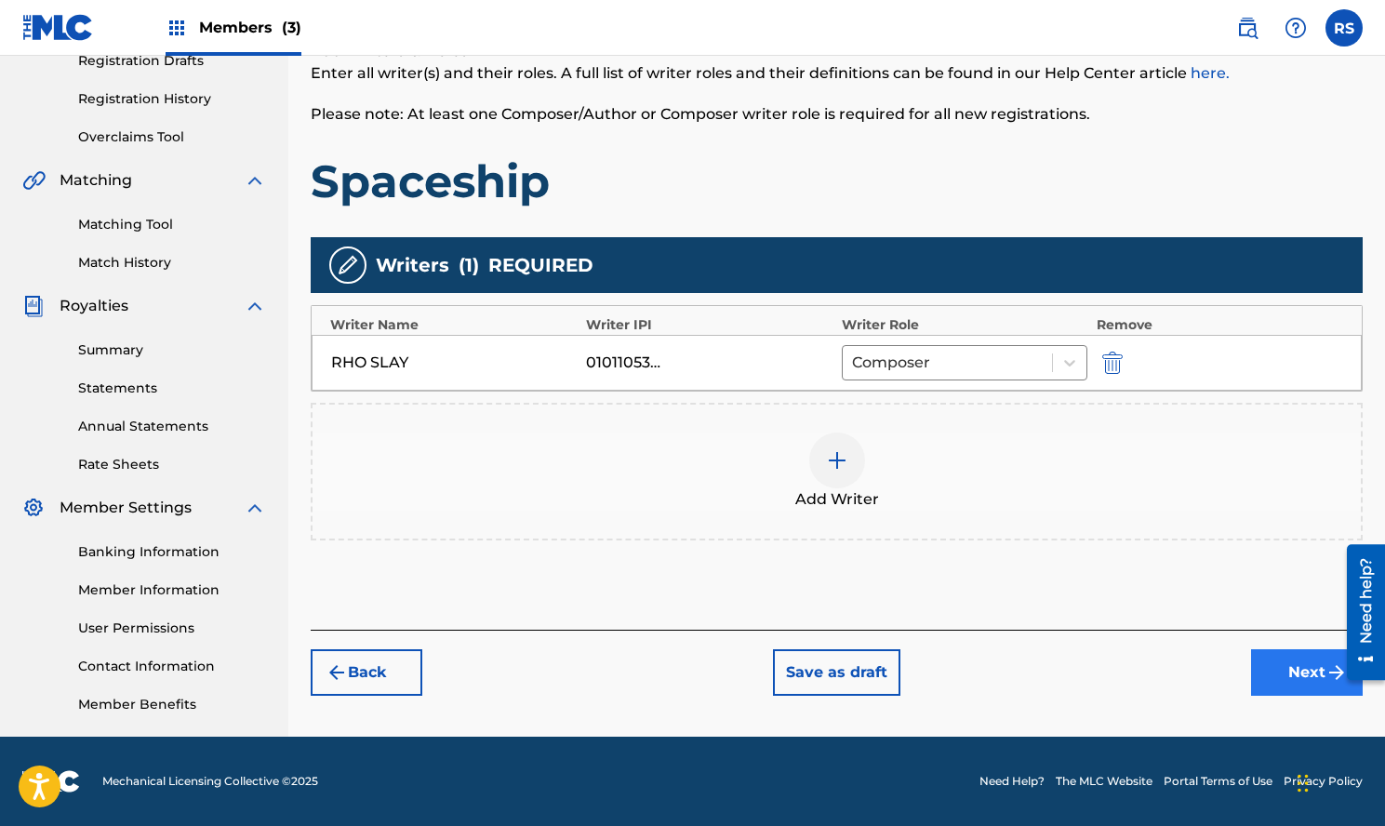
click at [1269, 661] on button "Next" at bounding box center [1307, 672] width 112 height 47
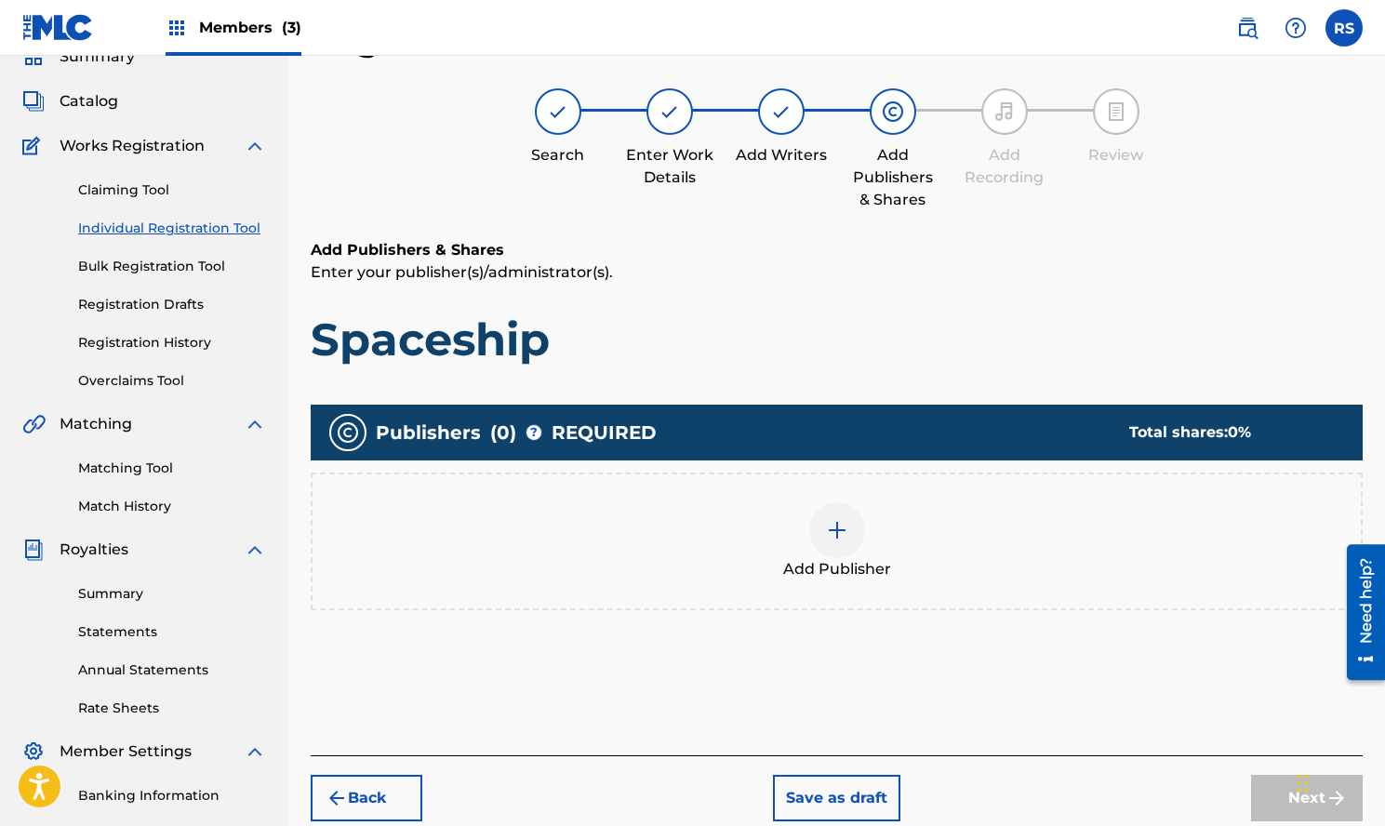
click at [841, 539] on img at bounding box center [837, 530] width 22 height 22
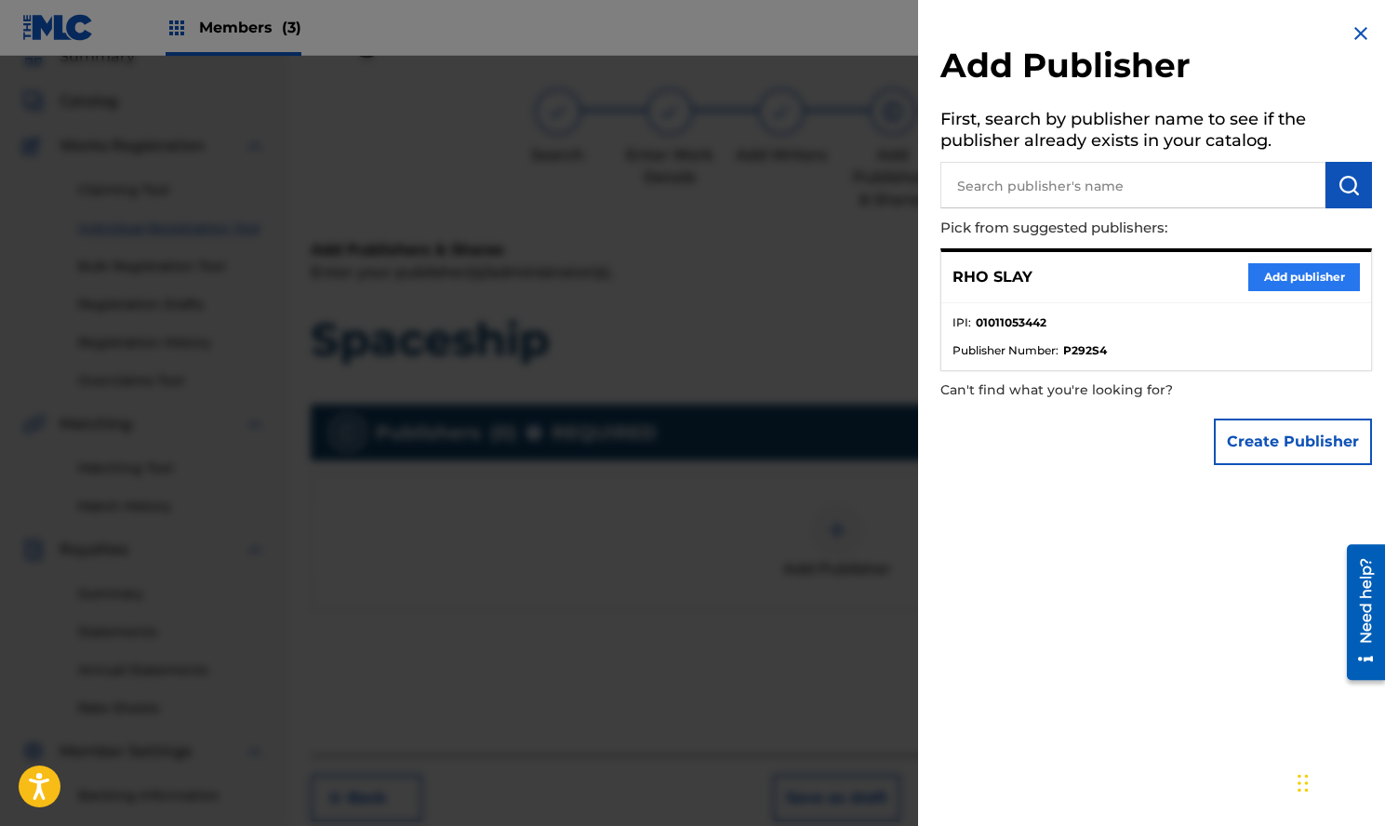
click at [1281, 276] on button "Add publisher" at bounding box center [1305, 277] width 112 height 28
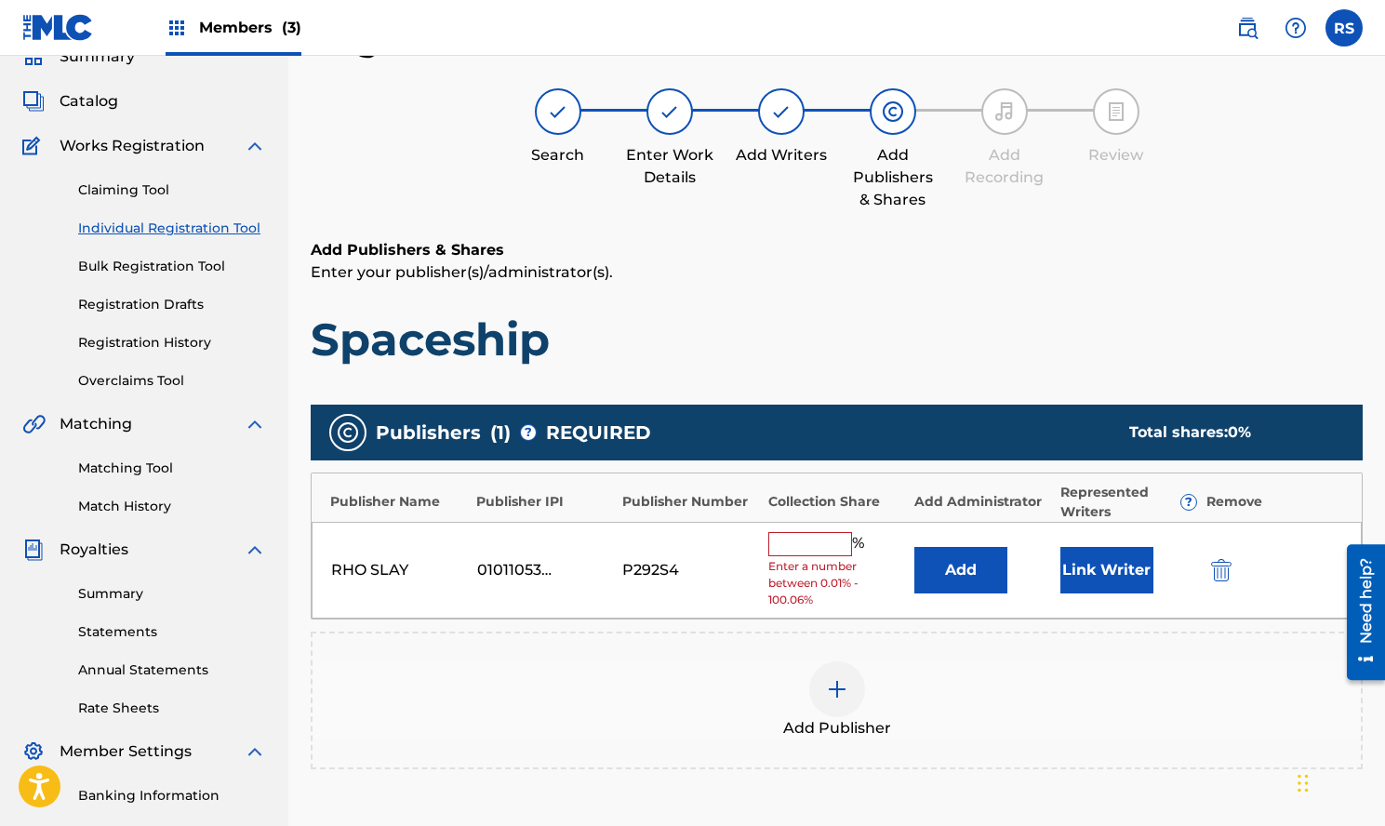
click at [830, 528] on div "RHO SLAY 01011053442 P292S4 % Enter a number between 0.01% - 100.06% Add Link W…" at bounding box center [837, 571] width 1050 height 98
click at [789, 554] on div "%" at bounding box center [819, 544] width 100 height 24
click at [791, 549] on input "text" at bounding box center [811, 544] width 84 height 24
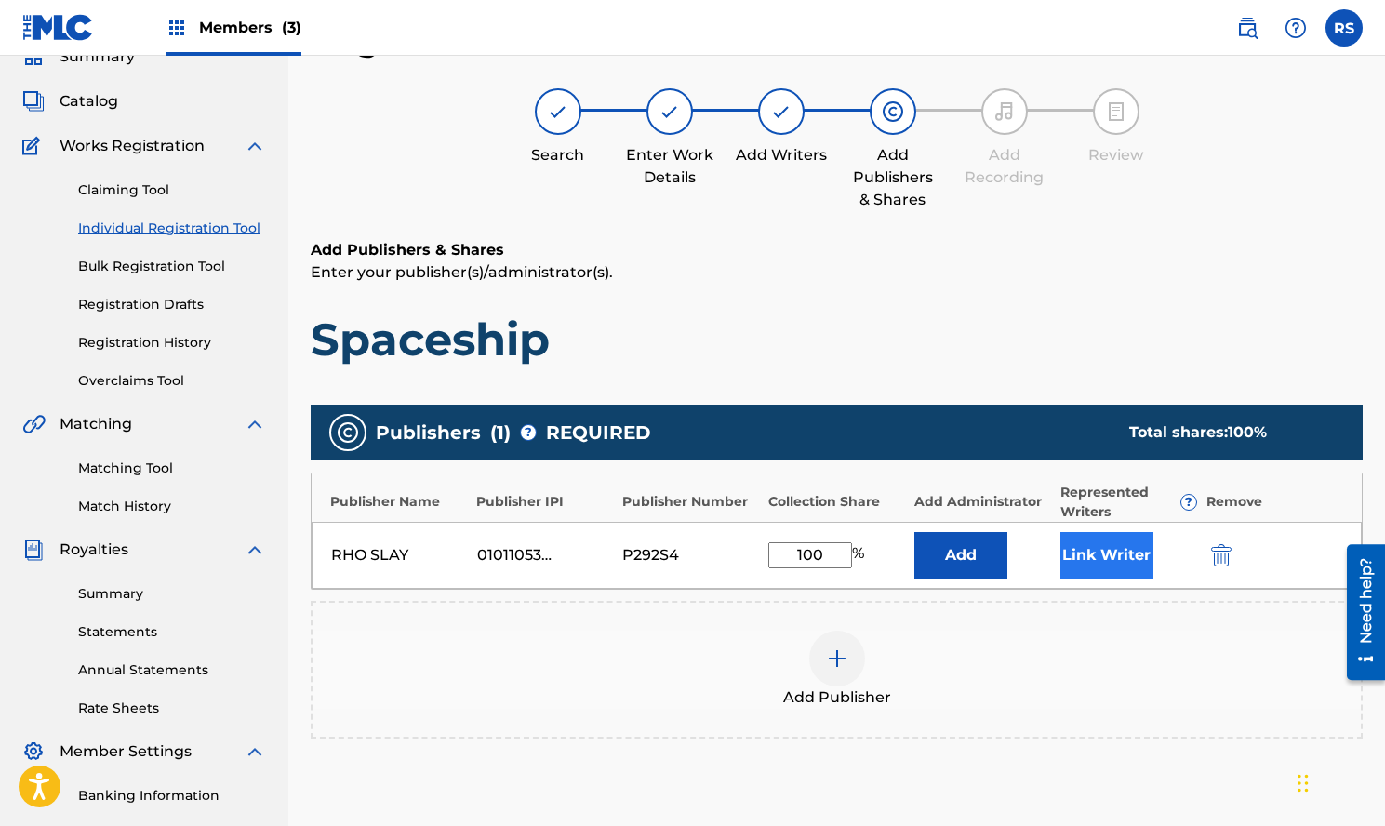
type input "100"
click at [1125, 574] on button "Link Writer" at bounding box center [1107, 555] width 93 height 47
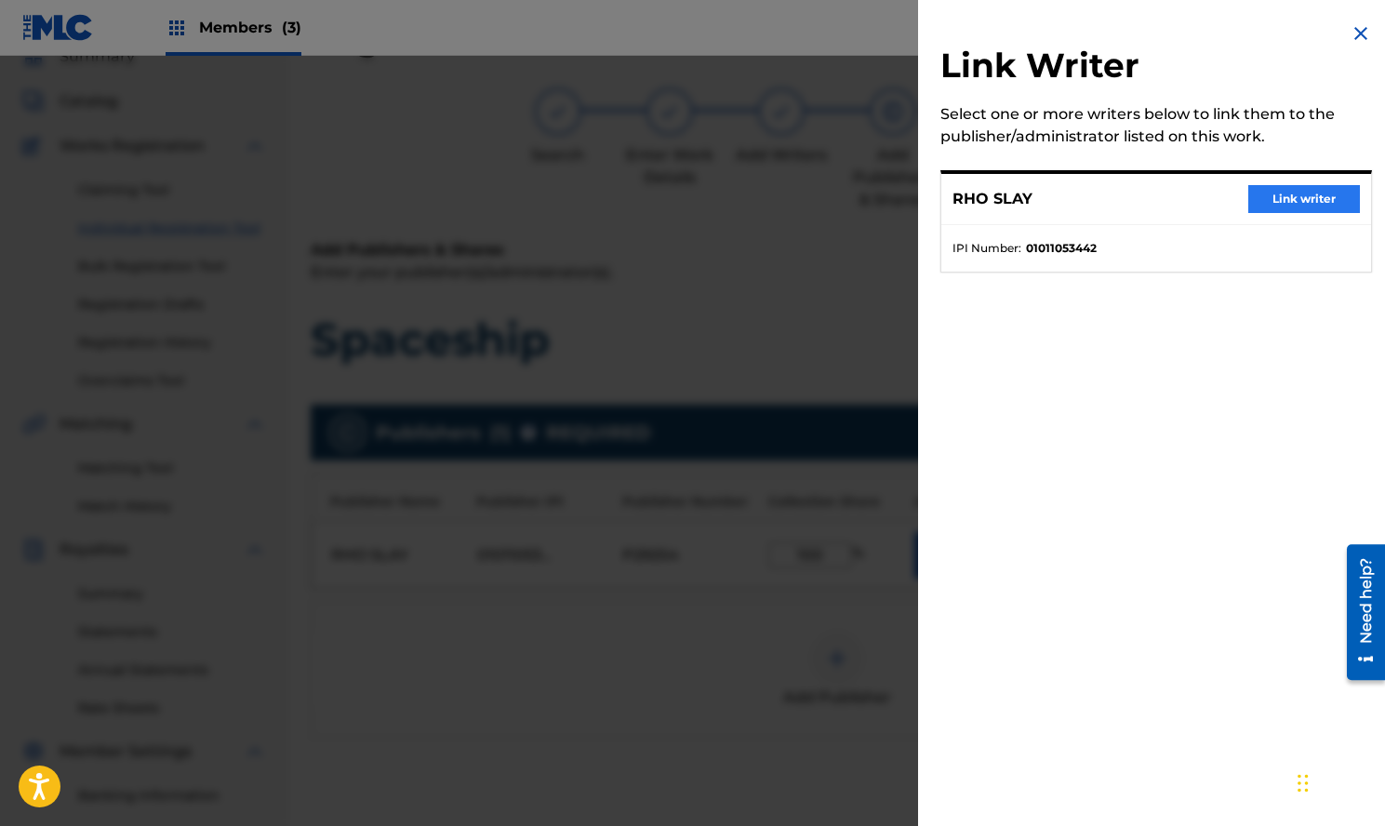
click at [1300, 194] on button "Link writer" at bounding box center [1305, 199] width 112 height 28
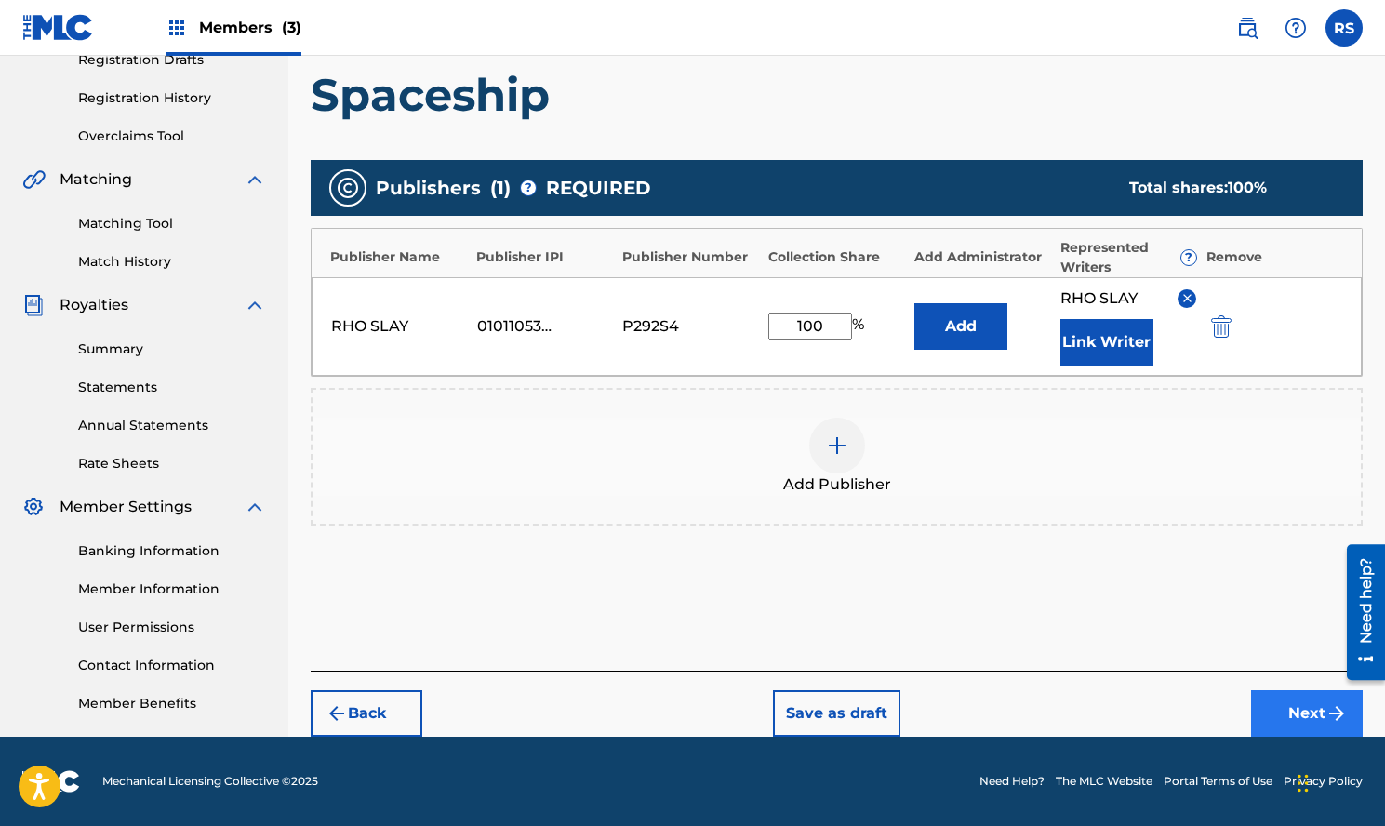
click at [1294, 701] on button "Next" at bounding box center [1307, 713] width 112 height 47
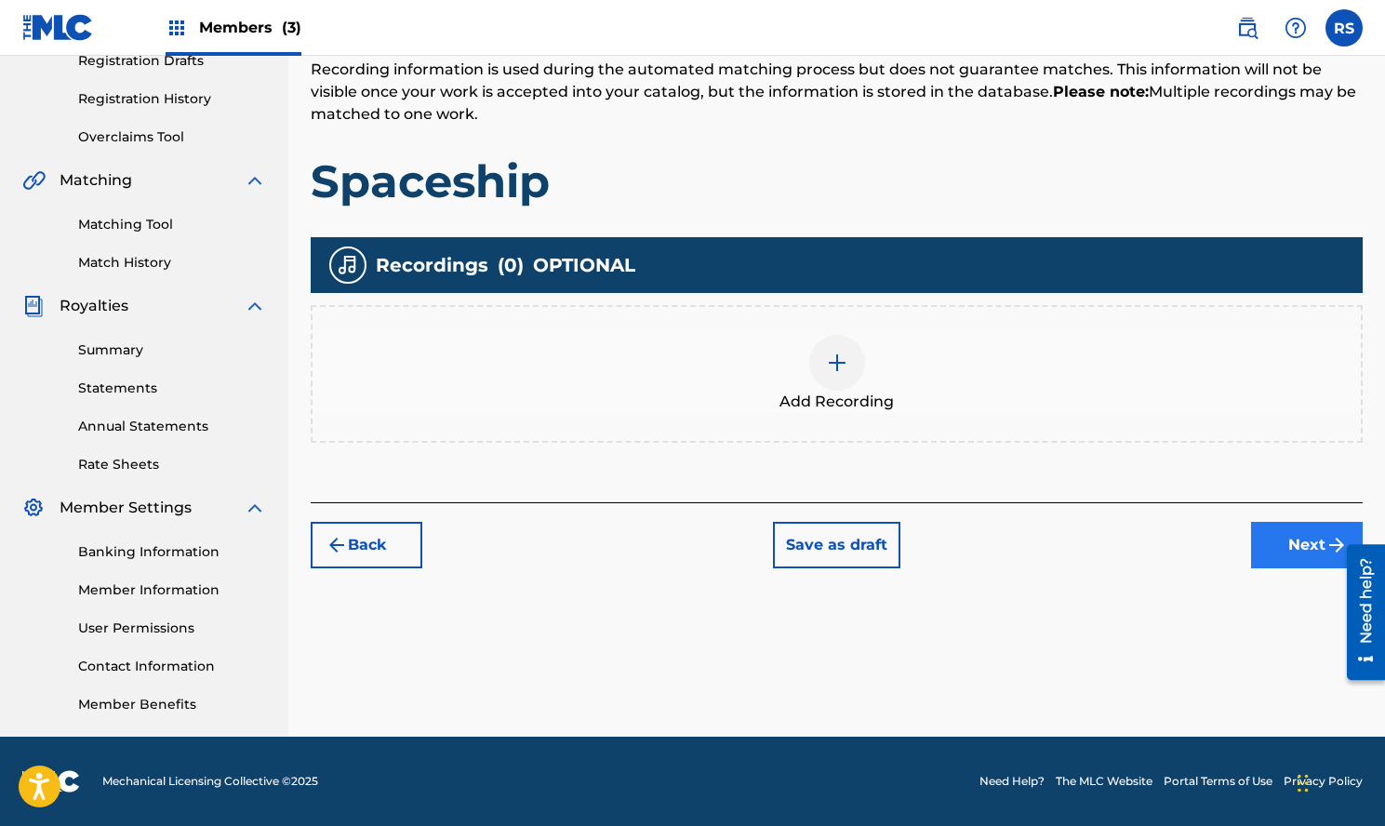
click at [1297, 532] on button "Next" at bounding box center [1307, 545] width 112 height 47
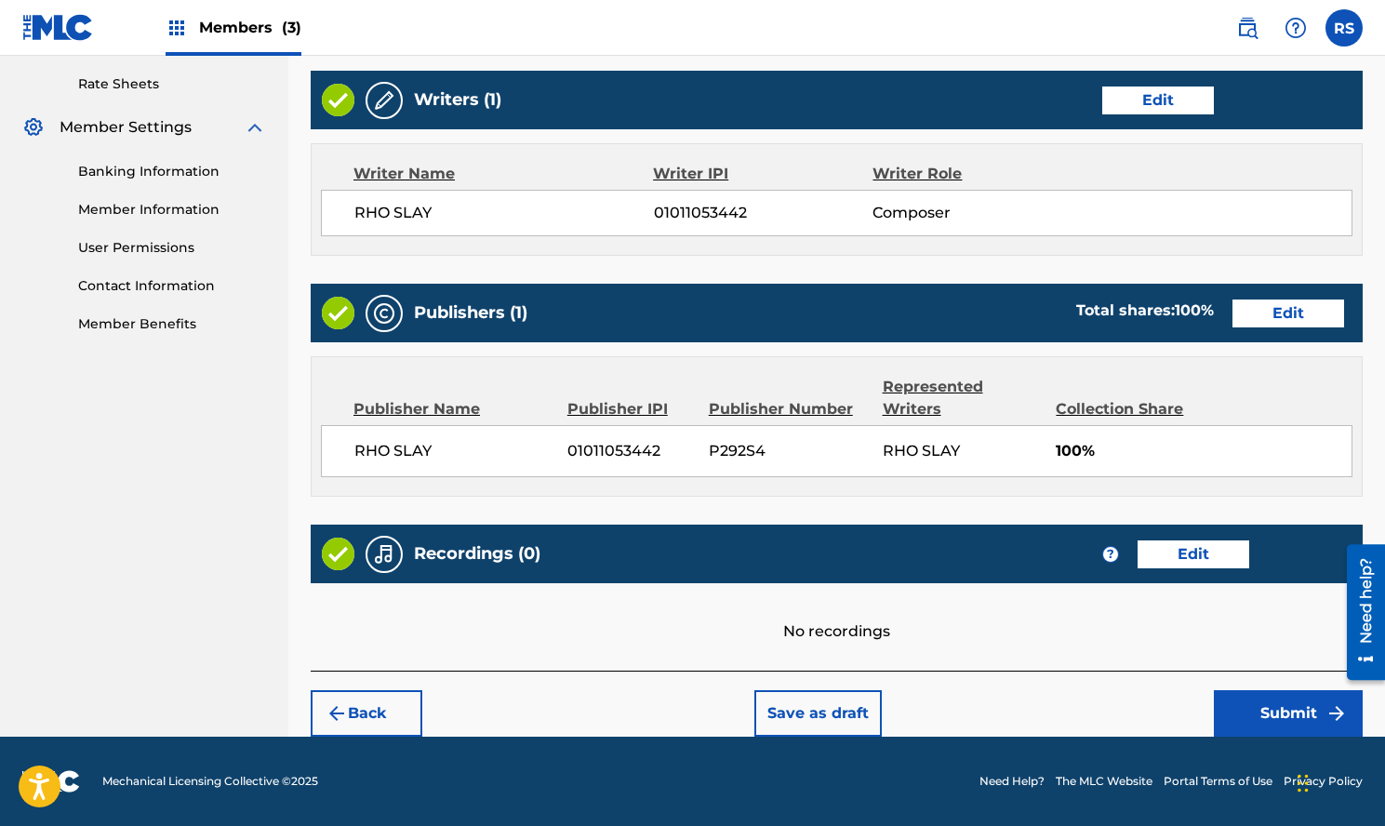
scroll to position [708, 0]
click at [1280, 714] on button "Submit" at bounding box center [1288, 713] width 149 height 47
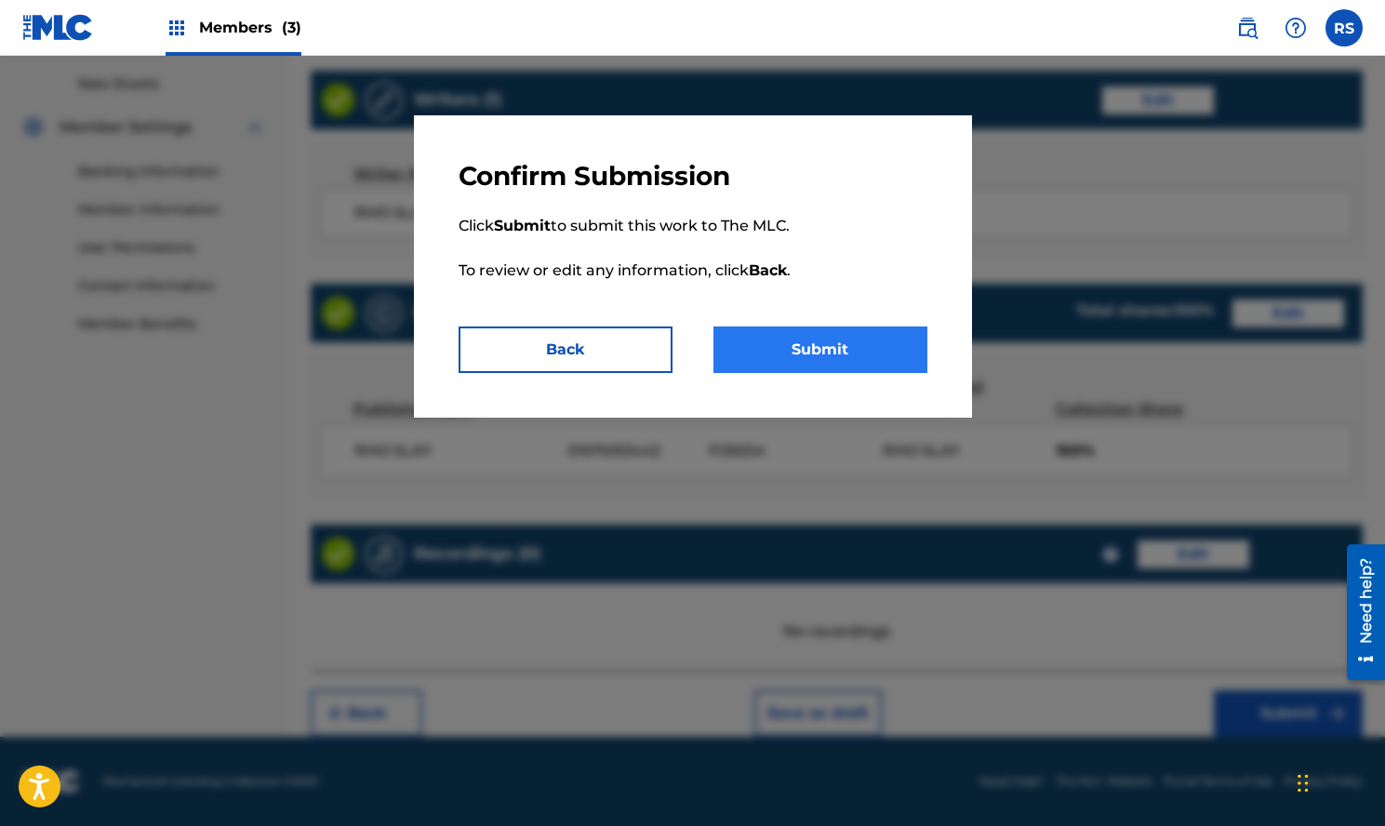
click at [868, 342] on button "Submit" at bounding box center [821, 350] width 214 height 47
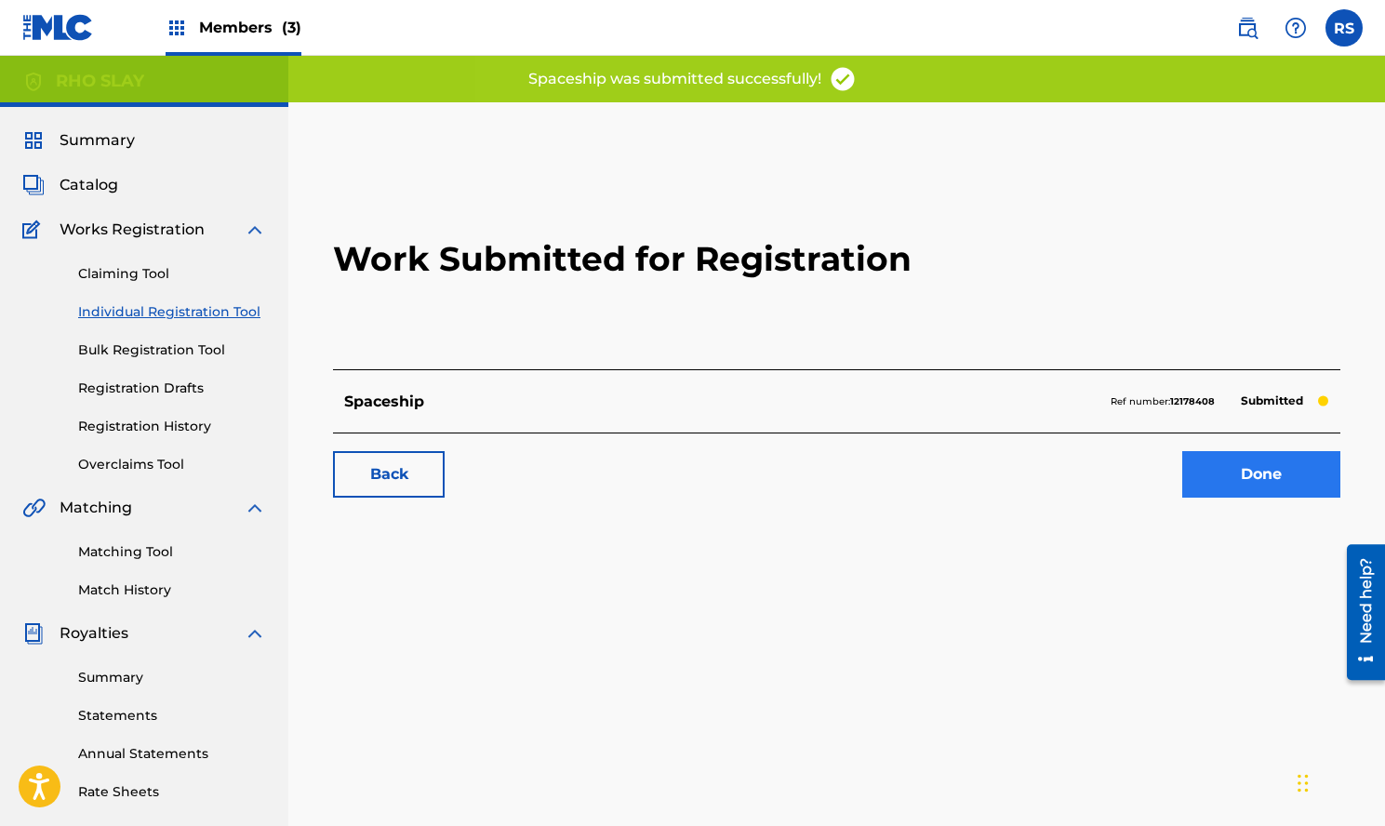
click at [1283, 469] on link "Done" at bounding box center [1262, 474] width 158 height 47
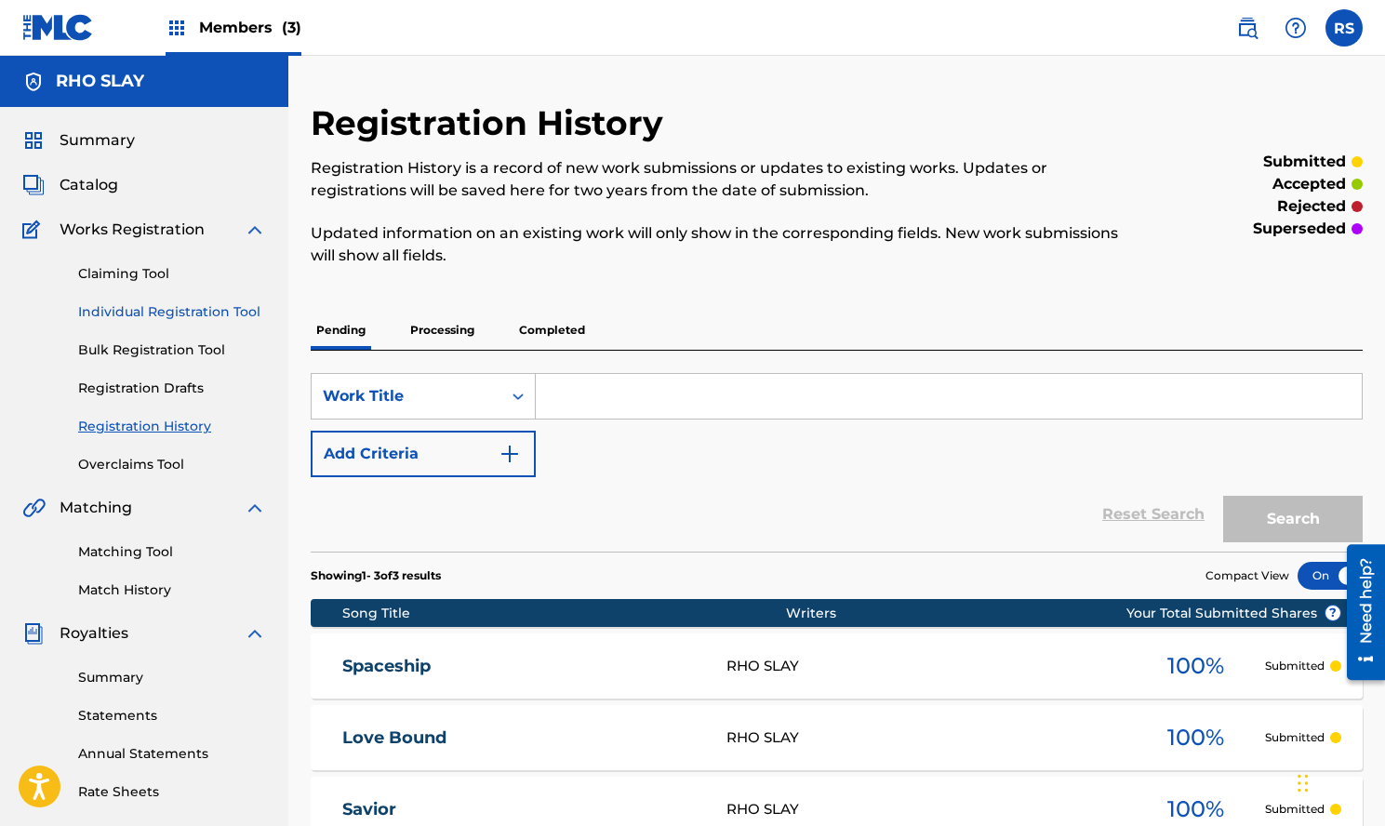
click at [240, 312] on link "Individual Registration Tool" at bounding box center [172, 312] width 188 height 20
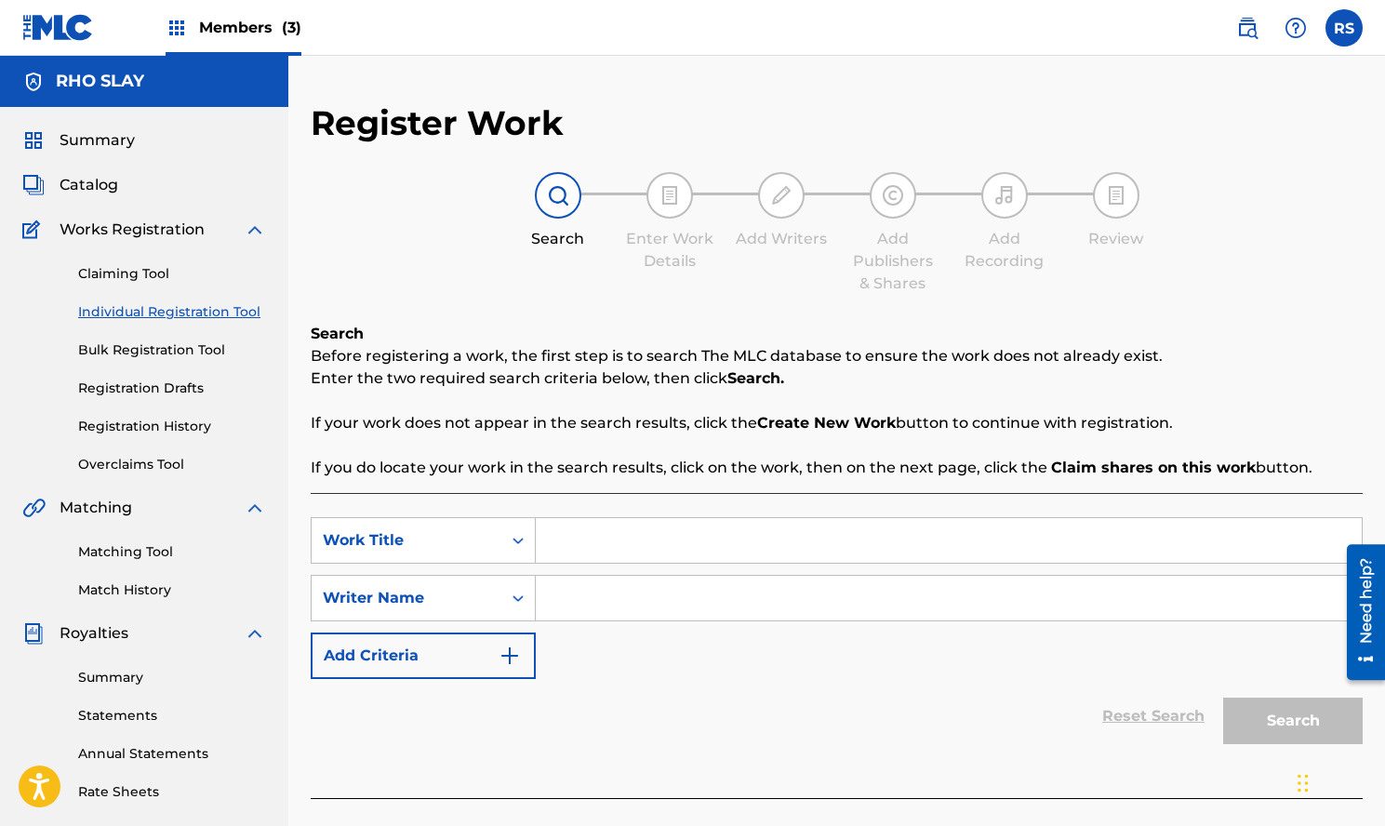
click at [759, 2] on nav "Members (3) RS RS Roshonda Smith rhoslaygocrazy@gmail.com Notification Preferen…" at bounding box center [692, 28] width 1385 height 56
